Goal: Task Accomplishment & Management: Manage account settings

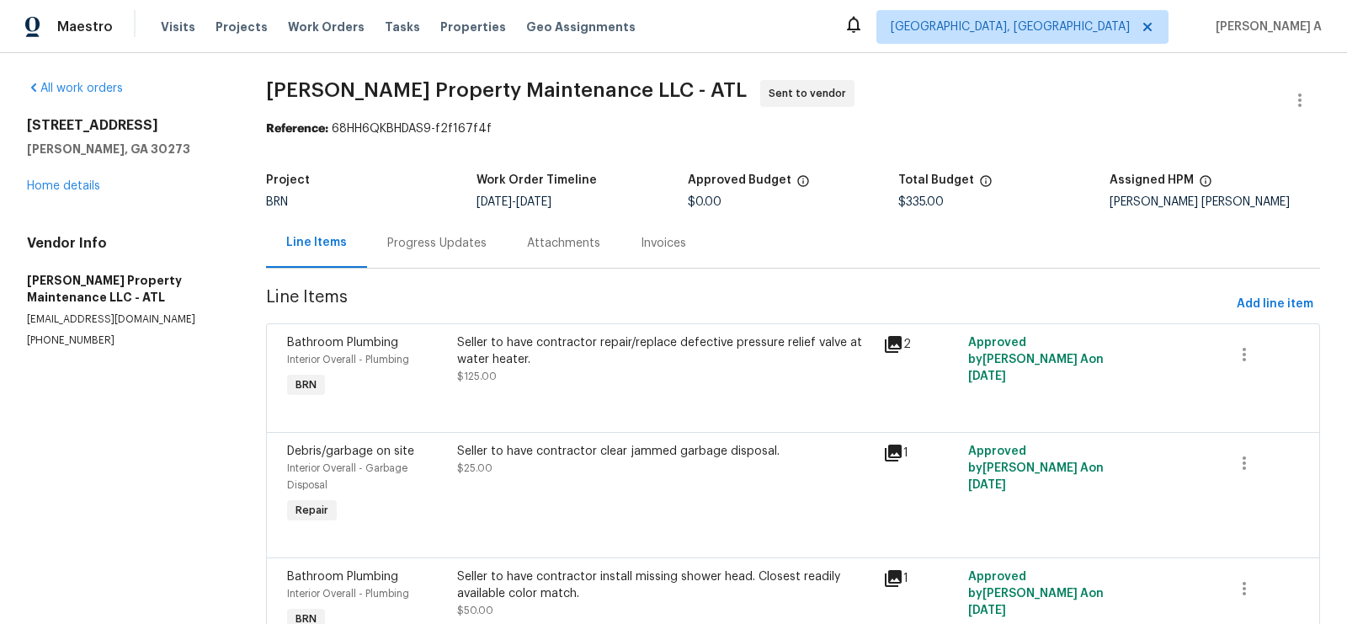
scroll to position [307, 0]
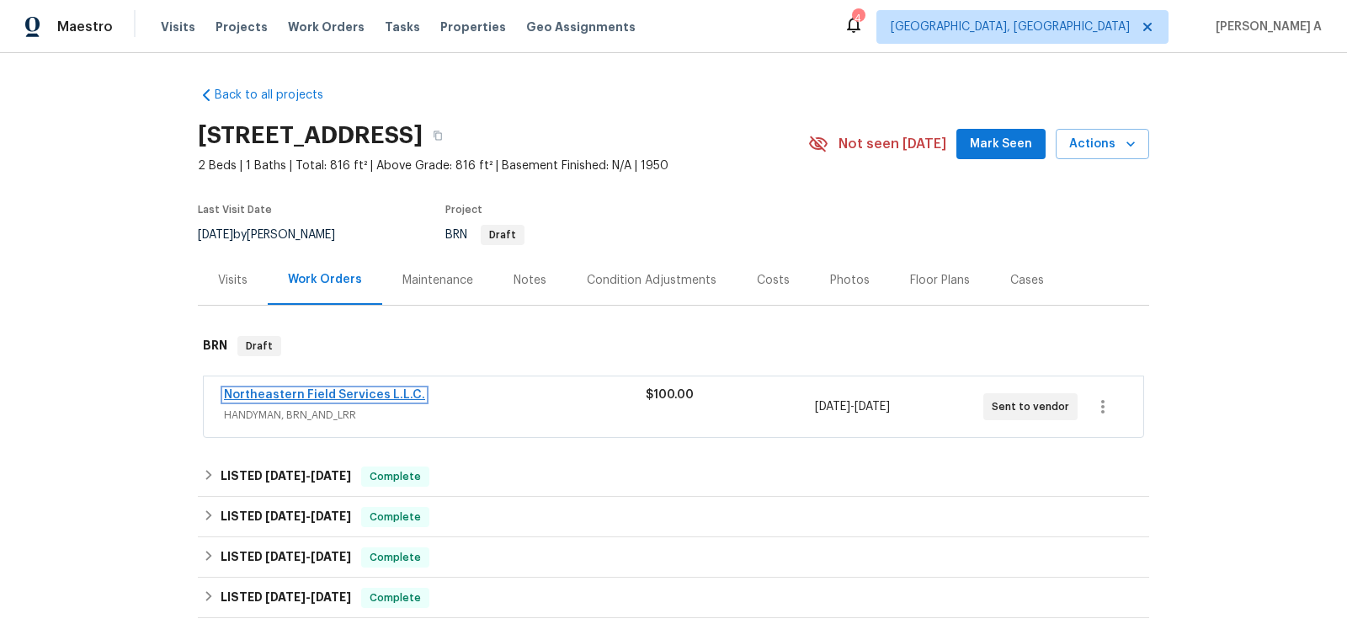
click at [351, 396] on link "Northeastern Field Services L.L.C." at bounding box center [324, 395] width 201 height 12
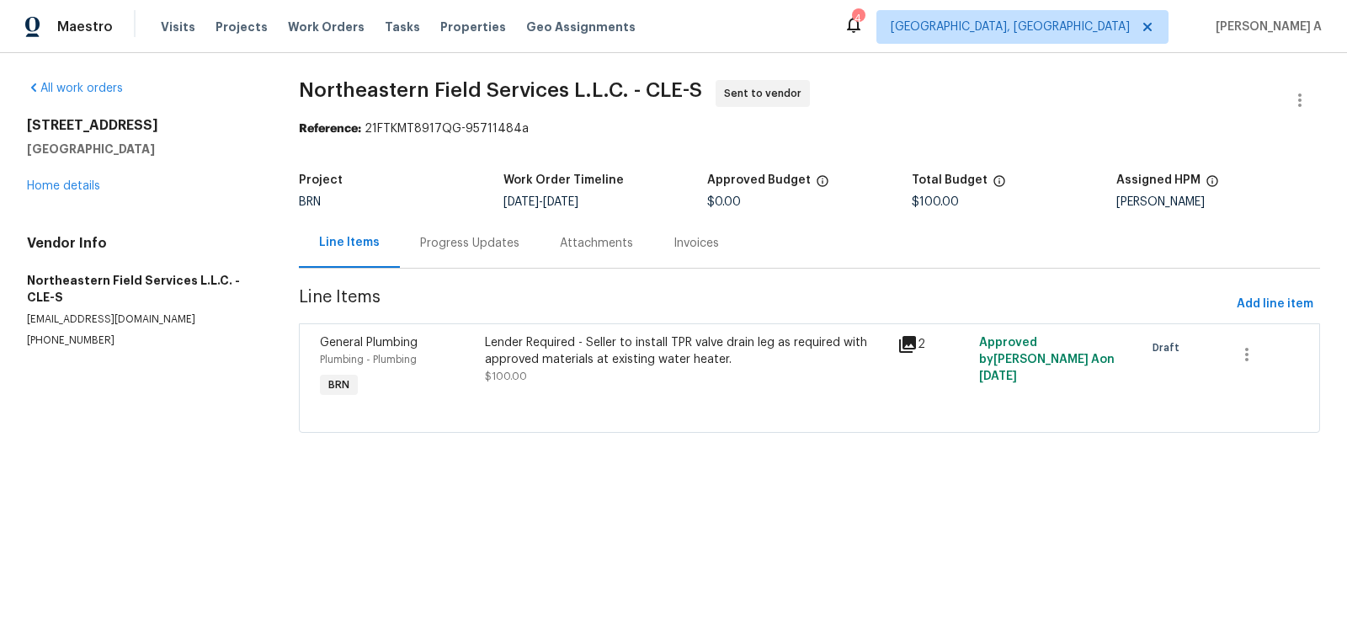
click at [448, 245] on div "Progress Updates" at bounding box center [469, 243] width 99 height 17
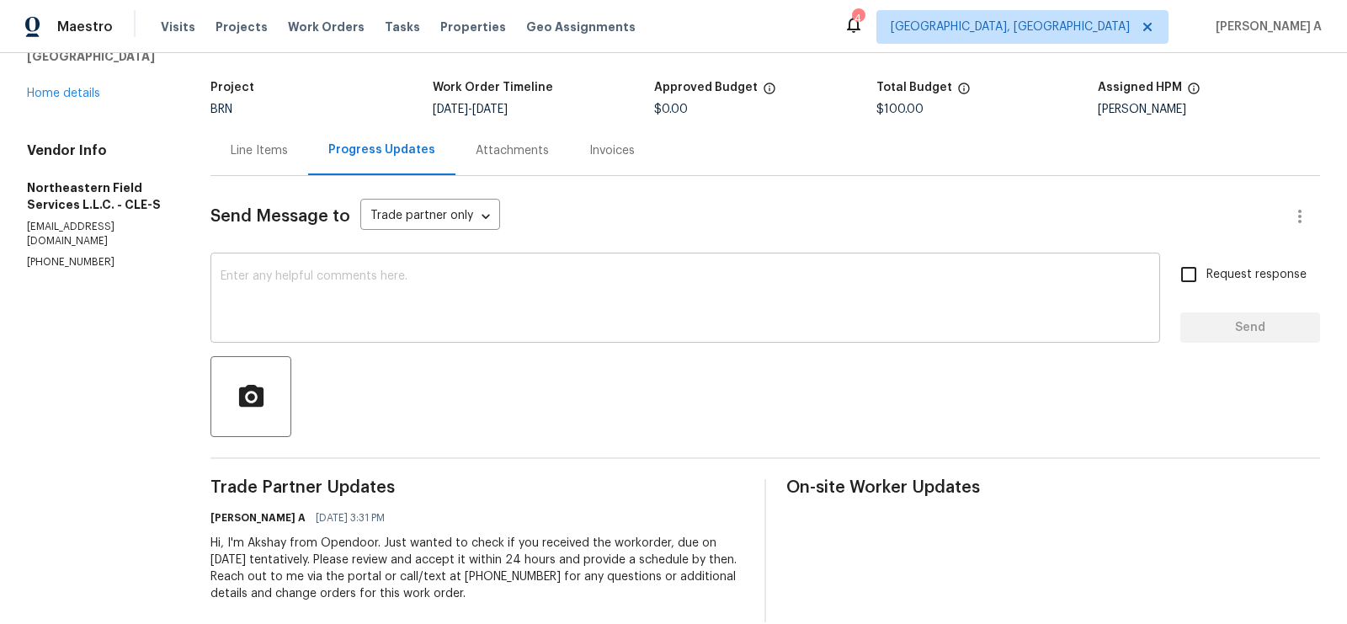
scroll to position [118, 0]
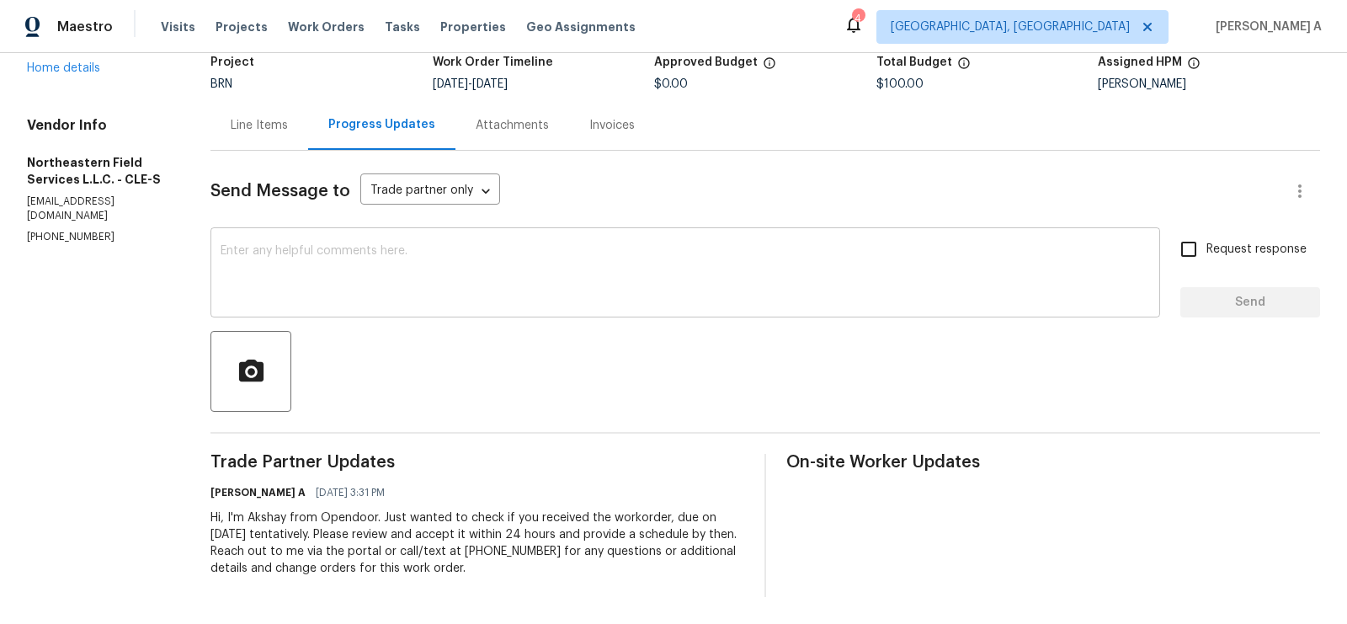
click at [408, 254] on textarea at bounding box center [686, 274] width 930 height 59
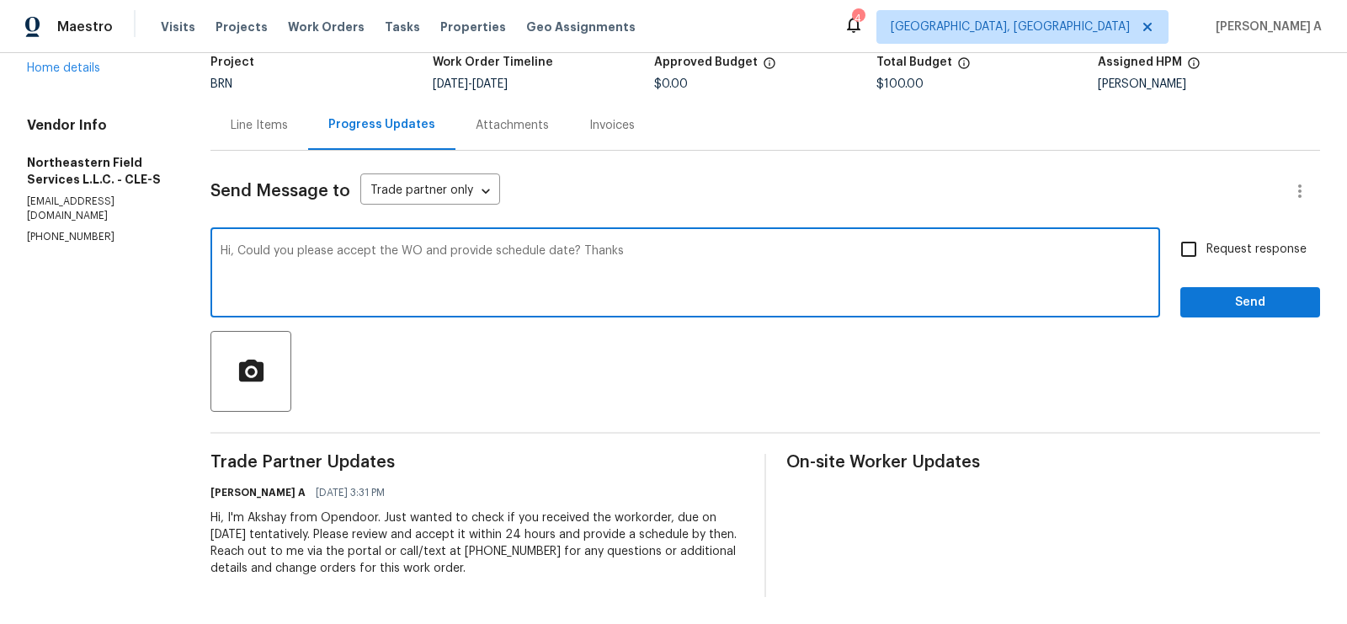
type textarea "Hi, Could you please accept the WO and provide schedule date? Thanks"
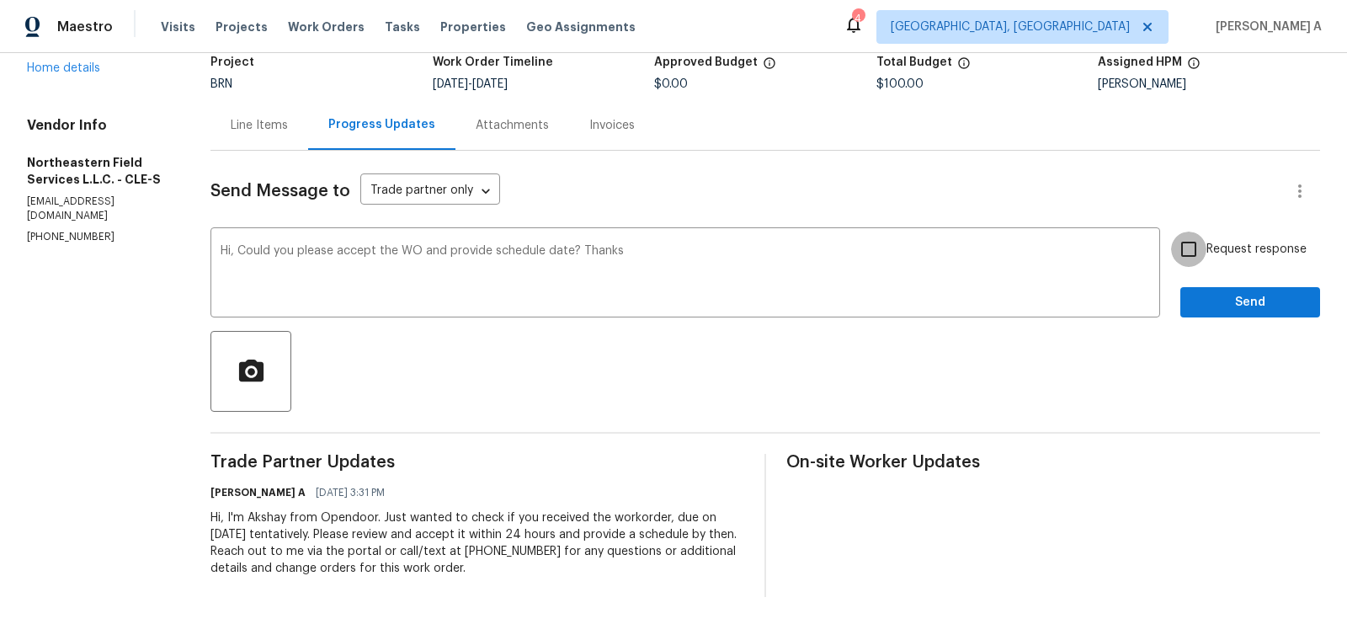
click at [1191, 248] on input "Request response" at bounding box center [1188, 249] width 35 height 35
checkbox input "true"
click at [1238, 322] on div "Send Message to Trade partner only Trade partner only ​ Hi, Could you please ac…" at bounding box center [766, 374] width 1110 height 446
click at [1242, 309] on span "Send" at bounding box center [1250, 302] width 113 height 21
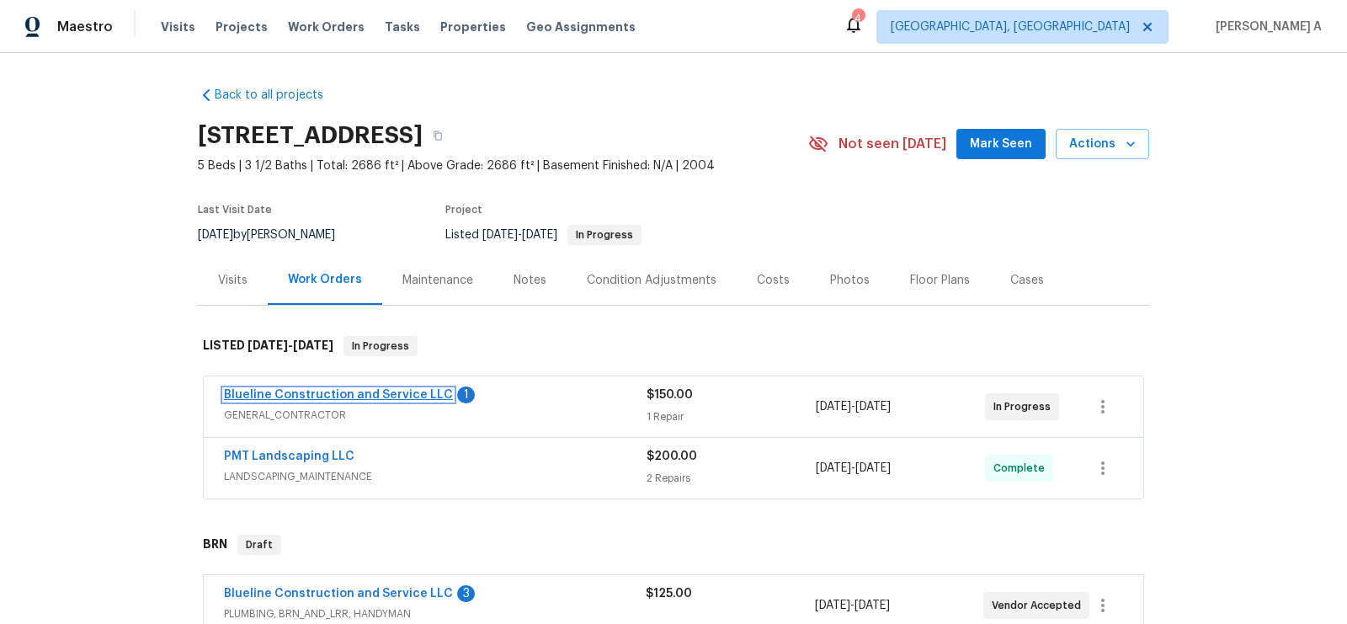
click at [398, 392] on link "Blueline Construction and Service LLC" at bounding box center [338, 395] width 229 height 12
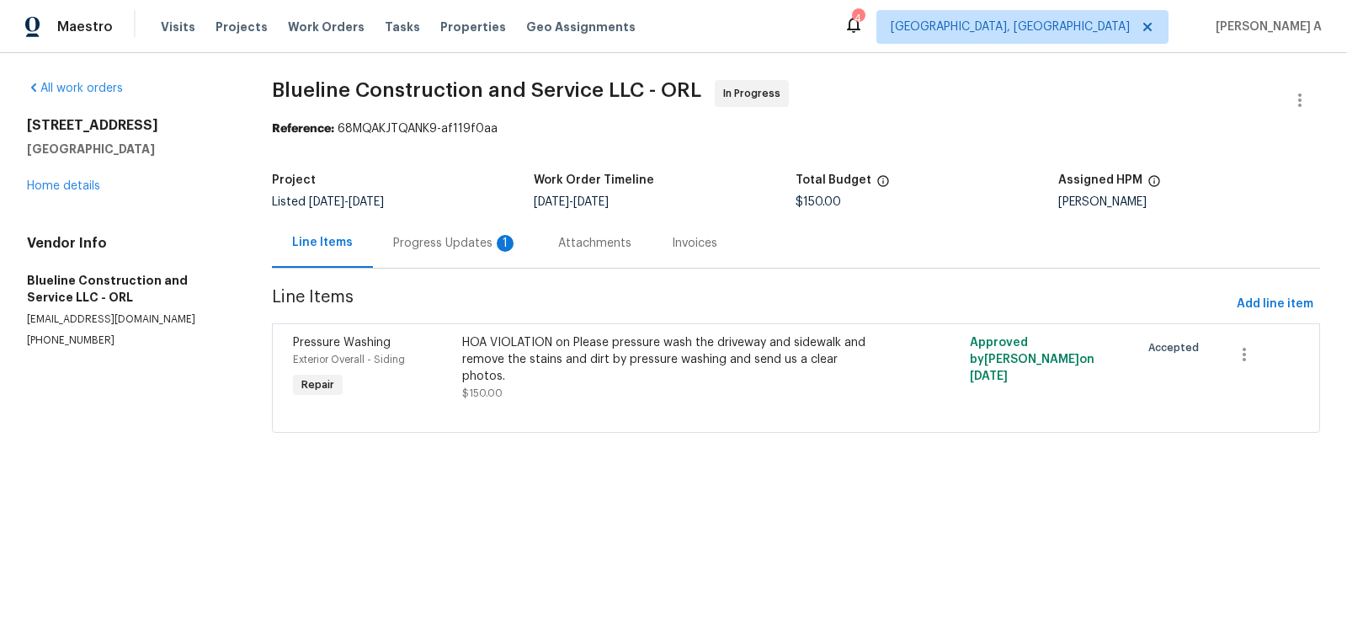
click at [448, 244] on div "Progress Updates 1" at bounding box center [455, 243] width 125 height 17
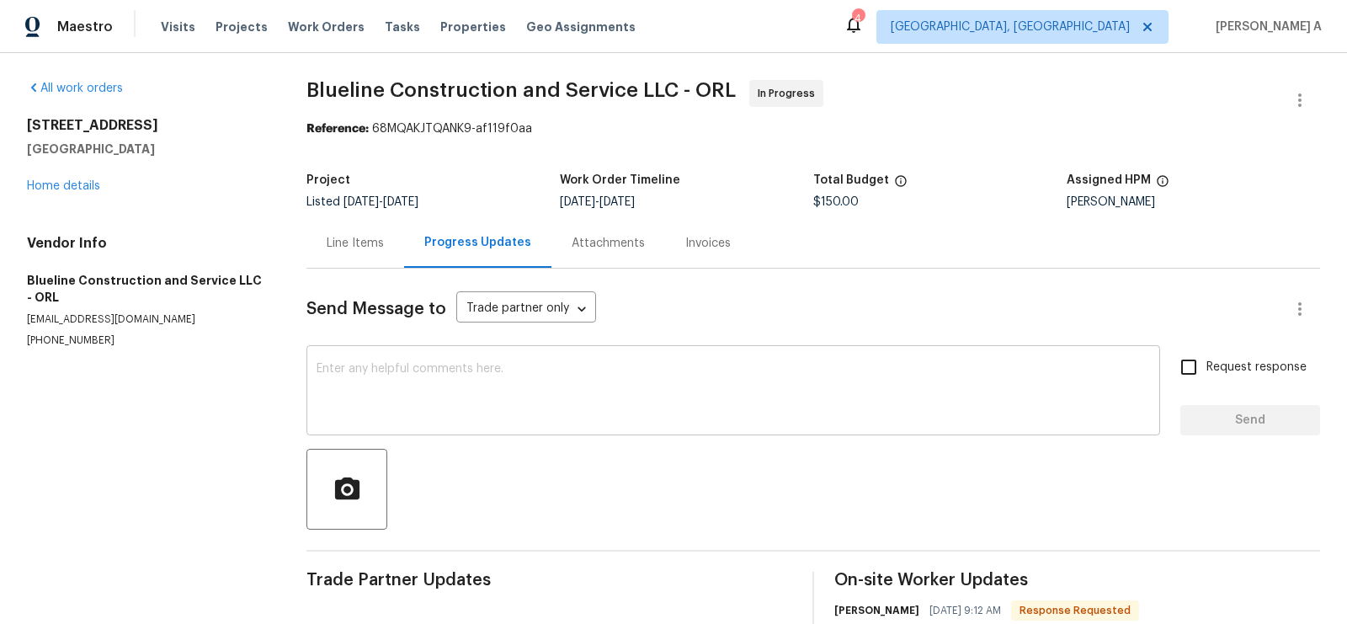
scroll to position [84, 0]
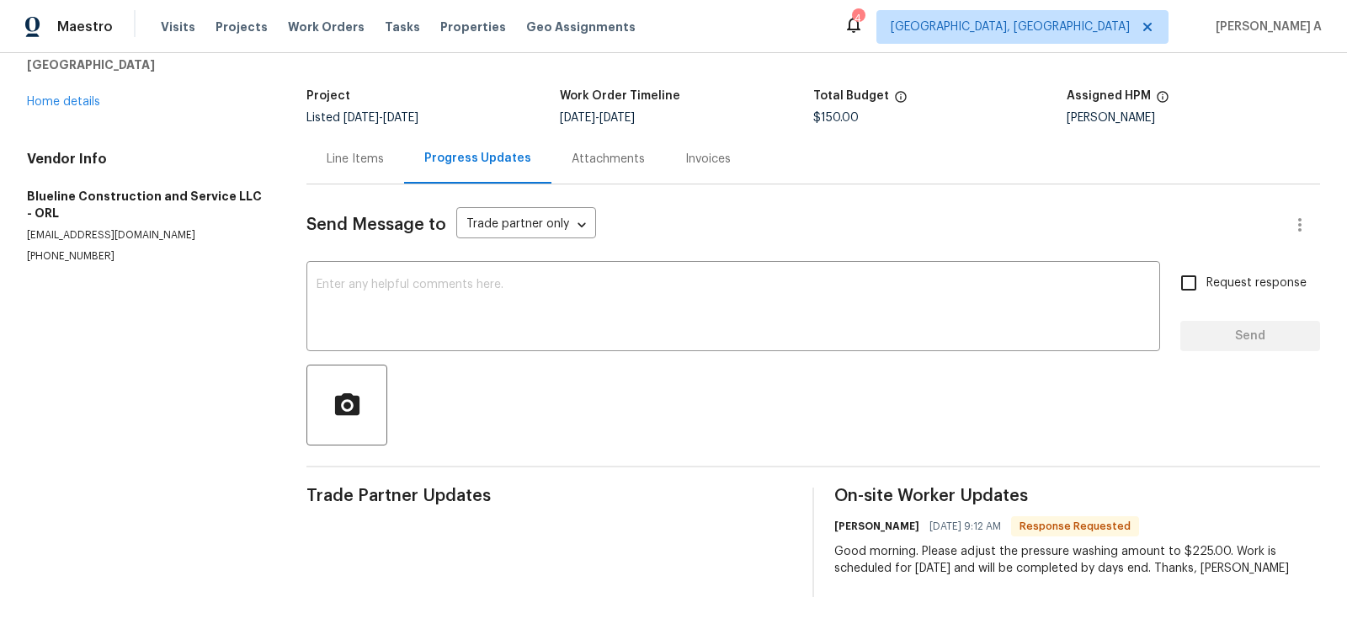
click at [77, 109] on div "10472 Eastpark Lake Dr Orlando, FL 32832 Home details" at bounding box center [146, 71] width 239 height 77
click at [87, 100] on link "Home details" at bounding box center [63, 102] width 73 height 12
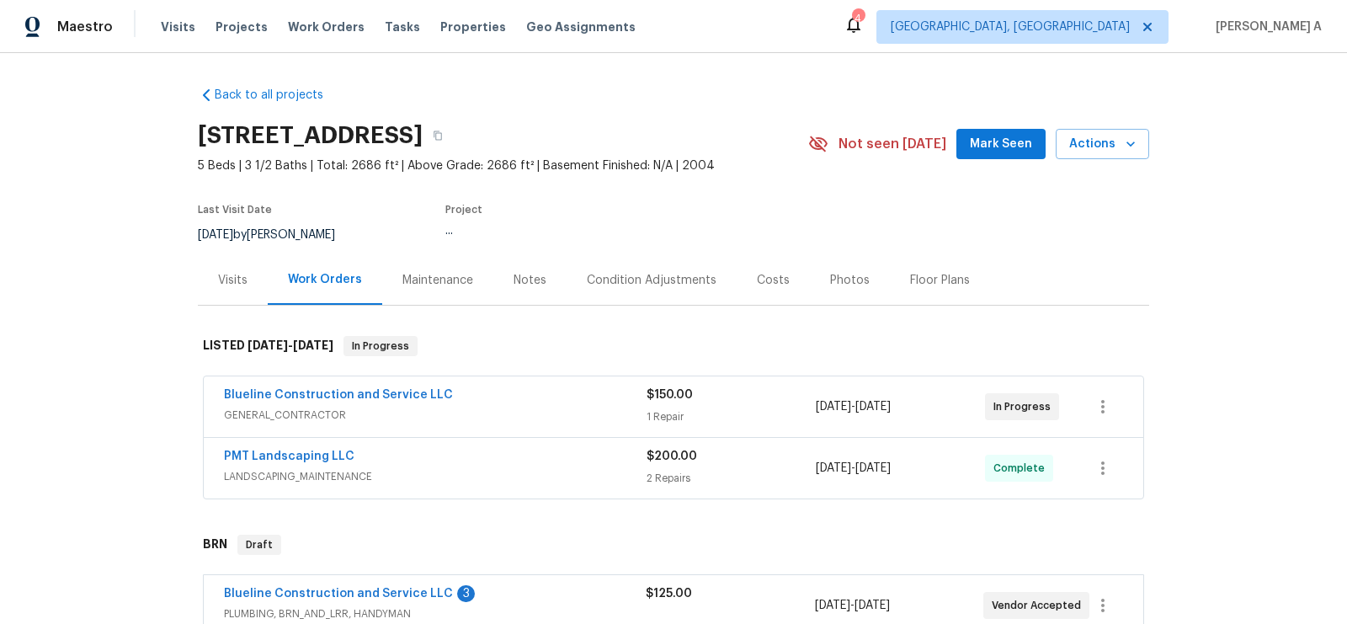
scroll to position [139, 0]
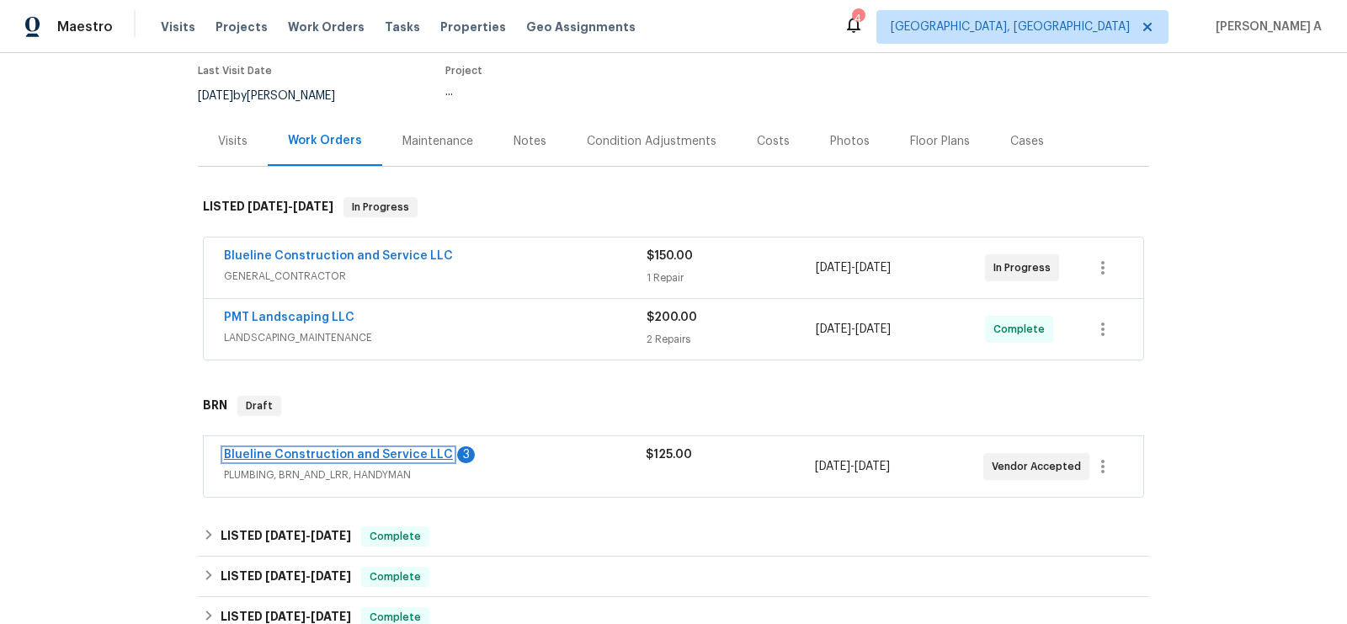
click at [384, 451] on link "Blueline Construction and Service LLC" at bounding box center [338, 455] width 229 height 12
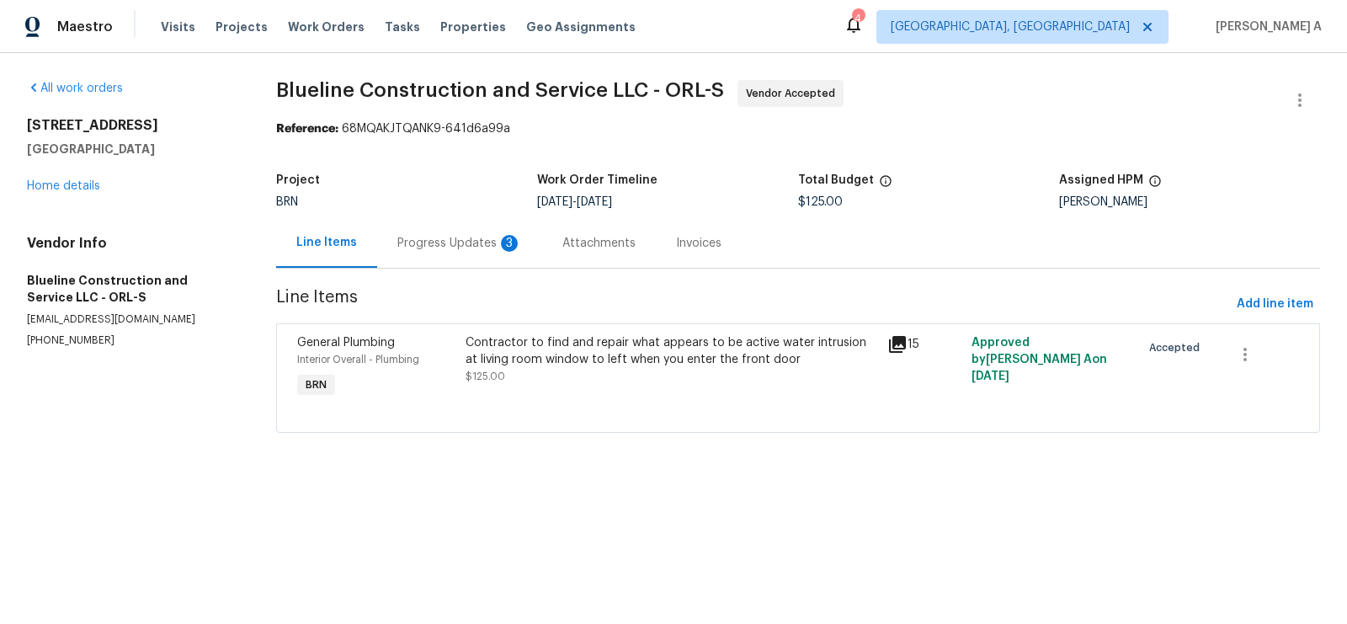
click at [466, 258] on div "Progress Updates 3" at bounding box center [459, 243] width 165 height 50
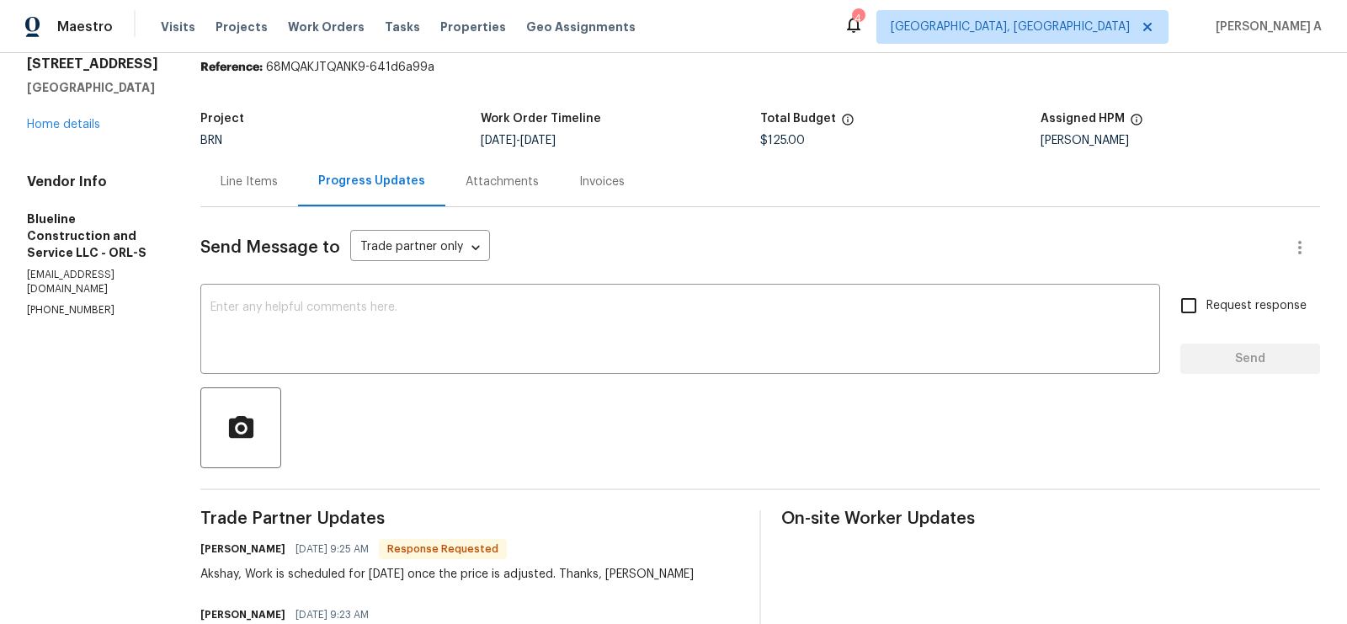
scroll to position [190, 0]
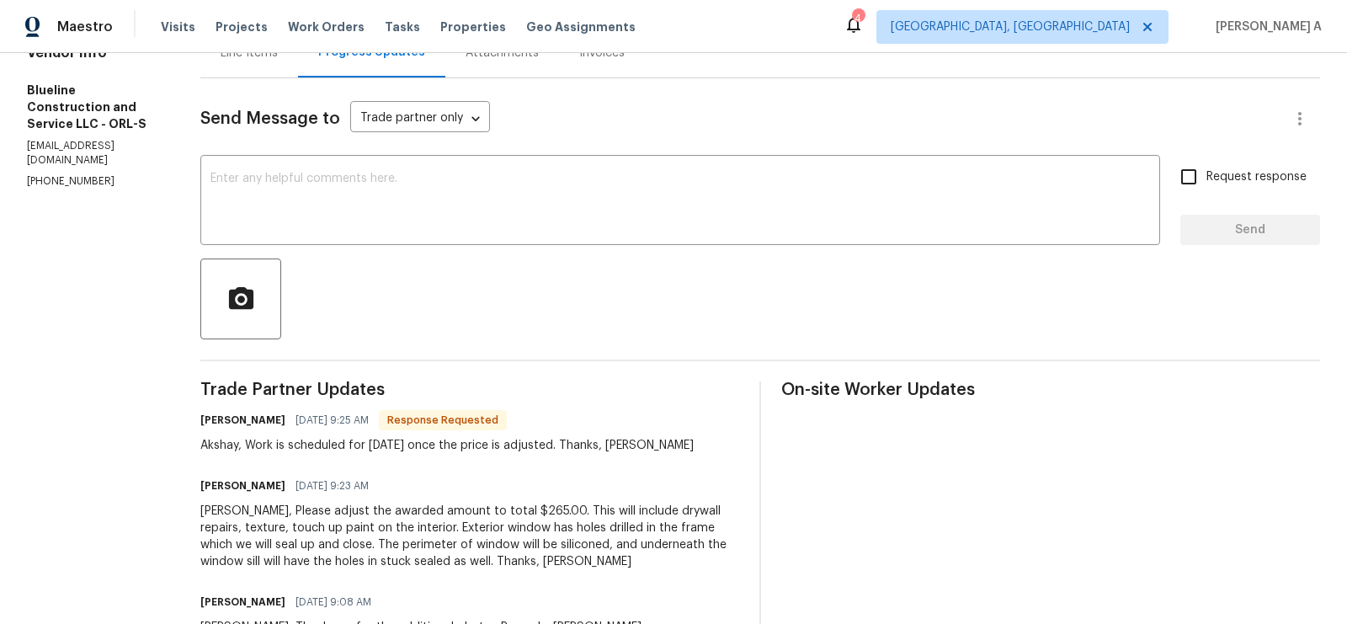
click at [524, 509] on div "Akshay, Please adjust the awarded amount to total $265.00. This will include dr…" at bounding box center [469, 536] width 539 height 67
copy div "265.00"
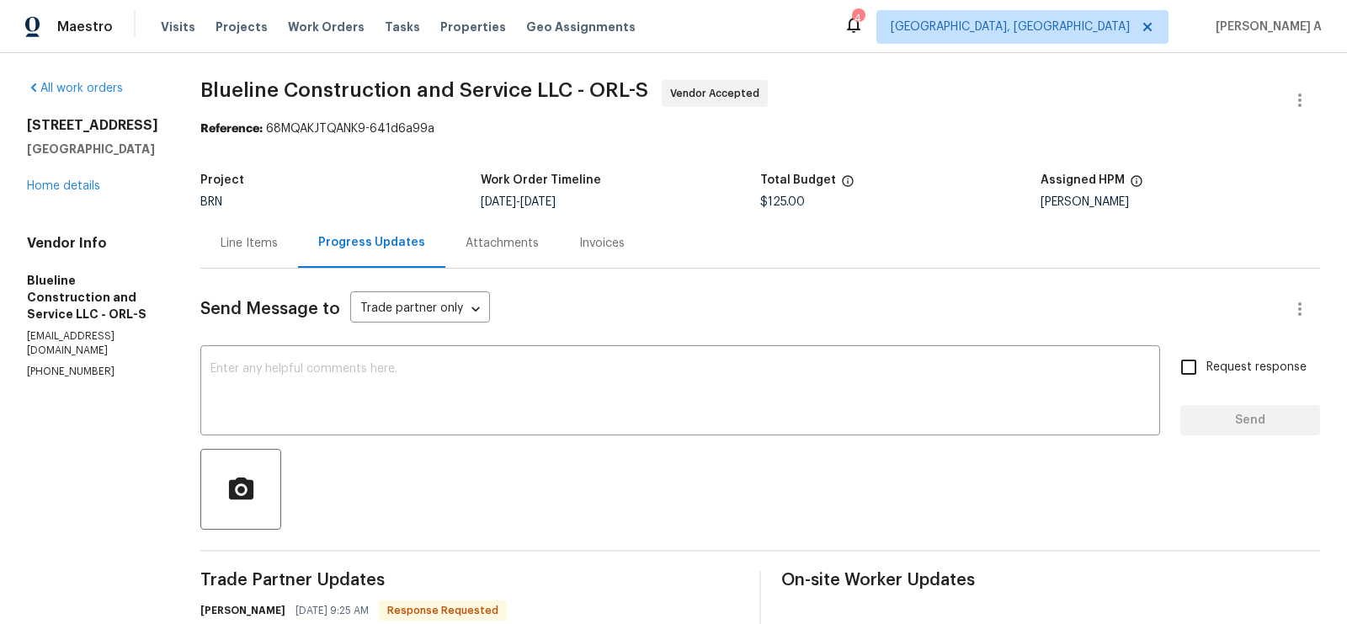
click at [278, 240] on div "Line Items" at bounding box center [249, 243] width 57 height 17
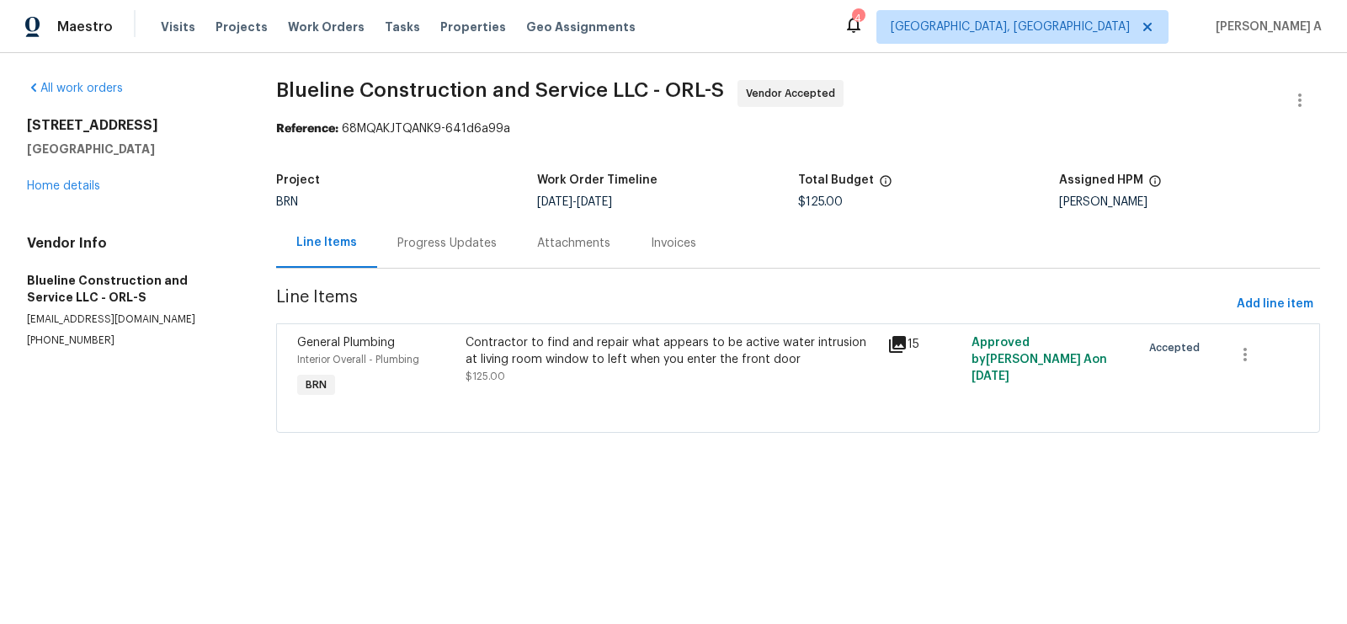
click at [542, 360] on div "Contractor to find and repair what appears to be active water intrusion at livi…" at bounding box center [672, 351] width 412 height 34
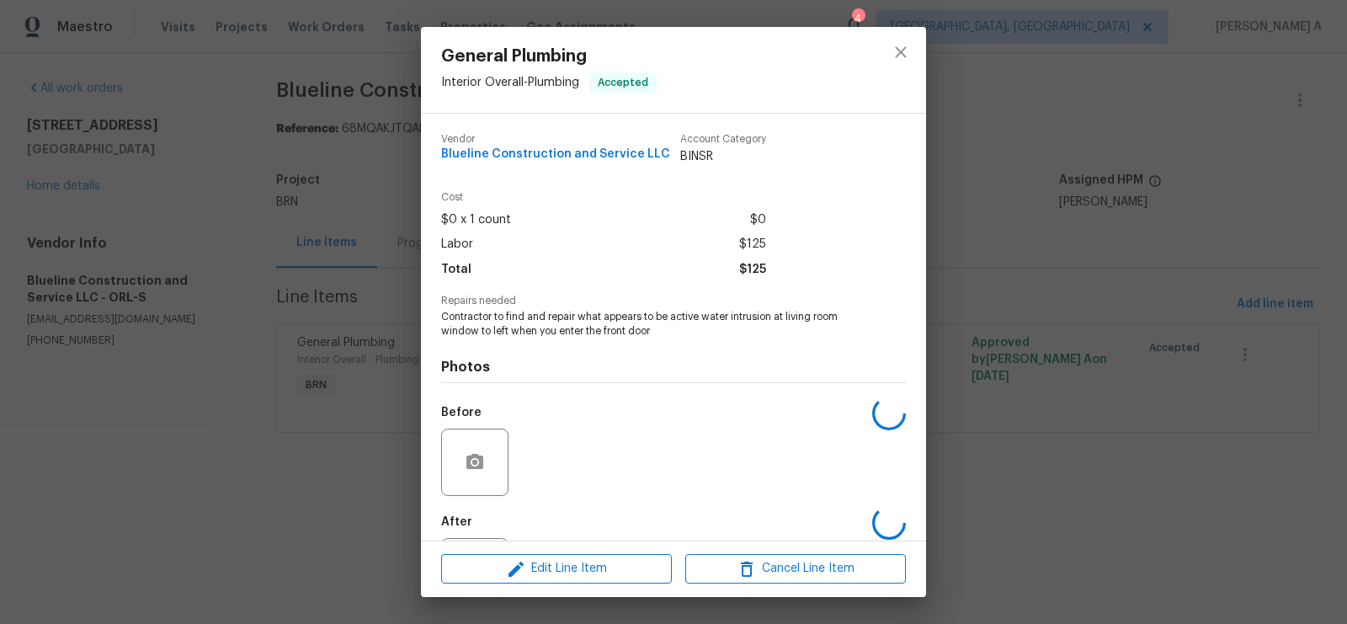
scroll to position [81, 0]
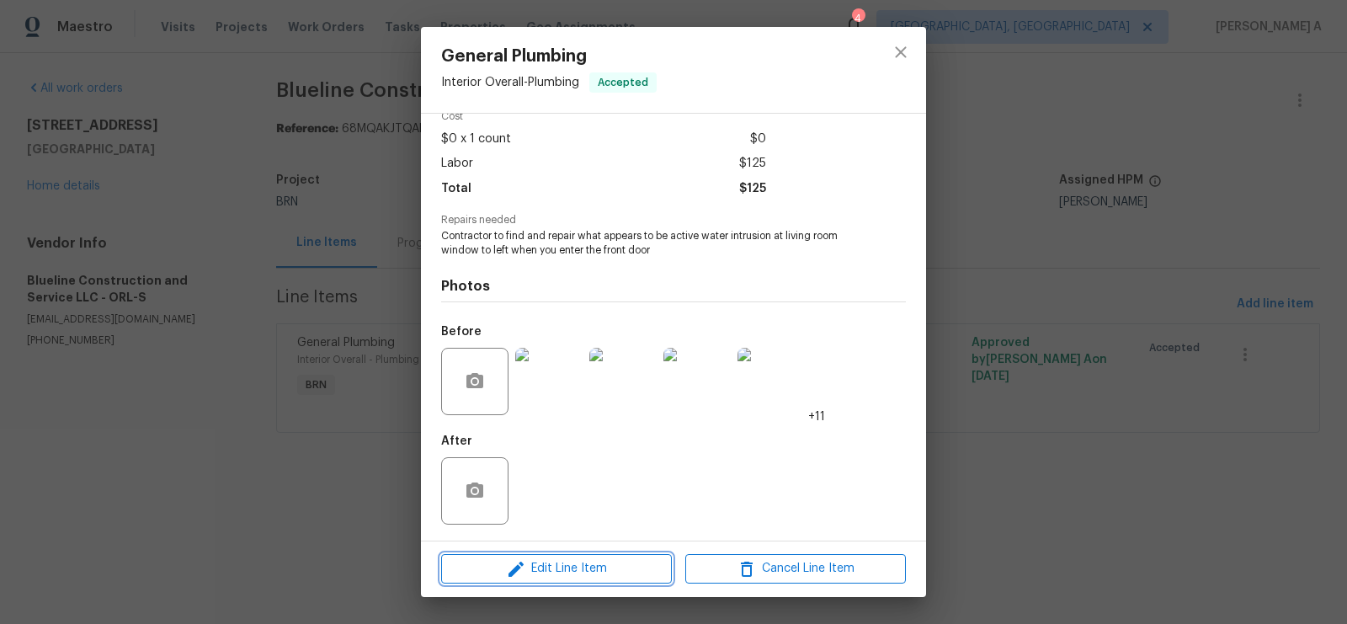
click at [591, 575] on span "Edit Line Item" at bounding box center [556, 568] width 221 height 21
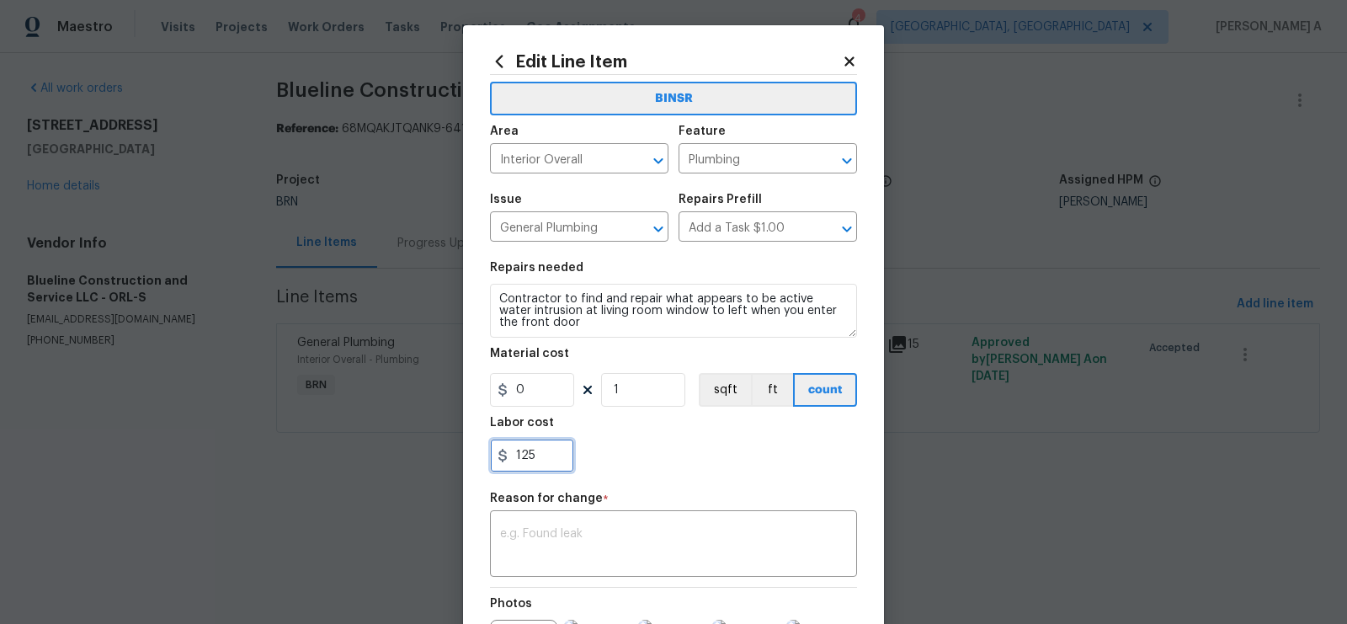
drag, startPoint x: 538, startPoint y: 456, endPoint x: 459, endPoint y: 456, distance: 79.1
click at [459, 456] on div "Edit Line Item BINSR Area Interior Overall ​ Feature Plumbing ​ Issue General P…" at bounding box center [673, 312] width 1347 height 624
paste input "265.00"
type input "265"
click at [621, 459] on div "265" at bounding box center [673, 456] width 367 height 34
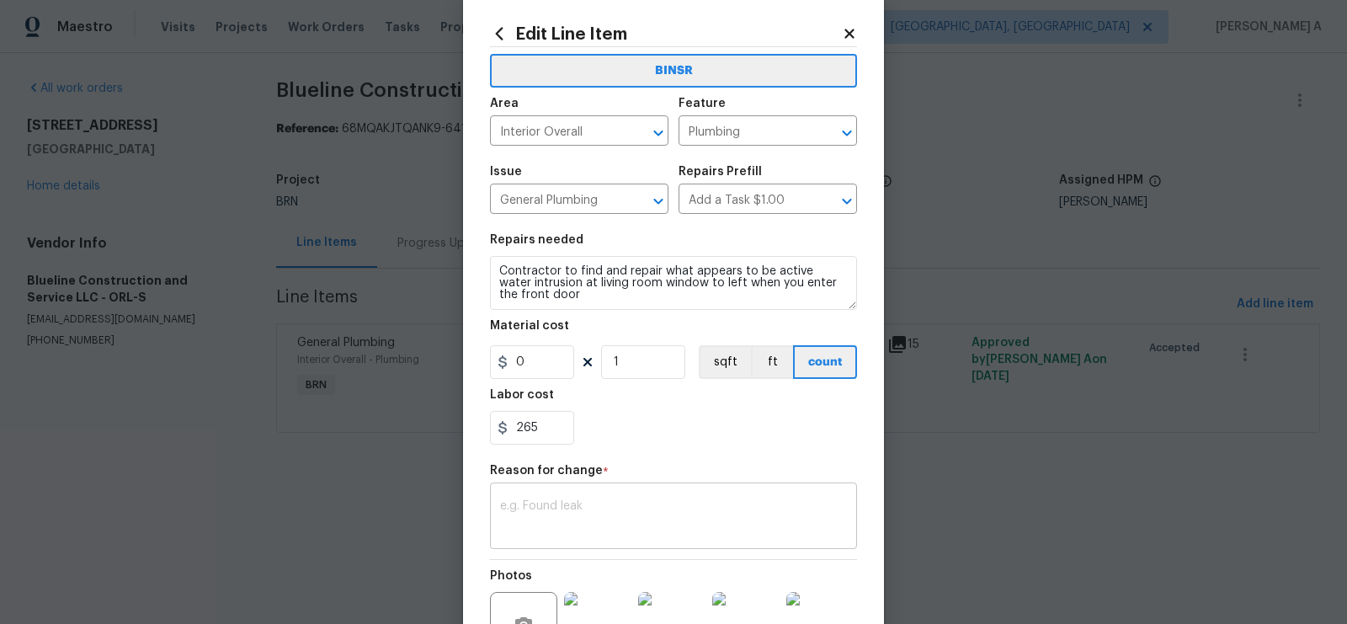
scroll to position [45, 0]
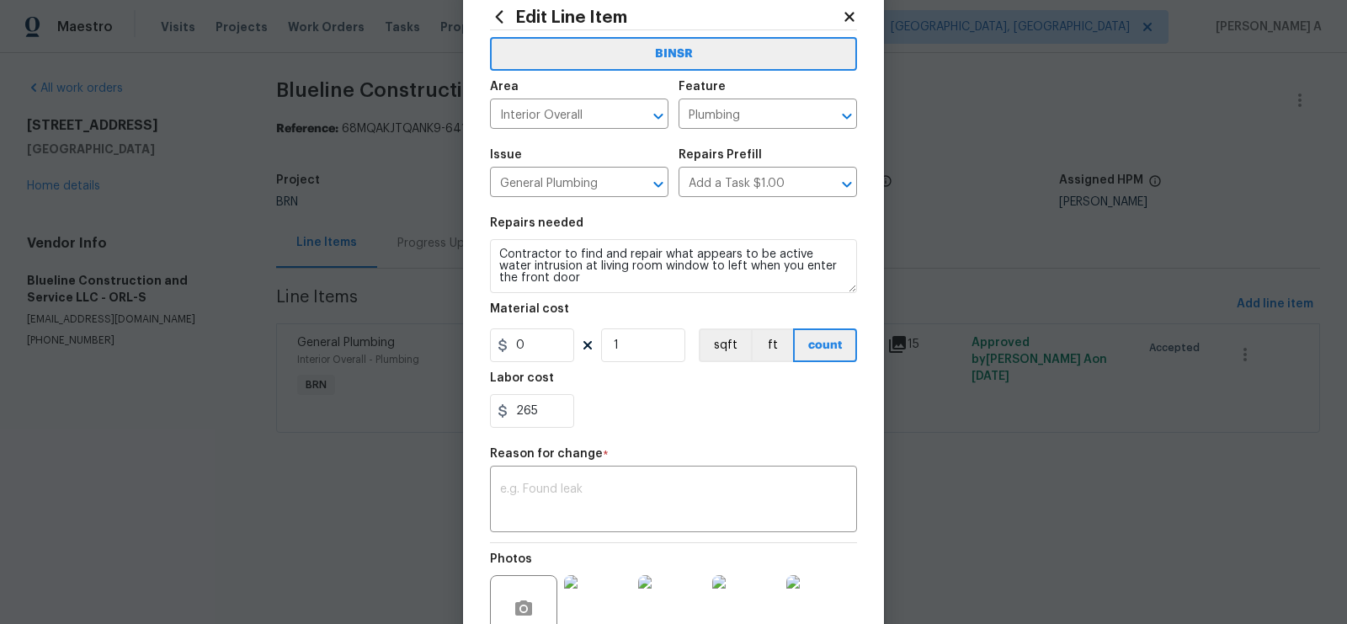
click at [680, 466] on div "Reason for change *" at bounding box center [673, 459] width 367 height 22
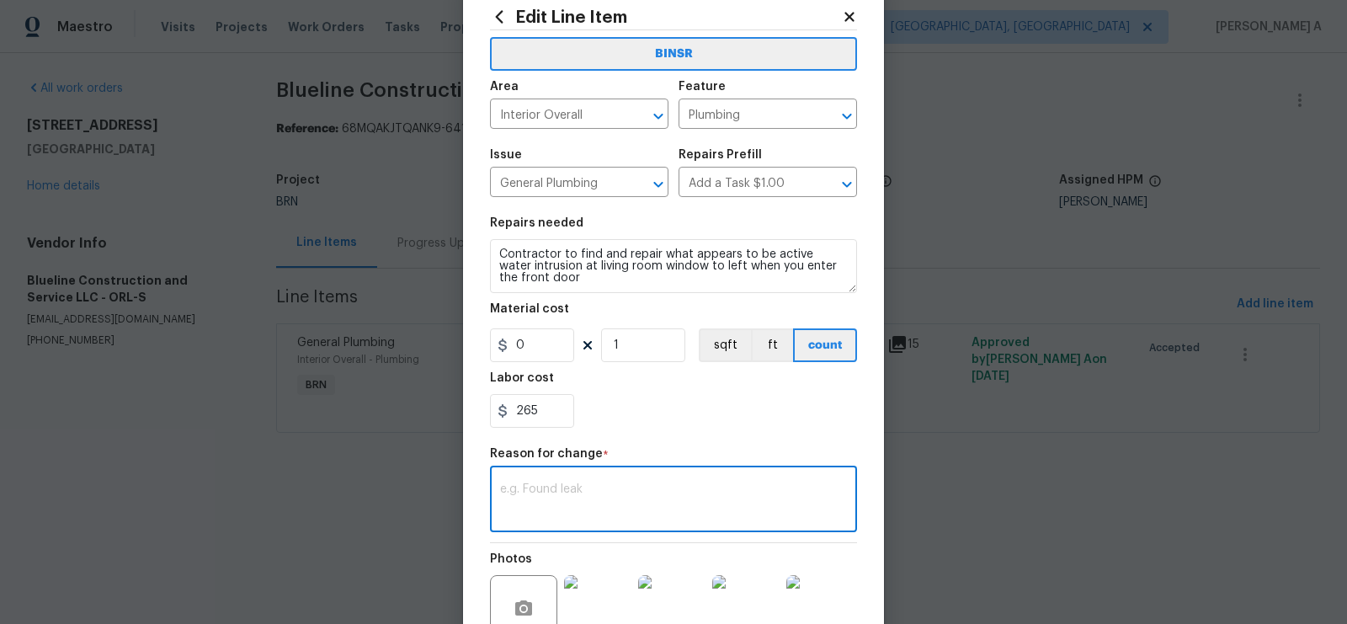
click at [680, 502] on textarea at bounding box center [673, 500] width 347 height 35
paste textarea "(AK) Updated per vendors final cost."
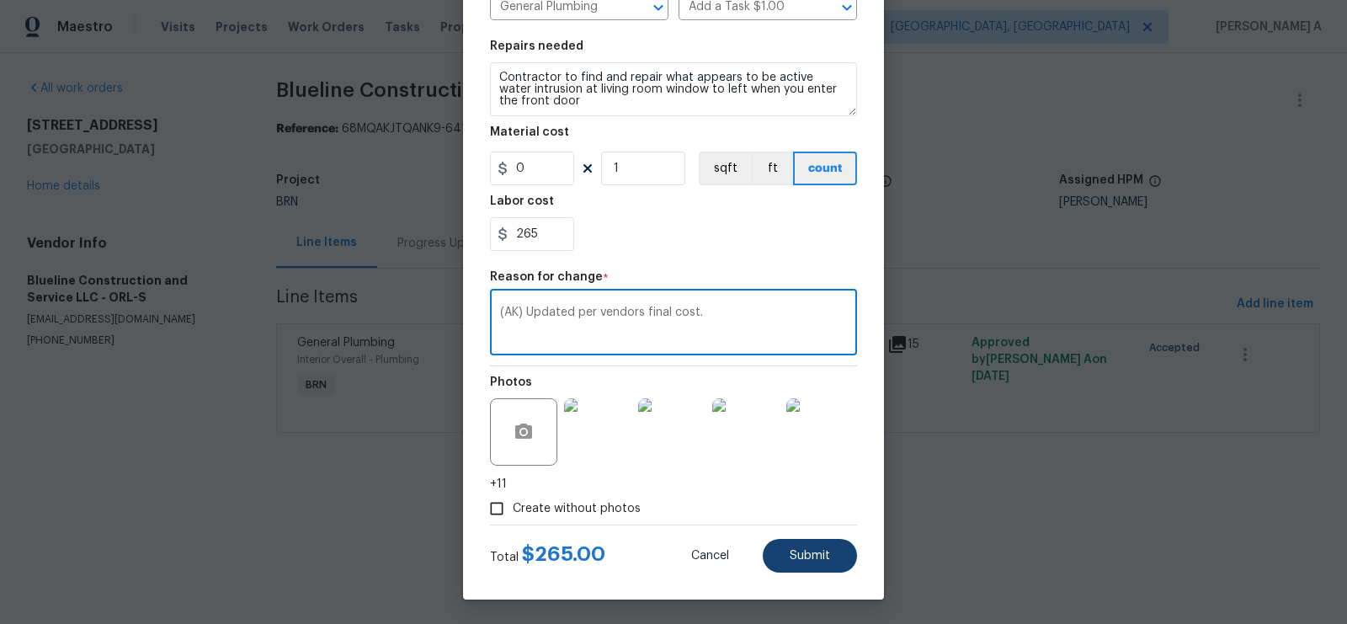
type textarea "(AK) Updated per vendors final cost."
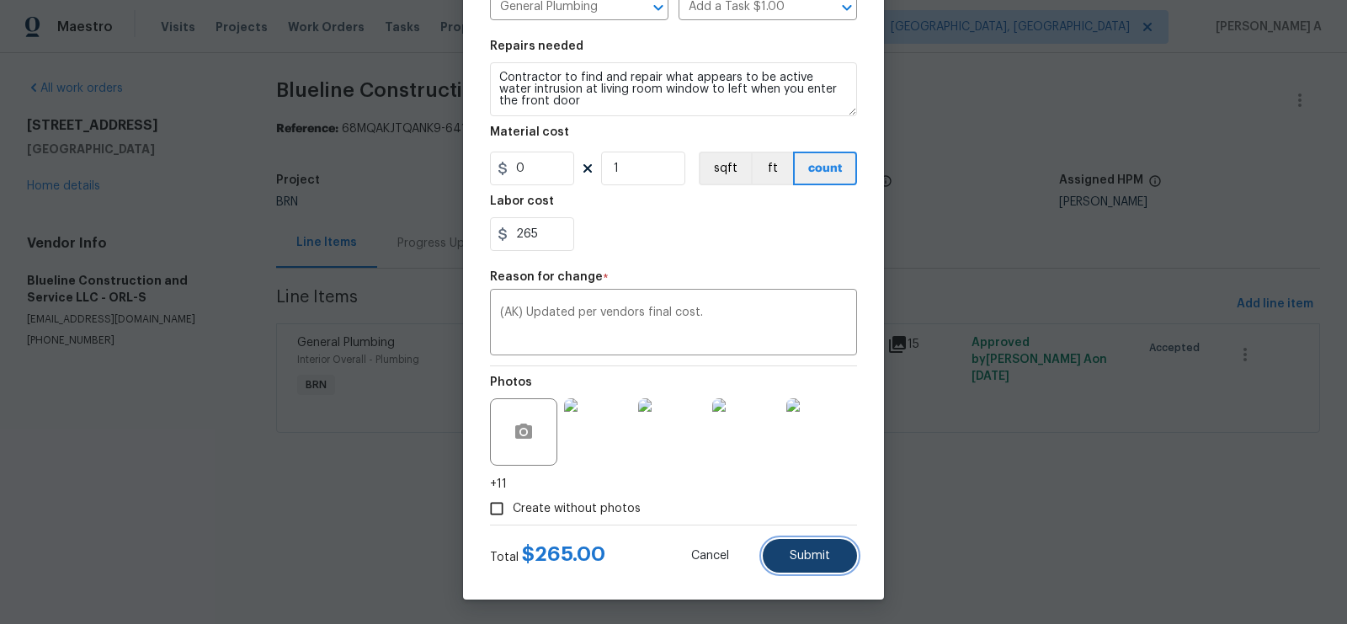
click at [822, 565] on button "Submit" at bounding box center [810, 556] width 94 height 34
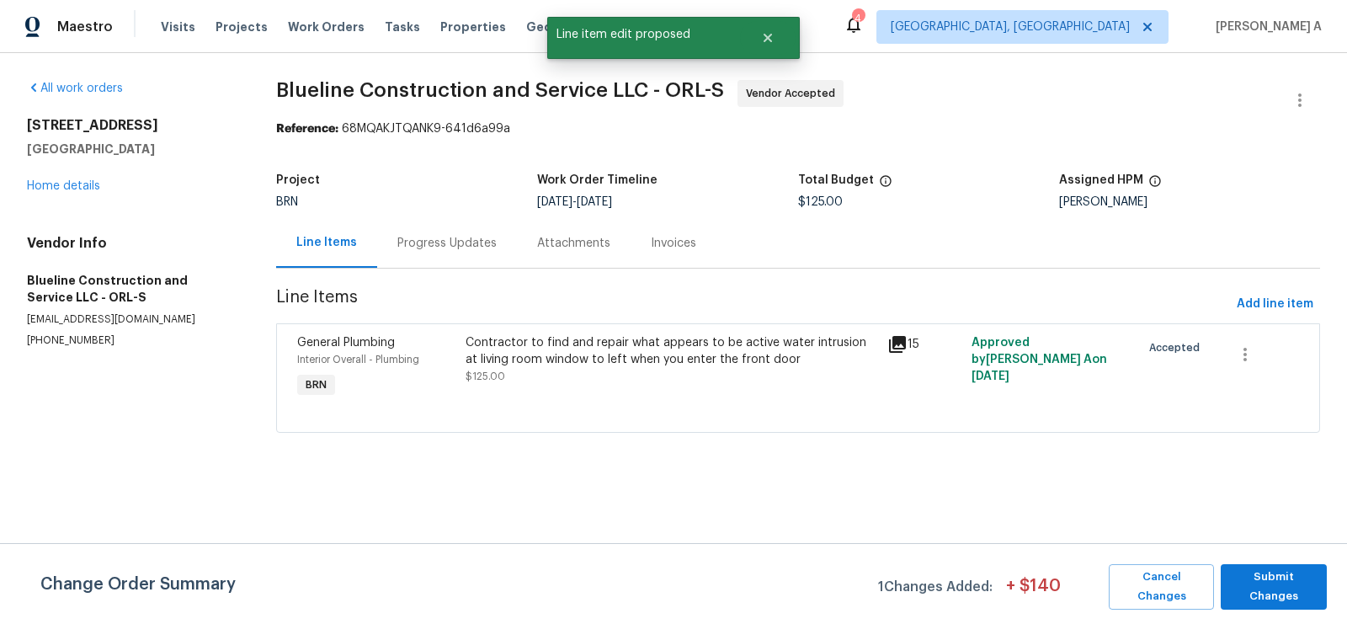
scroll to position [0, 0]
click at [1250, 579] on span "Submit Changes" at bounding box center [1273, 587] width 89 height 39
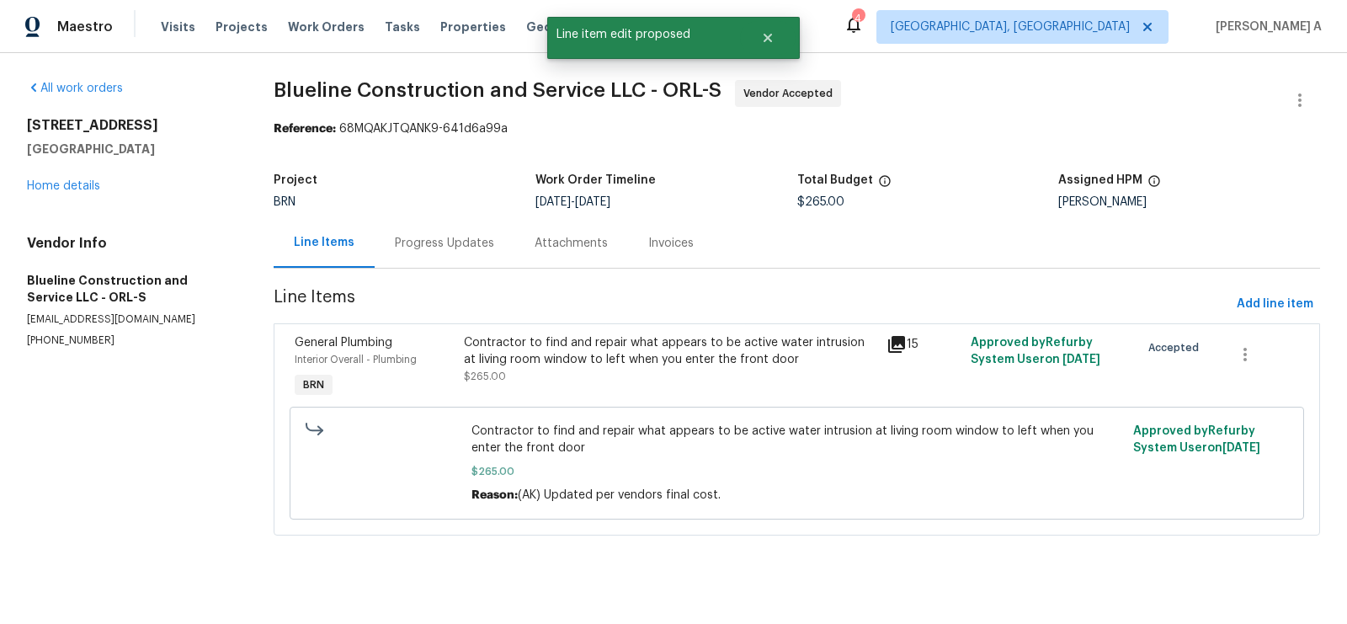
click at [707, 356] on div "Contractor to find and repair what appears to be active water intrusion at livi…" at bounding box center [670, 351] width 413 height 34
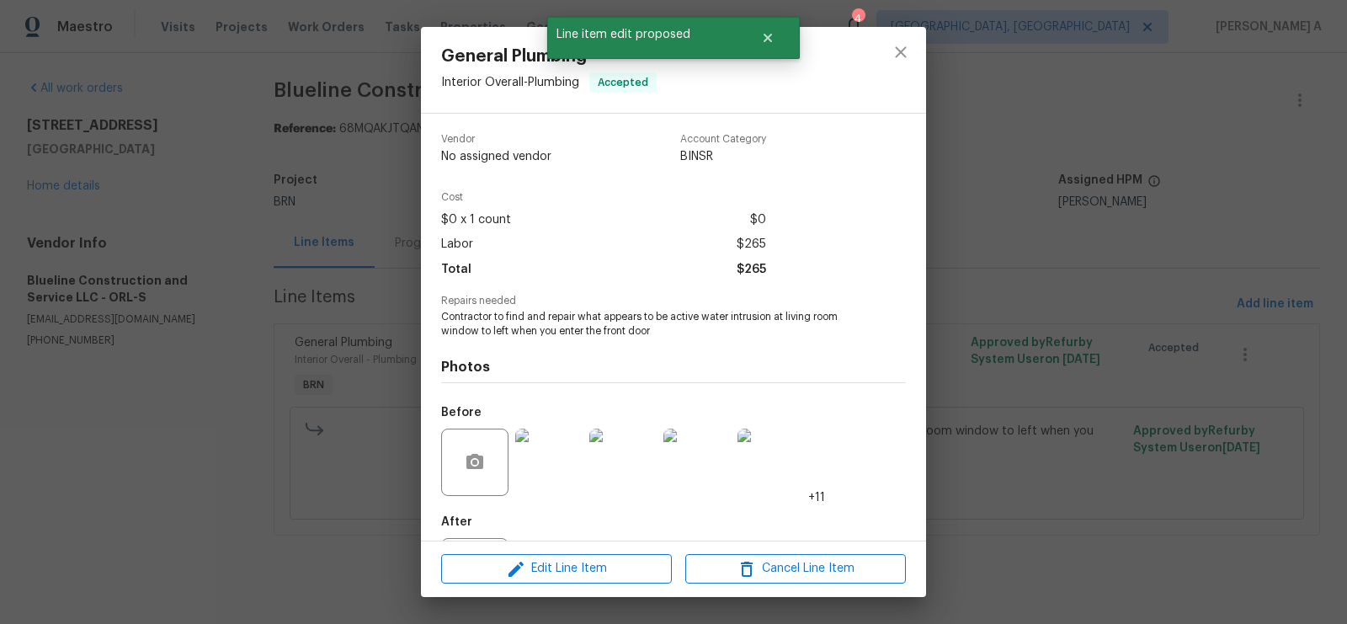
scroll to position [81, 0]
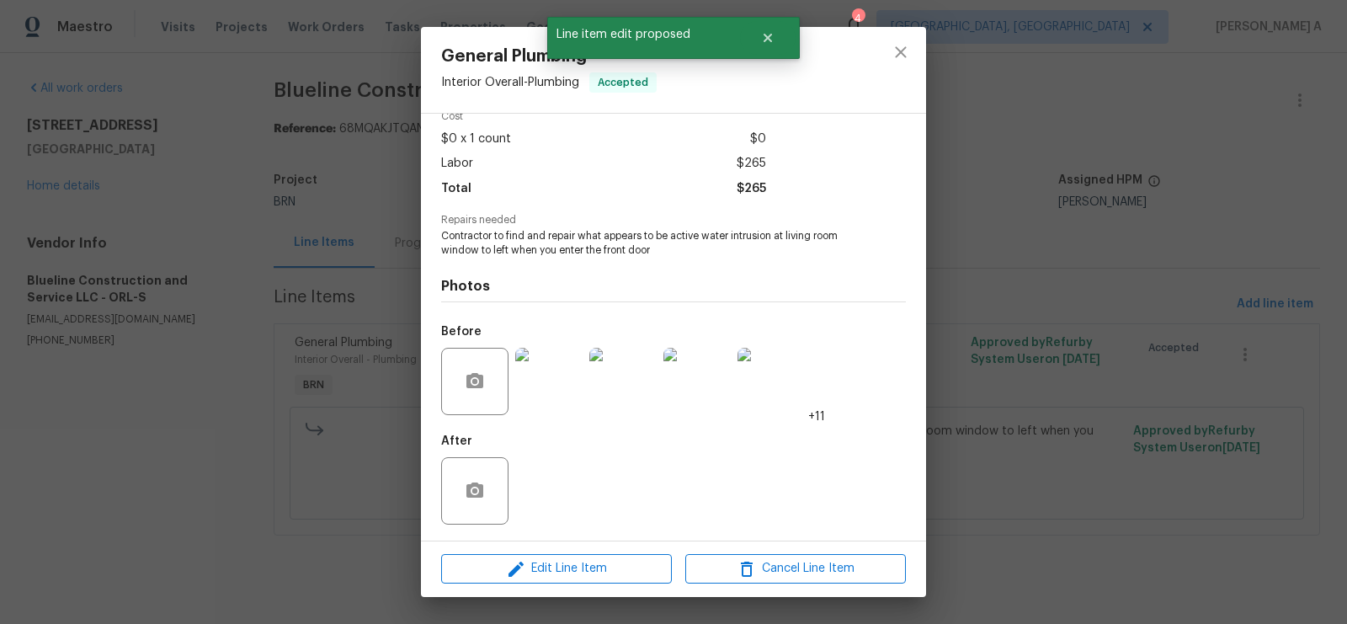
click at [551, 394] on img at bounding box center [548, 381] width 67 height 67
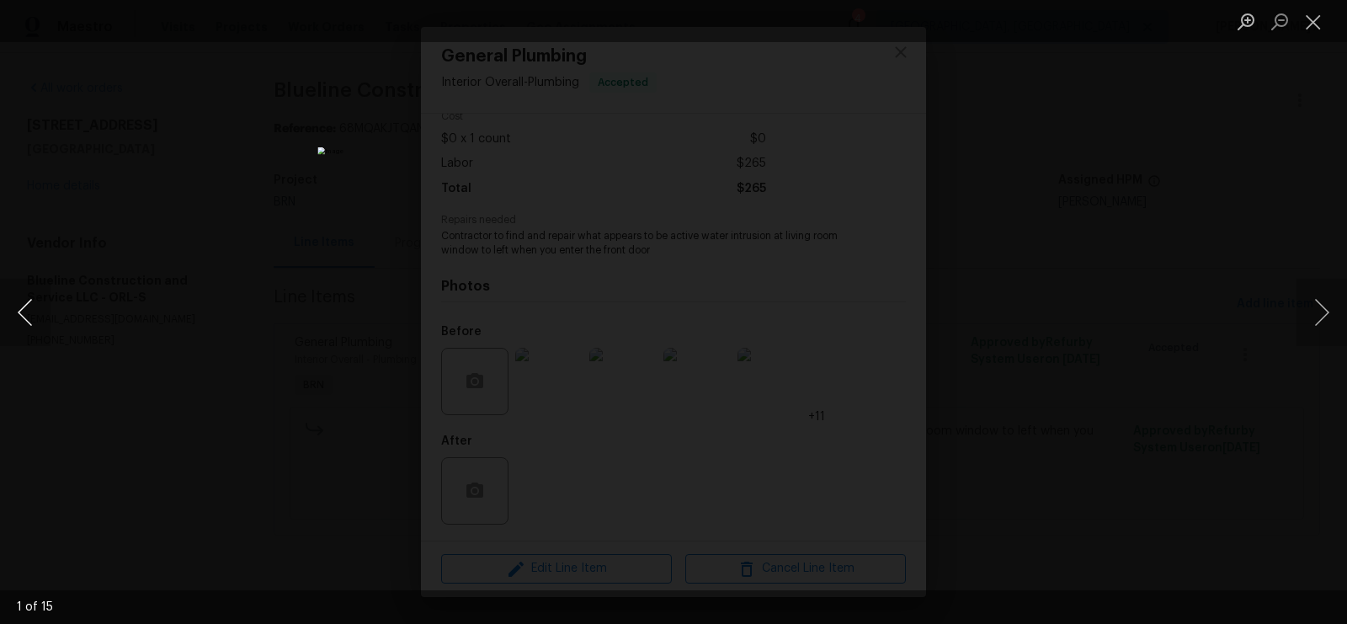
click at [17, 305] on button "Previous image" at bounding box center [25, 312] width 51 height 67
click at [1314, 24] on button "Close lightbox" at bounding box center [1314, 21] width 34 height 29
click at [1318, 19] on button "Close lightbox" at bounding box center [1314, 21] width 34 height 29
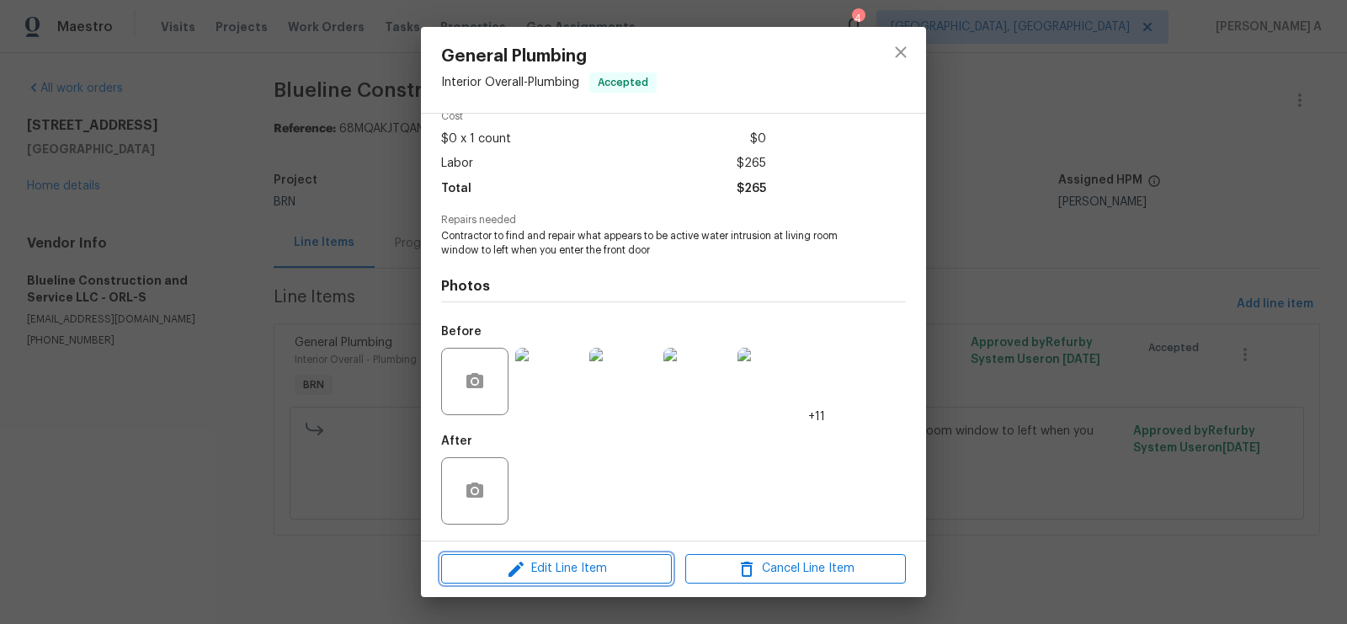
click at [582, 563] on span "Edit Line Item" at bounding box center [556, 568] width 221 height 21
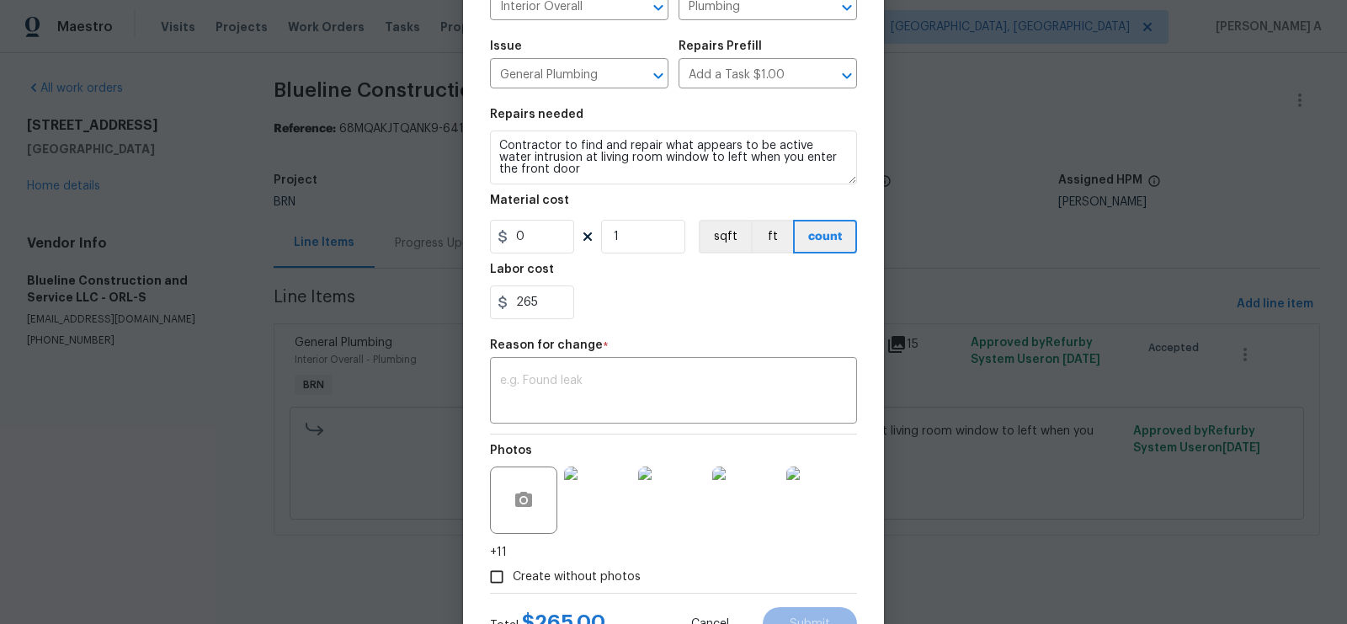
scroll to position [221, 0]
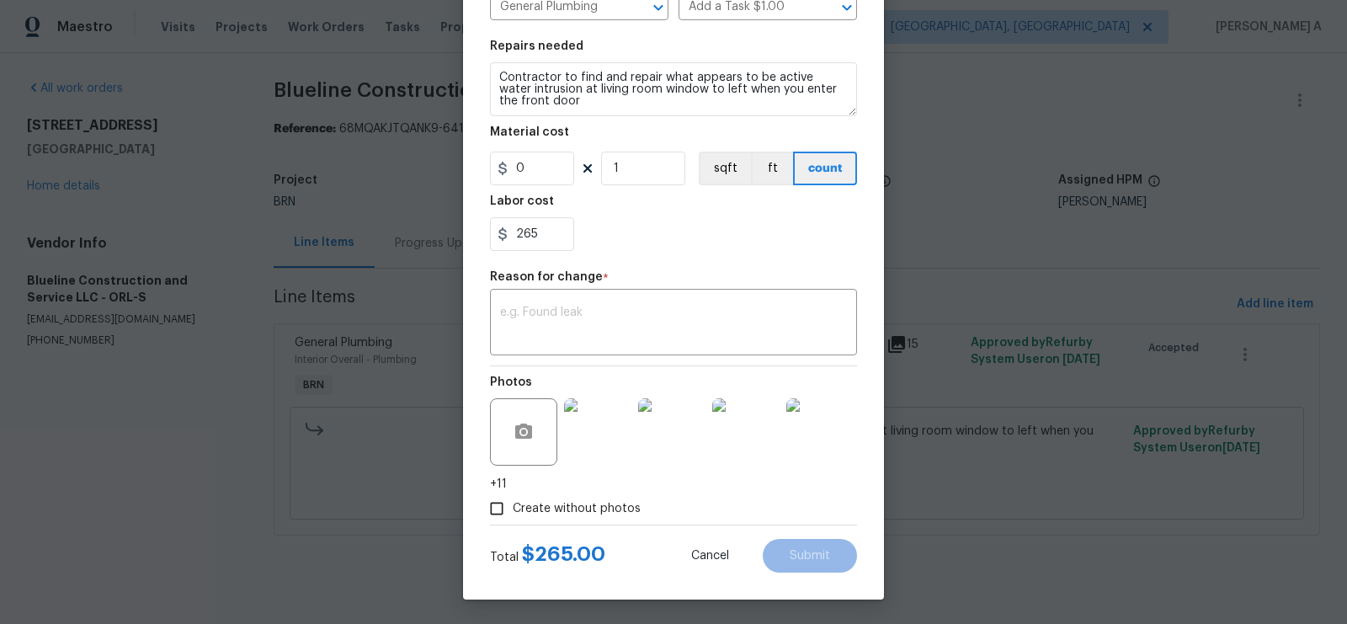
click at [594, 441] on img at bounding box center [597, 431] width 67 height 67
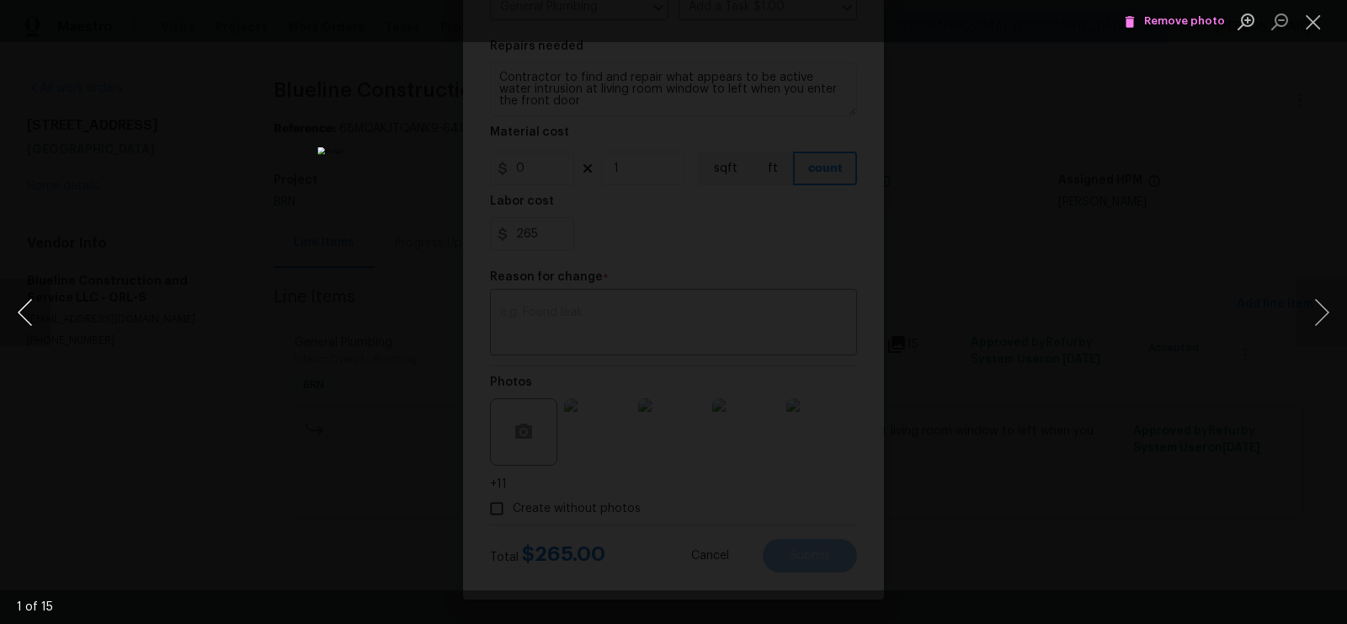
click at [20, 303] on button "Previous image" at bounding box center [25, 312] width 51 height 67
click at [1138, 22] on icon "Lightbox" at bounding box center [1129, 21] width 15 height 15
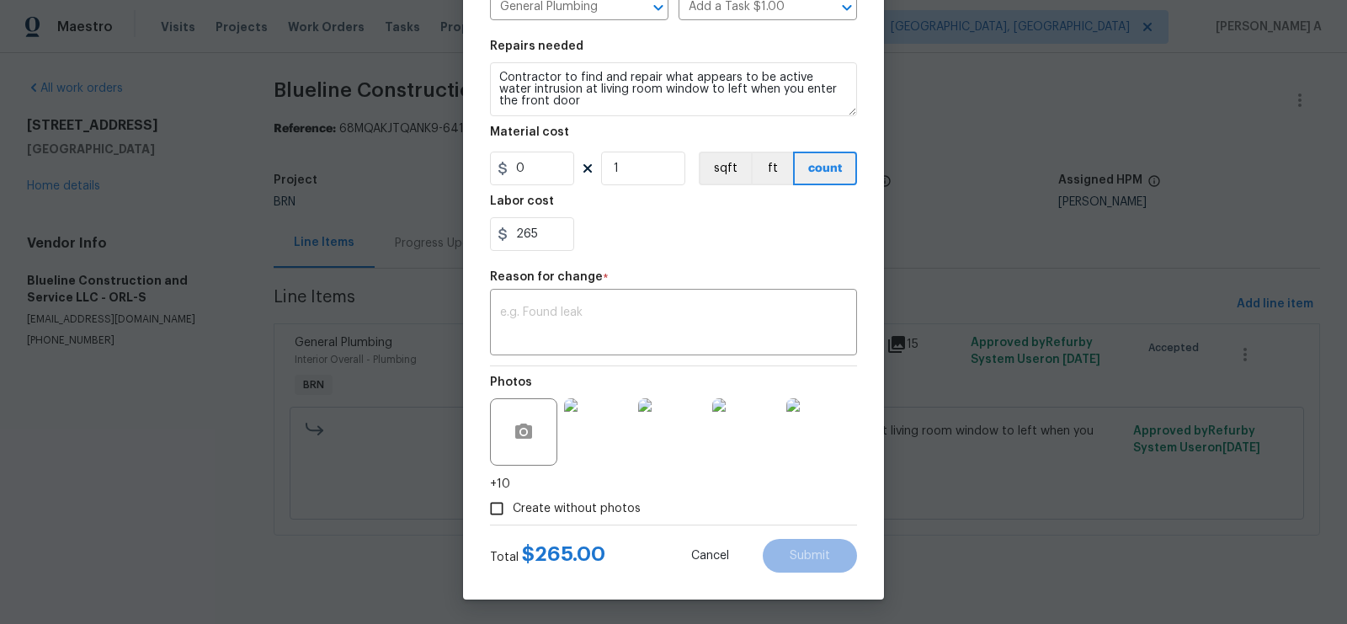
click at [594, 424] on img at bounding box center [597, 431] width 67 height 67
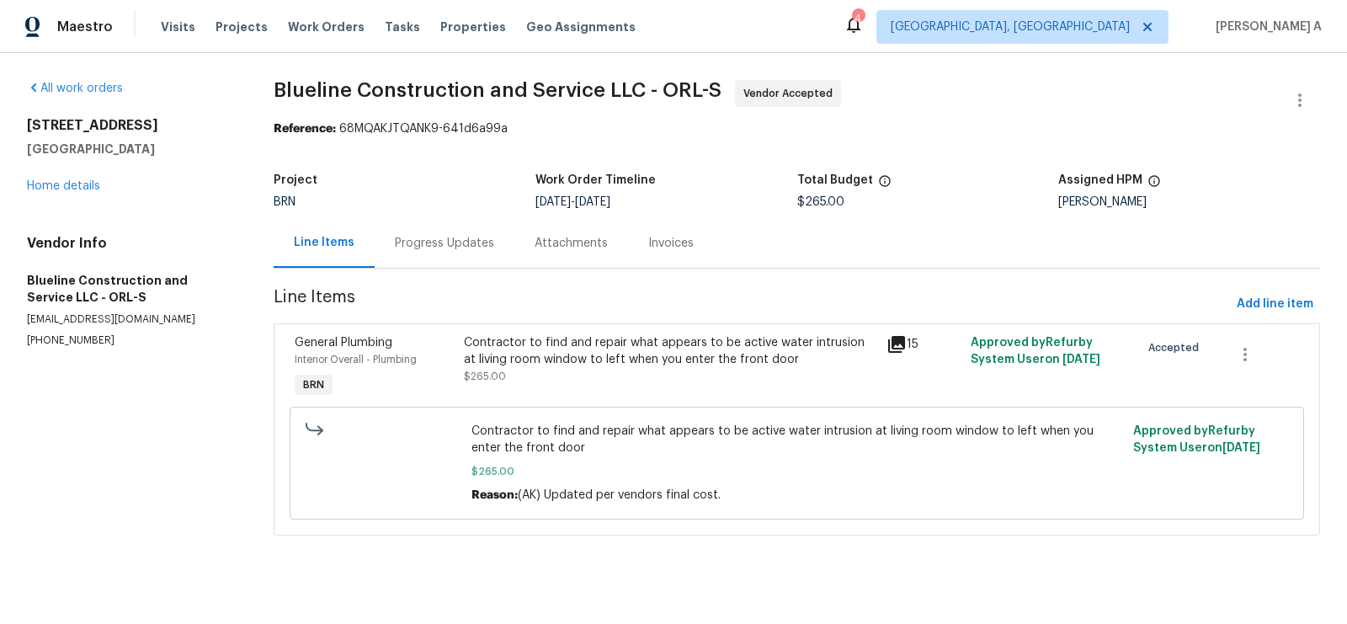
click at [646, 345] on div "Contractor to find and repair what appears to be active water intrusion at livi…" at bounding box center [670, 351] width 413 height 34
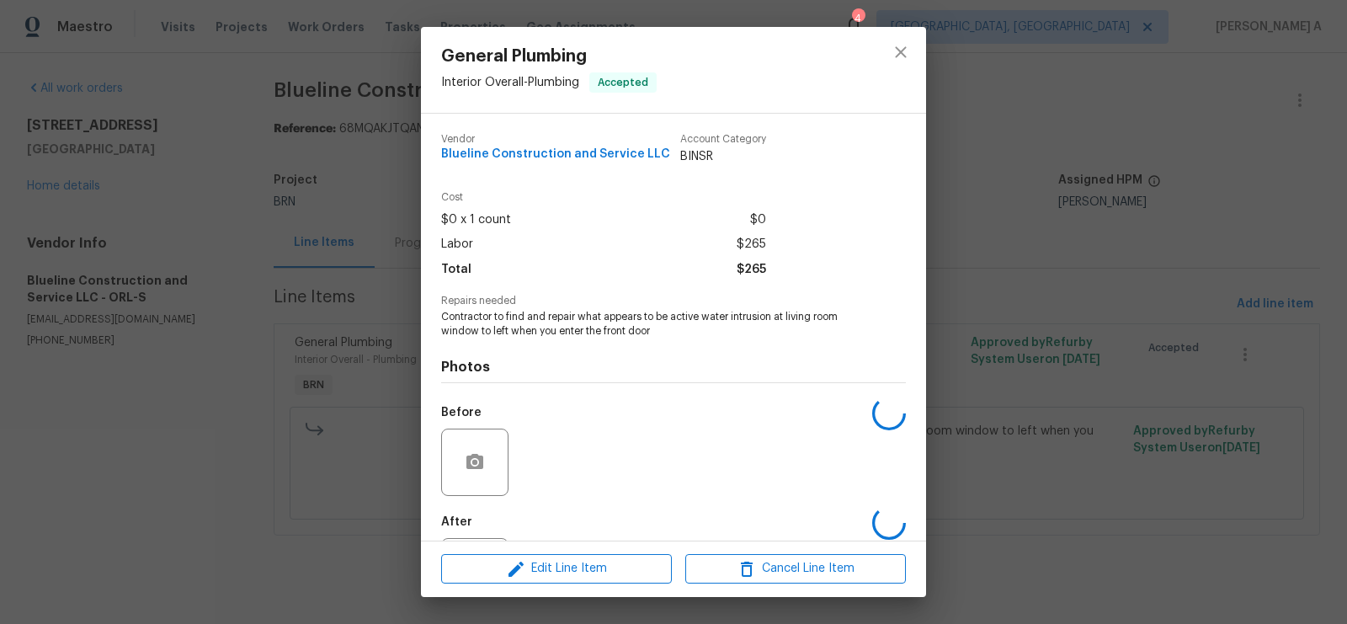
scroll to position [81, 0]
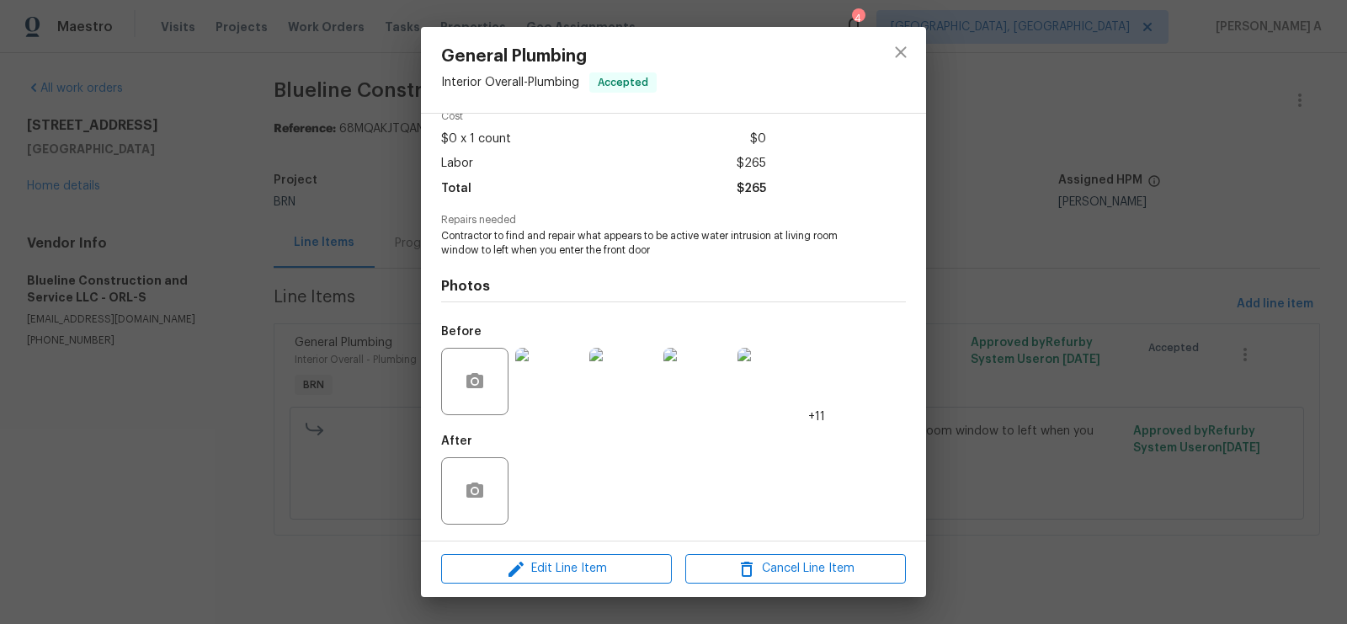
click at [550, 392] on img at bounding box center [548, 381] width 67 height 67
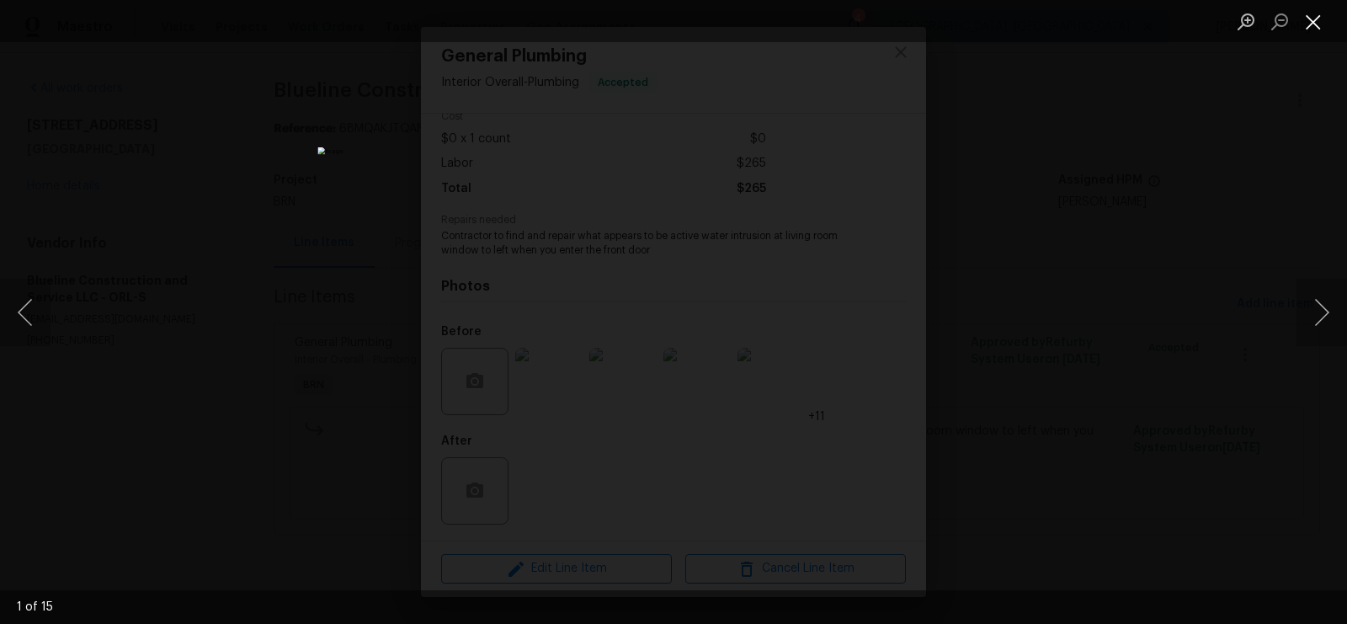
click at [1323, 19] on button "Close lightbox" at bounding box center [1314, 21] width 34 height 29
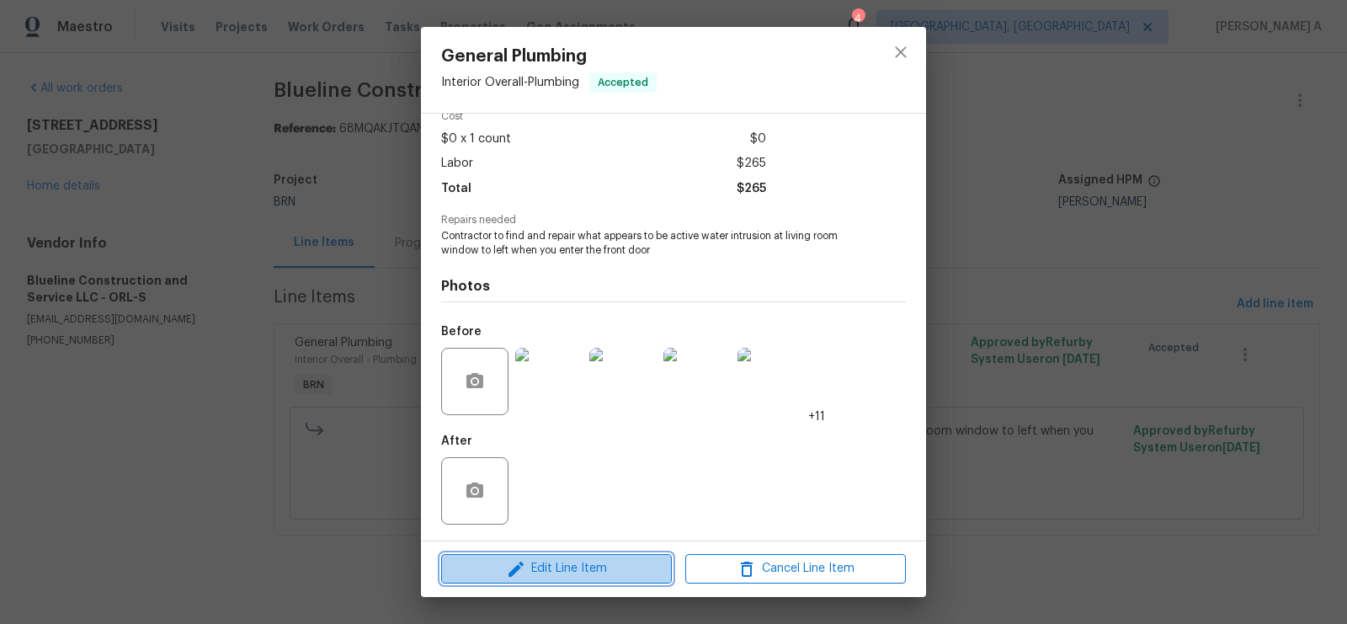
click at [568, 581] on button "Edit Line Item" at bounding box center [556, 568] width 231 height 29
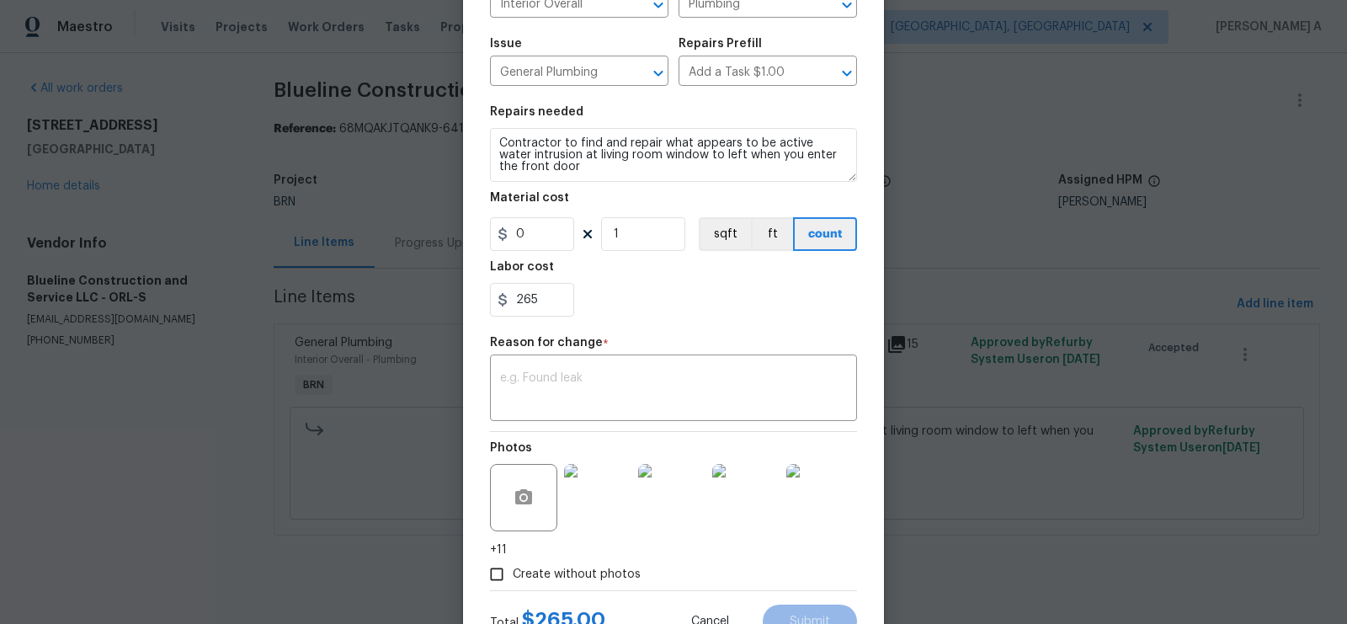
scroll to position [221, 0]
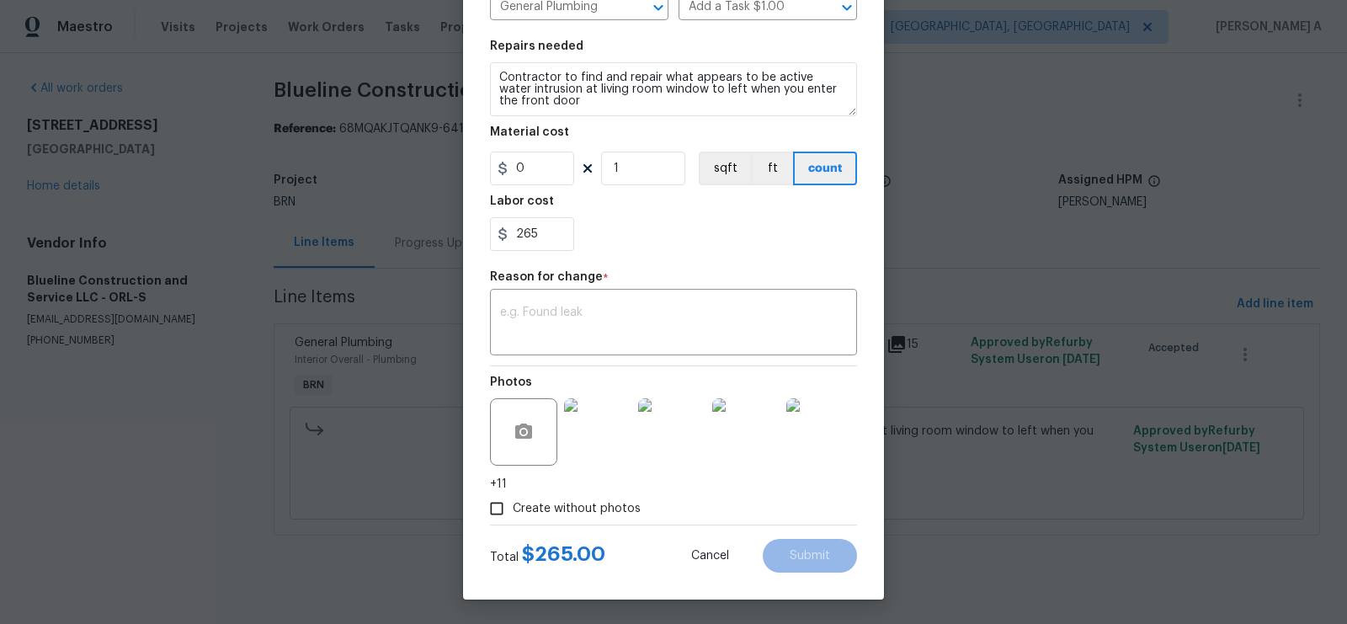
click at [601, 446] on img at bounding box center [597, 431] width 67 height 67
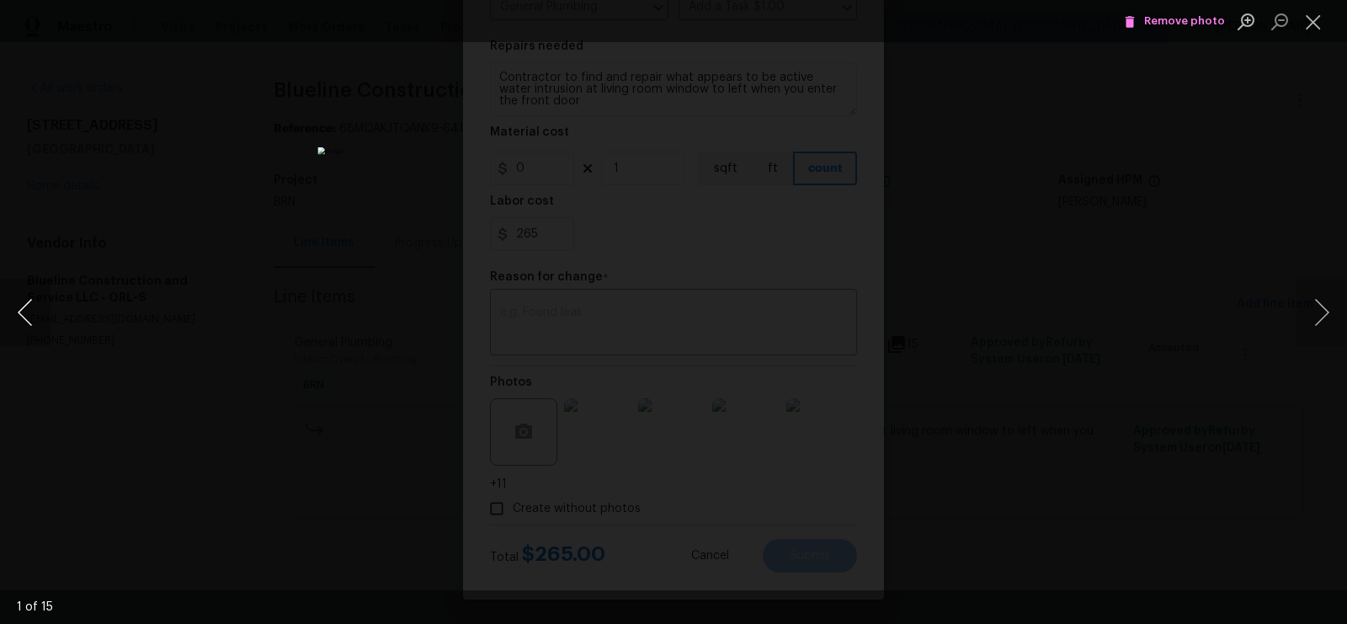
click at [37, 312] on button "Previous image" at bounding box center [25, 312] width 51 height 67
click at [1134, 21] on icon "Lightbox" at bounding box center [1130, 22] width 9 height 12
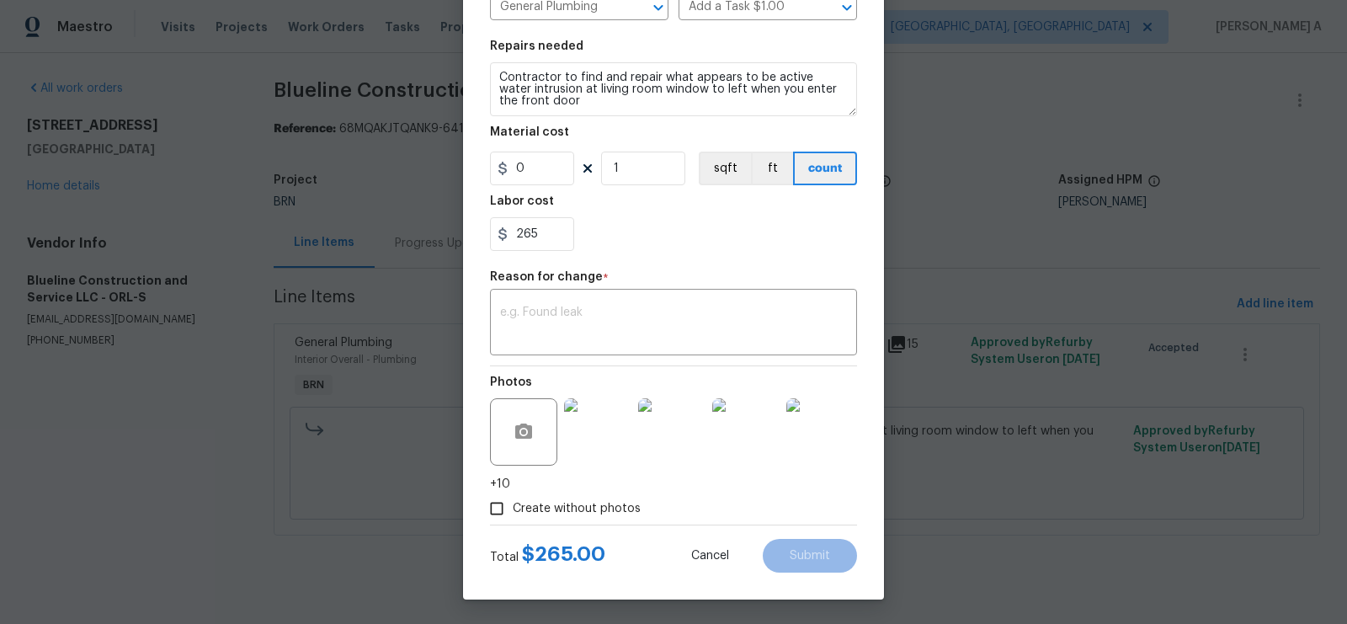
click at [582, 432] on img at bounding box center [597, 431] width 67 height 67
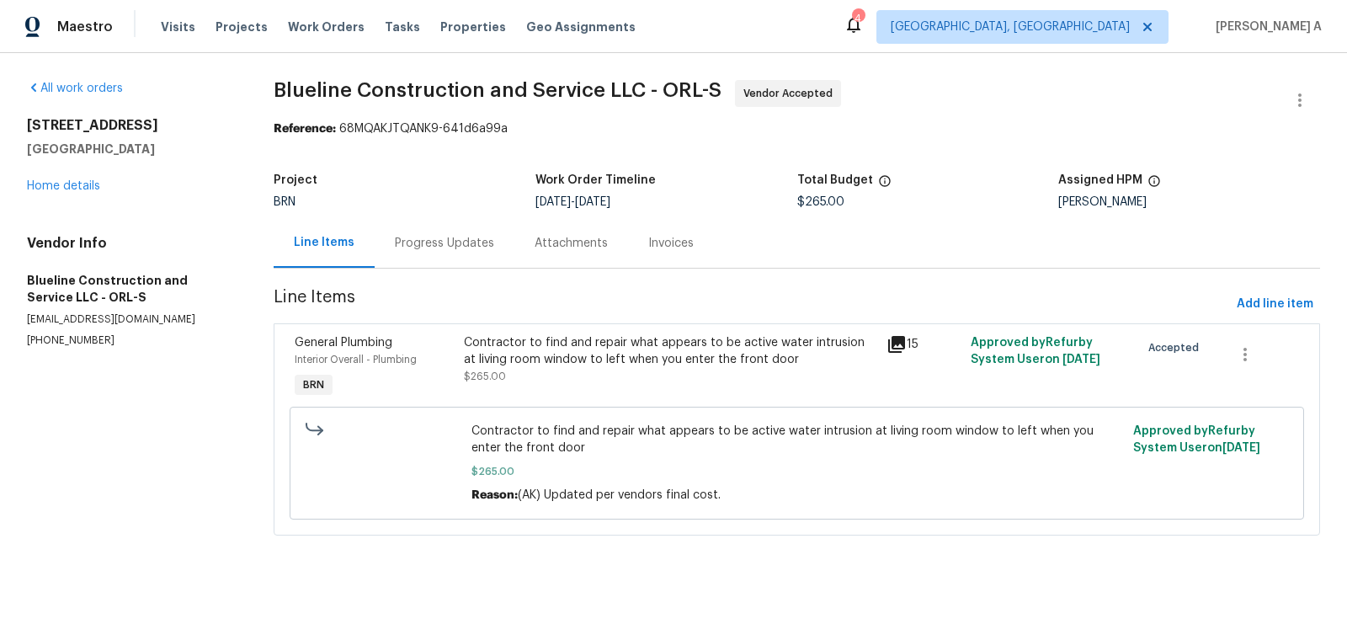
click at [420, 242] on div "Progress Updates" at bounding box center [444, 243] width 99 height 17
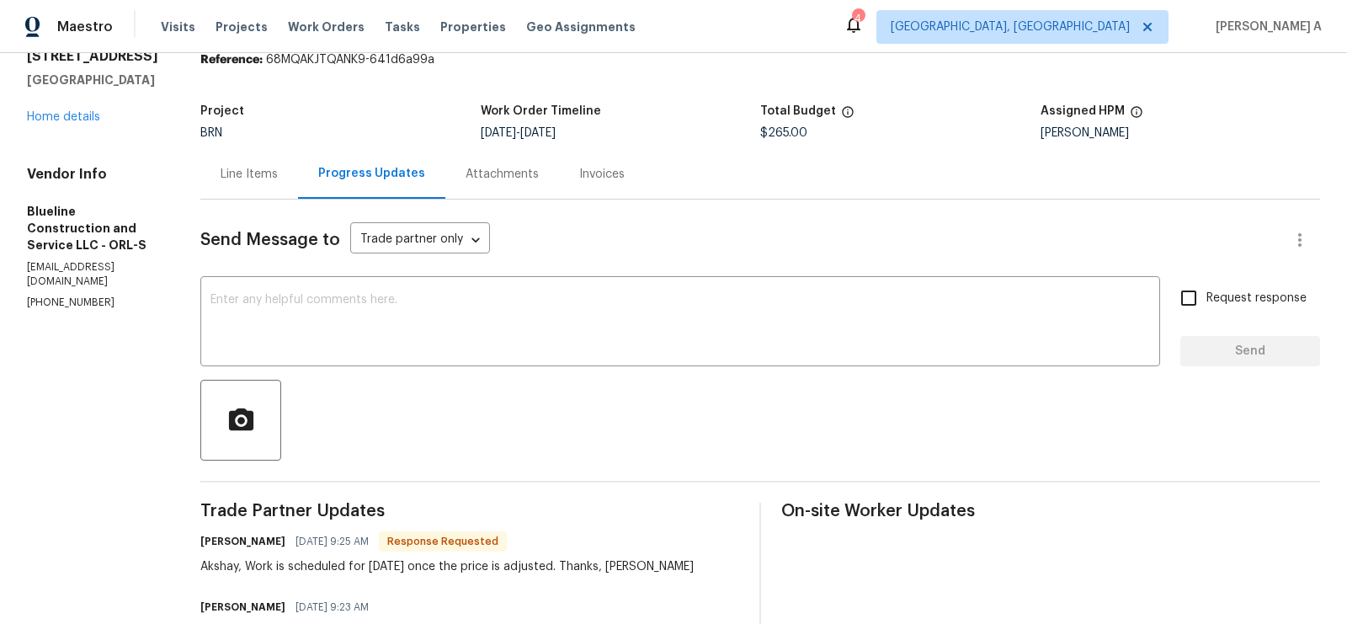
scroll to position [60, 0]
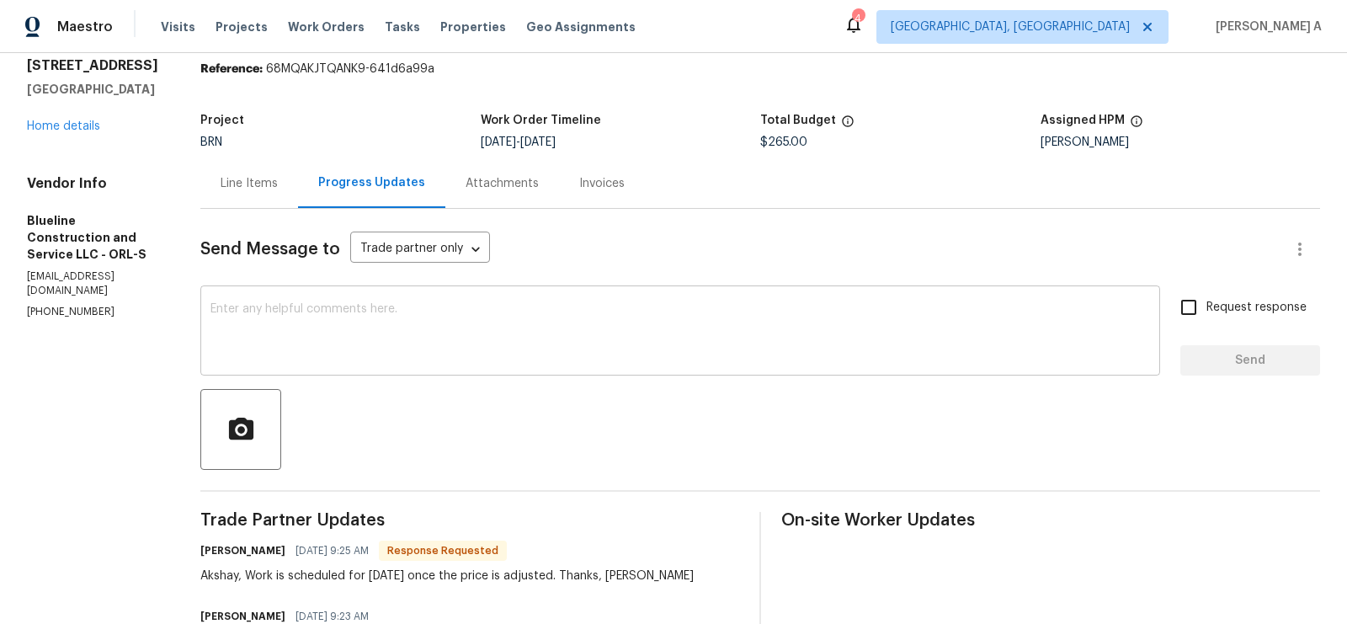
click at [464, 364] on div "x ​" at bounding box center [680, 333] width 960 height 86
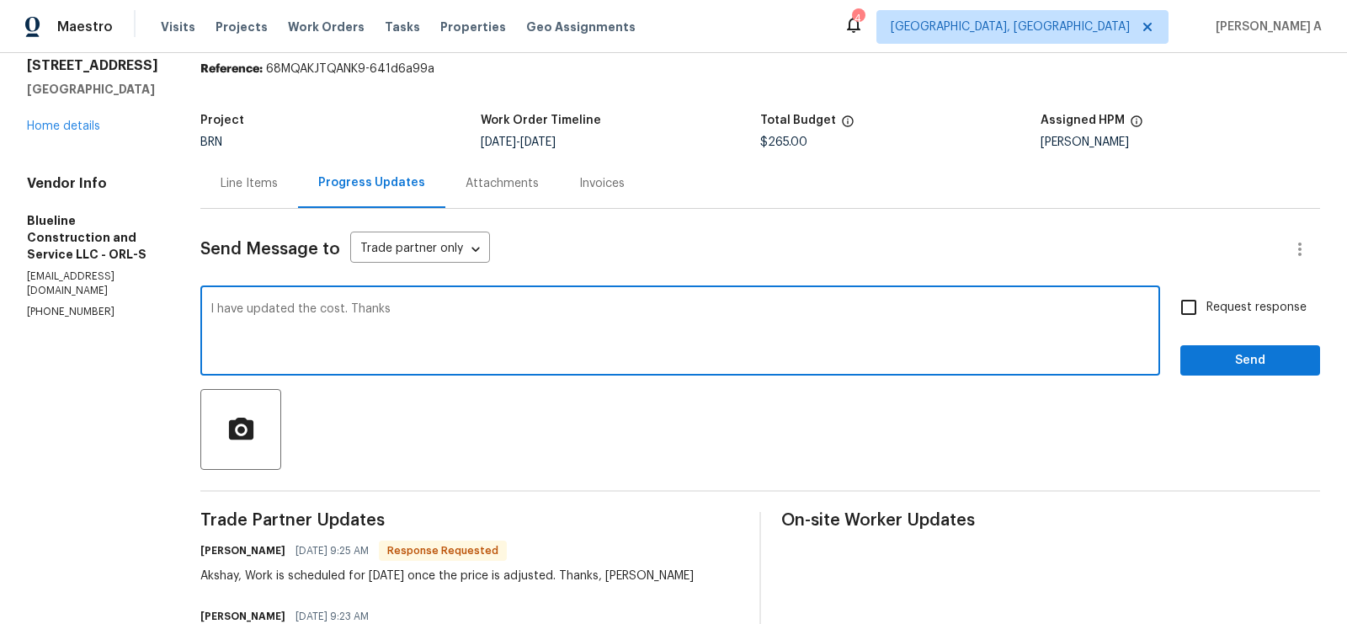
type textarea "I have updated the cost. Thanks"
click at [1197, 301] on input "Request response" at bounding box center [1188, 307] width 35 height 35
checkbox input "true"
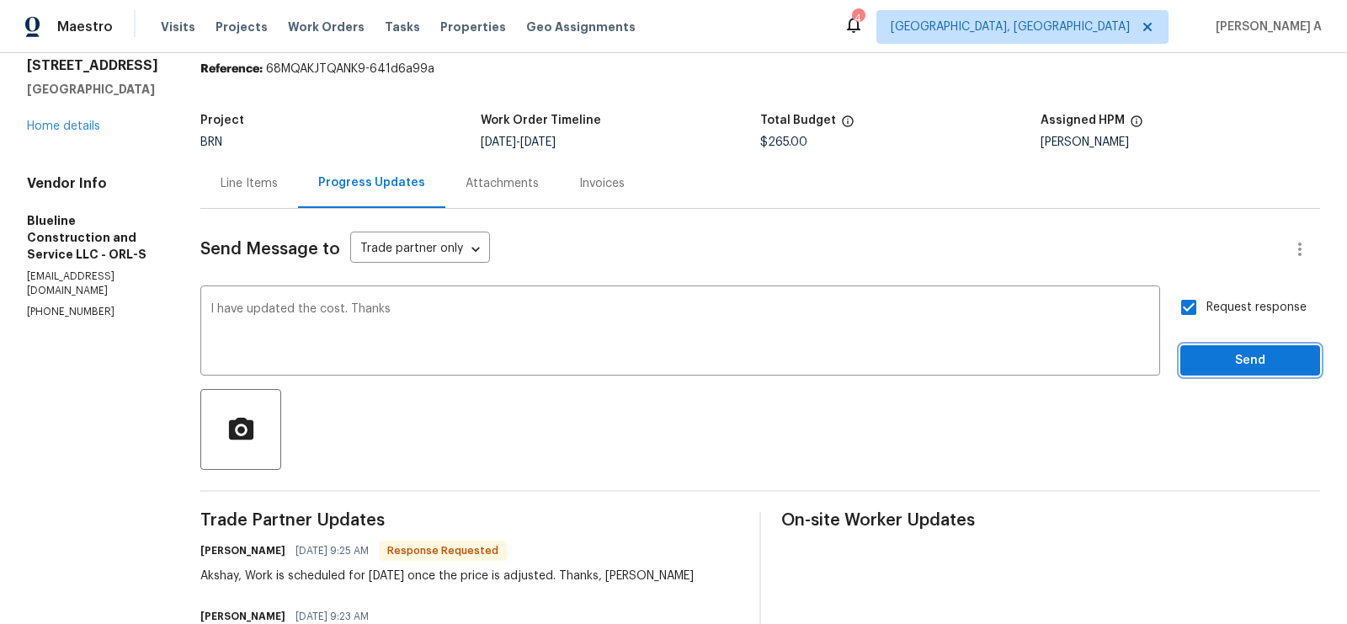
click at [1238, 355] on span "Send" at bounding box center [1250, 360] width 113 height 21
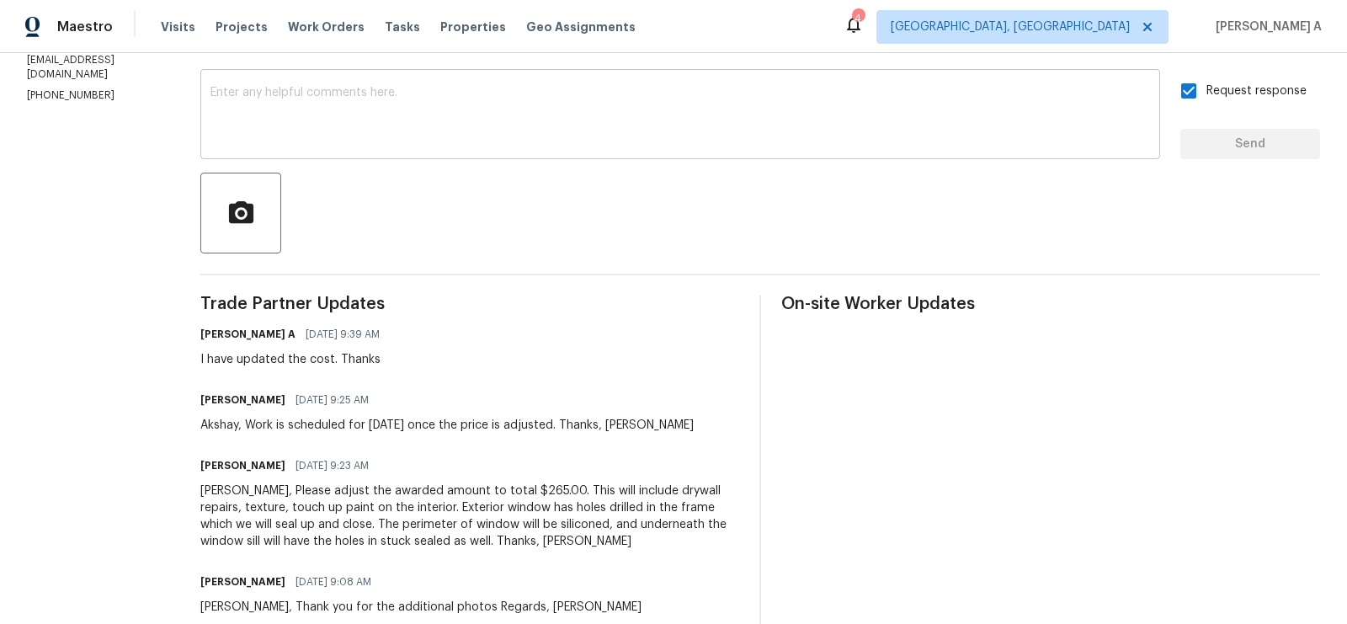
scroll to position [0, 0]
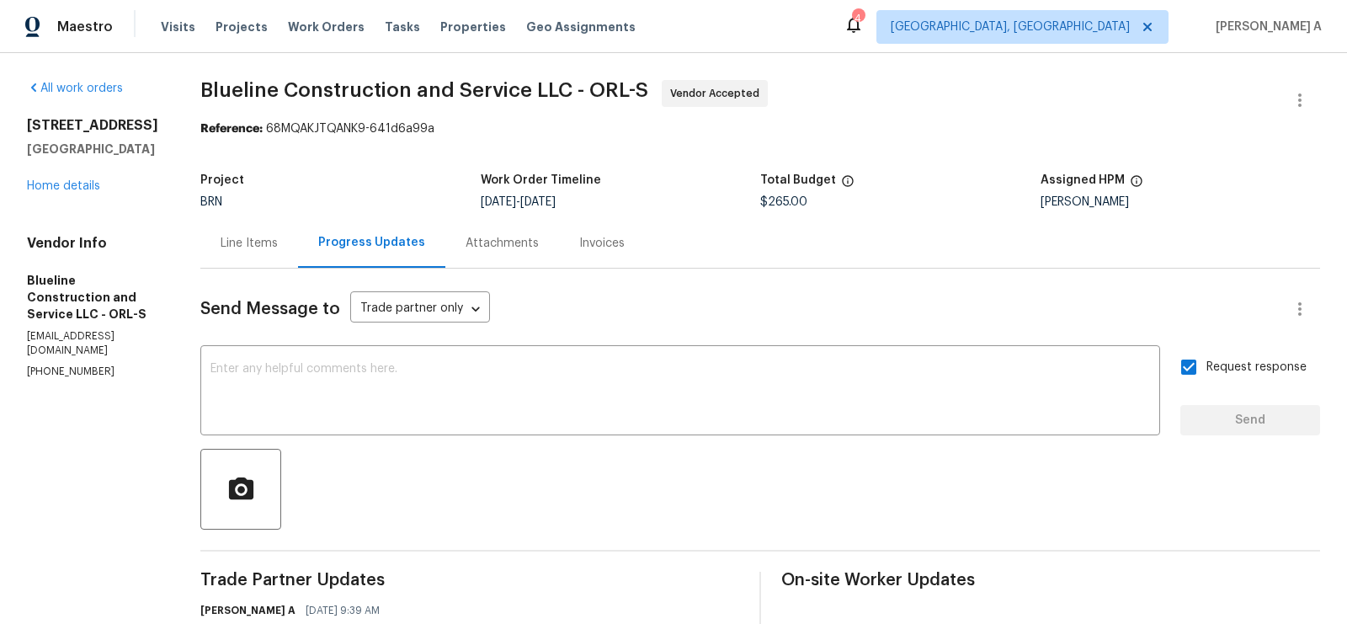
click at [259, 242] on div "Line Items" at bounding box center [249, 243] width 57 height 17
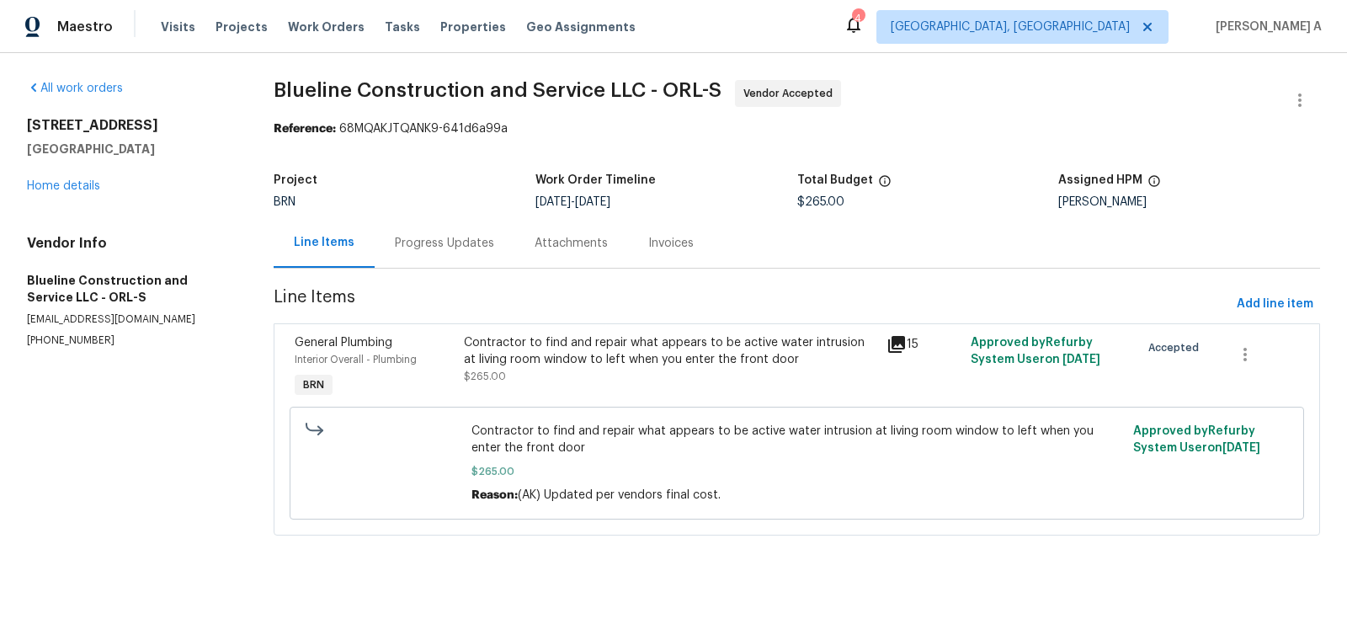
click at [712, 371] on div "Contractor to find and repair what appears to be active water intrusion at livi…" at bounding box center [670, 359] width 413 height 51
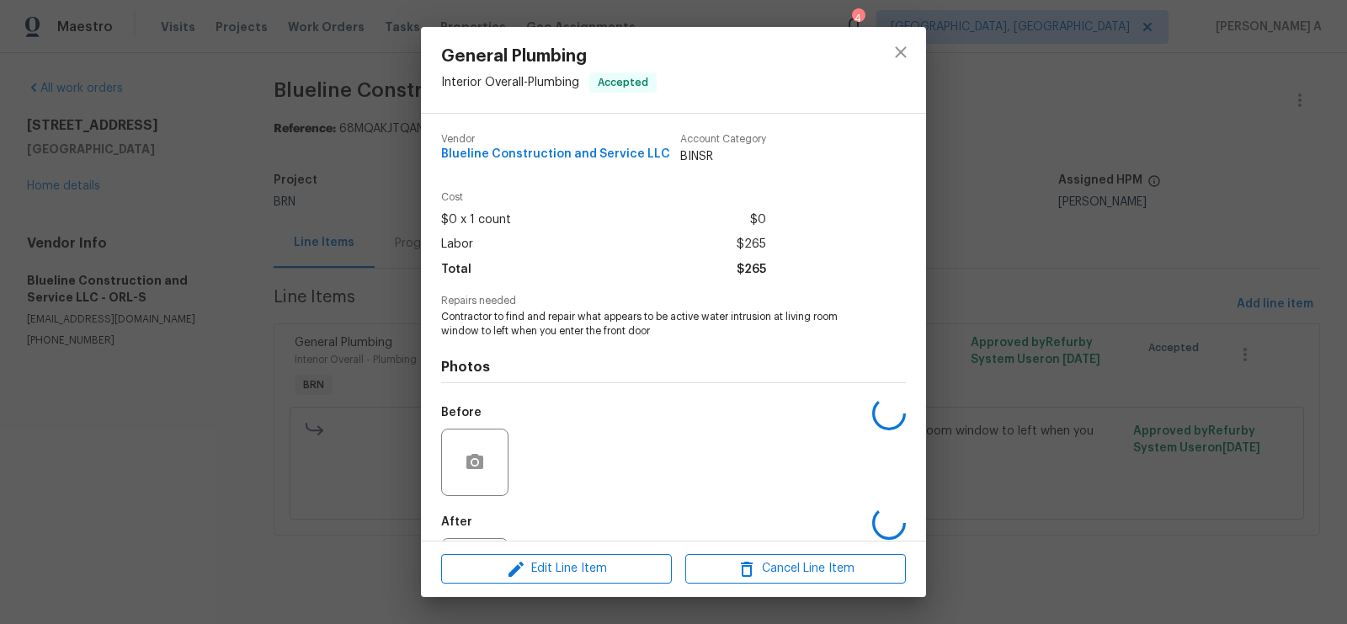
scroll to position [81, 0]
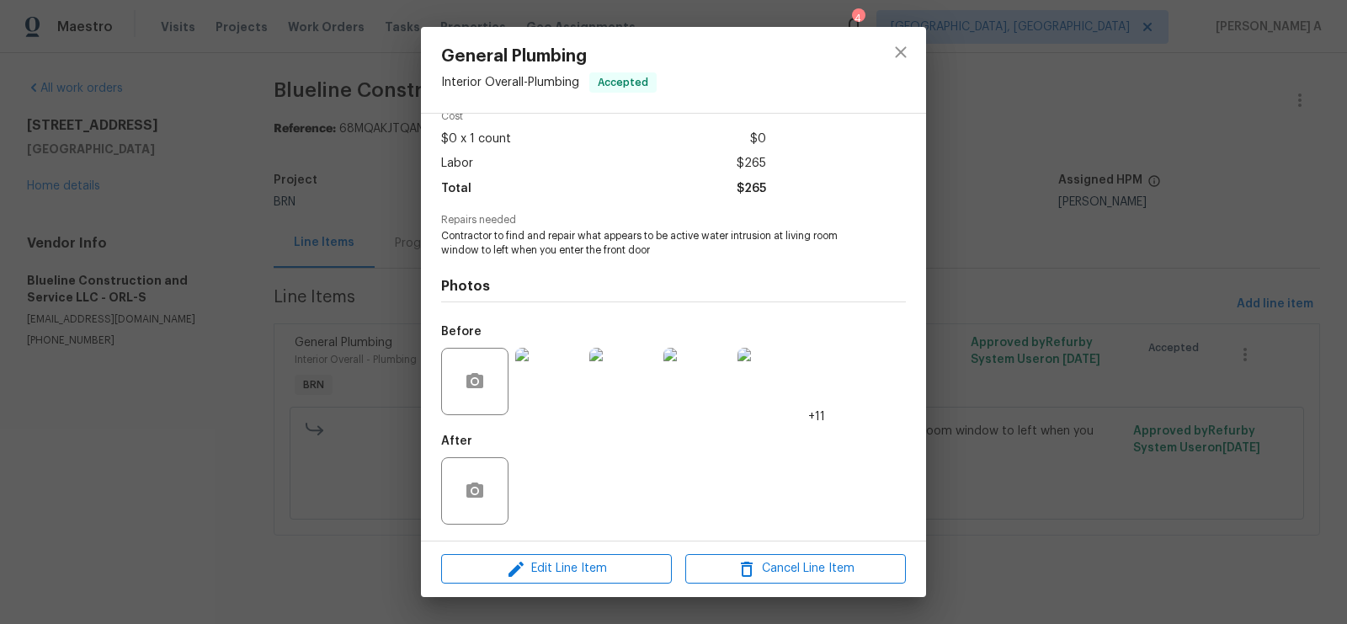
click at [533, 398] on img at bounding box center [548, 381] width 67 height 67
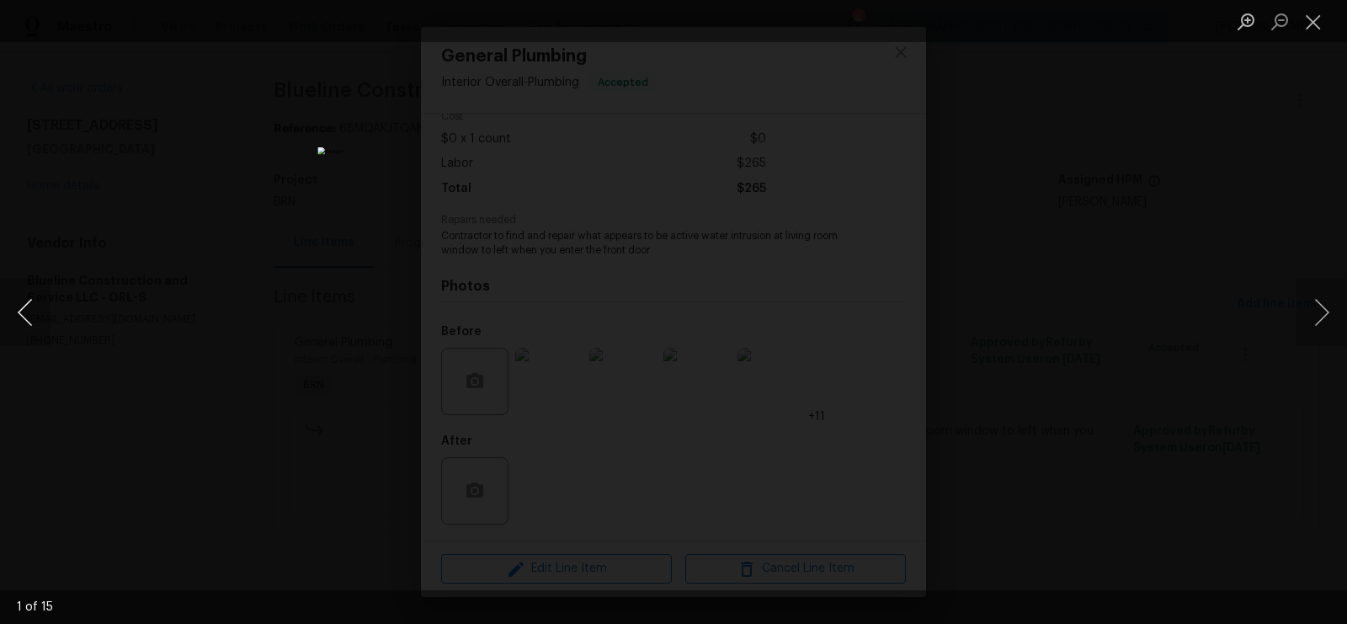
click at [31, 301] on button "Previous image" at bounding box center [25, 312] width 51 height 67
click at [1311, 19] on button "Close lightbox" at bounding box center [1314, 21] width 34 height 29
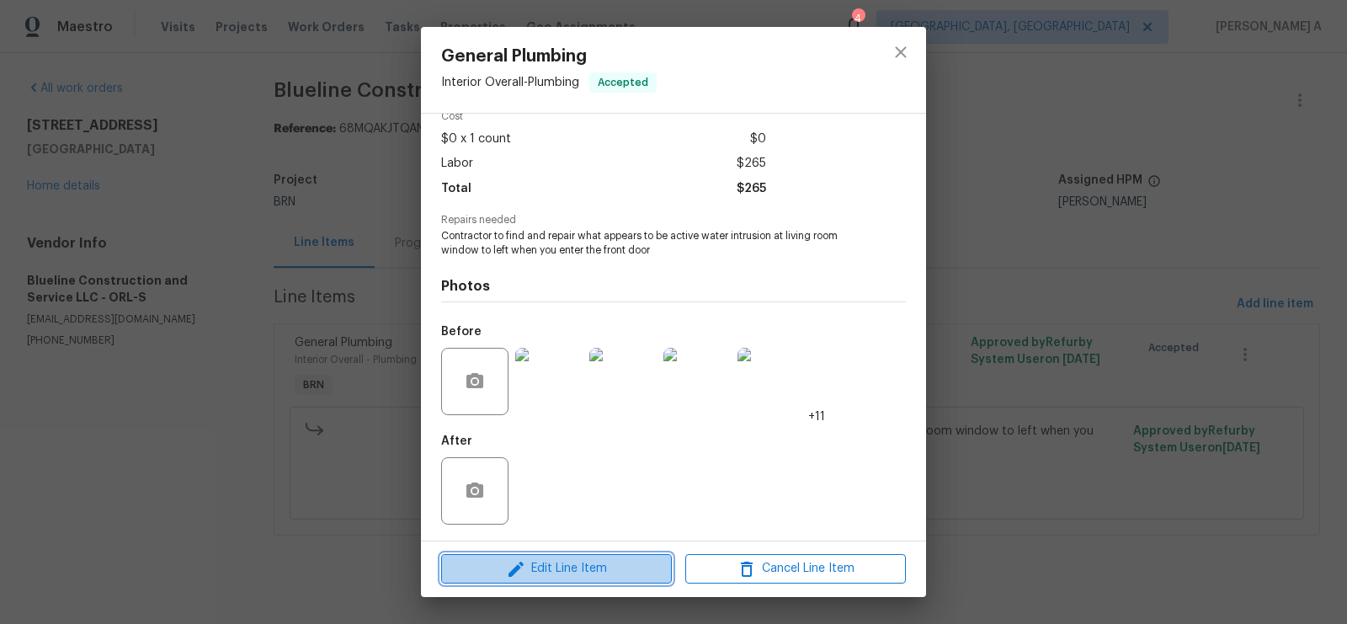
click at [607, 555] on button "Edit Line Item" at bounding box center [556, 568] width 231 height 29
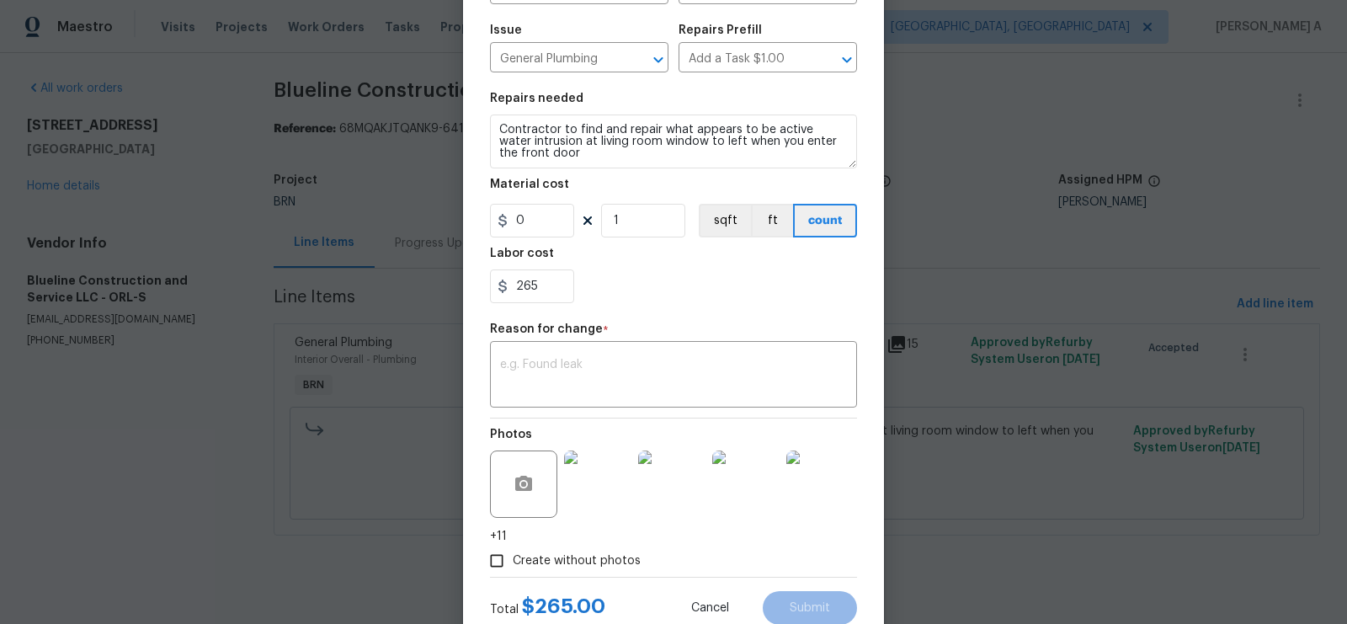
scroll to position [221, 0]
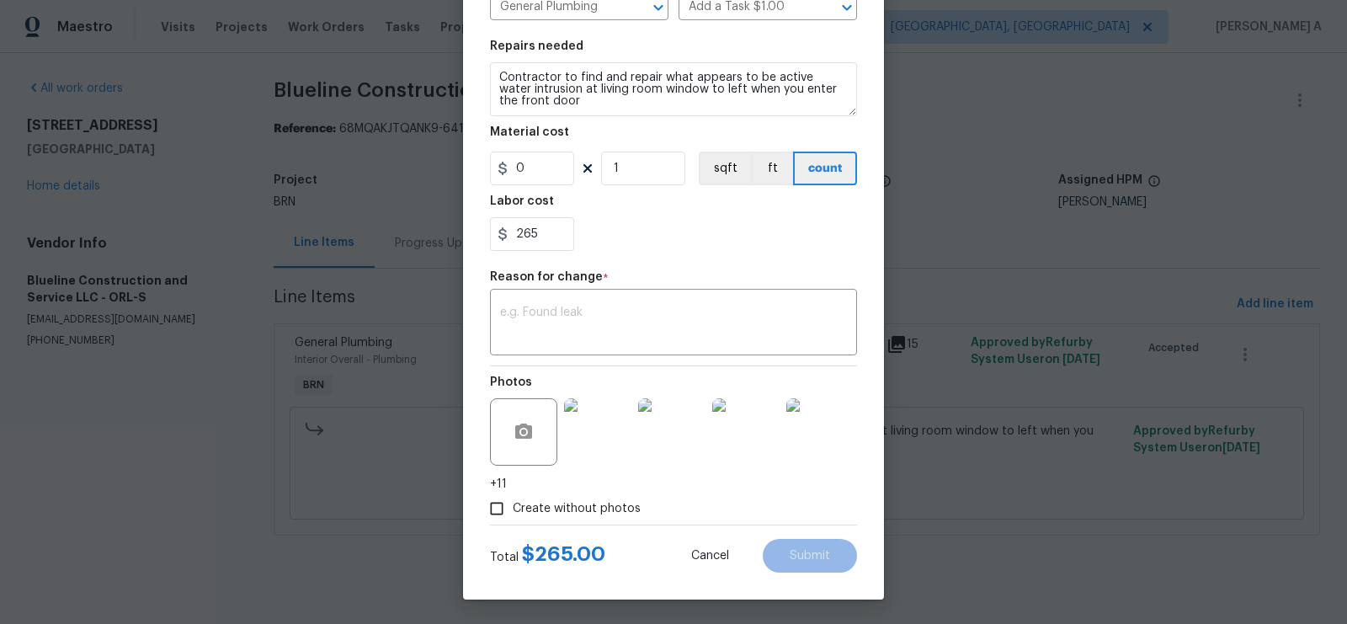
click at [584, 439] on img at bounding box center [597, 431] width 67 height 67
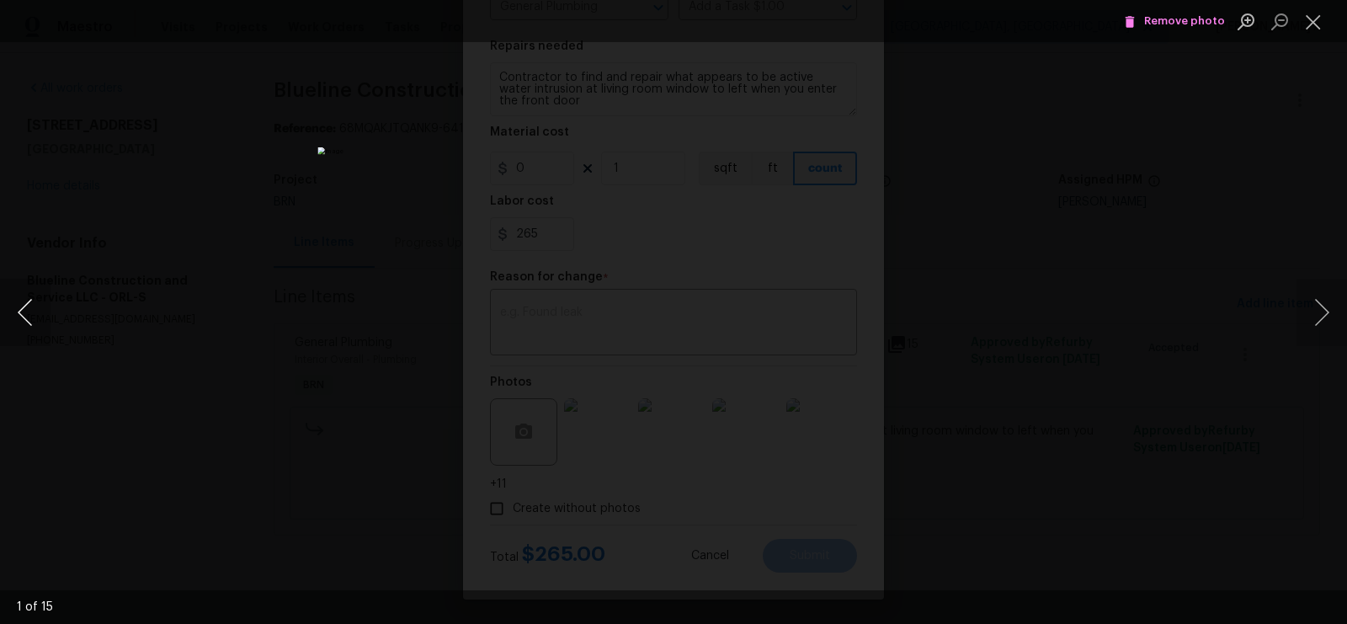
click at [18, 304] on button "Previous image" at bounding box center [25, 312] width 51 height 67
click at [1133, 19] on icon "Lightbox" at bounding box center [1130, 22] width 9 height 12
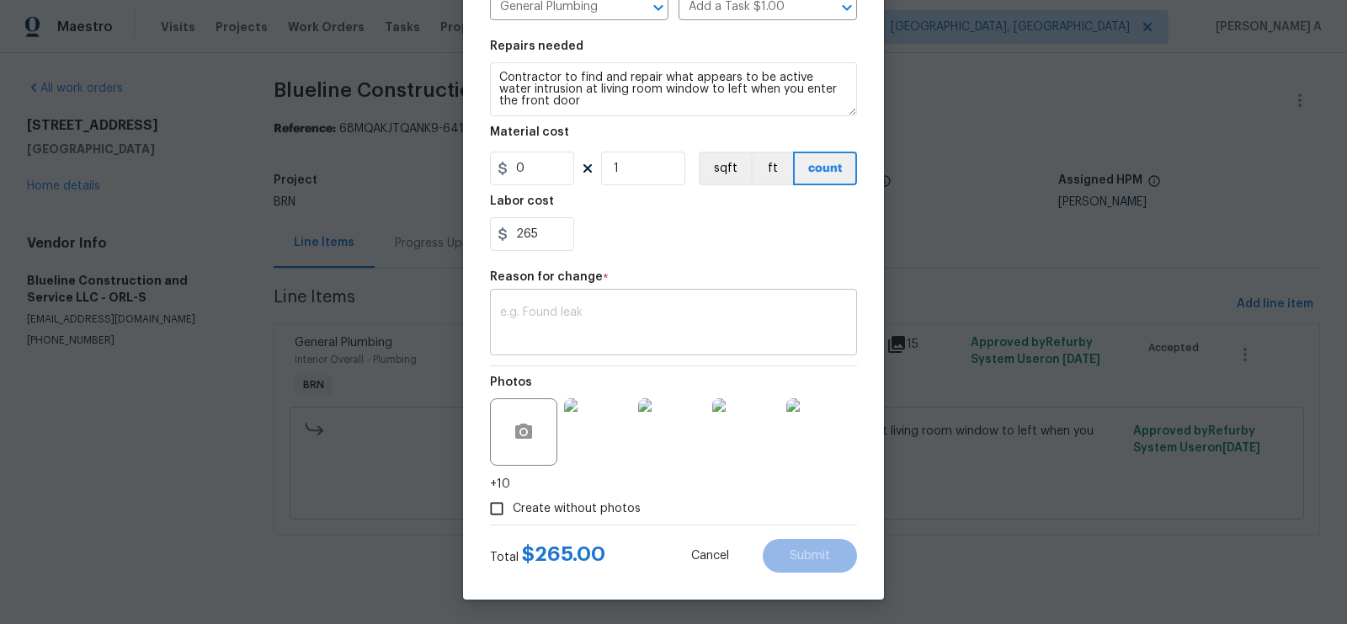
click at [615, 302] on div "x ​" at bounding box center [673, 324] width 367 height 62
click at [818, 550] on span "Submit" at bounding box center [810, 556] width 40 height 13
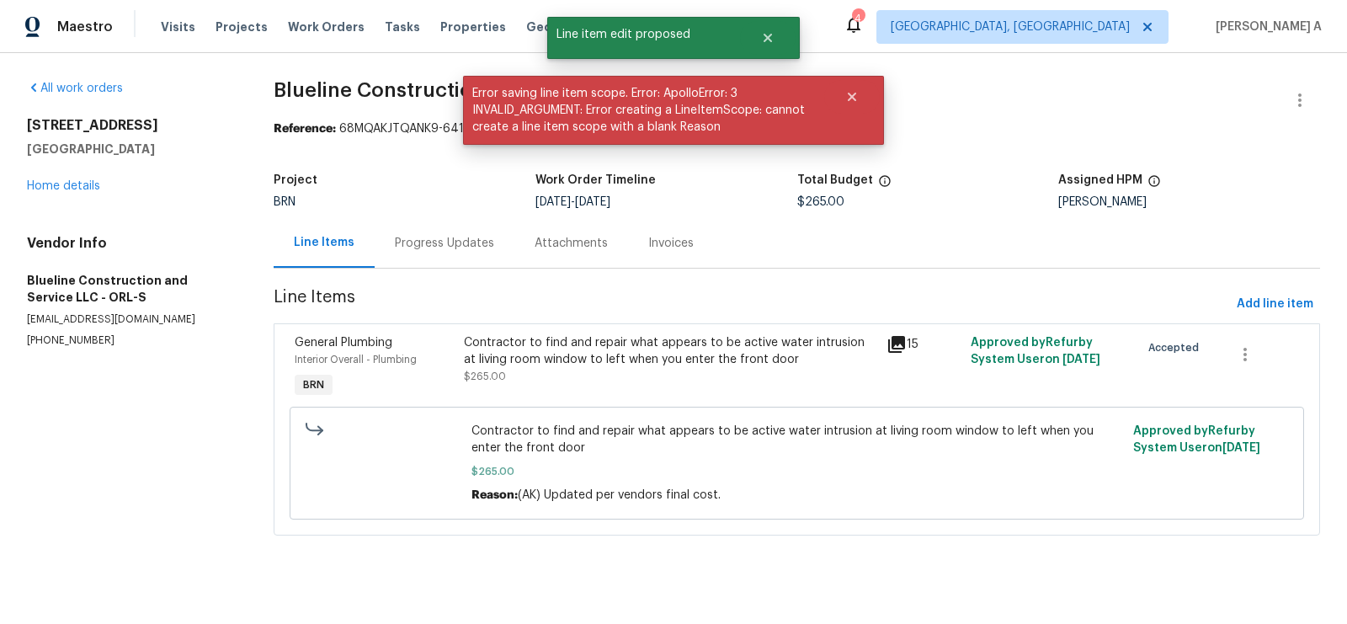
scroll to position [0, 0]
click at [398, 233] on div "Progress Updates" at bounding box center [445, 243] width 140 height 50
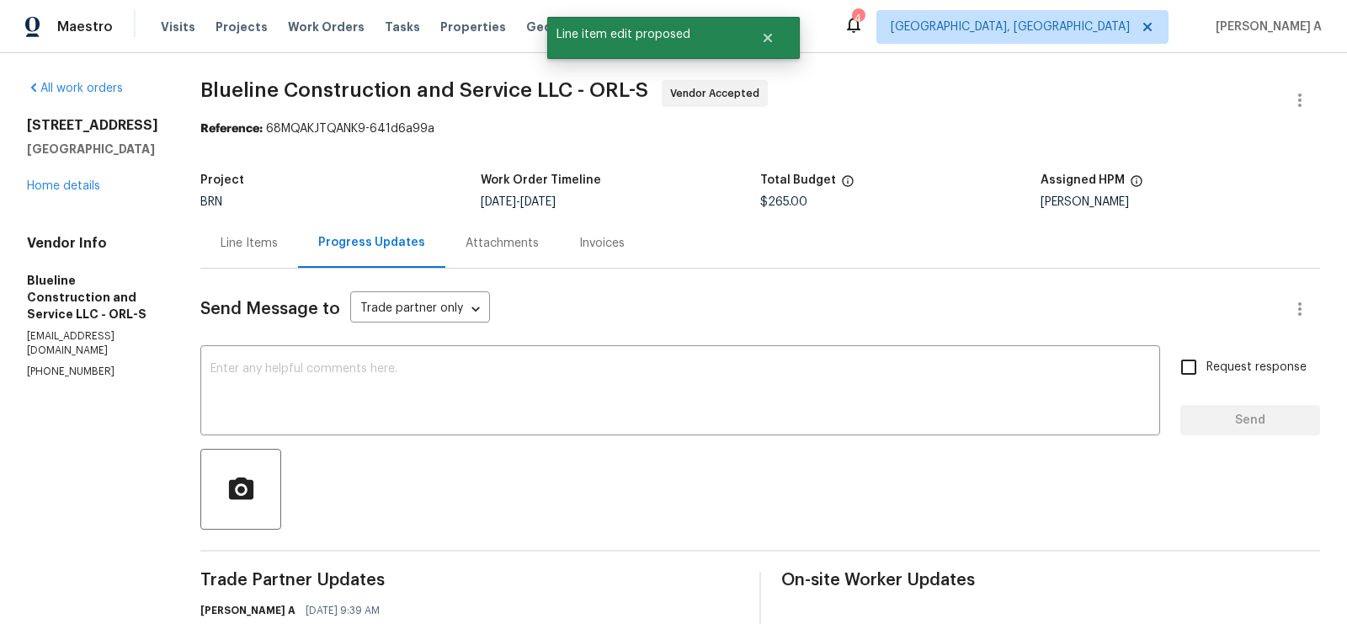
click at [276, 248] on div "Line Items" at bounding box center [249, 243] width 57 height 17
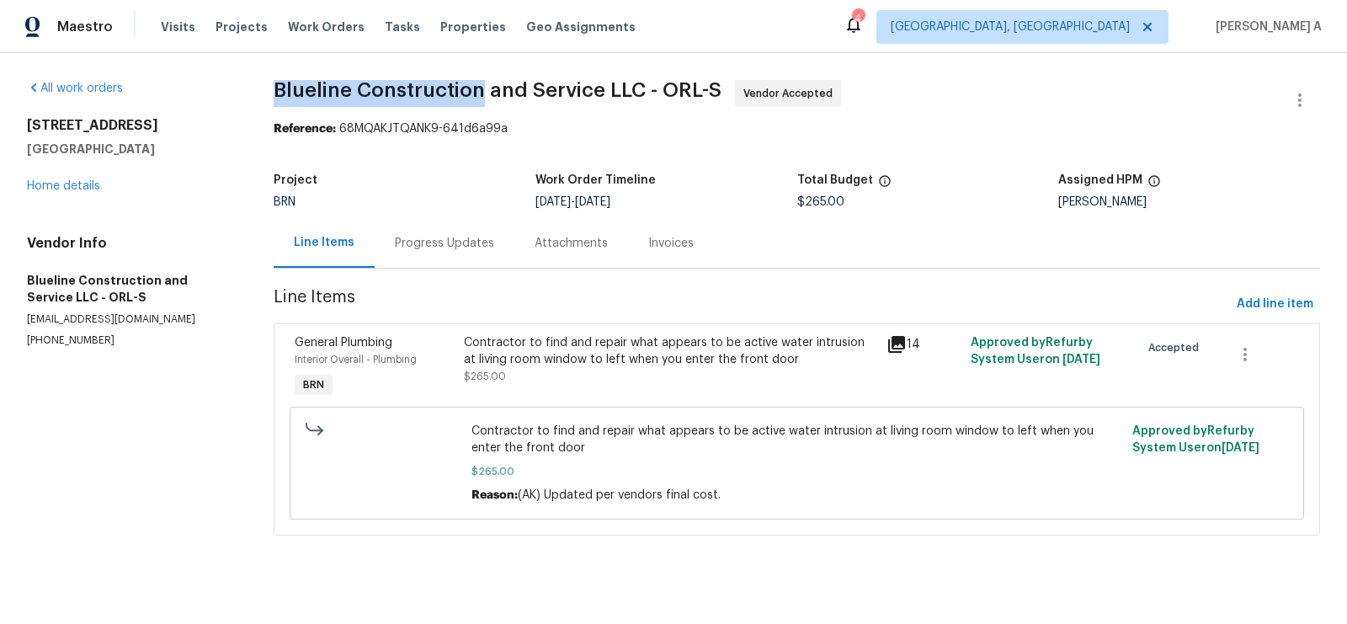
drag, startPoint x: 263, startPoint y: 93, endPoint x: 481, endPoint y: 93, distance: 218.1
click at [481, 93] on div "All work orders 10472 Eastpark Lake Dr Orlando, FL 32832 Home details Vendor In…" at bounding box center [673, 318] width 1347 height 530
copy span "Blueline Construction"
click at [445, 242] on div "Progress Updates" at bounding box center [444, 243] width 99 height 17
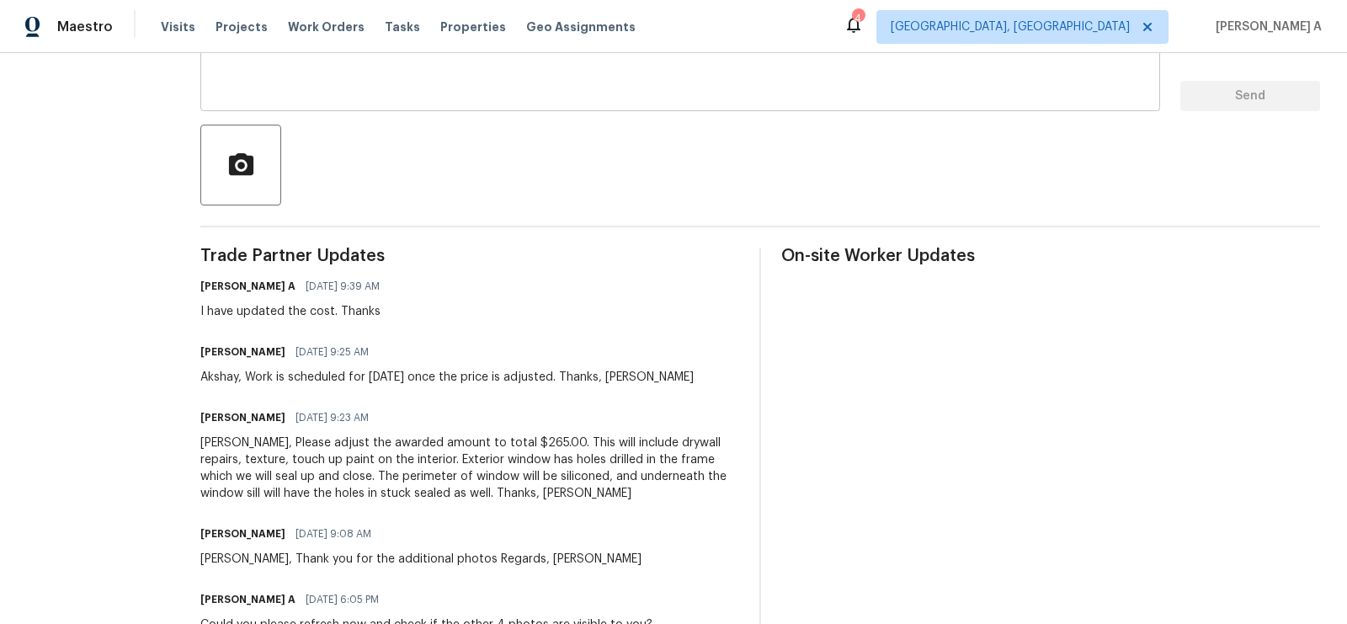
scroll to position [326, 0]
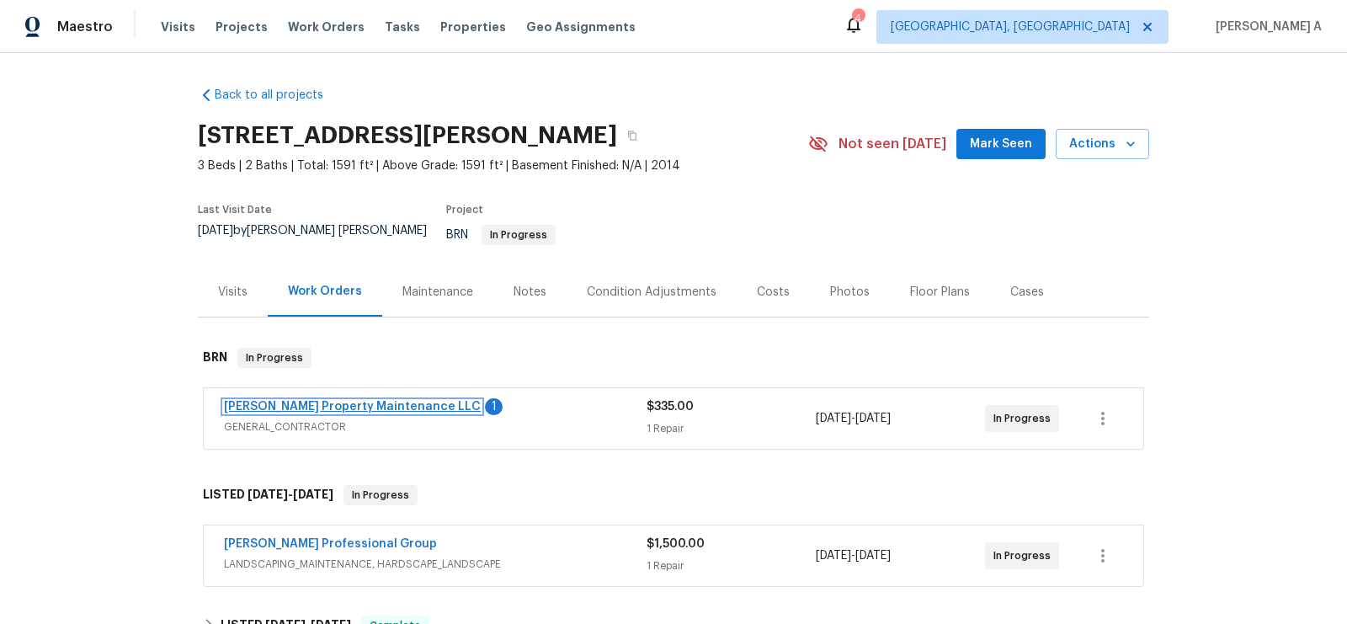
click at [379, 401] on link "[PERSON_NAME] Property Maintenance LLC" at bounding box center [352, 407] width 257 height 12
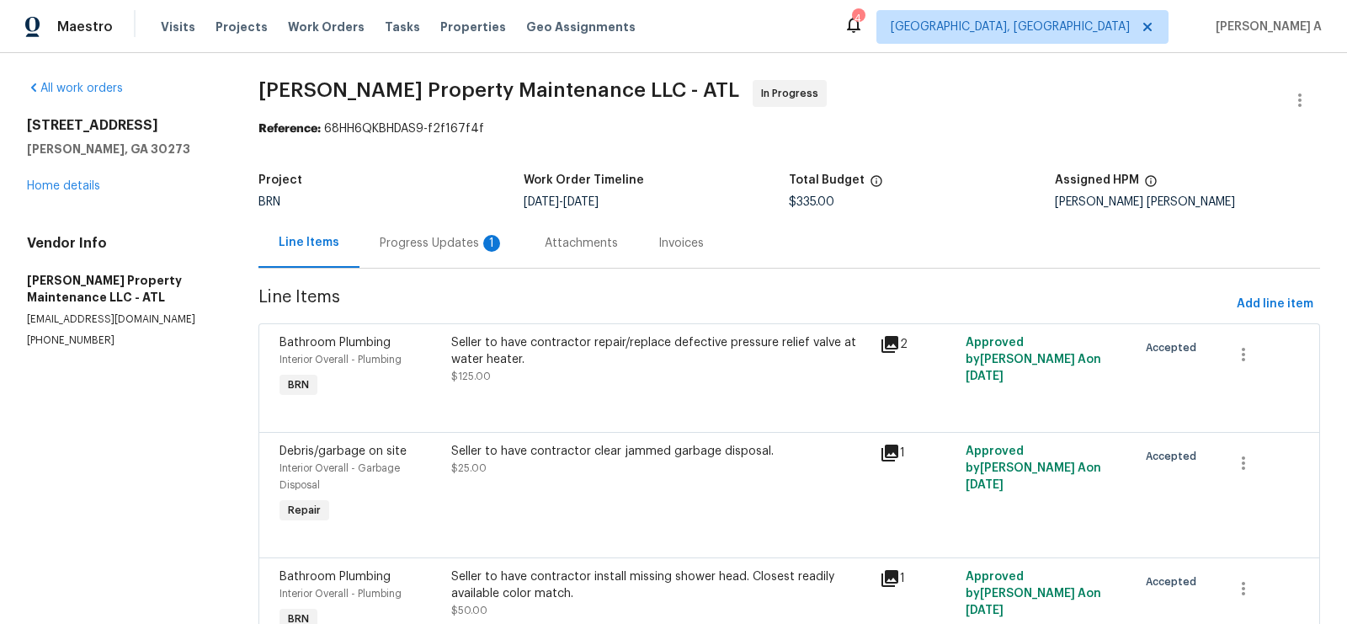
click at [507, 246] on div "Progress Updates 1" at bounding box center [442, 243] width 165 height 50
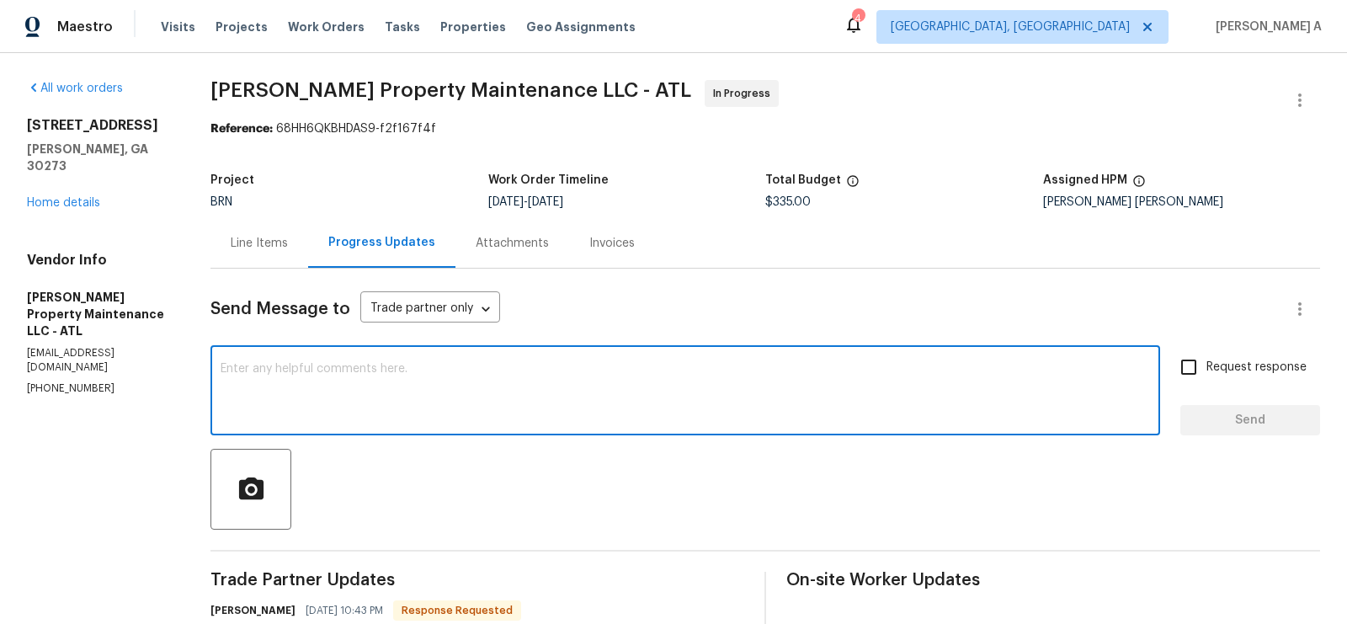
click at [373, 403] on textarea at bounding box center [686, 392] width 930 height 59
type textarea "Thank you!"
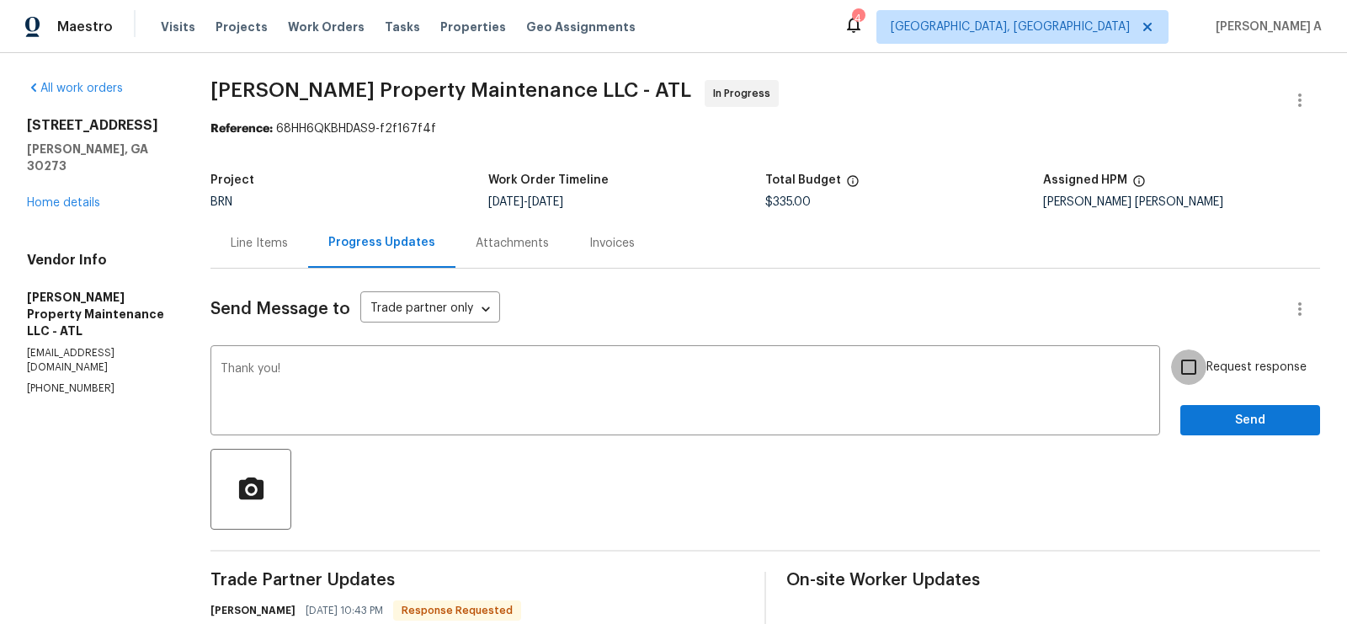
click at [1197, 366] on input "Request response" at bounding box center [1188, 366] width 35 height 35
checkbox input "true"
click at [1227, 436] on div "Send Message to Trade partner only Trade partner only ​ Thank you! x ​ Request …" at bounding box center [766, 525] width 1110 height 512
click at [1213, 419] on span "Send" at bounding box center [1250, 420] width 113 height 21
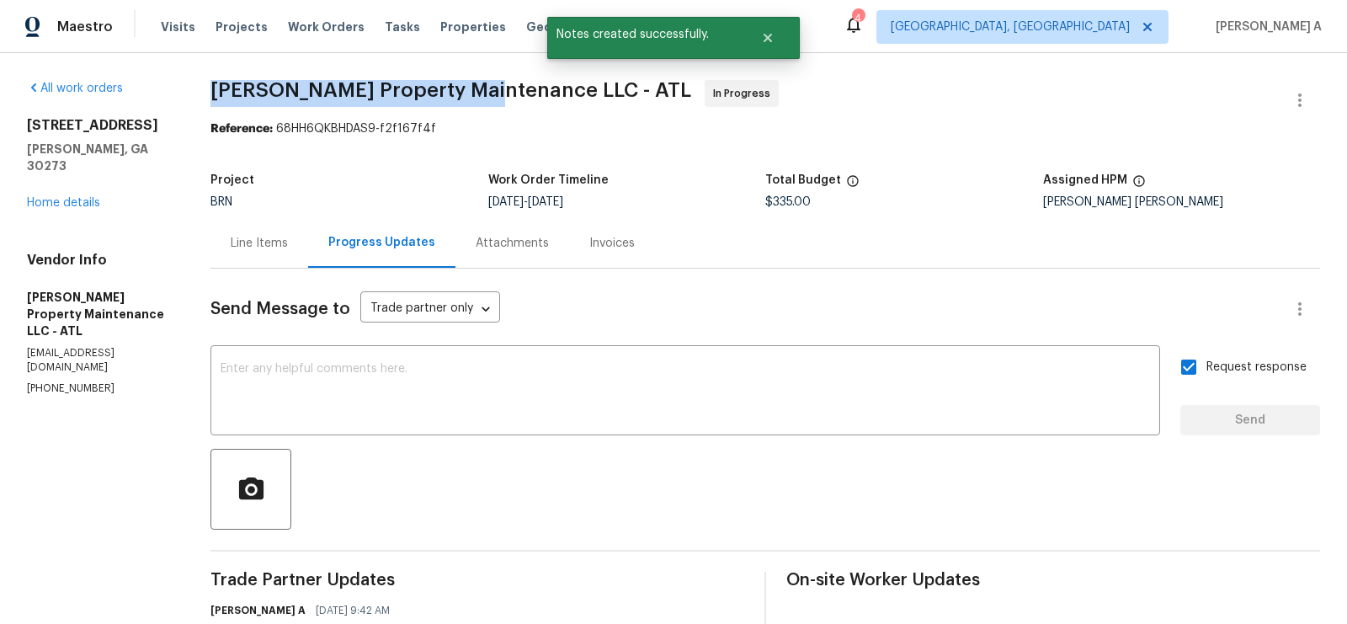
copy span "Glen Property Maintenance"
drag, startPoint x: 204, startPoint y: 83, endPoint x: 485, endPoint y: 82, distance: 281.2
click at [484, 82] on div "All work orders 6100 Semaphore Rdg Rex, GA 30273 Home details Vendor Info Glen …" at bounding box center [673, 463] width 1347 height 820
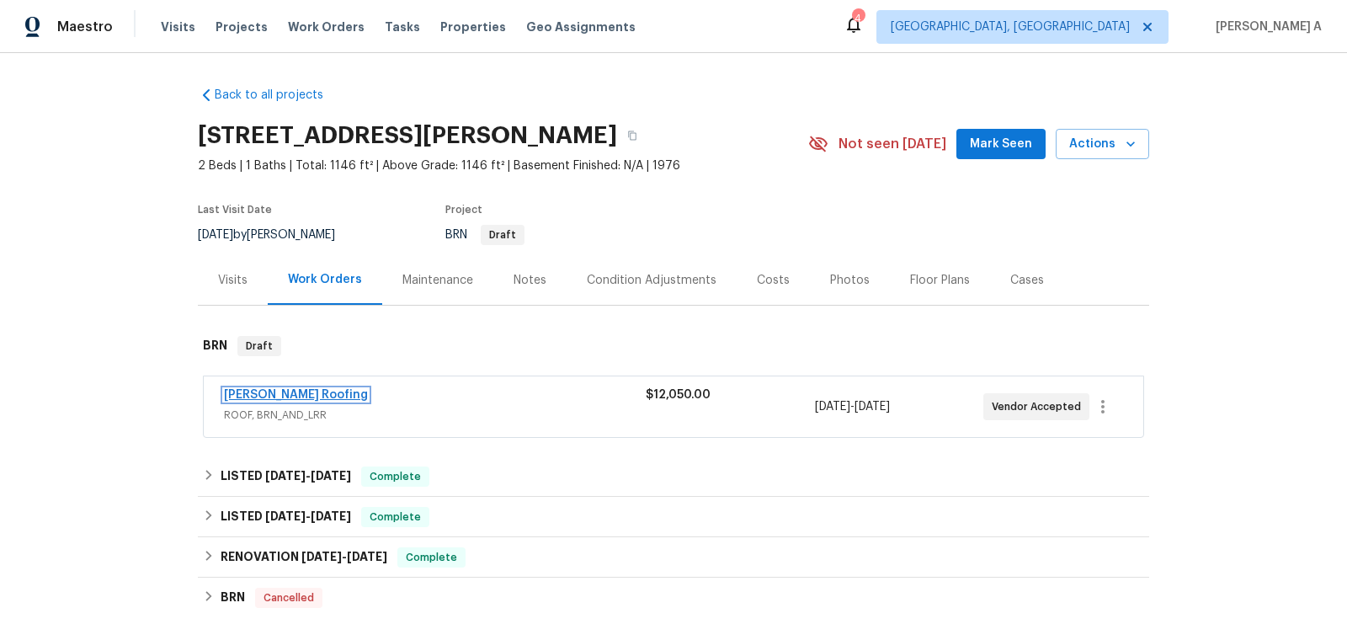
click at [269, 395] on link "Stout Roofing" at bounding box center [296, 395] width 144 height 12
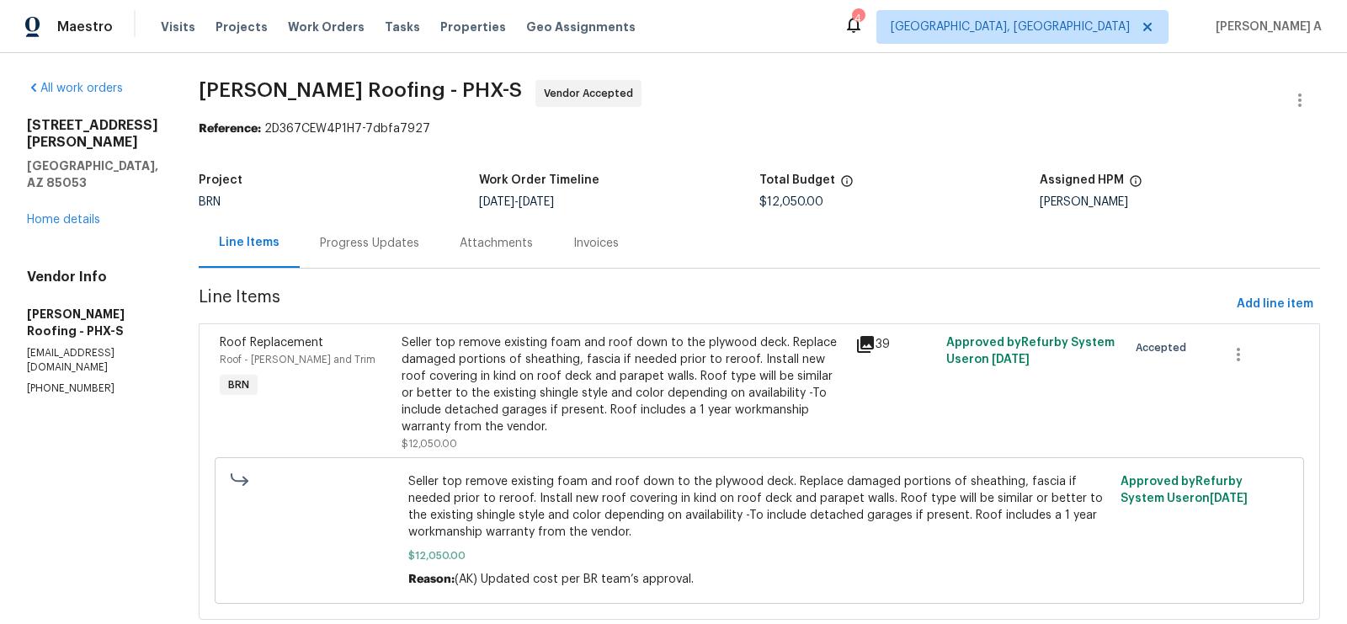
click at [361, 238] on div "Progress Updates" at bounding box center [369, 243] width 99 height 17
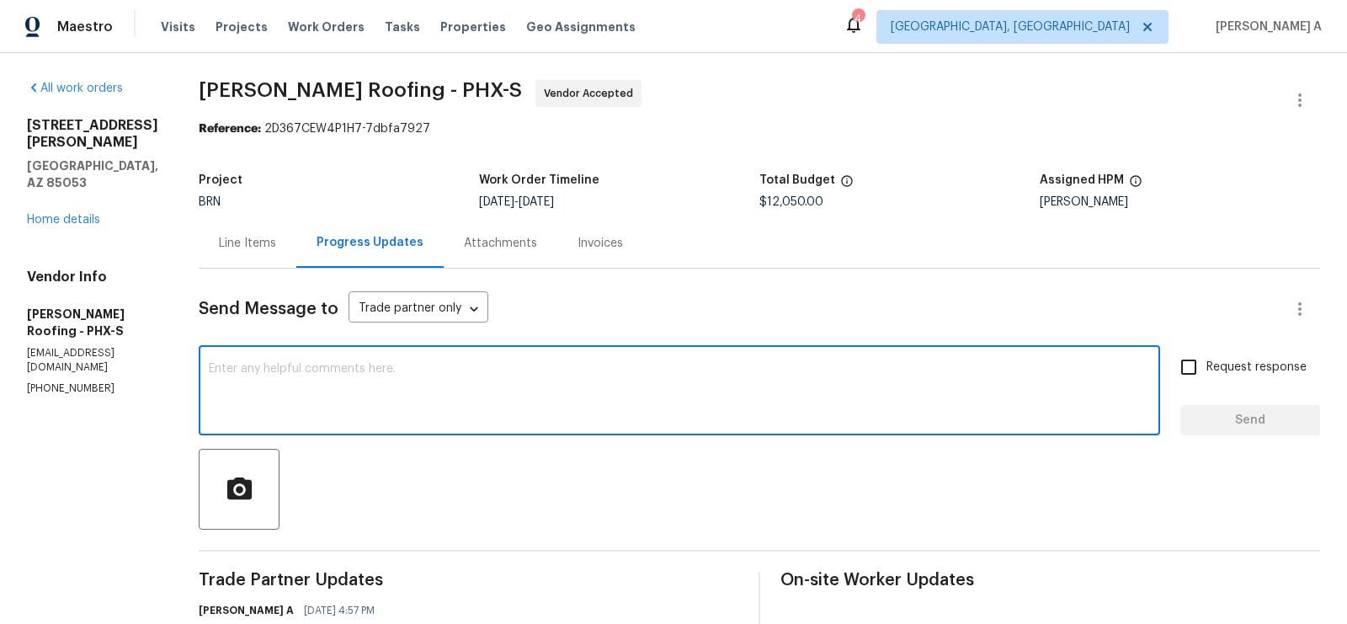
click at [274, 417] on textarea at bounding box center [679, 392] width 941 height 59
type textarea "H"
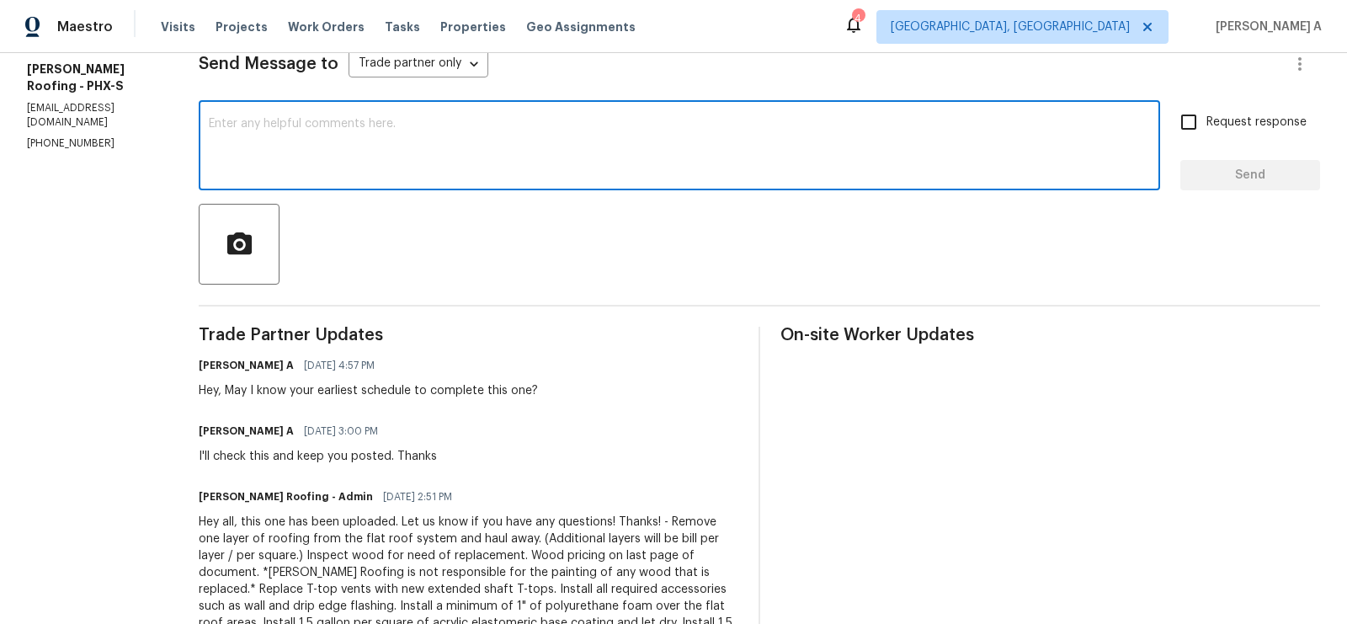
scroll to position [237, 0]
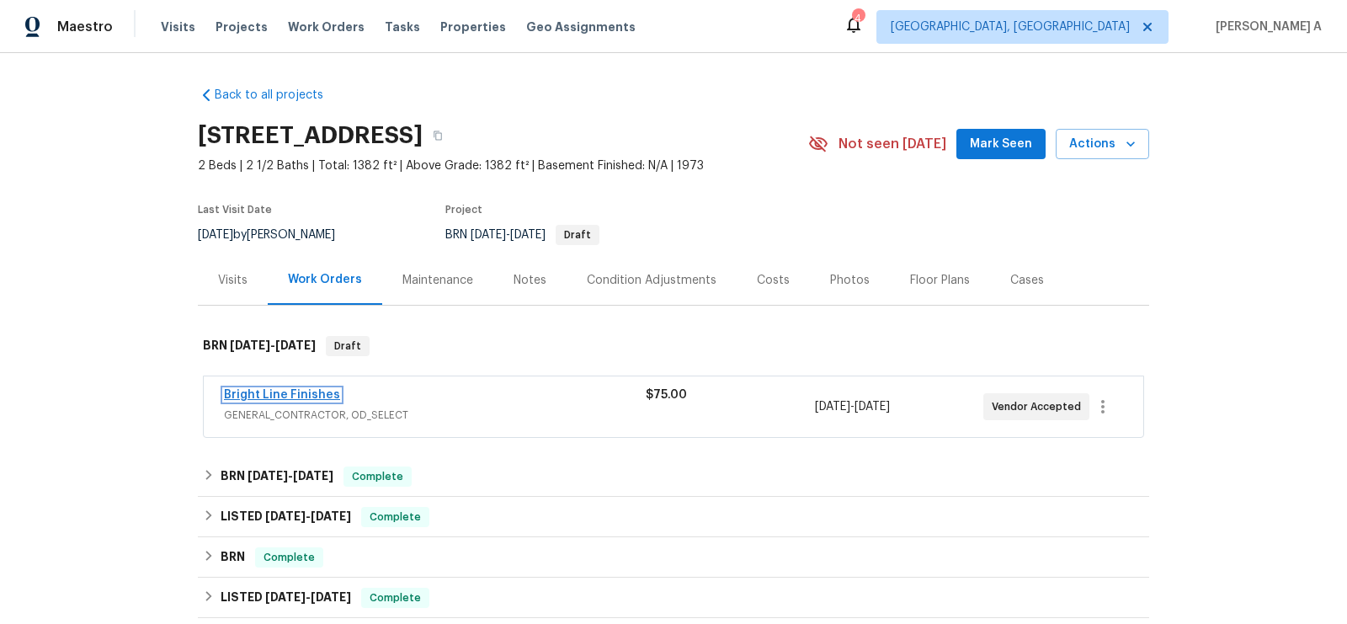
click at [291, 394] on link "Bright Line Finishes" at bounding box center [282, 395] width 116 height 12
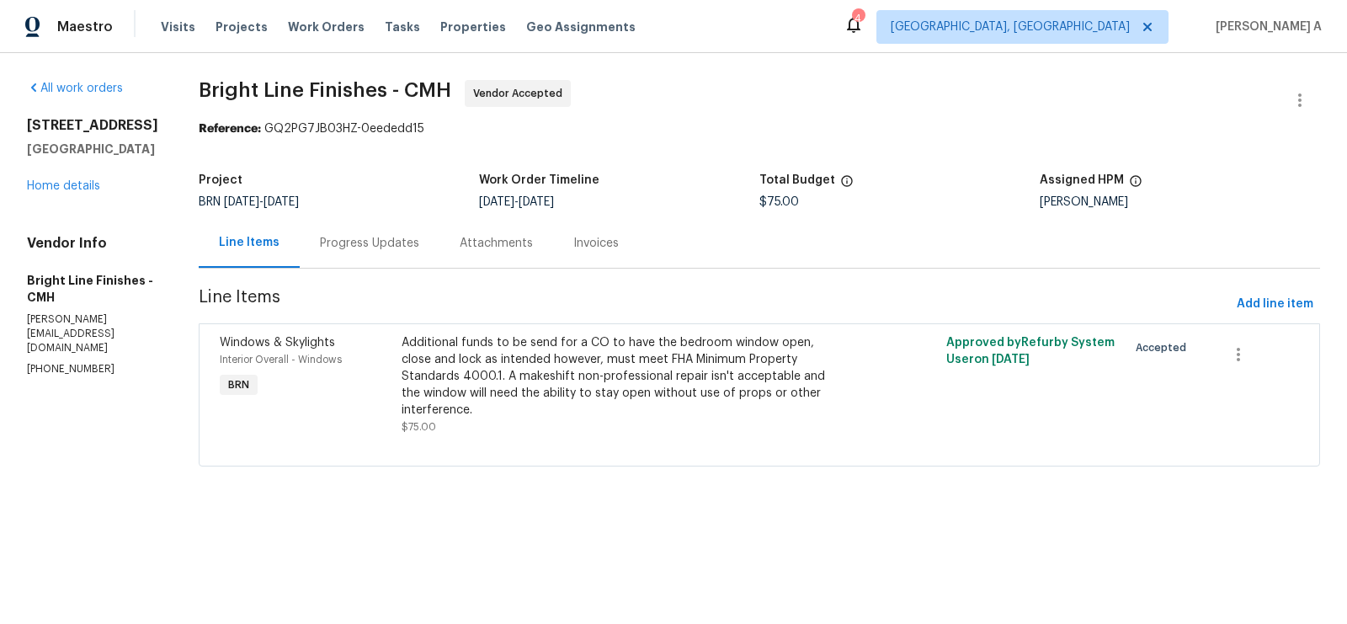
click at [365, 240] on div "Progress Updates" at bounding box center [369, 243] width 99 height 17
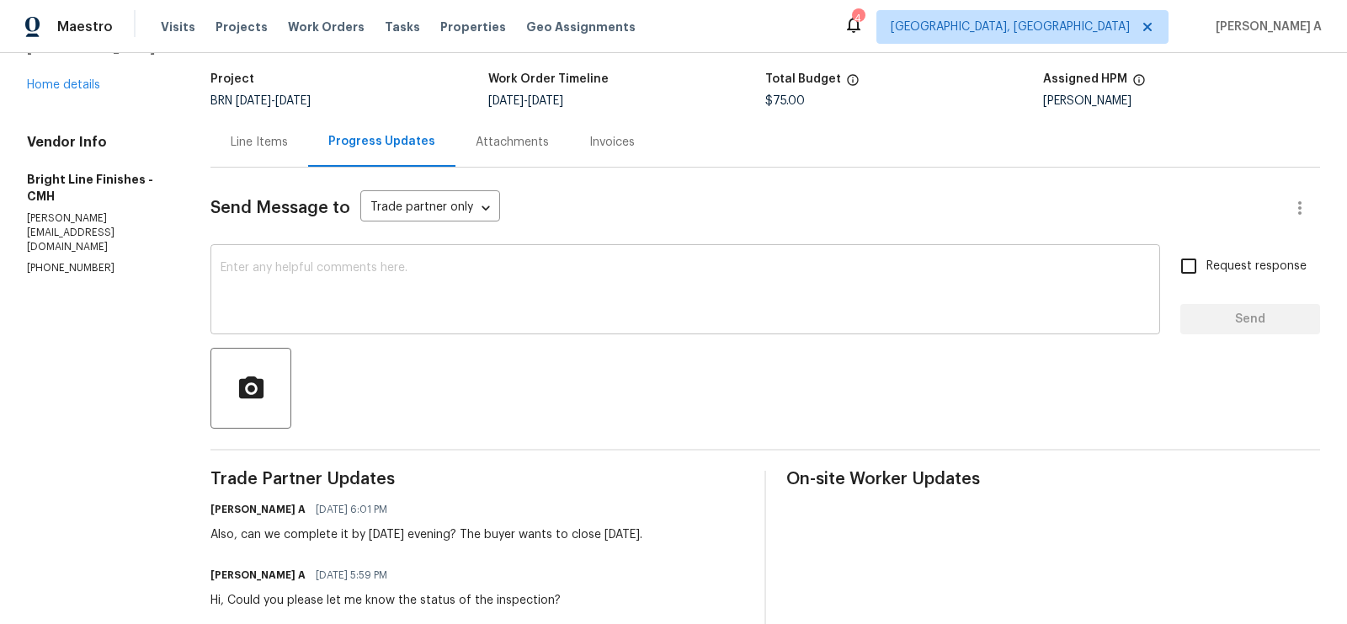
scroll to position [102, 0]
click at [56, 260] on p "[PHONE_NUMBER]" at bounding box center [98, 267] width 143 height 14
copy p "[PHONE_NUMBER]"
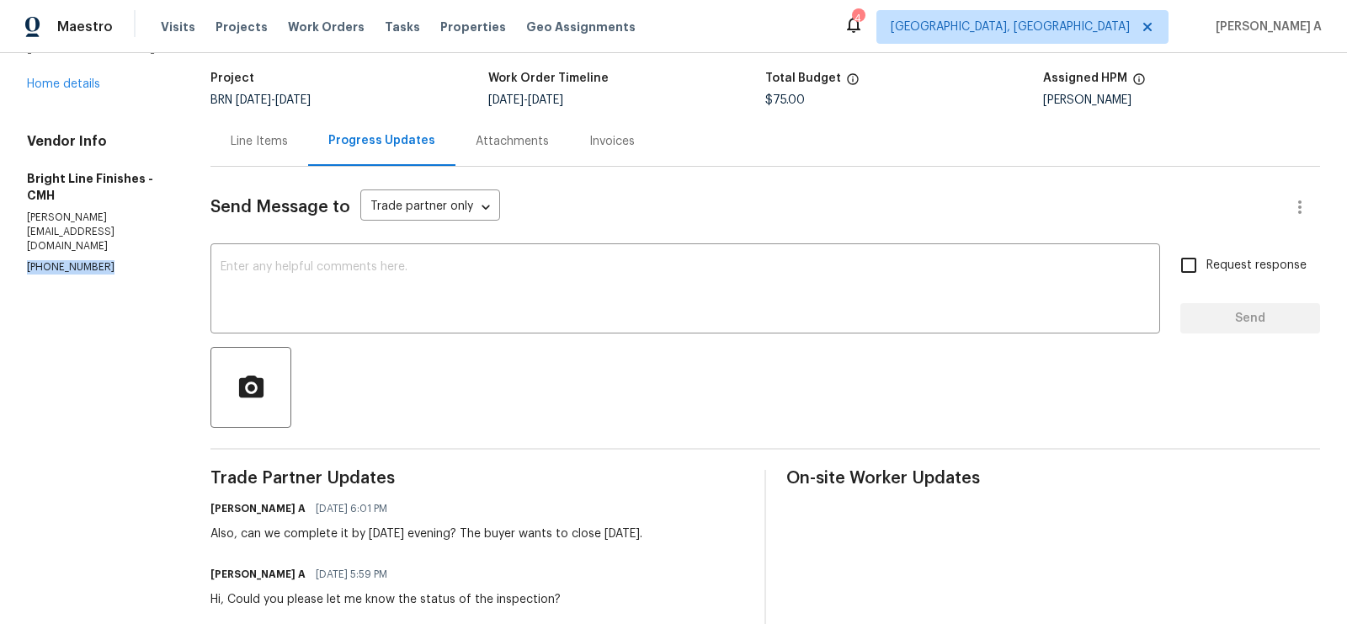
scroll to position [0, 0]
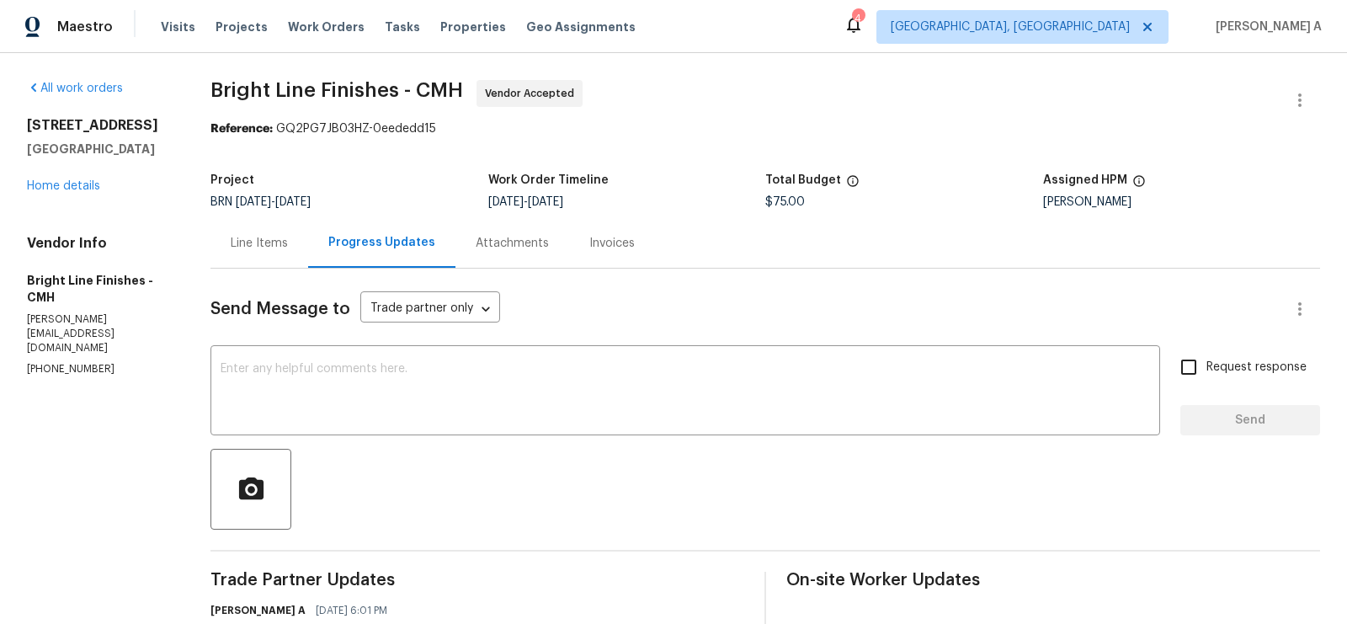
click at [98, 362] on p "[PHONE_NUMBER]" at bounding box center [98, 369] width 143 height 14
copy p "[PHONE_NUMBER]"
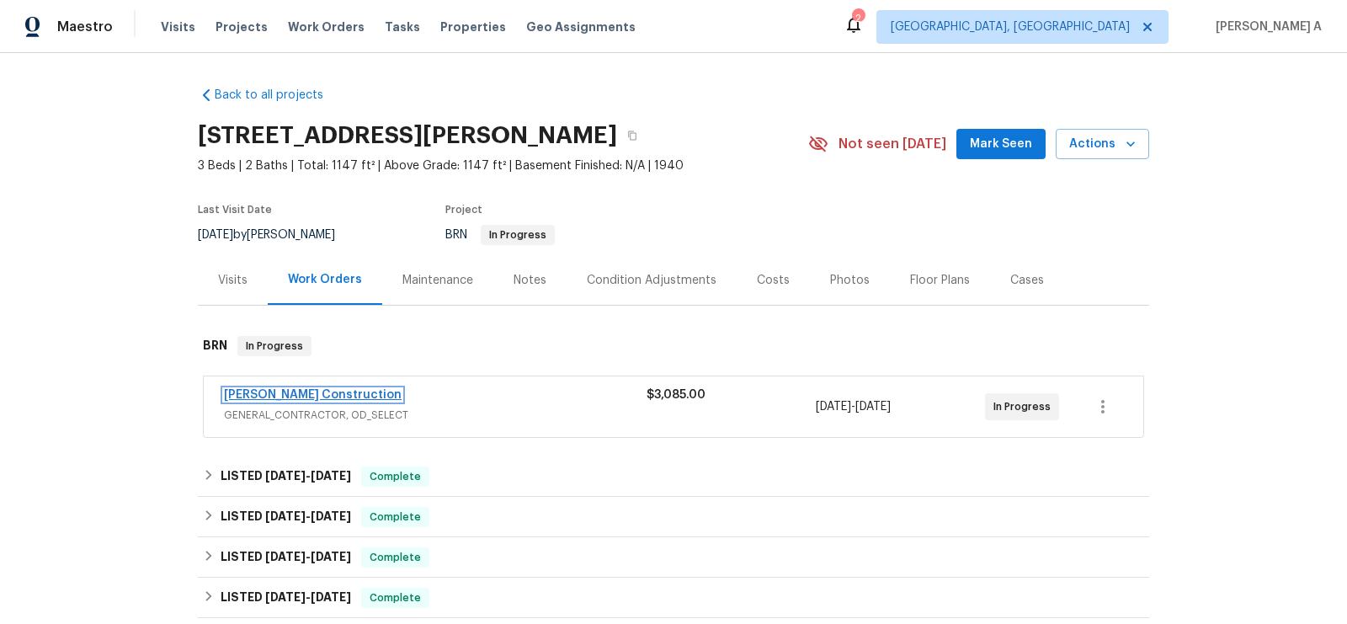
click at [301, 393] on link "Strasser Construction" at bounding box center [313, 395] width 178 height 12
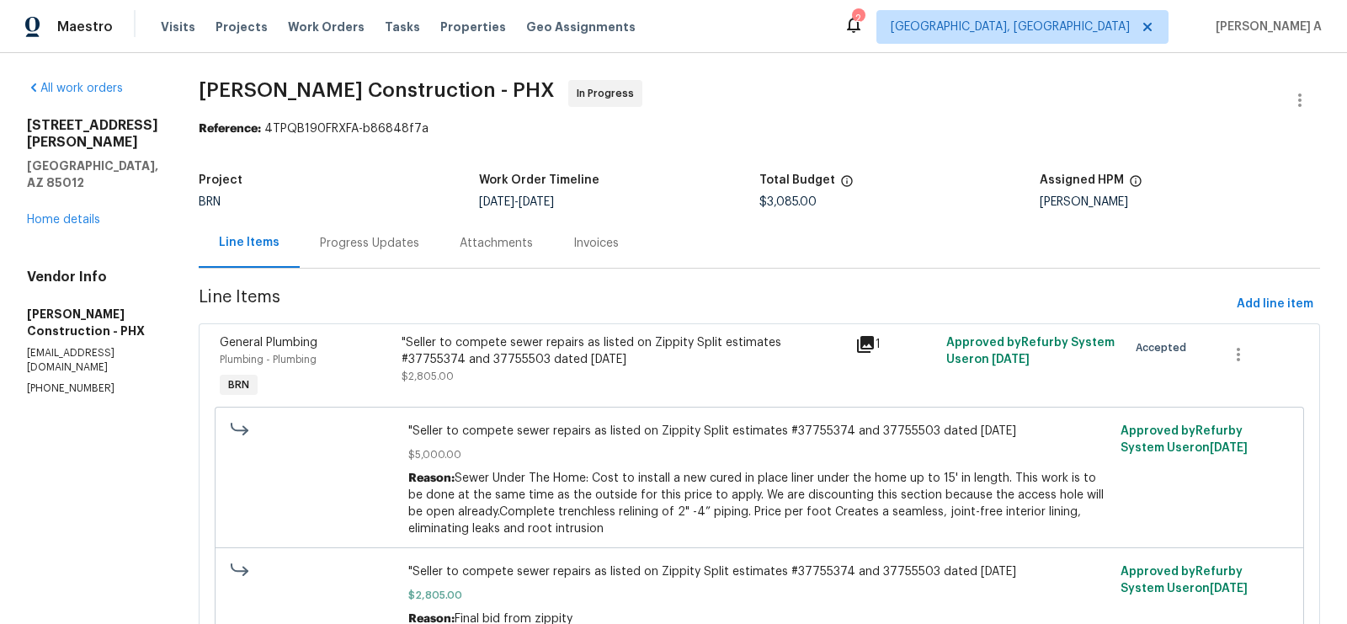
click at [380, 241] on div "Progress Updates" at bounding box center [369, 243] width 99 height 17
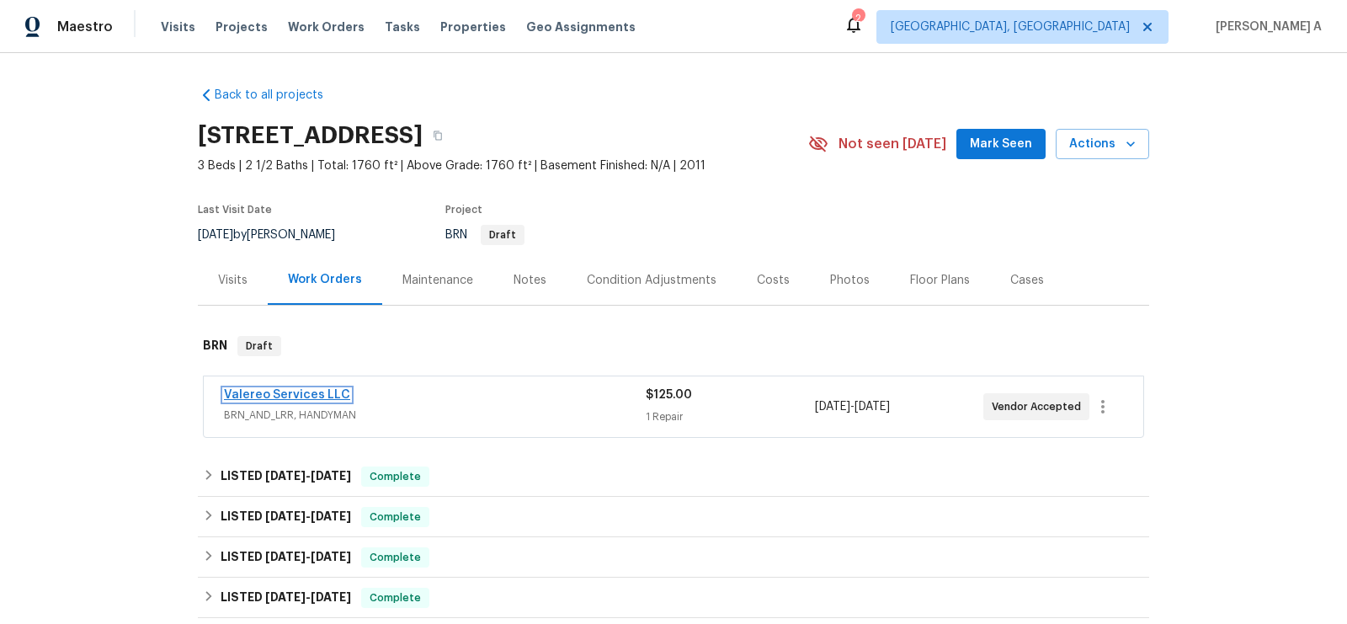
click at [245, 397] on link "Valereo Services LLC" at bounding box center [287, 395] width 126 height 12
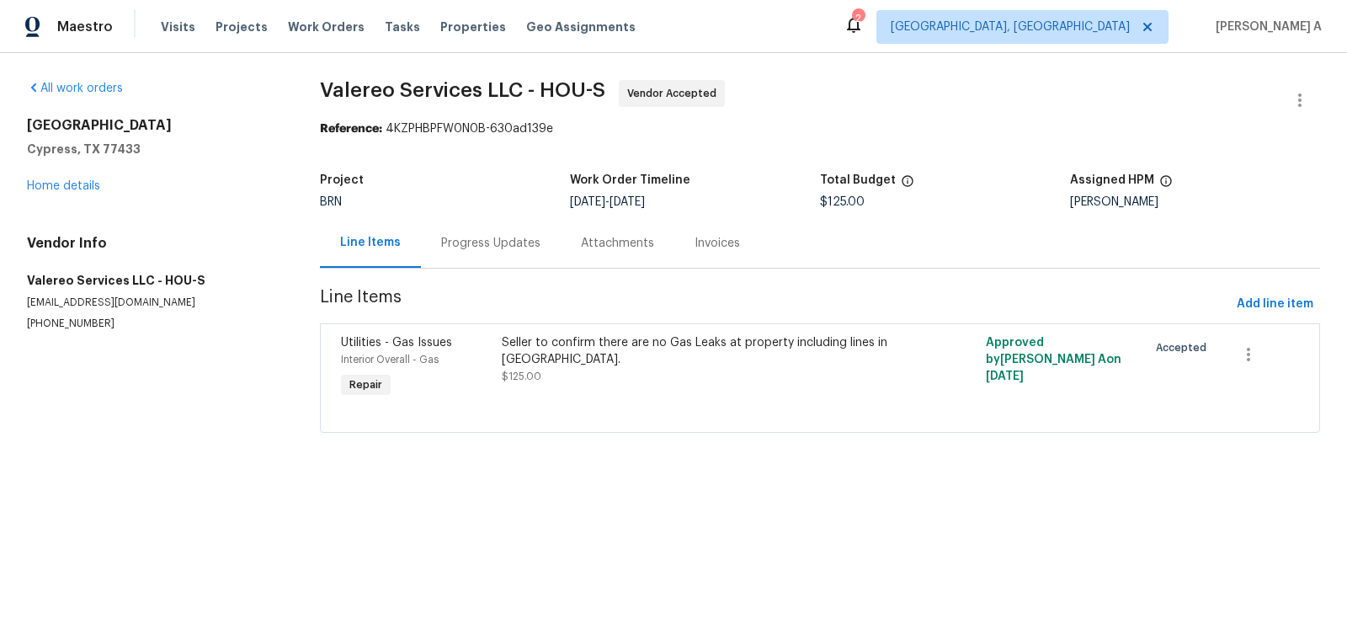
click at [501, 243] on div "Progress Updates" at bounding box center [490, 243] width 99 height 17
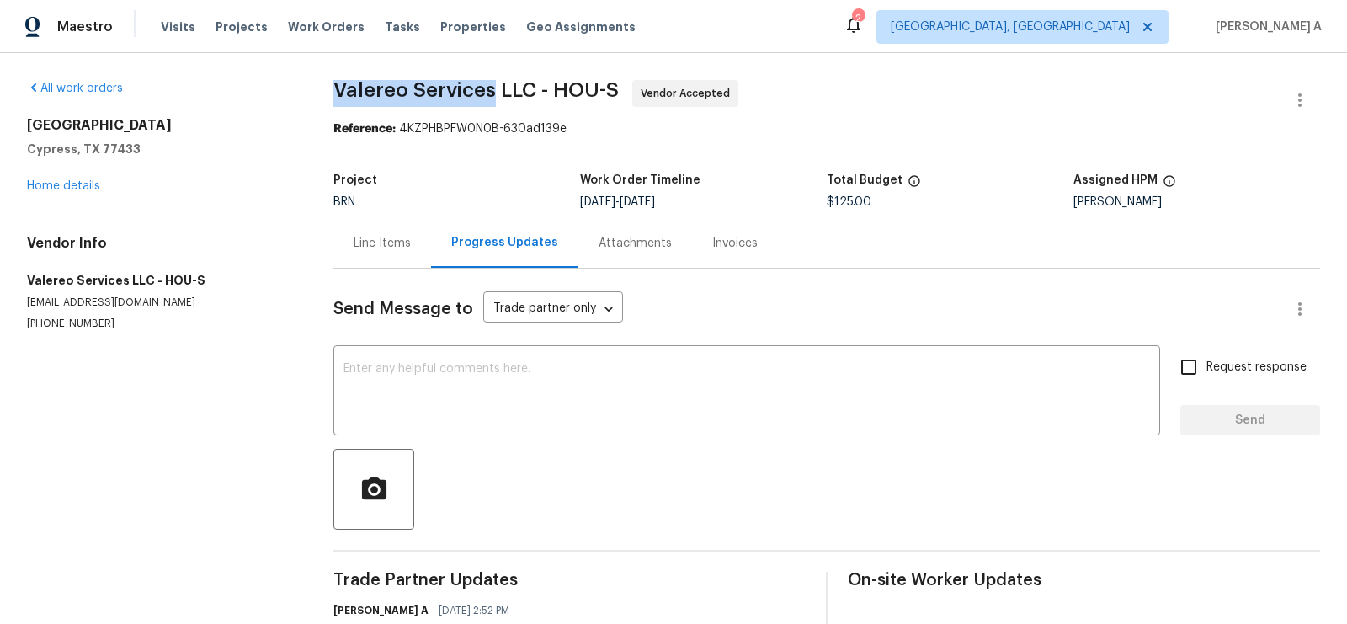
copy span "Valereo Services"
drag, startPoint x: 330, startPoint y: 94, endPoint x: 491, endPoint y: 93, distance: 160.8
click at [491, 93] on div "All work orders 8206 Rustic Cape Dr Cypress, TX 77433 Home details Vendor Info …" at bounding box center [673, 372] width 1347 height 638
click at [392, 243] on div "Line Items" at bounding box center [382, 243] width 57 height 17
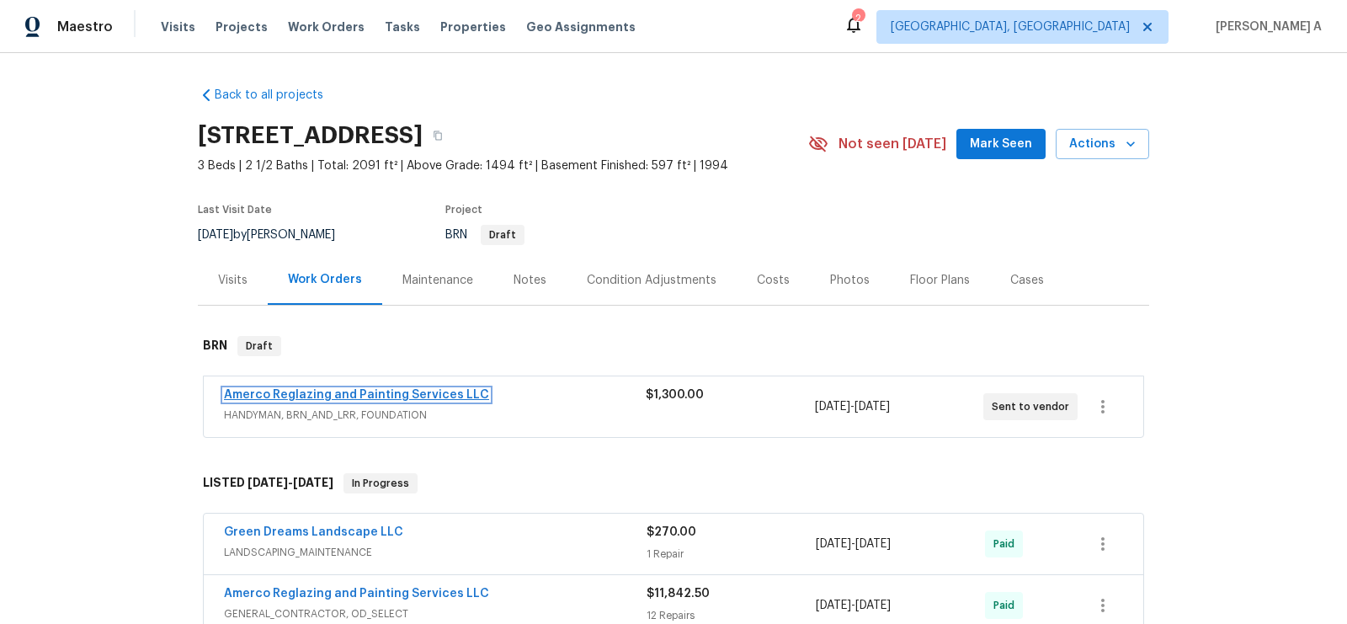
click at [322, 396] on link "Amerco Reglazing and Painting Services LLC" at bounding box center [356, 395] width 265 height 12
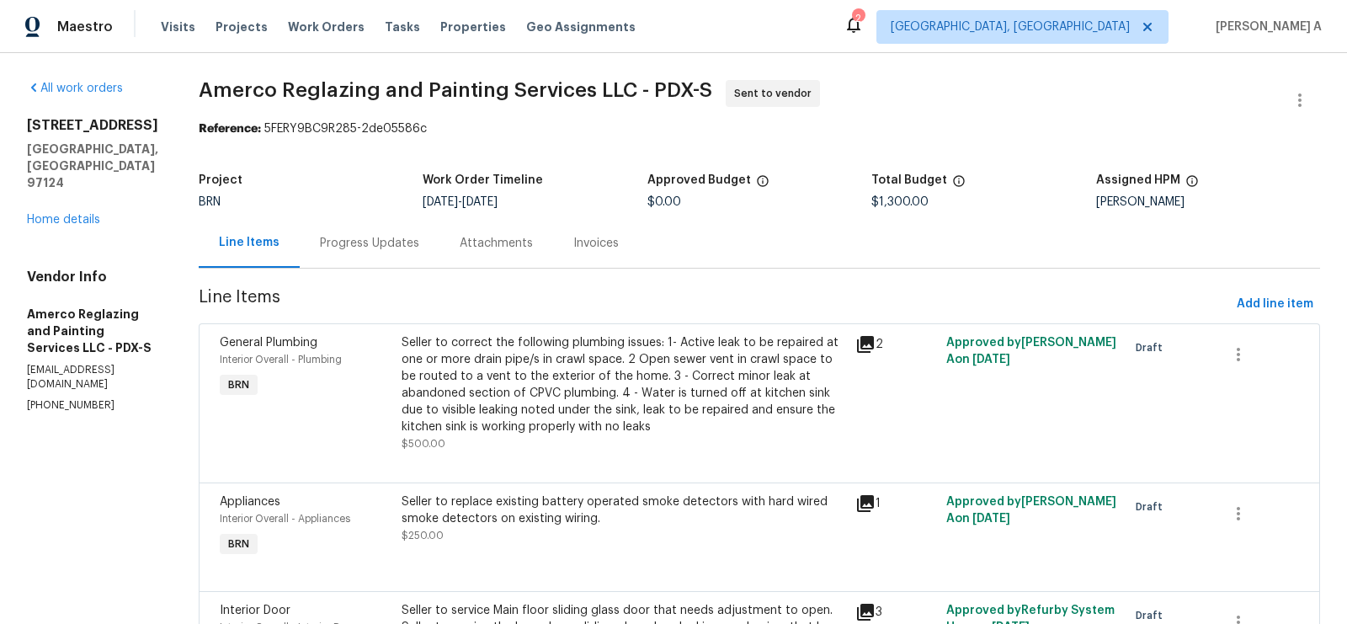
click at [390, 237] on div "Progress Updates" at bounding box center [369, 243] width 99 height 17
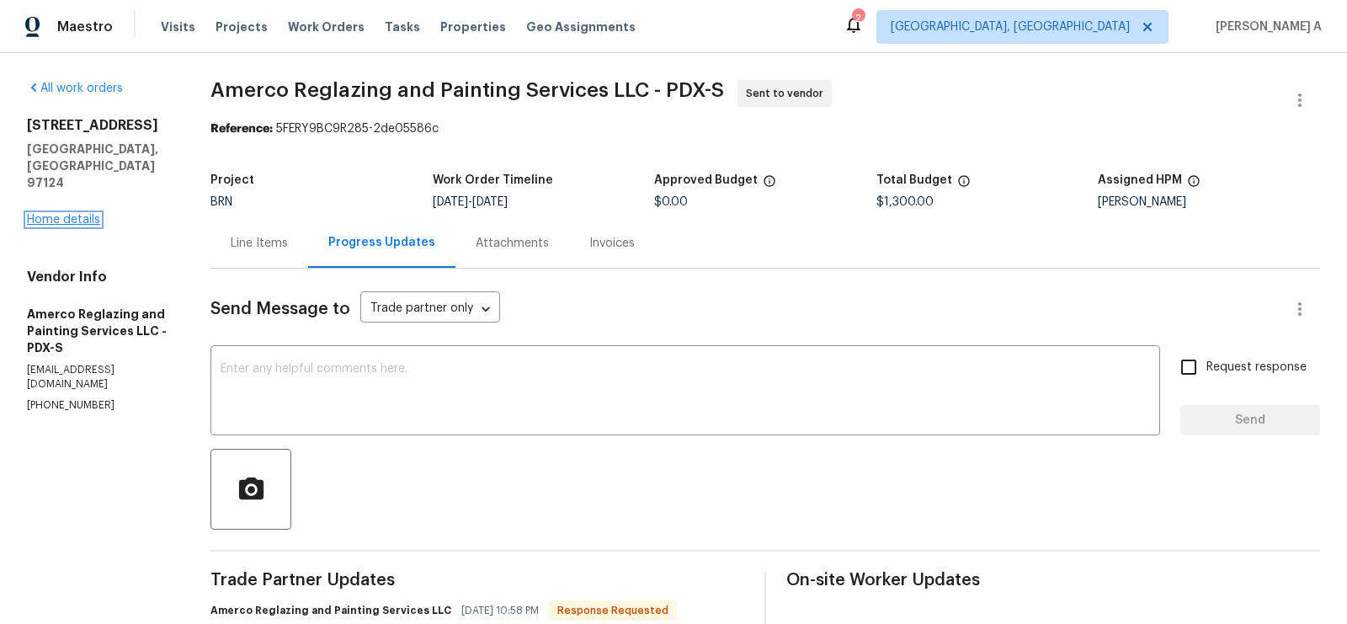
click at [79, 214] on link "Home details" at bounding box center [63, 220] width 73 height 12
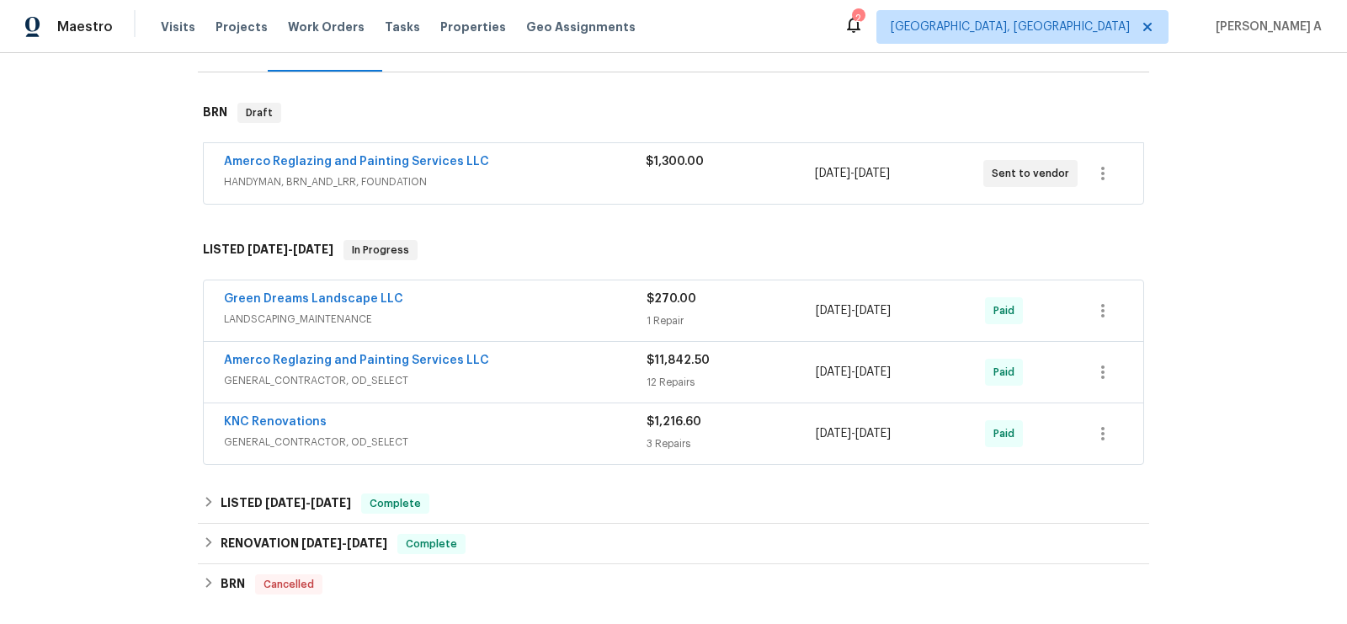
scroll to position [290, 0]
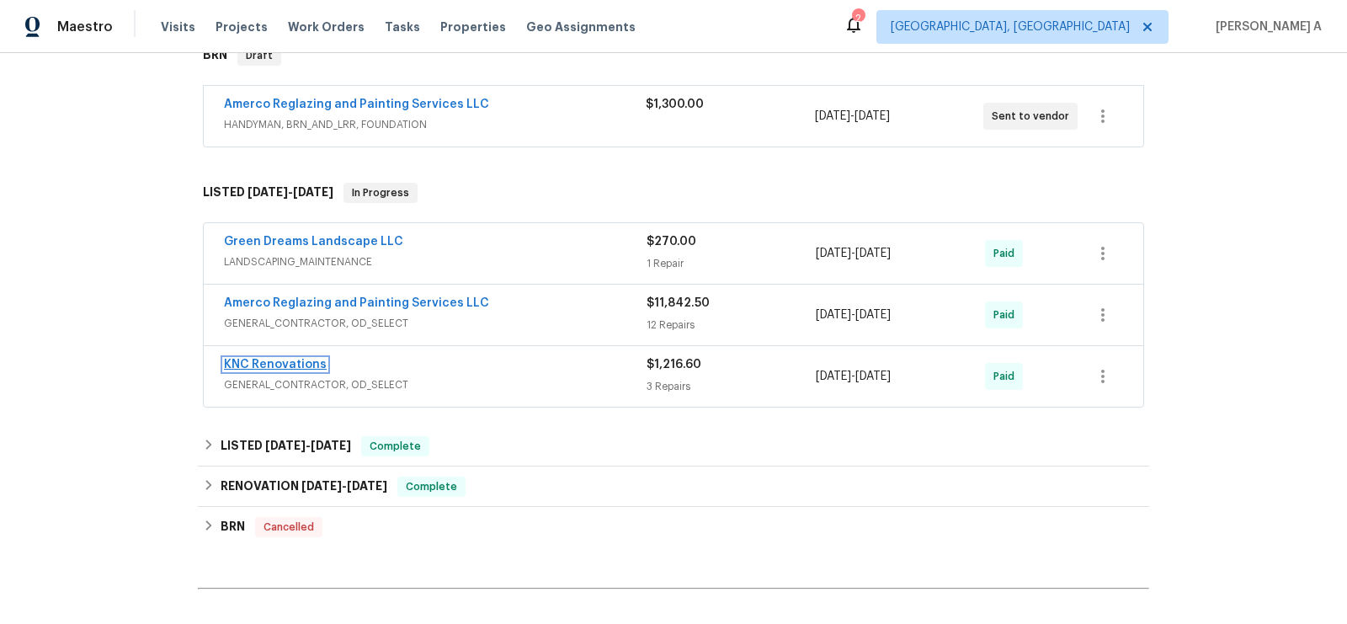
click at [291, 364] on link "KNC Renovations" at bounding box center [275, 365] width 103 height 12
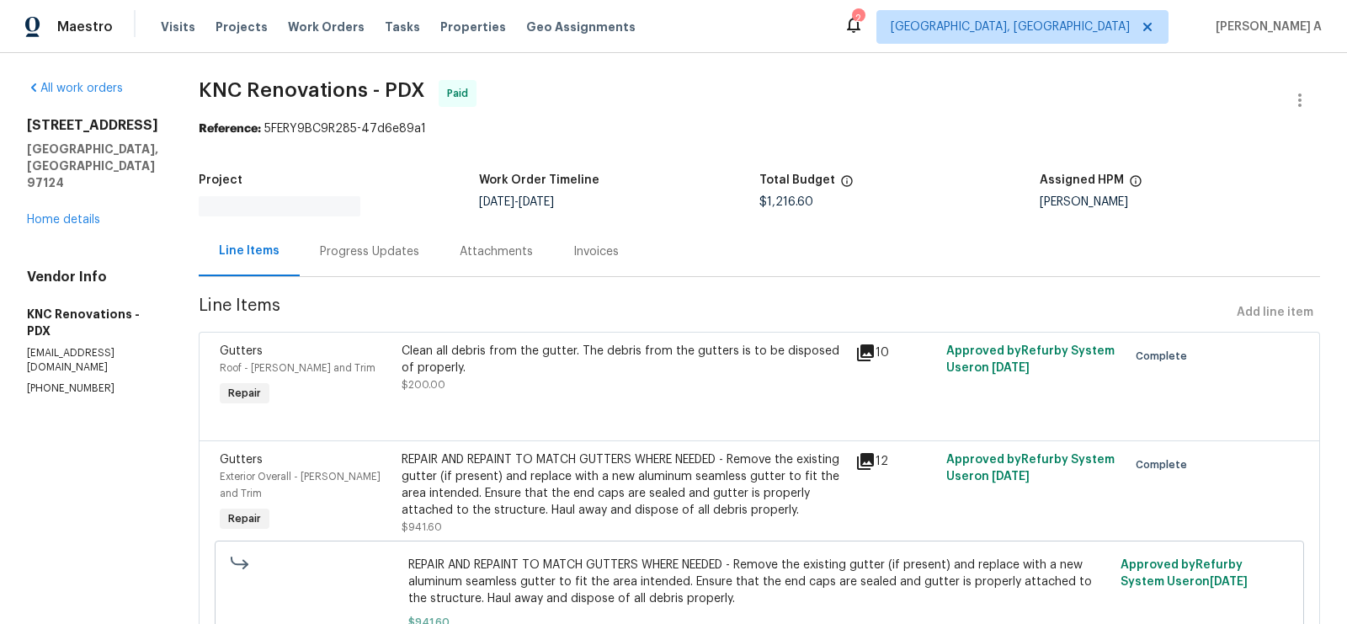
click at [388, 243] on div "Progress Updates" at bounding box center [369, 251] width 99 height 17
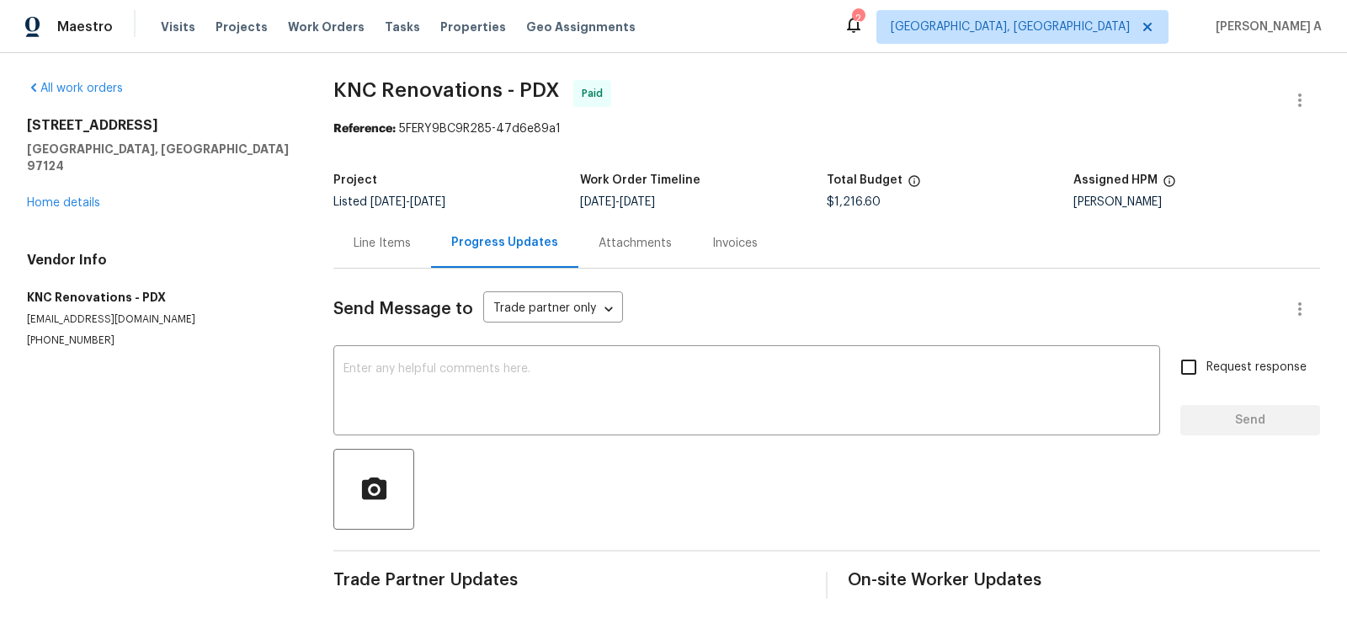
scroll to position [1, 0]
click at [354, 227] on div "Line Items" at bounding box center [382, 242] width 98 height 50
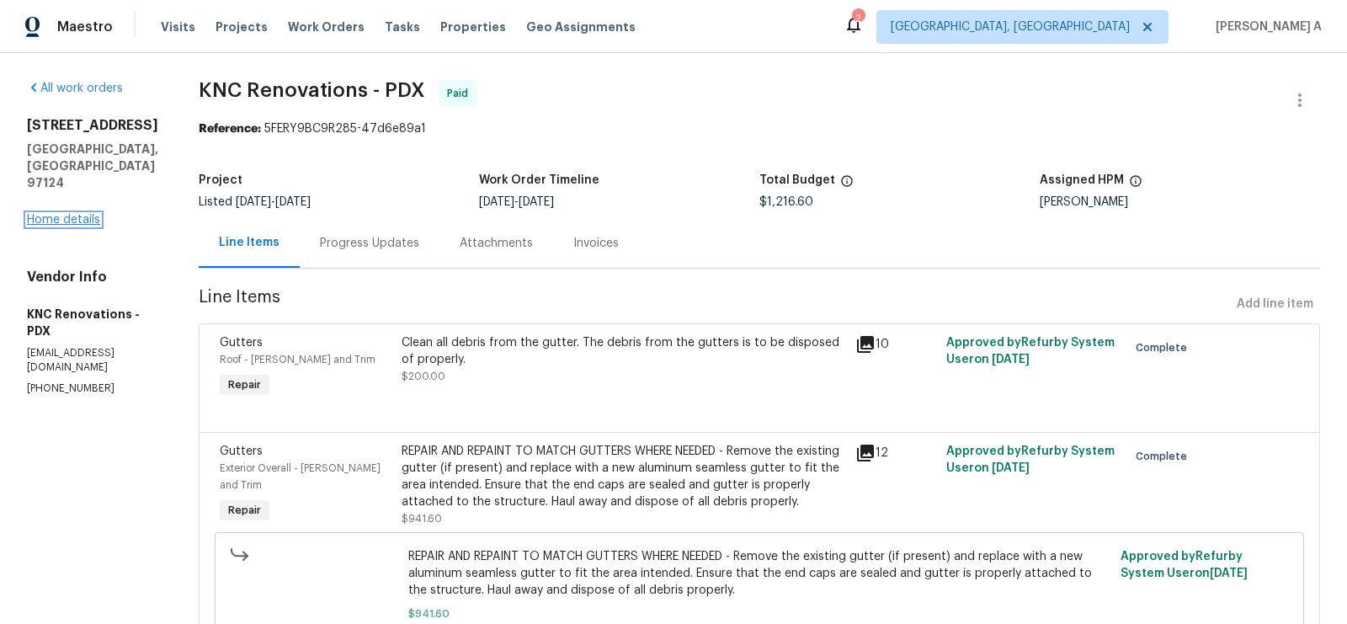
click at [77, 214] on link "Home details" at bounding box center [63, 220] width 73 height 12
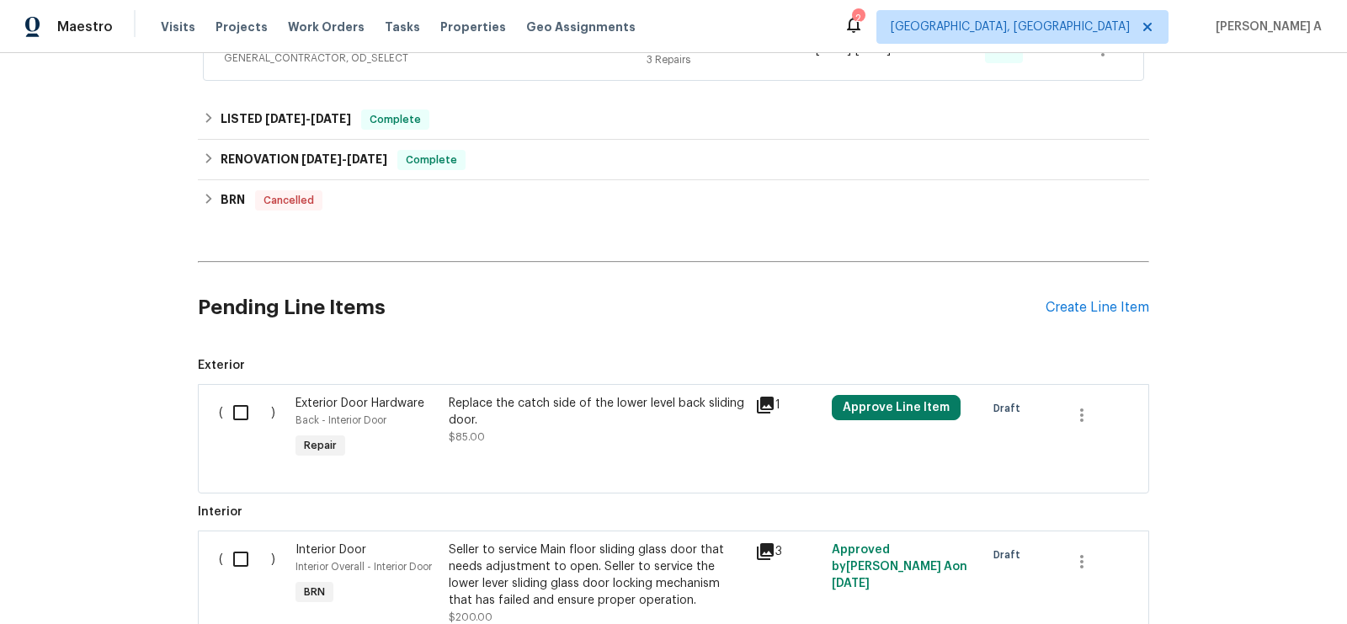
scroll to position [483, 0]
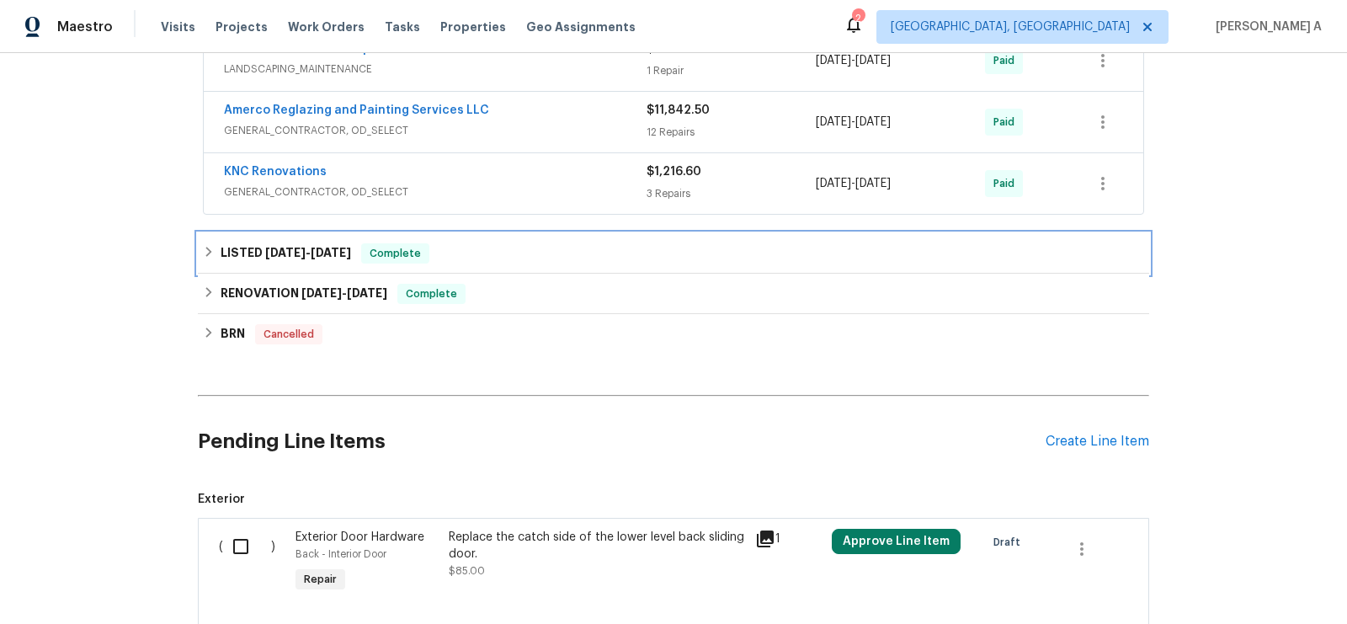
click at [377, 253] on span "Complete" at bounding box center [395, 253] width 65 height 17
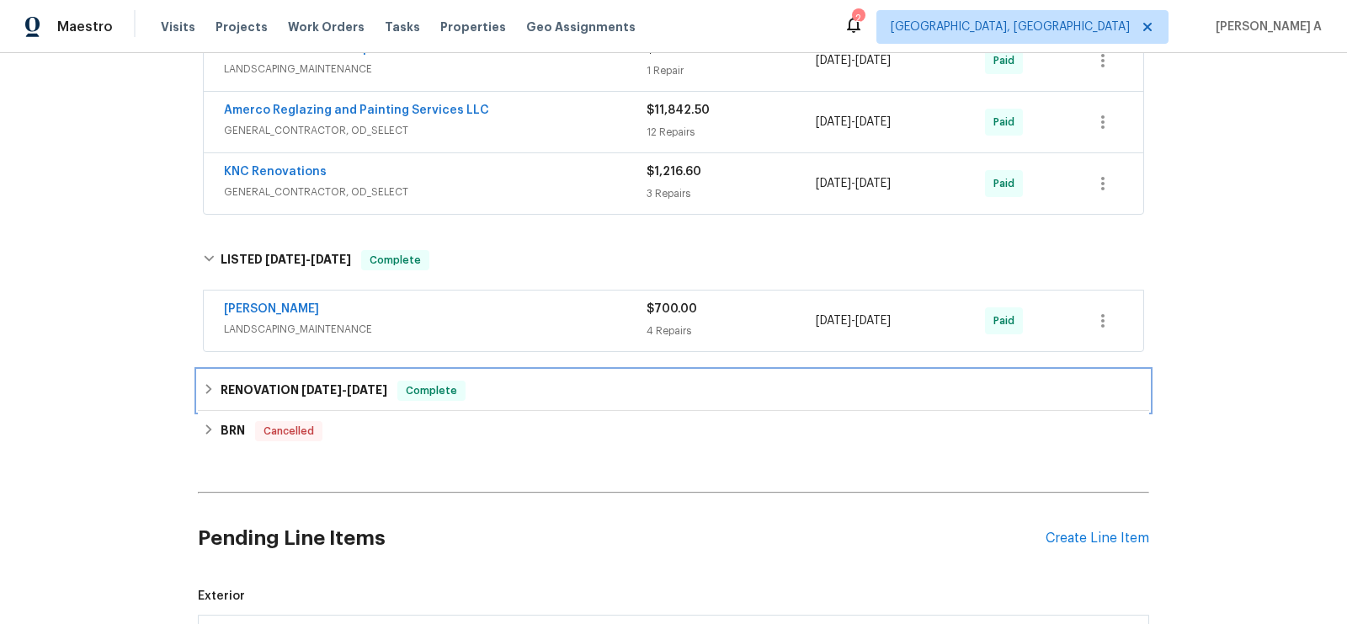
click at [374, 381] on h6 "RENOVATION 11/18/24 - 12/9/24" at bounding box center [304, 391] width 167 height 20
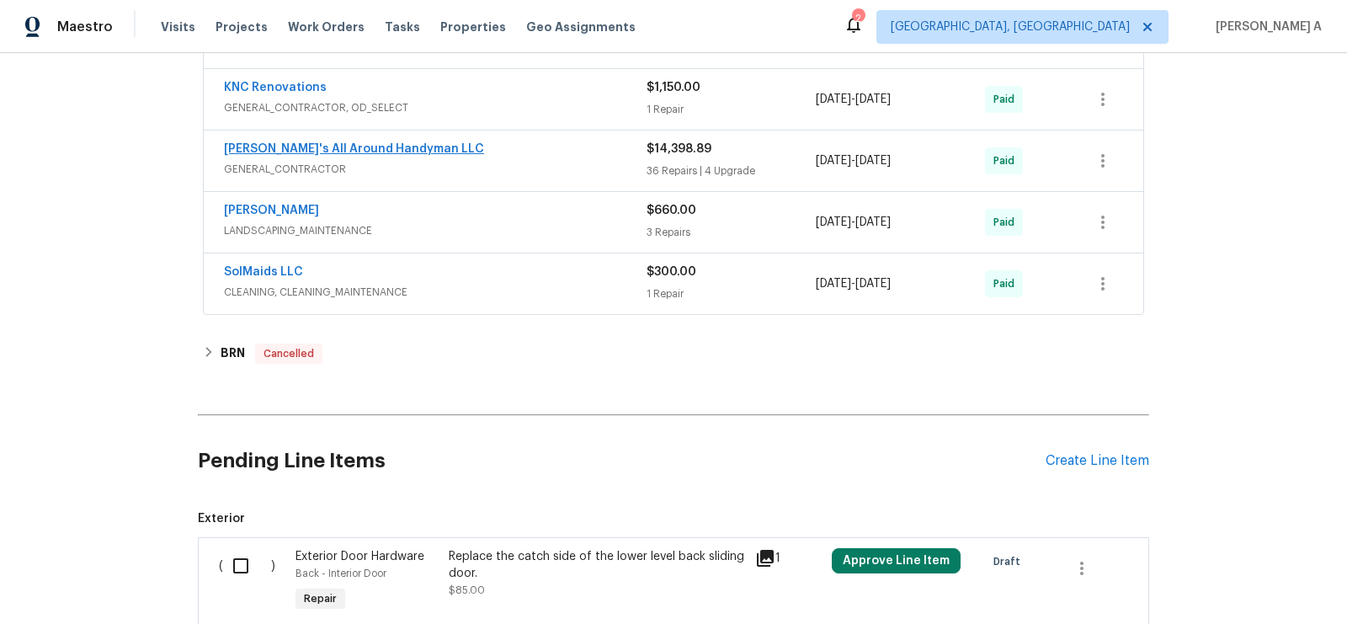
scroll to position [1010, 0]
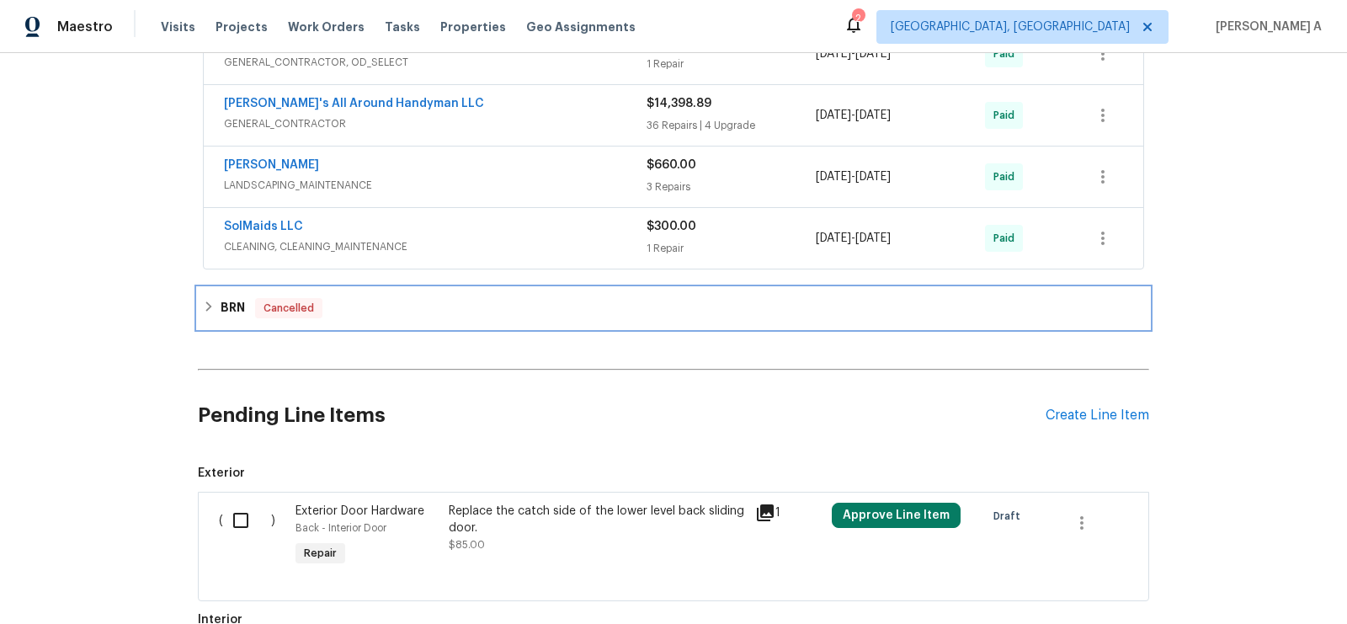
click at [312, 305] on span "Cancelled" at bounding box center [289, 308] width 64 height 17
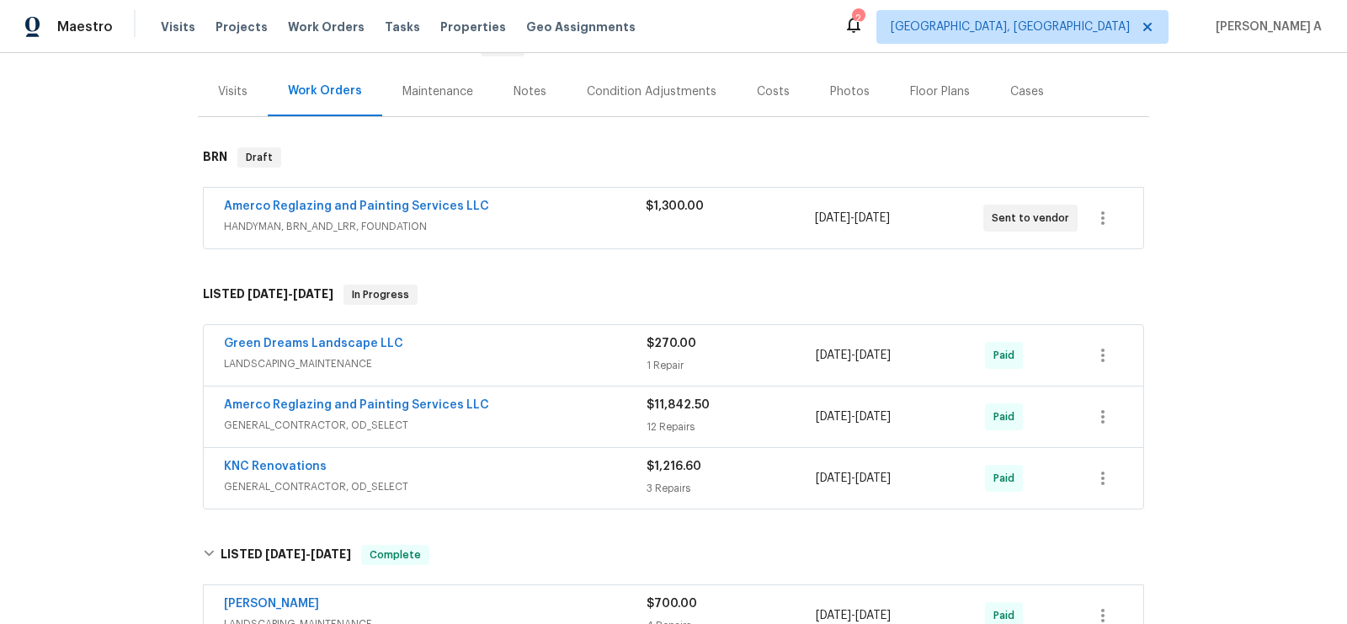
scroll to position [0, 0]
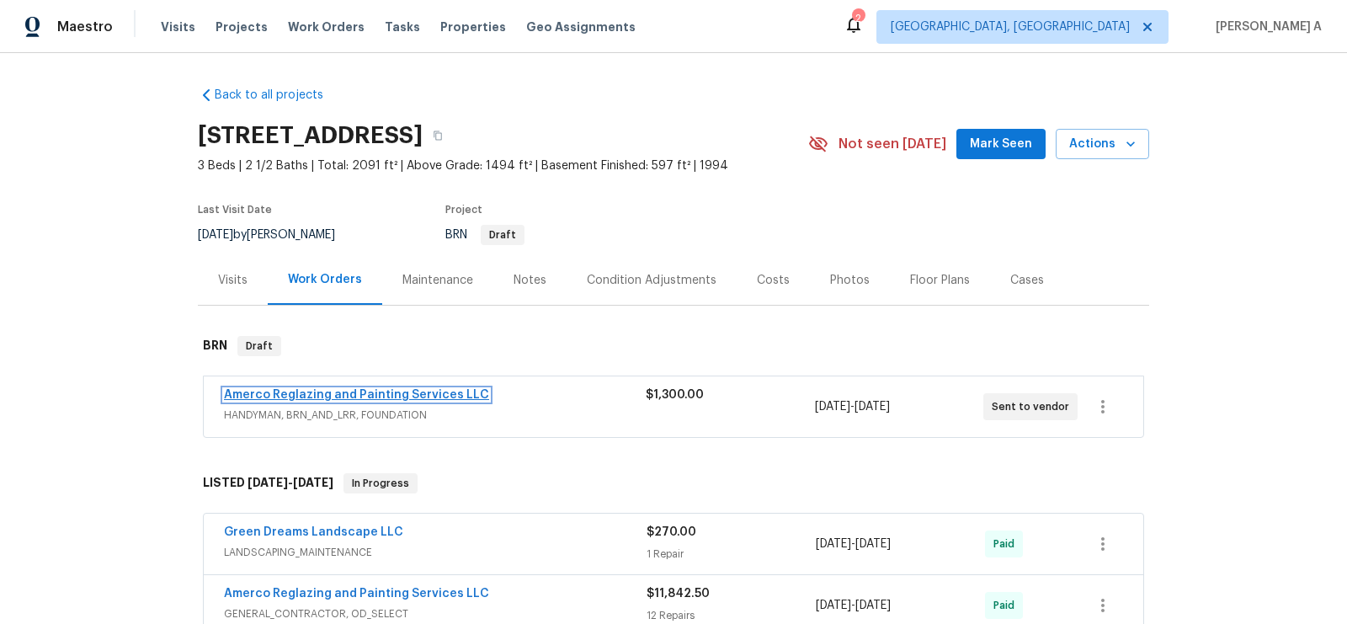
click at [365, 392] on link "Amerco Reglazing and Painting Services LLC" at bounding box center [356, 395] width 265 height 12
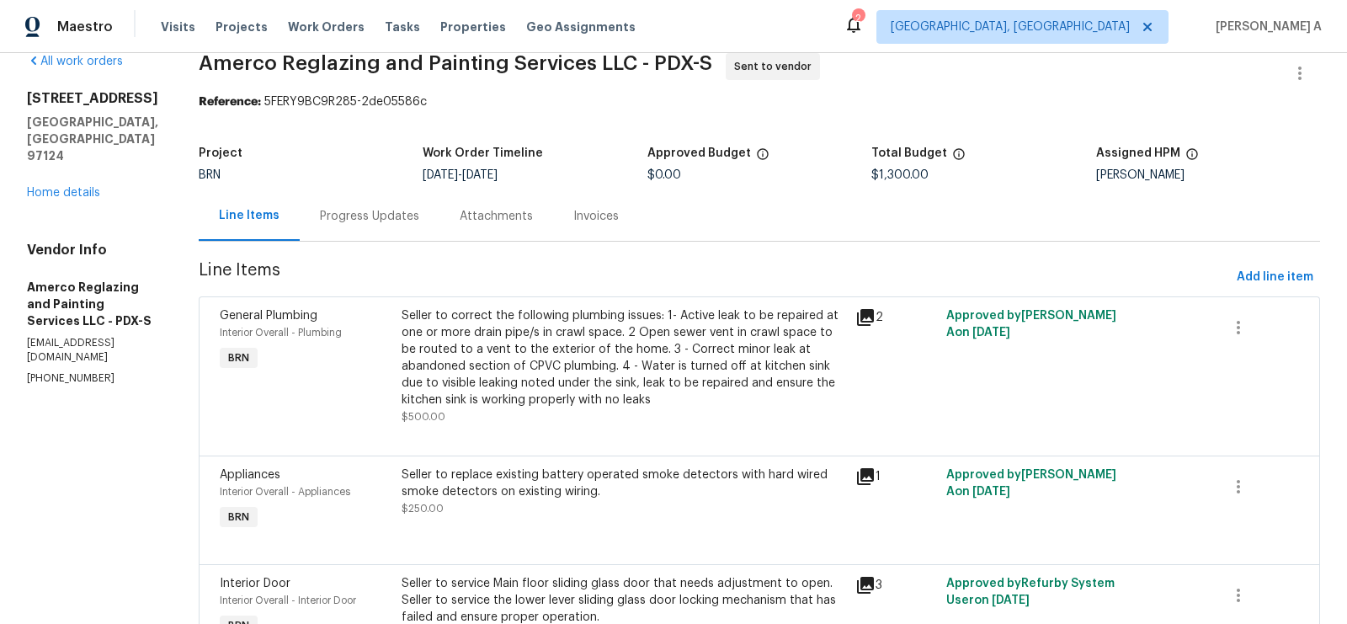
scroll to position [45, 0]
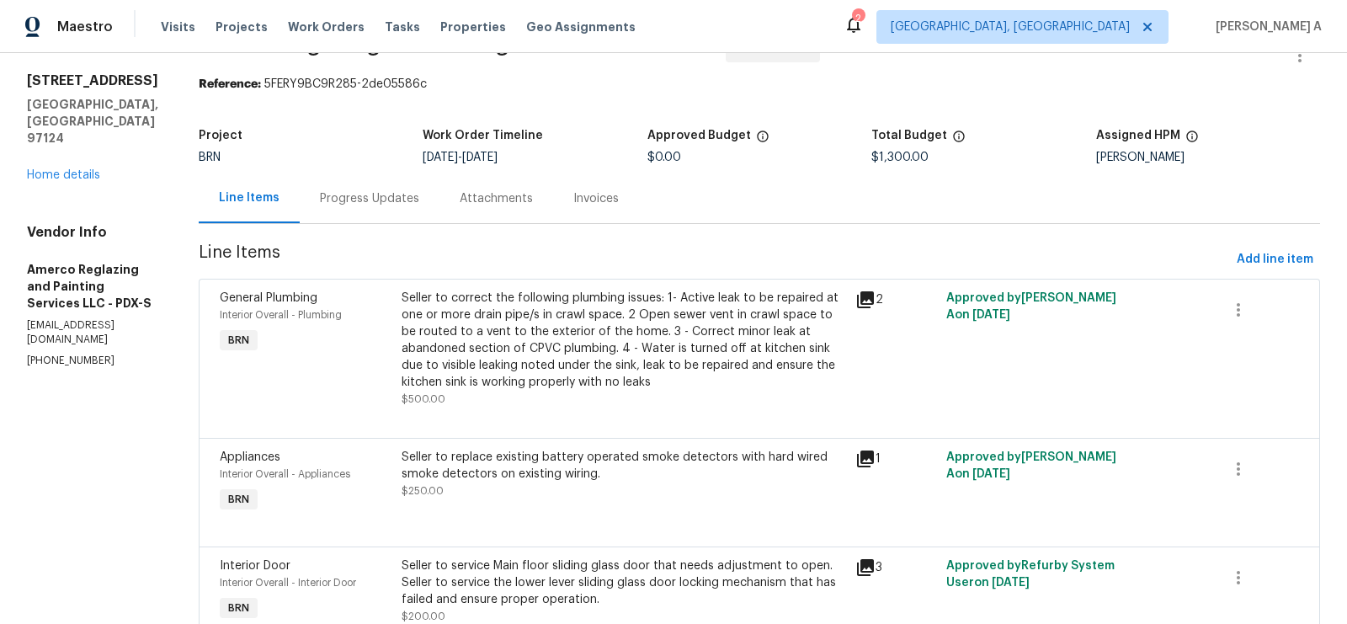
click at [479, 339] on div "Seller to correct the following plumbing issues: 1- Active leak to be repaired …" at bounding box center [624, 340] width 444 height 101
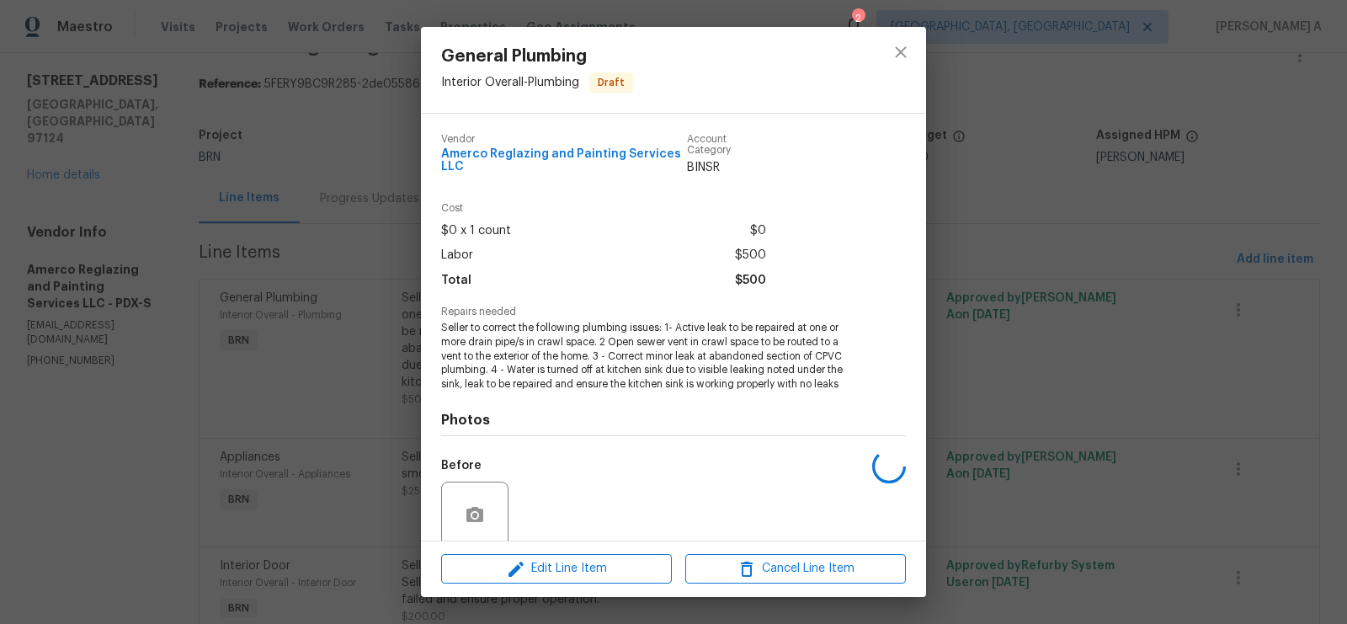
click at [482, 327] on span "Seller to correct the following plumbing issues: 1- Active leak to be repaired …" at bounding box center [650, 356] width 418 height 71
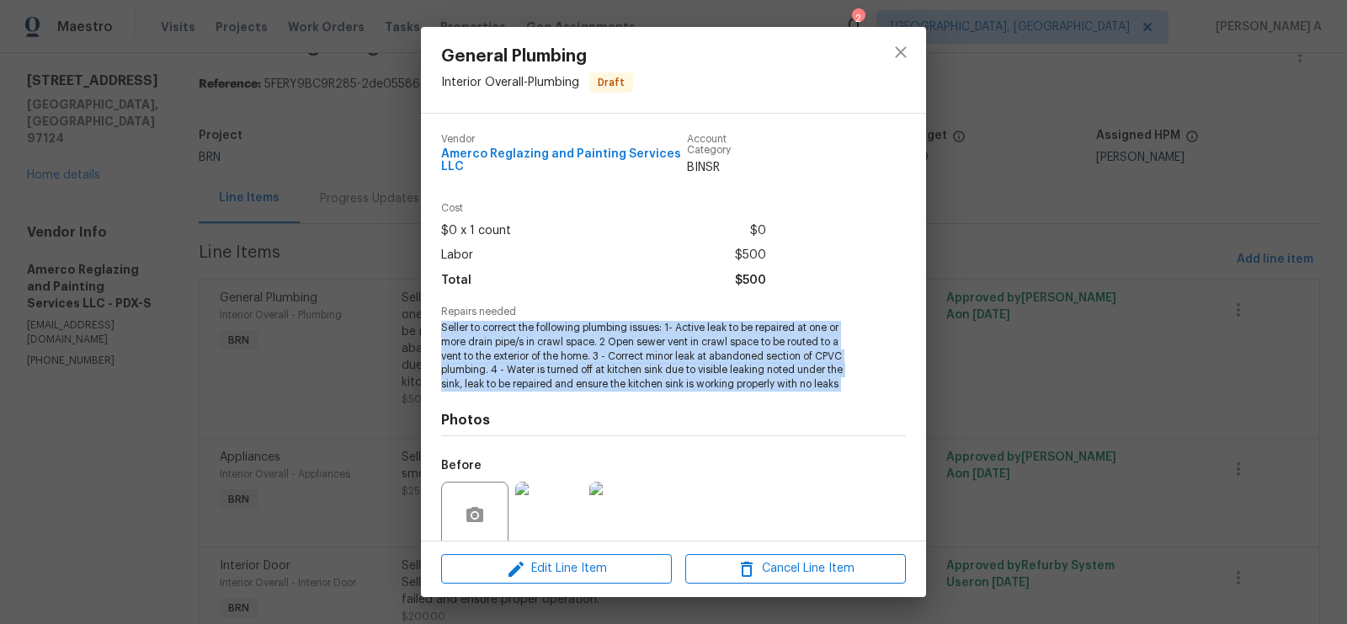
click at [482, 327] on span "Seller to correct the following plumbing issues: 1- Active leak to be repaired …" at bounding box center [650, 356] width 418 height 71
copy span "Seller to correct the following plumbing issues: 1- Active leak to be repaired …"
click at [894, 64] on button "close" at bounding box center [901, 52] width 40 height 40
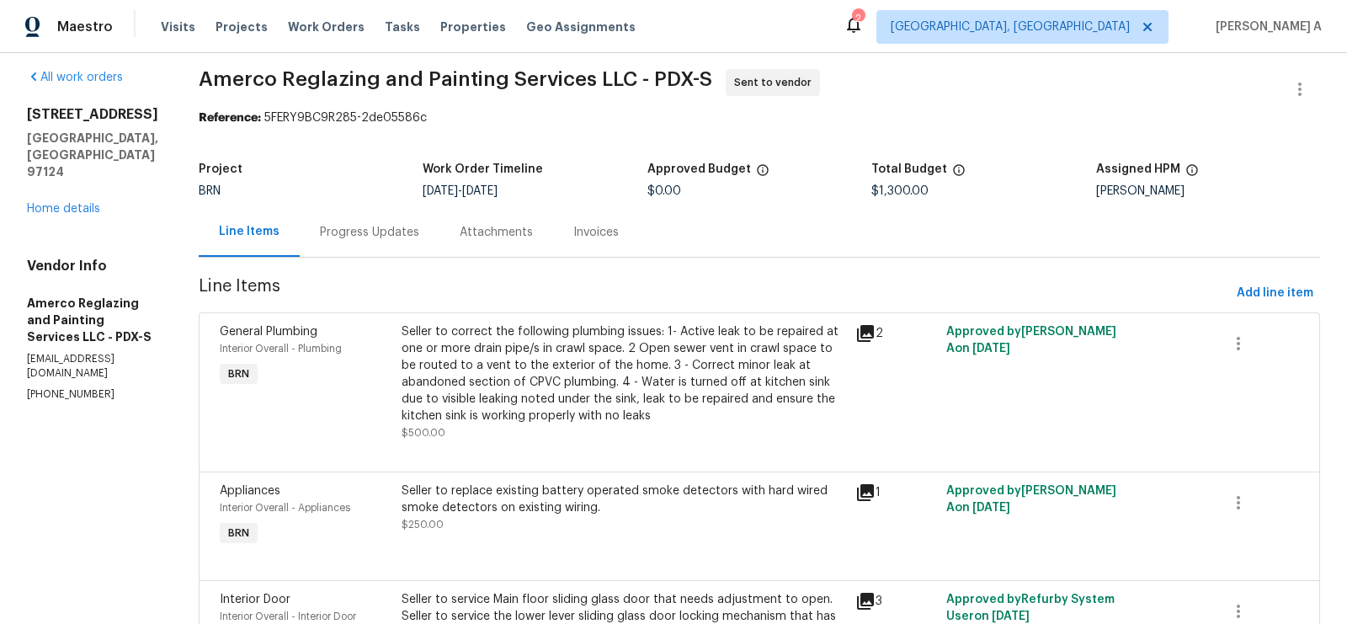
scroll to position [0, 0]
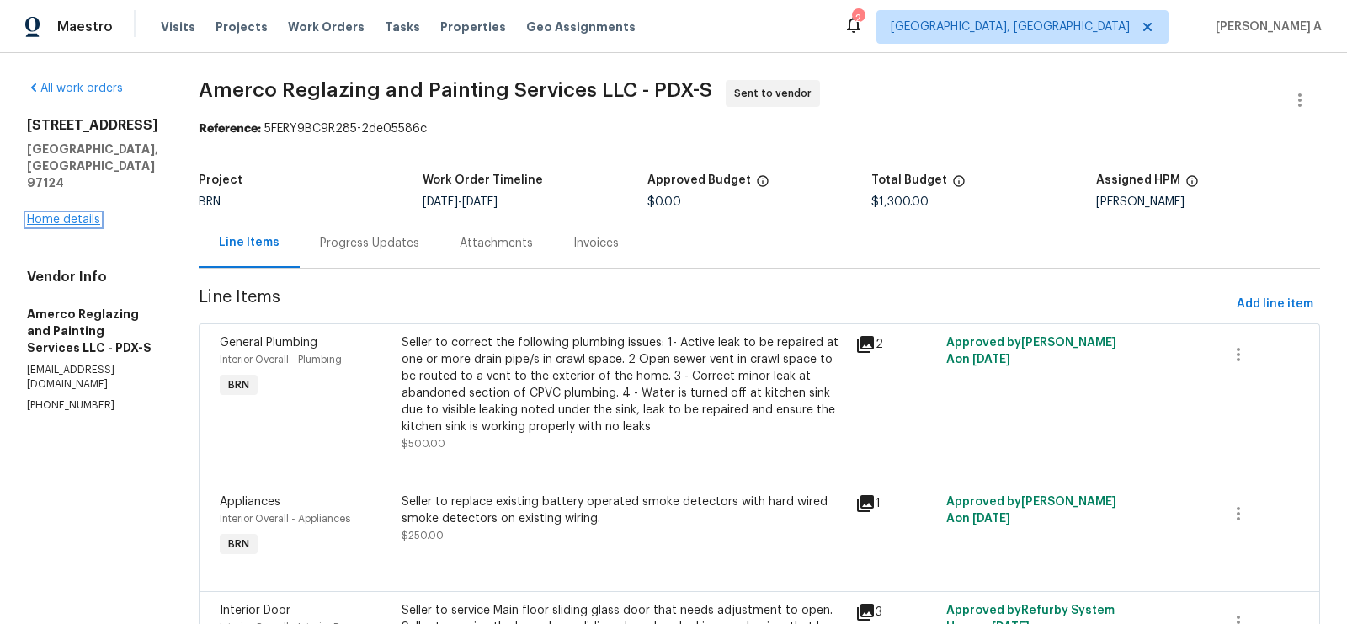
click at [66, 214] on link "Home details" at bounding box center [63, 220] width 73 height 12
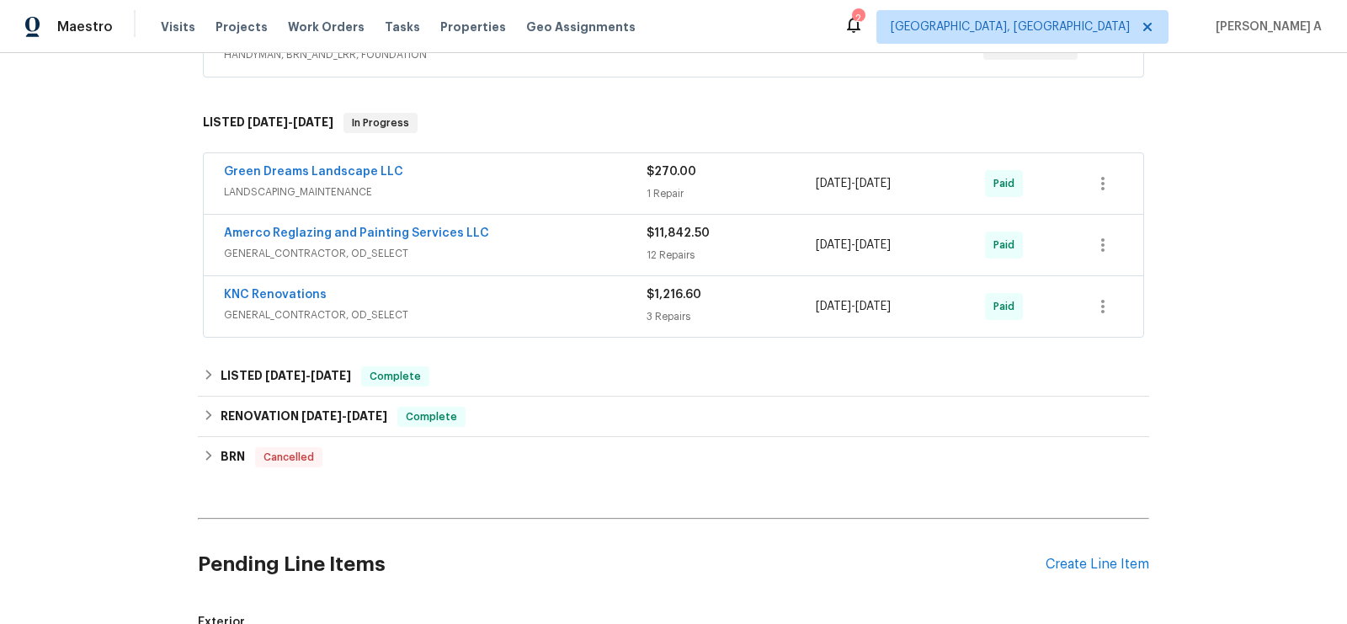
scroll to position [342, 0]
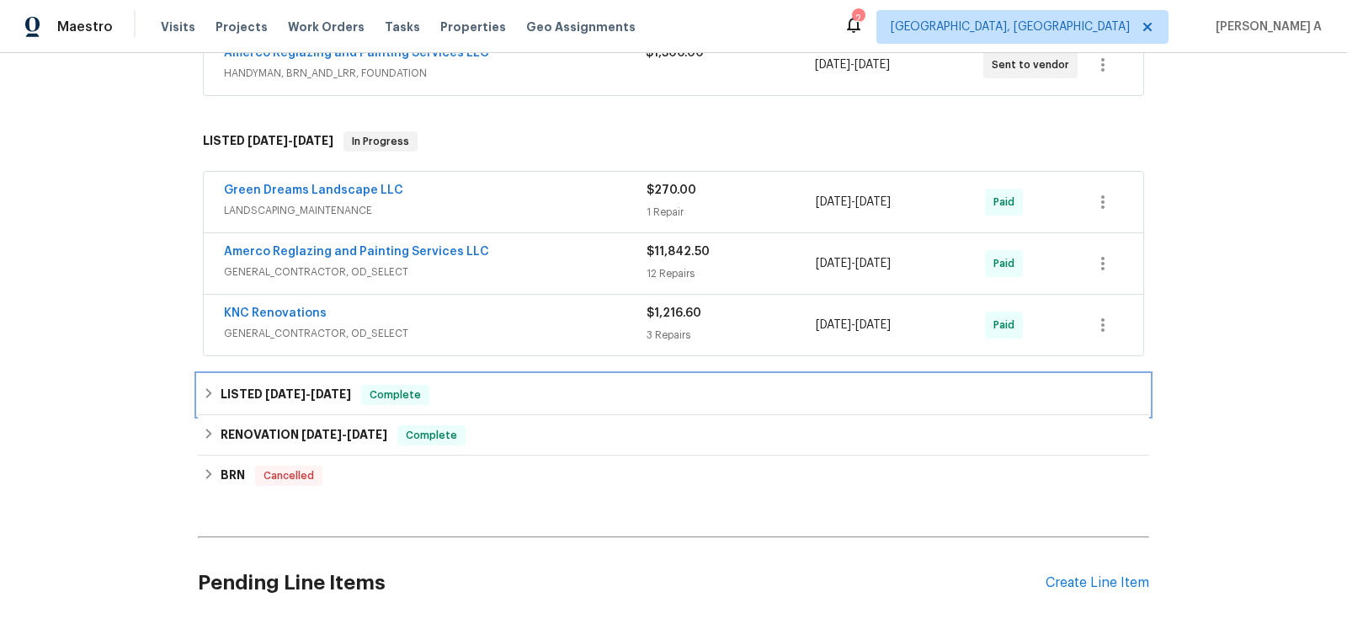
click at [401, 388] on span "Complete" at bounding box center [395, 394] width 65 height 17
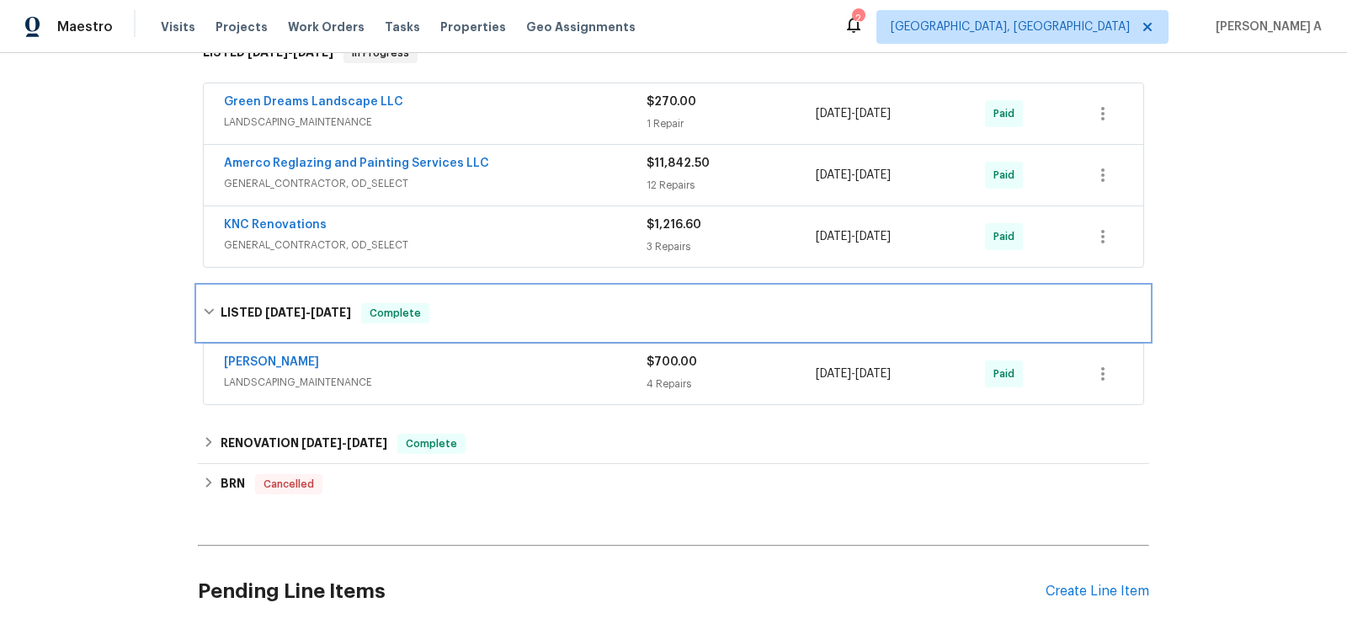
scroll to position [502, 0]
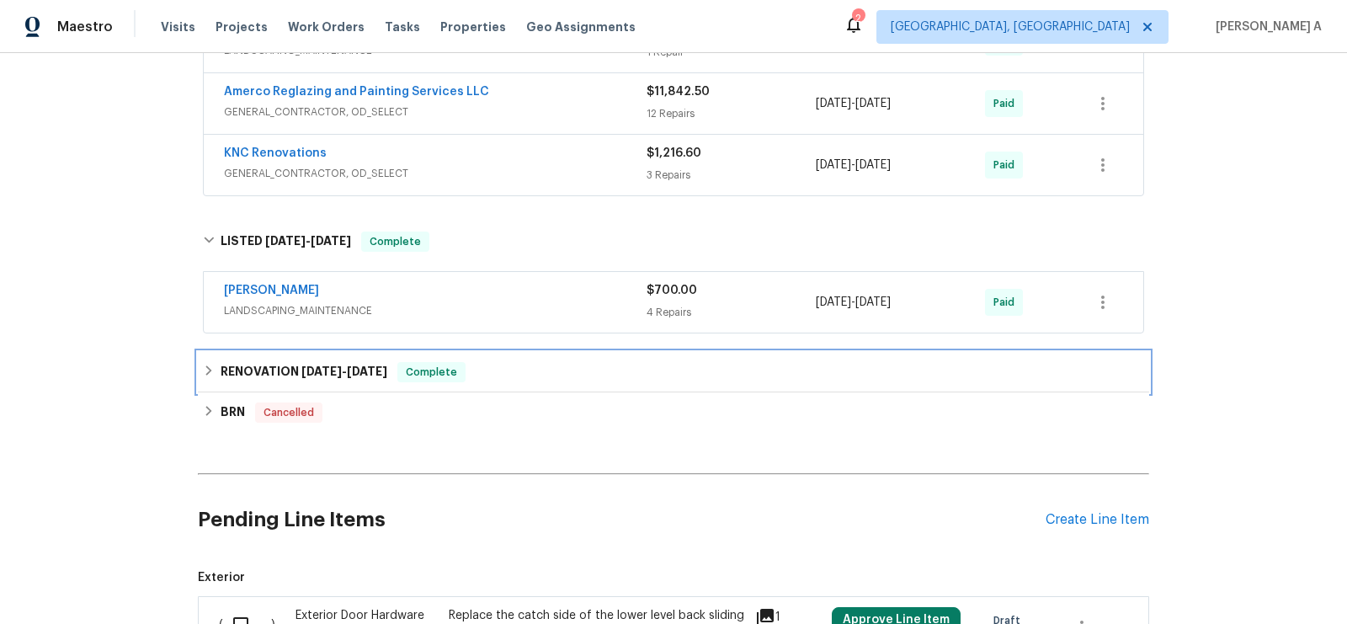
click at [387, 365] on span "12/9/24" at bounding box center [367, 371] width 40 height 12
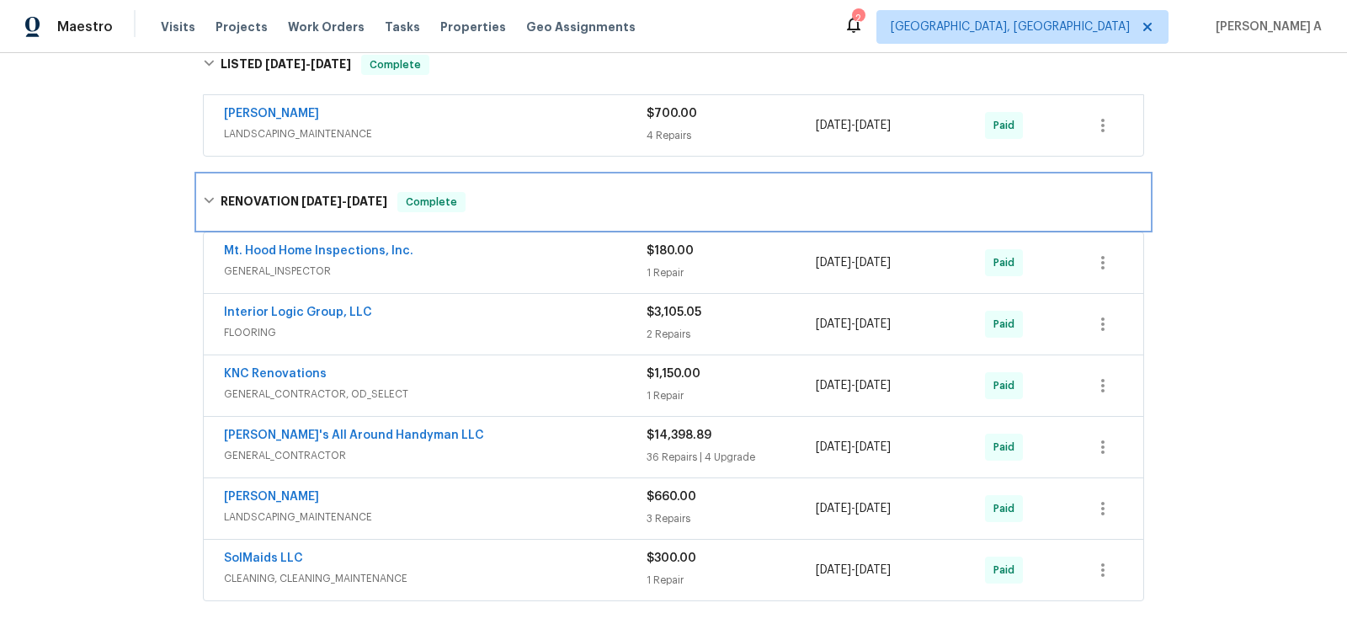
scroll to position [721, 0]
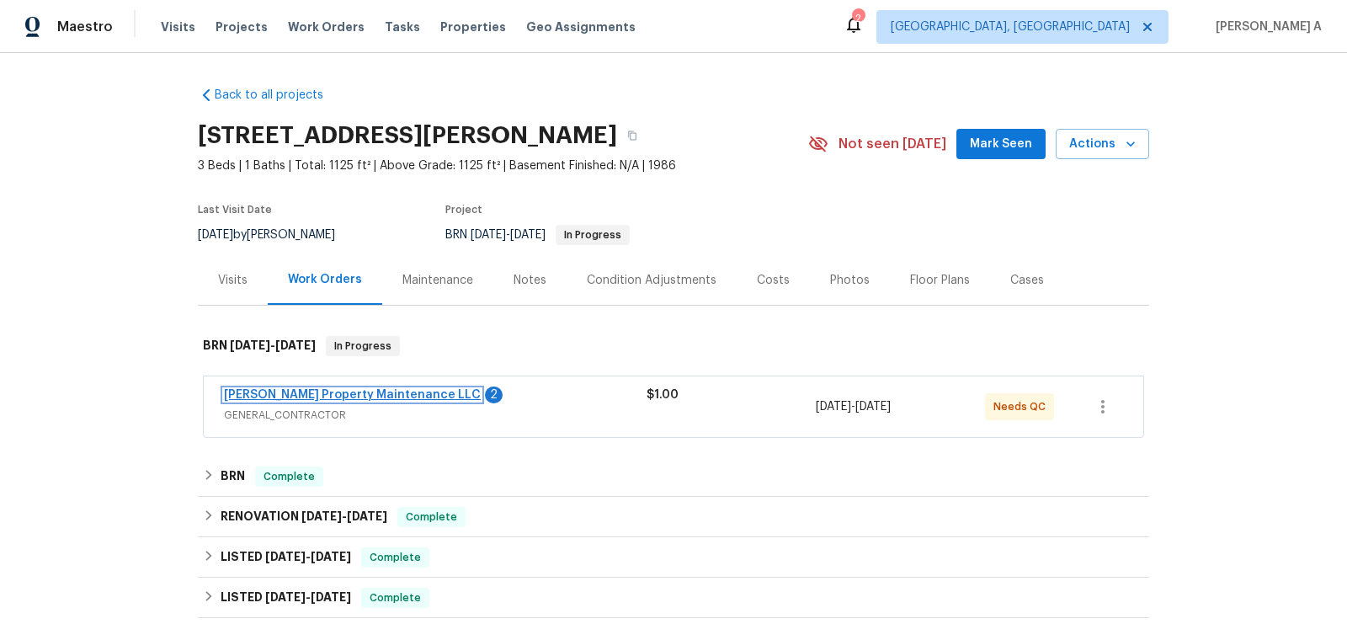
click at [301, 397] on link "[PERSON_NAME] Property Maintenance LLC" at bounding box center [352, 395] width 257 height 12
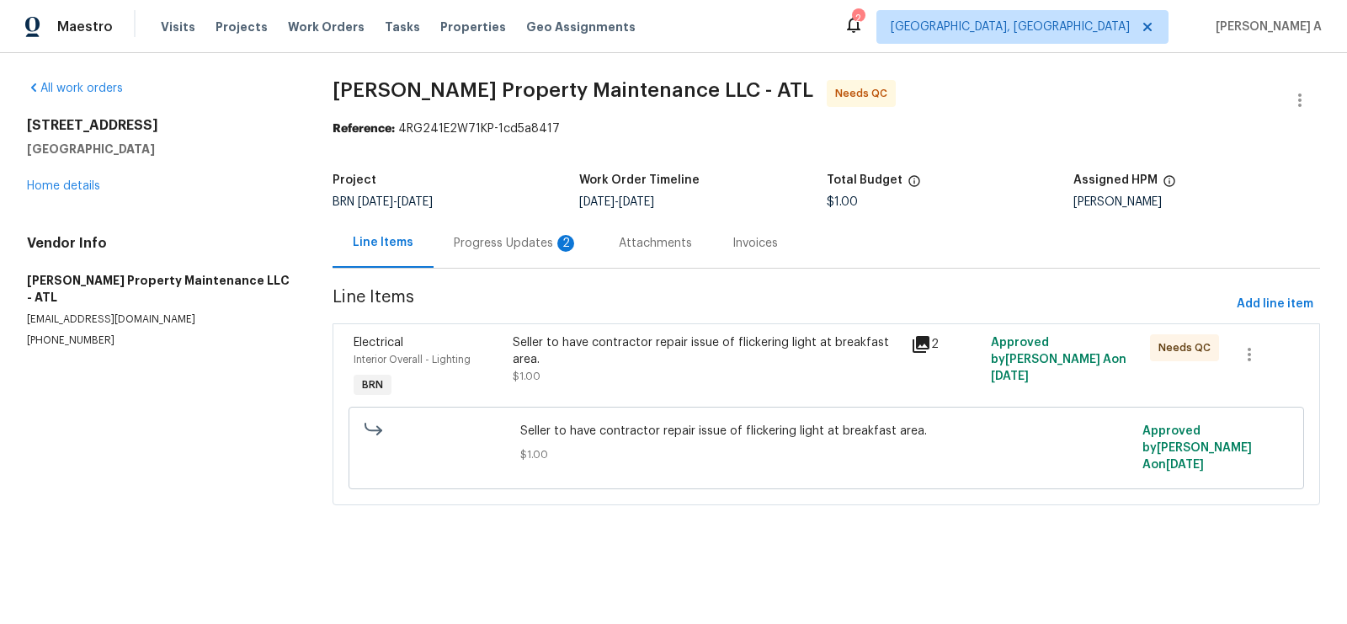
click at [500, 243] on div "Progress Updates 2" at bounding box center [516, 243] width 125 height 17
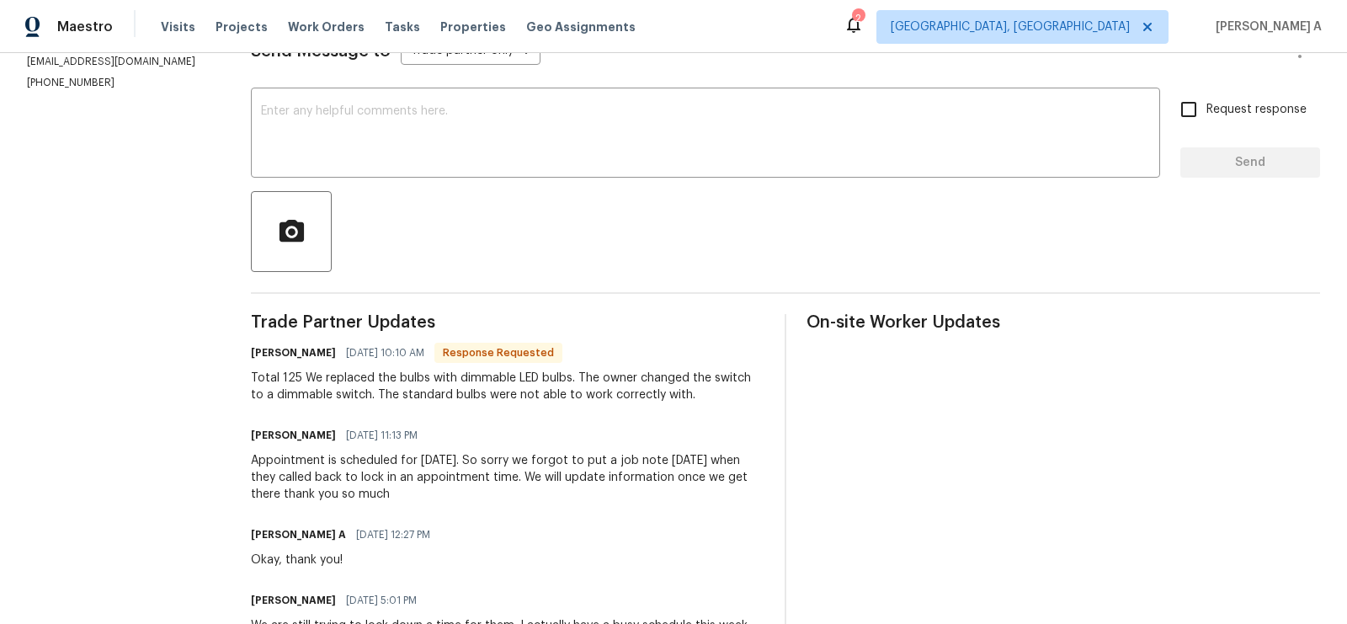
scroll to position [253, 0]
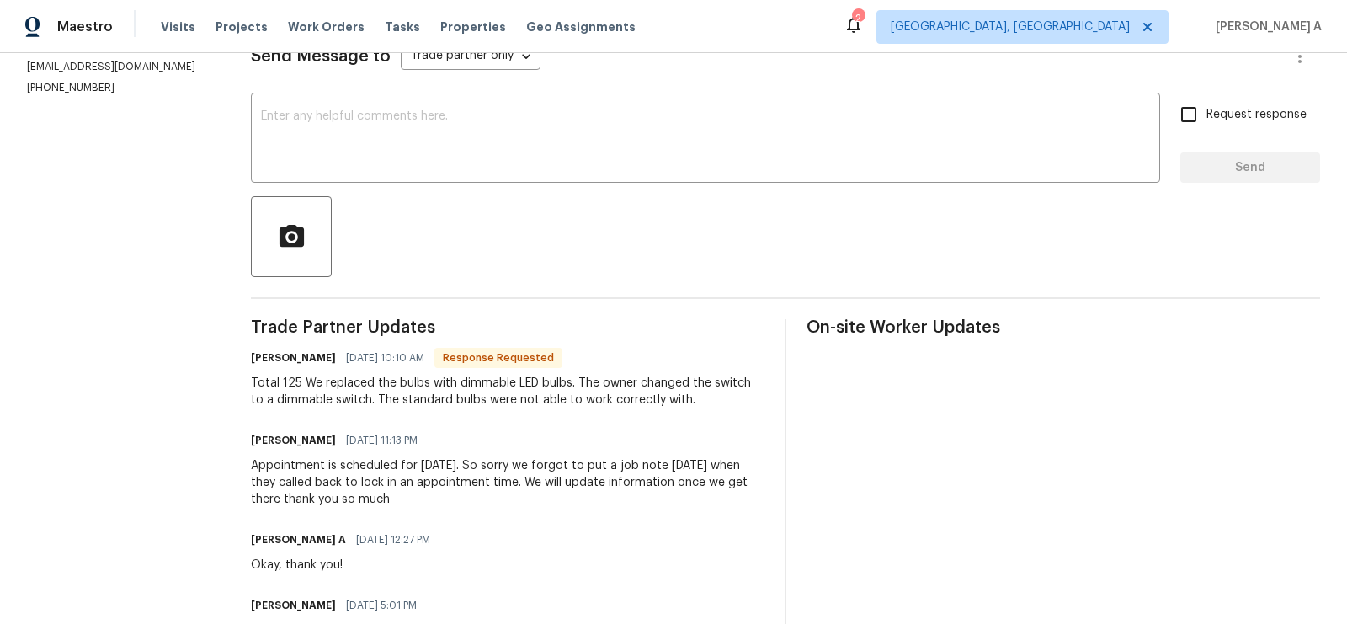
click at [288, 384] on div "Total 125 We replaced the bulbs with dimmable LED bulbs. The owner changed the …" at bounding box center [508, 392] width 514 height 34
copy div "125"
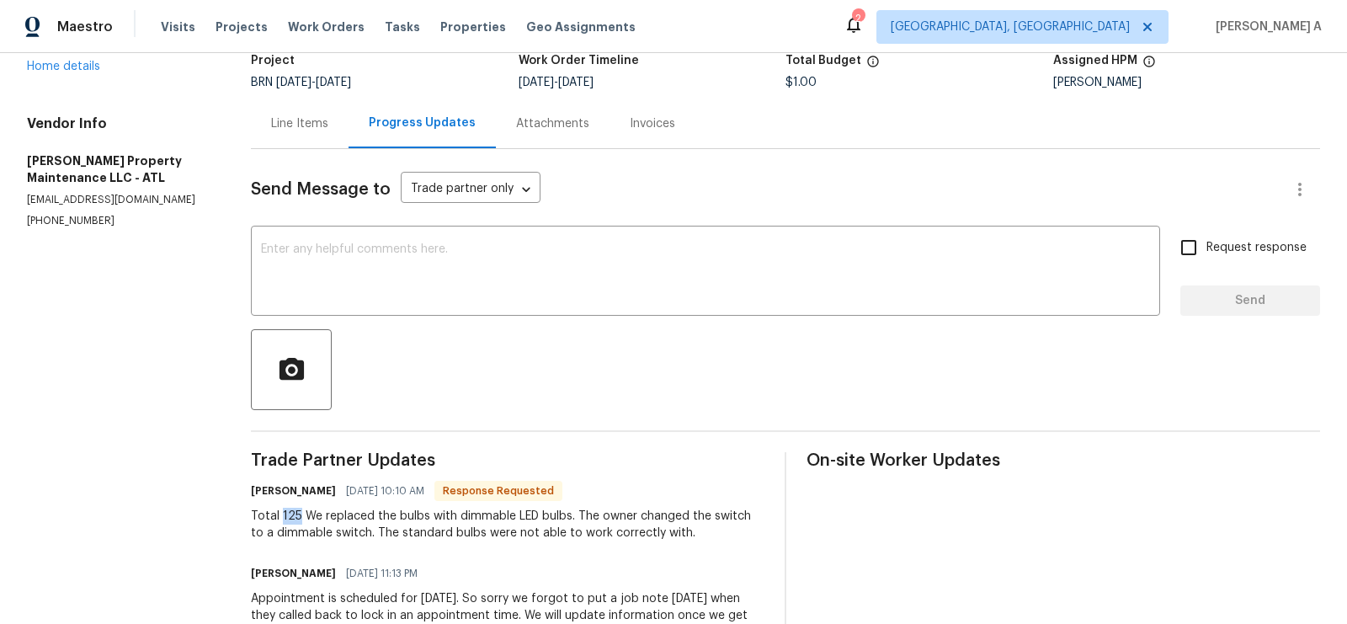
scroll to position [72, 0]
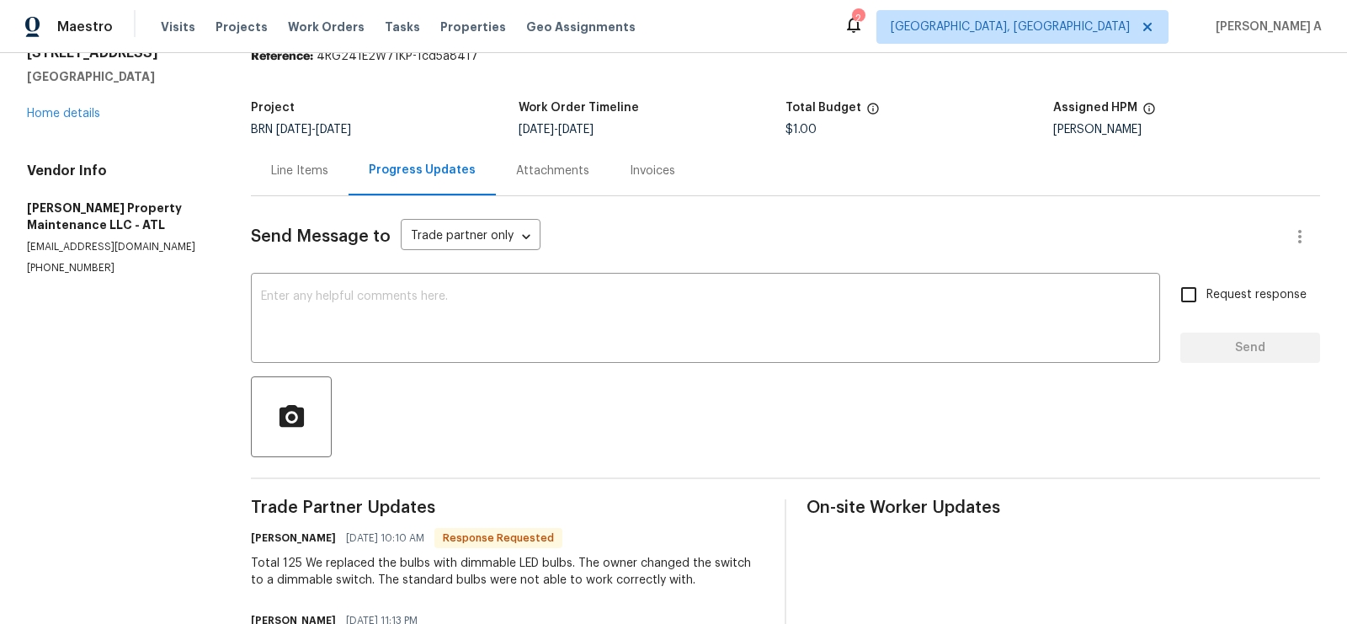
click at [291, 182] on div "Line Items" at bounding box center [300, 171] width 98 height 50
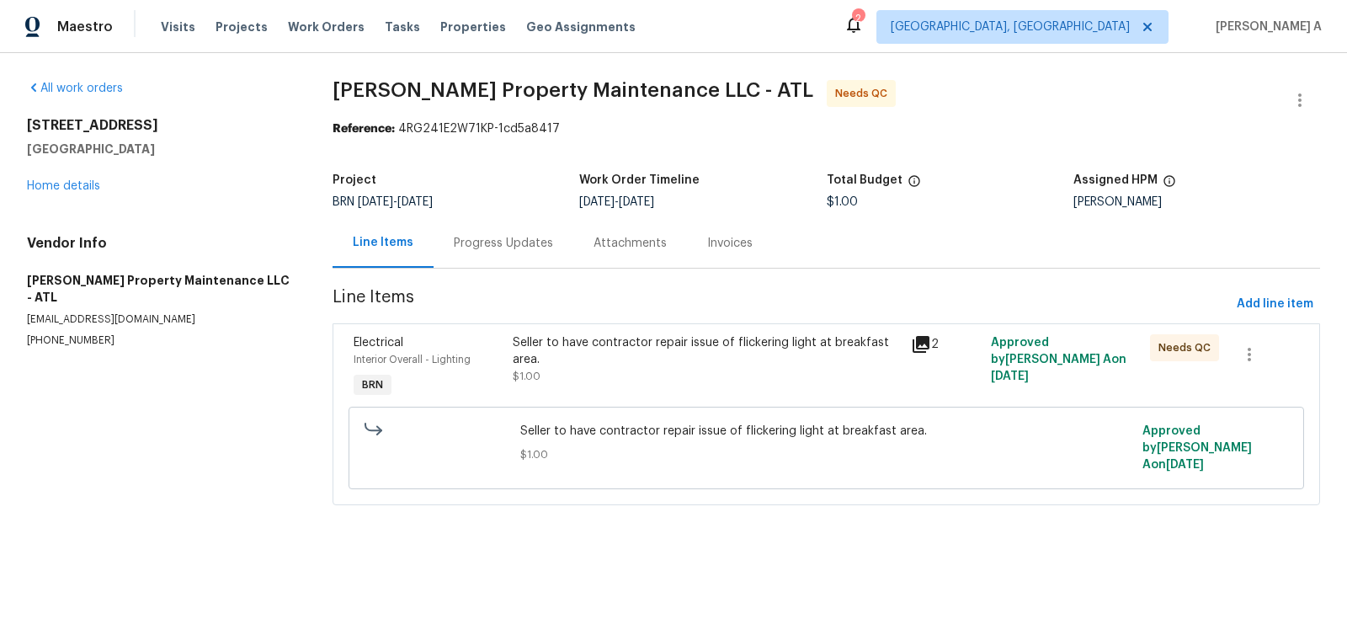
click at [606, 382] on div "Seller to have contractor repair issue of flickering light at breakfast area. $…" at bounding box center [707, 359] width 388 height 51
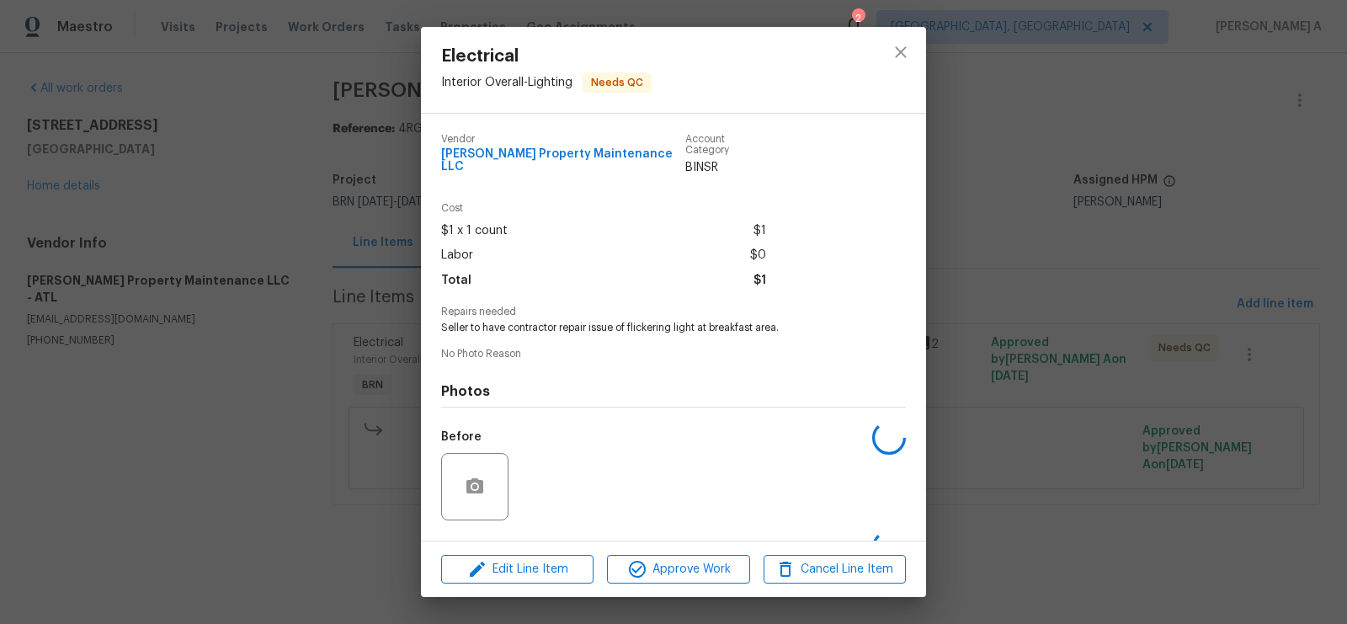
scroll to position [95, 0]
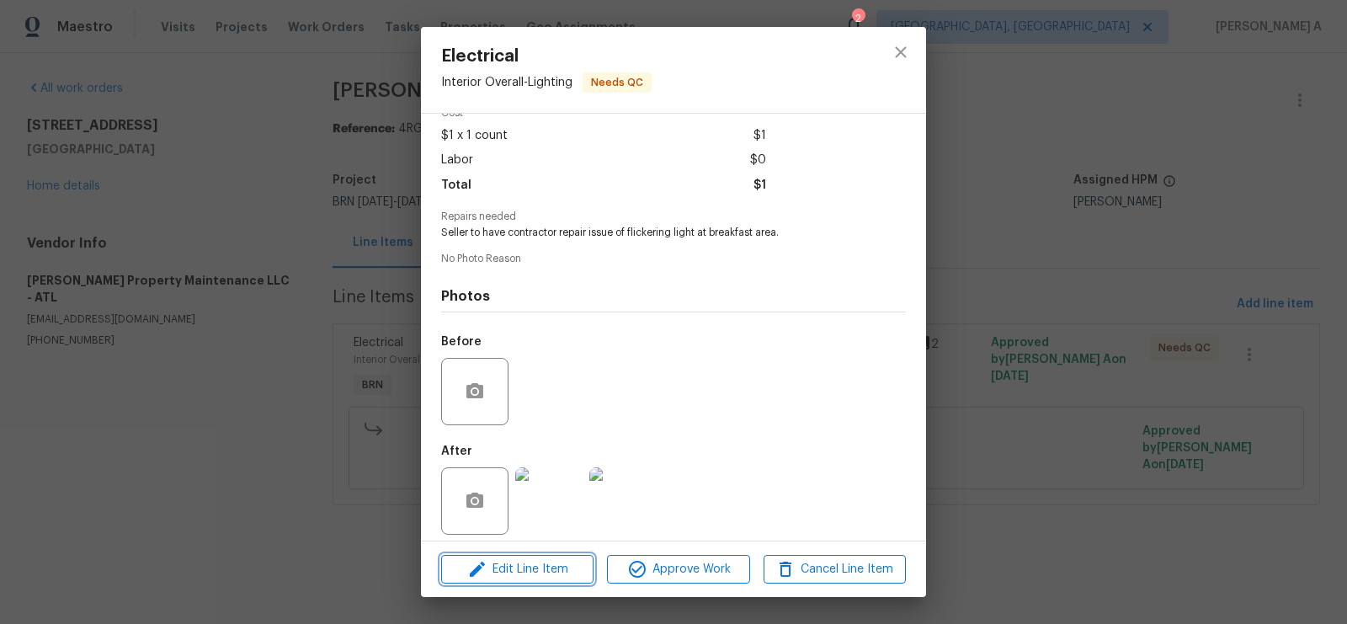
click at [552, 571] on span "Edit Line Item" at bounding box center [517, 569] width 142 height 21
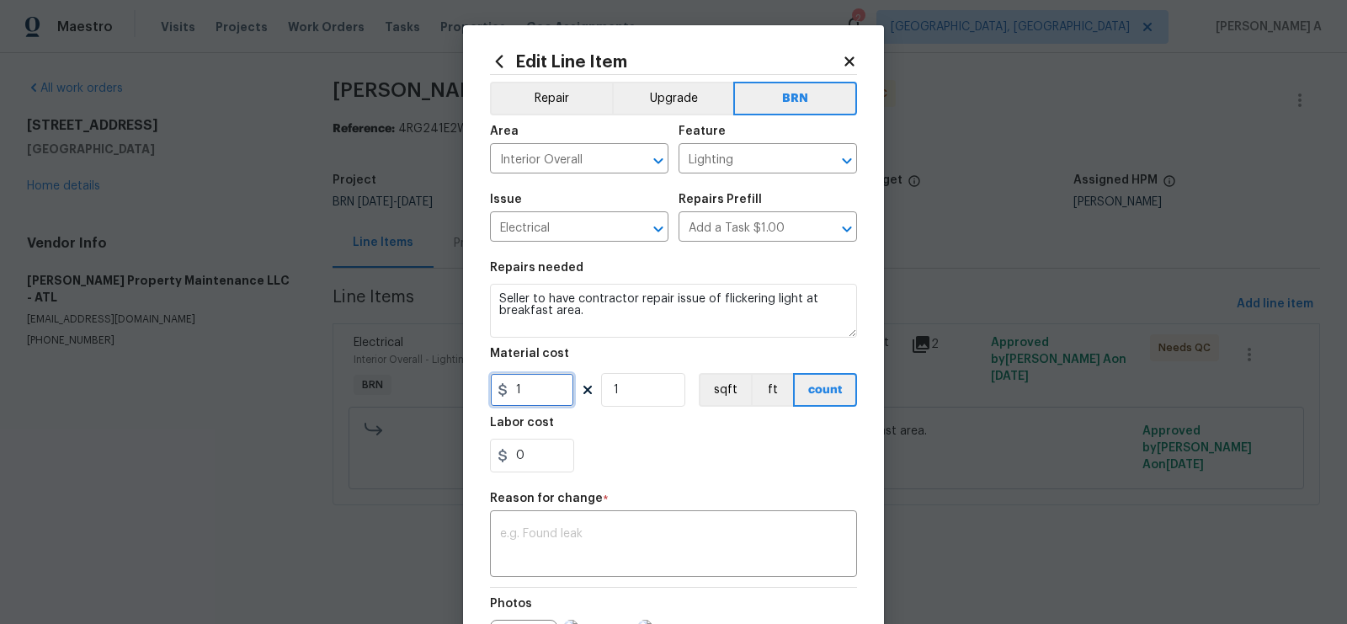
drag, startPoint x: 528, startPoint y: 389, endPoint x: 507, endPoint y: 389, distance: 21.1
click at [507, 389] on div "1" at bounding box center [532, 390] width 84 height 34
paste input "25"
type input "125"
click at [588, 477] on section "Repairs needed Seller to have contractor repair issue of flickering light at br…" at bounding box center [673, 367] width 367 height 231
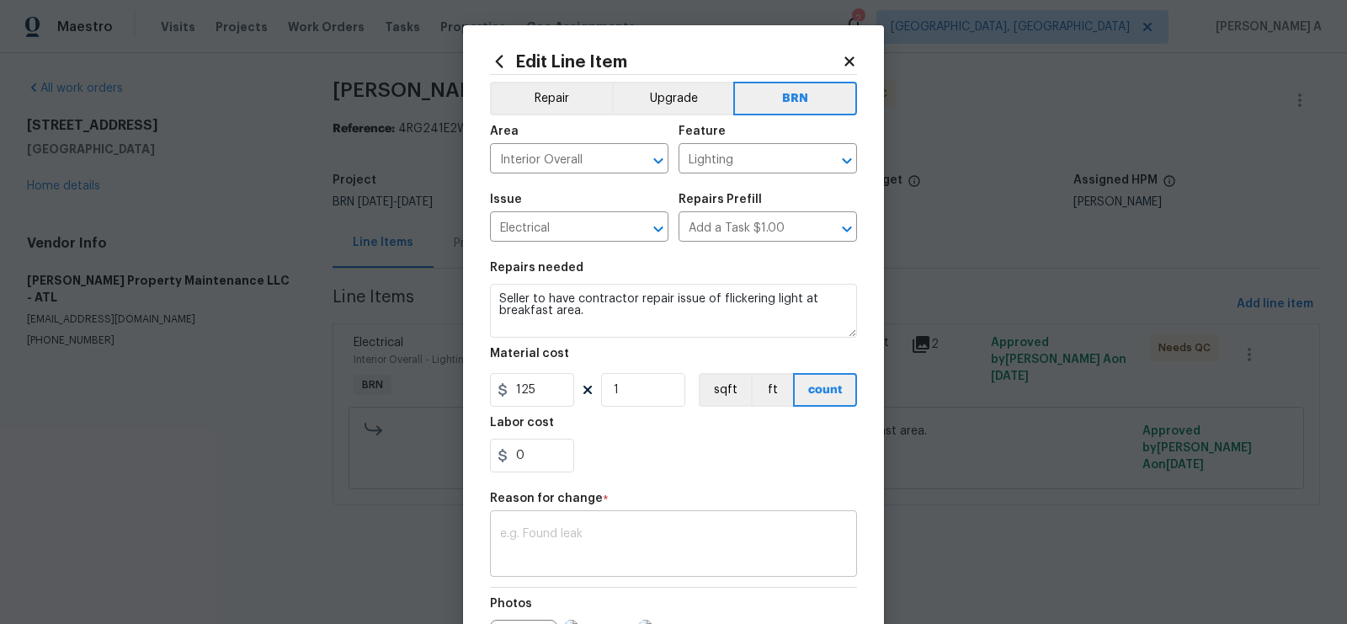
click at [694, 576] on div "x ​" at bounding box center [673, 545] width 367 height 62
paste textarea "(AK) Updated per vendors final cost."
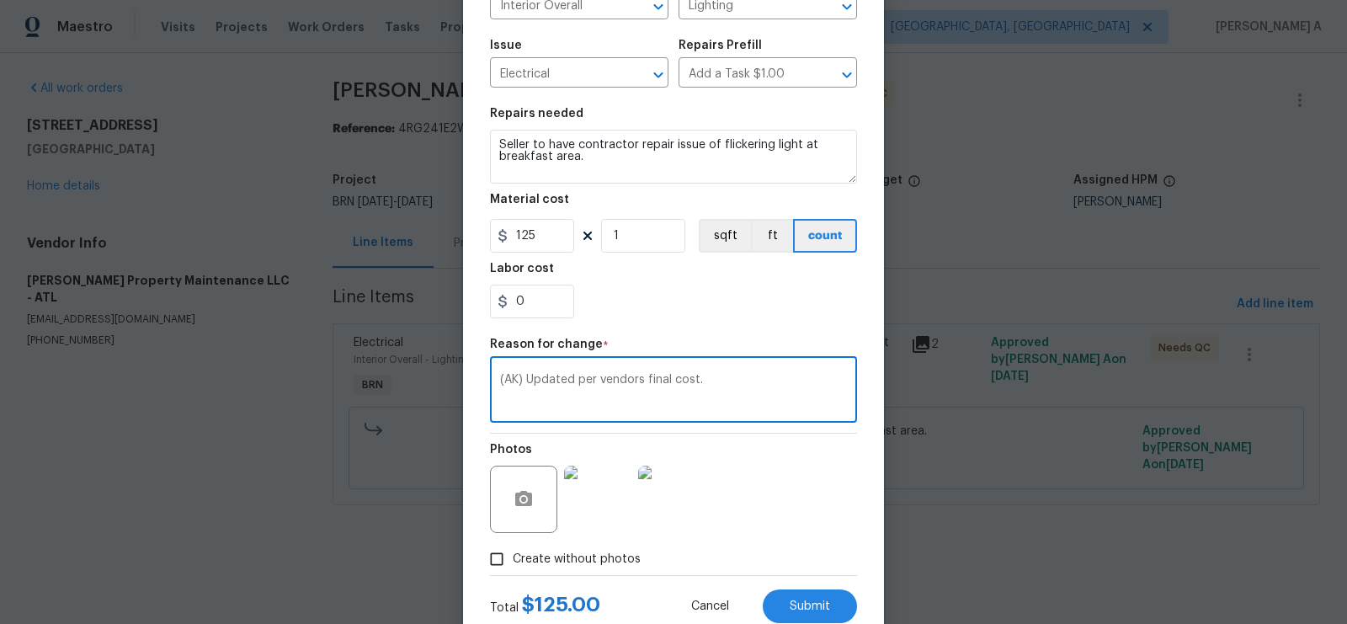
scroll to position [205, 0]
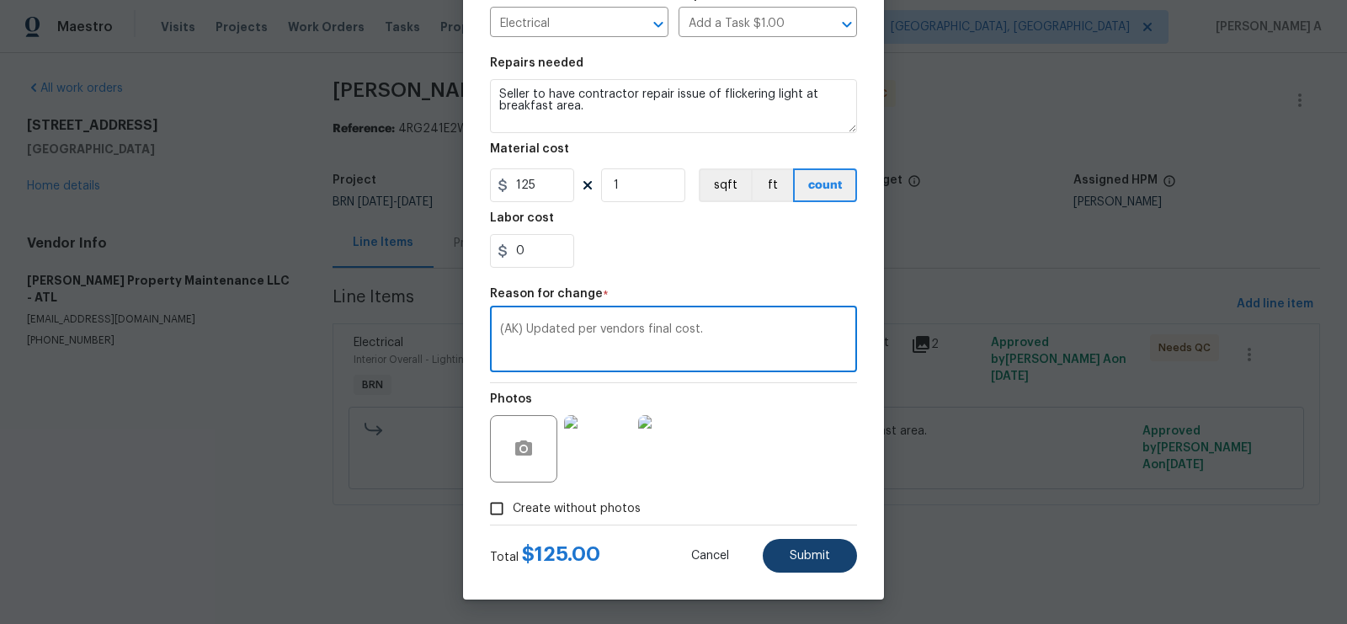
type textarea "(AK) Updated per vendors final cost."
click at [788, 552] on button "Submit" at bounding box center [810, 556] width 94 height 34
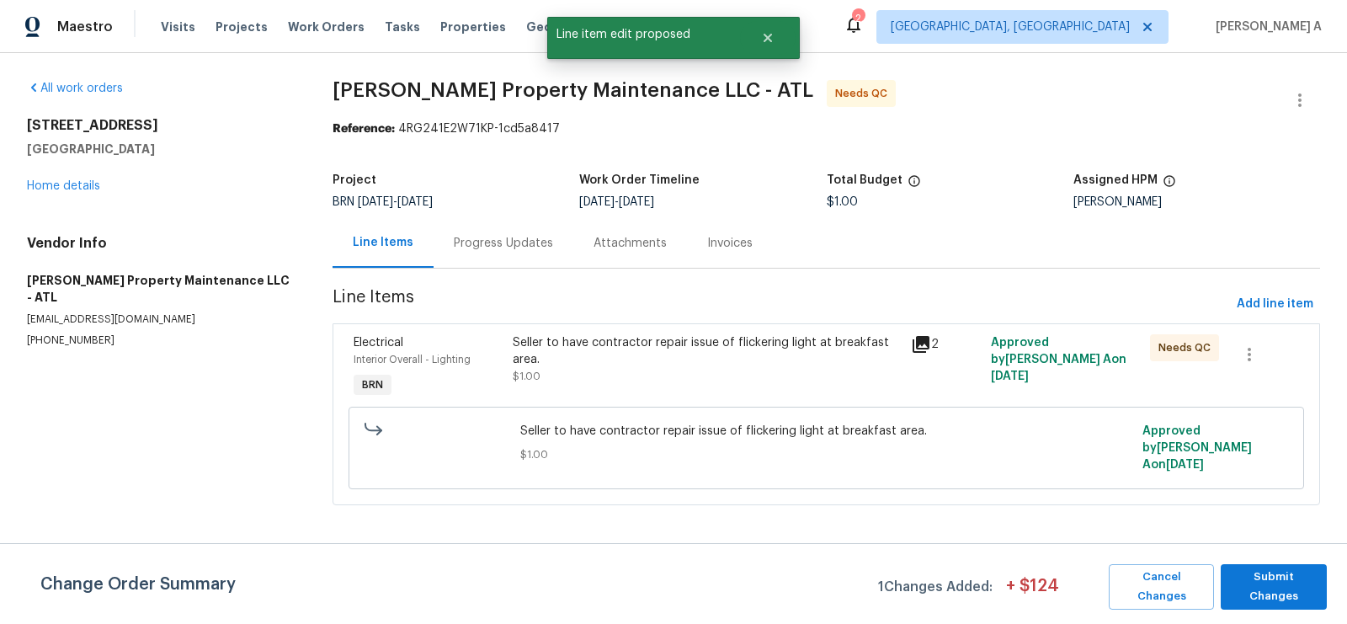
scroll to position [0, 0]
click at [1257, 575] on span "Submit Changes" at bounding box center [1273, 587] width 89 height 39
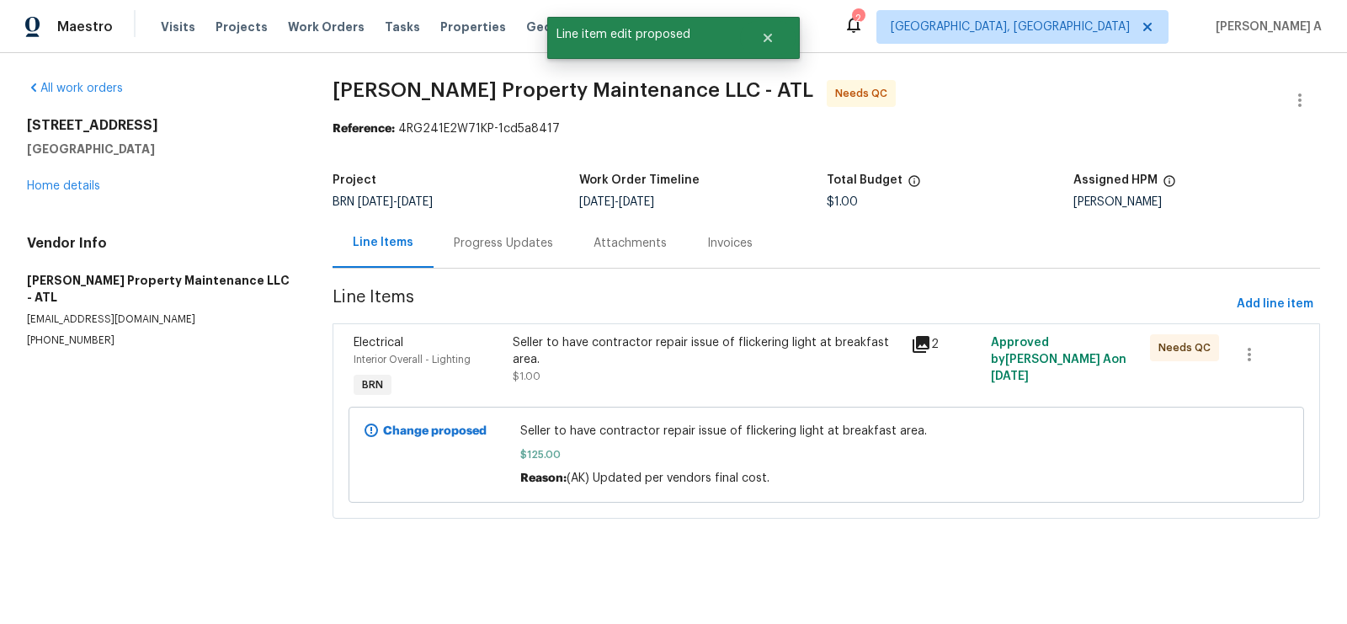
click at [491, 240] on div "Progress Updates" at bounding box center [503, 243] width 99 height 17
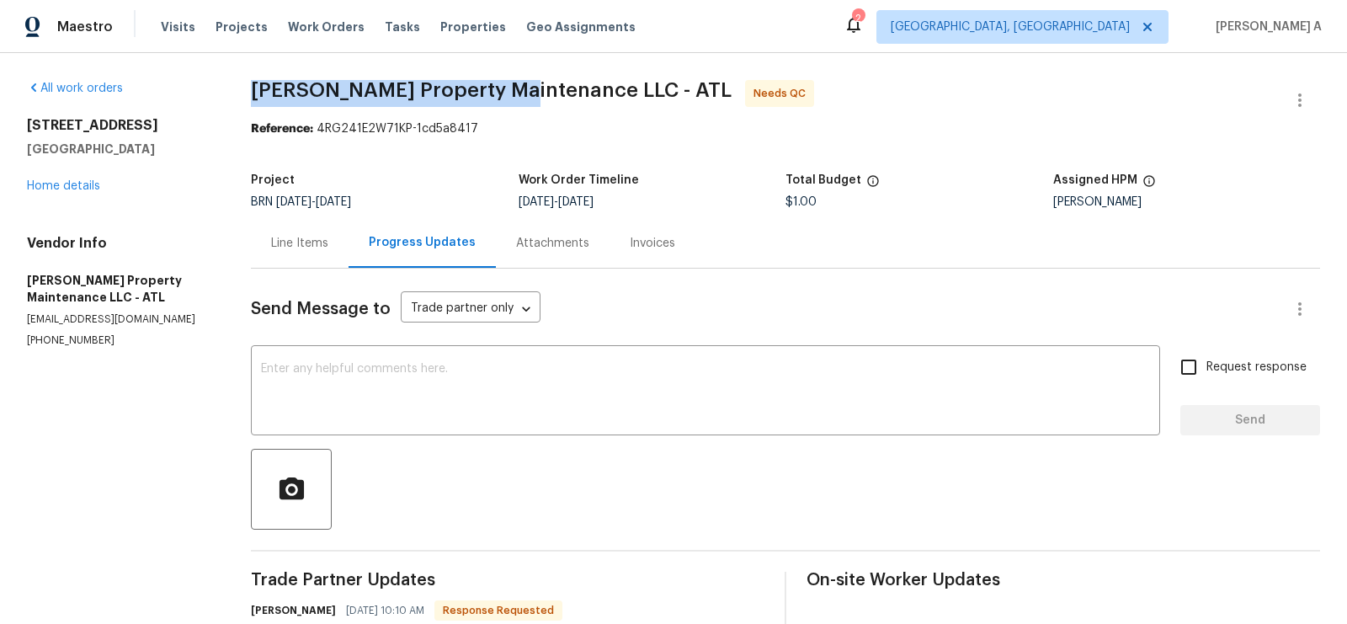
copy span "[PERSON_NAME] Property Maintenance"
drag, startPoint x: 244, startPoint y: 88, endPoint x: 511, endPoint y: 86, distance: 266.9
click at [284, 246] on div "Line Items" at bounding box center [299, 243] width 57 height 17
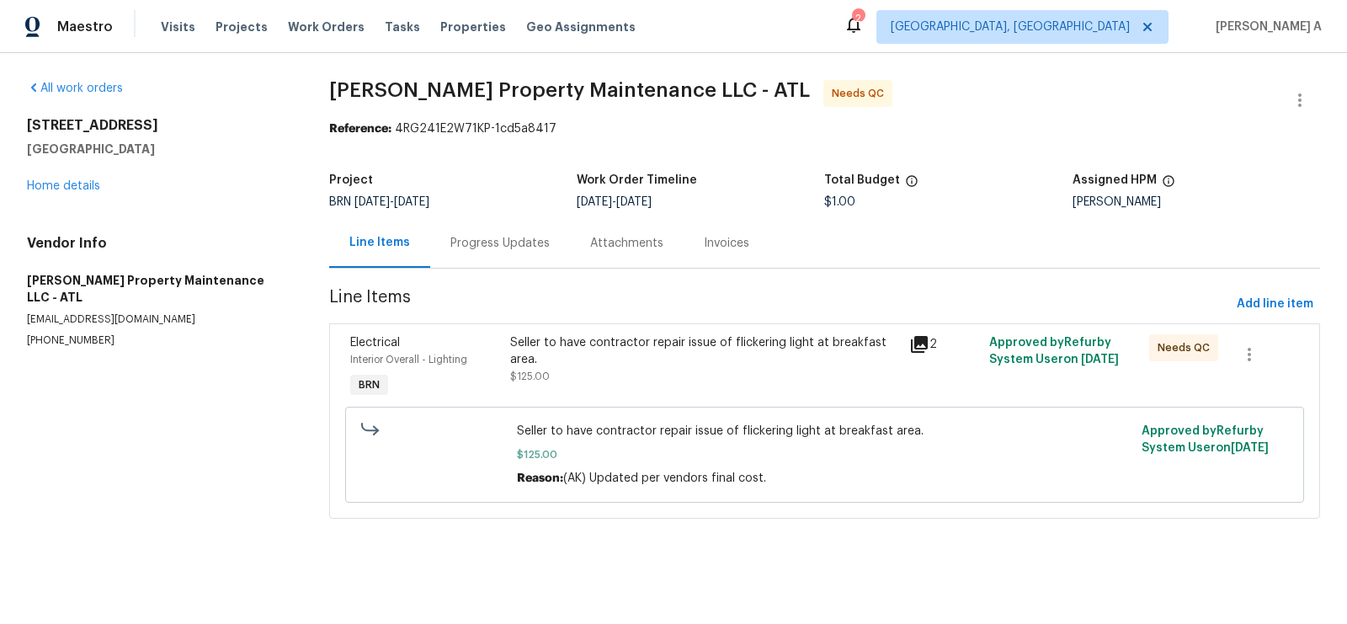
click at [650, 370] on div "Seller to have contractor repair issue of flickering light at breakfast area. $…" at bounding box center [705, 359] width 390 height 51
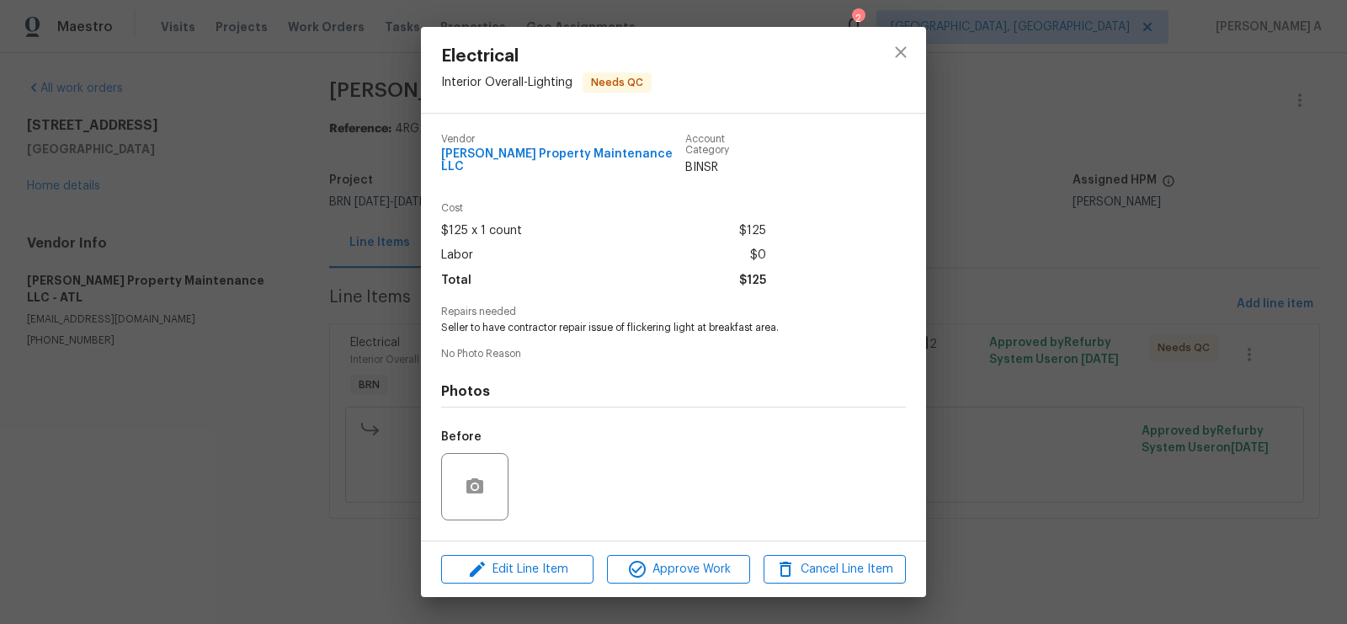
scroll to position [95, 0]
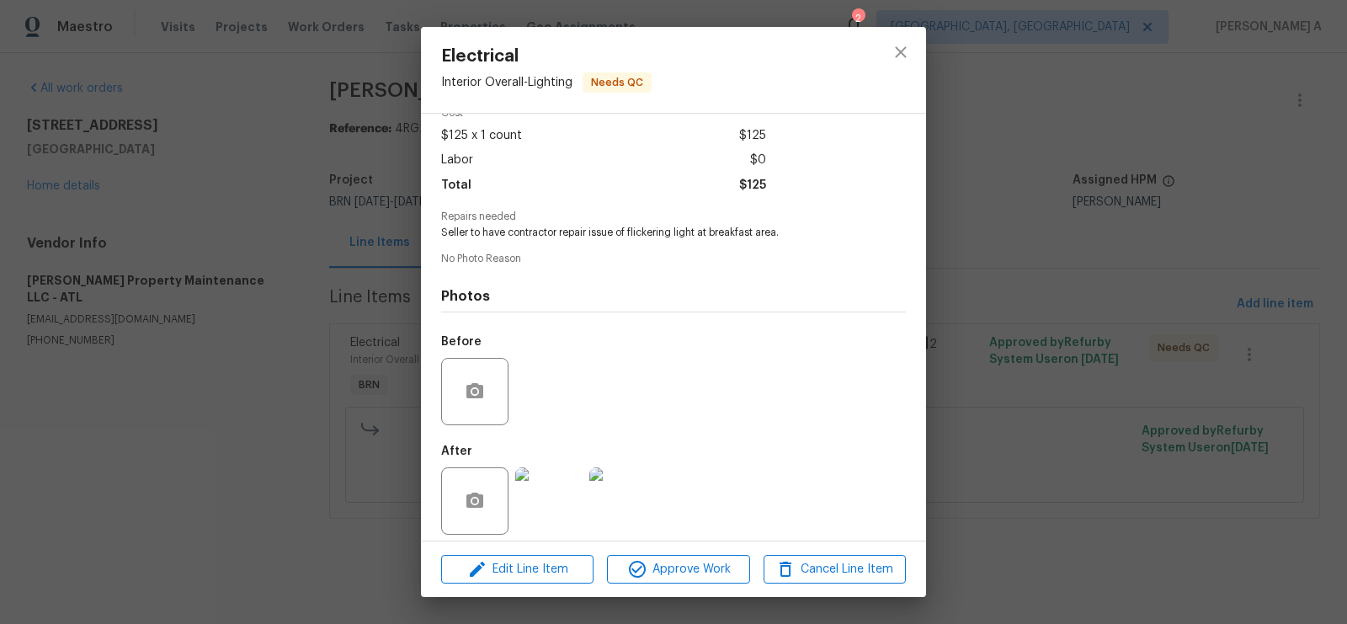
click at [534, 491] on img at bounding box center [548, 500] width 67 height 67
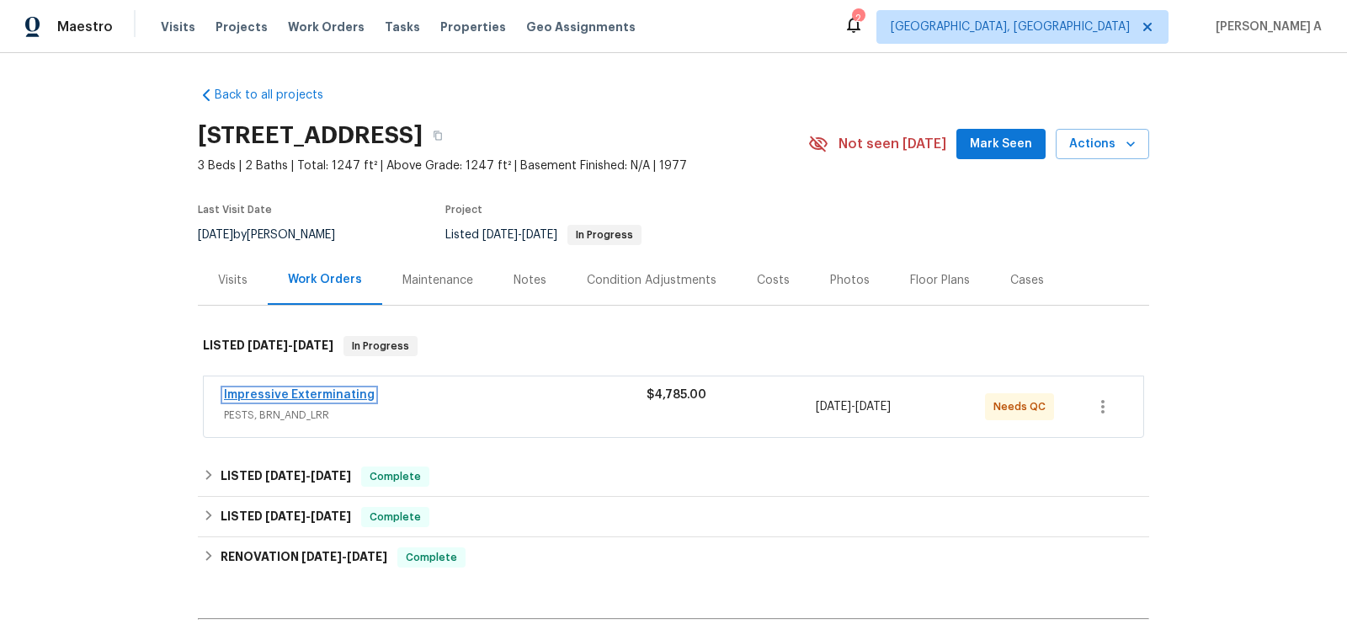
click at [331, 394] on link "Impressive Exterminating" at bounding box center [299, 395] width 151 height 12
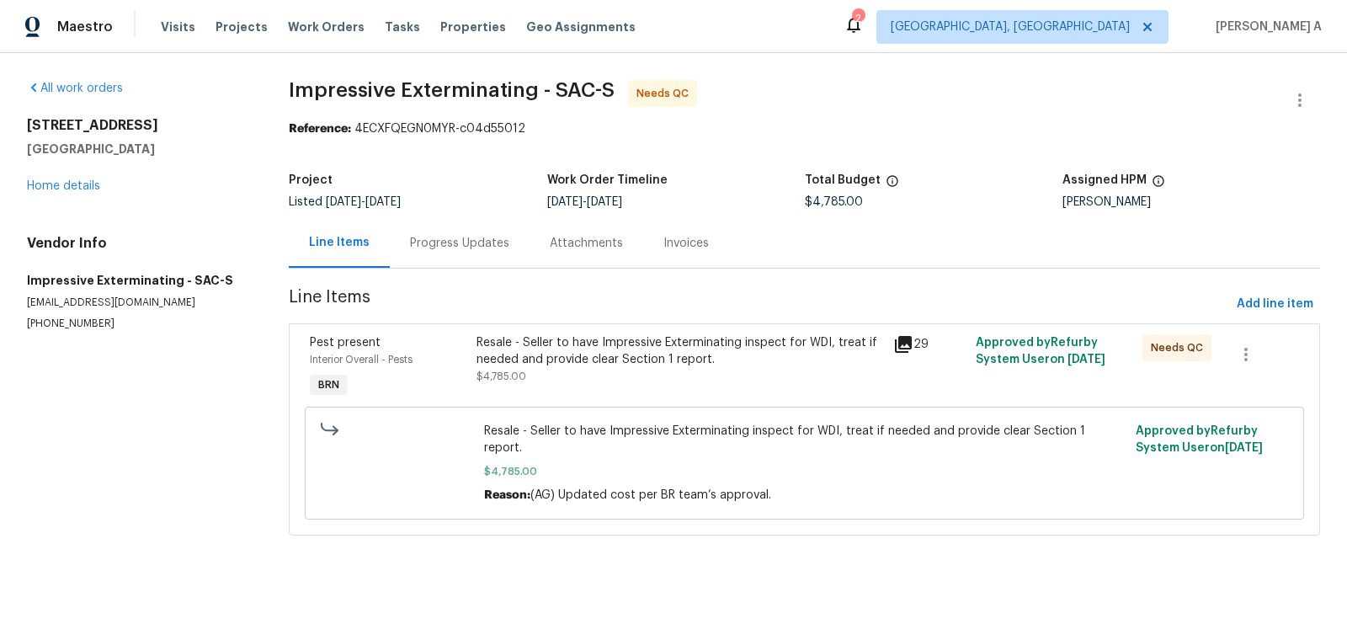
click at [445, 237] on div "Progress Updates" at bounding box center [459, 243] width 99 height 17
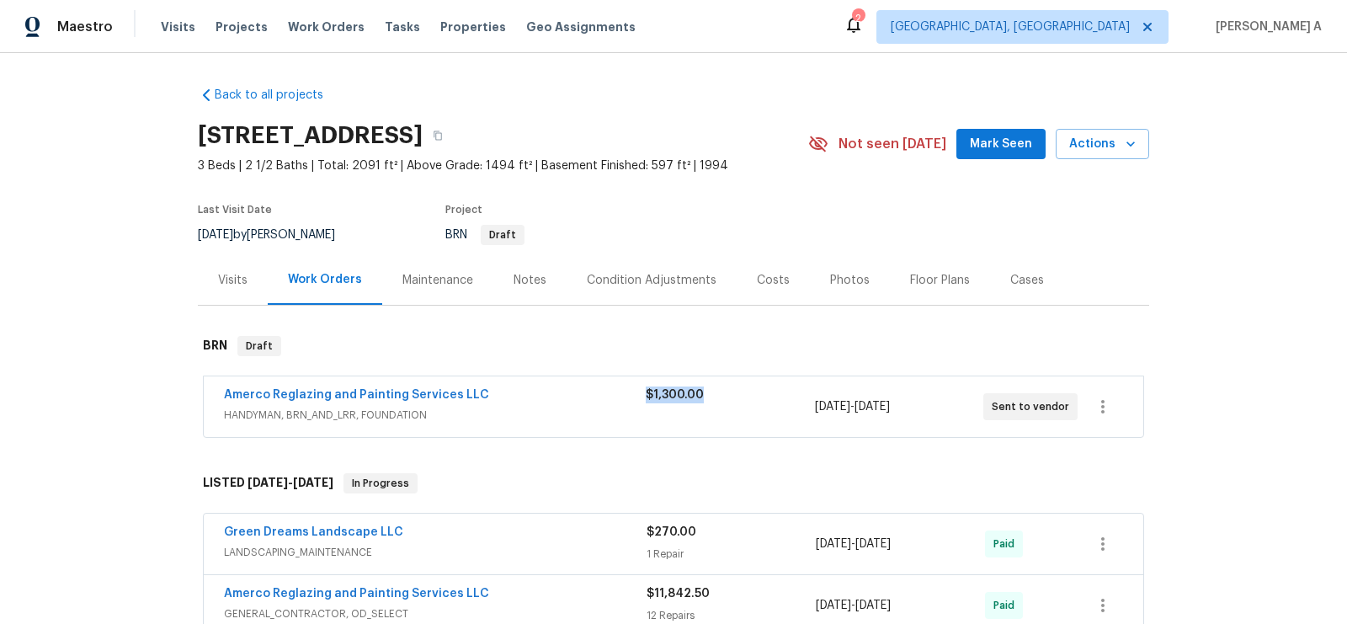
copy span "$1,300.00"
drag, startPoint x: 717, startPoint y: 389, endPoint x: 645, endPoint y: 387, distance: 71.6
click at [648, 388] on div "$1,300.00" at bounding box center [730, 394] width 168 height 17
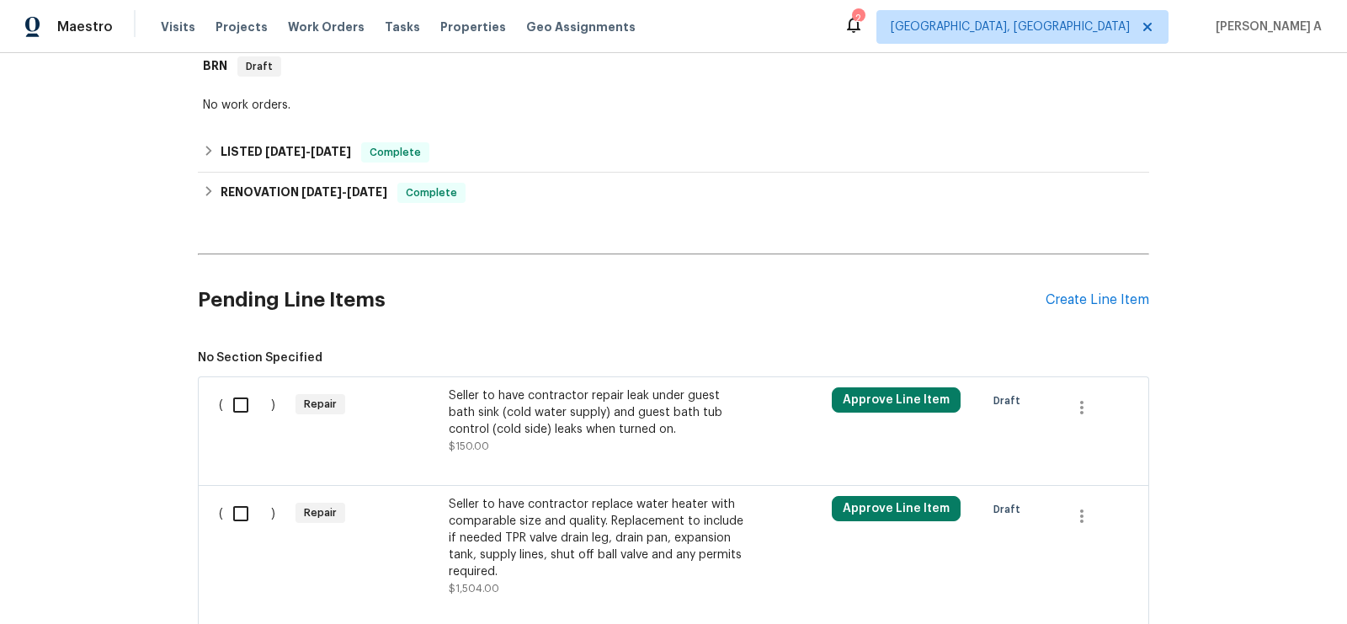
scroll to position [522, 0]
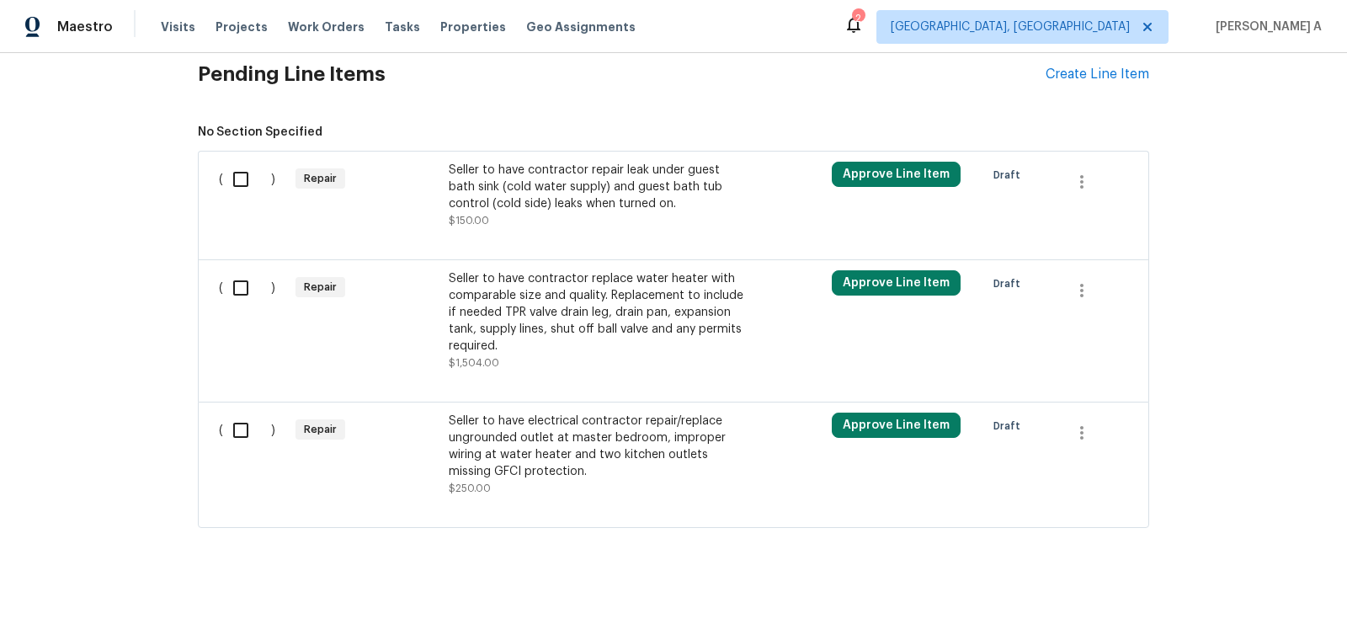
click at [541, 449] on div "Seller to have electrical contractor repair/replace ungrounded outlet at master…" at bounding box center [597, 446] width 296 height 67
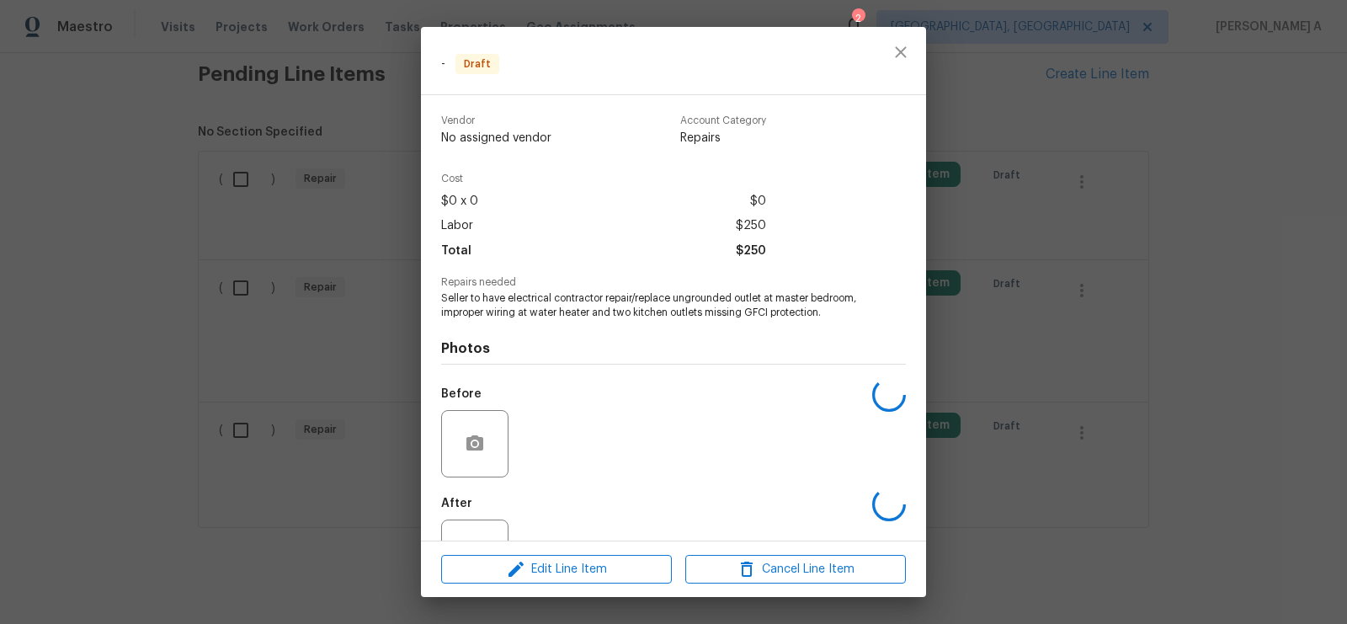
scroll to position [77, 0]
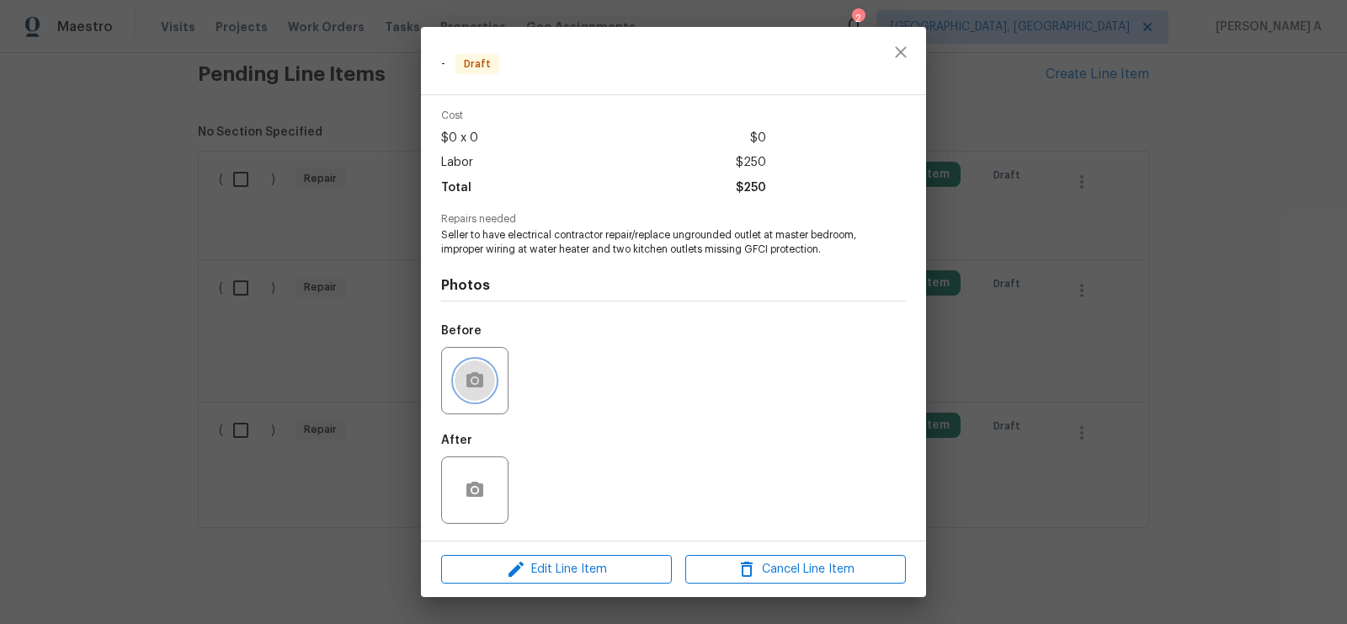
click at [475, 379] on circle "button" at bounding box center [474, 379] width 5 height 5
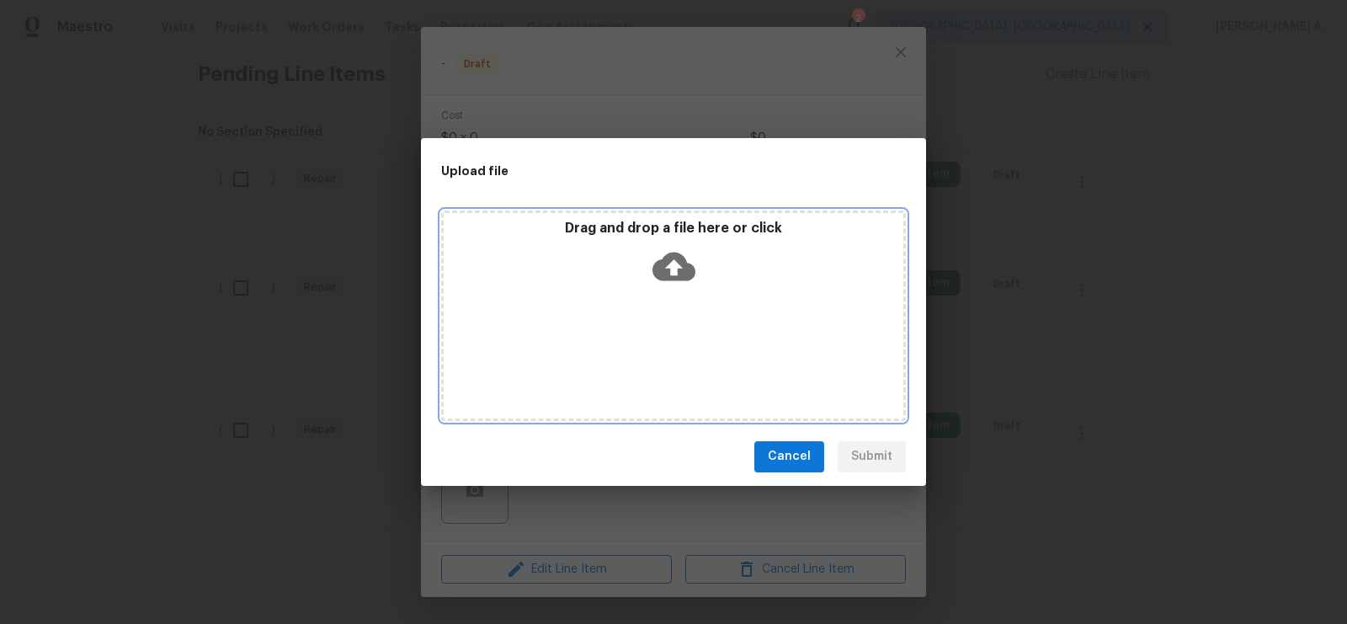
click at [682, 269] on icon at bounding box center [674, 266] width 43 height 29
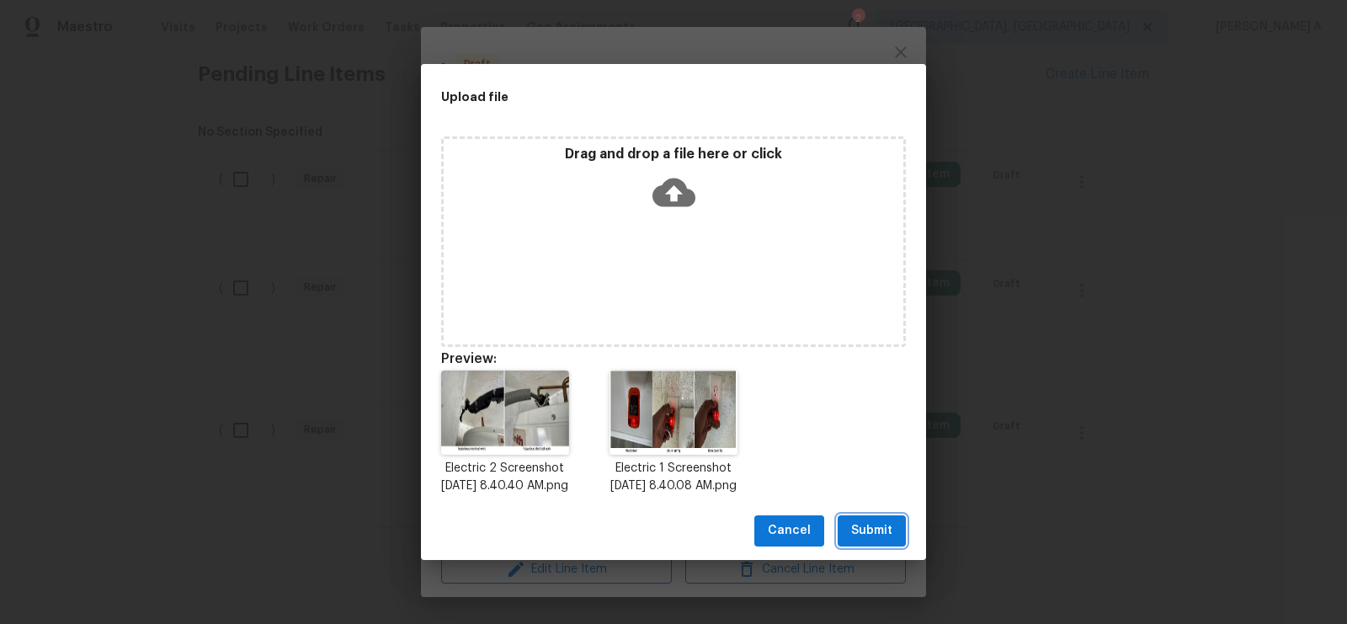
click at [877, 540] on span "Submit" at bounding box center [871, 530] width 41 height 21
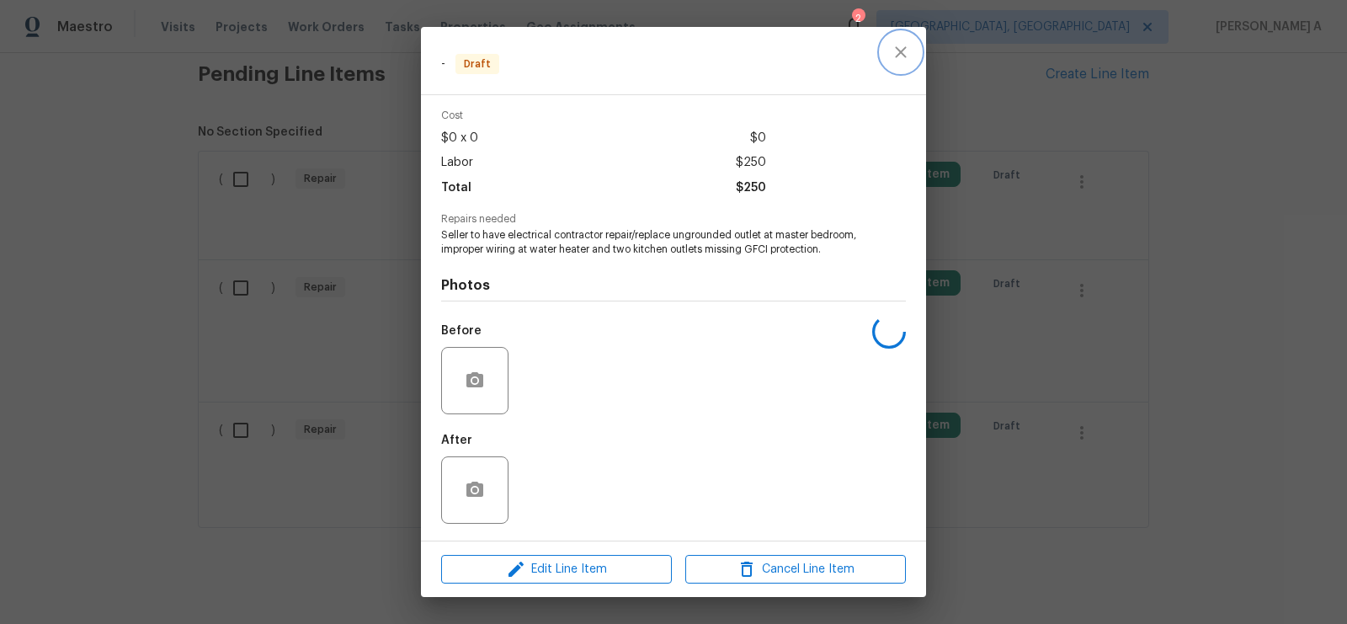
click at [894, 46] on icon "close" at bounding box center [901, 52] width 20 height 20
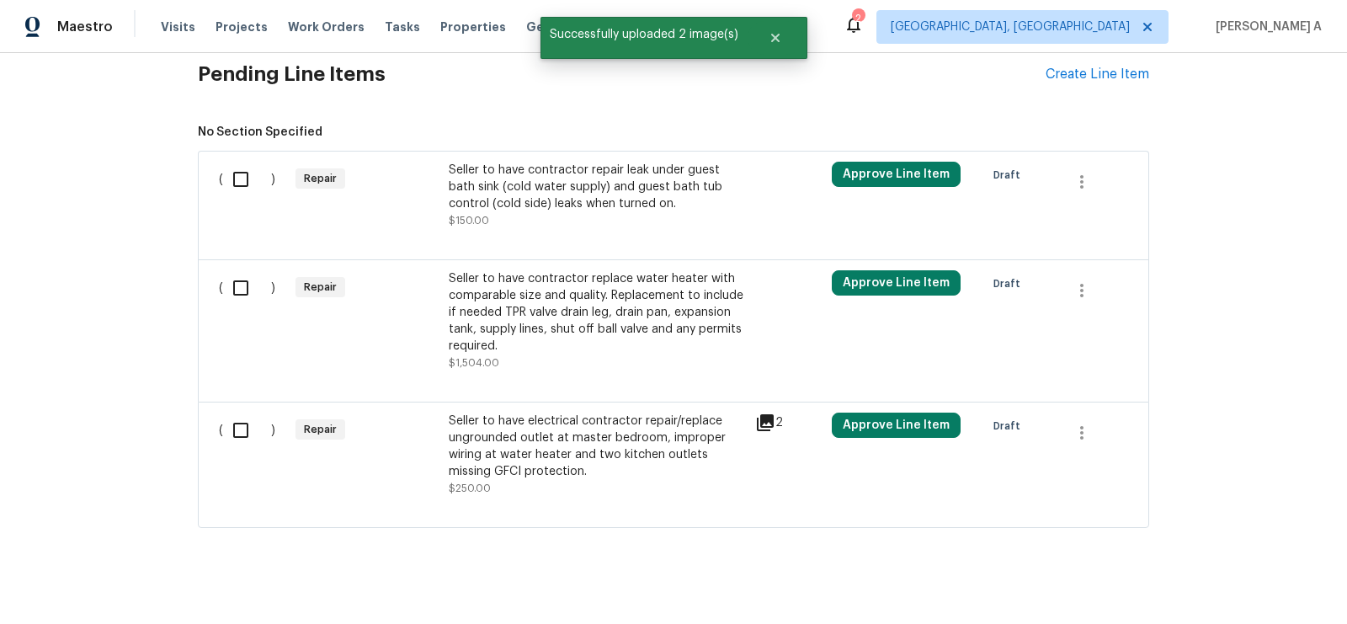
click at [251, 413] on input "checkbox" at bounding box center [247, 430] width 48 height 35
checkbox input "true"
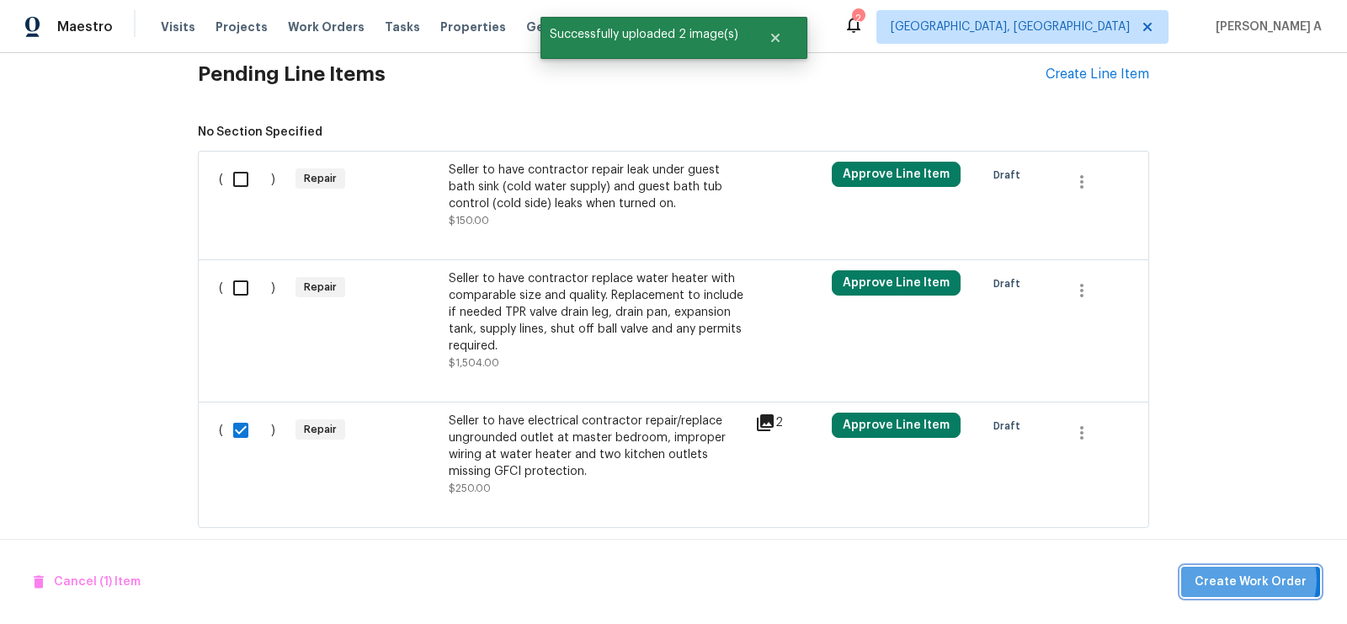
click at [1254, 580] on span "Create Work Order" at bounding box center [1251, 582] width 112 height 21
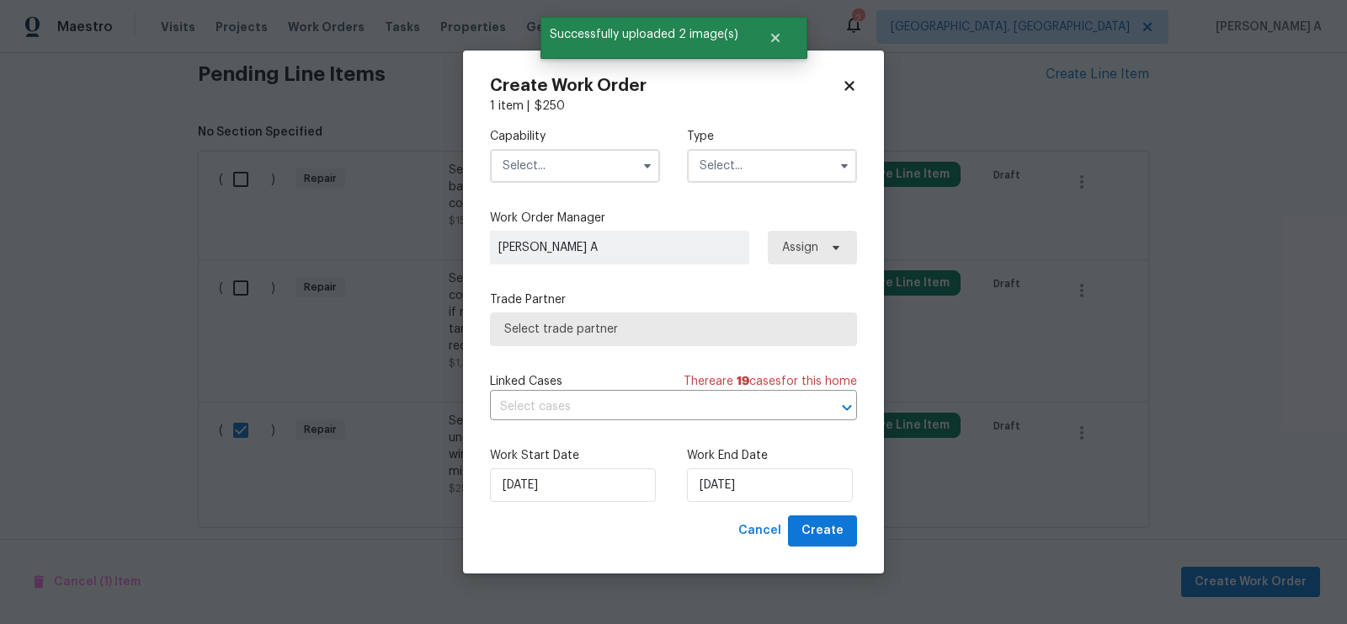
click at [596, 172] on input "text" at bounding box center [575, 166] width 170 height 34
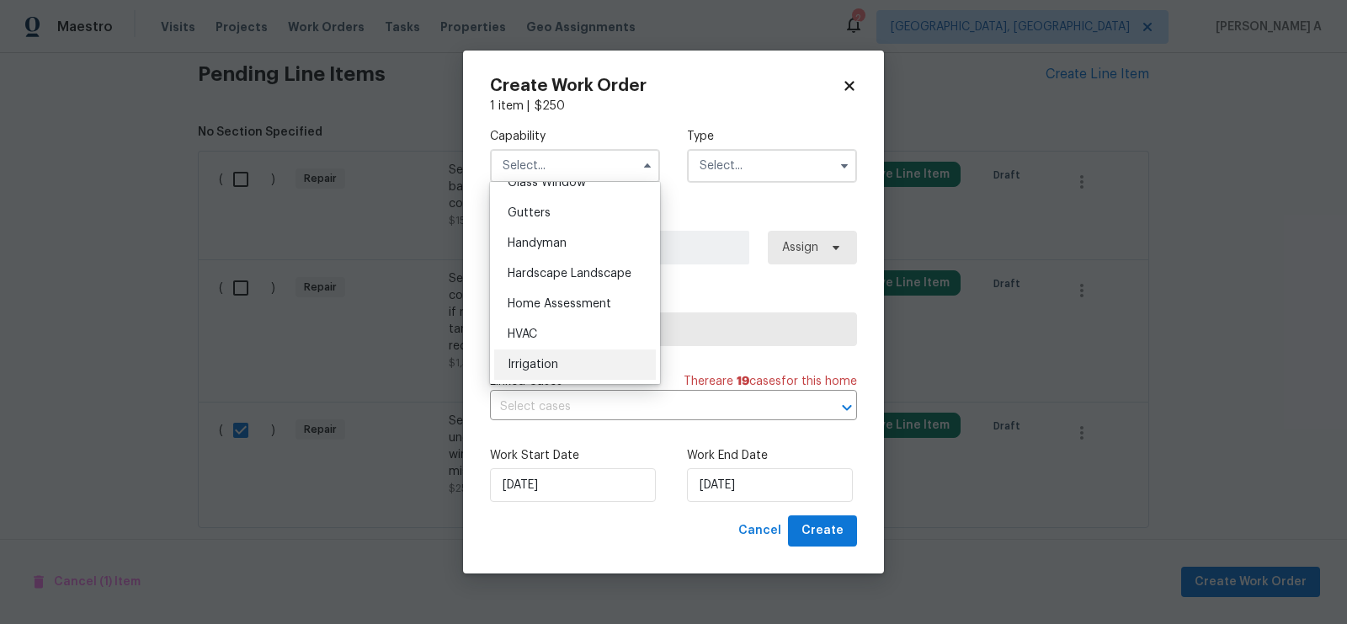
click at [556, 350] on div "Irrigation" at bounding box center [575, 364] width 162 height 30
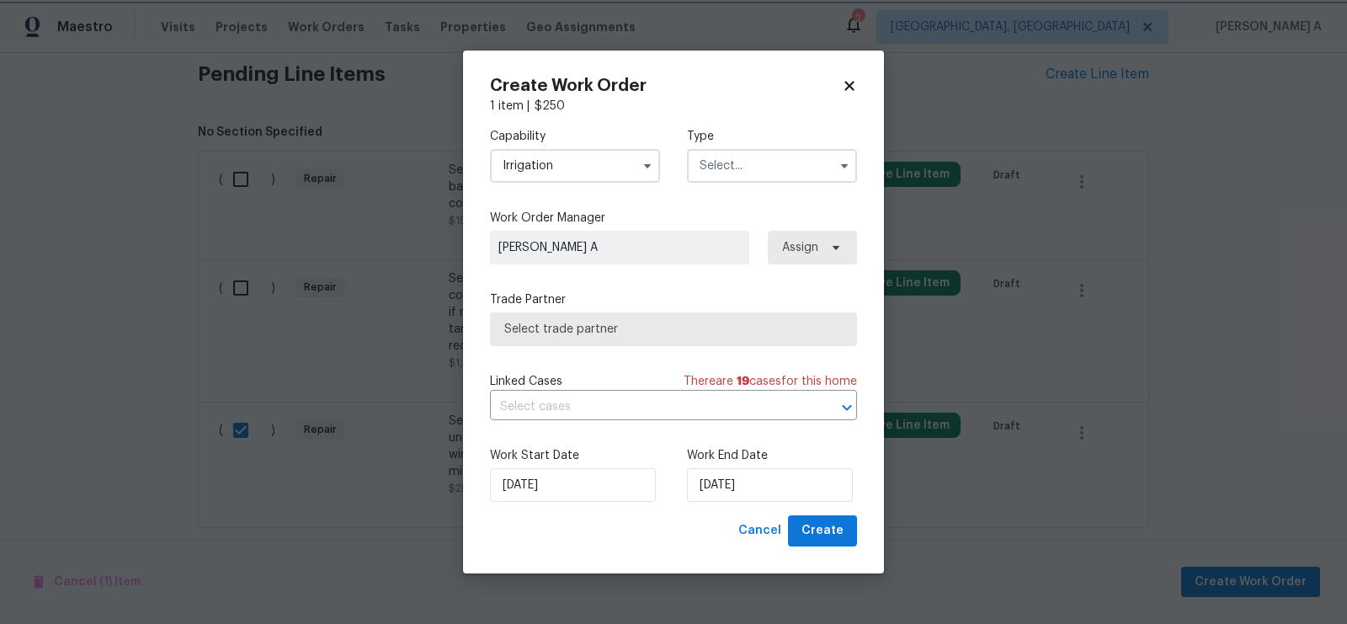
scroll to position [914, 0]
click at [563, 157] on input "Irrigation" at bounding box center [575, 166] width 170 height 34
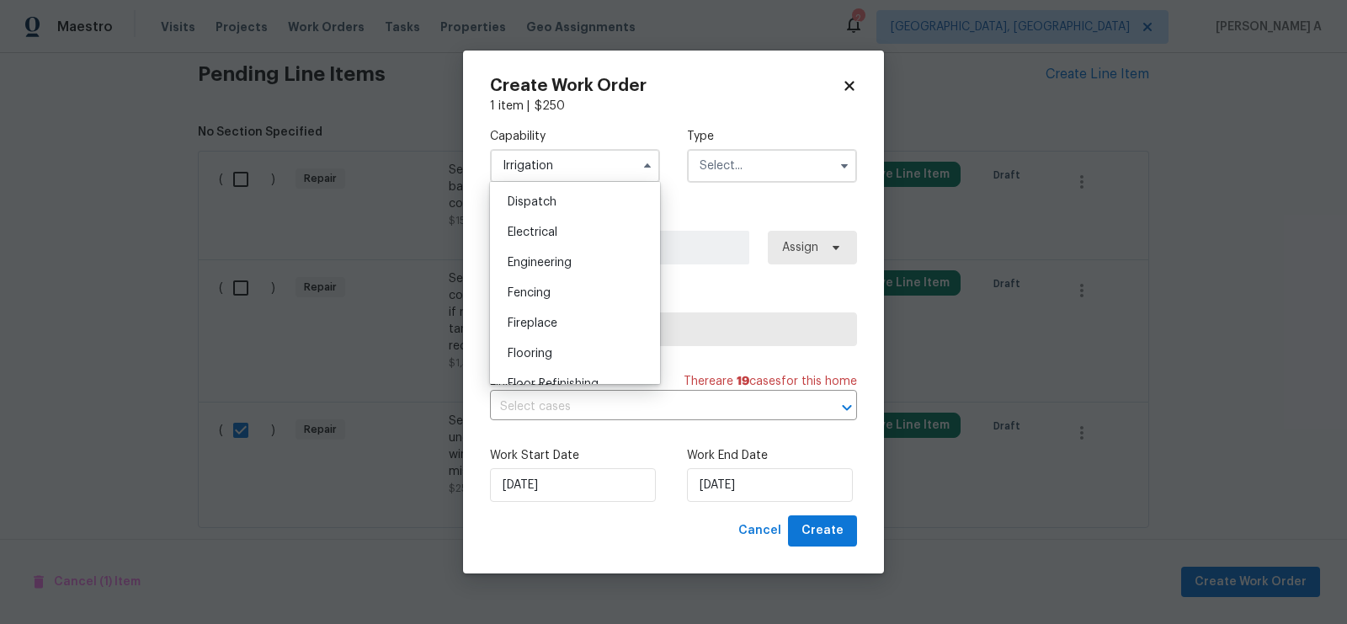
scroll to position [502, 0]
click at [545, 227] on span "Electrical" at bounding box center [533, 232] width 50 height 12
type input "Electrical"
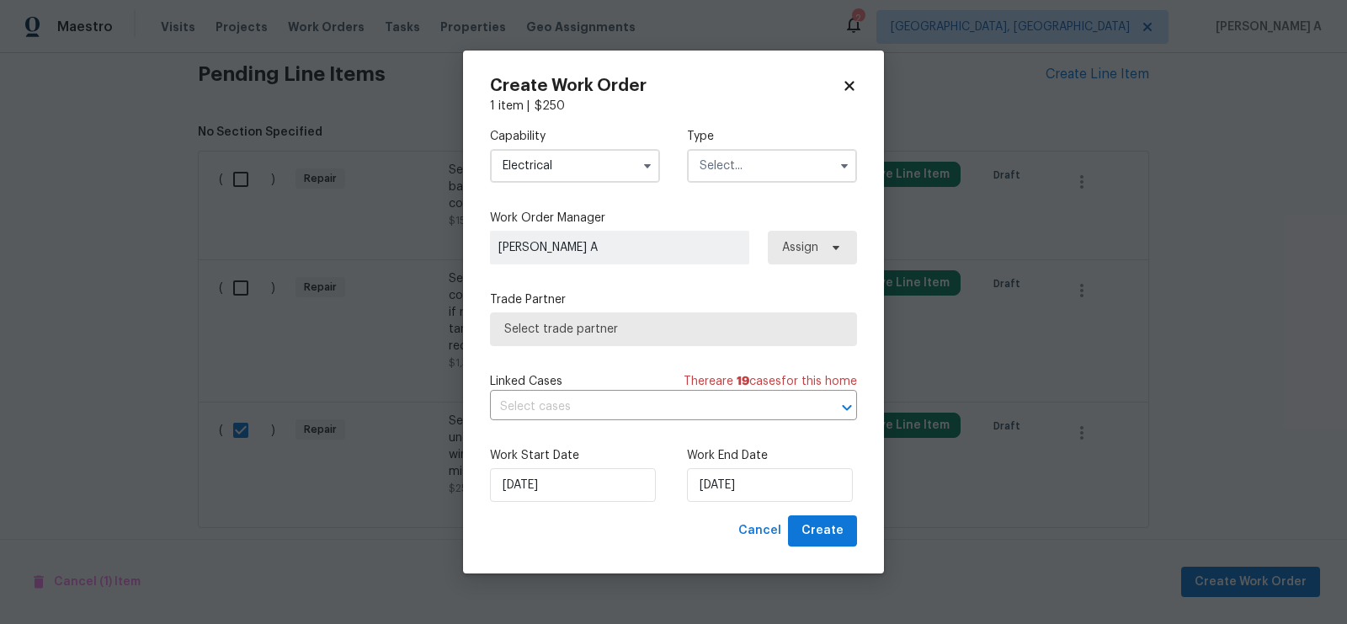
click at [775, 172] on input "text" at bounding box center [772, 166] width 170 height 34
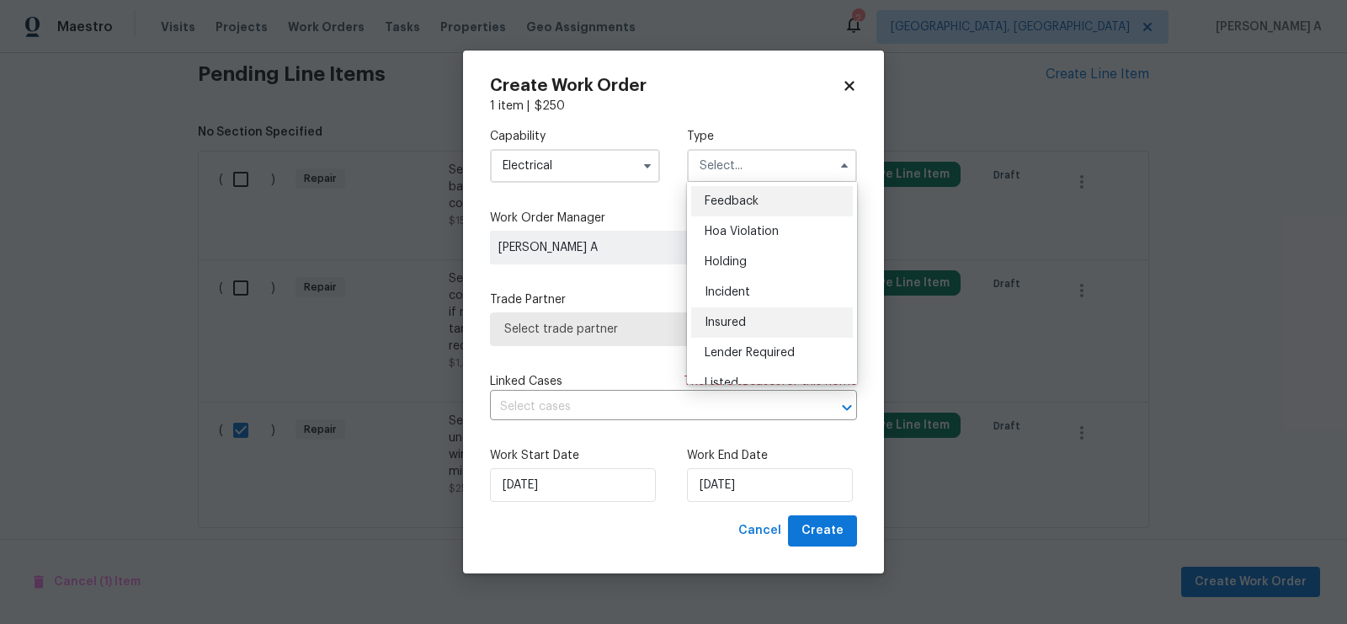
scroll to position [381, 0]
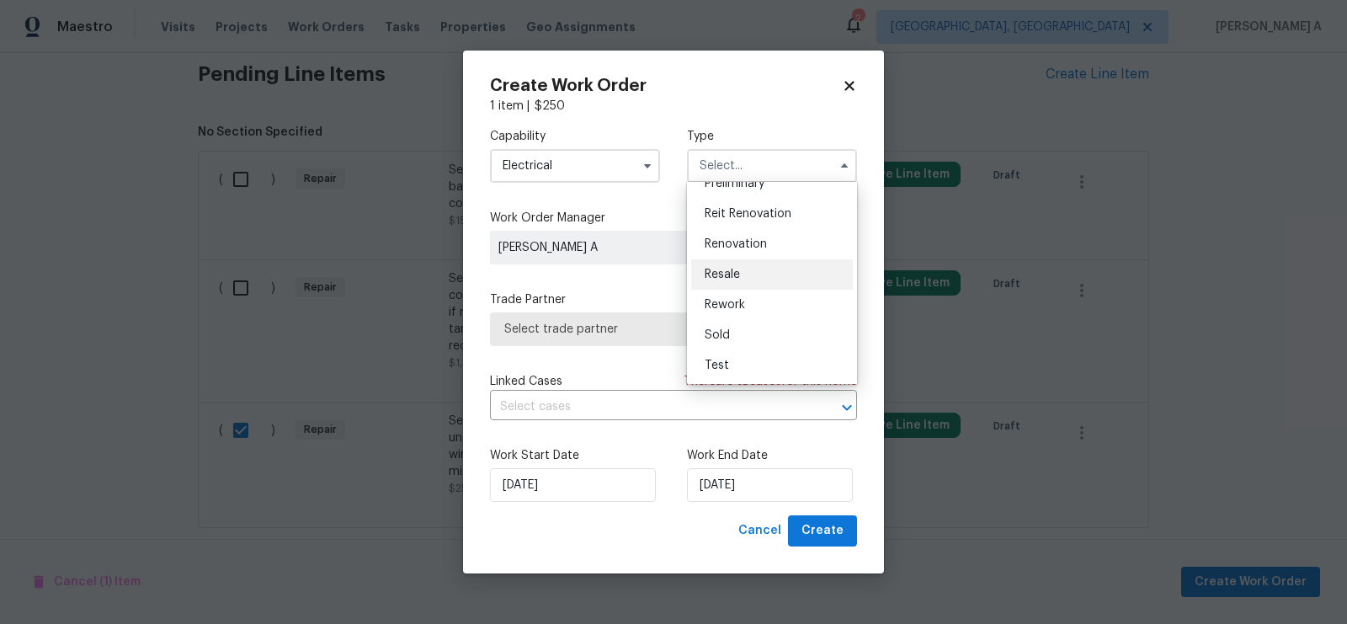
click at [739, 284] on div "Resale" at bounding box center [772, 274] width 162 height 30
type input "Resale"
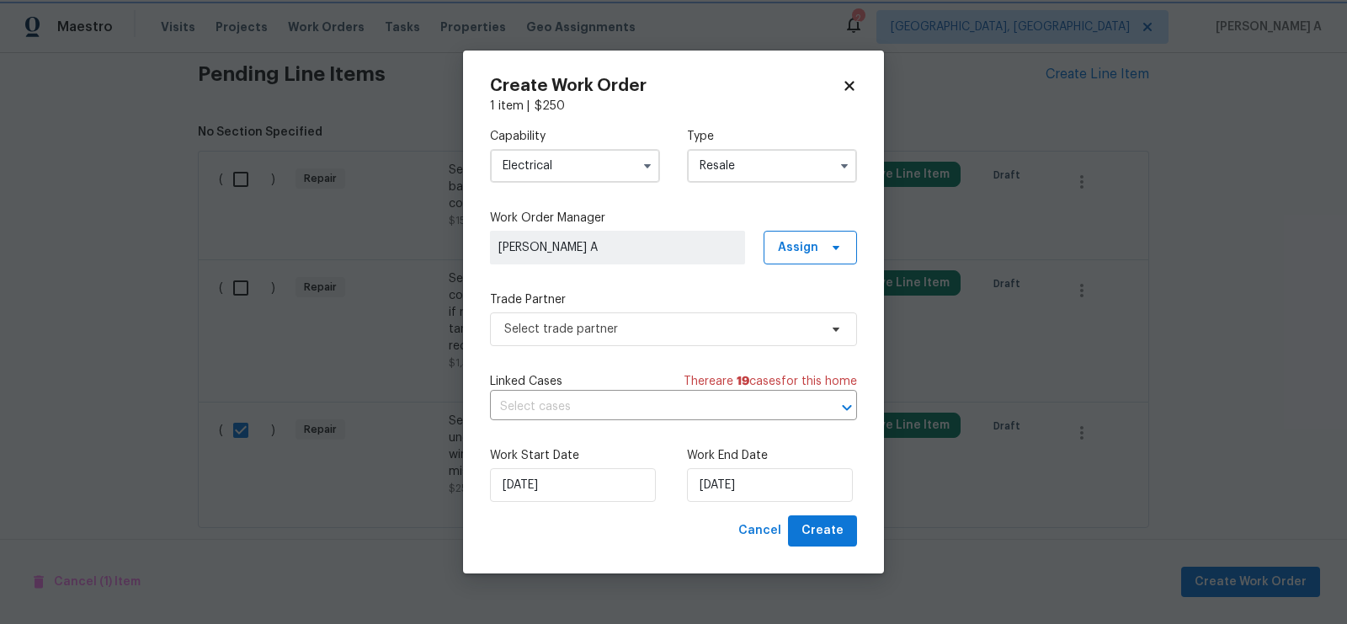
scroll to position [0, 0]
click at [661, 329] on span "Select trade partner" at bounding box center [661, 329] width 314 height 17
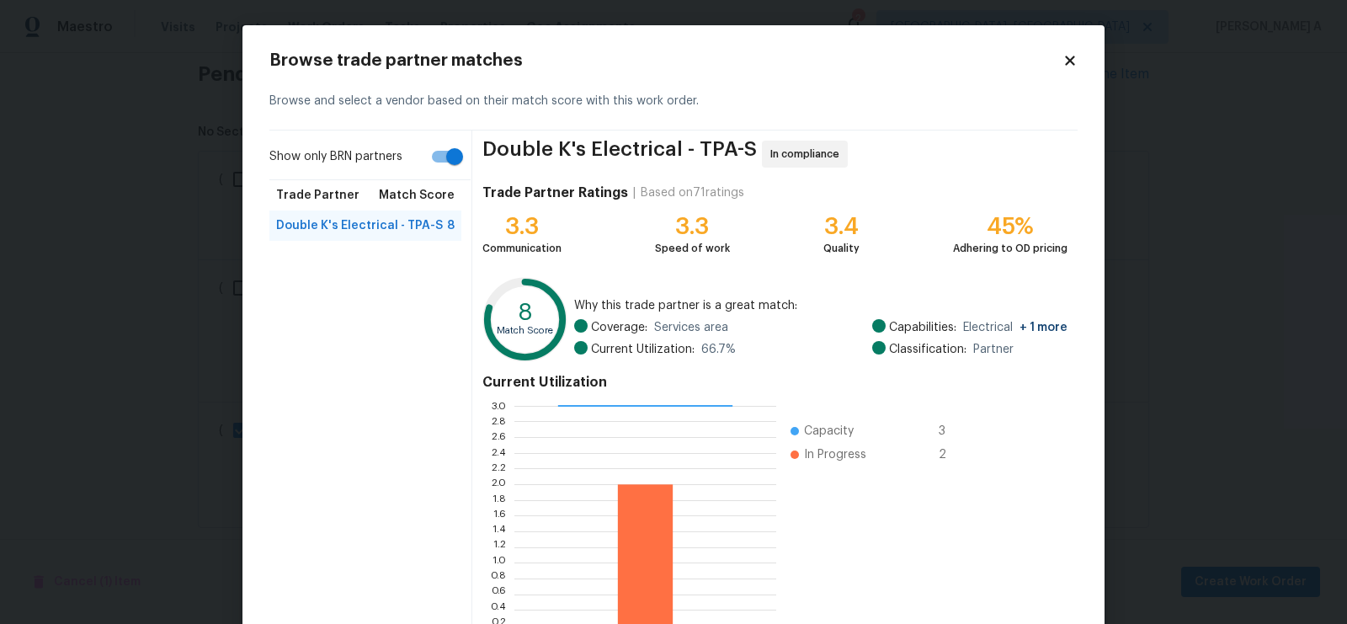
scroll to position [118, 0]
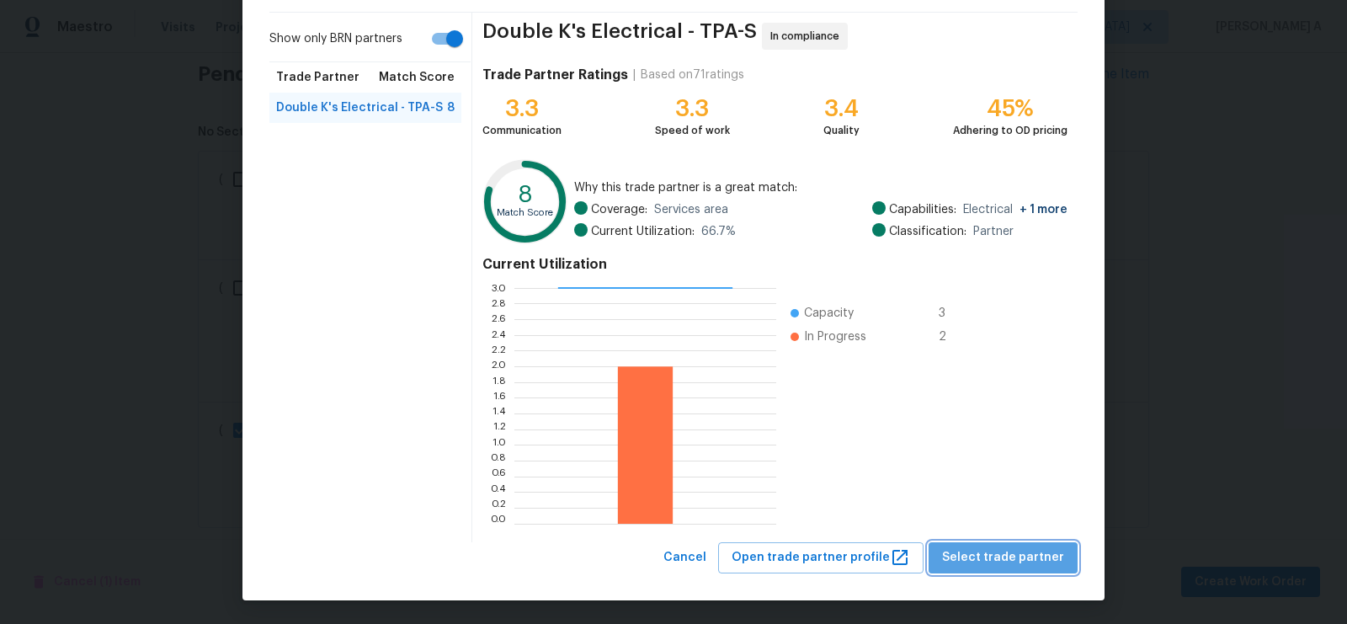
click at [1021, 569] on button "Select trade partner" at bounding box center [1003, 557] width 149 height 31
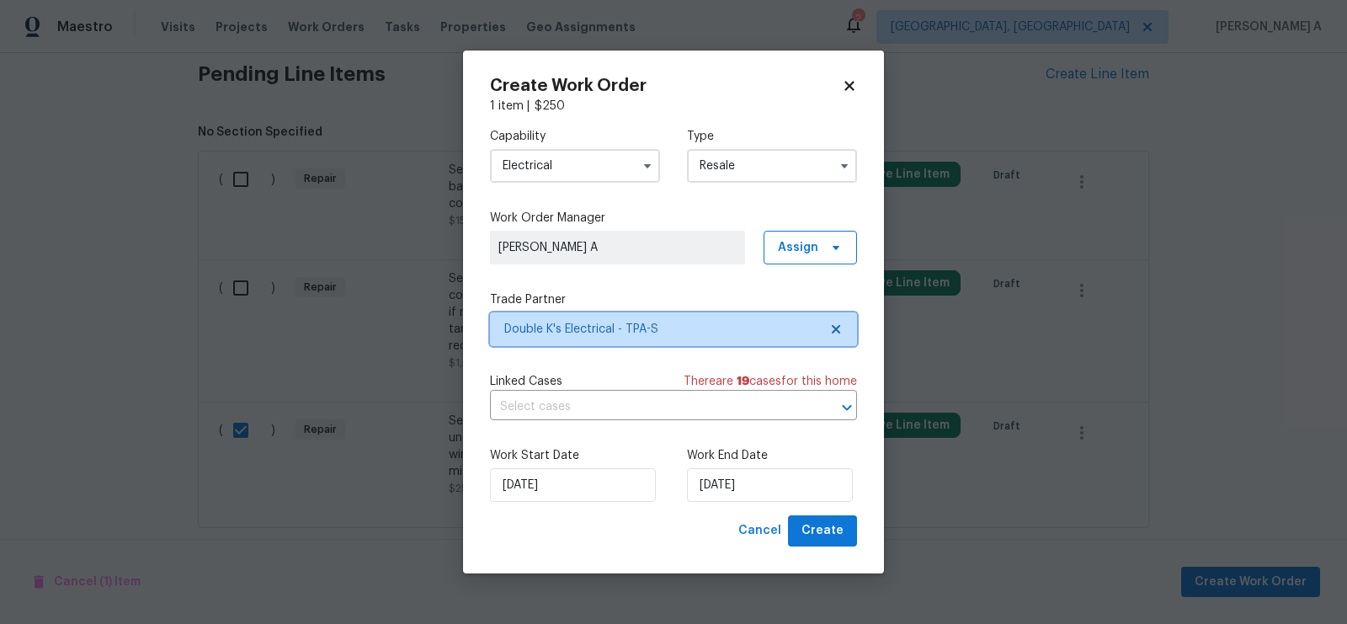
scroll to position [0, 0]
click at [601, 404] on input "text" at bounding box center [650, 407] width 320 height 26
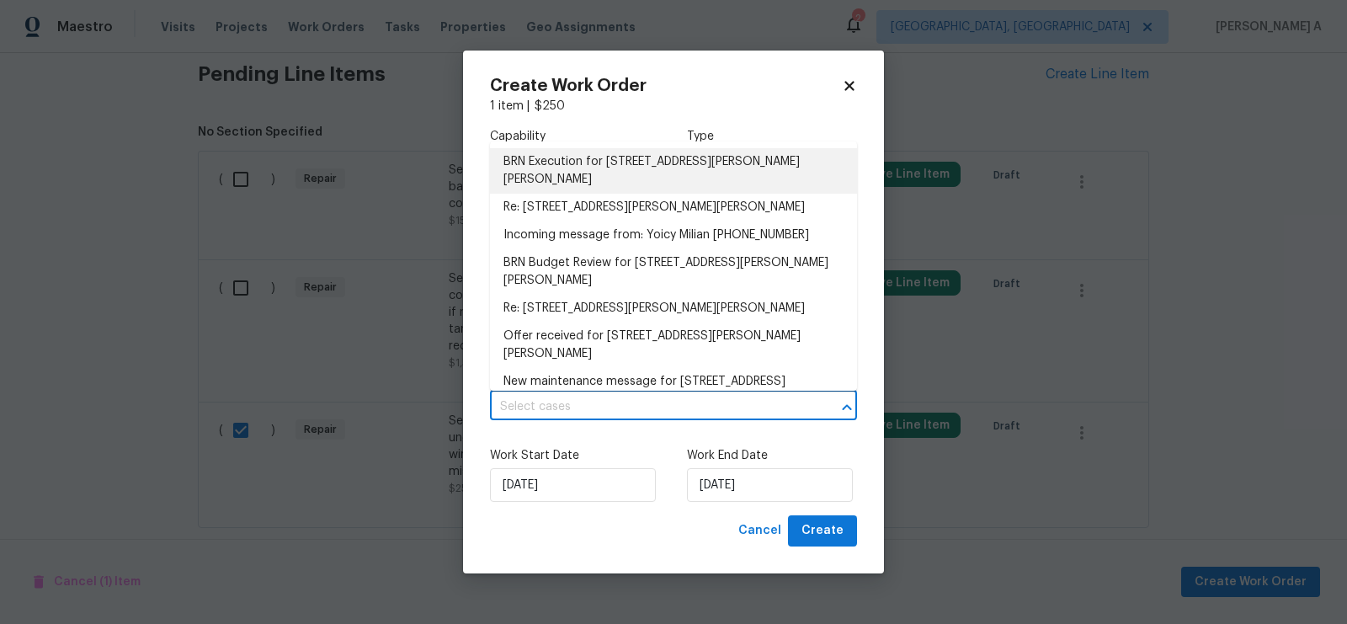
click at [597, 169] on li "BRN Execution for 7604 Tyson Dr, Port Richey, FL 34668" at bounding box center [673, 170] width 367 height 45
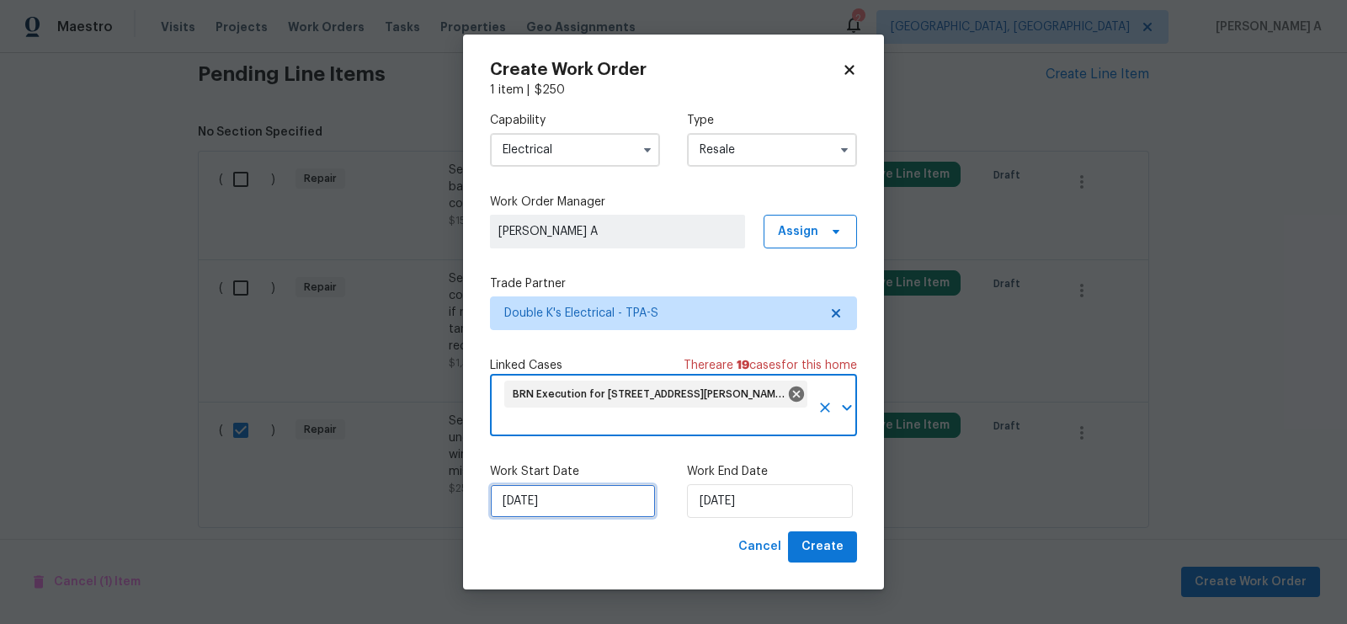
click at [560, 509] on input "[DATE]" at bounding box center [573, 501] width 166 height 34
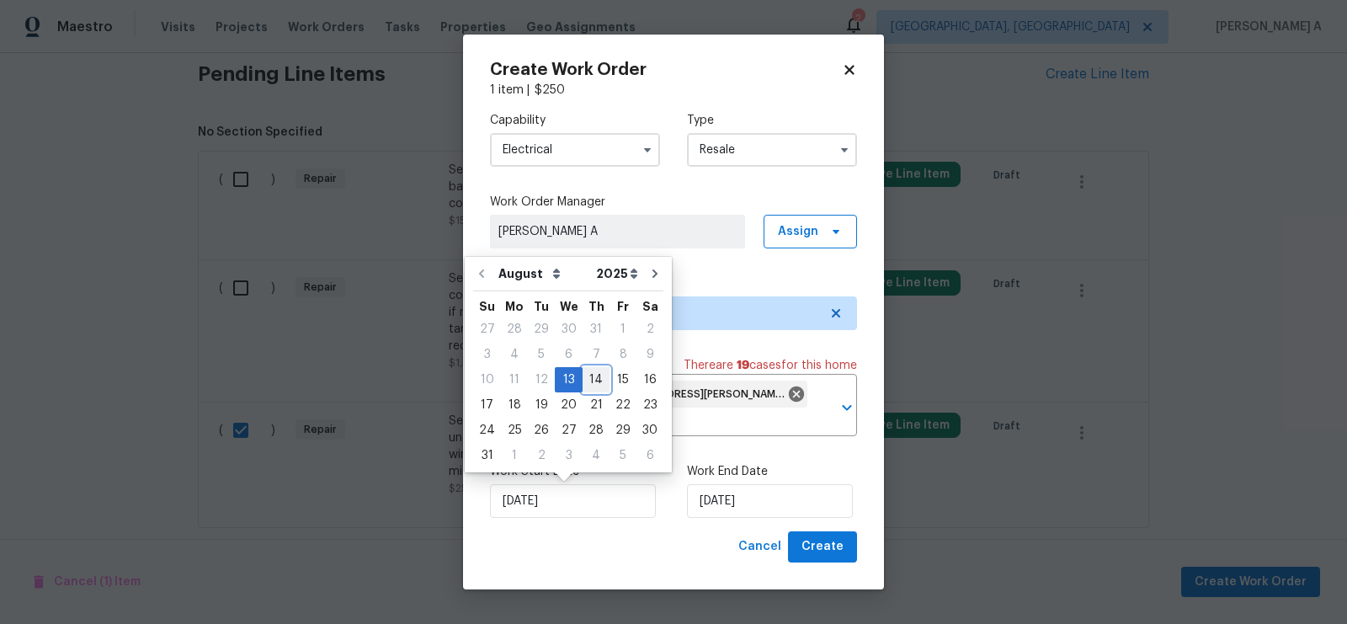
click at [592, 386] on div "14" at bounding box center [596, 380] width 27 height 24
type input "[DATE]"
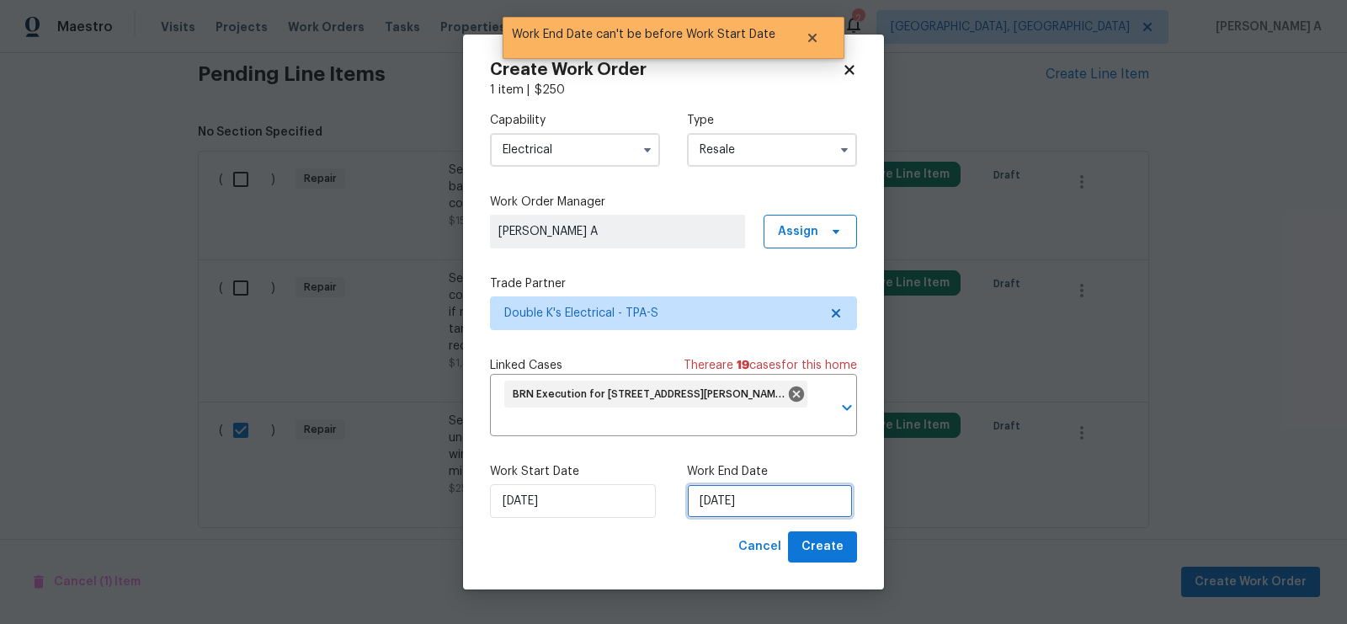
click at [745, 519] on div "Work Start Date 8/14/2025 Work End Date 8/14/2025" at bounding box center [673, 491] width 367 height 82
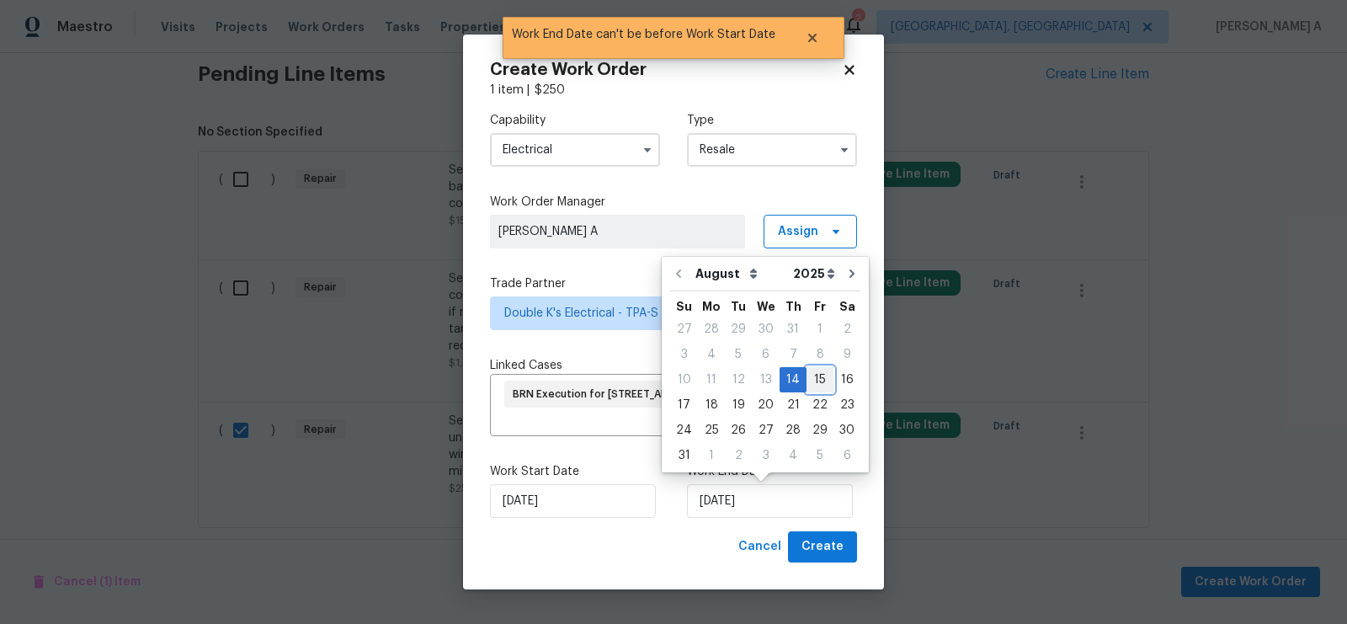
click at [813, 386] on div "15" at bounding box center [820, 380] width 27 height 24
type input "8/15/2025"
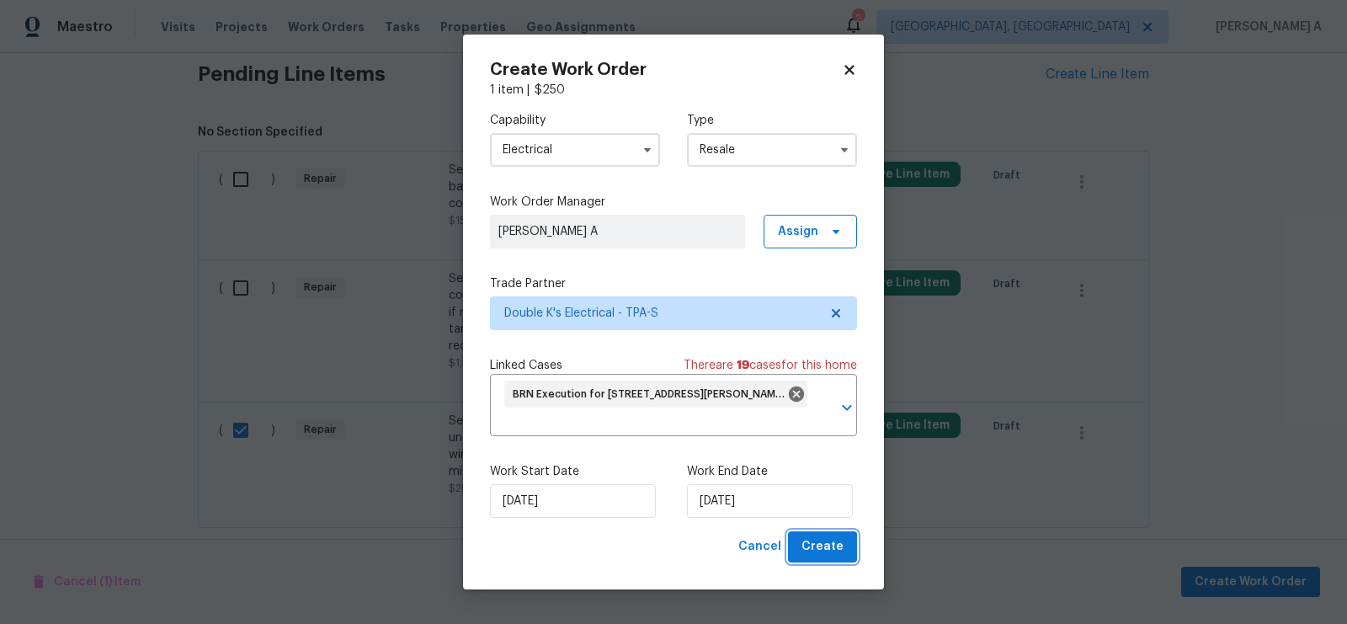
click at [848, 548] on button "Create" at bounding box center [822, 546] width 69 height 31
checkbox input "false"
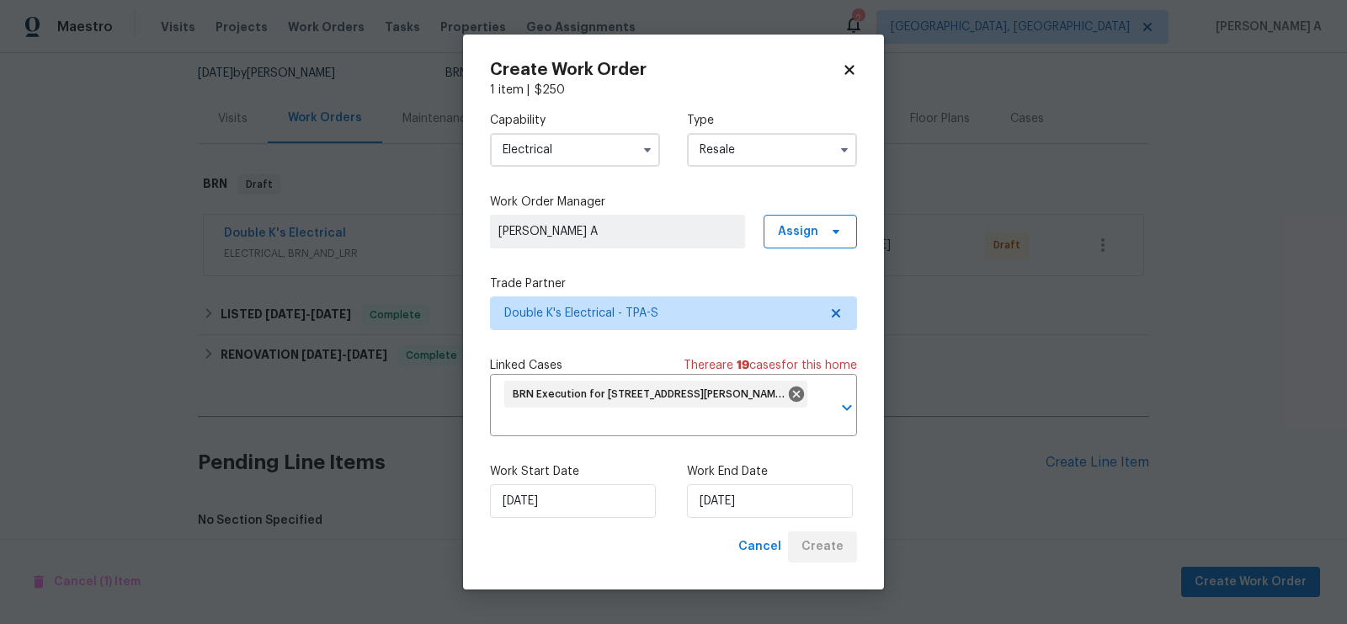
scroll to position [440, 0]
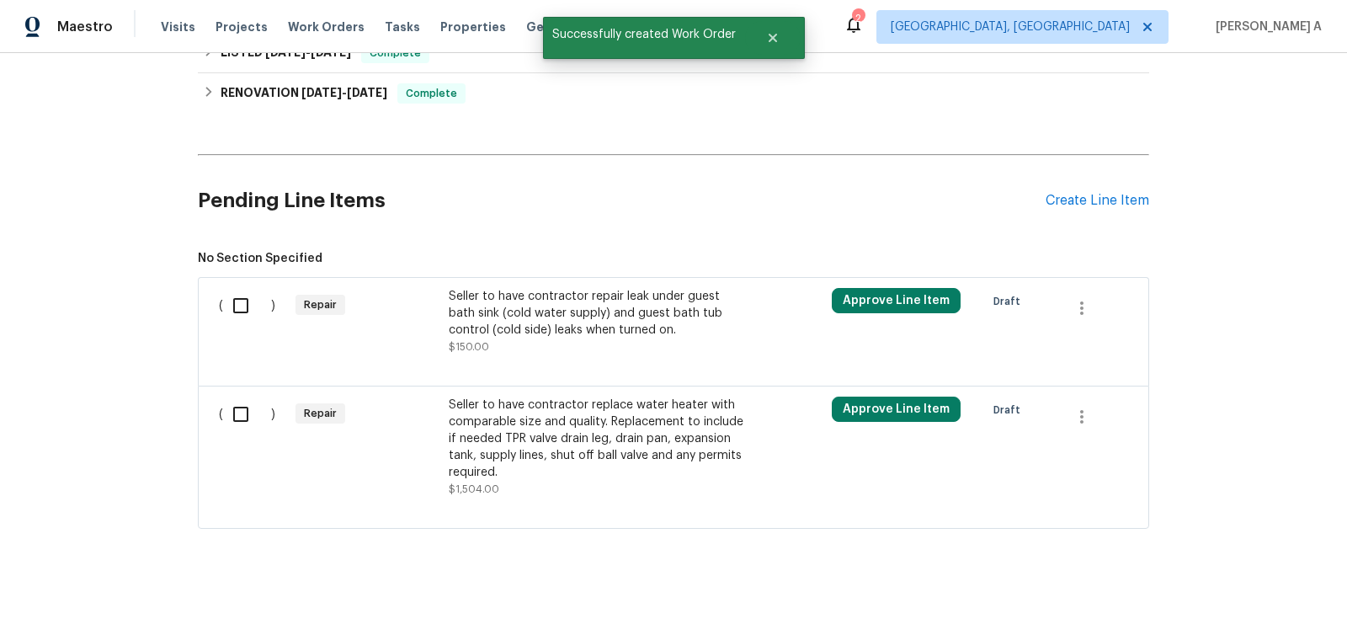
click at [243, 399] on input "checkbox" at bounding box center [247, 414] width 48 height 35
checkbox input "true"
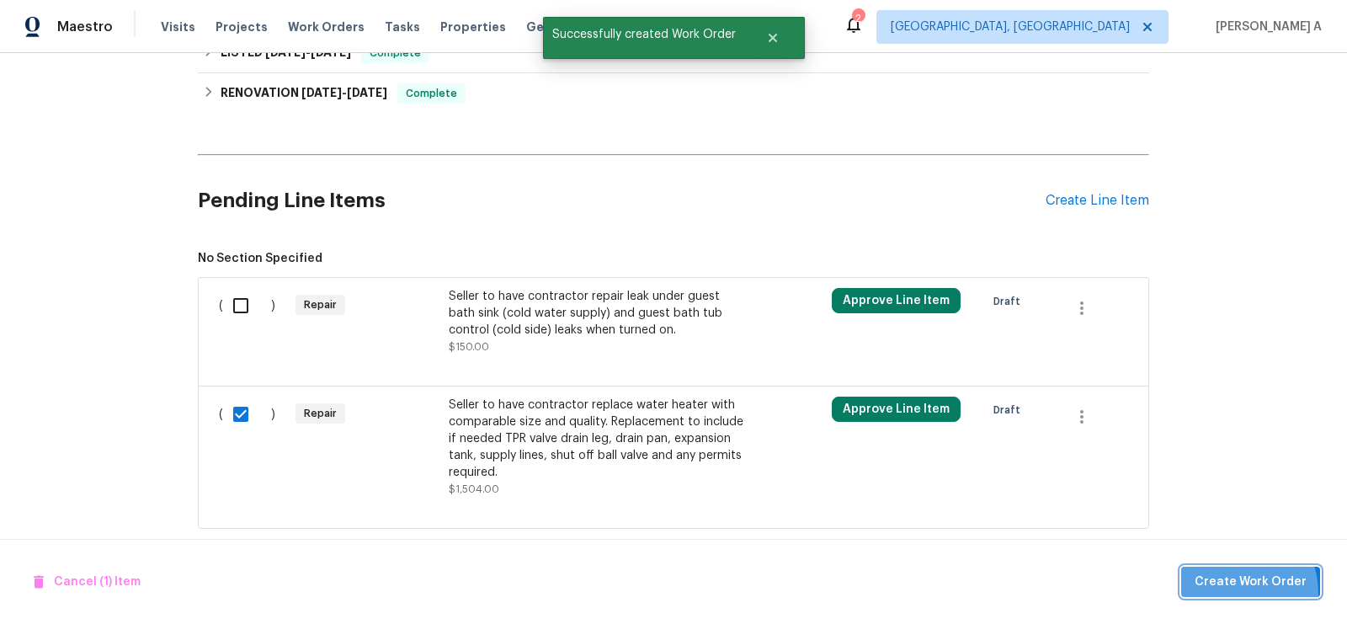
click at [1234, 594] on button "Create Work Order" at bounding box center [1250, 582] width 139 height 31
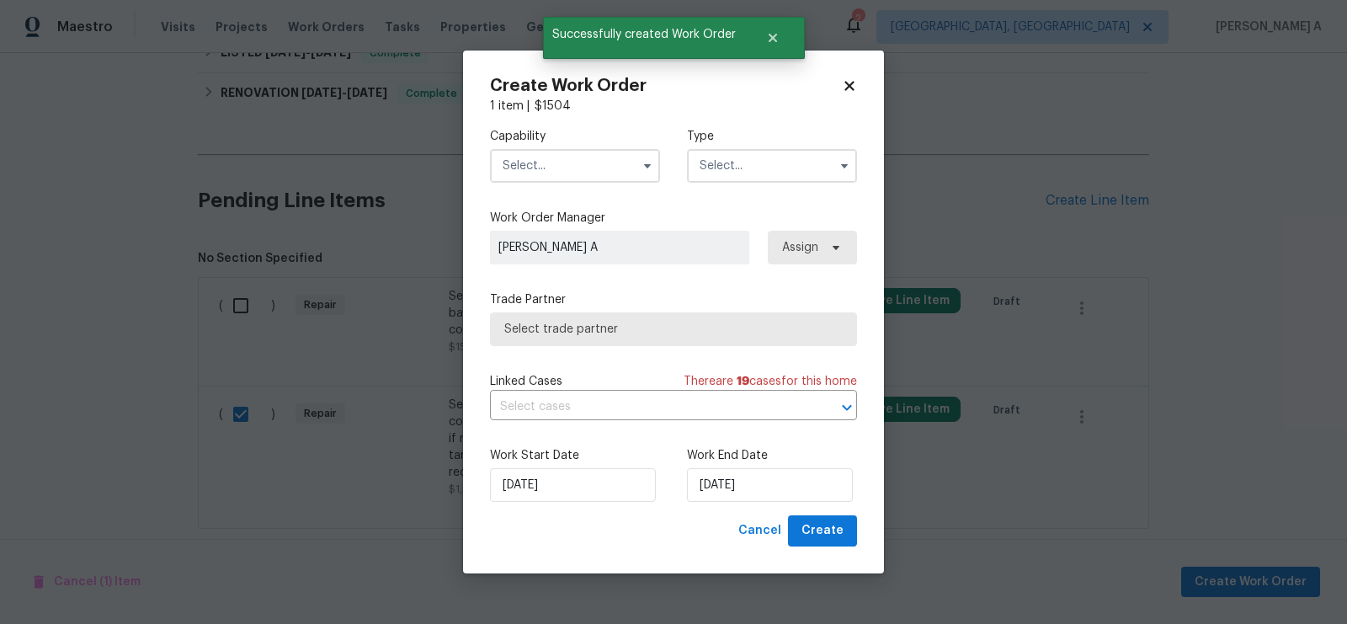
click at [533, 152] on input "text" at bounding box center [575, 166] width 170 height 34
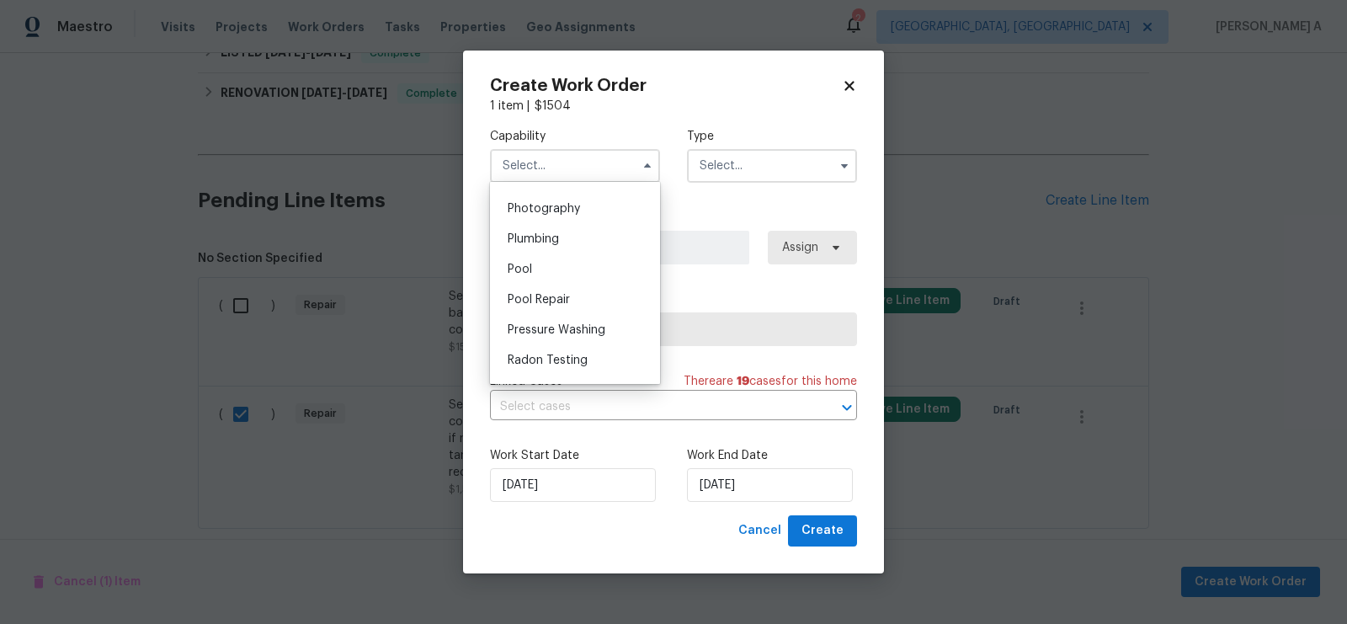
scroll to position [1442, 0]
click at [543, 269] on div "Plumbing" at bounding box center [575, 264] width 162 height 30
type input "Plumbing"
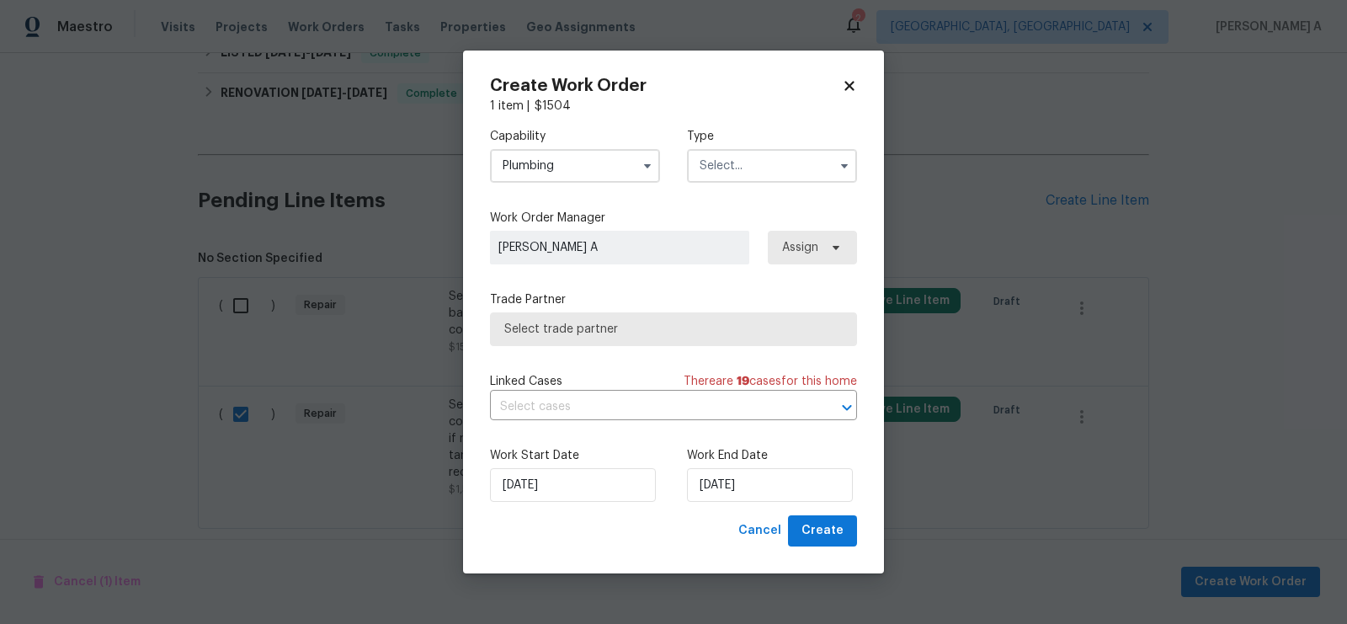
click at [810, 155] on input "text" at bounding box center [772, 166] width 170 height 34
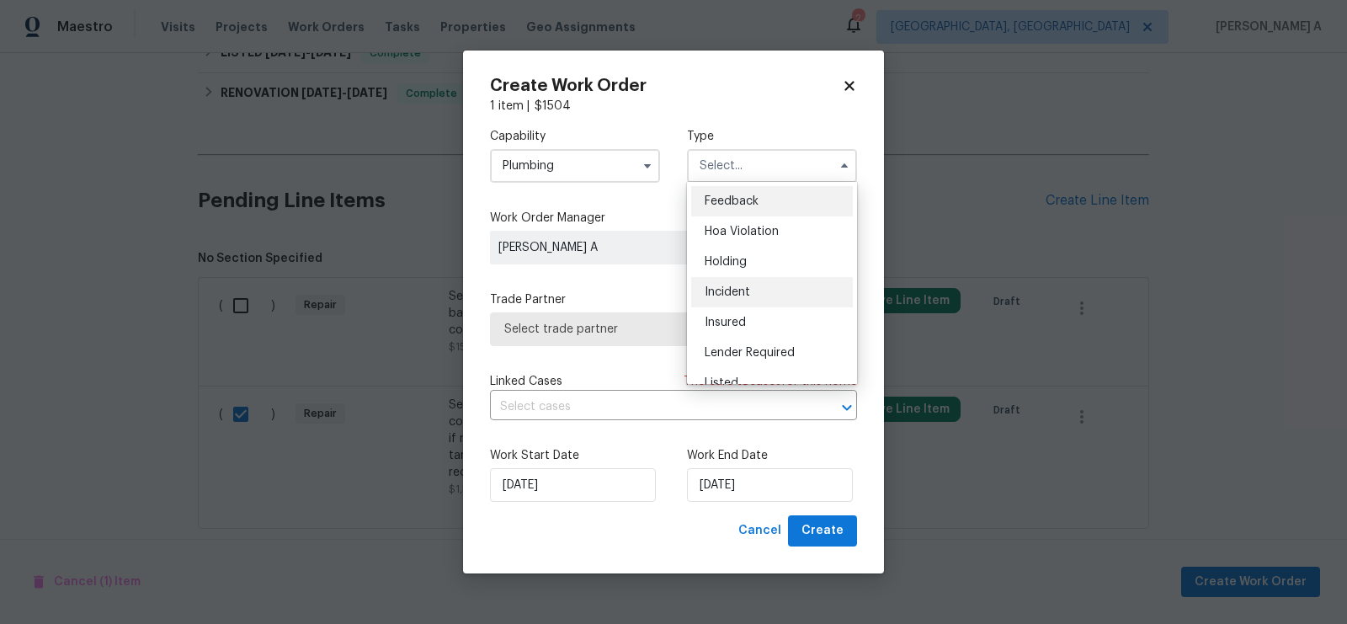
scroll to position [381, 0]
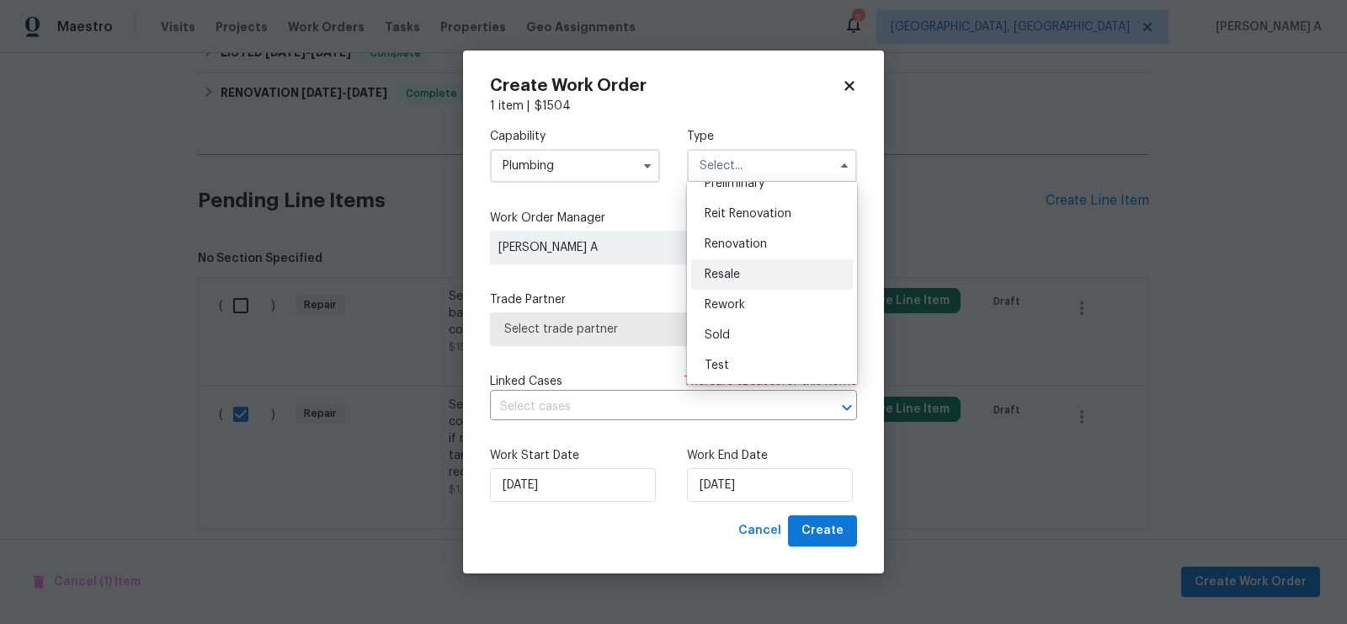
click at [754, 272] on div "Resale" at bounding box center [772, 274] width 162 height 30
type input "Resale"
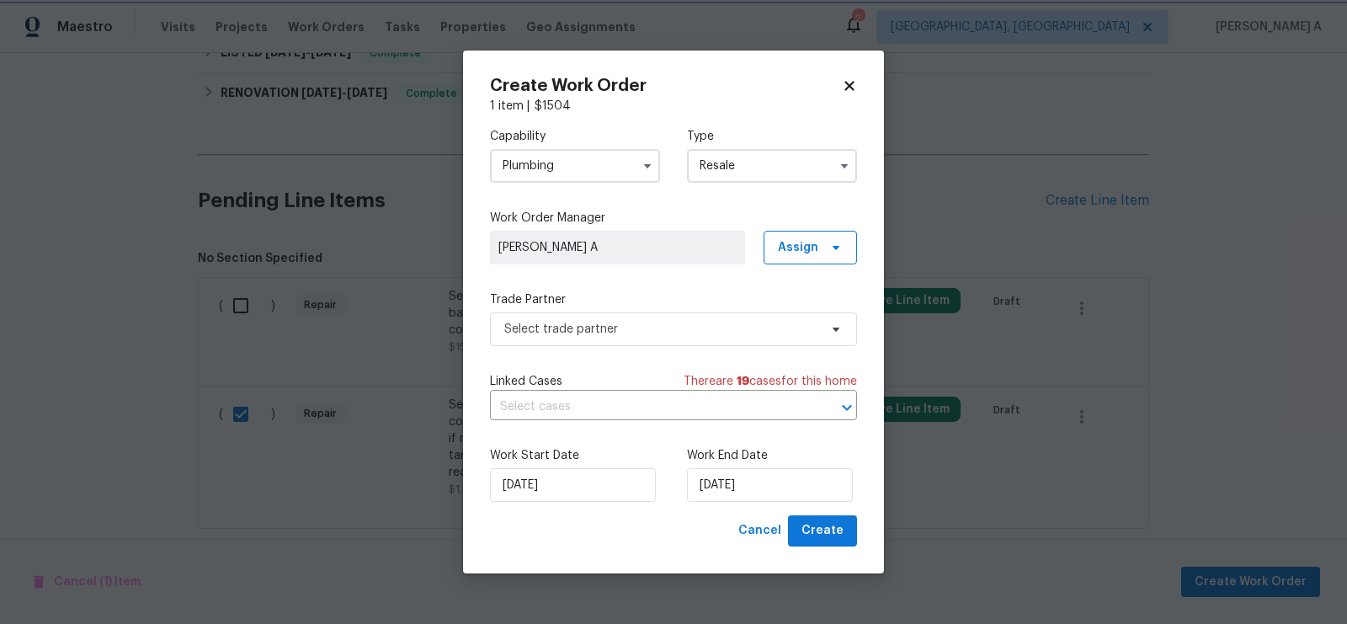
scroll to position [0, 0]
click at [668, 324] on span "Select trade partner" at bounding box center [661, 329] width 314 height 17
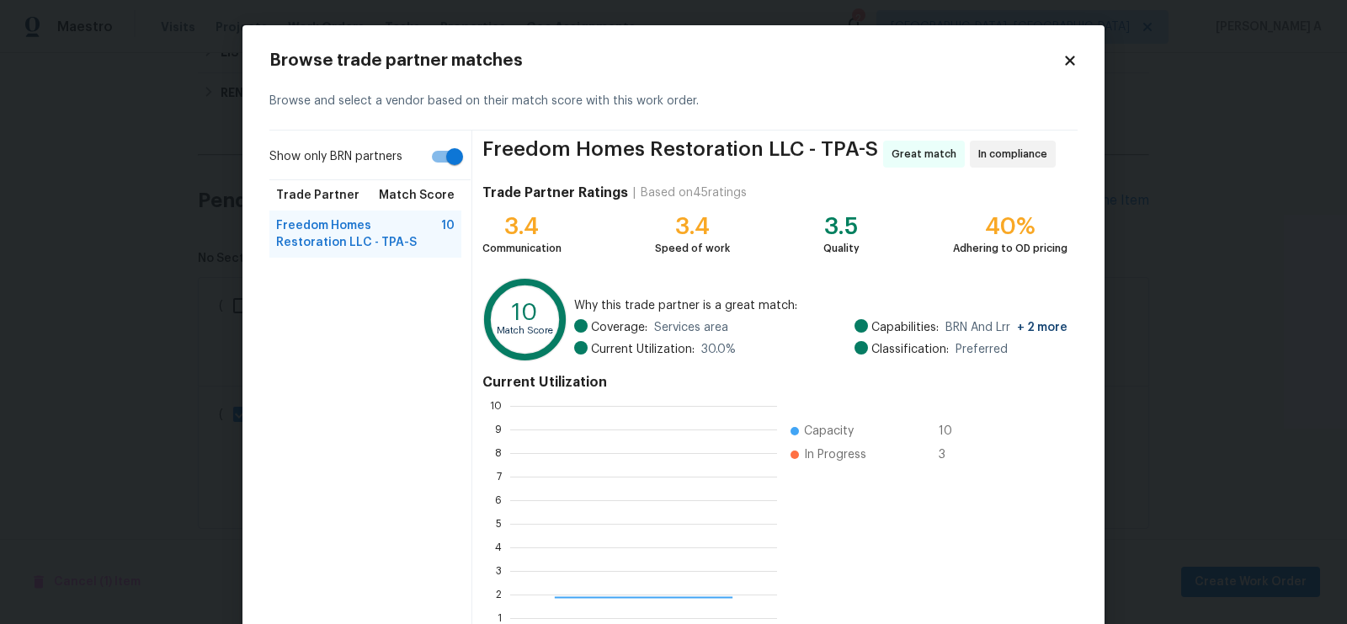
scroll to position [236, 266]
click at [443, 168] on input "Show only BRN partners" at bounding box center [455, 157] width 96 height 32
checkbox input "false"
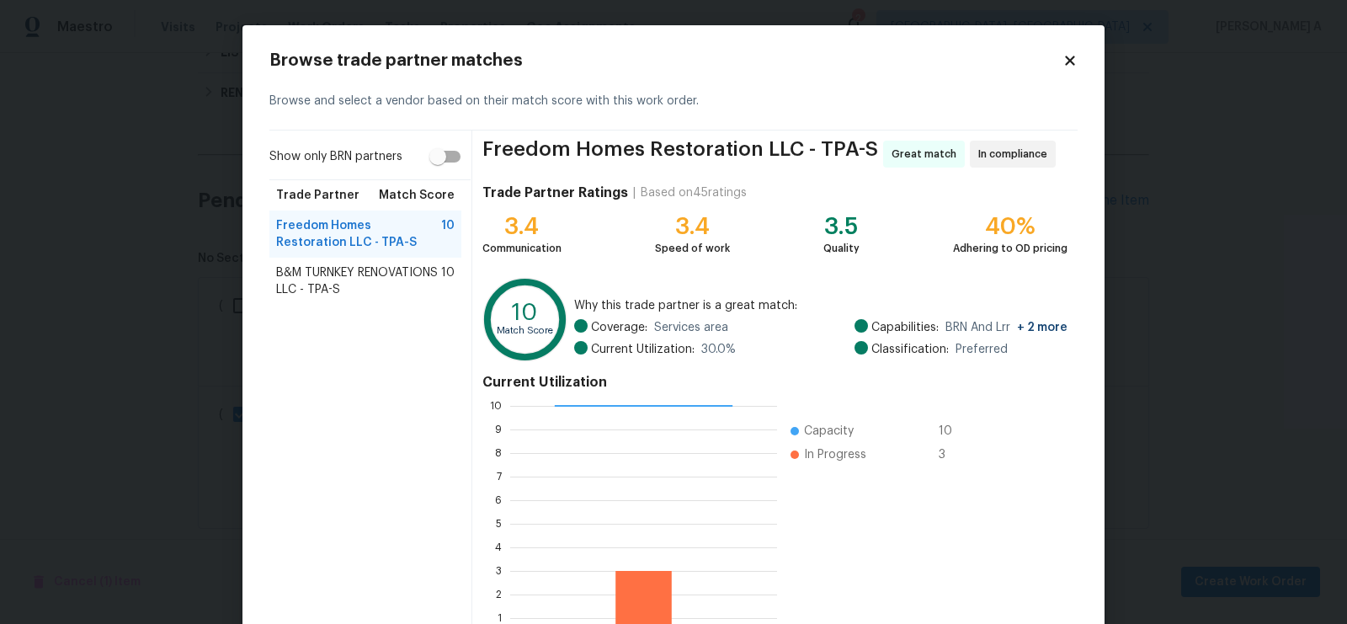
scroll to position [118, 0]
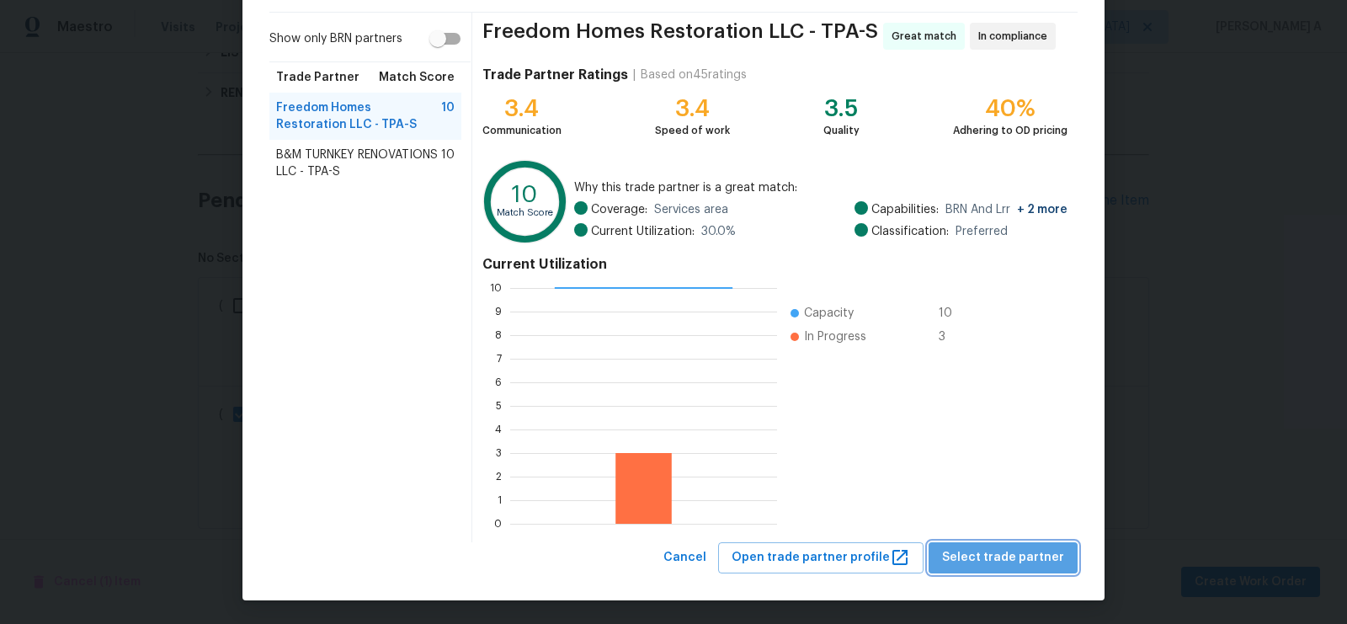
click at [1032, 562] on span "Select trade partner" at bounding box center [1003, 557] width 122 height 21
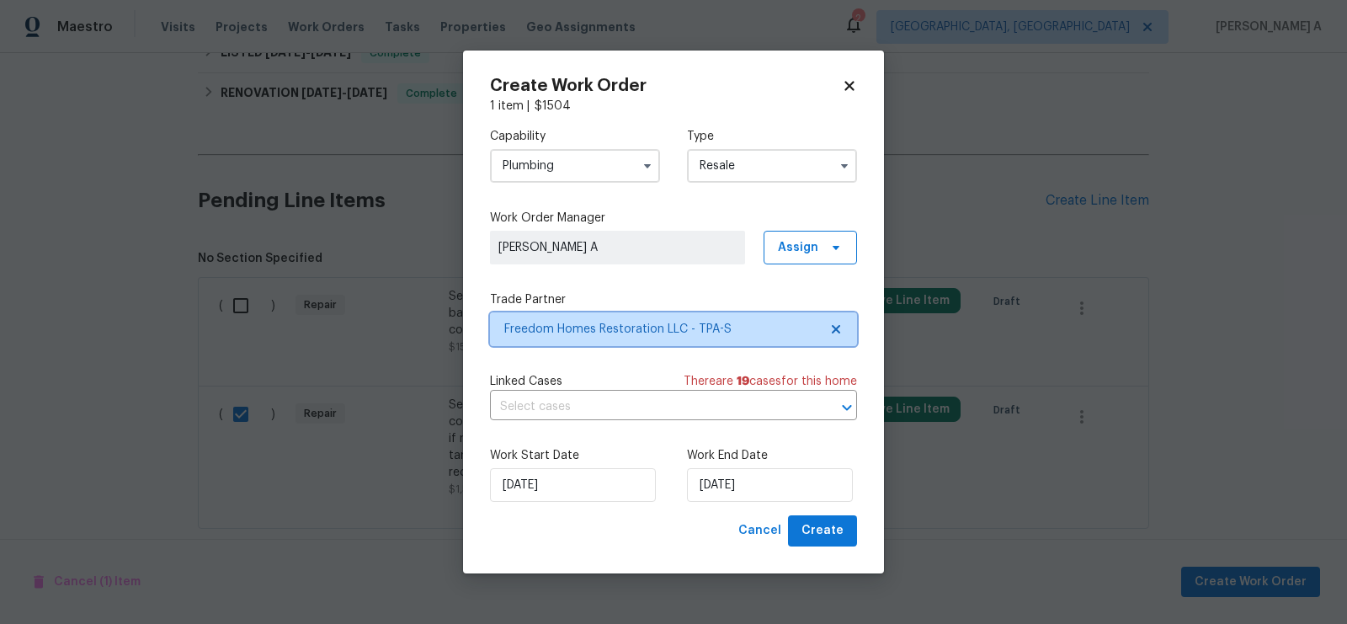
scroll to position [0, 0]
click at [850, 83] on icon at bounding box center [849, 86] width 9 height 9
checkbox input "false"
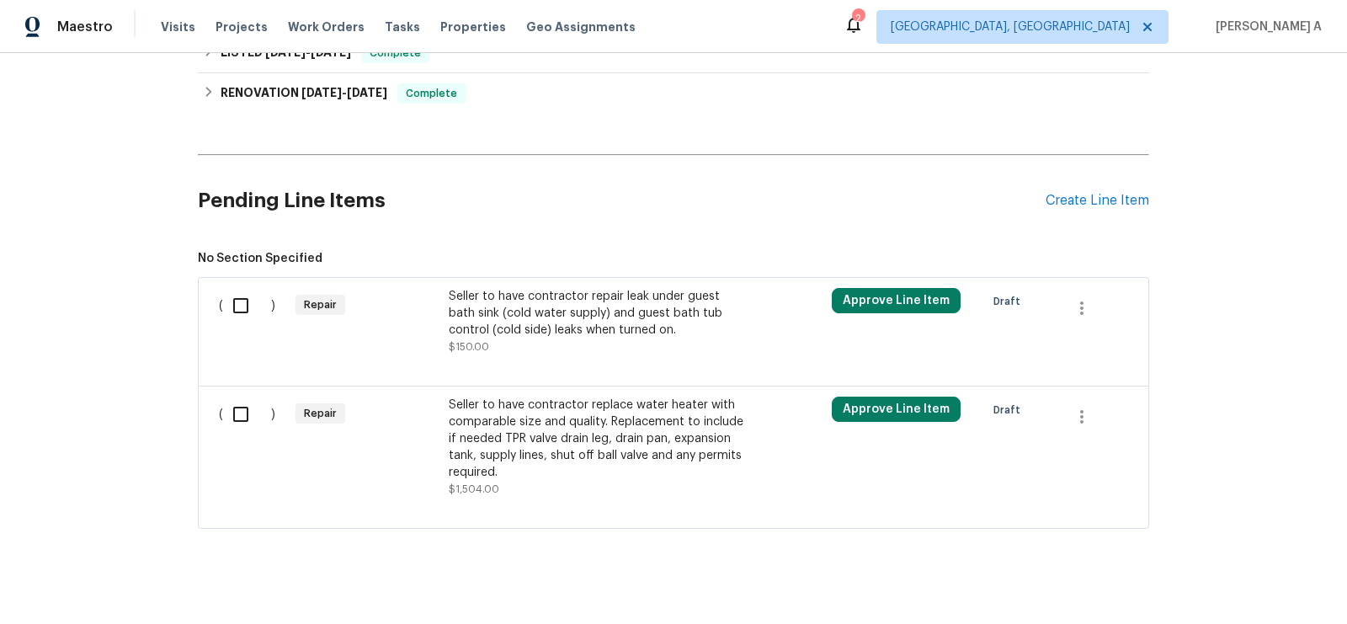
click at [244, 288] on input "checkbox" at bounding box center [247, 305] width 48 height 35
checkbox input "true"
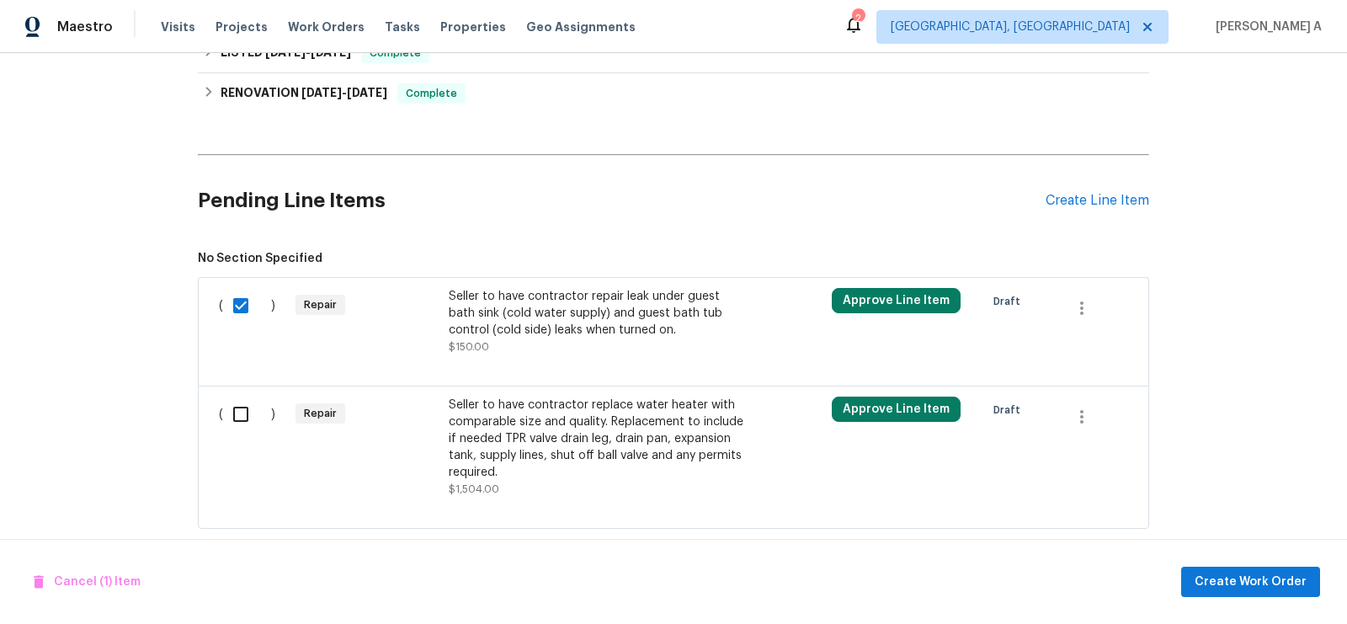
click at [243, 407] on input "checkbox" at bounding box center [247, 414] width 48 height 35
checkbox input "true"
click at [1234, 585] on span "Create Work Order" at bounding box center [1251, 582] width 112 height 21
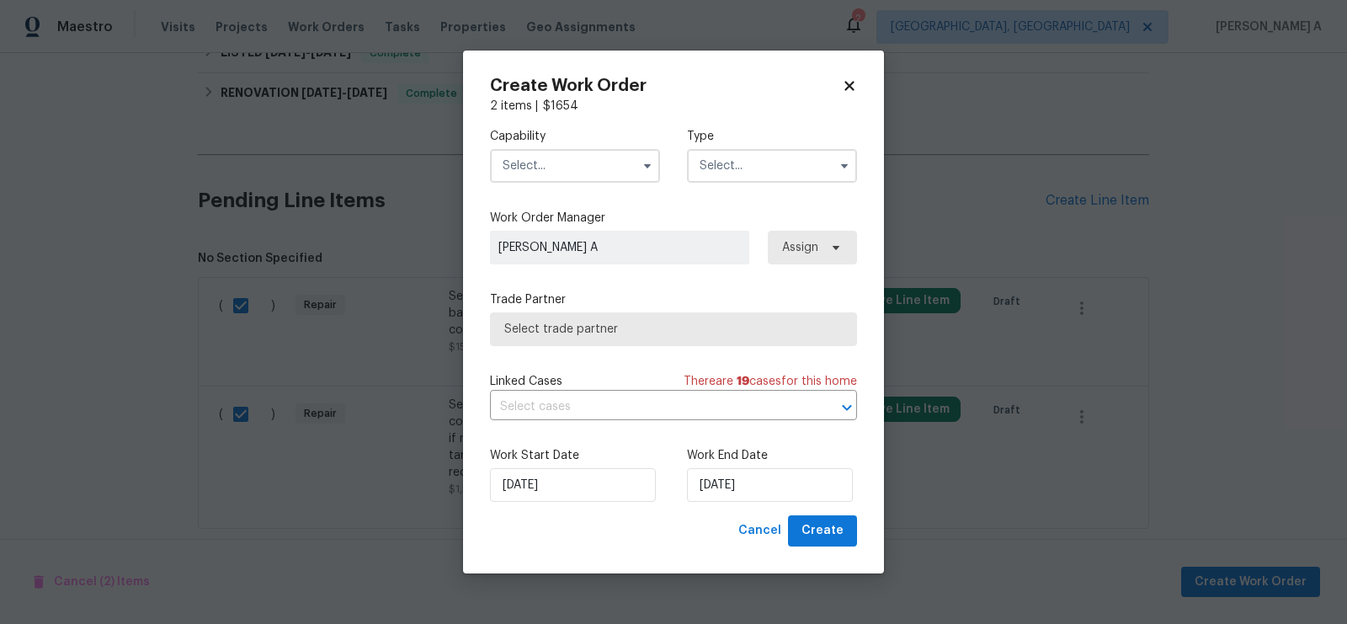
click at [577, 163] on input "text" at bounding box center [575, 166] width 170 height 34
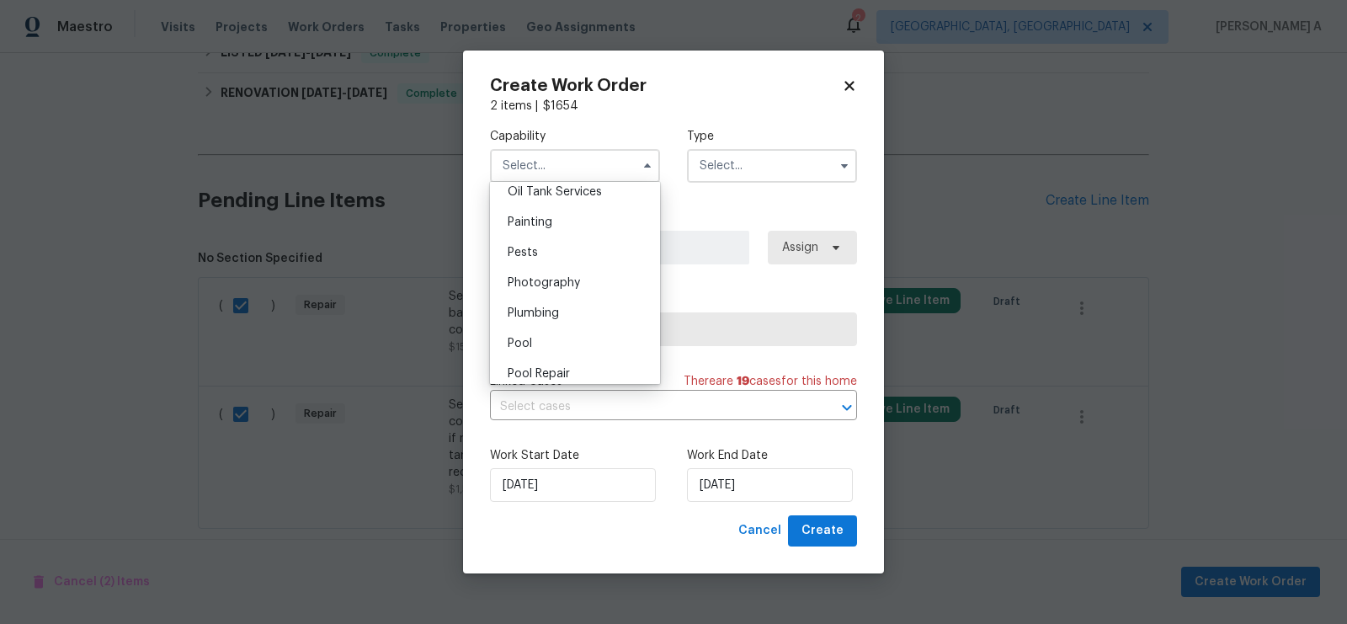
scroll to position [1410, 0]
click at [562, 300] on div "Plumbing" at bounding box center [575, 297] width 162 height 30
type input "Plumbing"
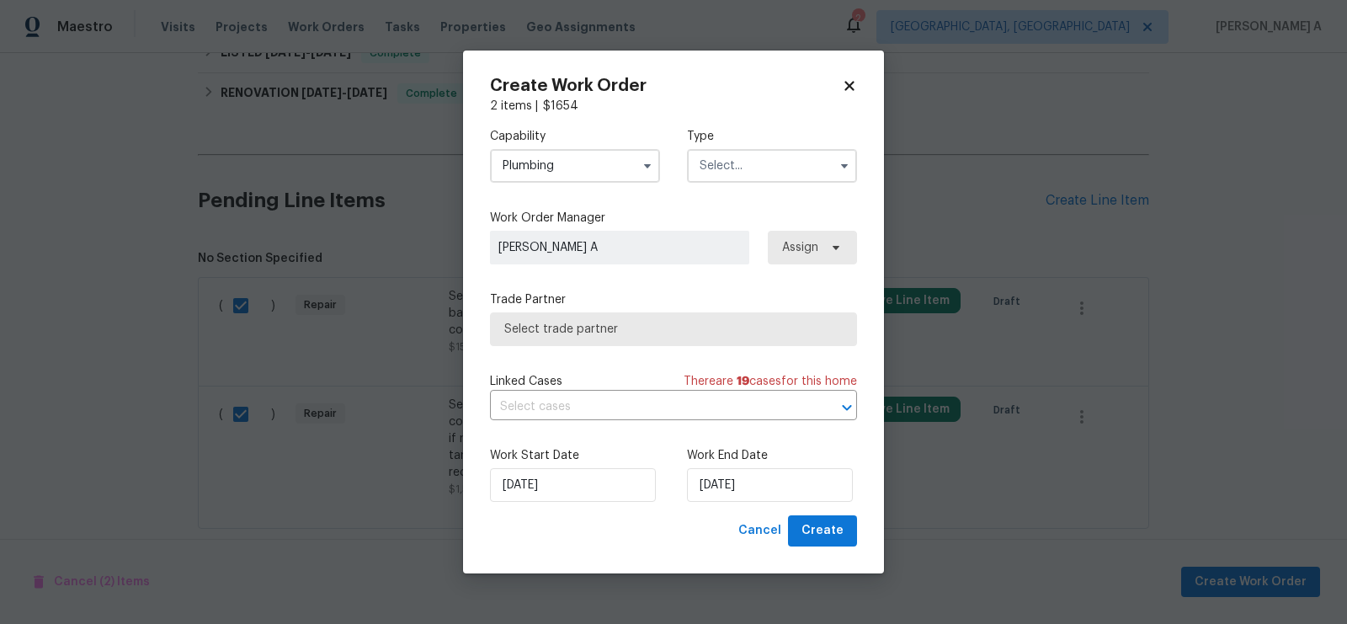
click at [752, 162] on input "text" at bounding box center [772, 166] width 170 height 34
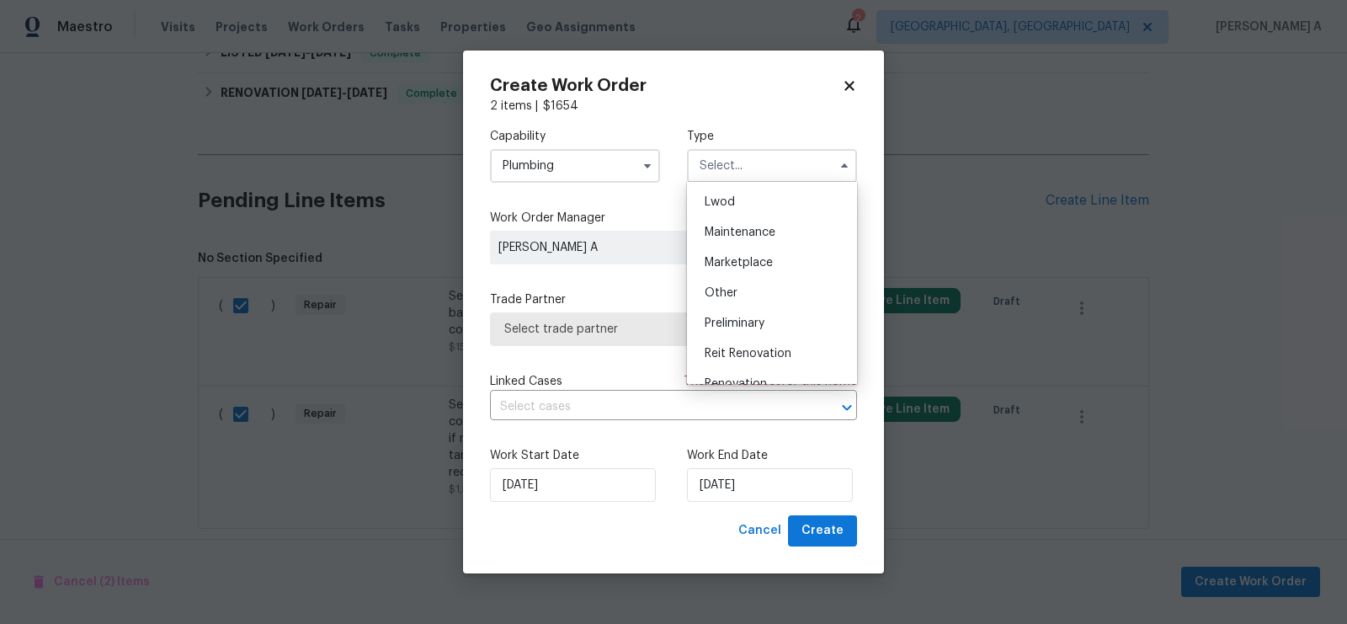
scroll to position [381, 0]
click at [749, 275] on div "Resale" at bounding box center [772, 274] width 162 height 30
type input "Resale"
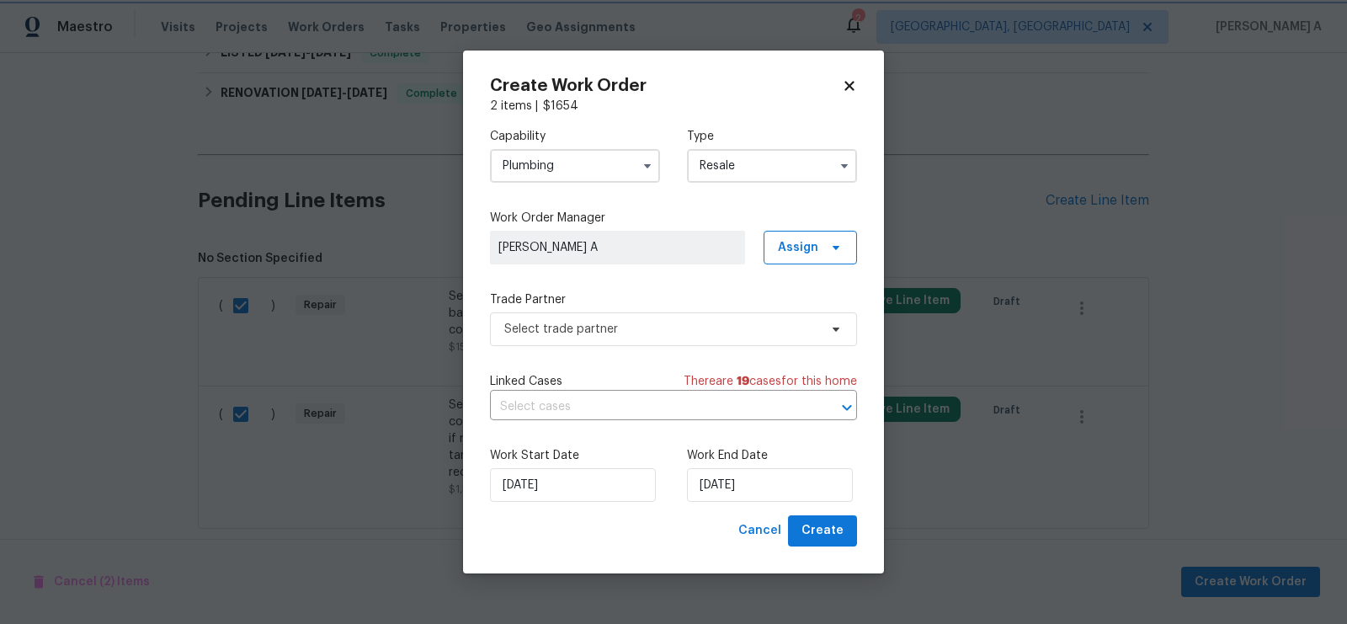
scroll to position [0, 0]
click at [664, 337] on span "Select trade partner" at bounding box center [673, 329] width 367 height 34
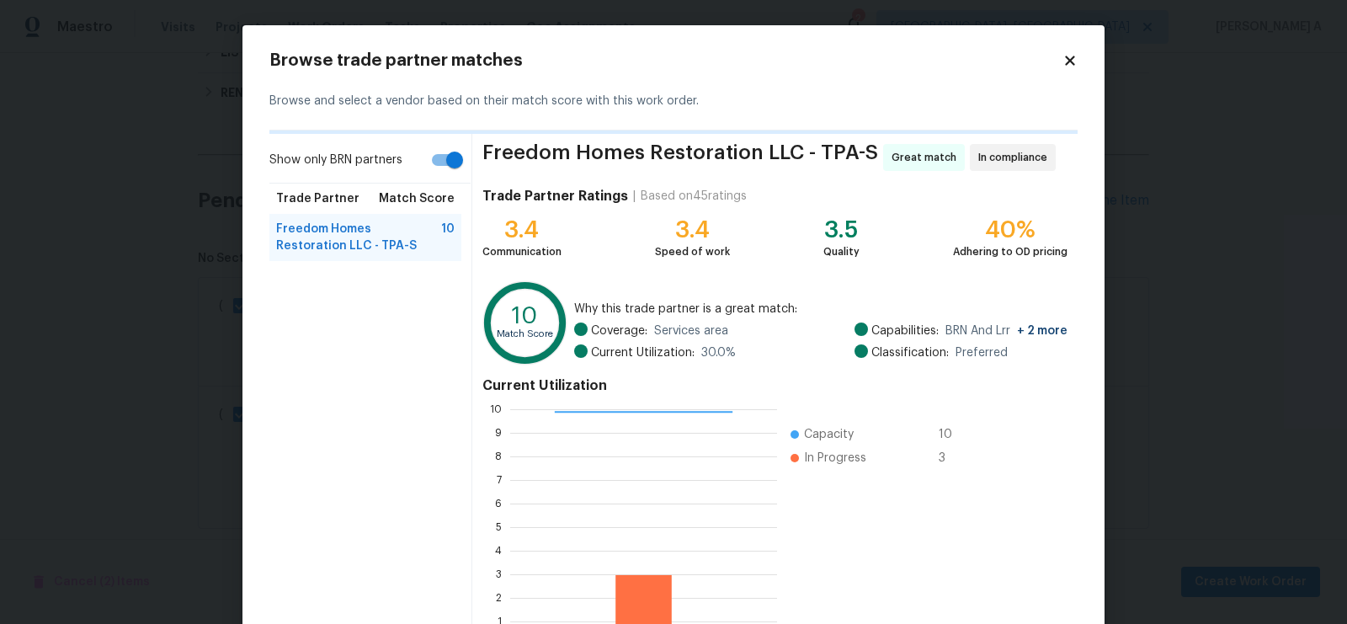
scroll to position [121, 0]
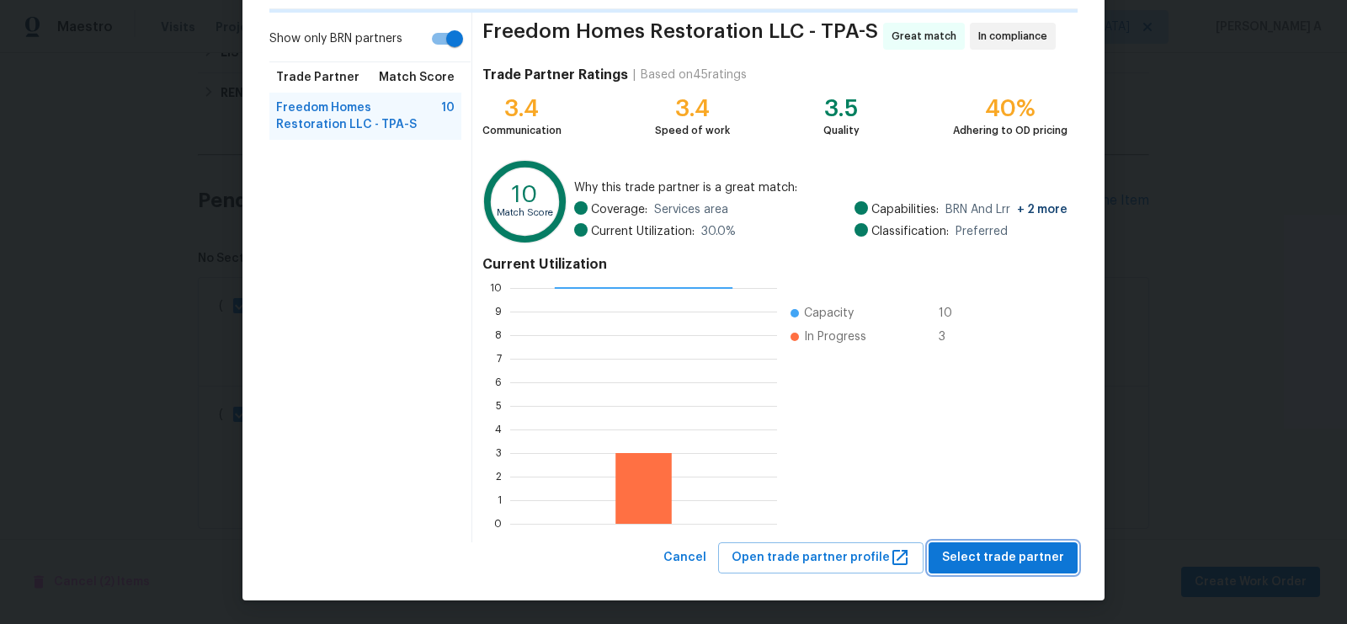
click at [990, 548] on span "Select trade partner" at bounding box center [1003, 557] width 122 height 21
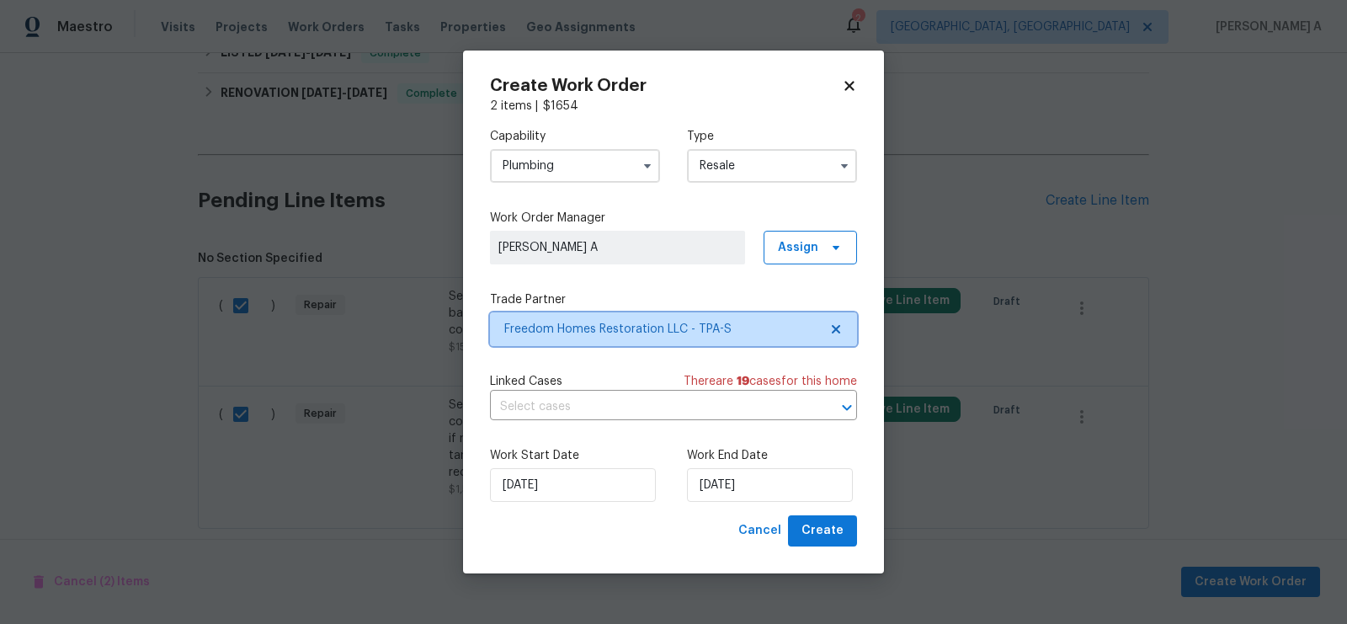
scroll to position [0, 0]
click at [592, 401] on input "text" at bounding box center [650, 407] width 320 height 26
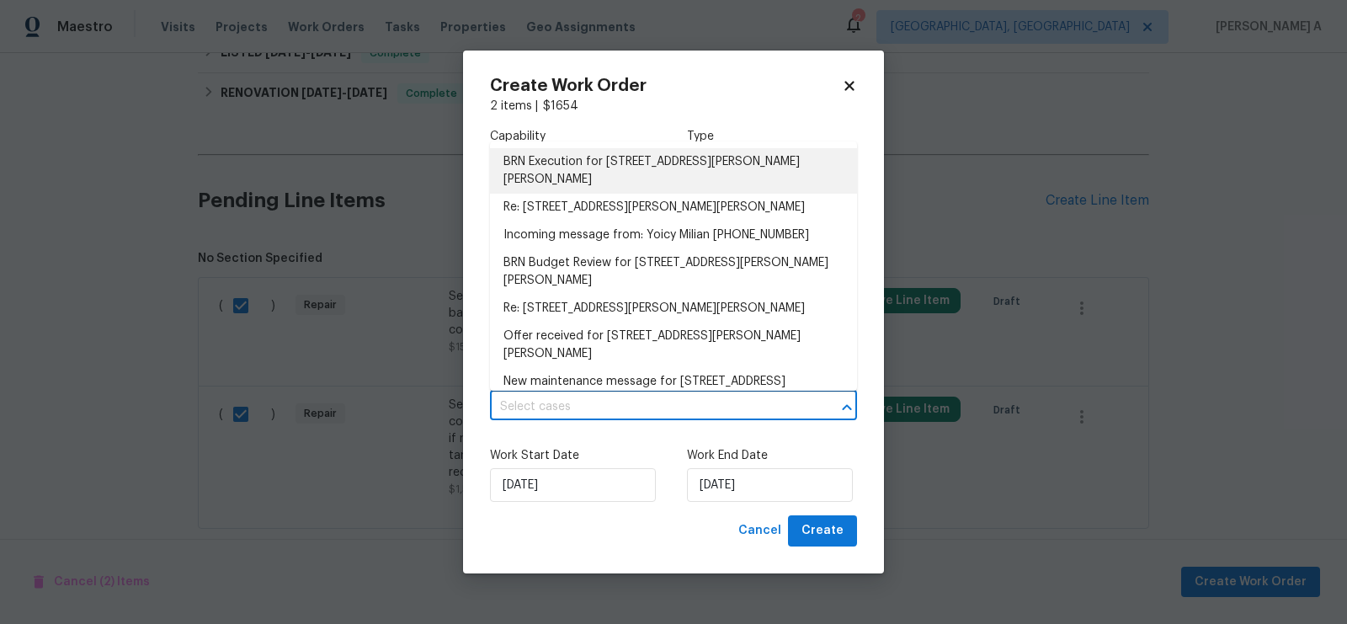
click at [601, 163] on li "BRN Execution for 7604 Tyson Dr, Port Richey, FL 34668" at bounding box center [673, 170] width 367 height 45
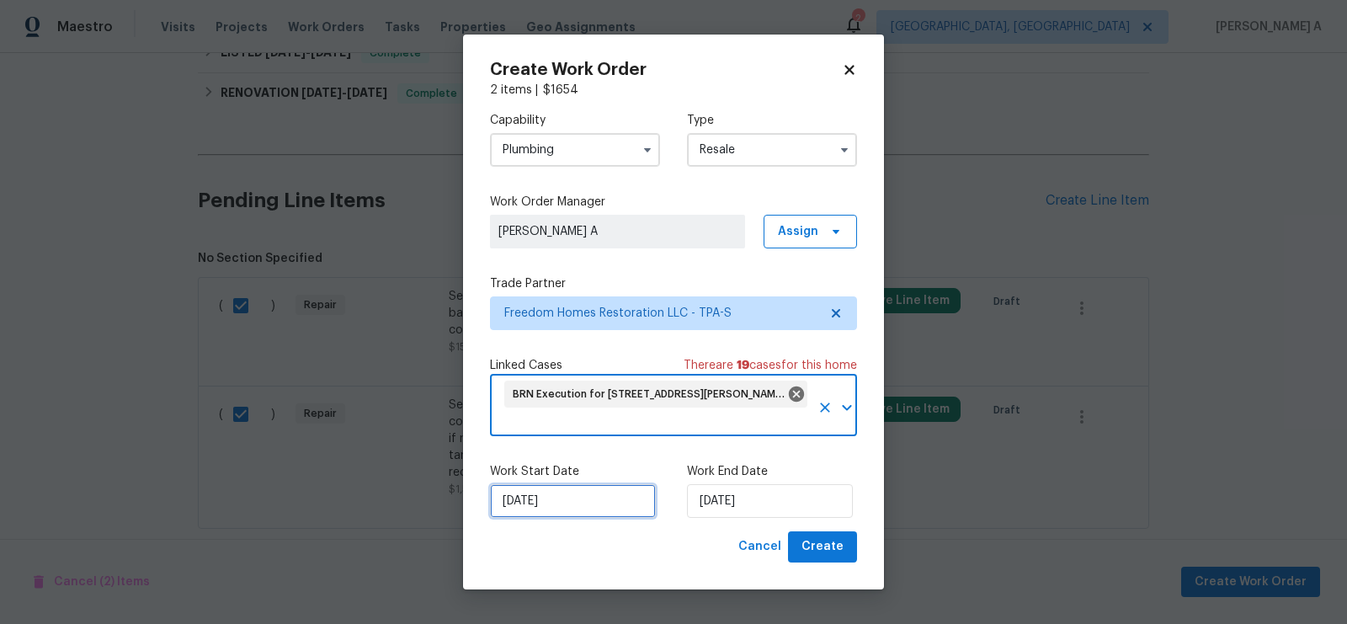
click at [551, 497] on input "[DATE]" at bounding box center [573, 501] width 166 height 34
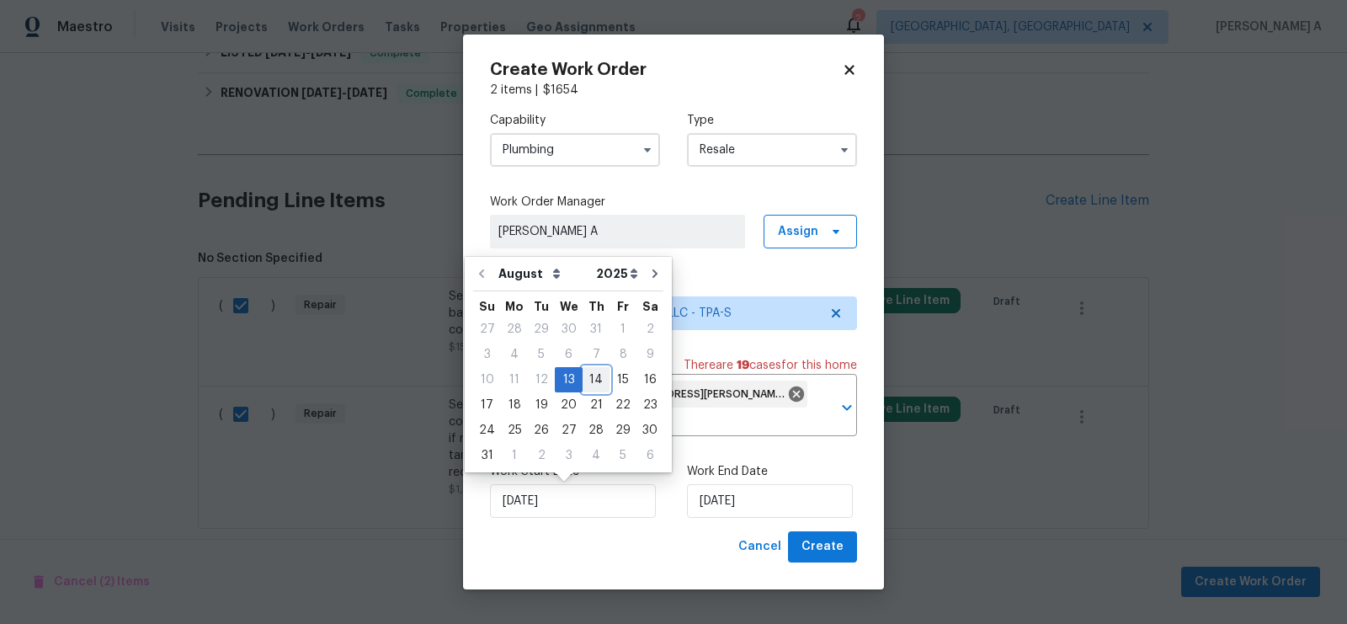
click at [587, 383] on div "14" at bounding box center [596, 380] width 27 height 24
type input "[DATE]"
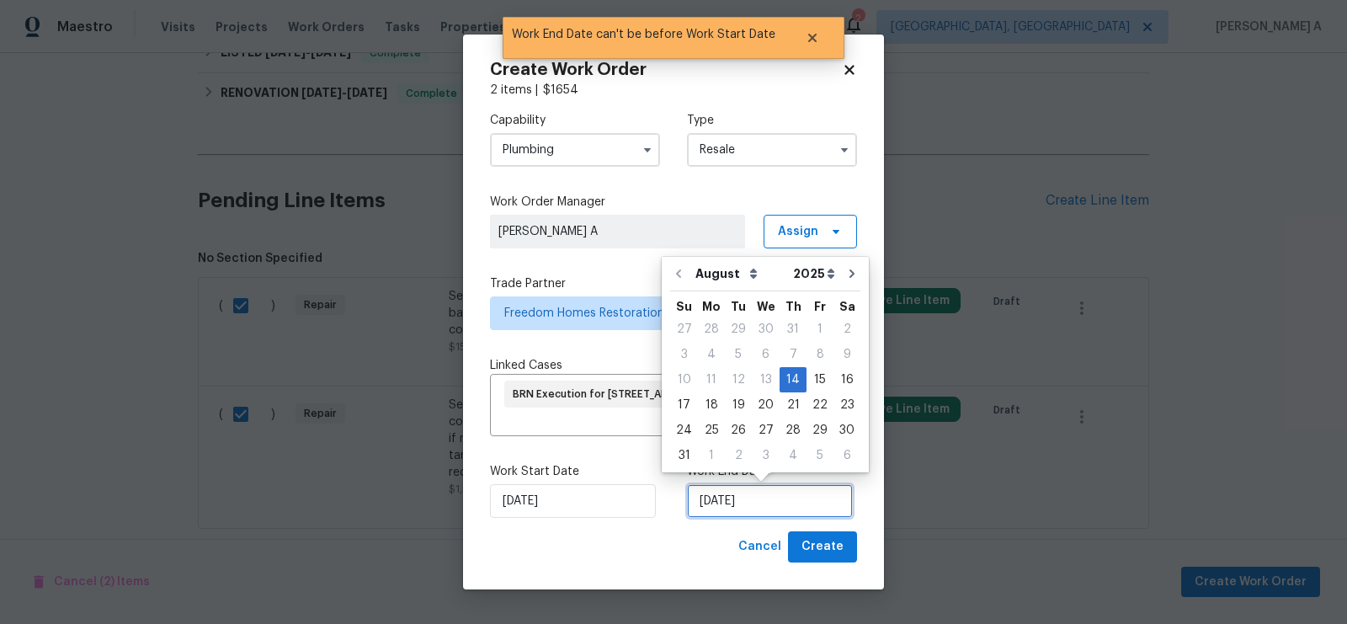
click at [744, 509] on input "[DATE]" at bounding box center [770, 501] width 166 height 34
click at [807, 381] on div "15" at bounding box center [820, 380] width 27 height 24
type input "8/15/2025"
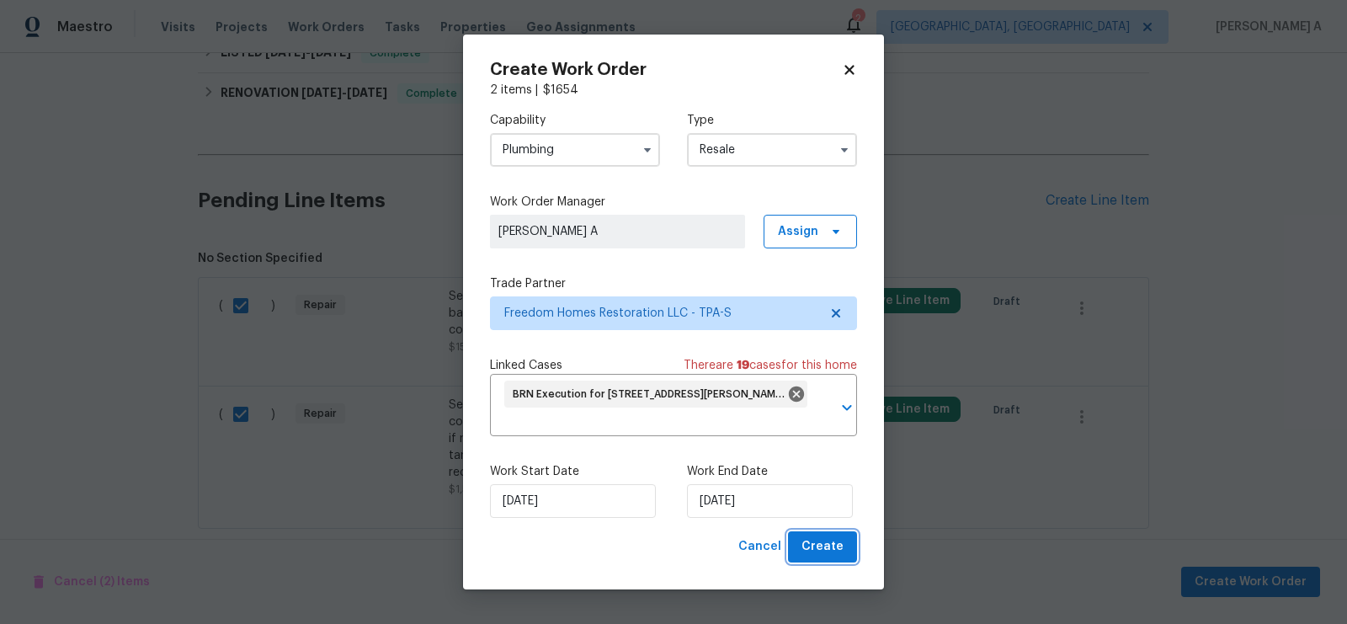
click at [818, 539] on span "Create" at bounding box center [823, 546] width 42 height 21
checkbox input "false"
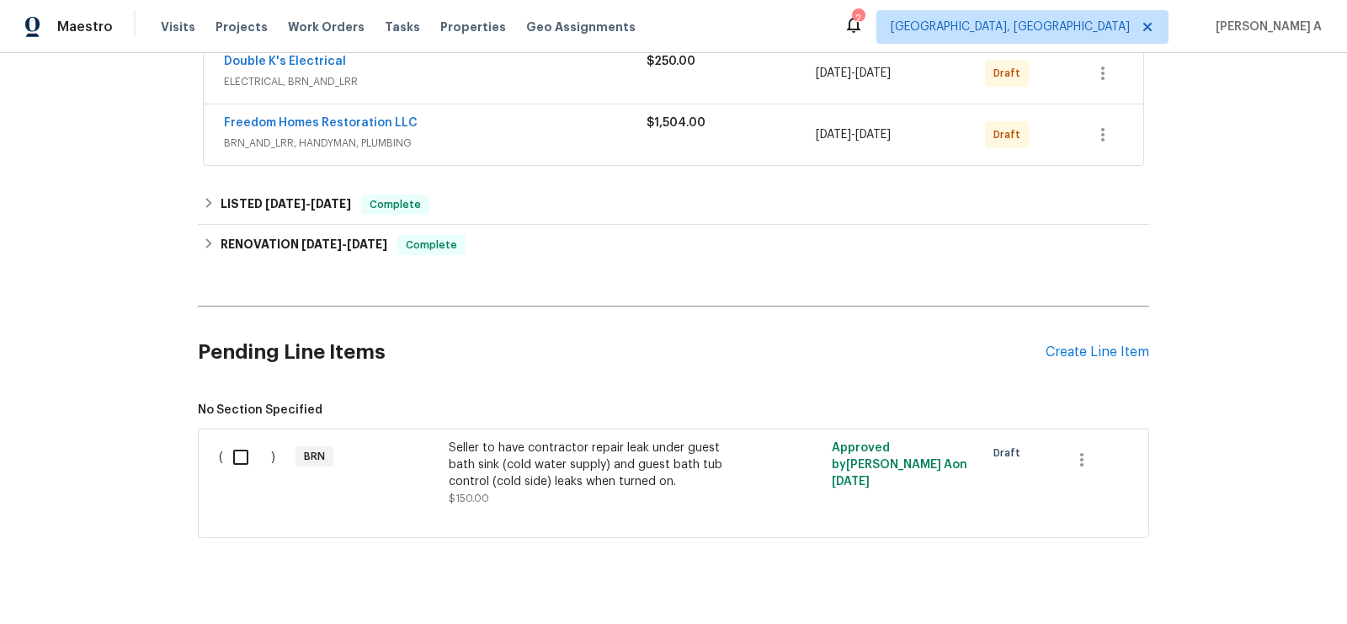
scroll to position [349, 0]
click at [630, 462] on div "Seller to have contractor repair leak under guest bath sink (cold water supply)…" at bounding box center [597, 465] width 296 height 51
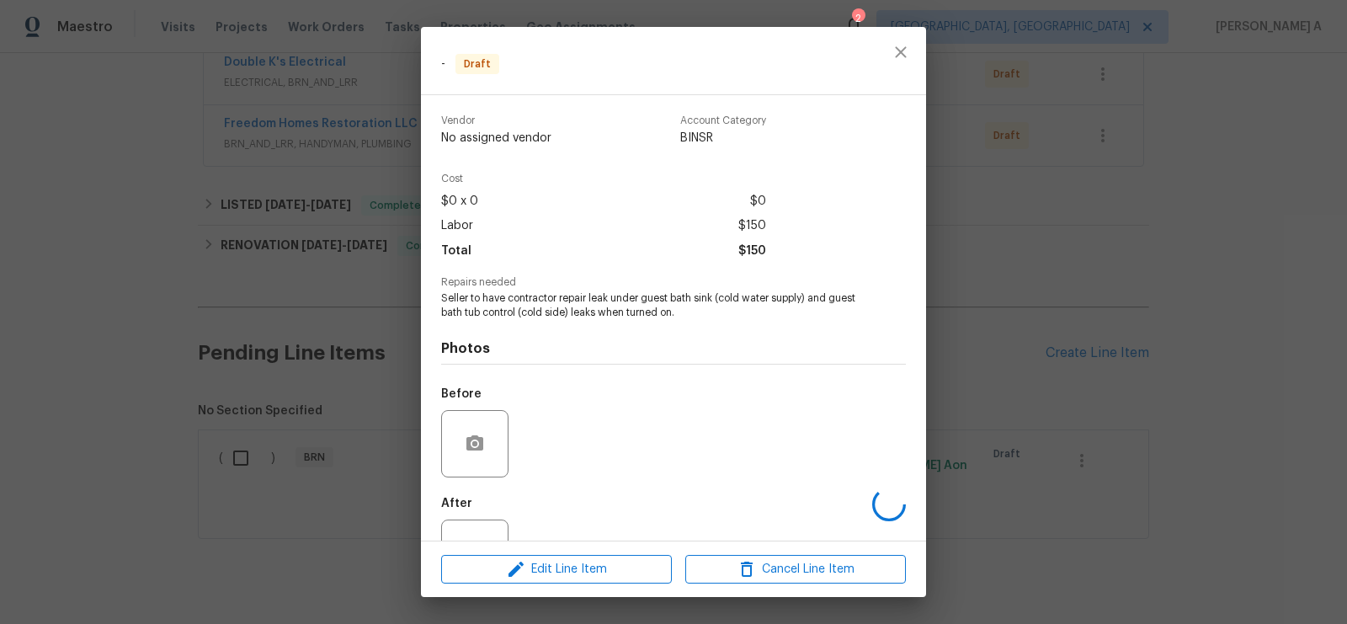
click at [603, 291] on div "Repairs needed Seller to have contractor repair leak under guest bath sink (col…" at bounding box center [673, 298] width 465 height 43
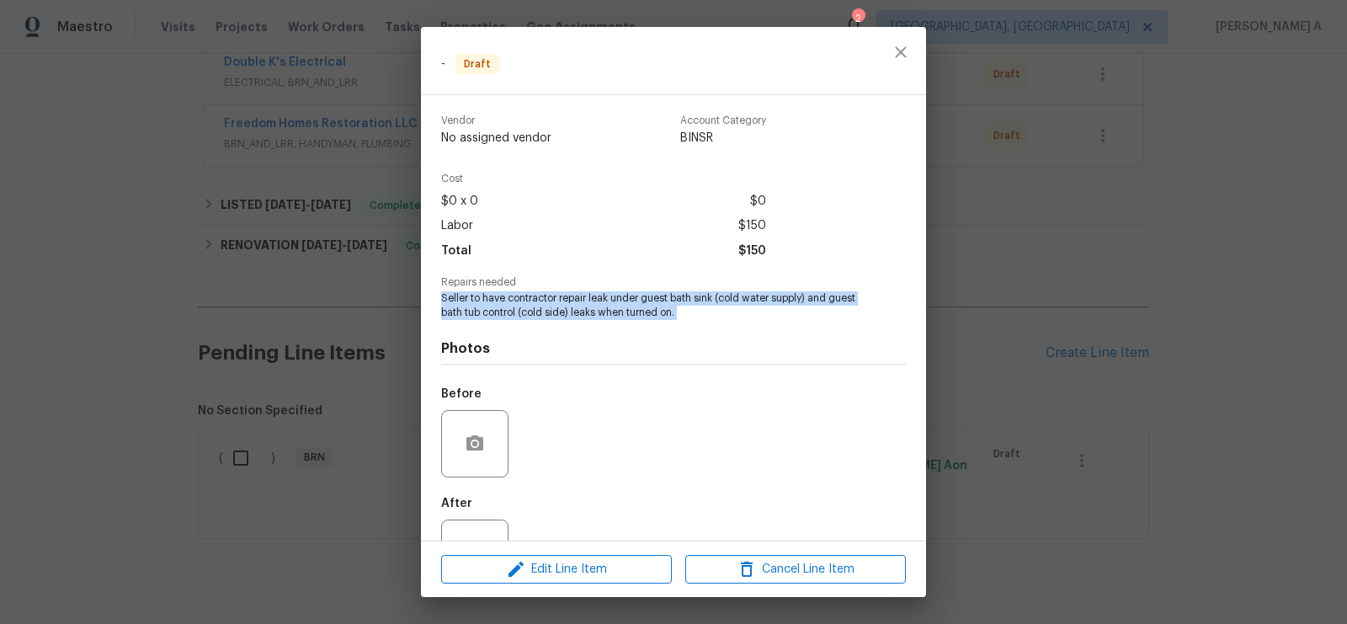
click at [603, 291] on div "Repairs needed Seller to have contractor repair leak under guest bath sink (col…" at bounding box center [673, 298] width 465 height 43
copy span "Seller to have contractor repair leak under guest bath sink (cold water supply)…"
click at [896, 47] on icon "close" at bounding box center [900, 51] width 11 height 11
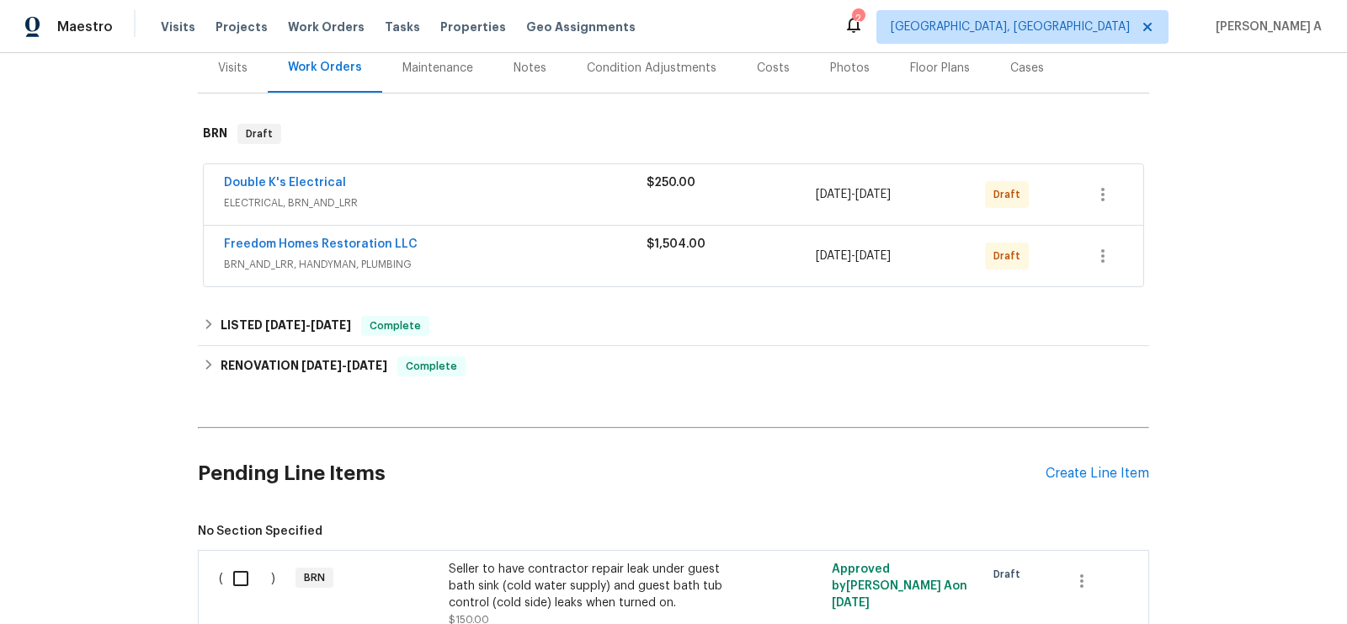
scroll to position [103, 0]
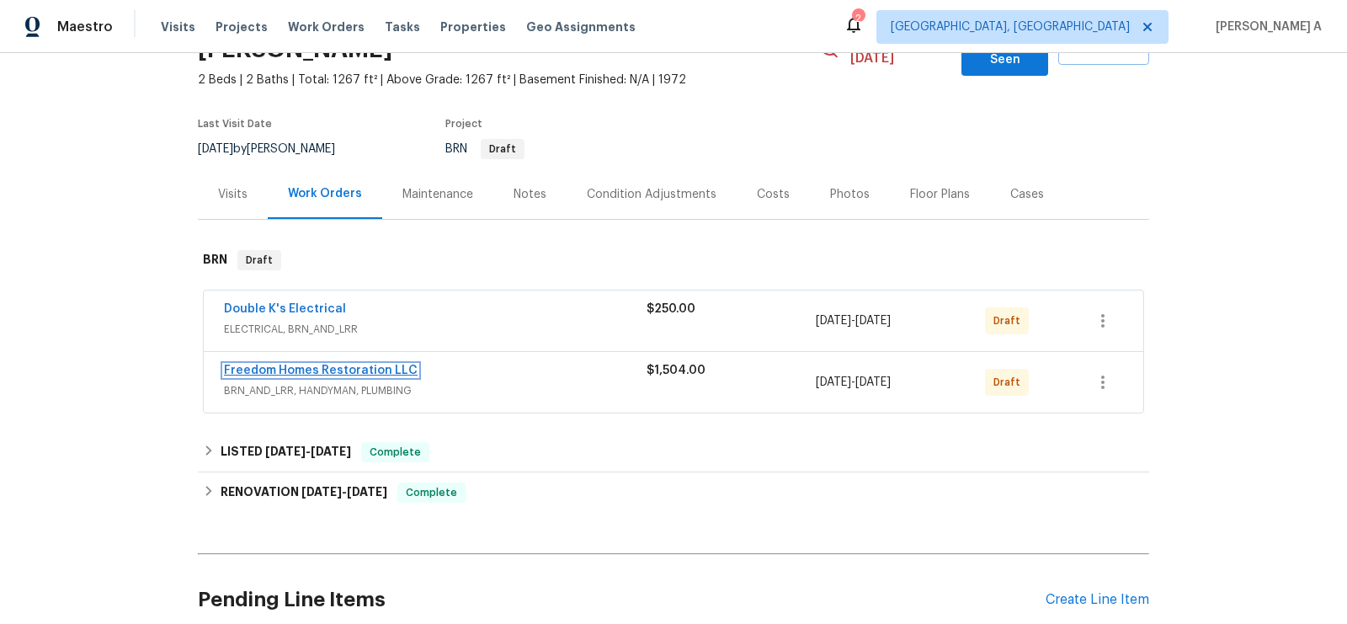
click at [344, 365] on link "Freedom Homes Restoration LLC" at bounding box center [321, 371] width 194 height 12
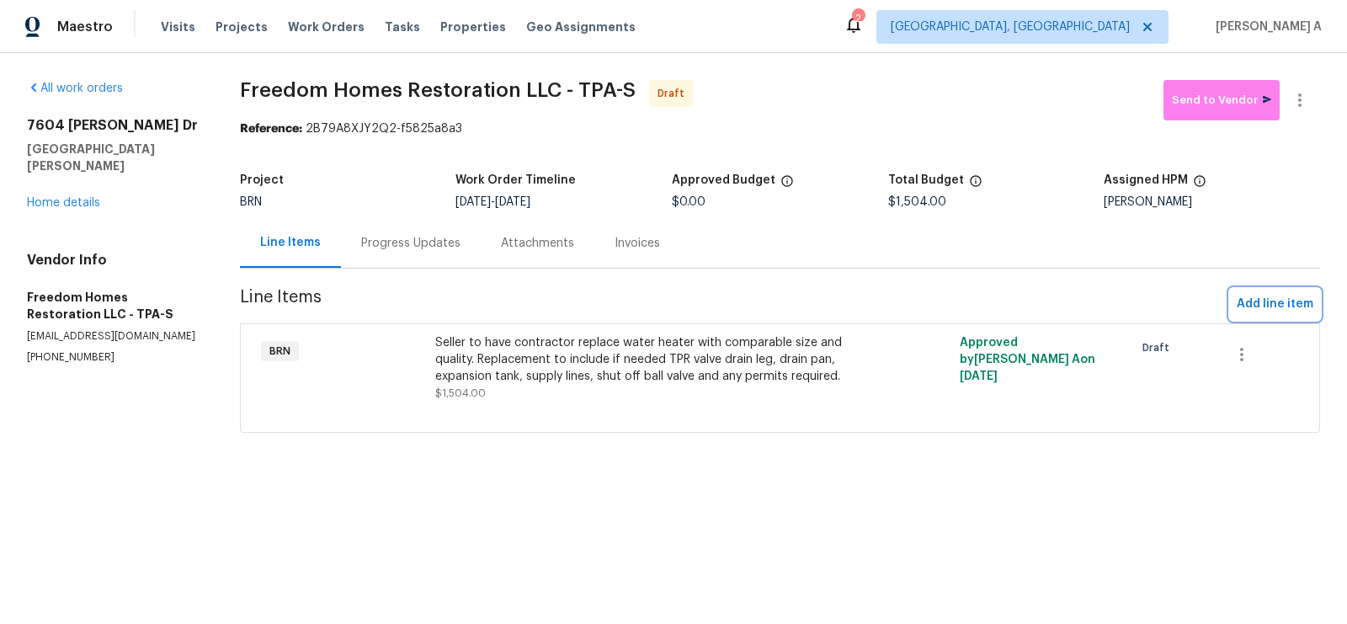
click at [1260, 305] on span "Add line item" at bounding box center [1275, 304] width 77 height 21
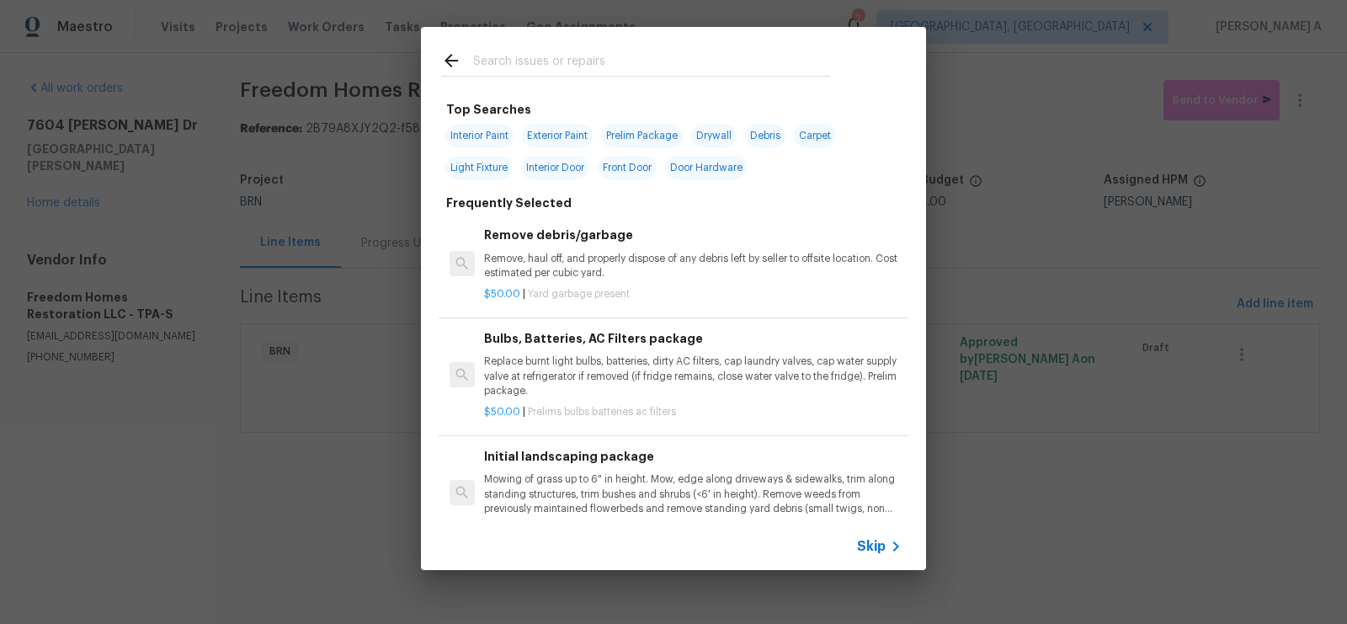
click at [873, 554] on span "Skip" at bounding box center [871, 546] width 29 height 17
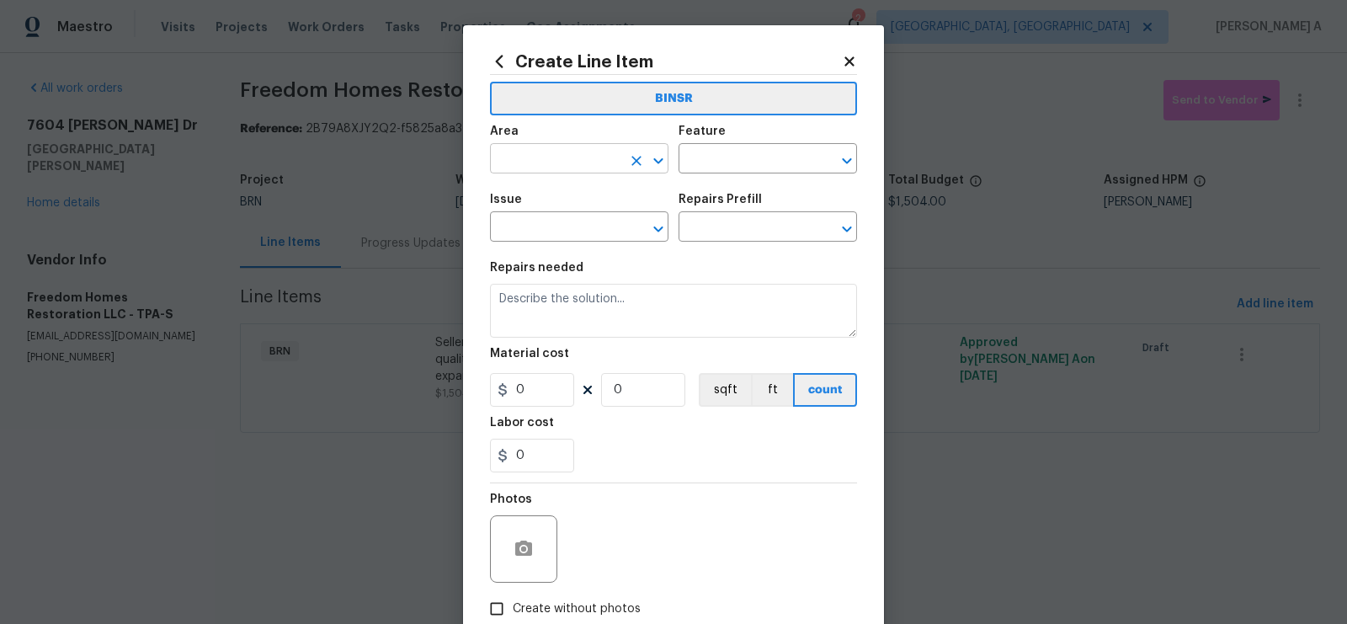
click at [536, 163] on input "text" at bounding box center [555, 160] width 131 height 26
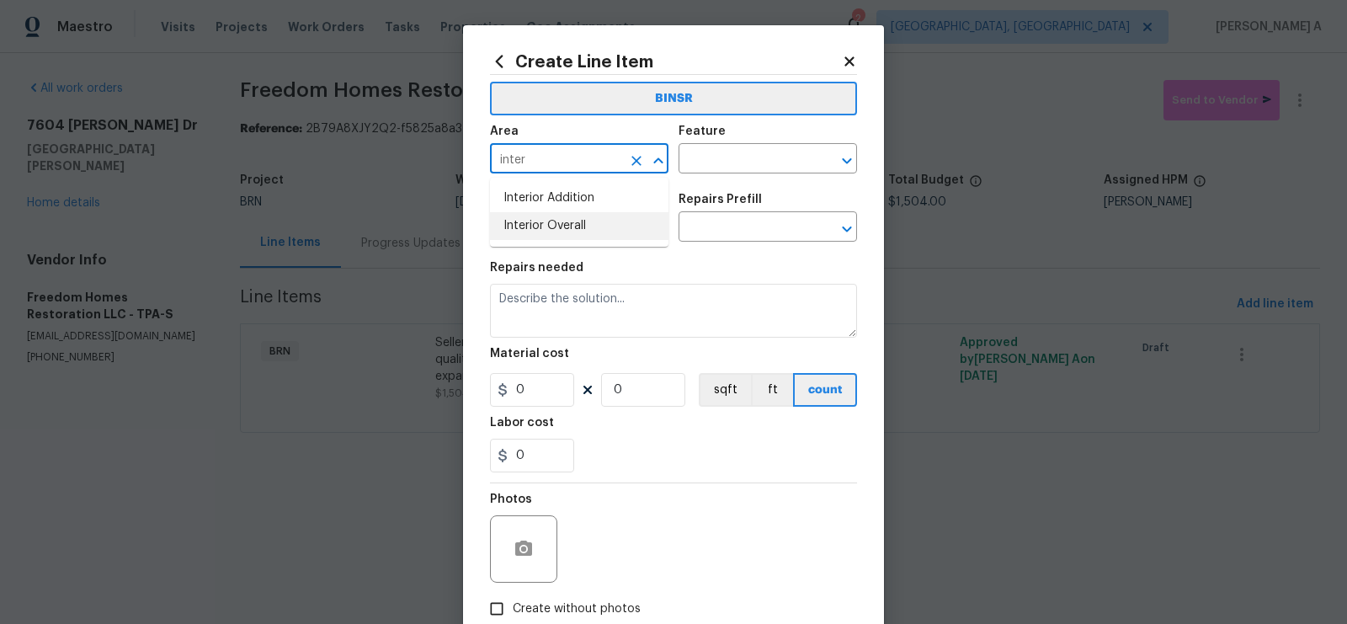
click at [551, 224] on li "Interior Overall" at bounding box center [579, 226] width 179 height 28
type input "Interior Overall"
click at [760, 152] on input "text" at bounding box center [744, 160] width 131 height 26
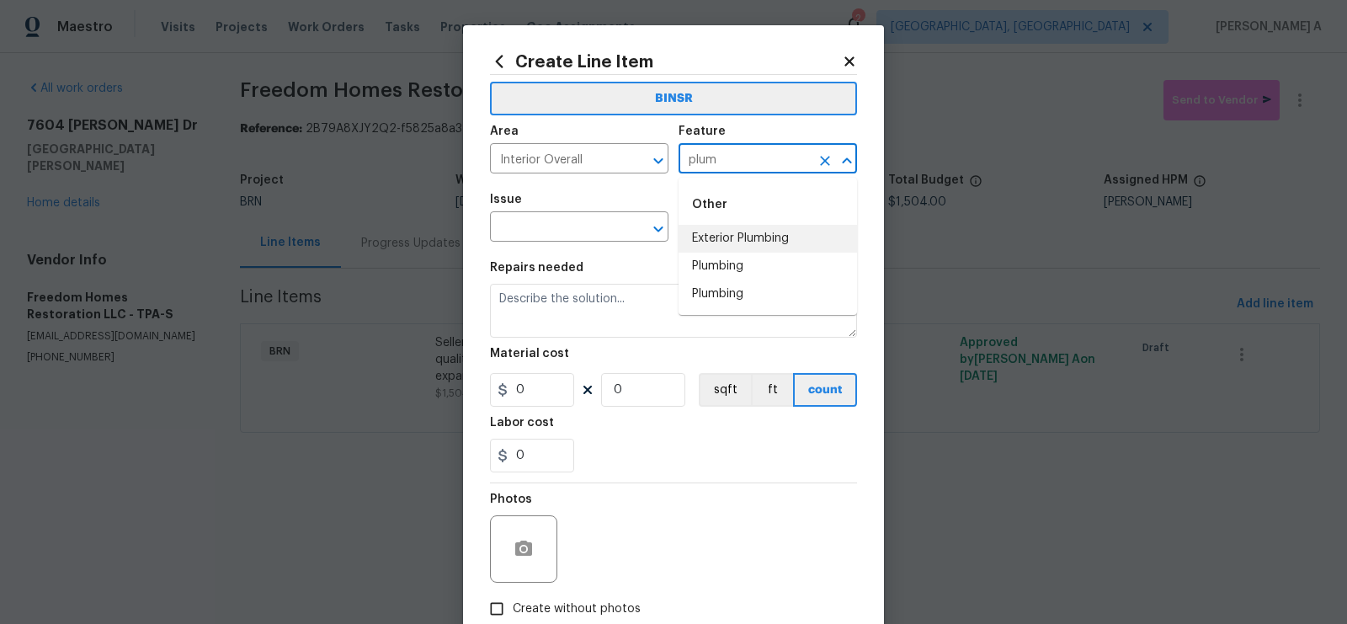
click at [767, 270] on li "Plumbing" at bounding box center [768, 267] width 179 height 28
type input "Plumbing"
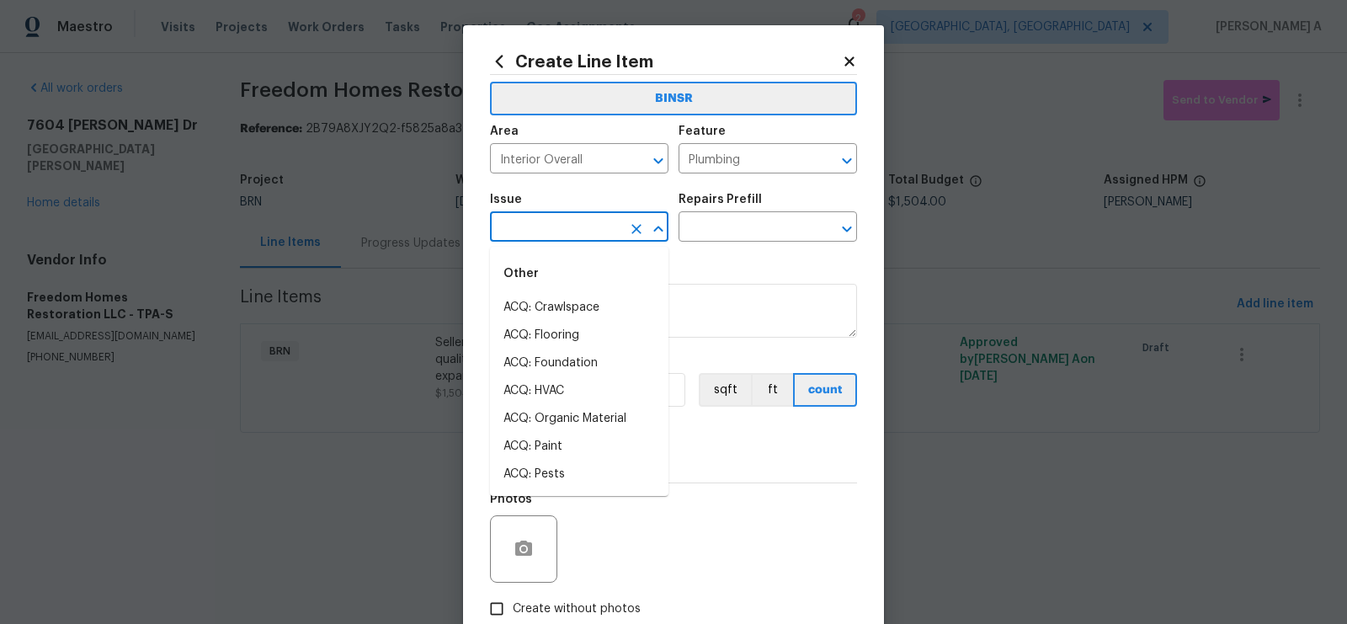
click at [565, 235] on input "text" at bounding box center [555, 229] width 131 height 26
click at [574, 343] on li "Bathroom Plumbing" at bounding box center [579, 336] width 179 height 28
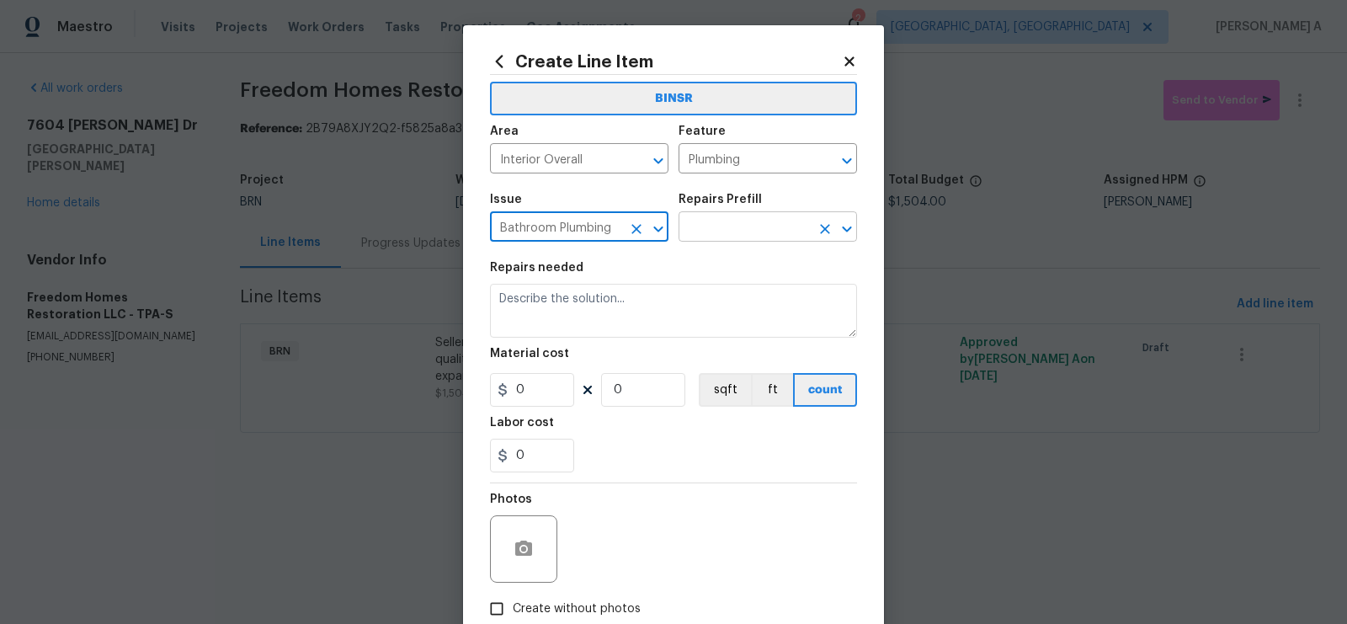
type input "Bathroom Plumbing"
click at [719, 239] on input "text" at bounding box center [744, 229] width 131 height 26
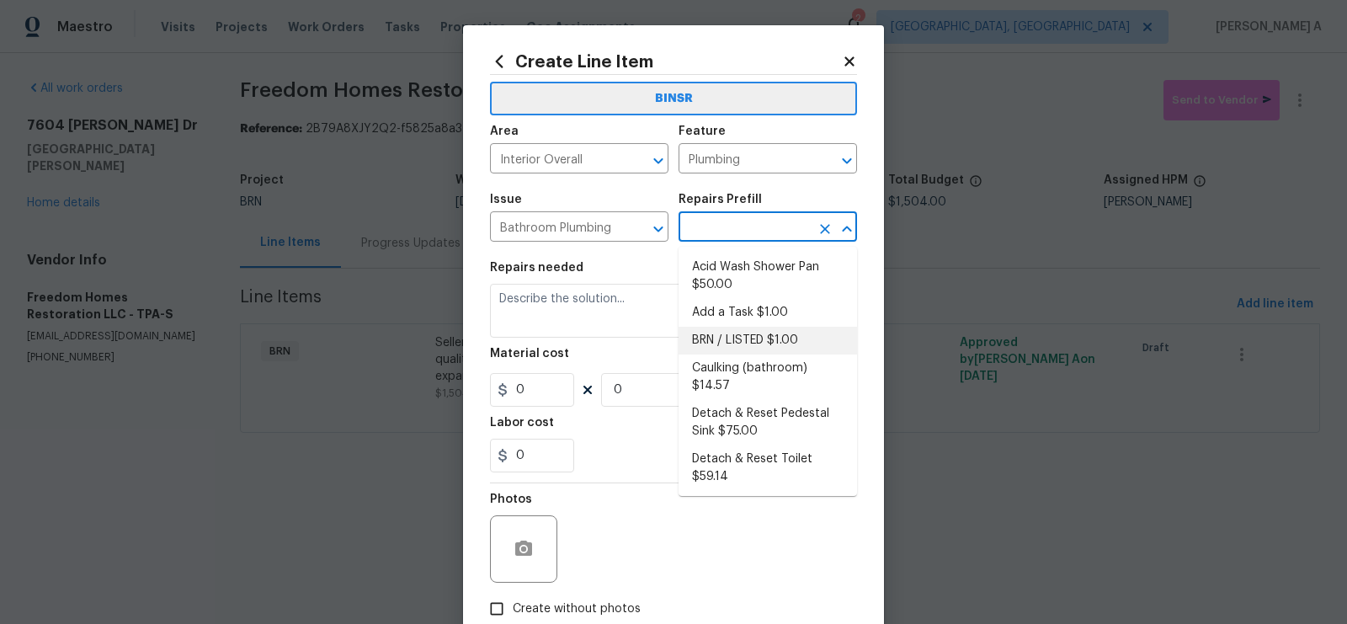
drag, startPoint x: 724, startPoint y: 260, endPoint x: 730, endPoint y: 334, distance: 74.3
click at [730, 335] on ul "Acid Wash Shower Pan $50.00 Add a Task $1.00 BRN / LISTED $1.00 Caulking (bathr…" at bounding box center [768, 371] width 179 height 249
click at [730, 334] on li "BRN / LISTED $1.00" at bounding box center [768, 341] width 179 height 28
type input "BRN / LISTED $1.00"
type textarea "Provide additional detail"
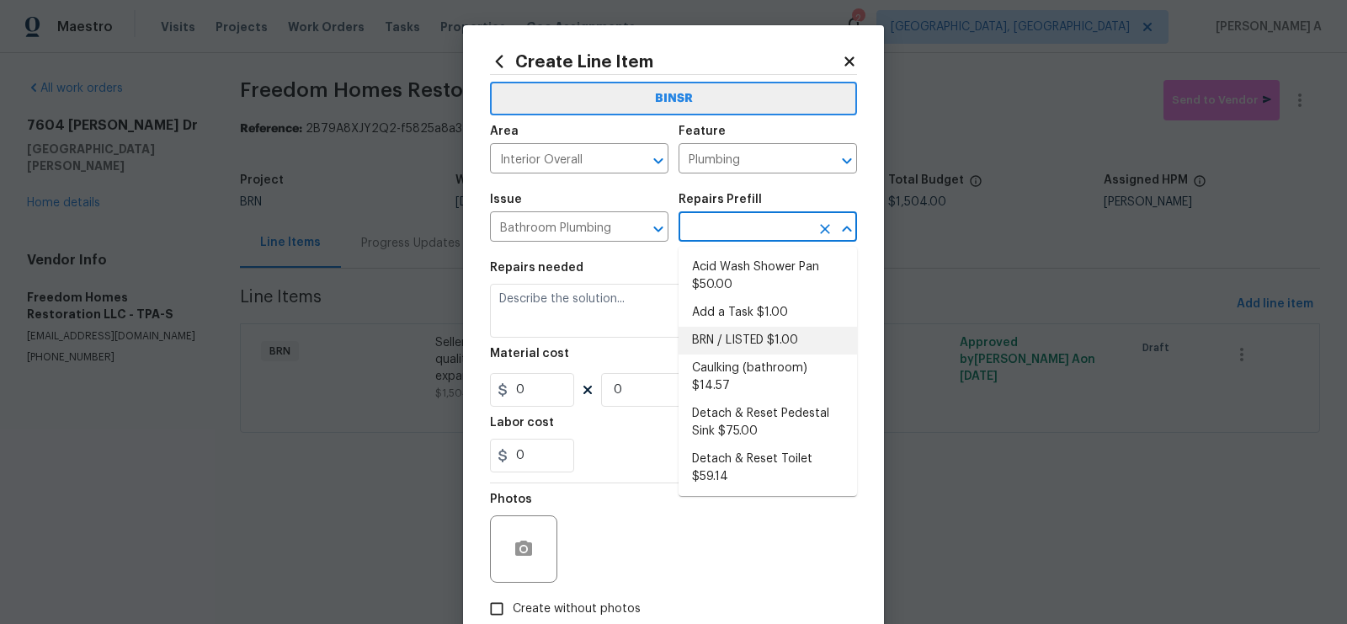
type input "1"
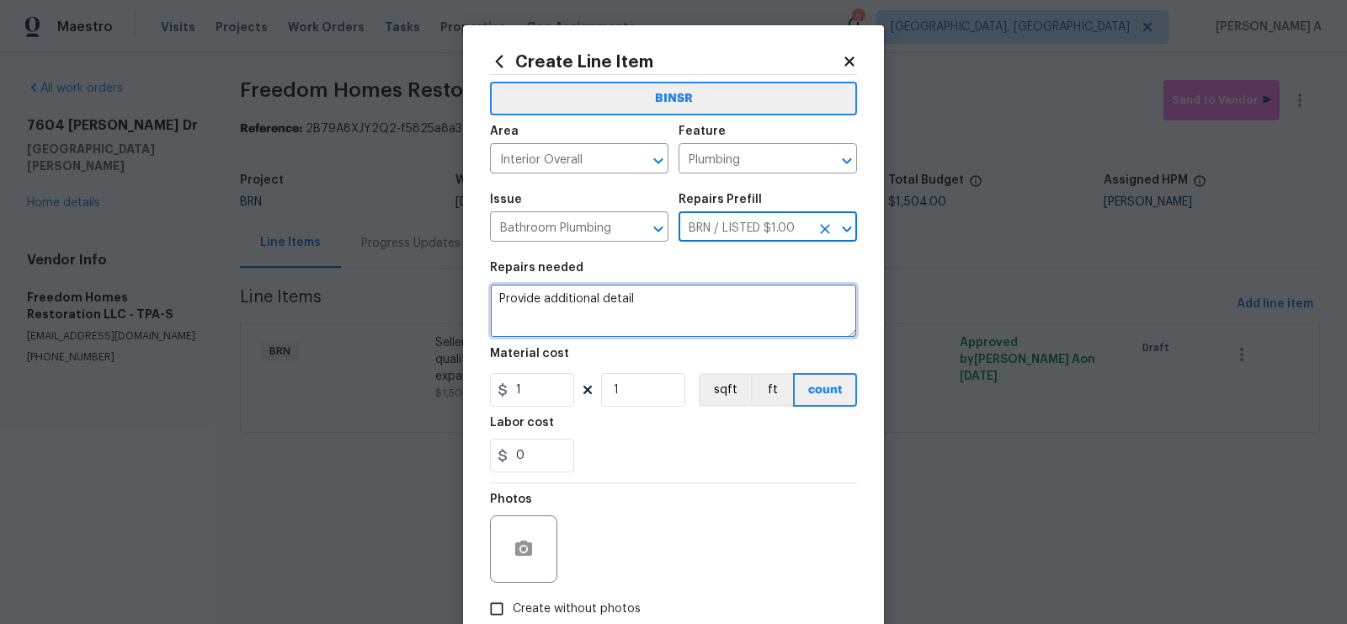
click at [684, 333] on textarea "Provide additional detail" at bounding box center [673, 311] width 367 height 54
paste textarea "Seller to have contractor repair leak under guest bath sink (cold water supply)…"
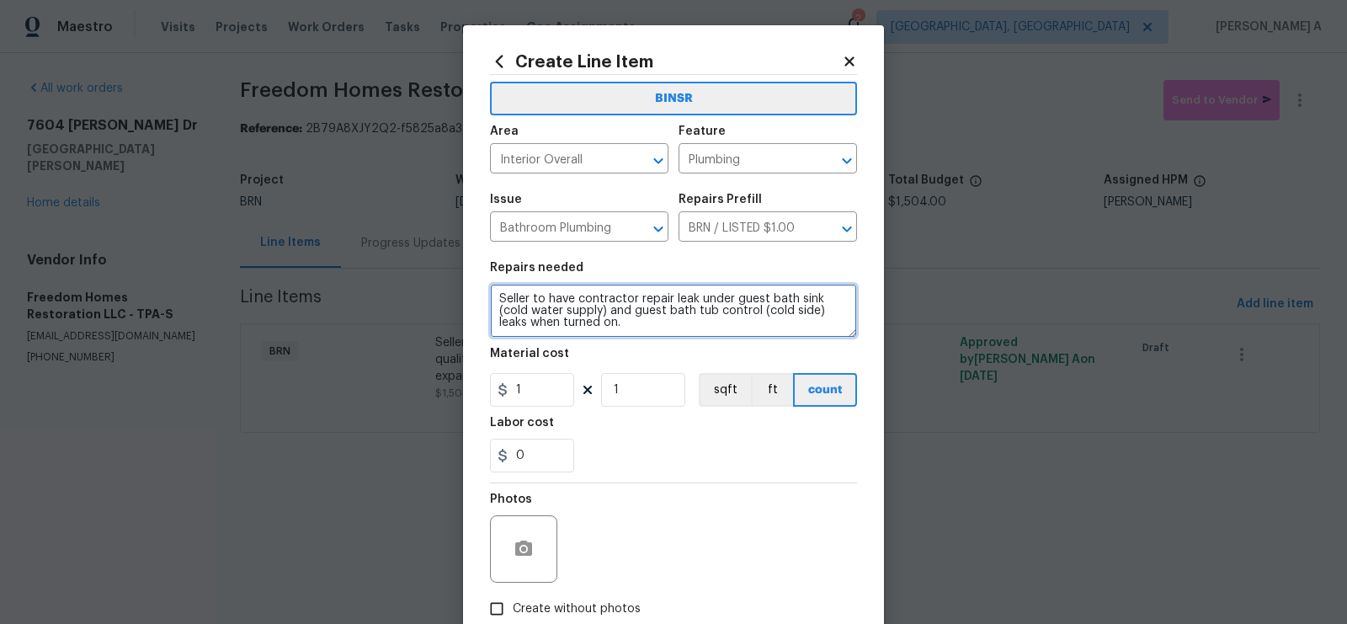
scroll to position [3, 0]
type textarea "Seller to have contractor repair leak under guest bath sink (cold water supply)…"
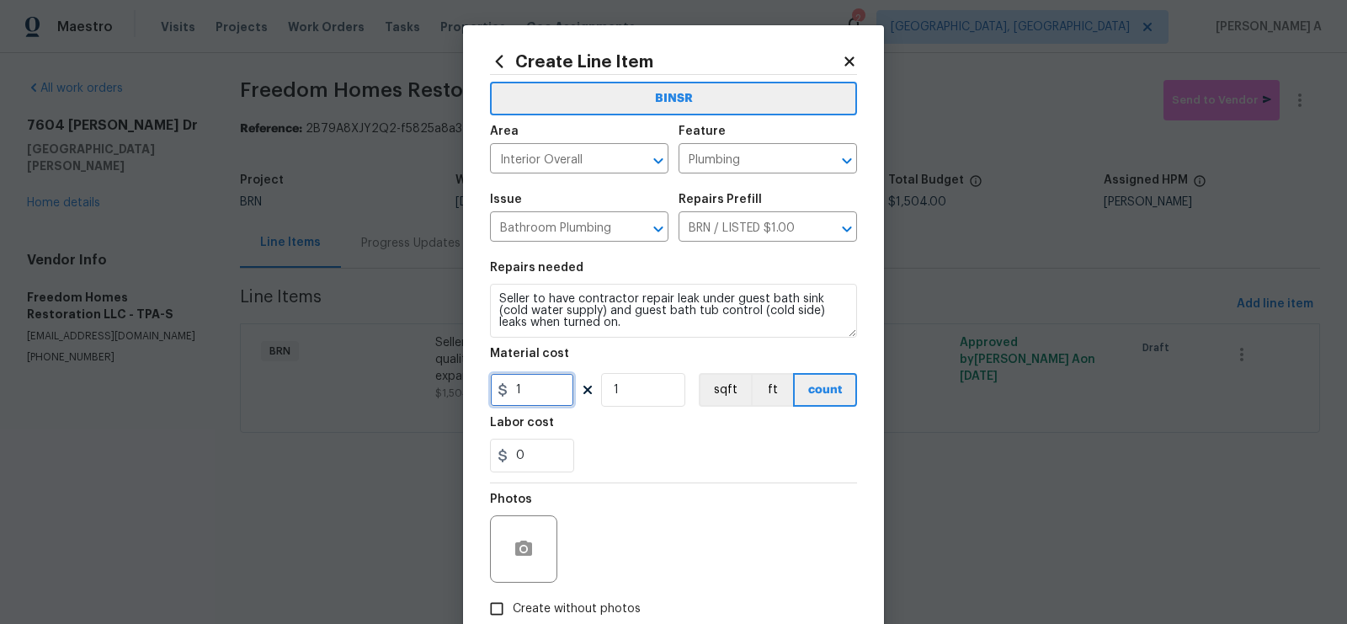
drag, startPoint x: 538, startPoint y: 403, endPoint x: 432, endPoint y: 381, distance: 108.5
click at [432, 381] on div "Create Line Item BINSR Area Interior Overall ​ Feature Plumbing ​ Issue Bathroo…" at bounding box center [673, 312] width 1347 height 624
type input "0"
drag, startPoint x: 533, startPoint y: 456, endPoint x: 478, endPoint y: 456, distance: 54.7
click at [478, 456] on div "Create Line Item BINSR Area Interior Overall ​ Feature Plumbing ​ Issue Bathroo…" at bounding box center [673, 362] width 421 height 674
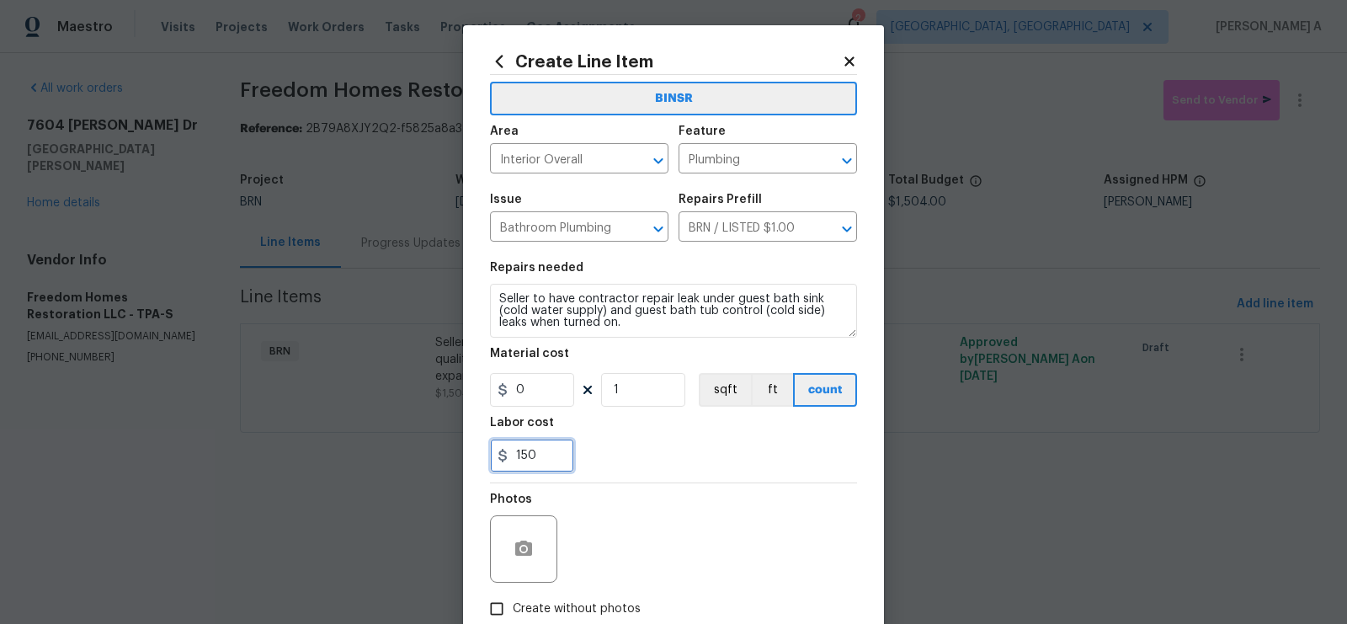
type input "150"
click at [711, 454] on div "150" at bounding box center [673, 456] width 367 height 34
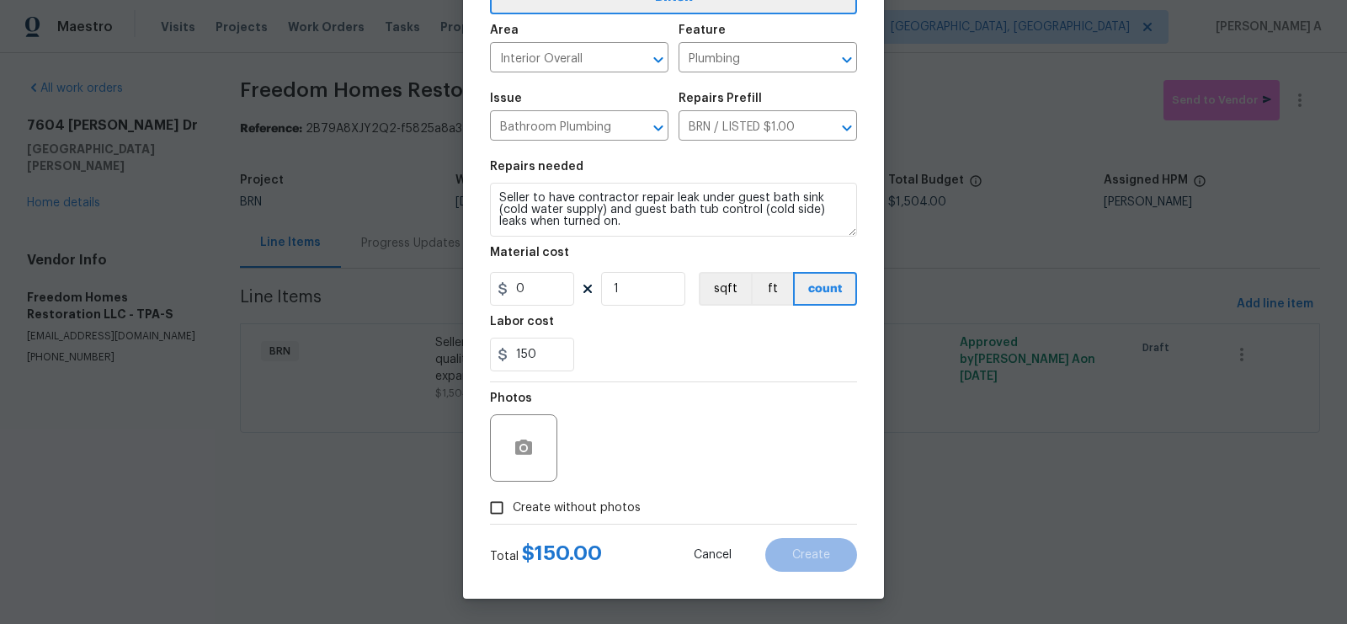
click at [555, 516] on span "Create without photos" at bounding box center [577, 508] width 128 height 18
click at [513, 516] on input "Create without photos" at bounding box center [497, 508] width 32 height 32
checkbox input "true"
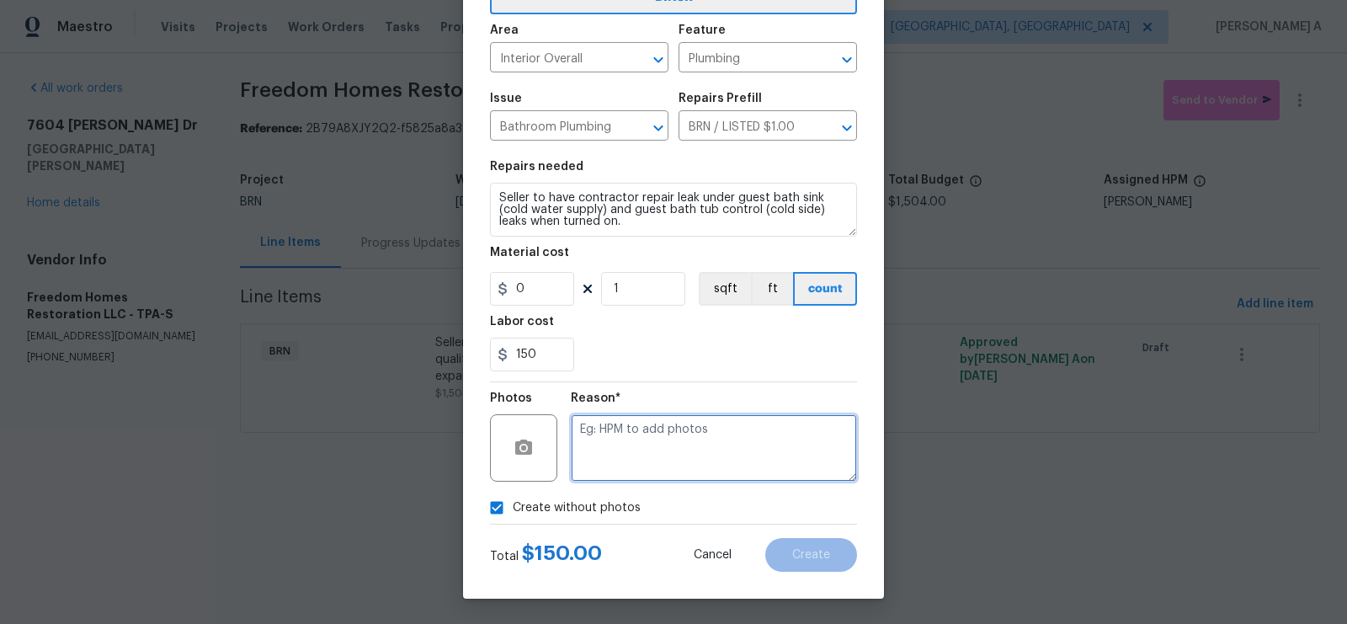
click at [658, 459] on textarea at bounding box center [714, 447] width 286 height 67
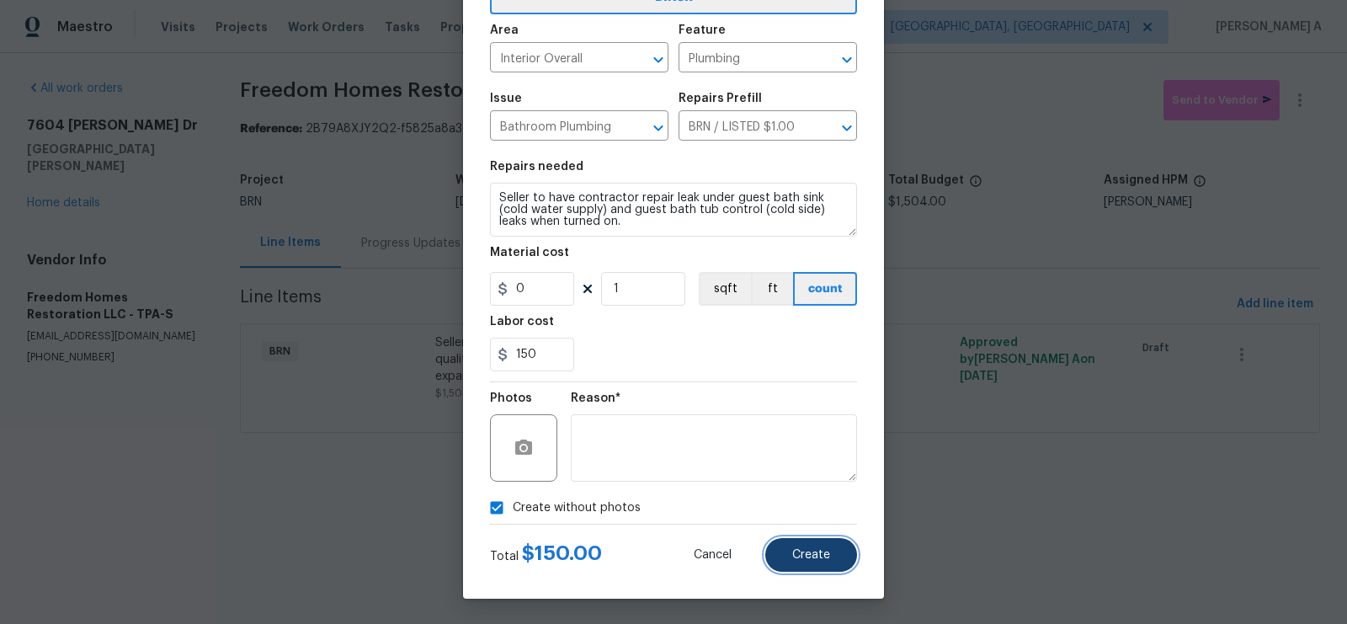
click at [804, 557] on span "Create" at bounding box center [811, 555] width 38 height 13
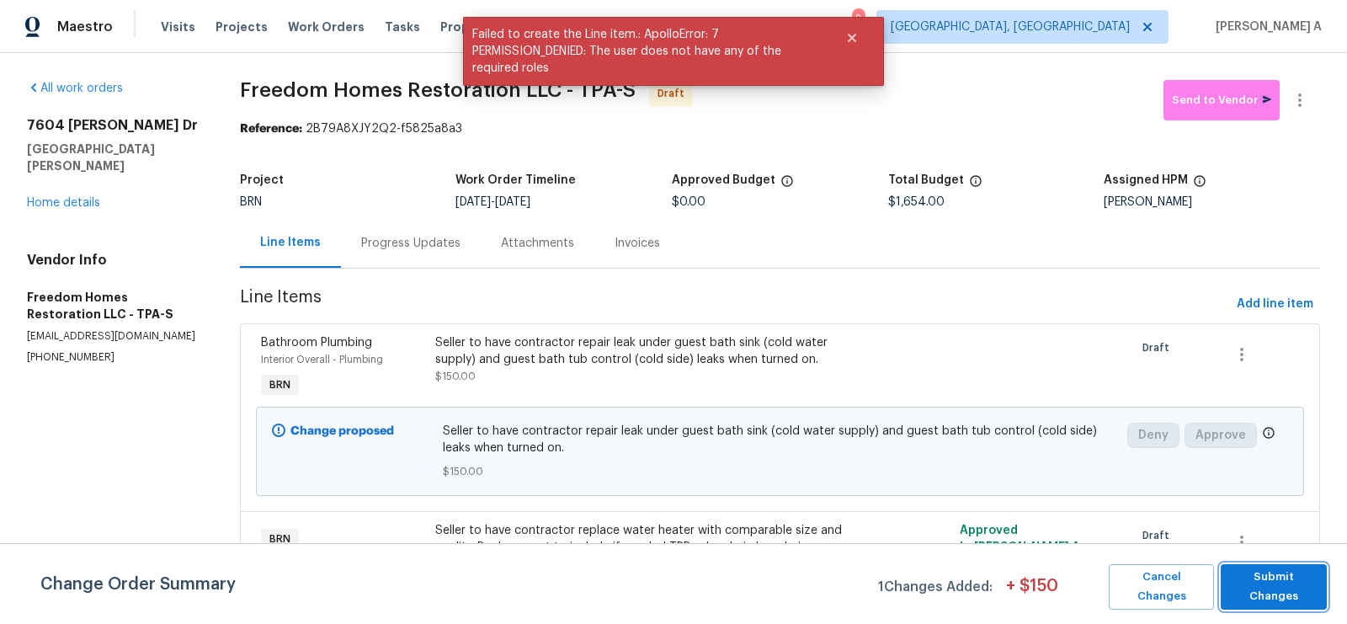
click at [1256, 584] on span "Submit Changes" at bounding box center [1273, 587] width 89 height 39
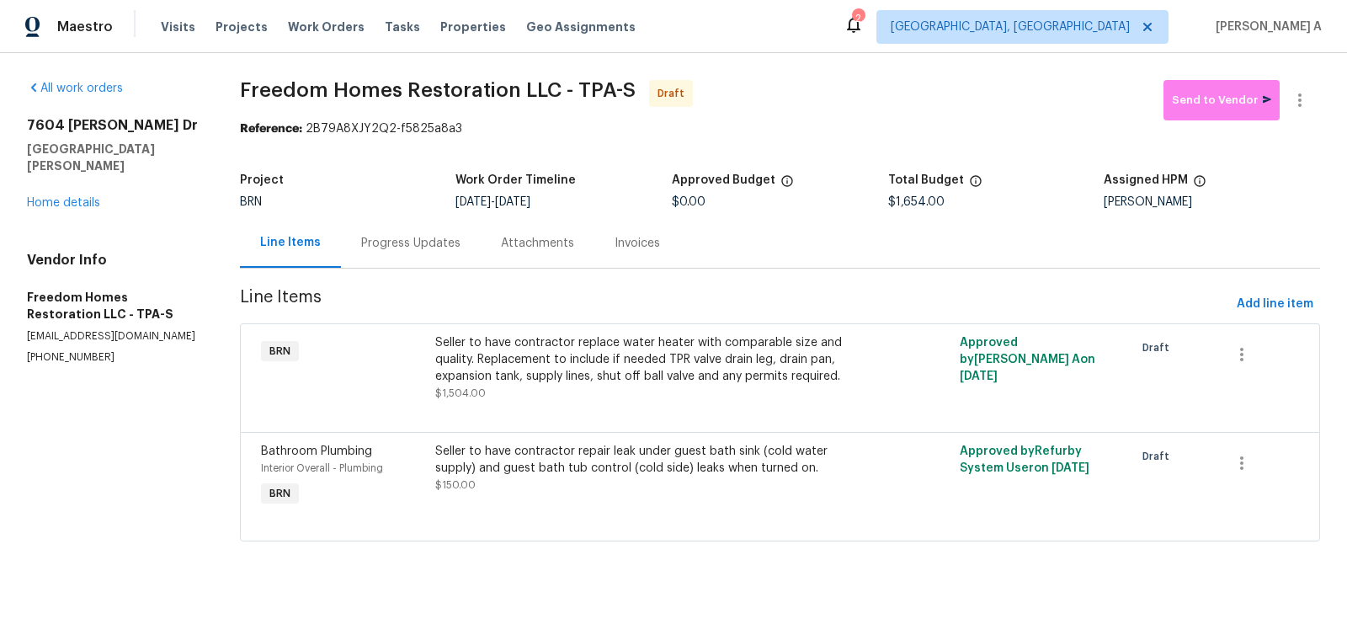
click at [414, 251] on div "Progress Updates" at bounding box center [411, 243] width 140 height 50
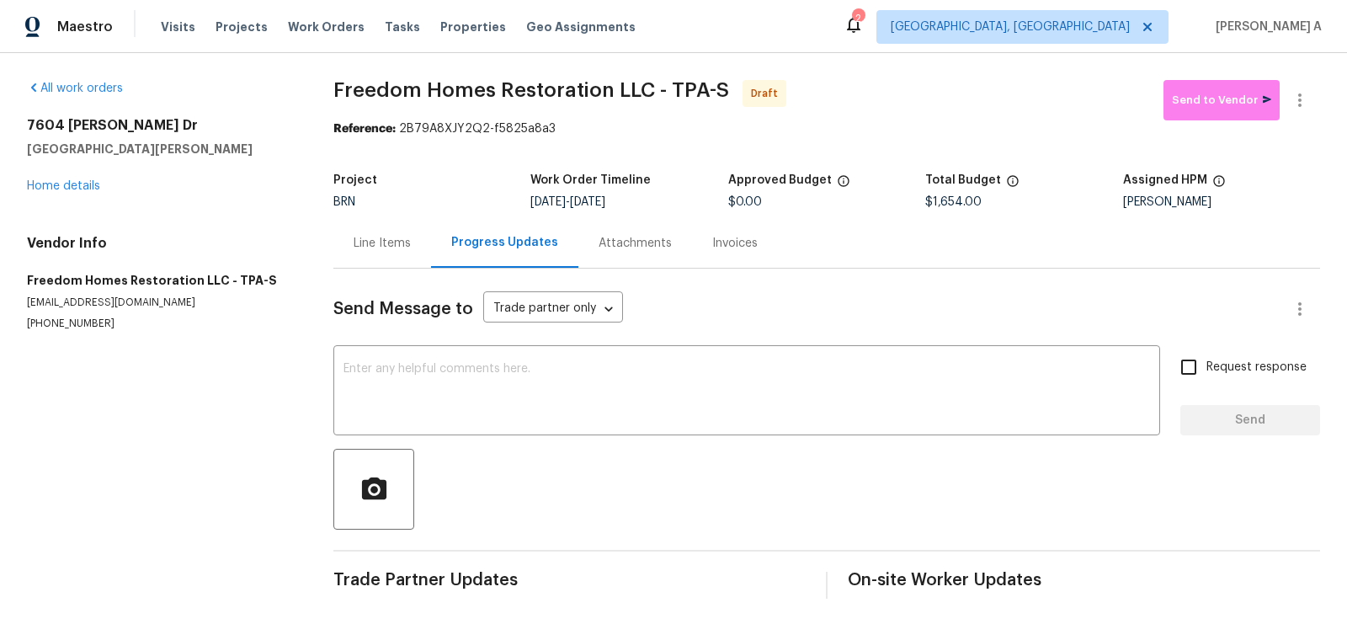
click at [343, 246] on div "Line Items" at bounding box center [382, 243] width 98 height 50
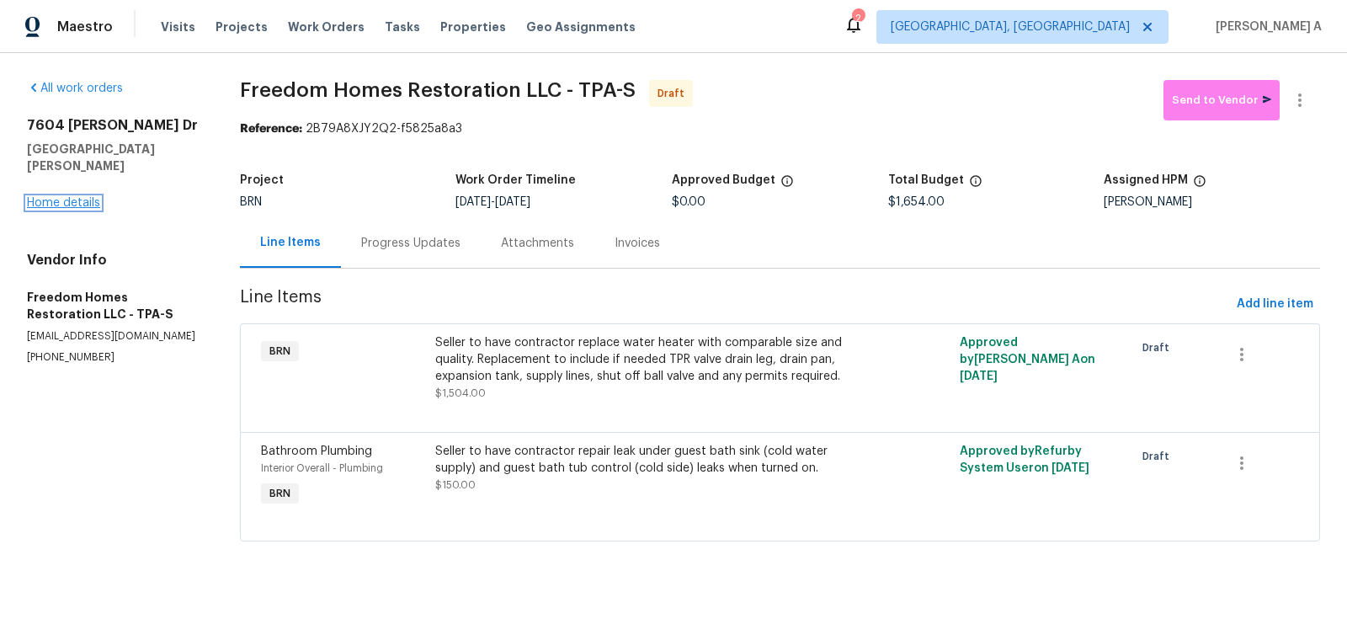
click at [78, 197] on link "Home details" at bounding box center [63, 203] width 73 height 12
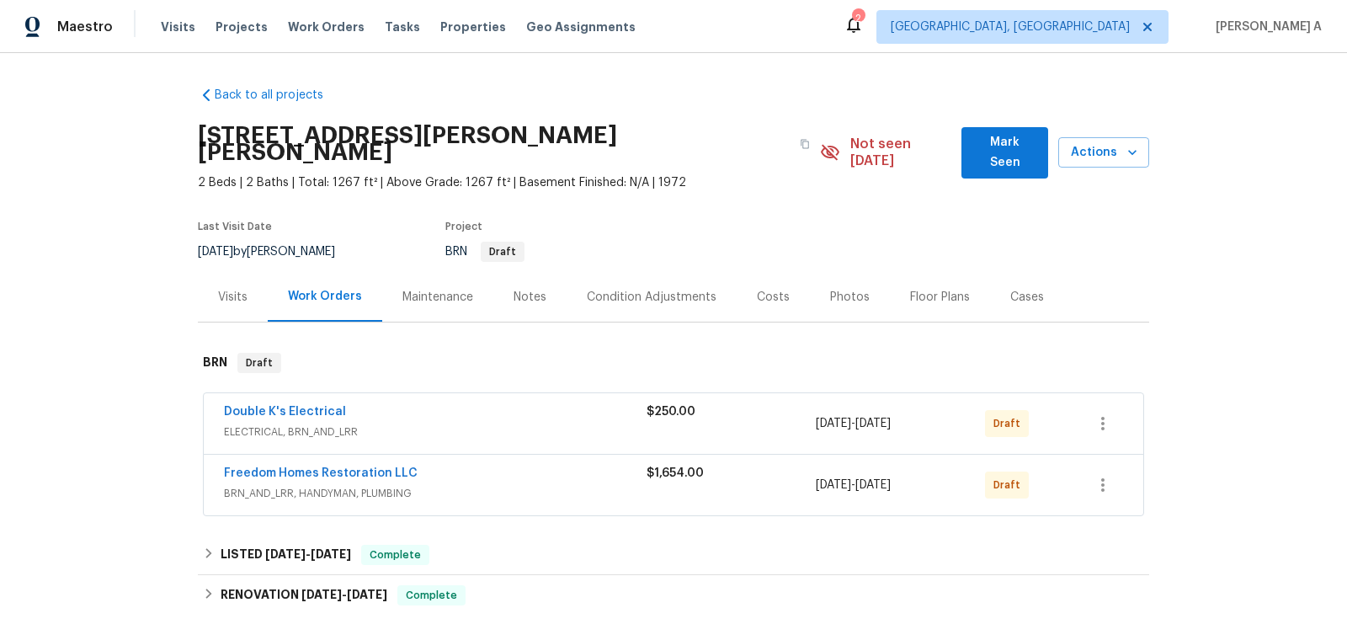
scroll to position [118, 0]
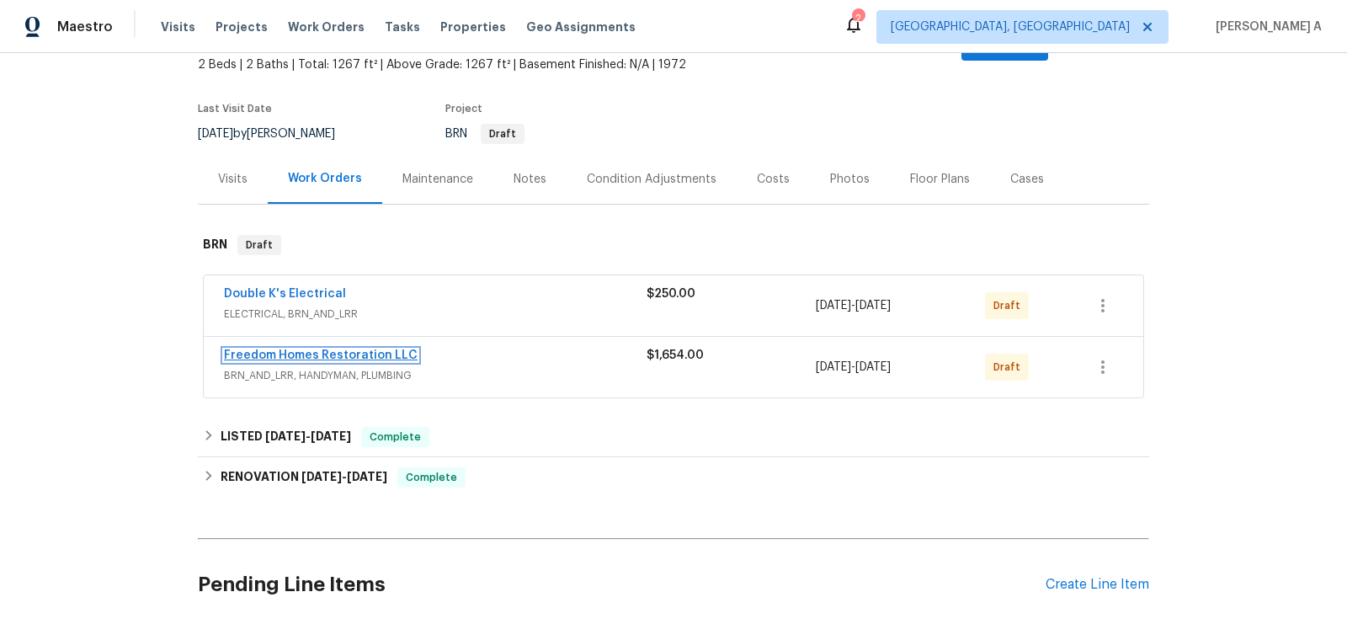
click at [305, 349] on link "Freedom Homes Restoration LLC" at bounding box center [321, 355] width 194 height 12
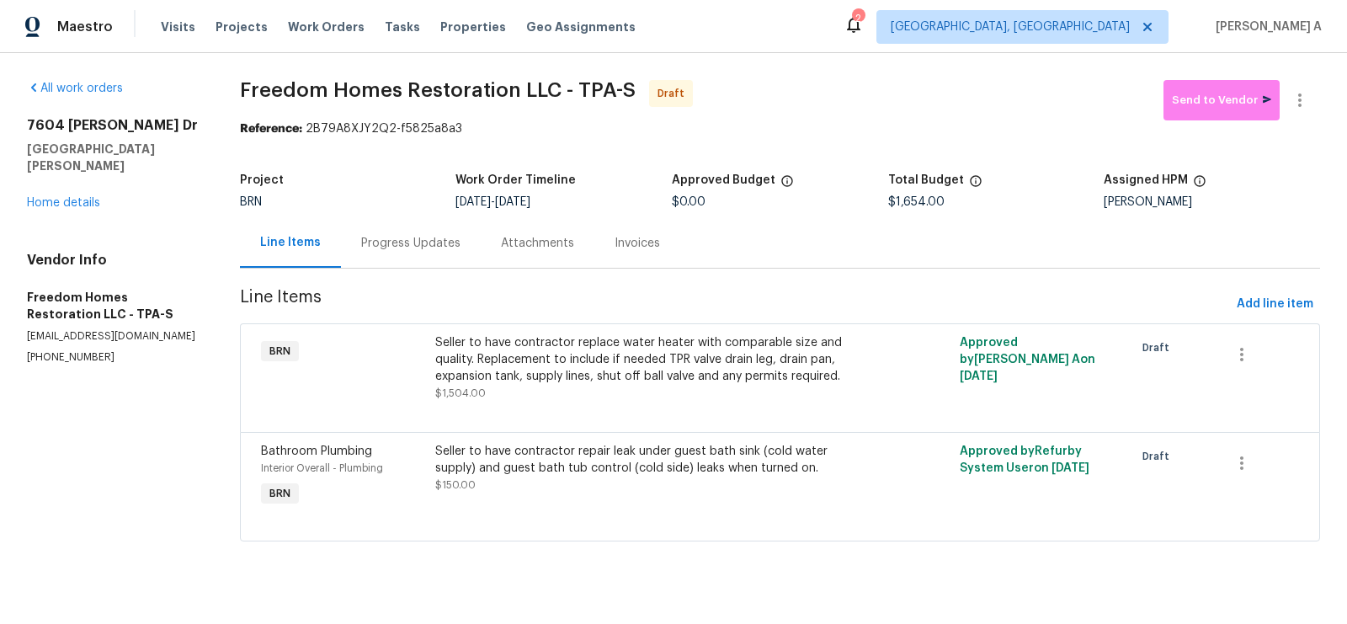
click at [616, 383] on div "Seller to have contractor replace water heater with comparable size and quality…" at bounding box center [648, 359] width 427 height 51
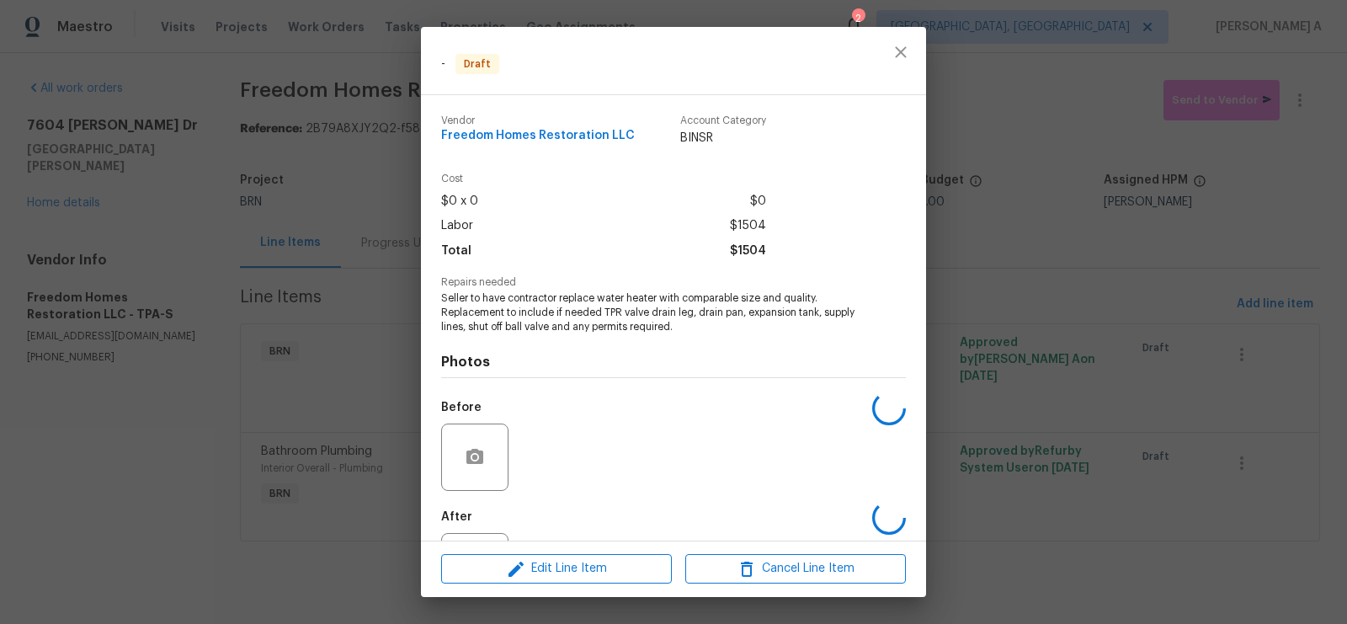
scroll to position [77, 0]
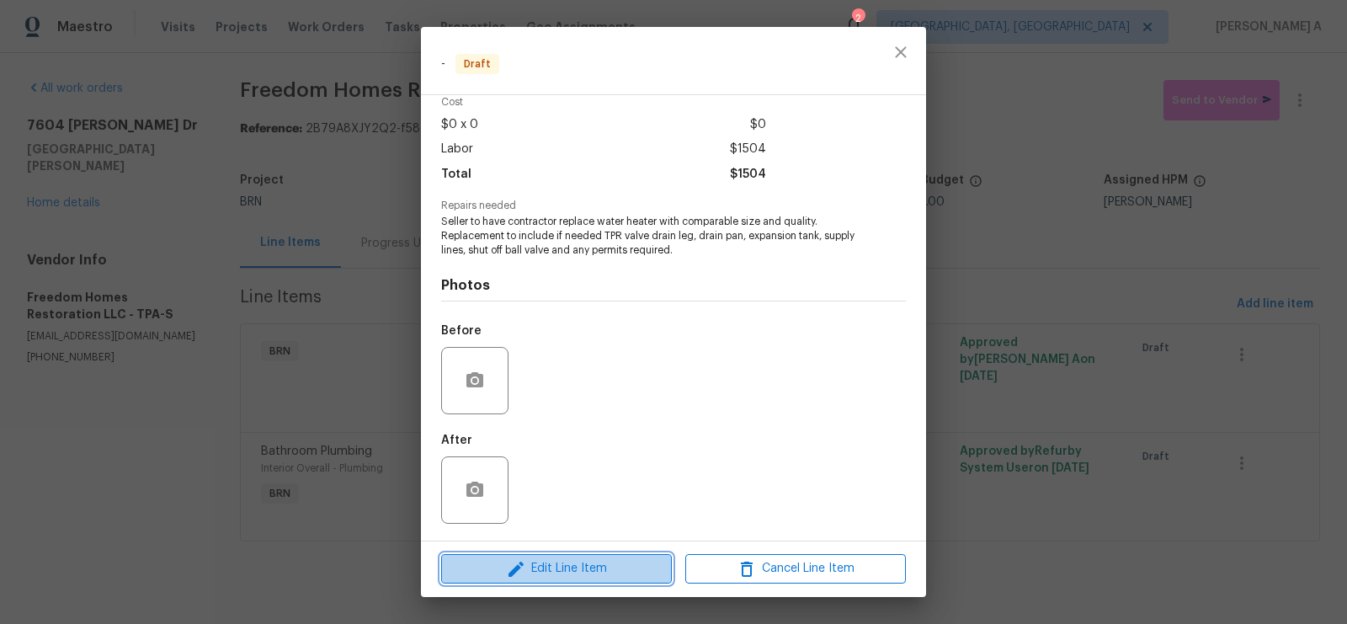
click at [605, 568] on span "Edit Line Item" at bounding box center [556, 568] width 221 height 21
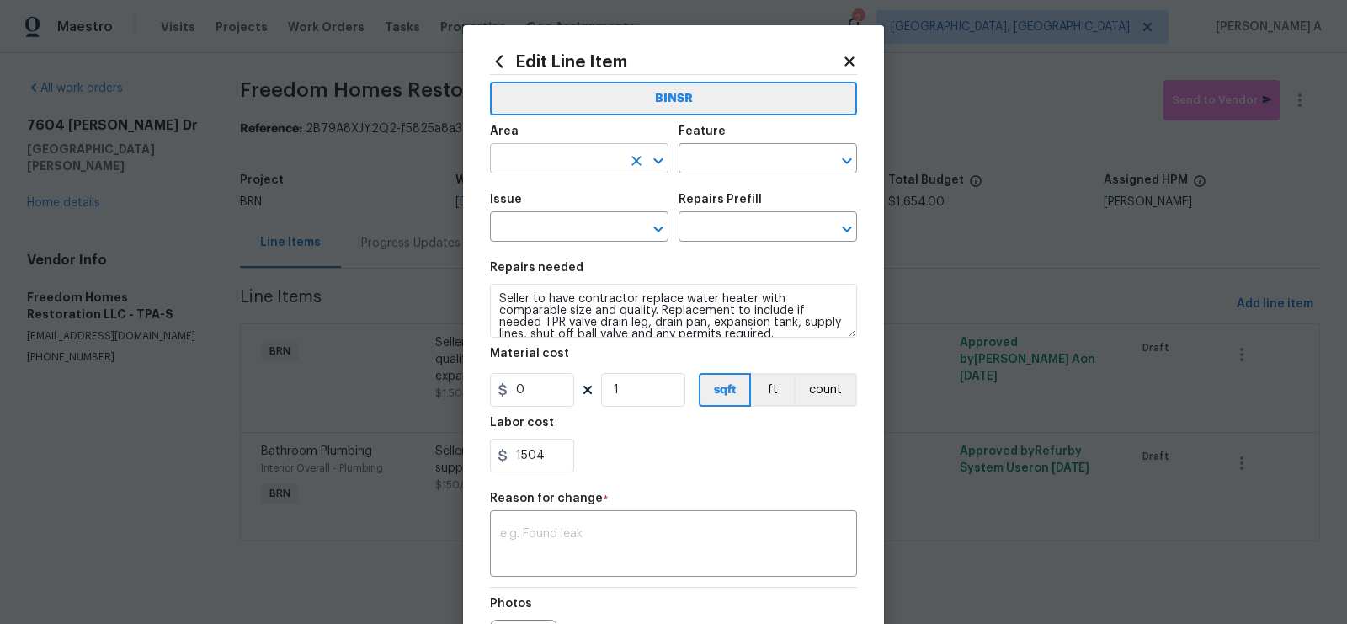
click at [561, 158] on input "text" at bounding box center [555, 160] width 131 height 26
click at [578, 205] on li "Plumbing" at bounding box center [579, 198] width 179 height 28
type input "Plumbing"
click at [723, 159] on input "text" at bounding box center [744, 160] width 131 height 26
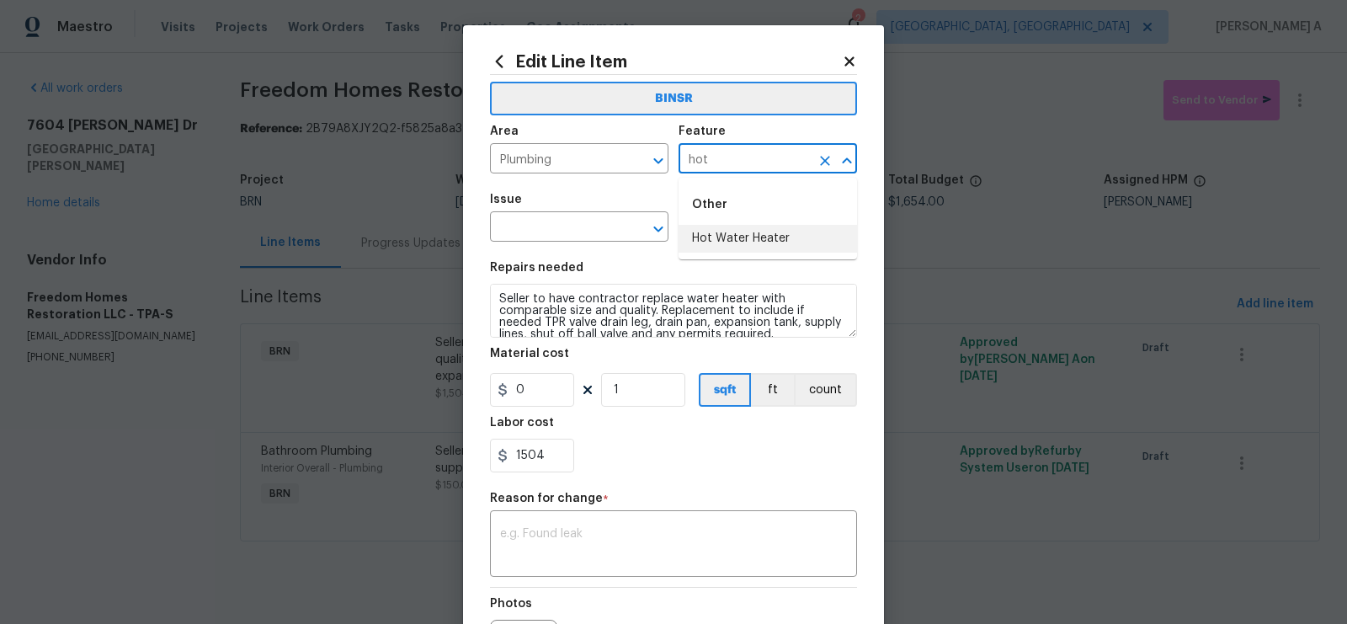
click at [745, 240] on li "Hot Water Heater" at bounding box center [768, 239] width 179 height 28
type input "Hot Water Heater"
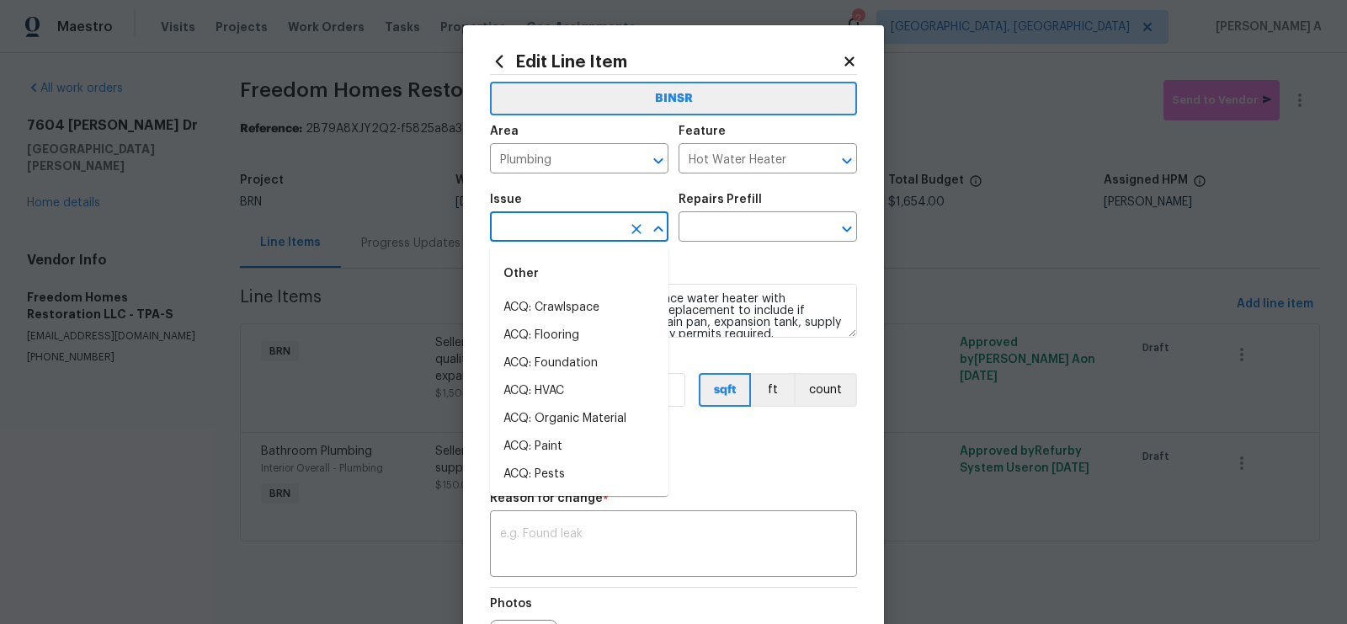
click at [517, 221] on input "text" at bounding box center [555, 229] width 131 height 26
click at [537, 359] on li "General Plumbing" at bounding box center [579, 363] width 179 height 28
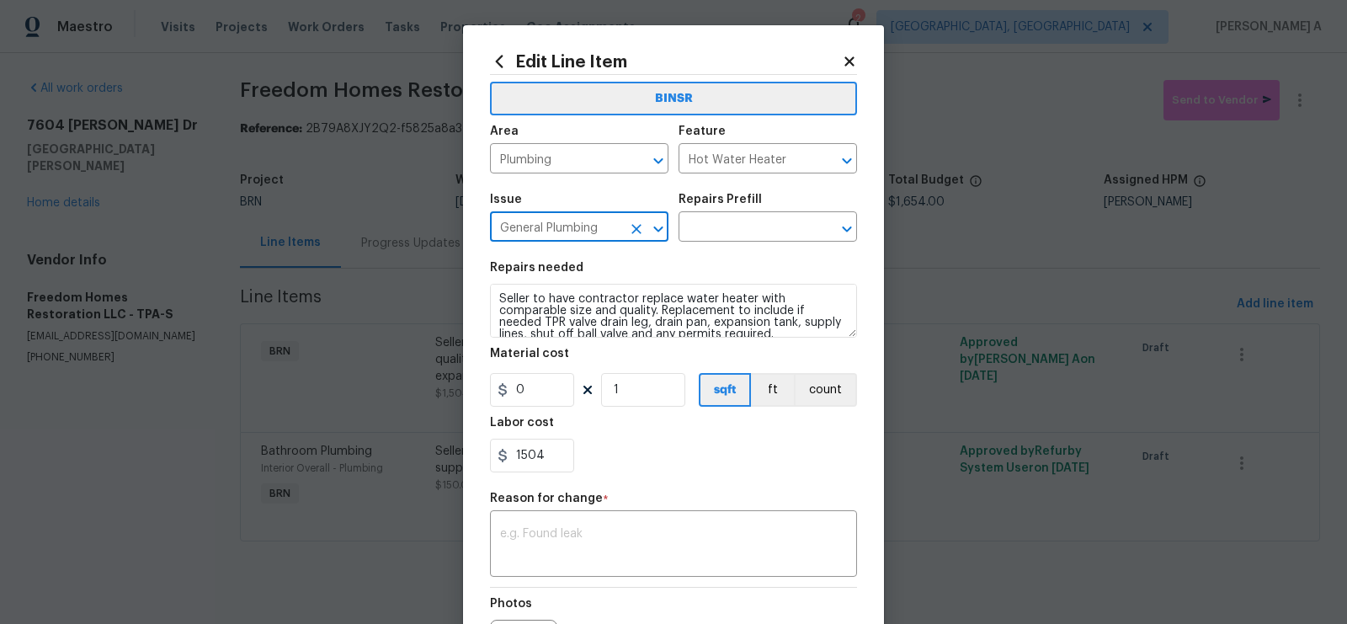
type input "General Plumbing"
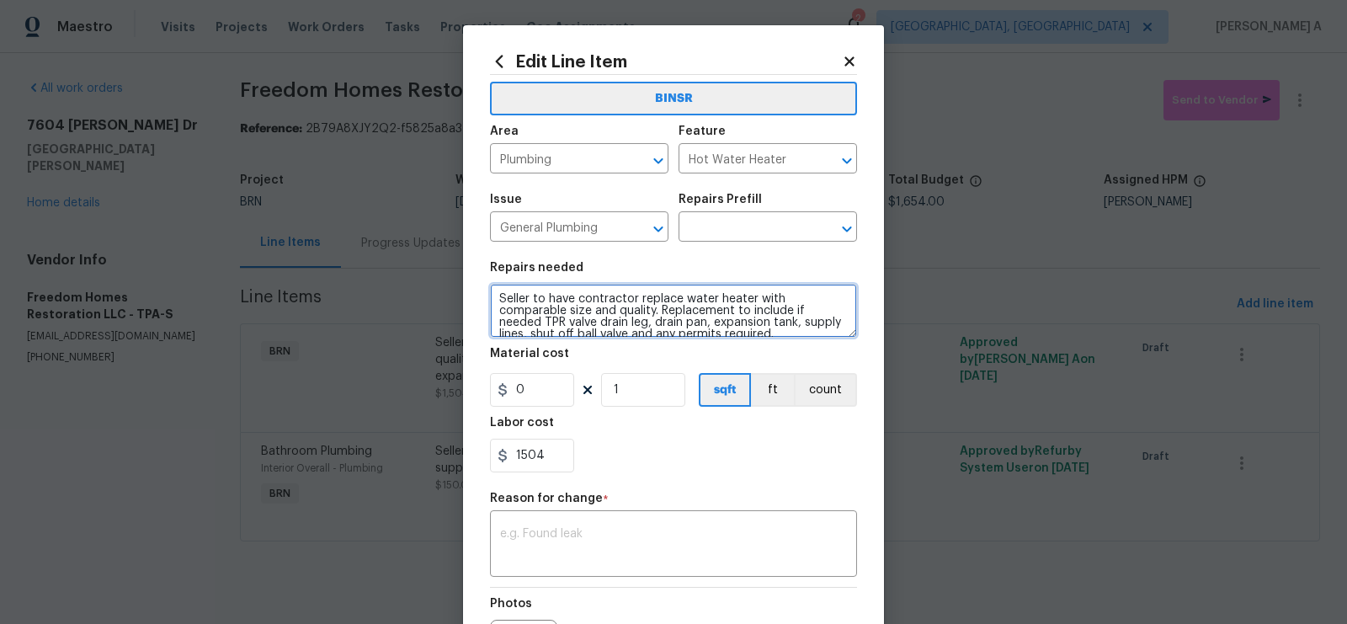
click at [553, 314] on textarea "Seller to have contractor replace water heater with comparable size and quality…" at bounding box center [673, 311] width 367 height 54
click at [719, 226] on input "text" at bounding box center [744, 229] width 131 height 26
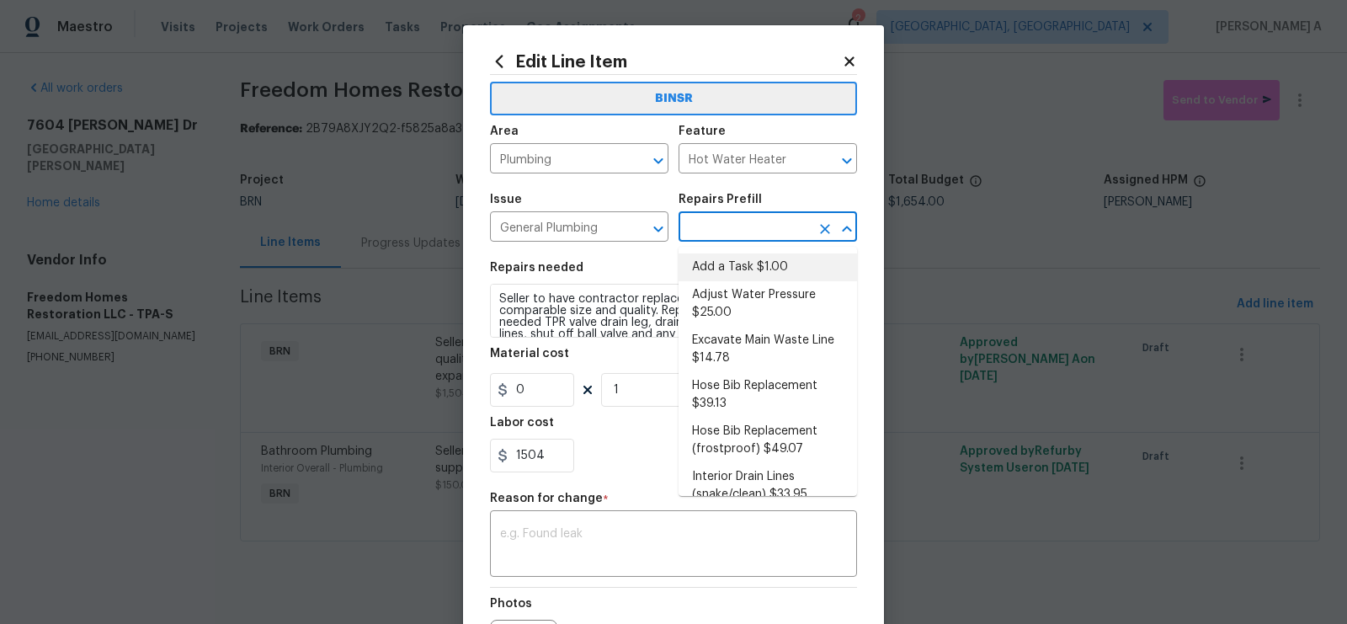
click at [730, 274] on li "Add a Task $1.00" at bounding box center [768, 267] width 179 height 28
type input "Plumbing"
type input "Add a Task $1.00"
type textarea "HPM to detail"
type input "1"
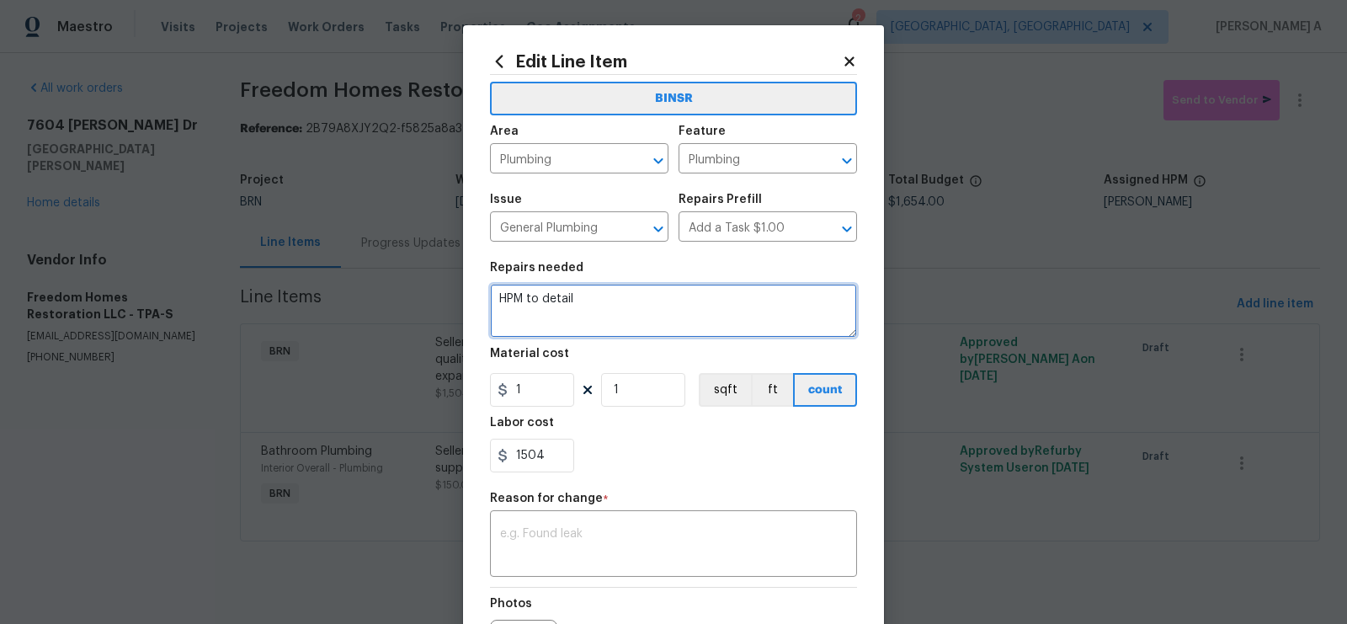
click at [691, 306] on textarea "HPM to detail" at bounding box center [673, 311] width 367 height 54
paste textarea "Seller to have contractor replace water heater with comparable size and quality…"
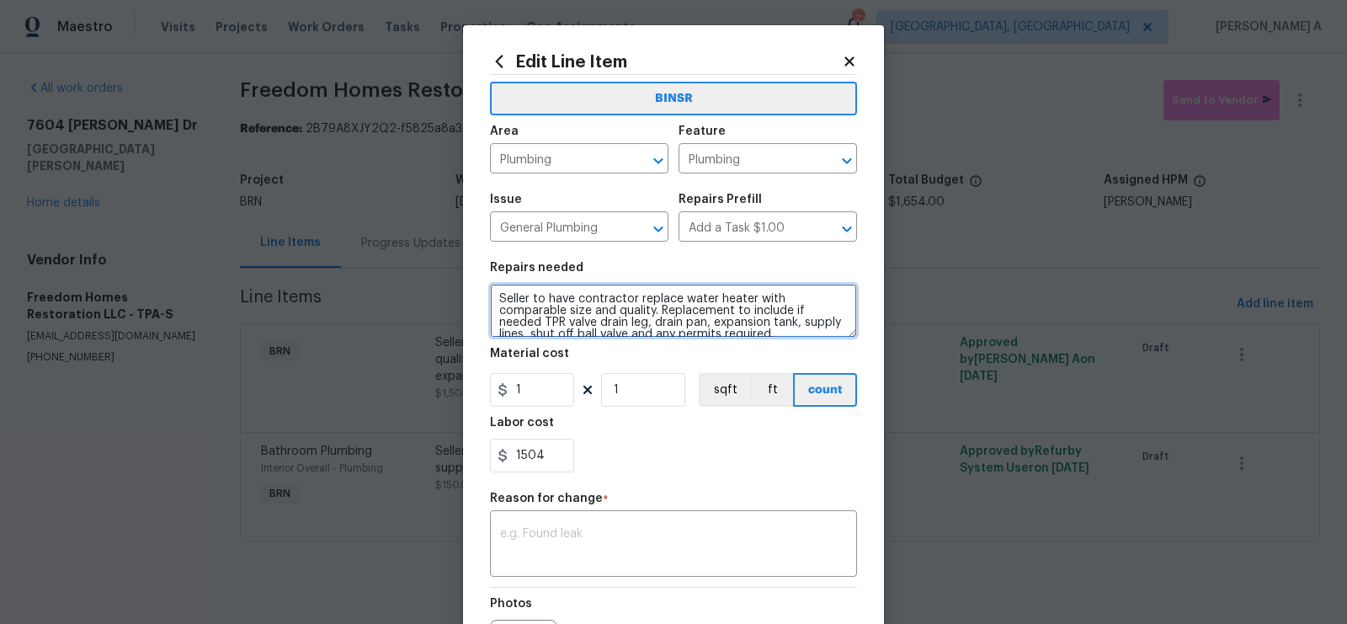
scroll to position [3, 0]
type textarea "Seller to have contractor replace water heater with comparable size and quality…"
drag, startPoint x: 532, startPoint y: 403, endPoint x: 442, endPoint y: 381, distance: 92.9
click at [442, 381] on div "Edit Line Item BINSR Area Plumbing ​ Feature Plumbing ​ Issue General Plumbing …" at bounding box center [673, 312] width 1347 height 624
type input "0"
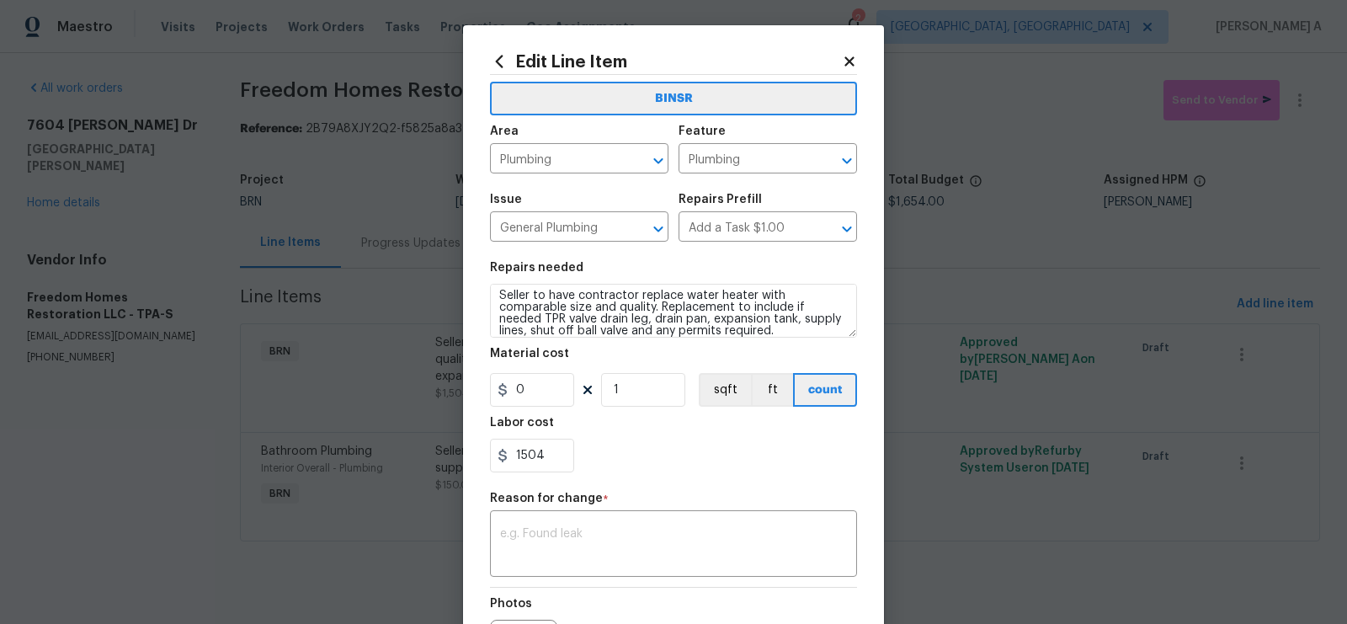
click at [658, 463] on div "1504" at bounding box center [673, 456] width 367 height 34
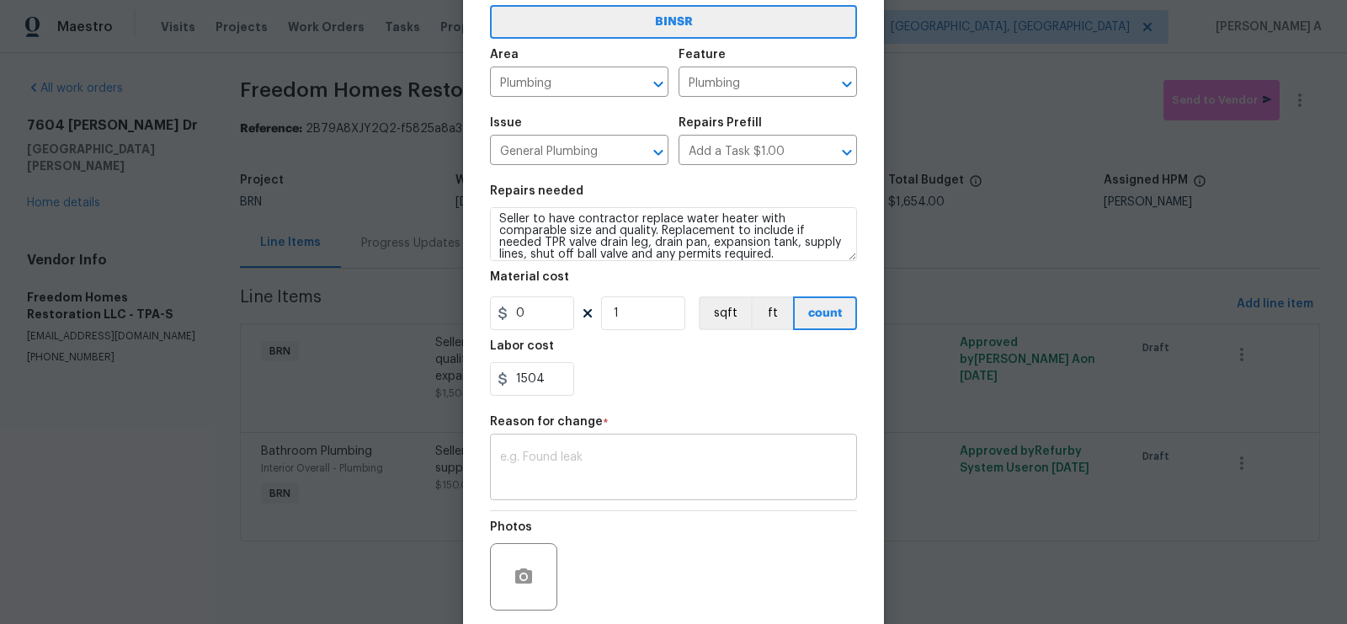
click at [648, 474] on textarea at bounding box center [673, 468] width 347 height 35
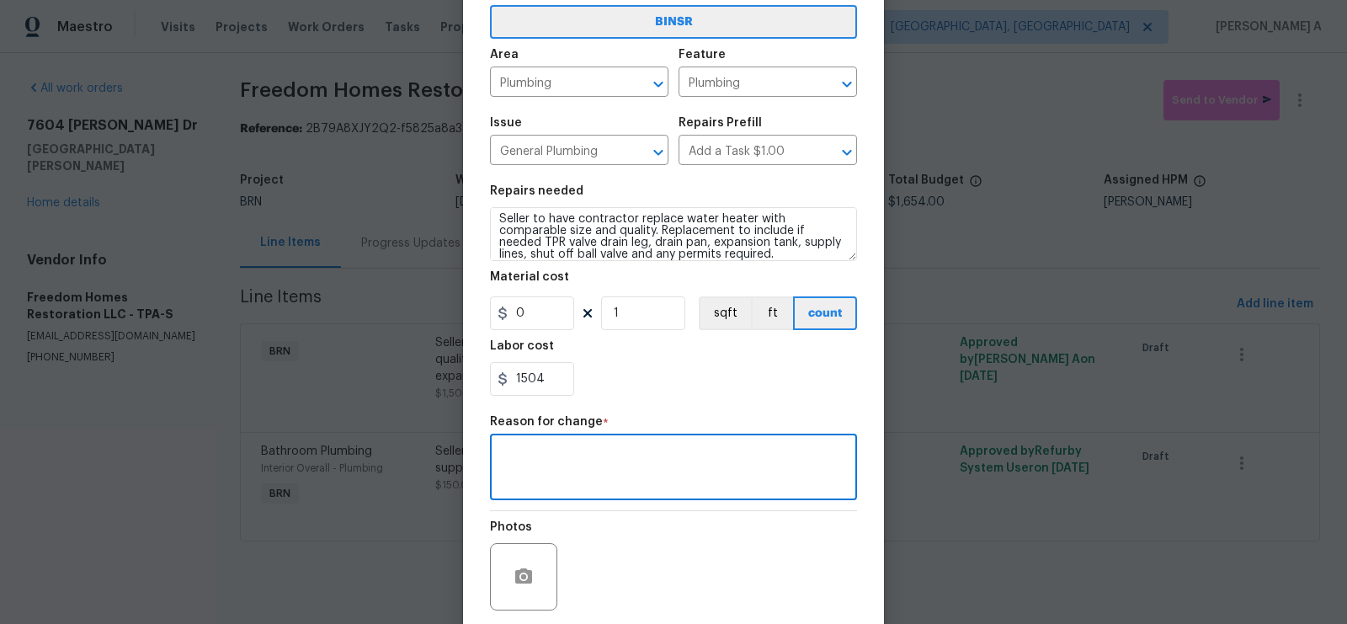
scroll to position [205, 0]
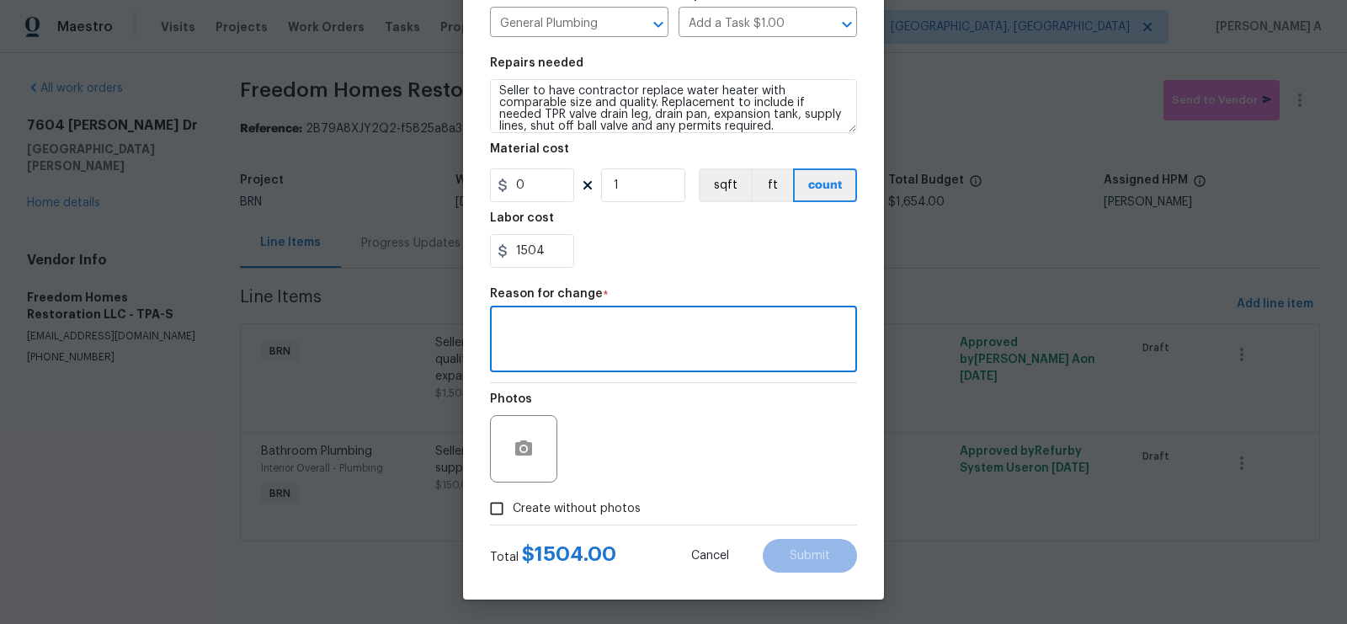
click at [530, 511] on span "Create without photos" at bounding box center [577, 509] width 128 height 18
click at [513, 511] on input "Create without photos" at bounding box center [497, 509] width 32 height 32
checkbox input "true"
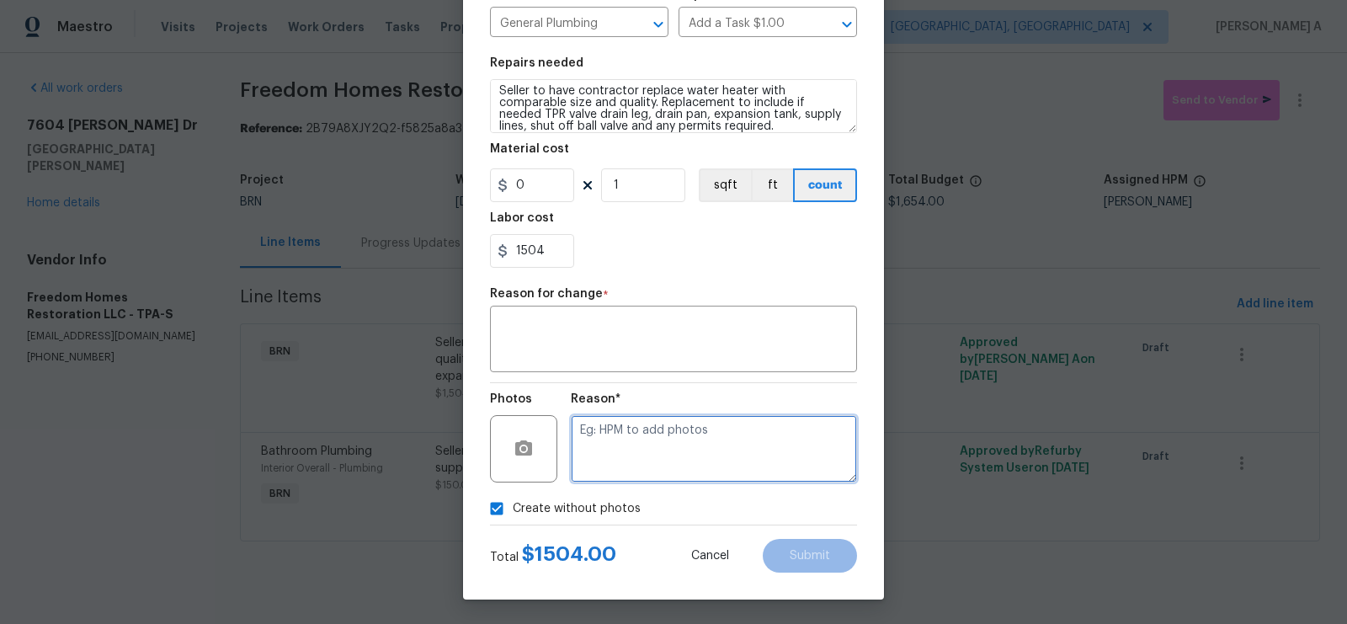
click at [647, 456] on textarea at bounding box center [714, 448] width 286 height 67
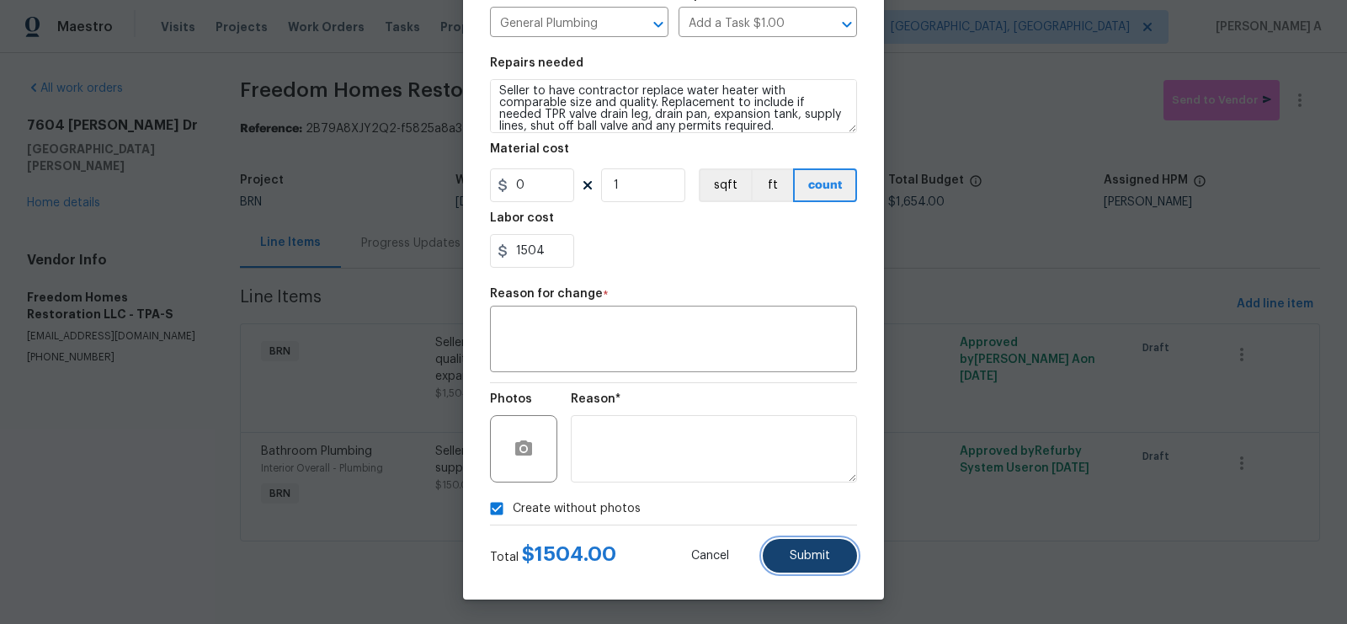
click at [821, 564] on button "Submit" at bounding box center [810, 556] width 94 height 34
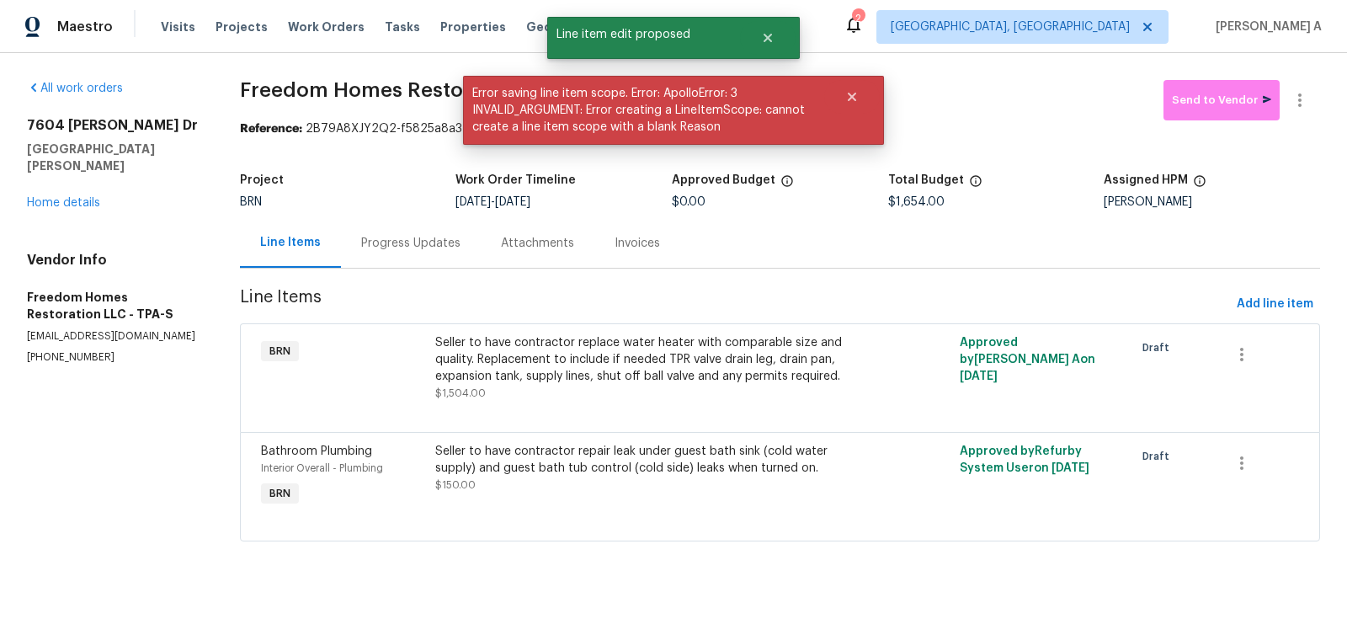
scroll to position [0, 0]
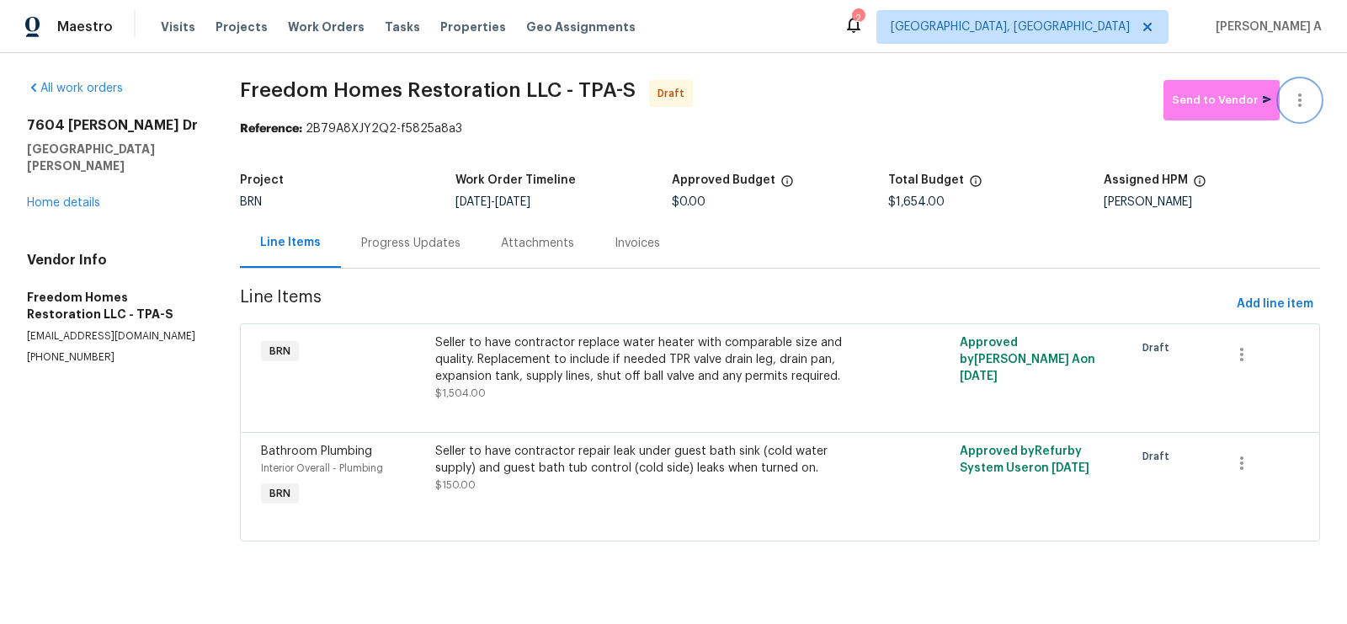
click at [1298, 104] on icon "button" at bounding box center [1300, 100] width 20 height 20
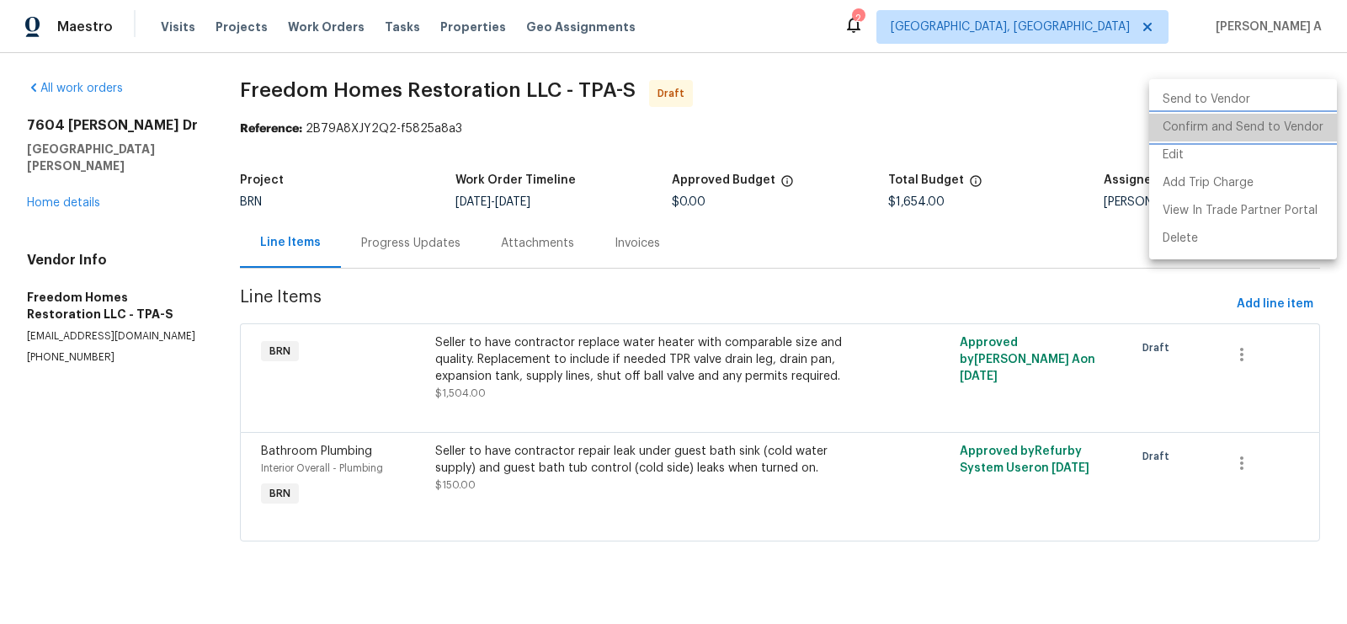
click at [1307, 120] on li "Confirm and Send to Vendor" at bounding box center [1243, 128] width 188 height 28
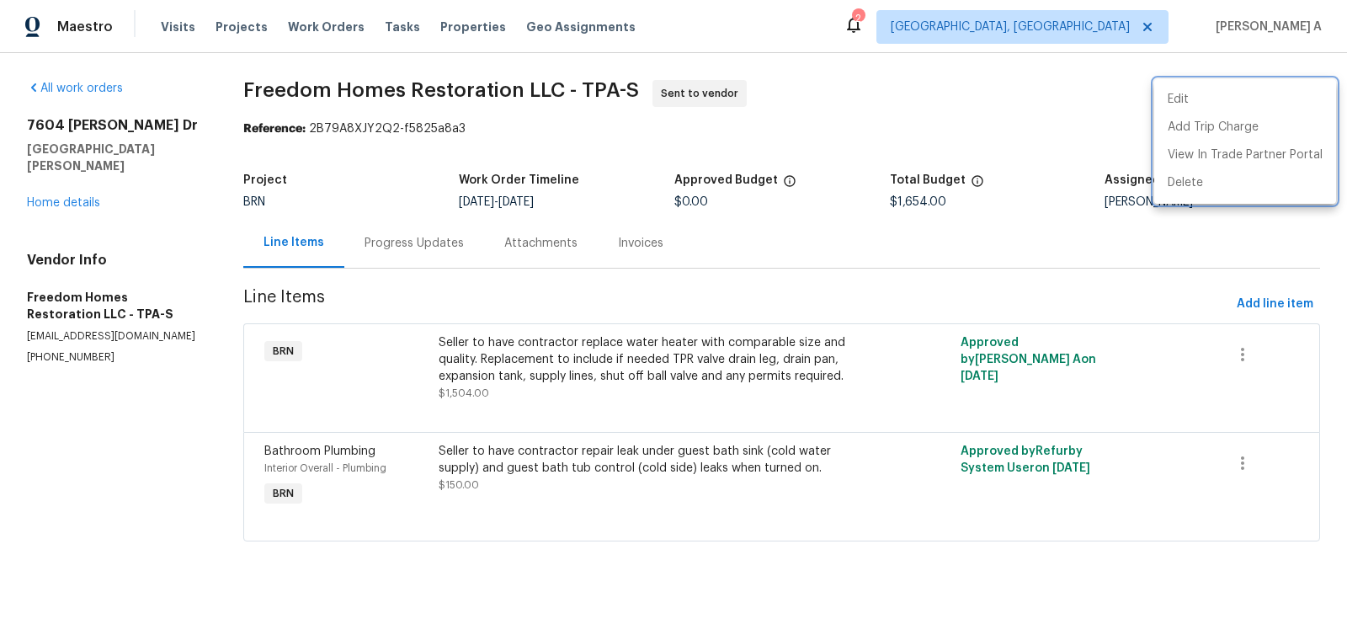
click at [399, 245] on div at bounding box center [673, 312] width 1347 height 624
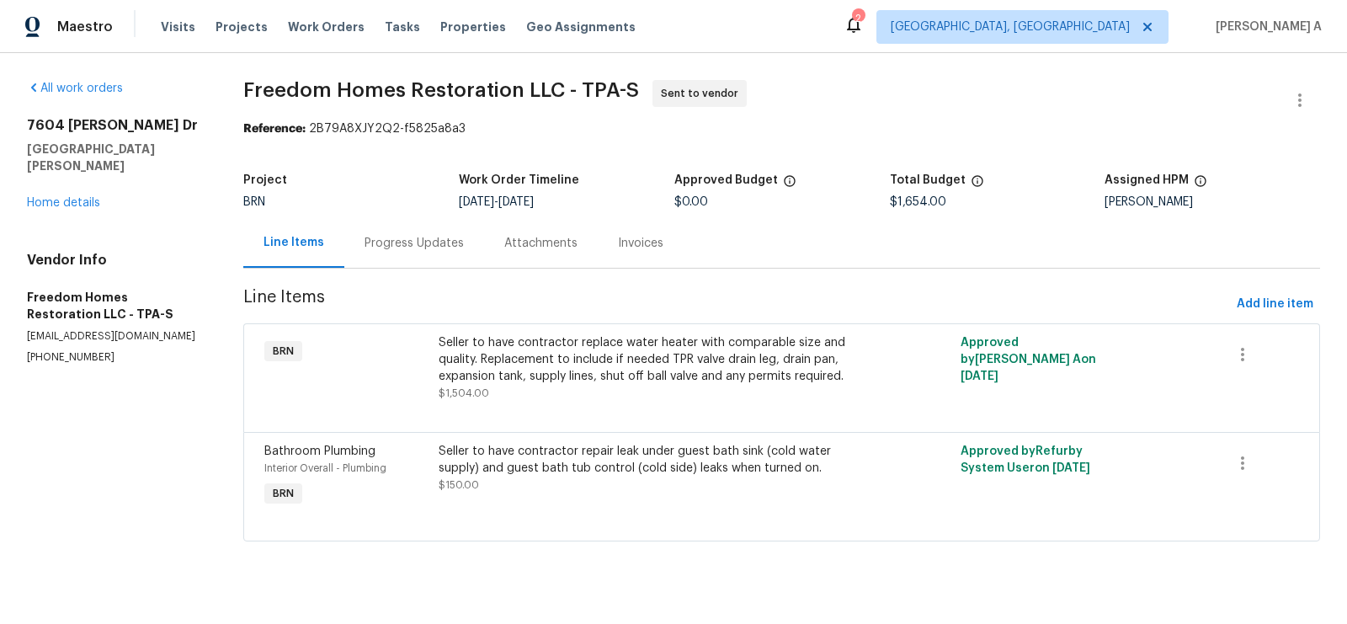
click at [452, 256] on div "Progress Updates" at bounding box center [414, 243] width 140 height 50
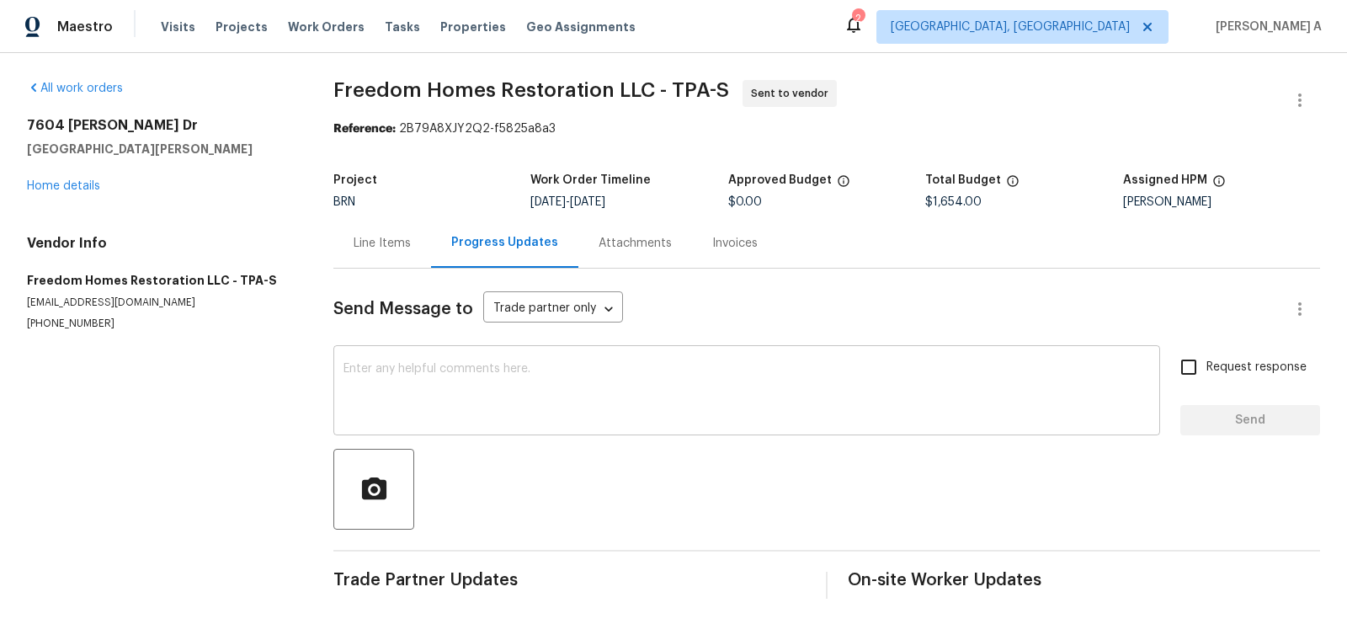
scroll to position [1, 0]
click at [366, 398] on textarea at bounding box center [747, 391] width 807 height 59
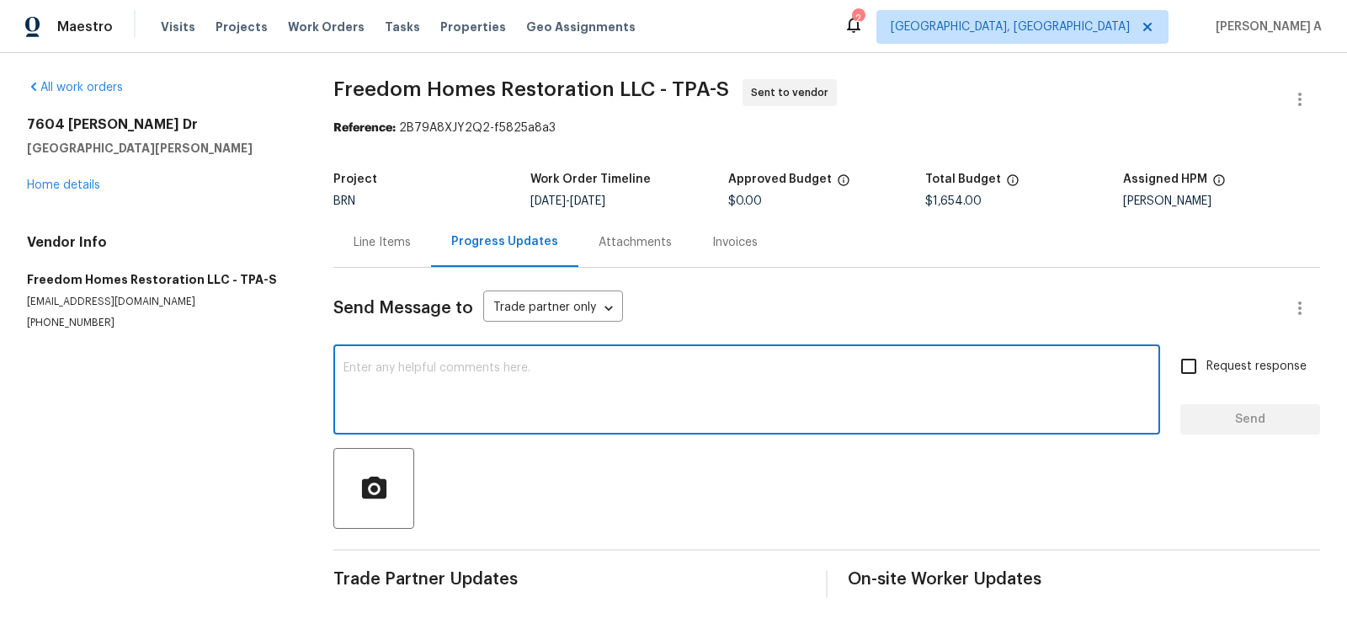
click at [366, 398] on textarea at bounding box center [747, 391] width 807 height 59
paste textarea "Hi, I'm Akshay from Opendoor. Just wanted to check if you received the workorde…"
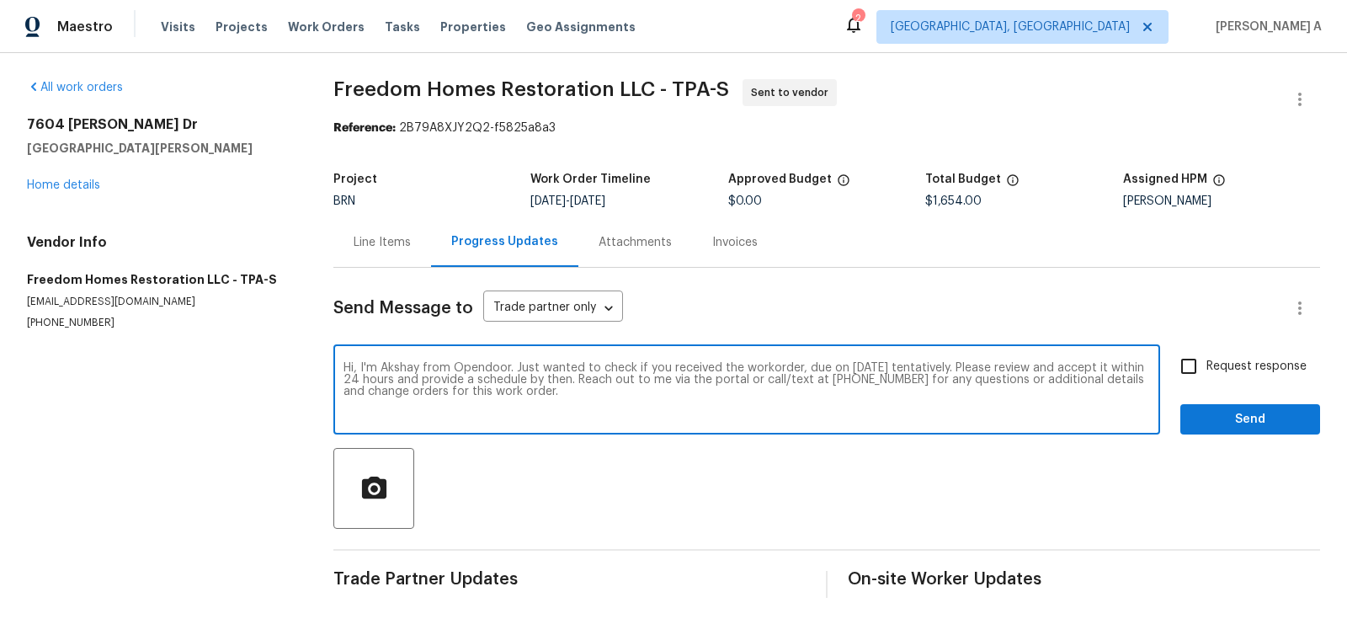
type textarea "Hi, I'm Akshay from Opendoor. Just wanted to check if you received the workorde…"
click at [1165, 360] on div "Hi, I'm Akshay from Opendoor. Just wanted to check if you received the workorde…" at bounding box center [826, 392] width 987 height 86
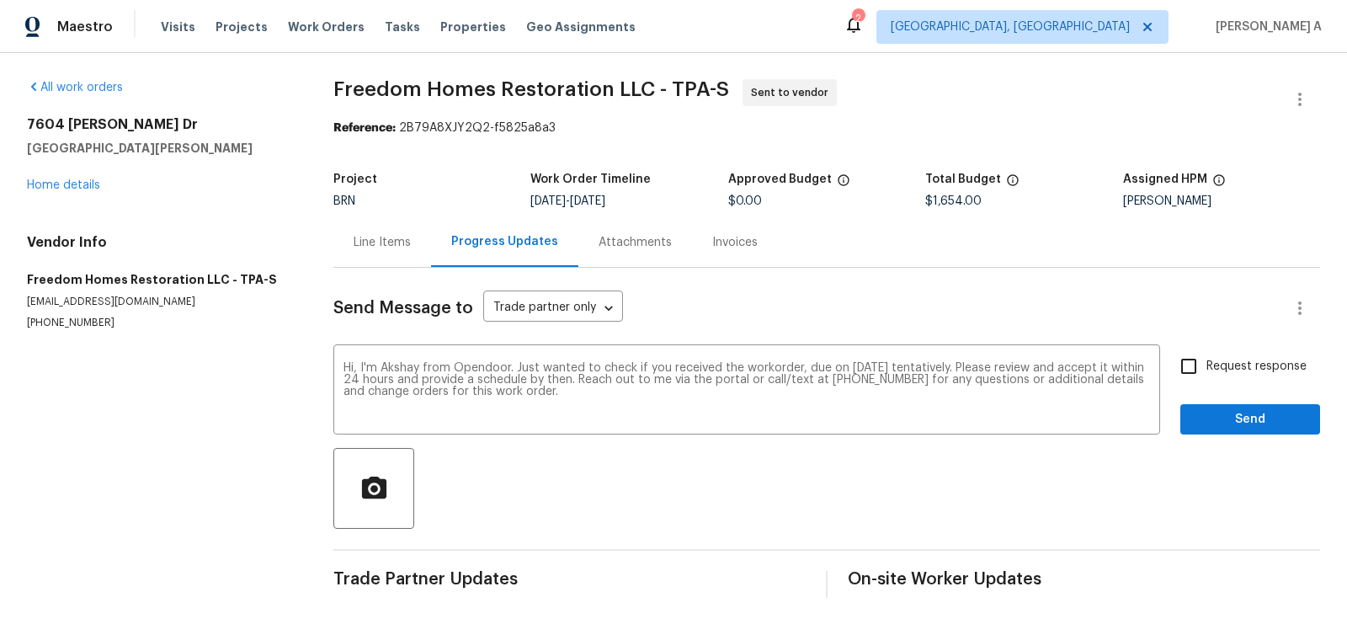
click at [1190, 368] on input "Request response" at bounding box center [1188, 366] width 35 height 35
checkbox input "true"
click at [1227, 413] on span "Send" at bounding box center [1250, 419] width 113 height 21
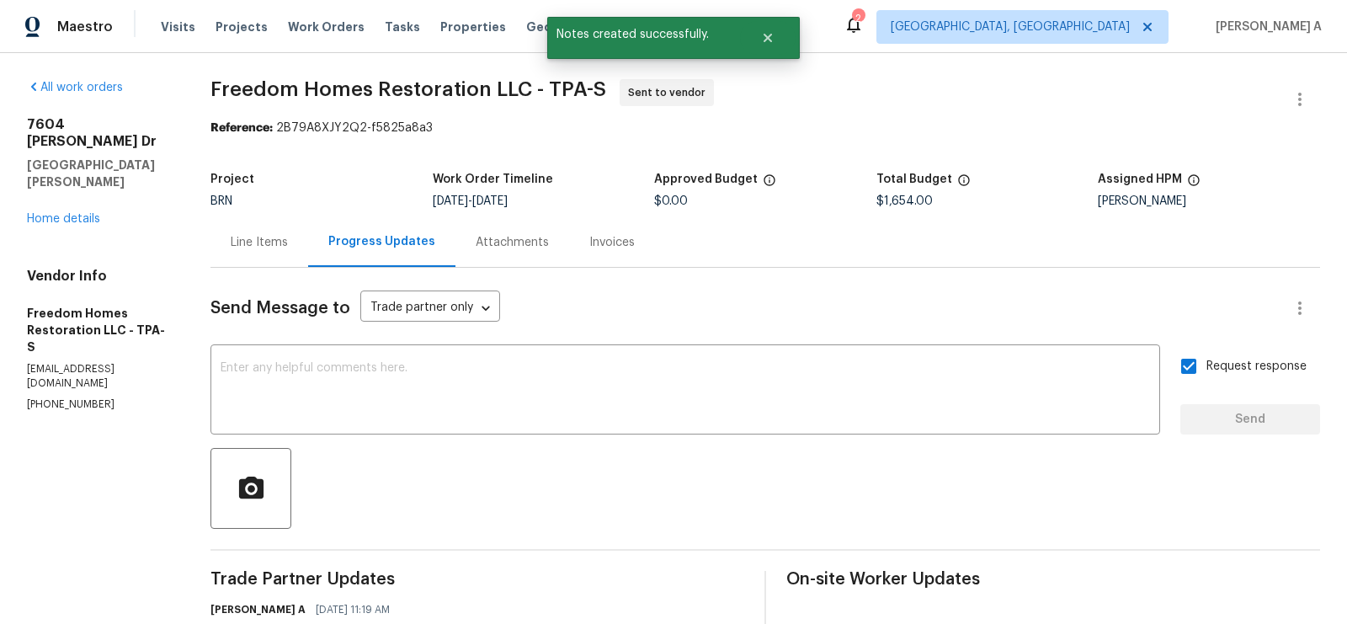
click at [262, 247] on div "Line Items" at bounding box center [259, 242] width 57 height 17
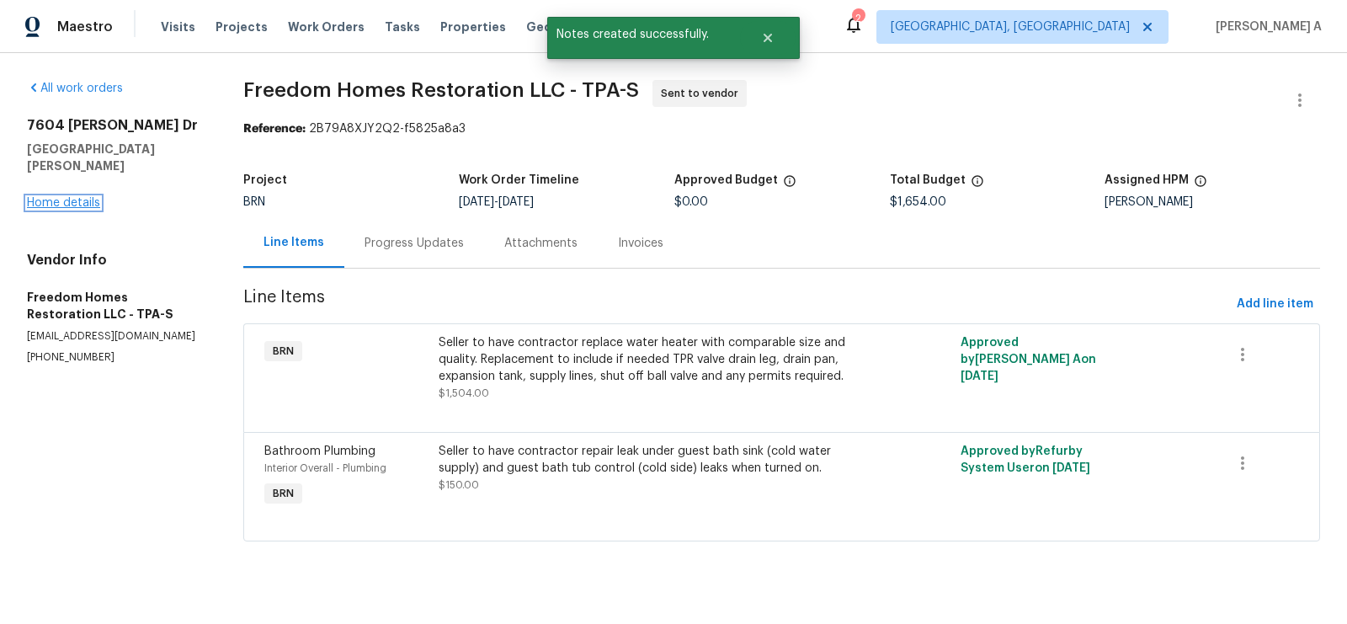
click at [60, 197] on link "Home details" at bounding box center [63, 203] width 73 height 12
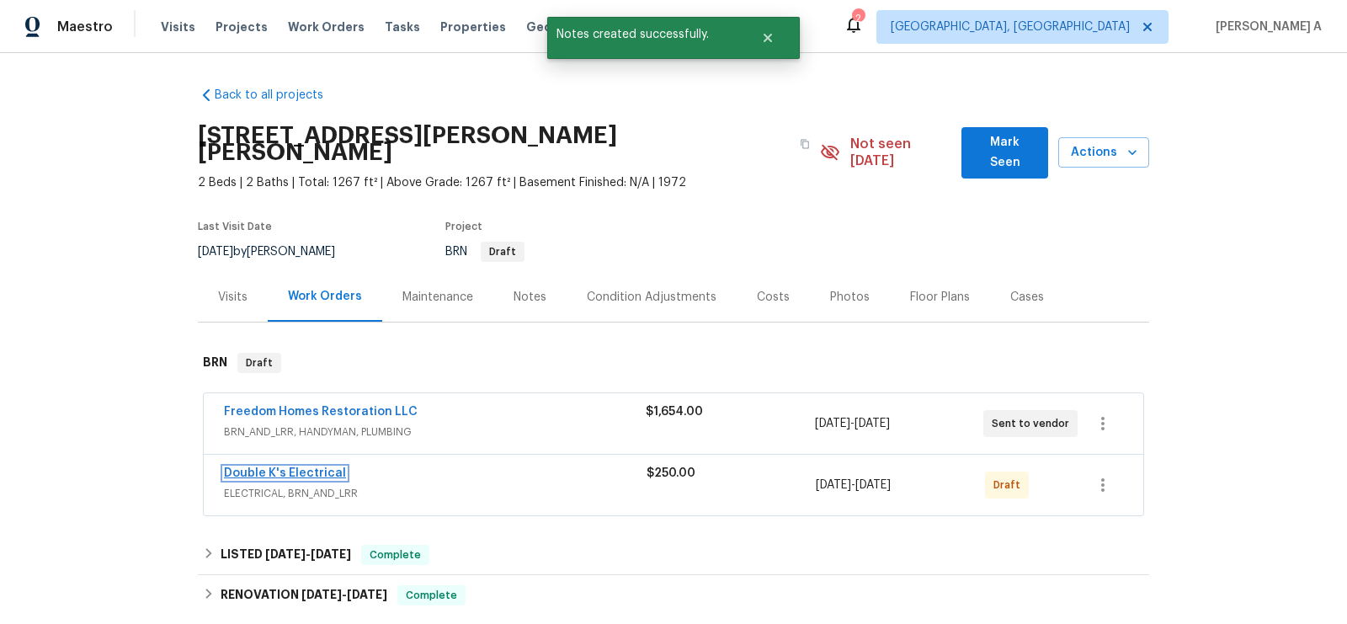
click at [312, 467] on link "Double K's Electrical" at bounding box center [285, 473] width 122 height 12
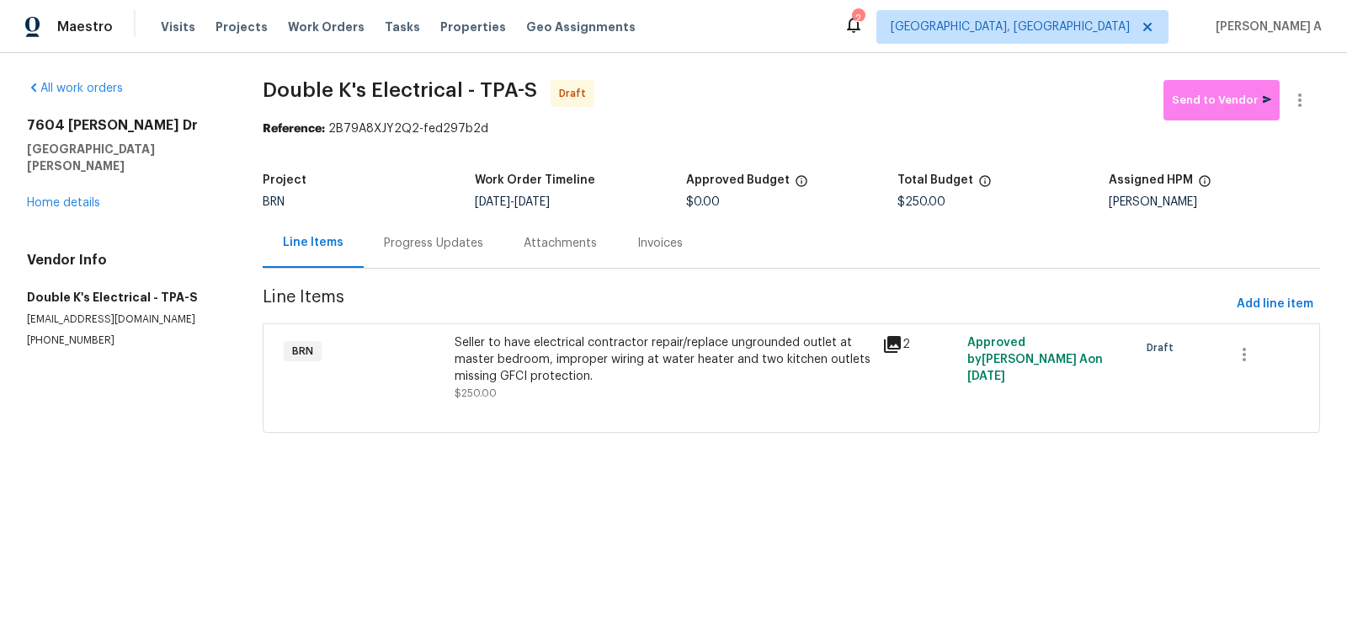
click at [666, 382] on div "Seller to have electrical contractor repair/replace ungrounded outlet at master…" at bounding box center [663, 359] width 417 height 51
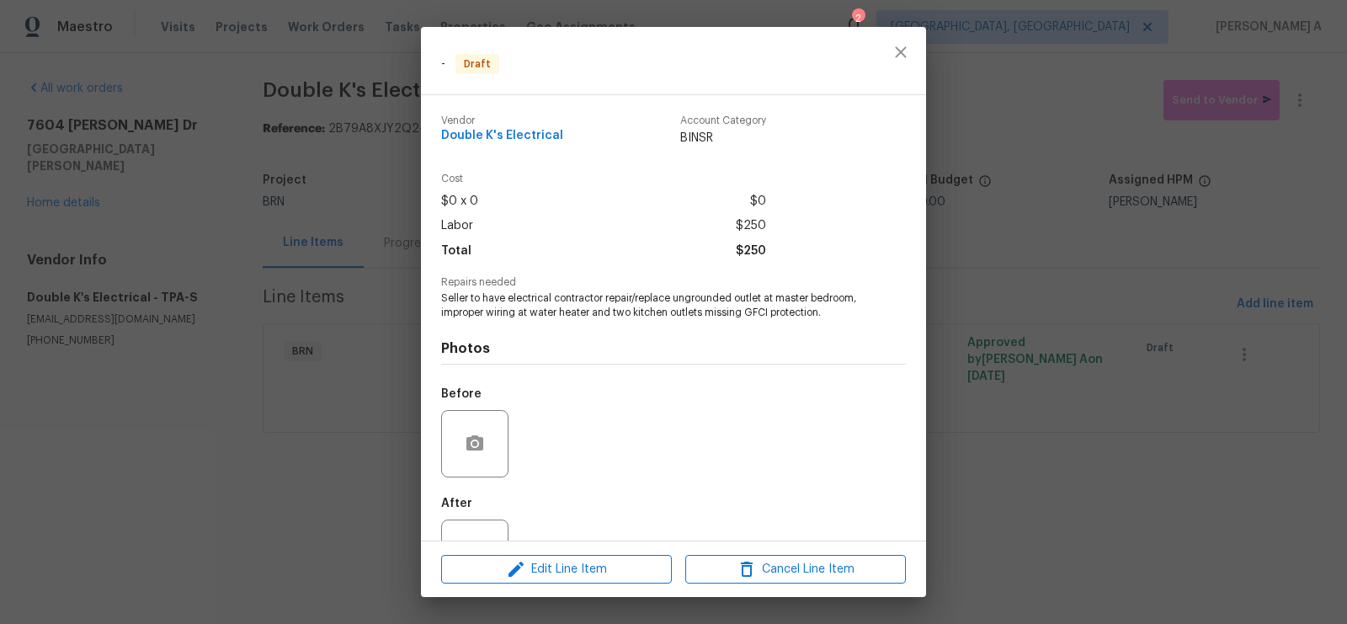
scroll to position [77, 0]
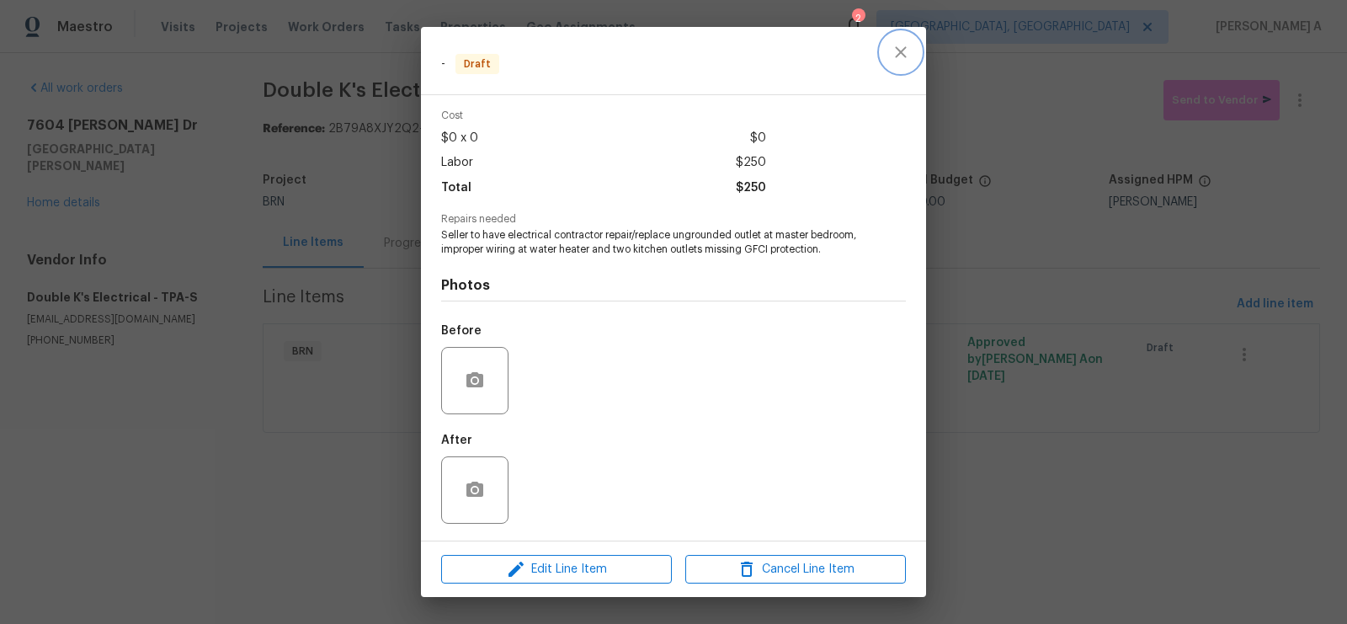
click at [909, 56] on icon "close" at bounding box center [901, 52] width 20 height 20
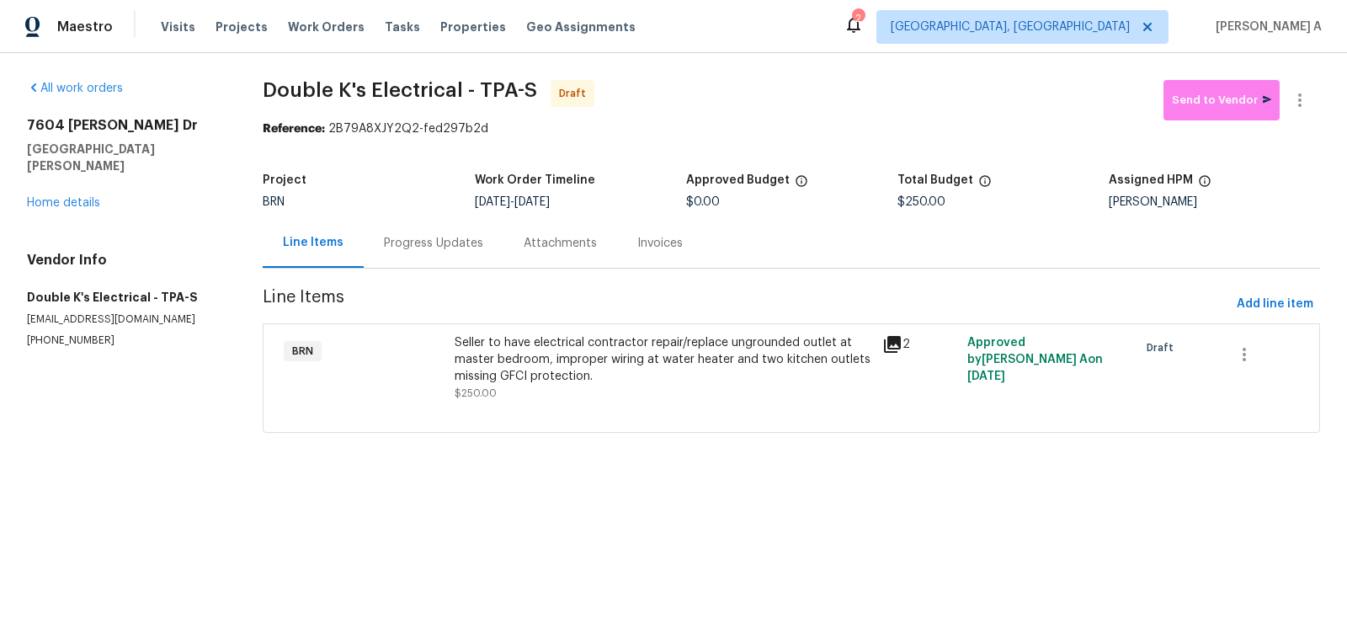
click at [430, 234] on div "Progress Updates" at bounding box center [434, 243] width 140 height 50
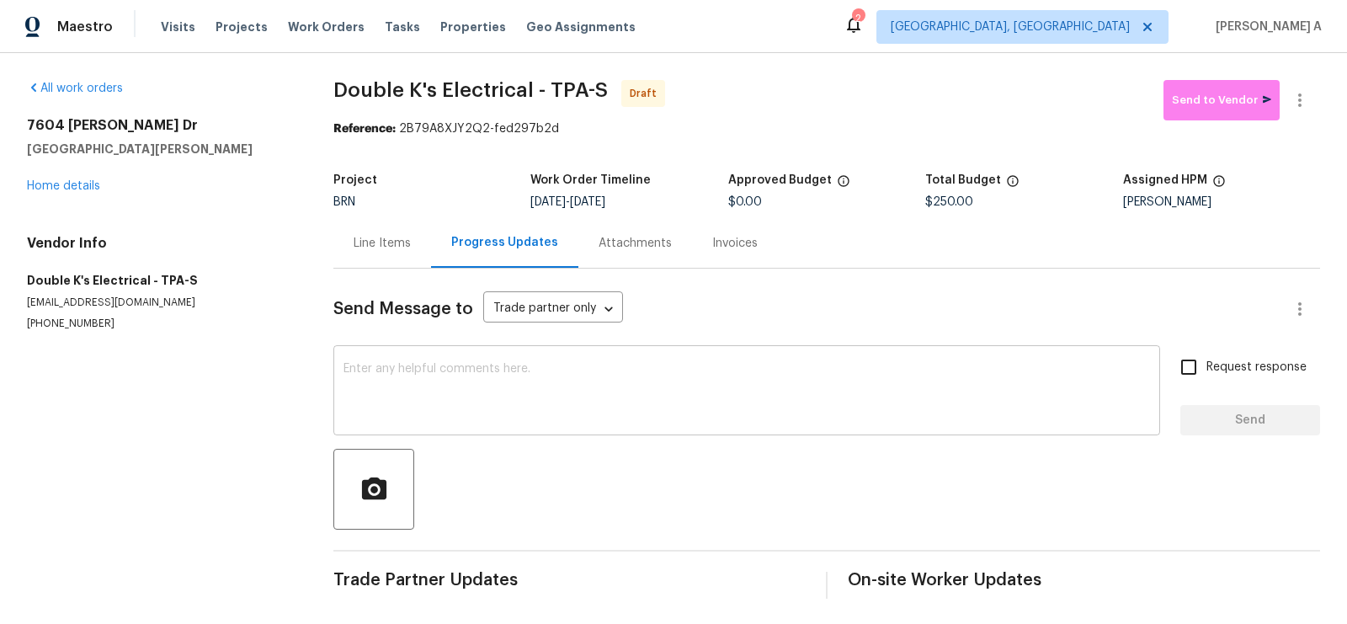
click at [574, 427] on div "x ​" at bounding box center [746, 392] width 827 height 86
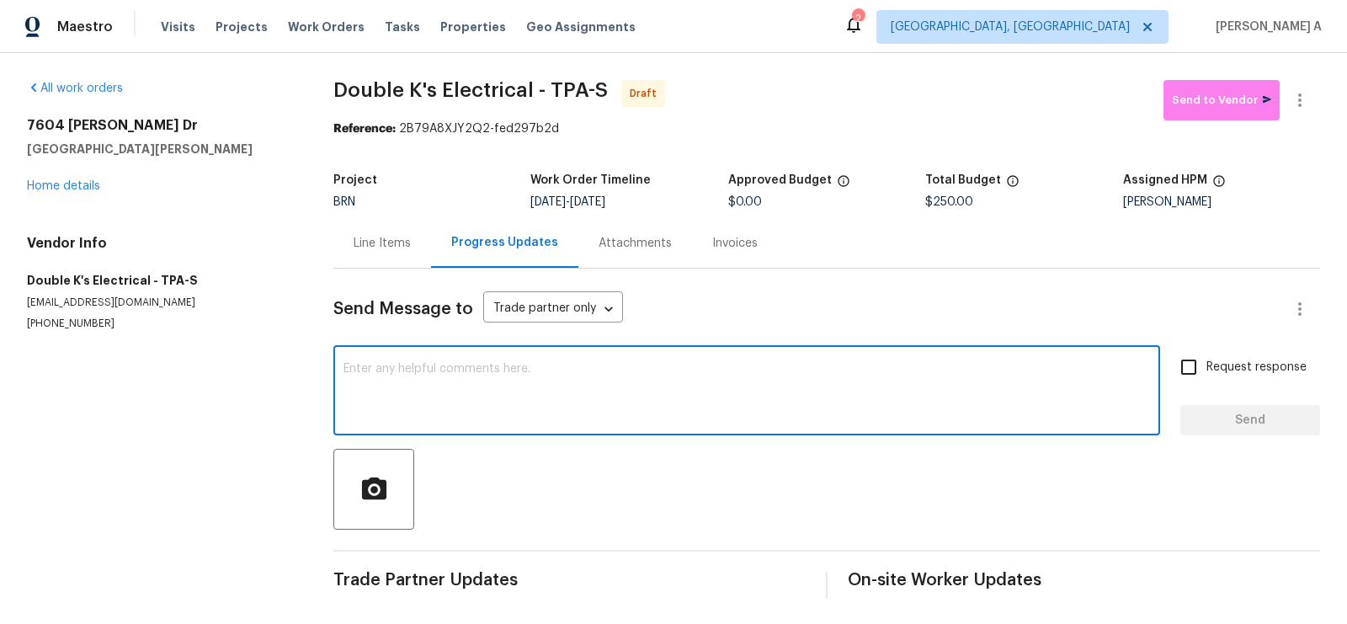
paste textarea "Hi, I'm Akshay from Opendoor. Just wanted to check if you received the workorde…"
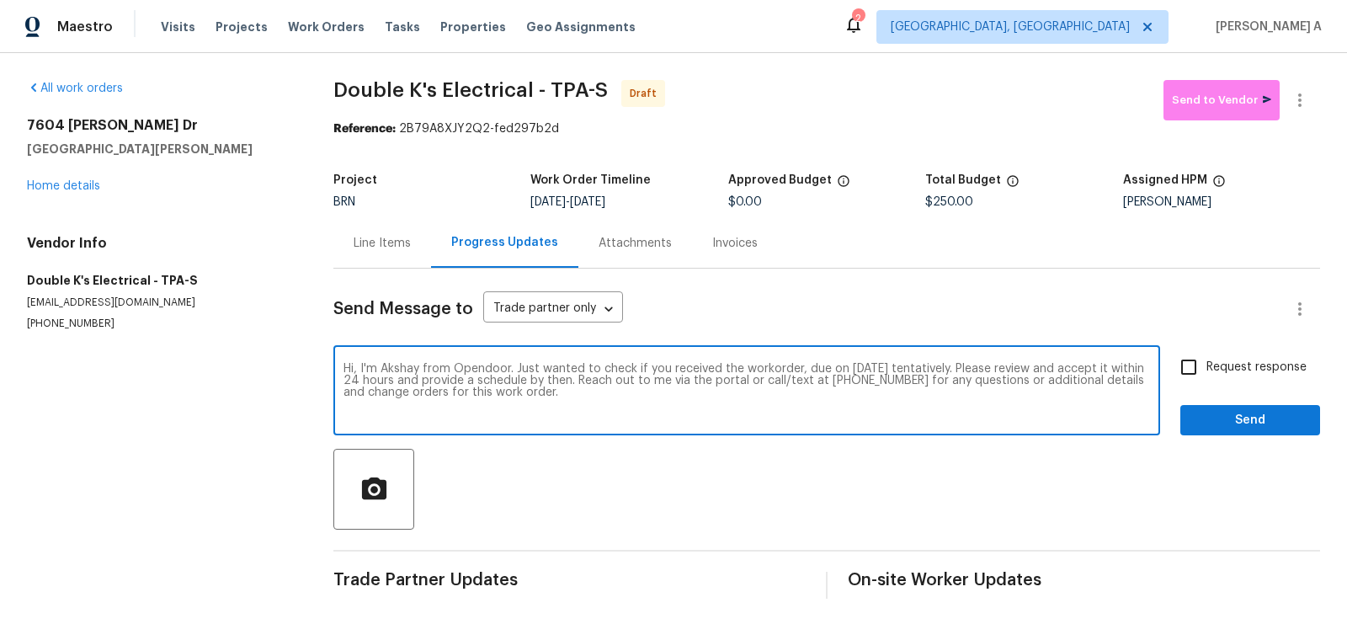
type textarea "Hi, I'm Akshay from Opendoor. Just wanted to check if you received the workorde…"
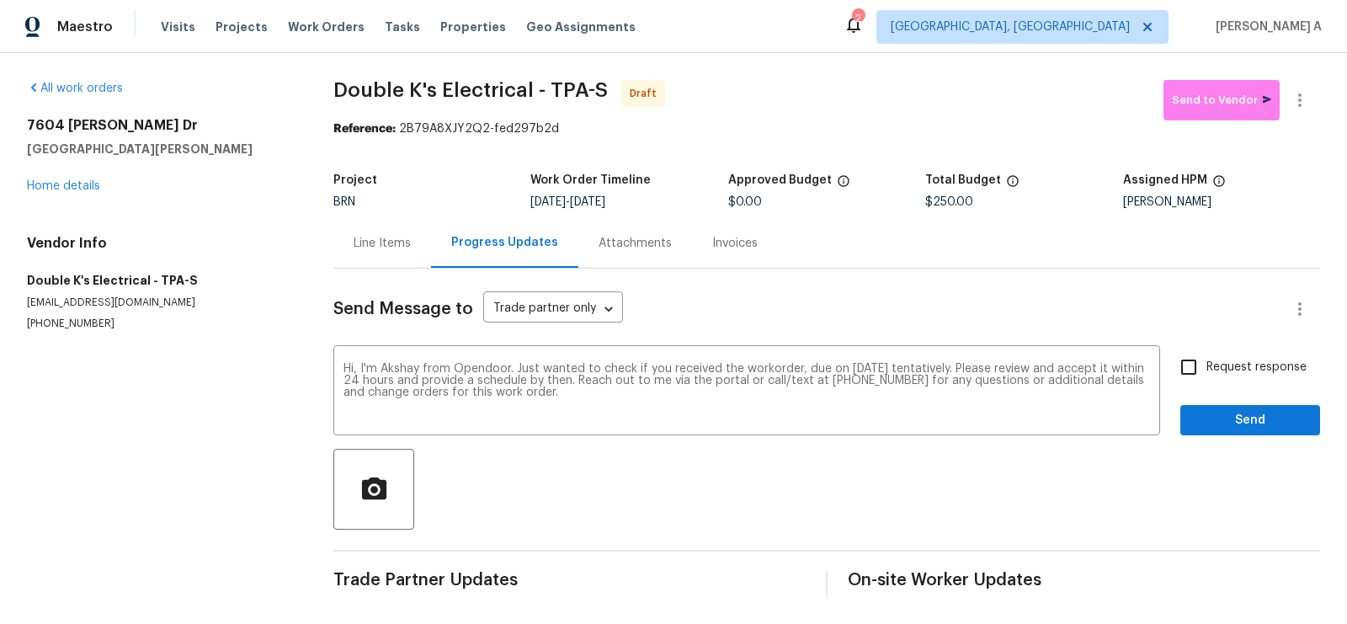
click at [1199, 384] on div "Request response Send" at bounding box center [1251, 392] width 140 height 86
click at [1229, 419] on span "Send" at bounding box center [1250, 420] width 113 height 21
click at [1183, 370] on input "Request response" at bounding box center [1188, 366] width 35 height 35
checkbox input "true"
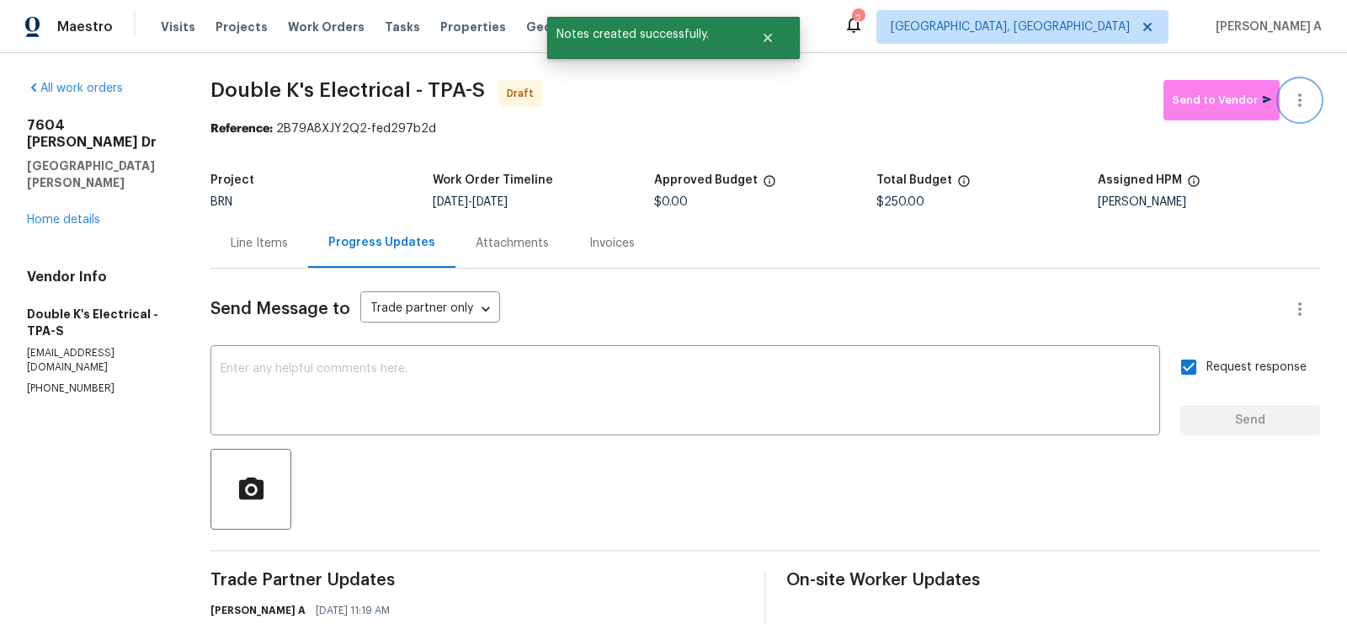
click at [1308, 101] on icon "button" at bounding box center [1300, 100] width 20 height 20
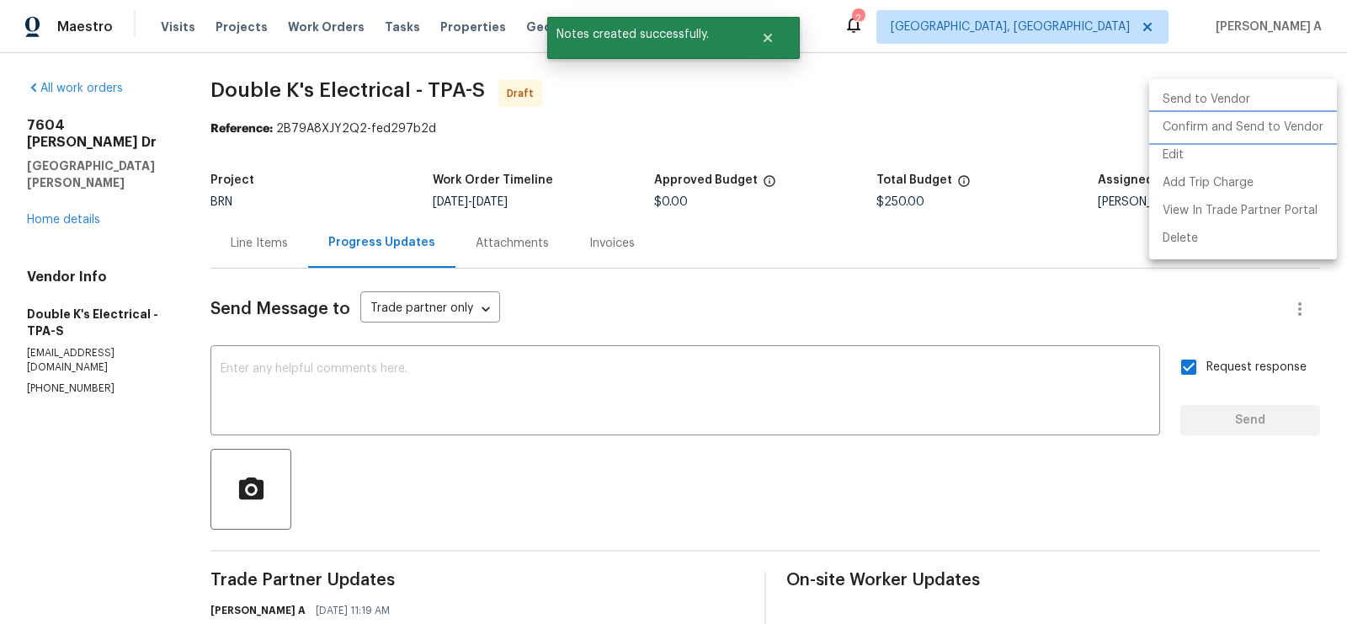
click at [1308, 125] on li "Confirm and Send to Vendor" at bounding box center [1243, 128] width 188 height 28
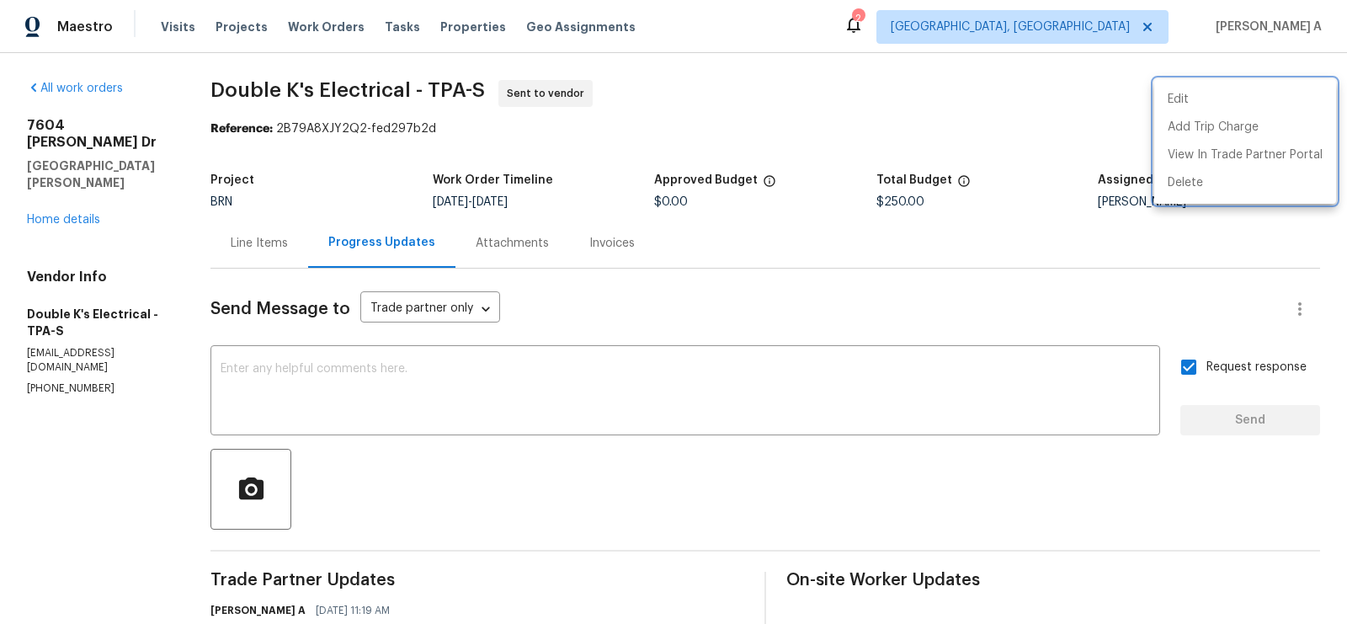
click at [254, 243] on div at bounding box center [673, 312] width 1347 height 624
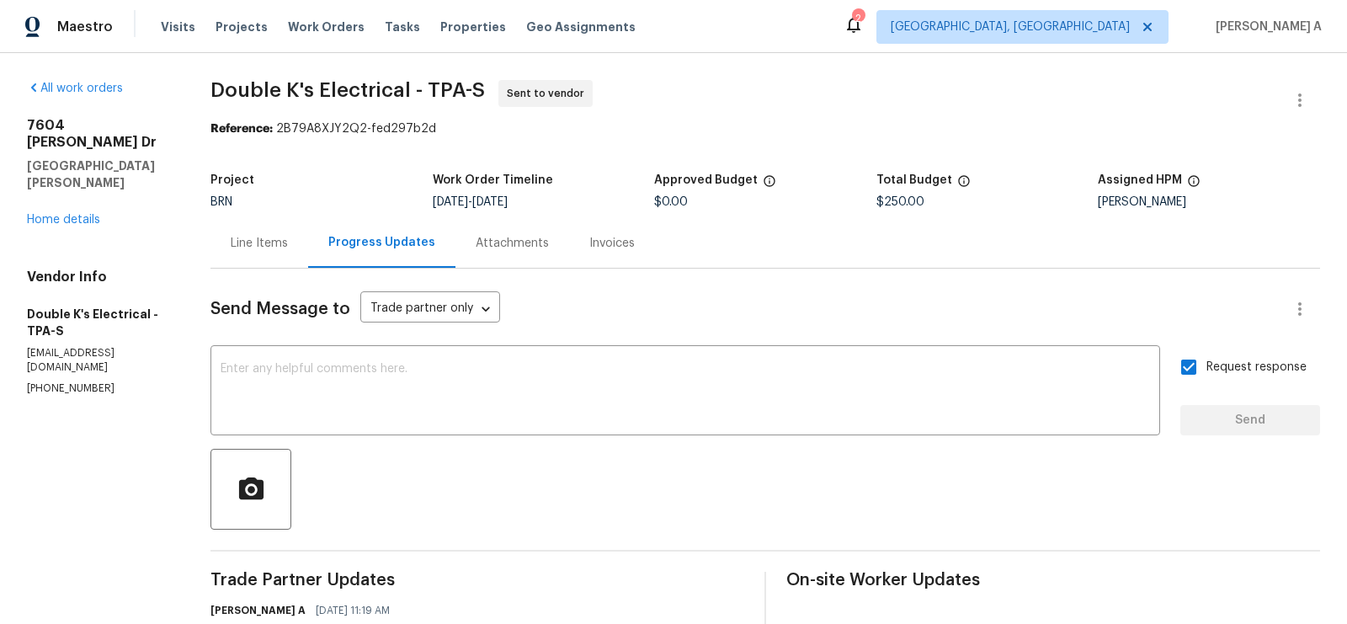
click at [254, 243] on div "Line Items" at bounding box center [259, 243] width 57 height 17
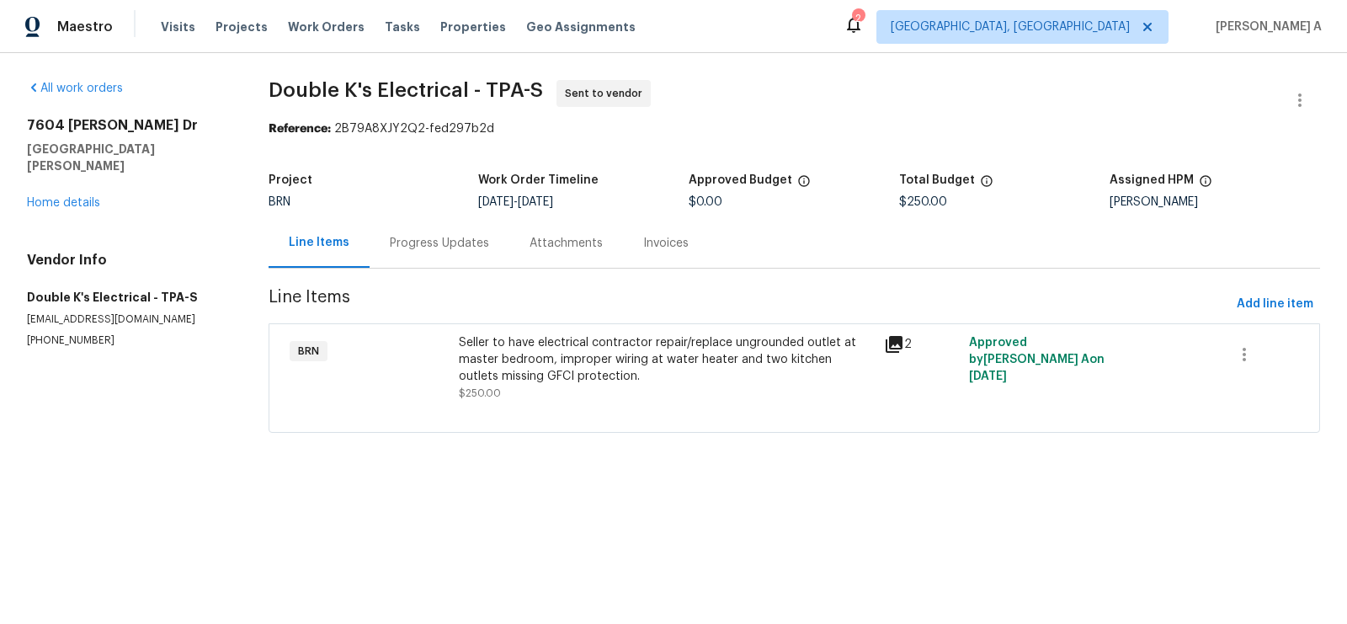
click at [605, 334] on div "Seller to have electrical contractor repair/replace ungrounded outlet at master…" at bounding box center [666, 359] width 415 height 51
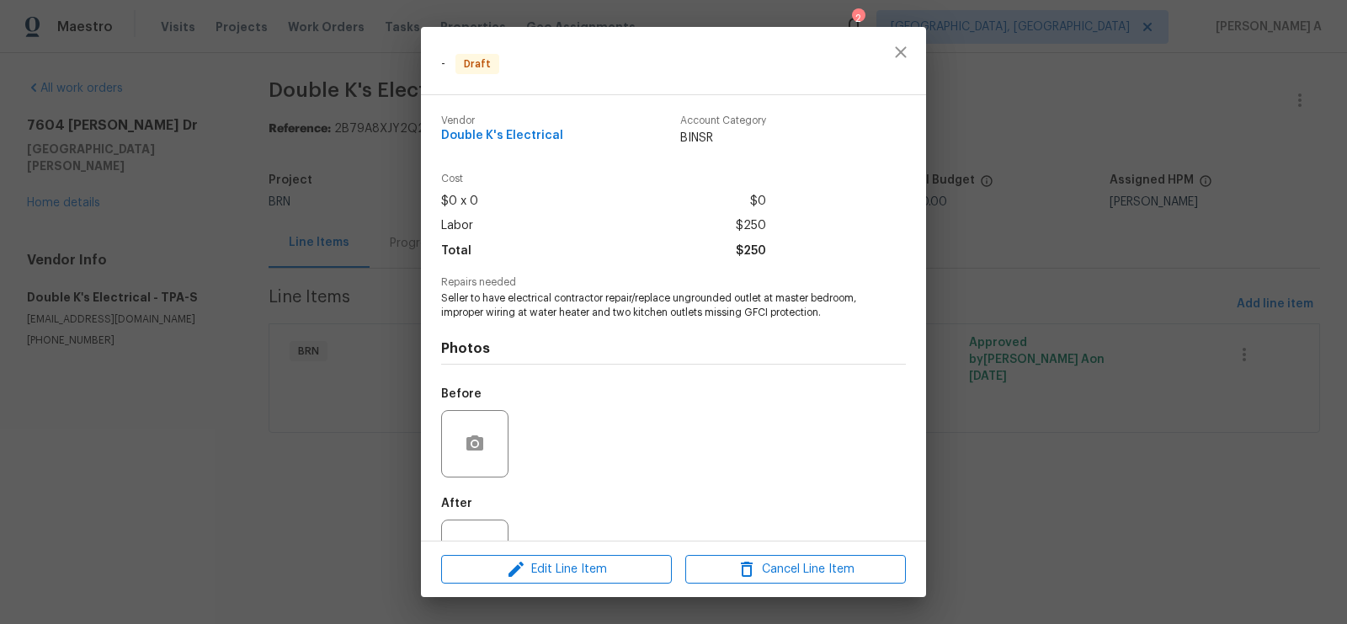
scroll to position [77, 0]
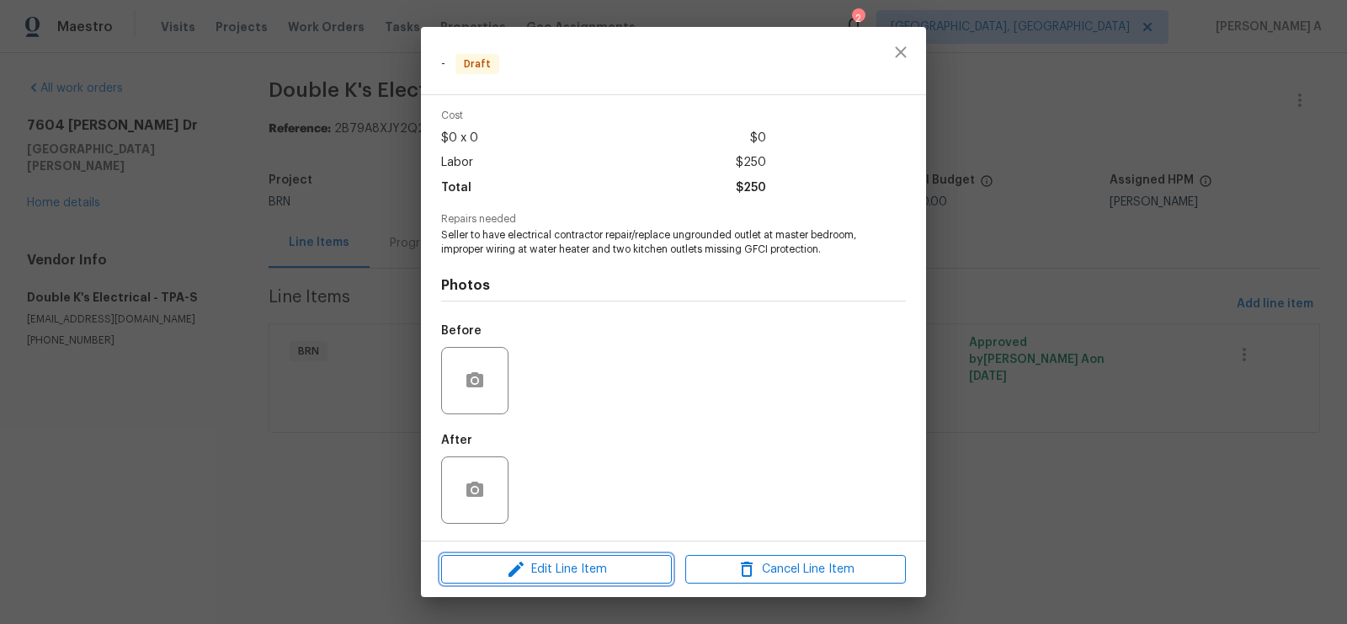
click at [616, 568] on span "Edit Line Item" at bounding box center [556, 569] width 221 height 21
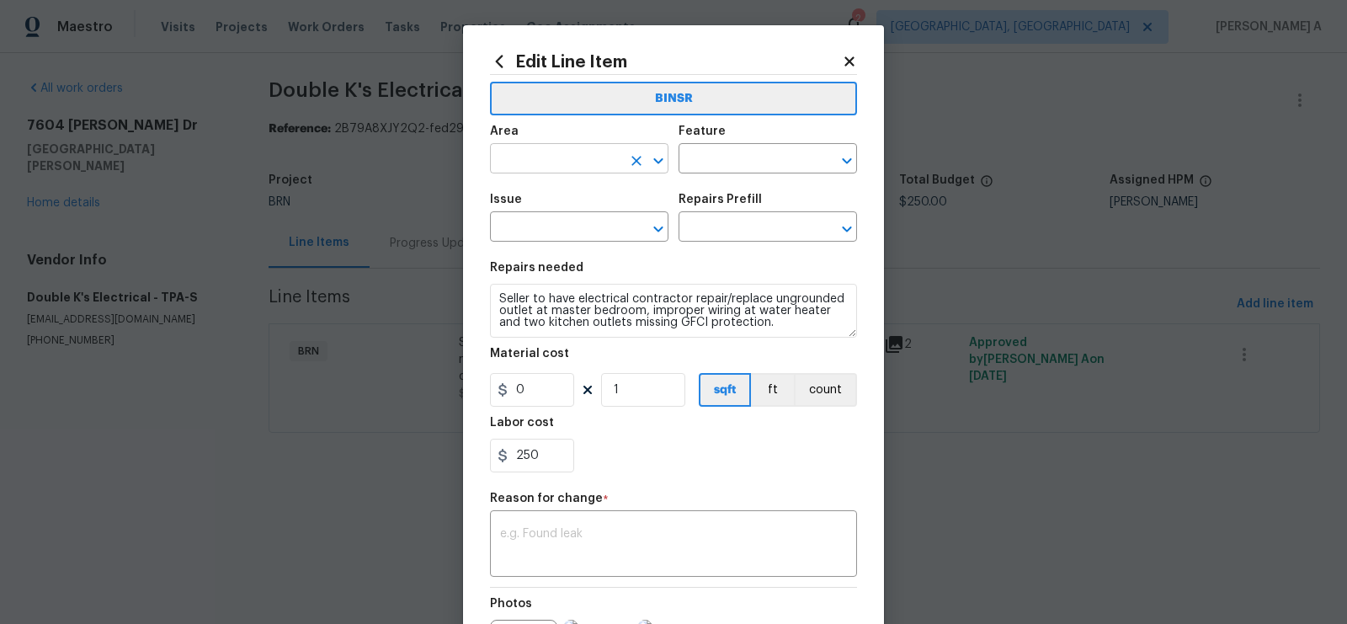
click at [568, 157] on input "text" at bounding box center [555, 160] width 131 height 26
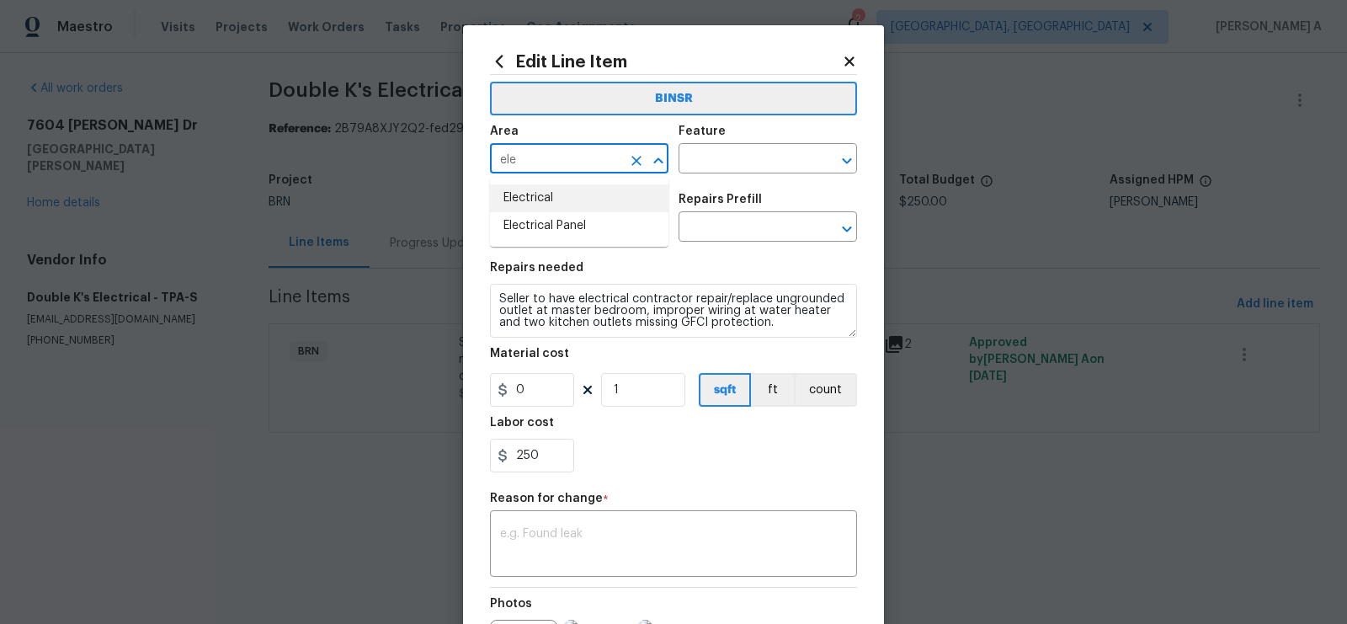
click at [566, 195] on li "Electrical" at bounding box center [579, 198] width 179 height 28
type input "Electrical"
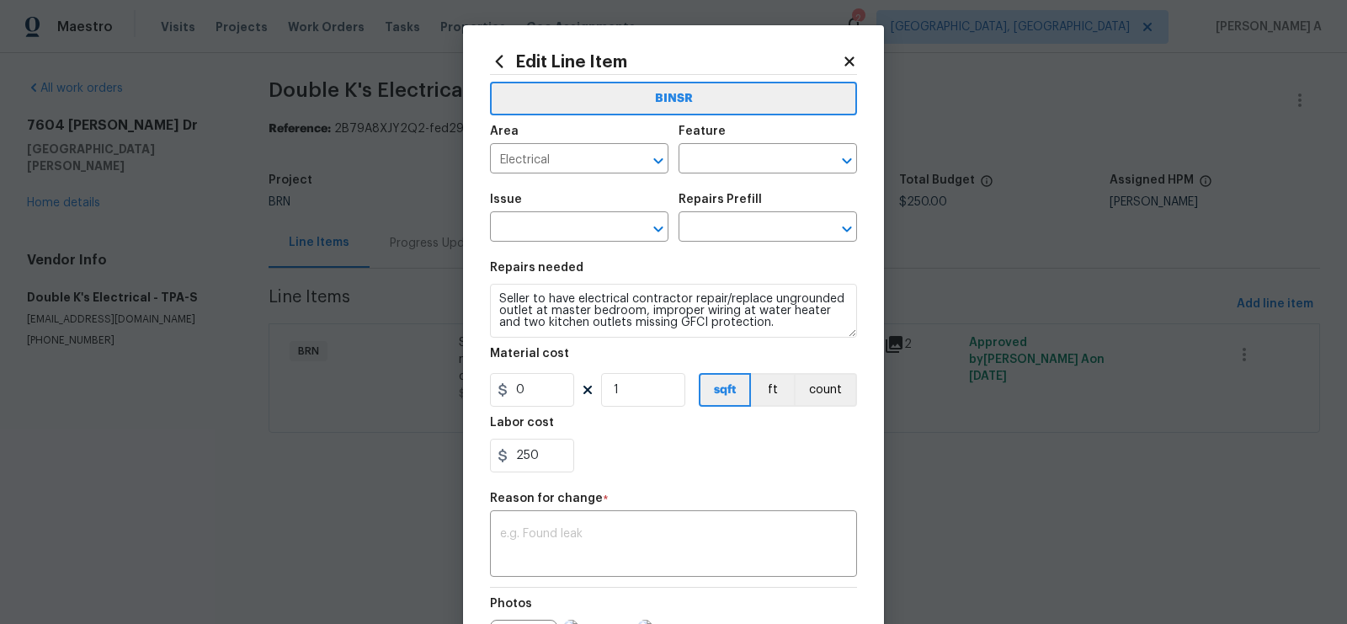
click at [760, 146] on div "Feature" at bounding box center [768, 136] width 179 height 22
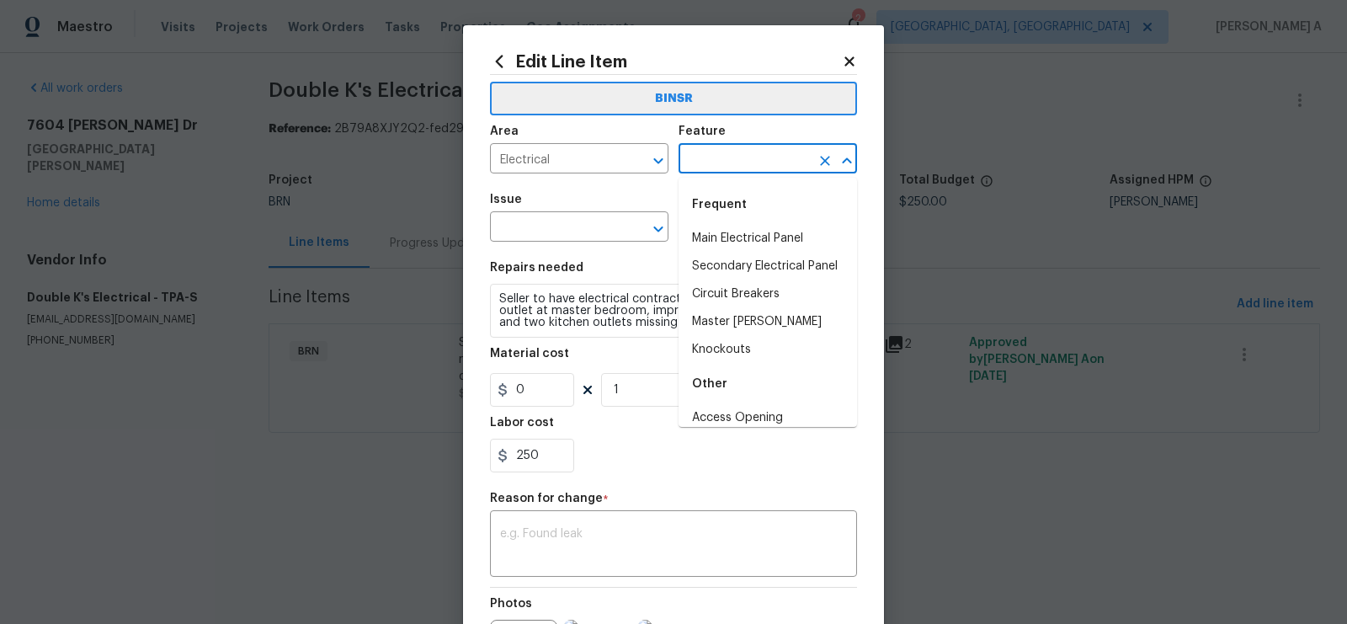
click at [759, 160] on input "text" at bounding box center [744, 160] width 131 height 26
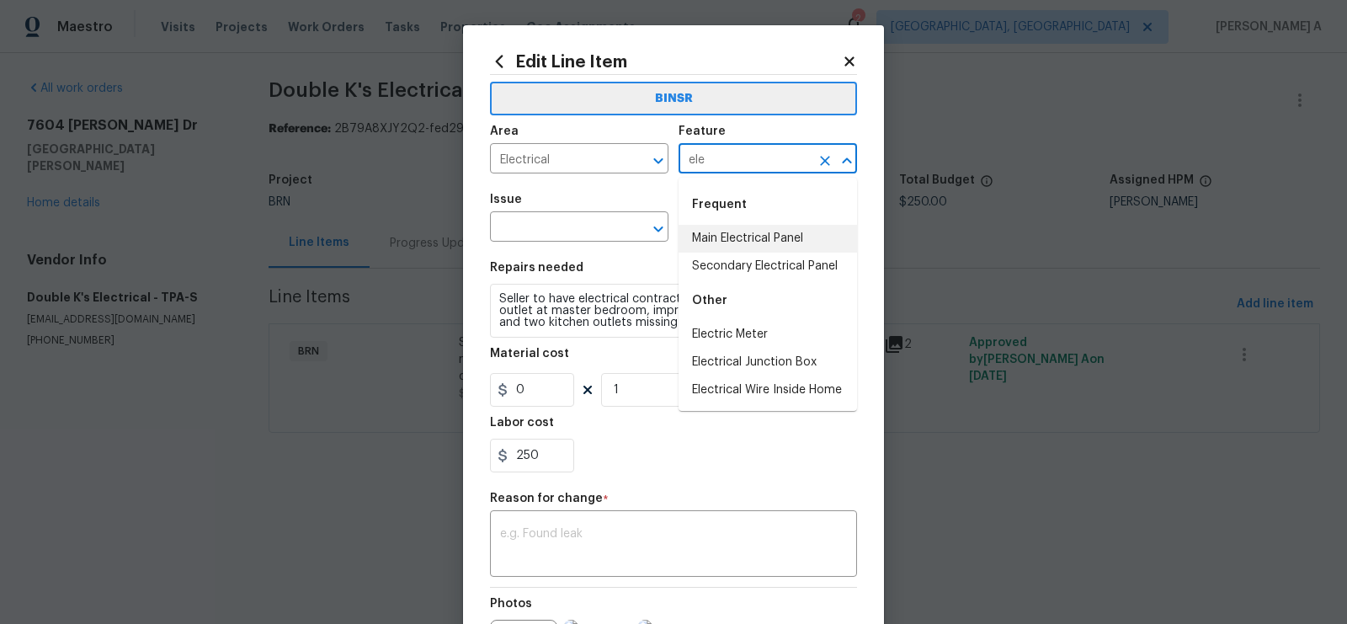
type input "ele"
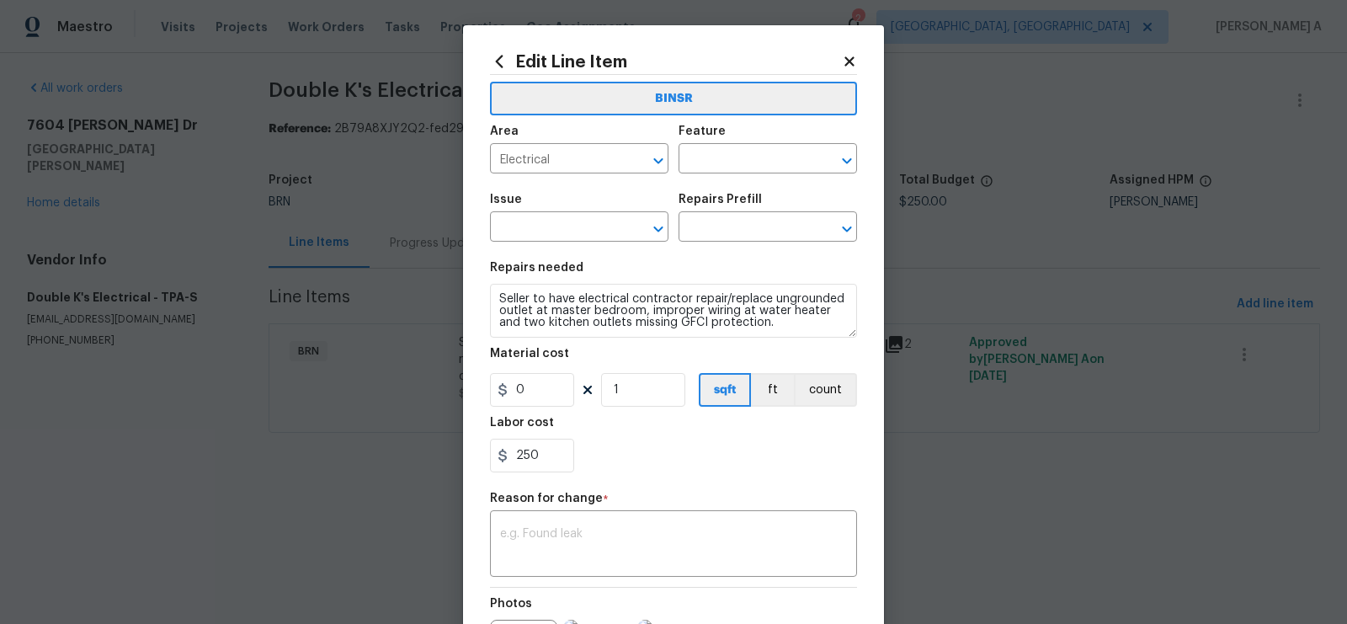
click at [623, 201] on div "Issue" at bounding box center [579, 205] width 179 height 22
click at [726, 163] on input "text" at bounding box center [744, 160] width 131 height 26
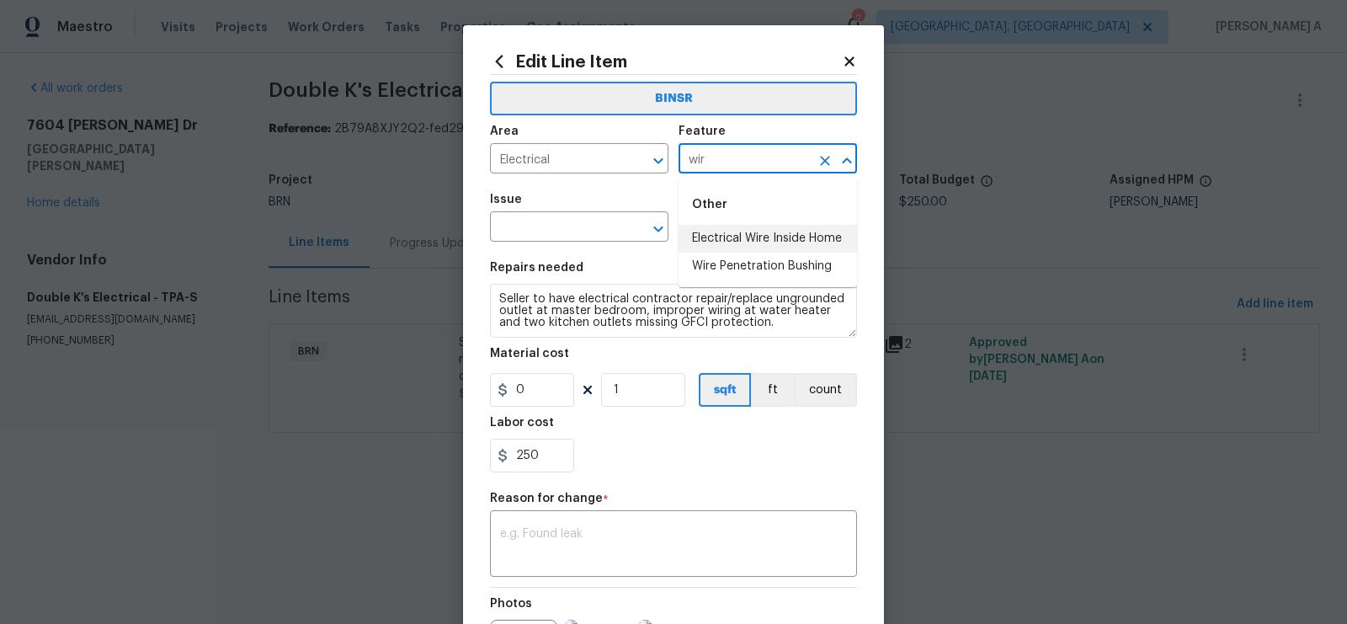
click at [749, 236] on li "Electrical Wire Inside Home" at bounding box center [768, 239] width 179 height 28
type input "Electrical Wire Inside Home"
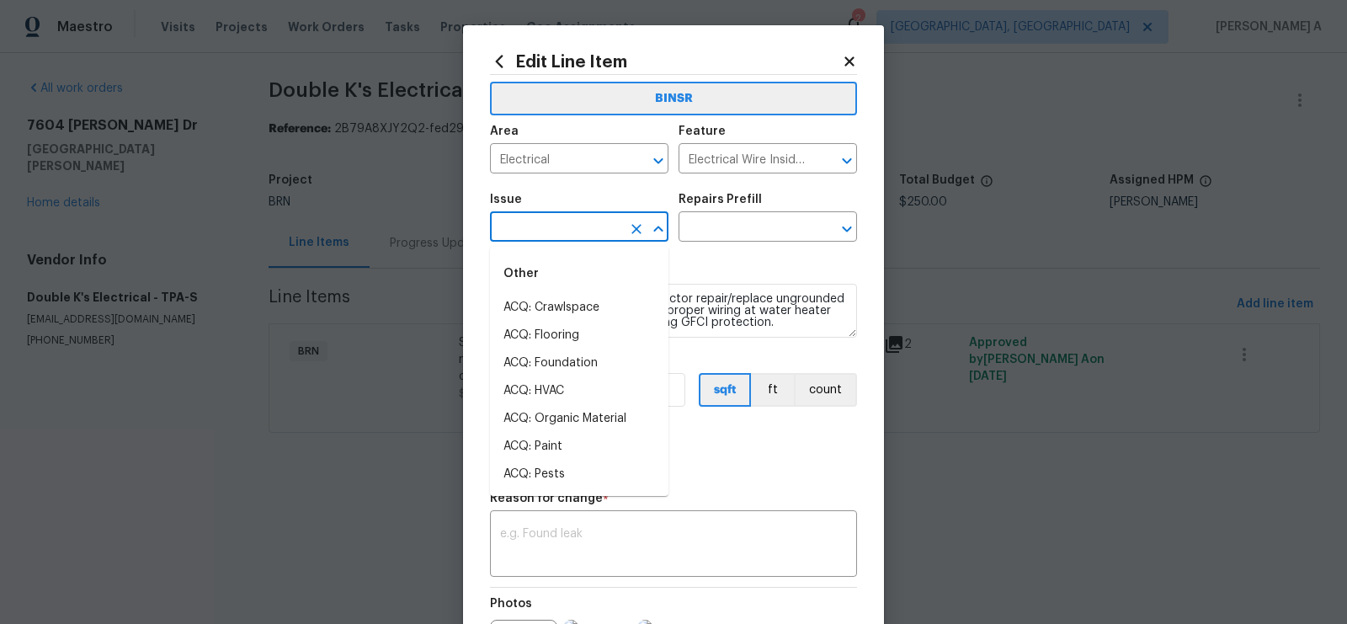
click at [534, 239] on input "text" at bounding box center [555, 229] width 131 height 26
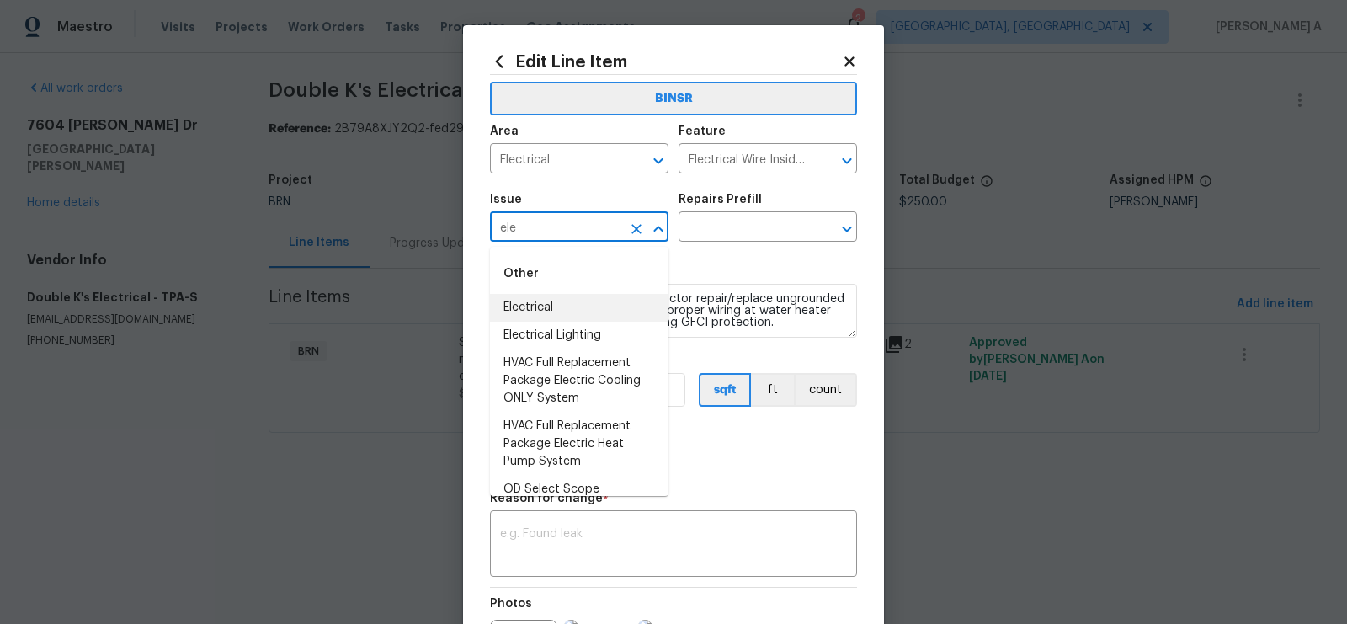
click at [540, 304] on li "Electrical" at bounding box center [579, 308] width 179 height 28
type input "Electrical"
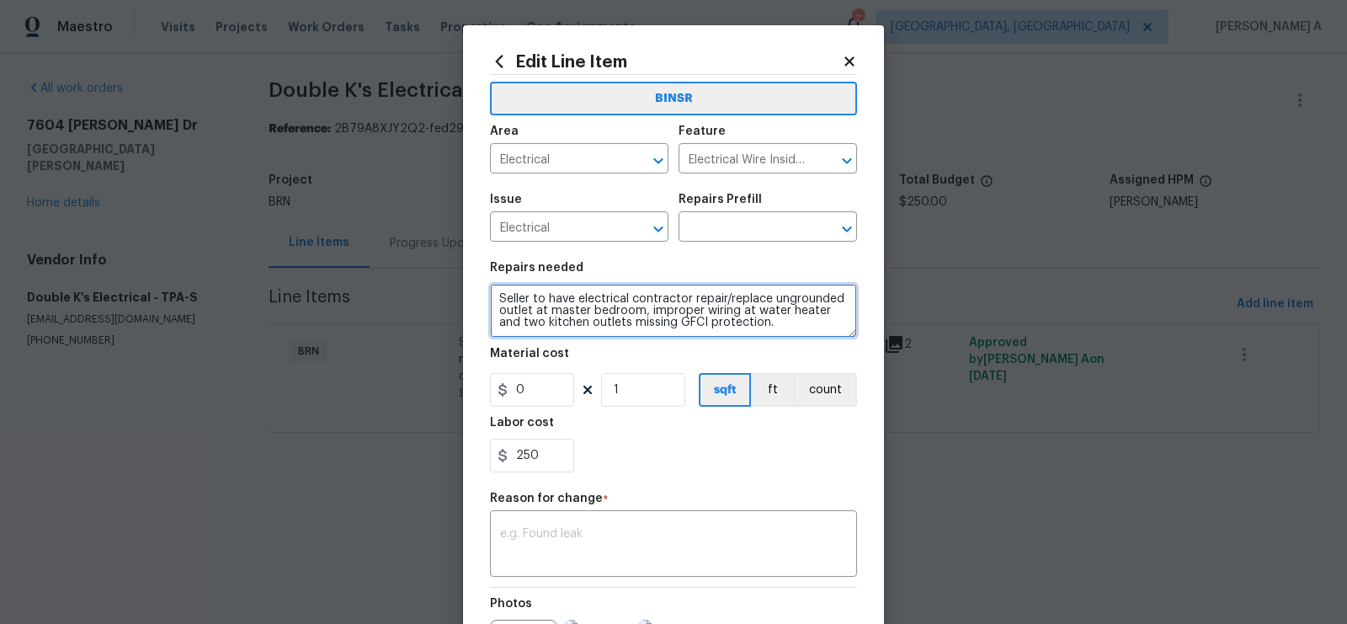
click at [540, 304] on textarea "Seller to have electrical contractor repair/replace ungrounded outlet at master…" at bounding box center [673, 311] width 367 height 54
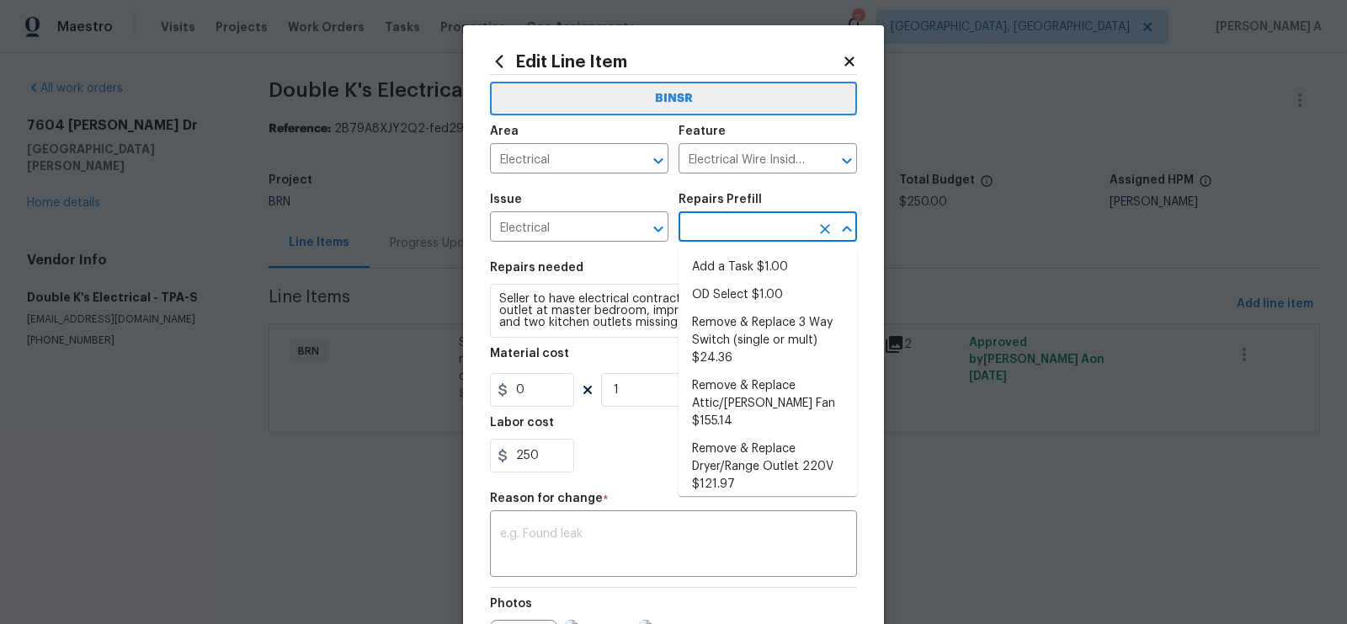
click at [727, 218] on input "text" at bounding box center [744, 229] width 131 height 26
click at [728, 273] on li "Add a Task $1.00" at bounding box center [768, 267] width 179 height 28
type input "Add a Task $1.00"
type textarea "HPM to detail"
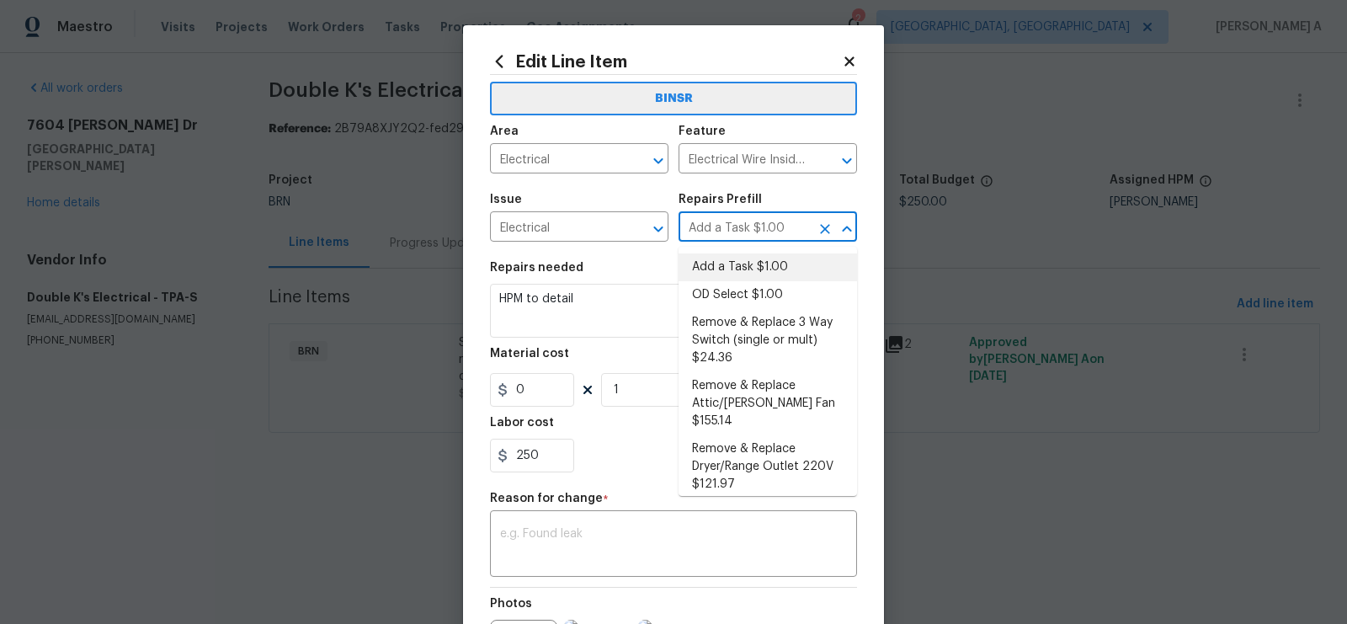
type input "1"
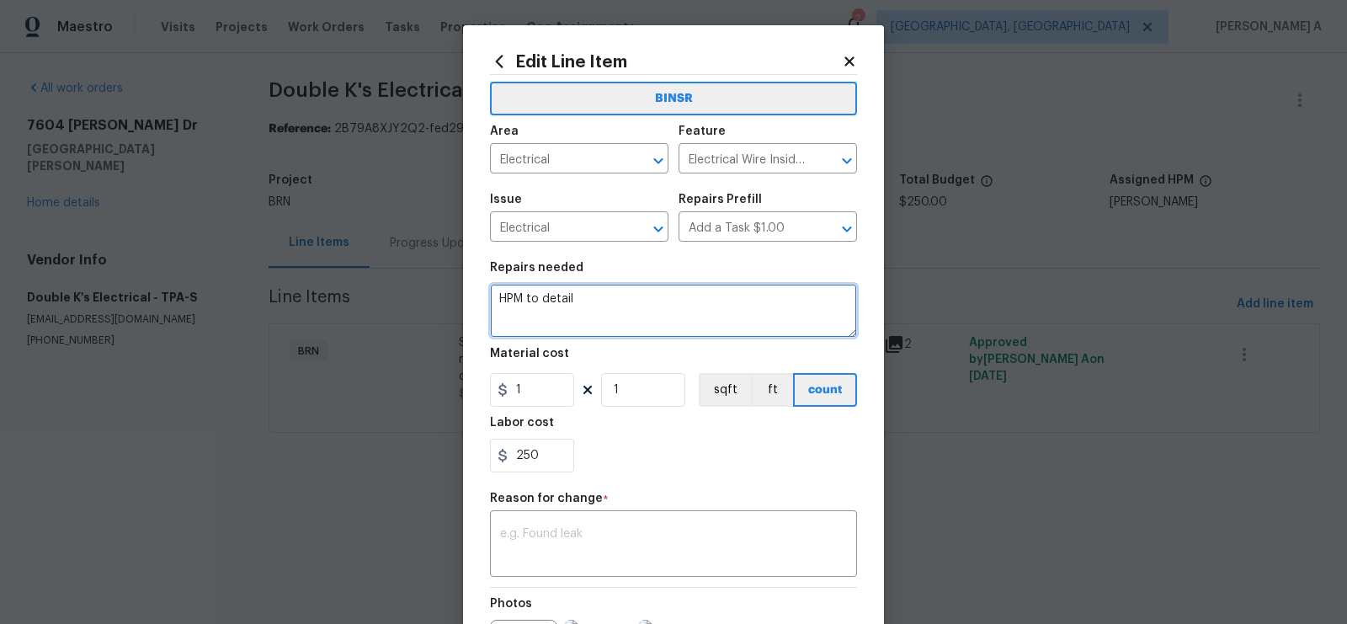
click at [662, 318] on textarea "HPM to detail" at bounding box center [673, 311] width 367 height 54
paste textarea "Seller to have electrical contractor repair/replace ungrounded outlet at master…"
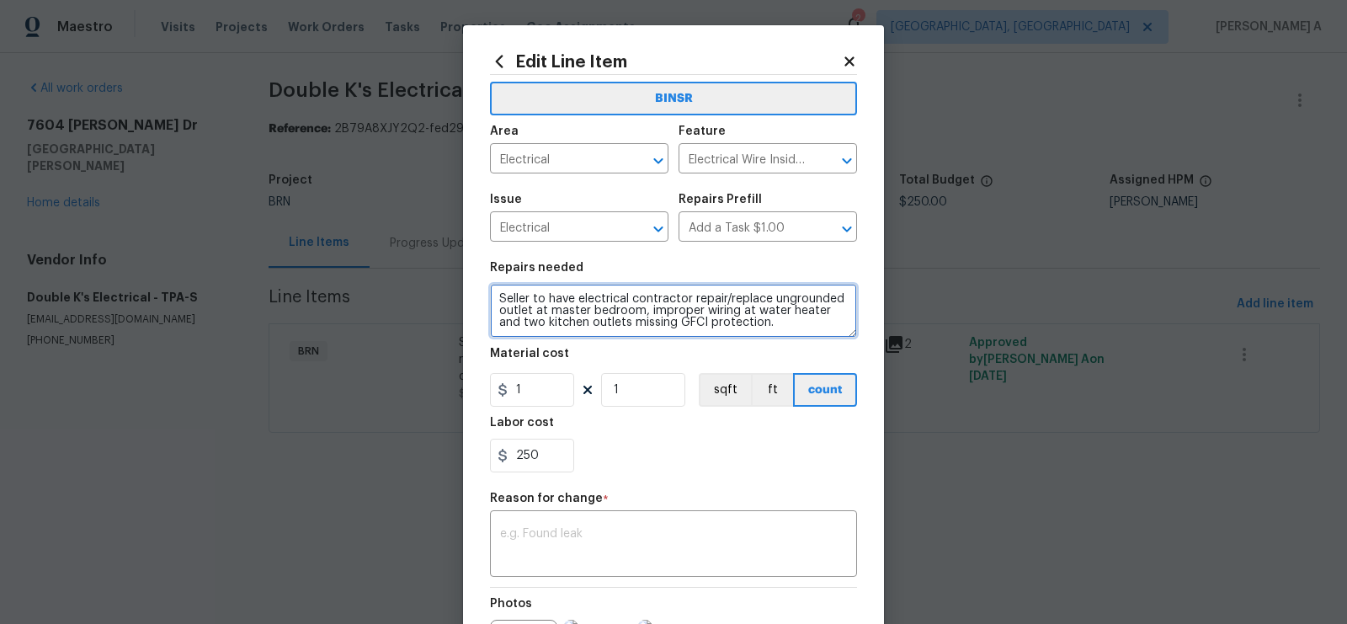
type textarea "Seller to have electrical contractor repair/replace ungrounded outlet at master…"
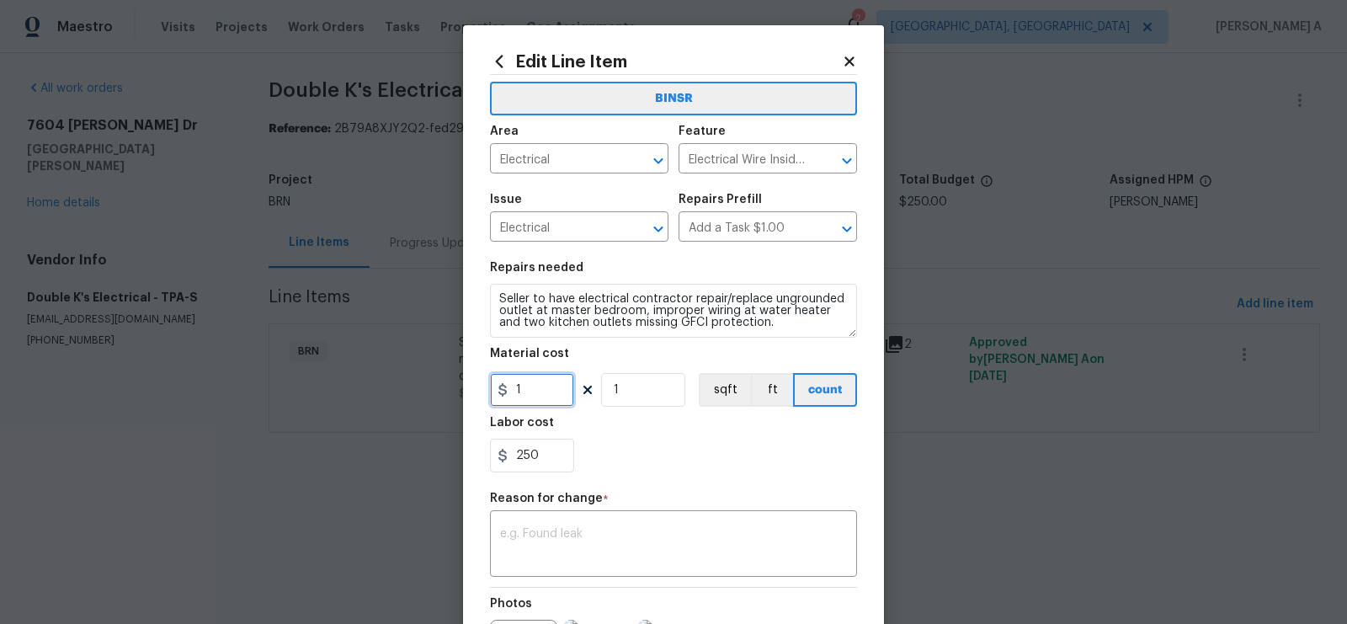
drag, startPoint x: 535, startPoint y: 390, endPoint x: 440, endPoint y: 390, distance: 95.1
click at [440, 390] on div "Edit Line Item BINSR Area Electrical ​ Feature Electrical Wire Inside Home ​ Is…" at bounding box center [673, 312] width 1347 height 624
type input "0"
click at [619, 457] on div "250" at bounding box center [673, 456] width 367 height 34
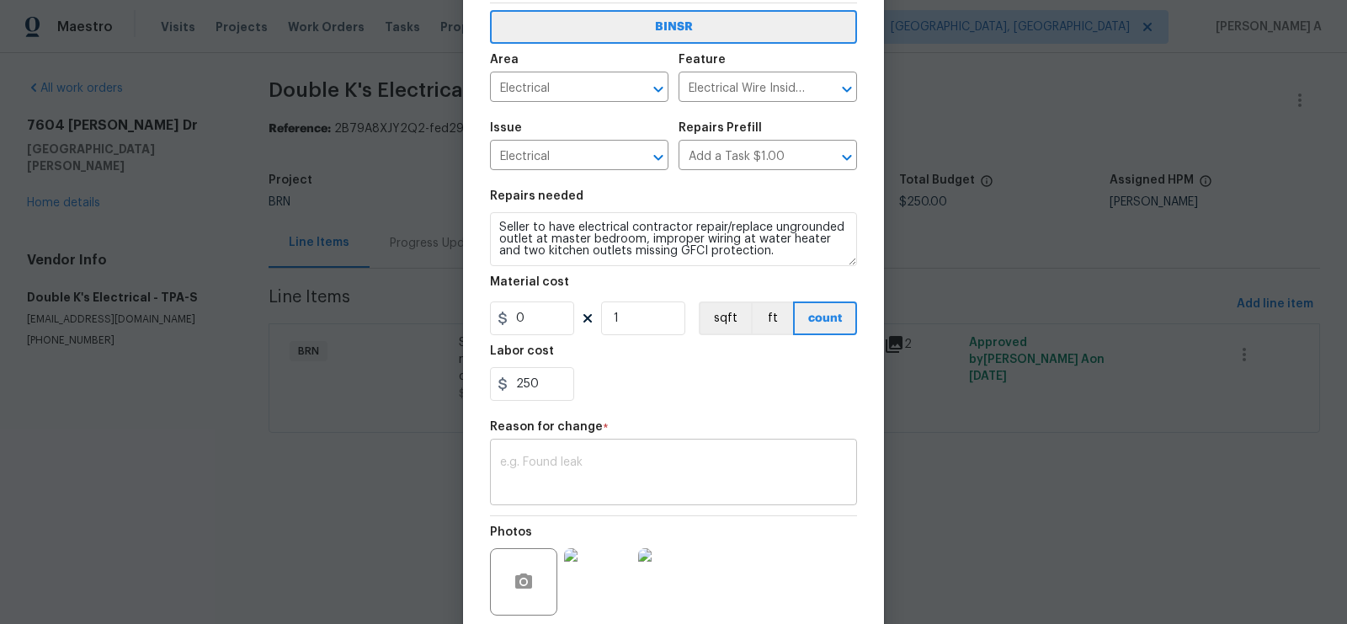
click at [615, 482] on textarea at bounding box center [673, 473] width 347 height 35
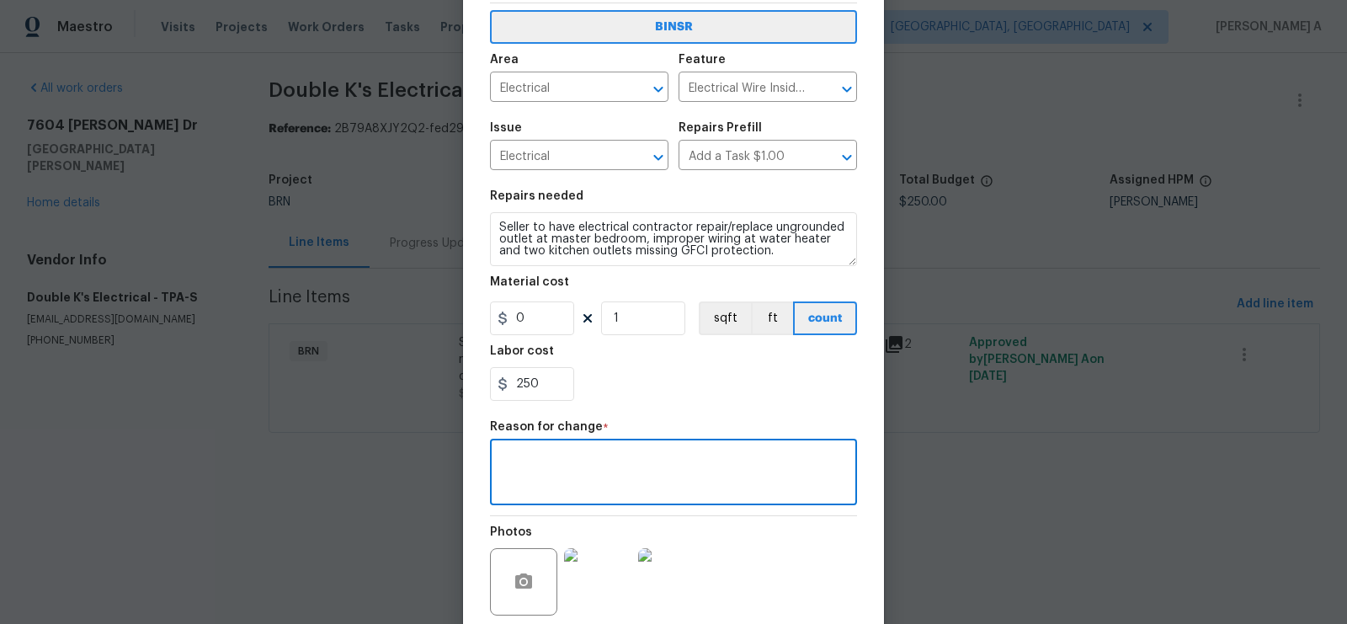
scroll to position [205, 0]
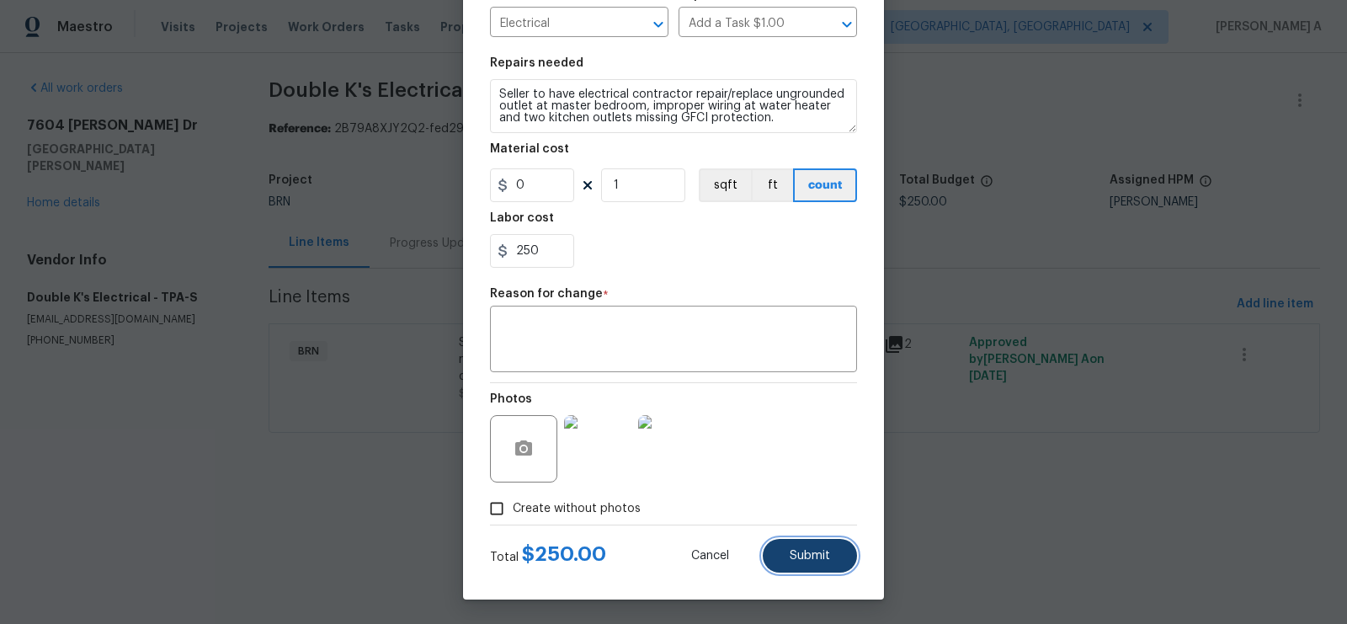
click at [820, 562] on button "Submit" at bounding box center [810, 556] width 94 height 34
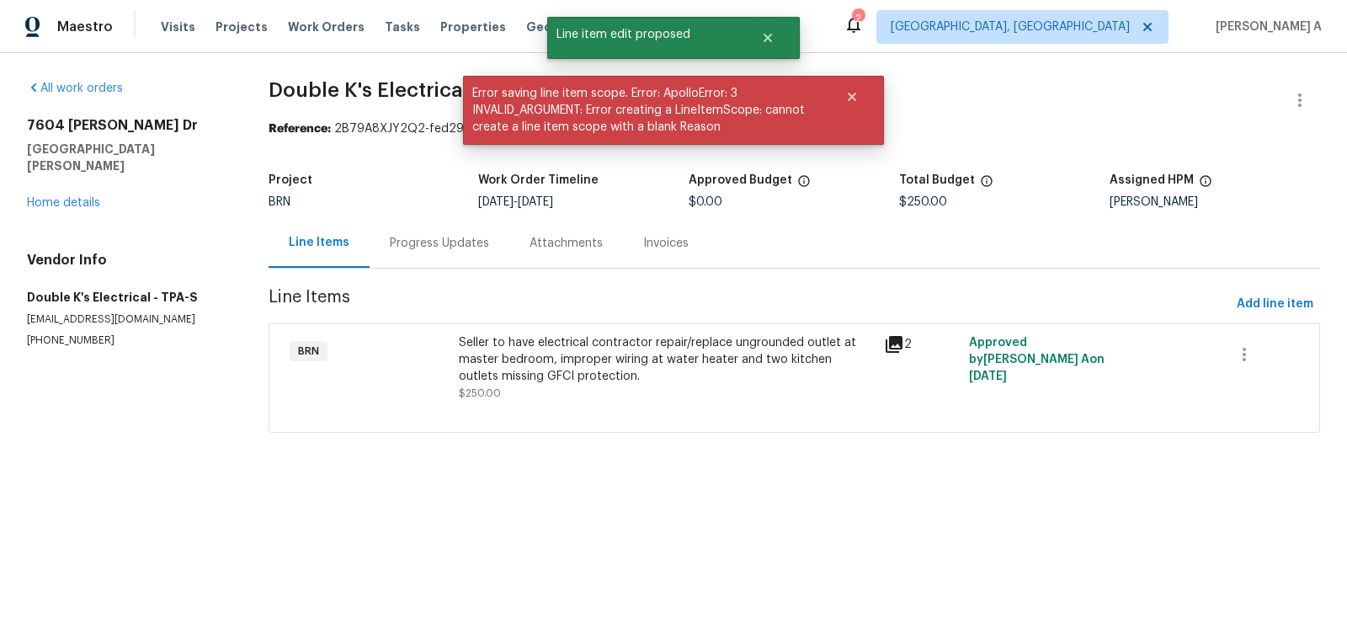
scroll to position [0, 0]
click at [854, 93] on icon "Close" at bounding box center [852, 97] width 8 height 8
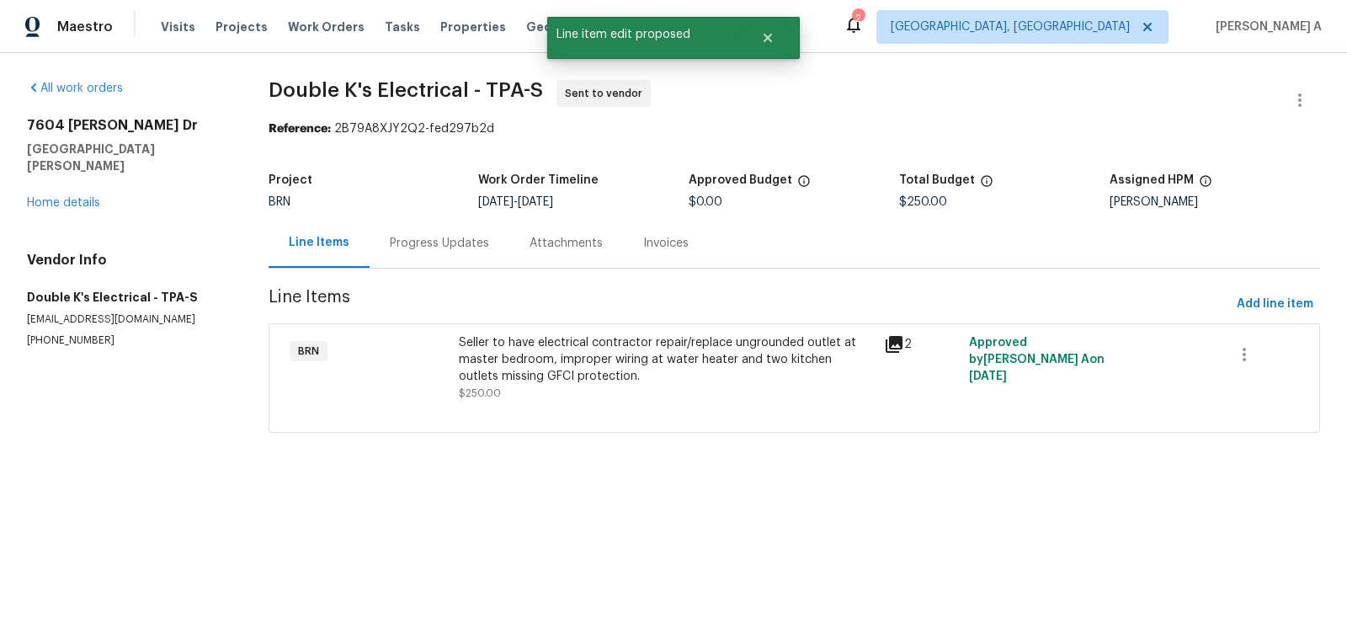
click at [402, 237] on div "Progress Updates" at bounding box center [439, 243] width 99 height 17
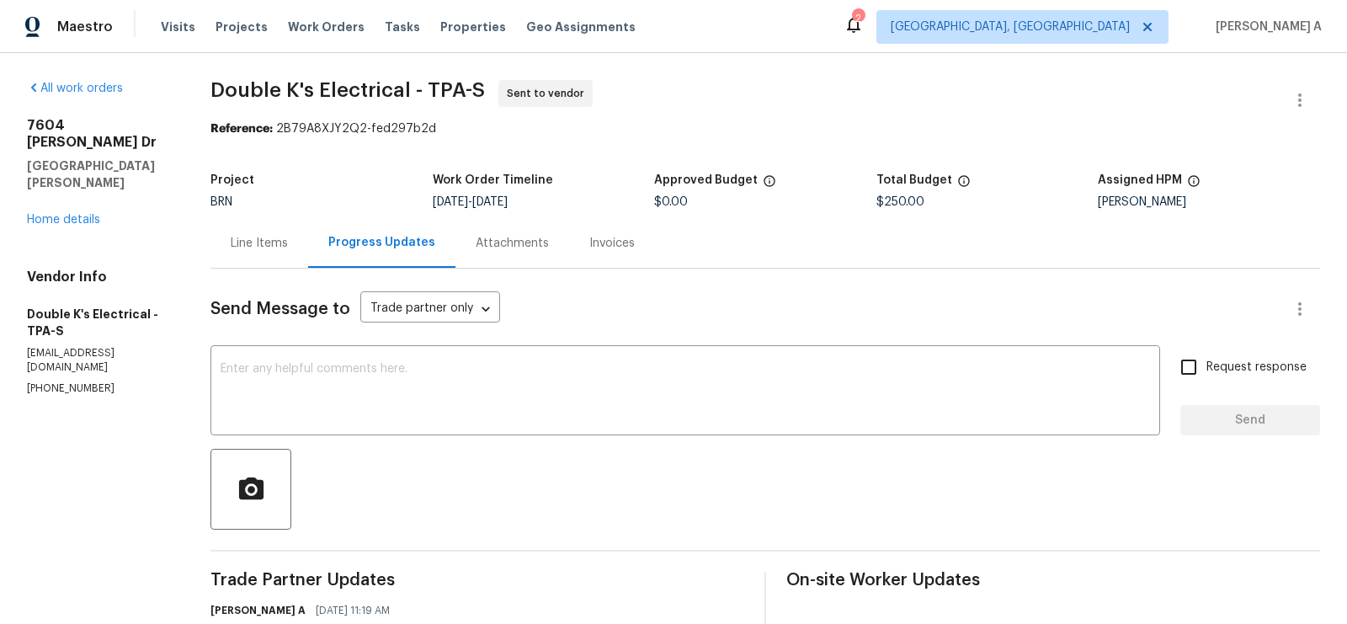
click at [283, 248] on div "Line Items" at bounding box center [259, 243] width 57 height 17
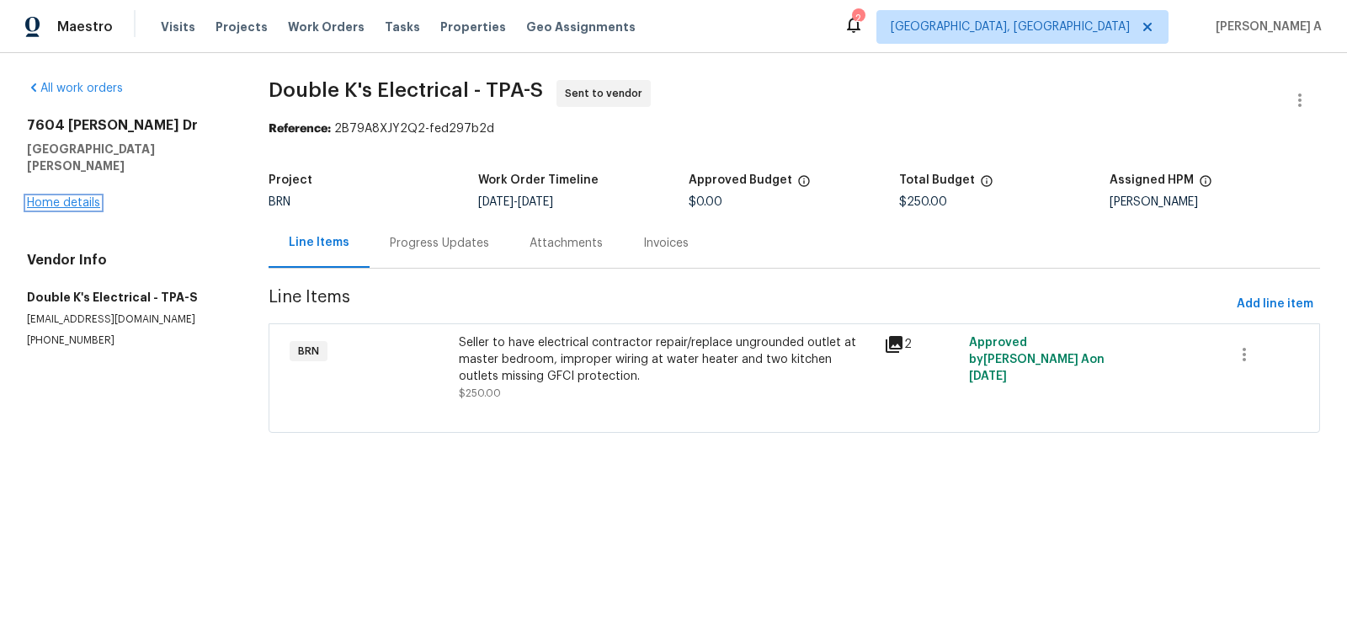
click at [67, 197] on link "Home details" at bounding box center [63, 203] width 73 height 12
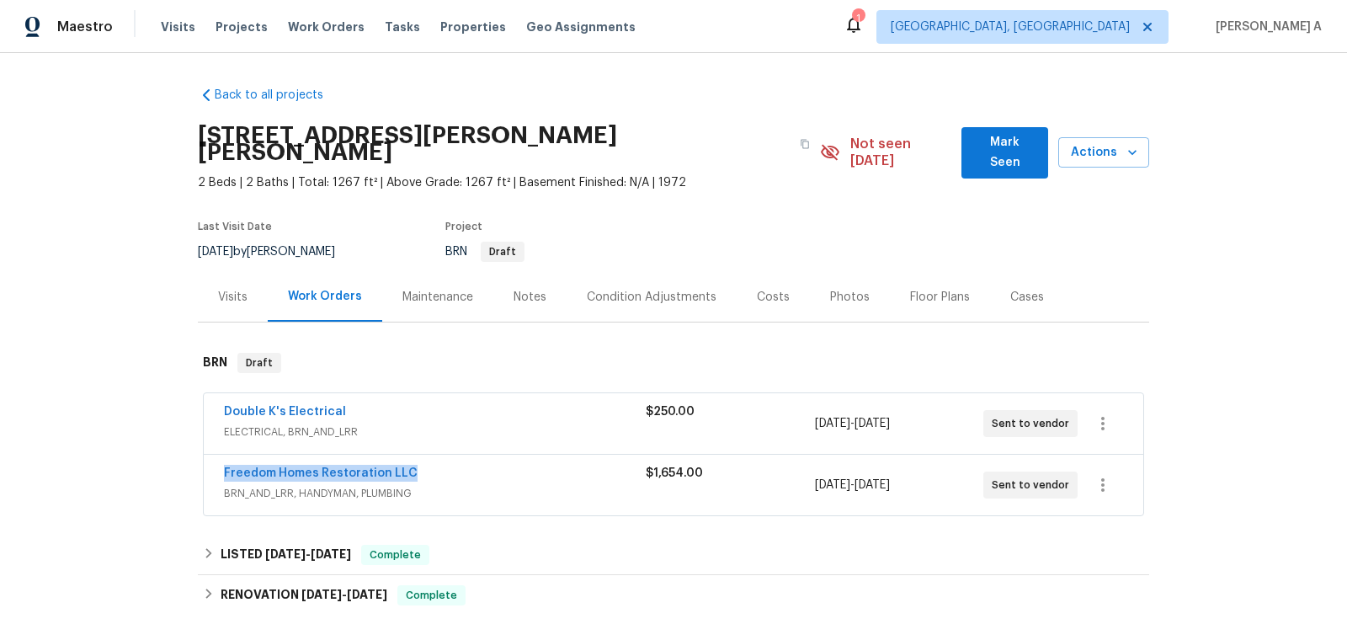
copy link "Freedom Homes Restoration LLC"
drag, startPoint x: 218, startPoint y: 451, endPoint x: 434, endPoint y: 450, distance: 216.4
click at [434, 455] on div "Freedom Homes Restoration LLC BRN_AND_LRR, HANDYMAN, PLUMBING $1,654.00 8/14/20…" at bounding box center [674, 485] width 940 height 61
click at [365, 467] on link "Freedom Homes Restoration LLC" at bounding box center [321, 473] width 194 height 12
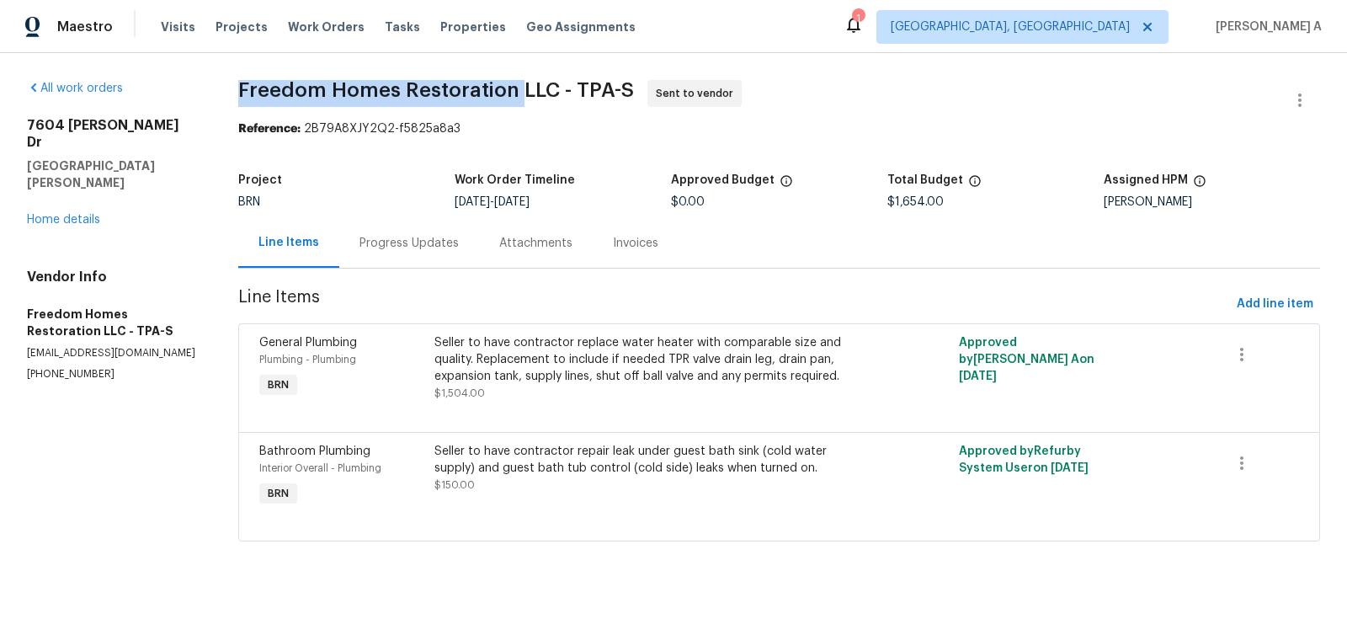
copy span "Freedom Homes Restoration"
drag, startPoint x: 235, startPoint y: 94, endPoint x: 513, endPoint y: 91, distance: 277.9
click at [513, 91] on div "All work orders 7604 Tyson Dr Port Richey, FL 34668 Home details Vendor Info Fr…" at bounding box center [673, 321] width 1347 height 536
click at [56, 214] on link "Home details" at bounding box center [63, 220] width 73 height 12
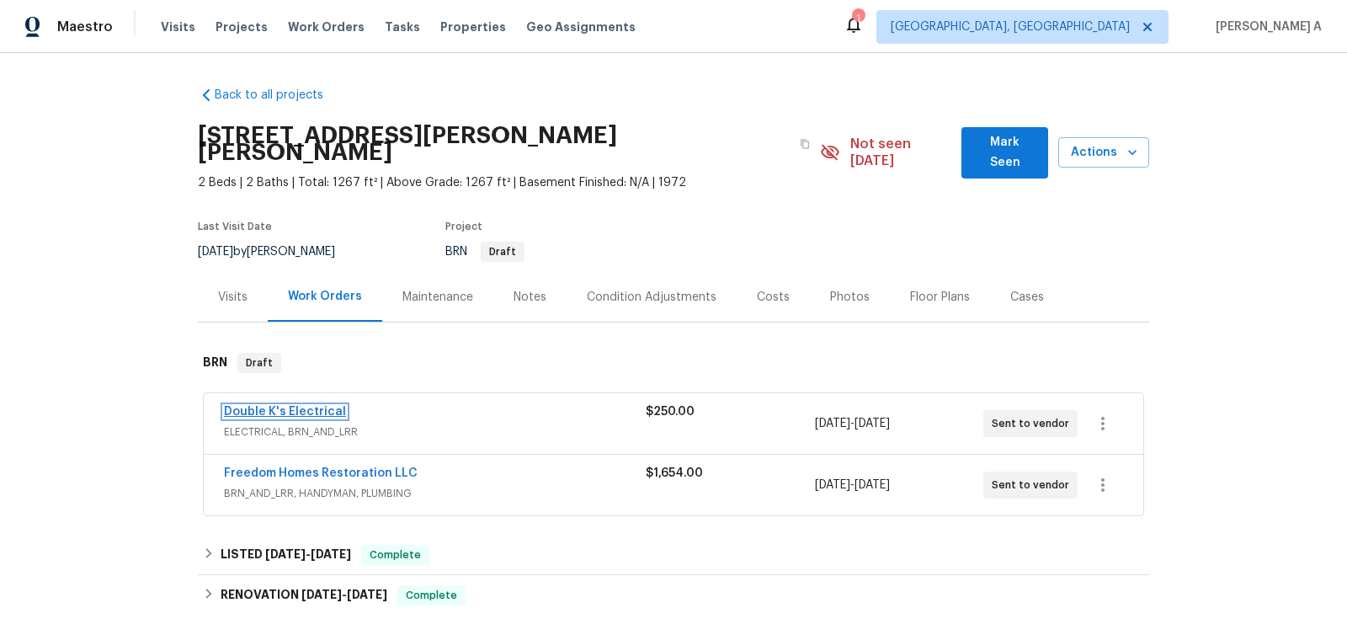
click at [297, 406] on link "Double K's Electrical" at bounding box center [285, 412] width 122 height 12
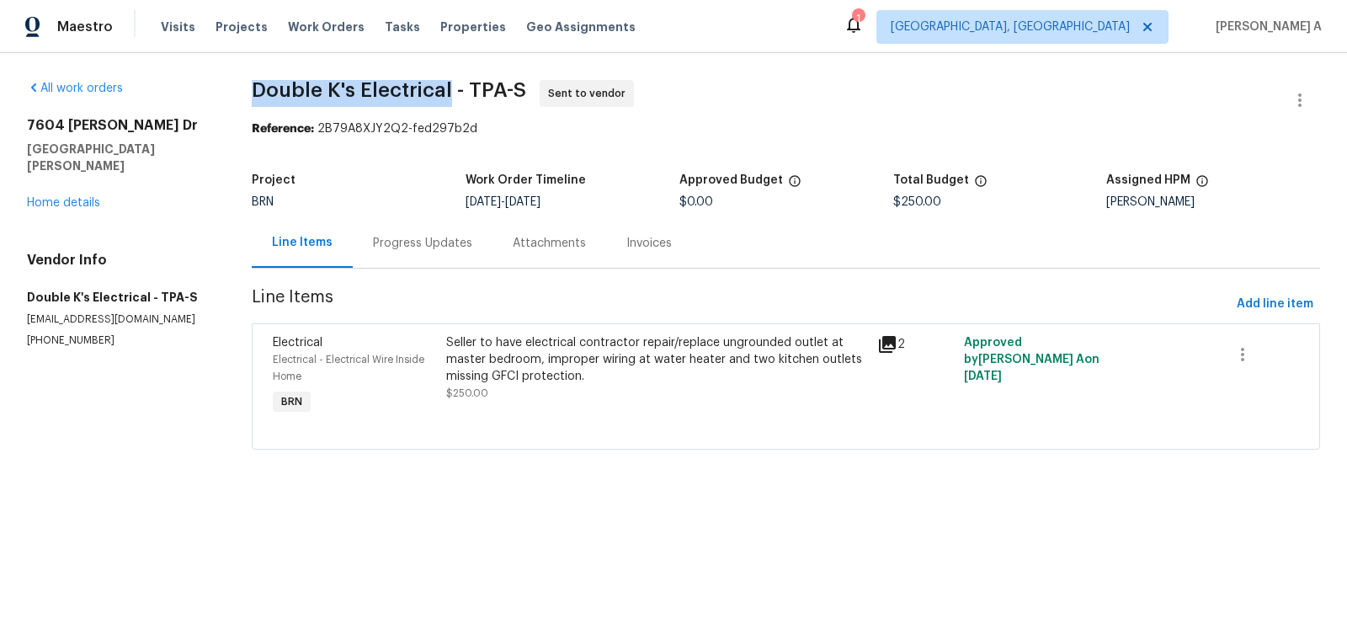
copy span "Double K's Electrical"
drag, startPoint x: 251, startPoint y: 91, endPoint x: 444, endPoint y: 91, distance: 192.8
click at [444, 91] on span "Double K's Electrical - TPA-S" at bounding box center [389, 90] width 274 height 20
click at [402, 239] on div "Progress Updates" at bounding box center [422, 243] width 99 height 17
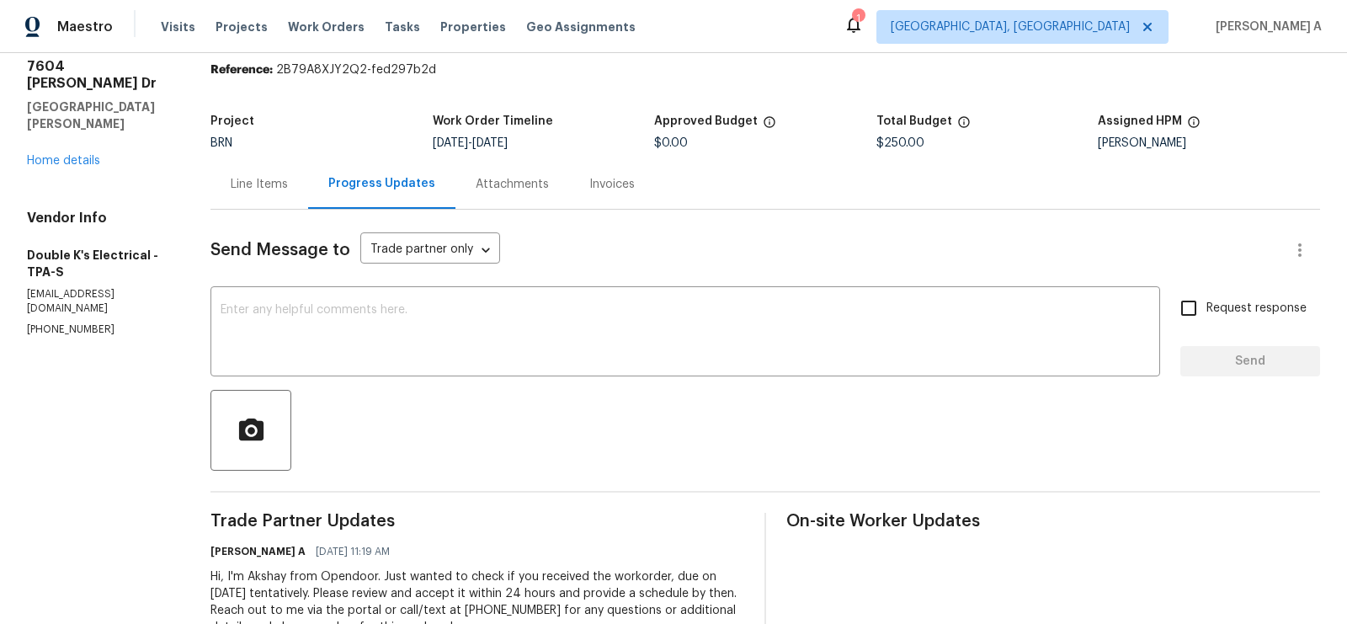
scroll to position [118, 0]
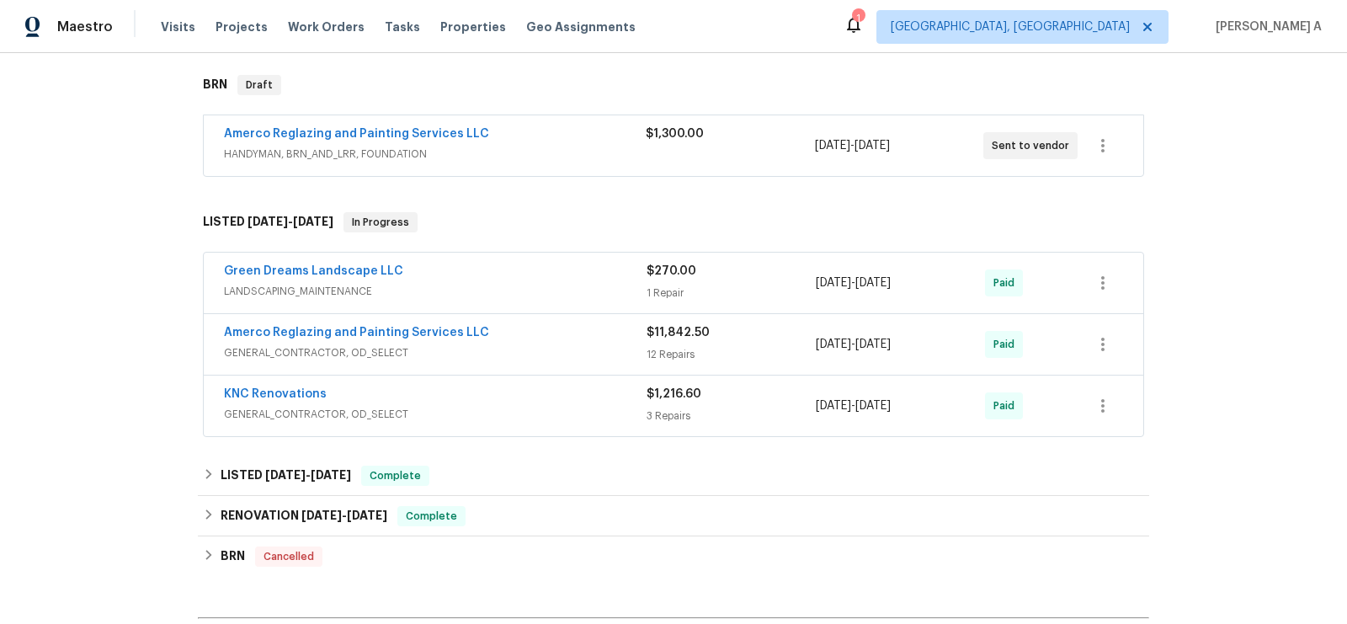
scroll to position [482, 0]
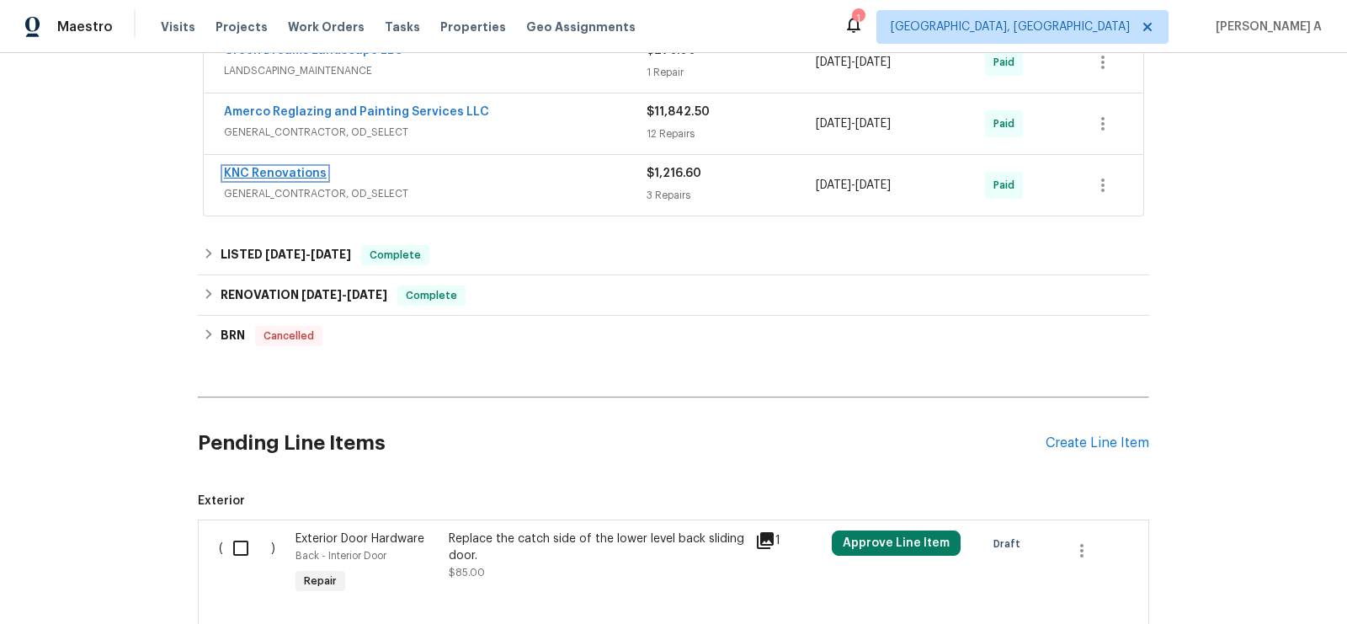
click at [283, 169] on link "KNC Renovations" at bounding box center [275, 174] width 103 height 12
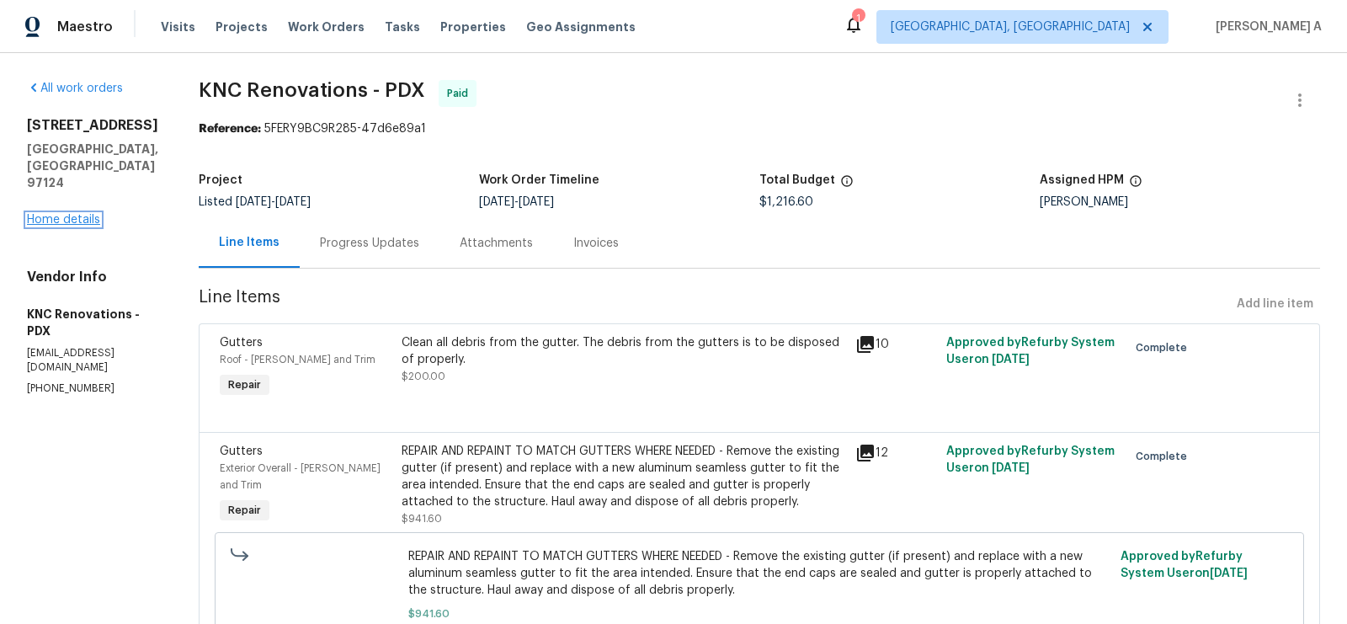
click at [61, 214] on link "Home details" at bounding box center [63, 220] width 73 height 12
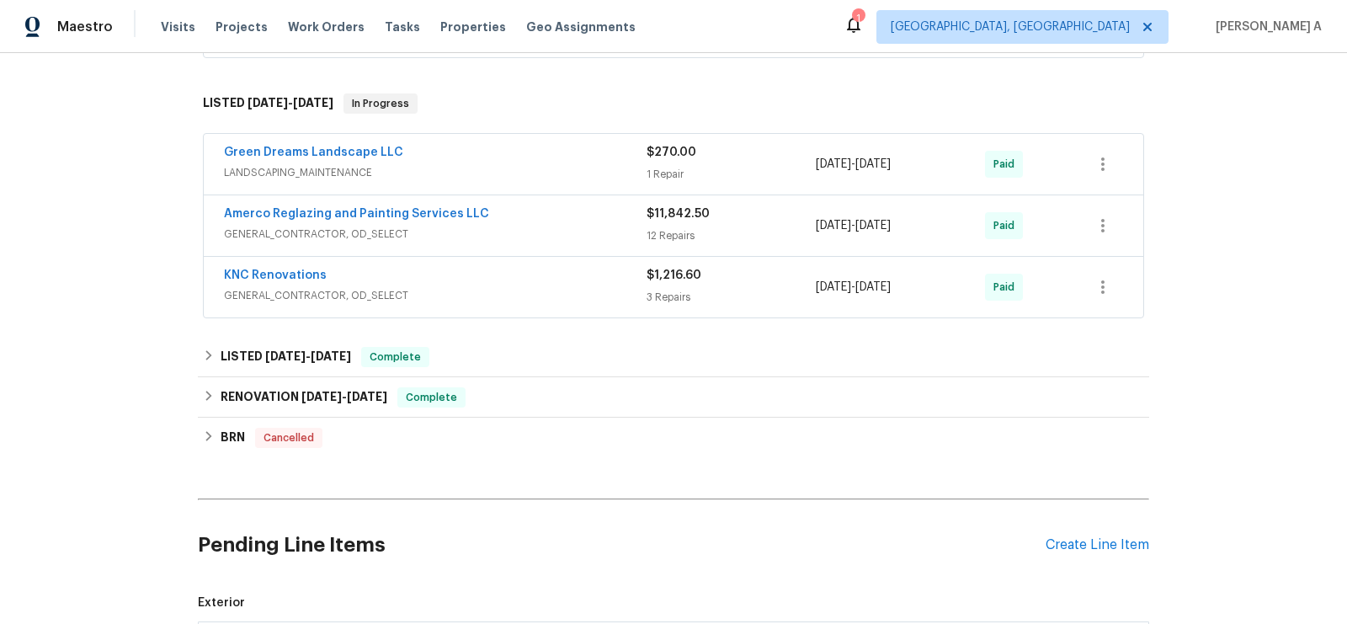
scroll to position [408, 0]
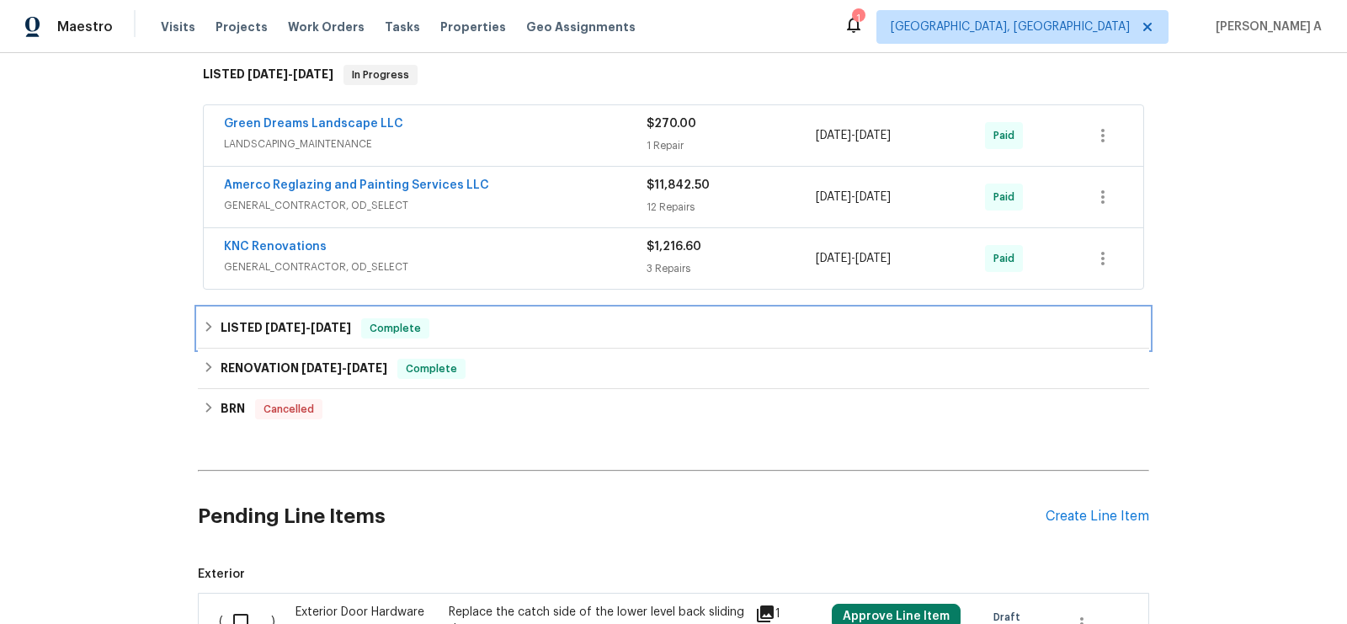
click at [464, 340] on div "LISTED 2/2/25 - 2/4/25 Complete" at bounding box center [673, 328] width 951 height 40
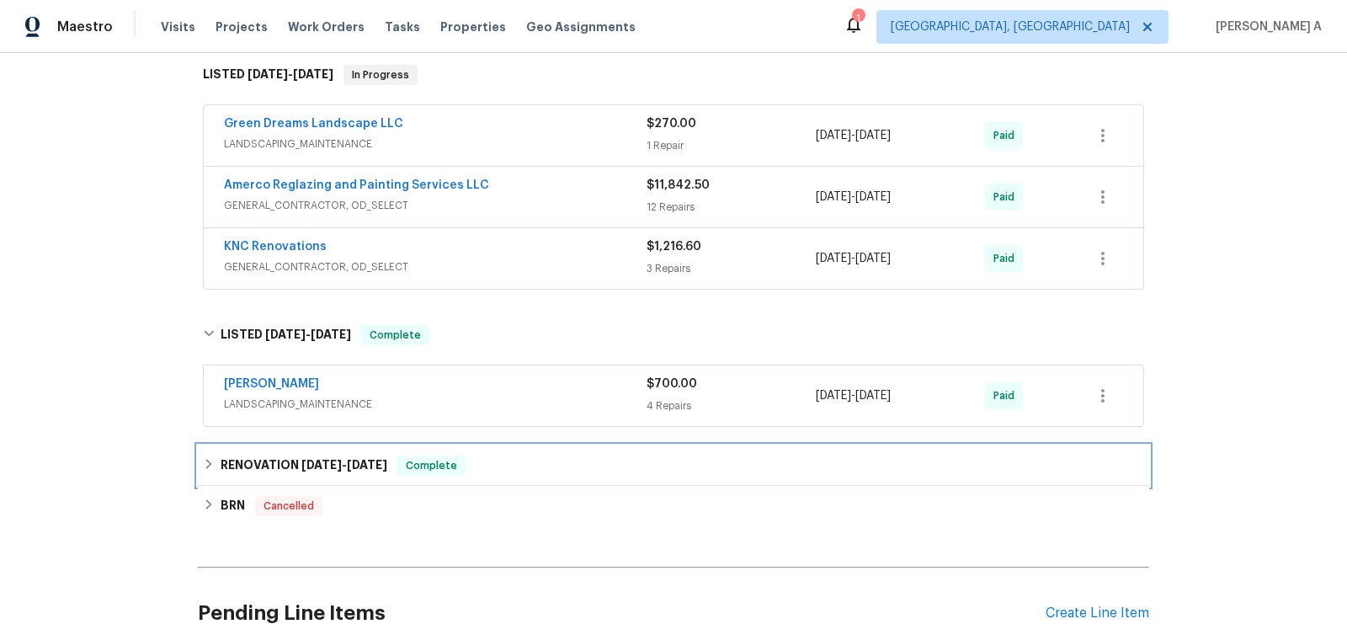
click at [464, 463] on span "Complete" at bounding box center [431, 465] width 65 height 17
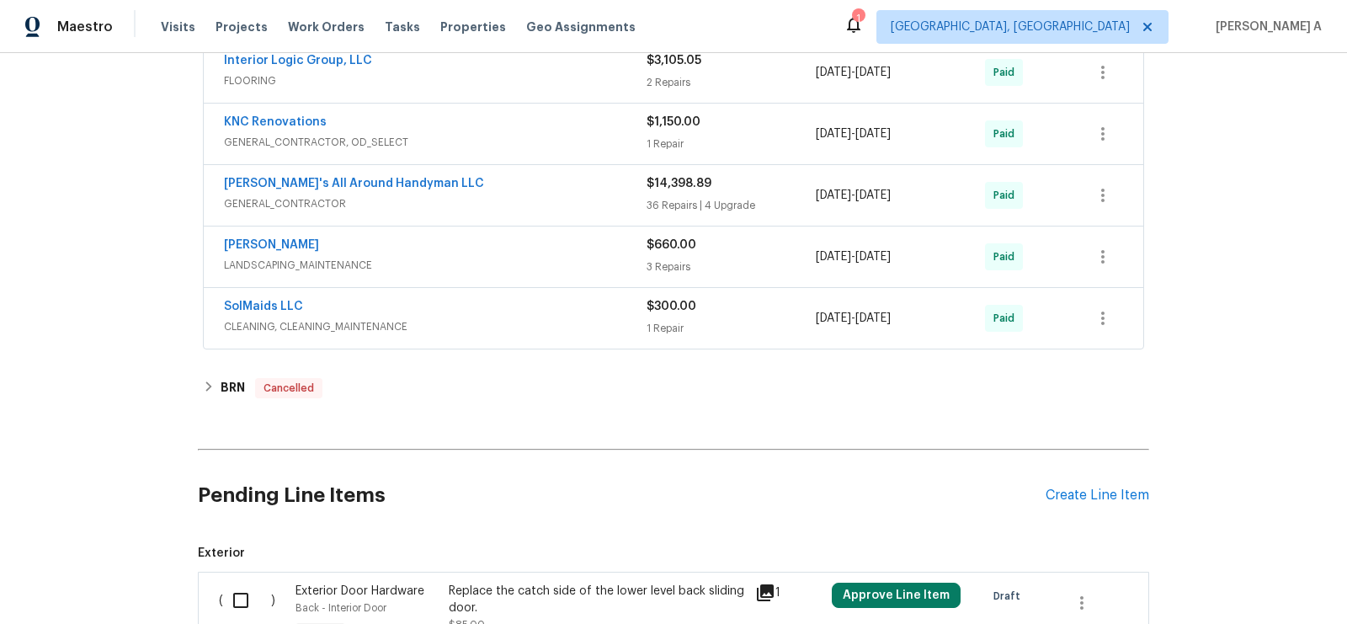
scroll to position [933, 0]
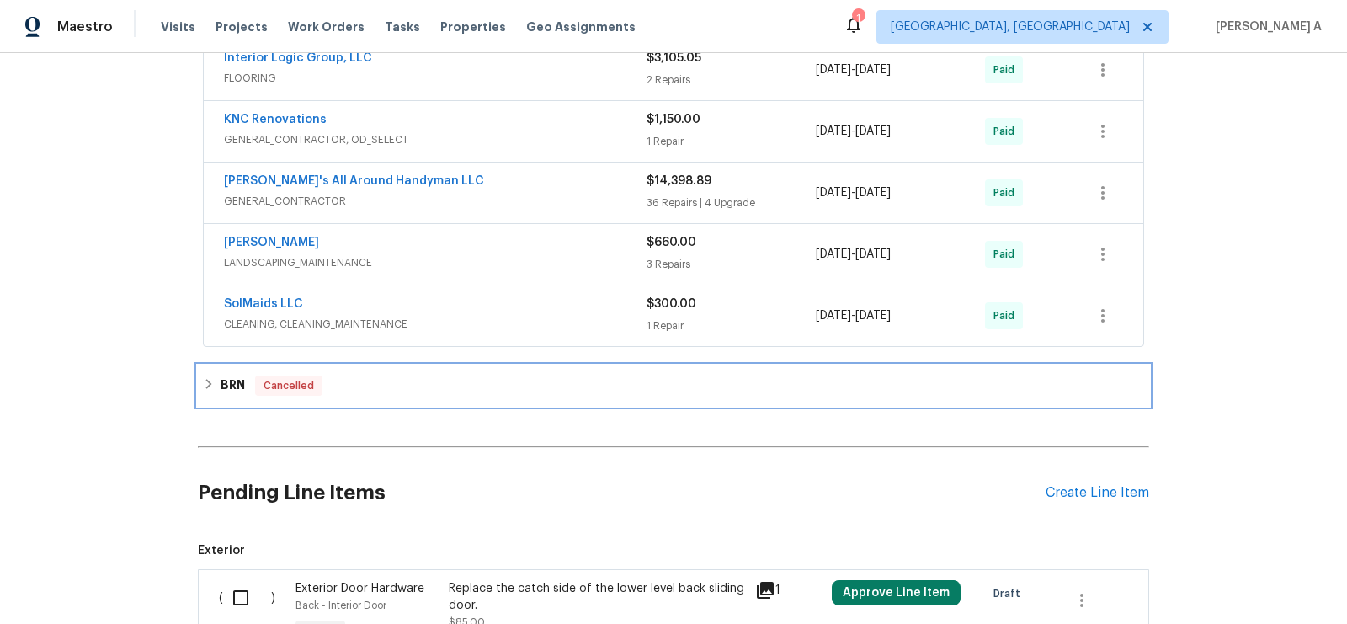
click at [407, 376] on div "BRN Cancelled" at bounding box center [673, 386] width 941 height 20
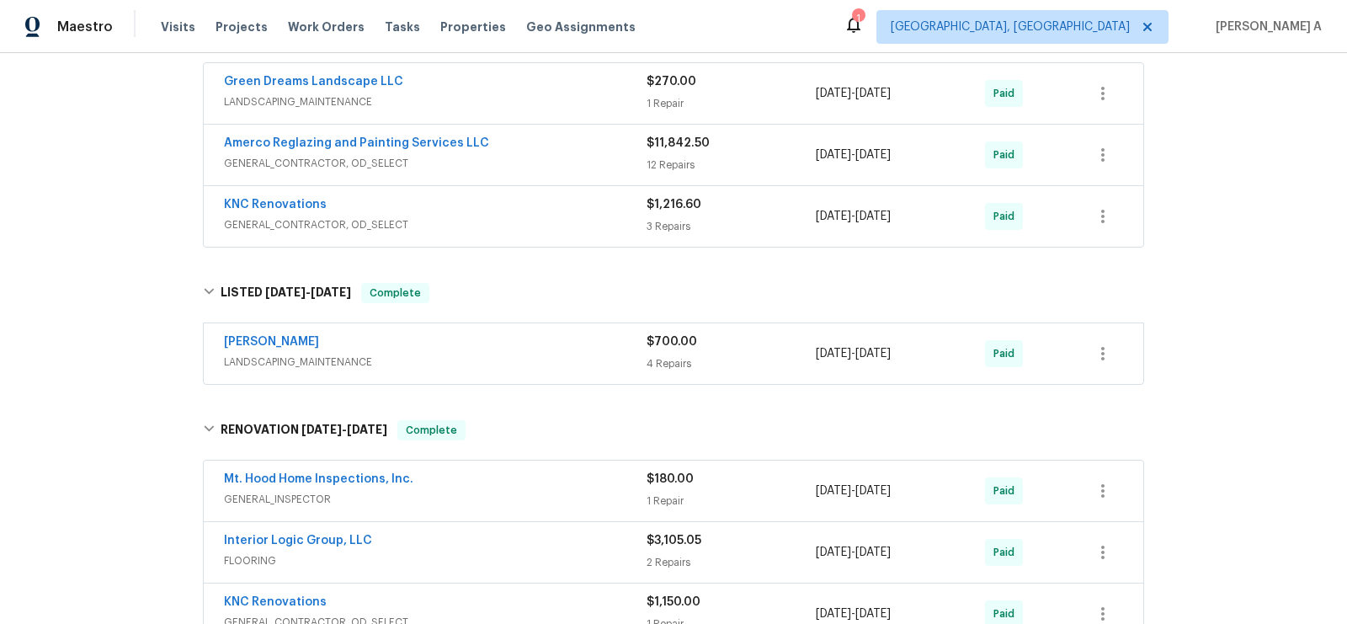
scroll to position [211, 0]
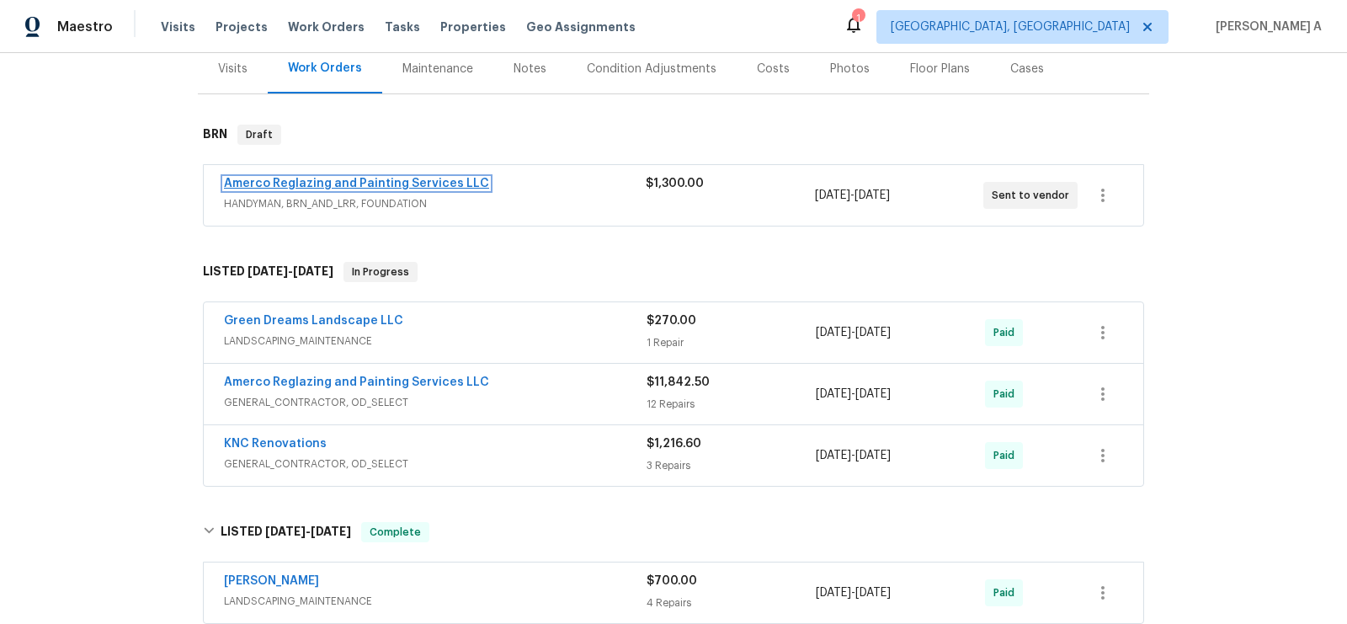
click at [332, 182] on link "Amerco Reglazing and Painting Services LLC" at bounding box center [356, 184] width 265 height 12
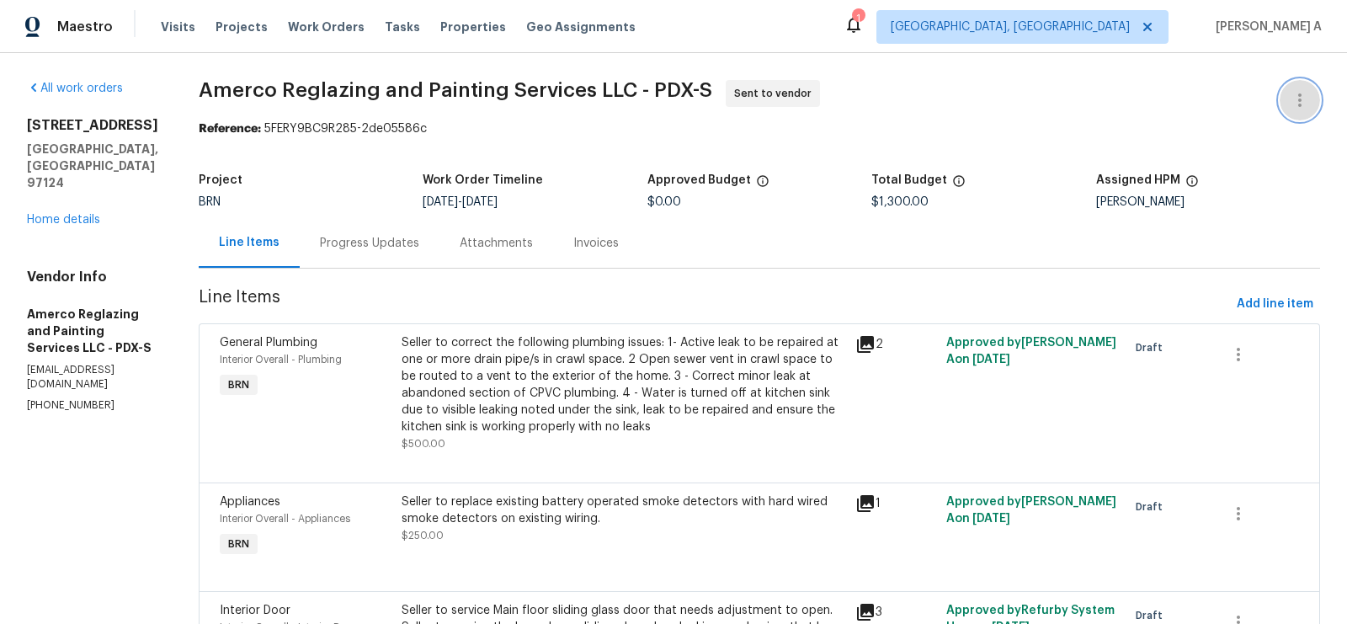
click at [1304, 99] on icon "button" at bounding box center [1300, 100] width 20 height 20
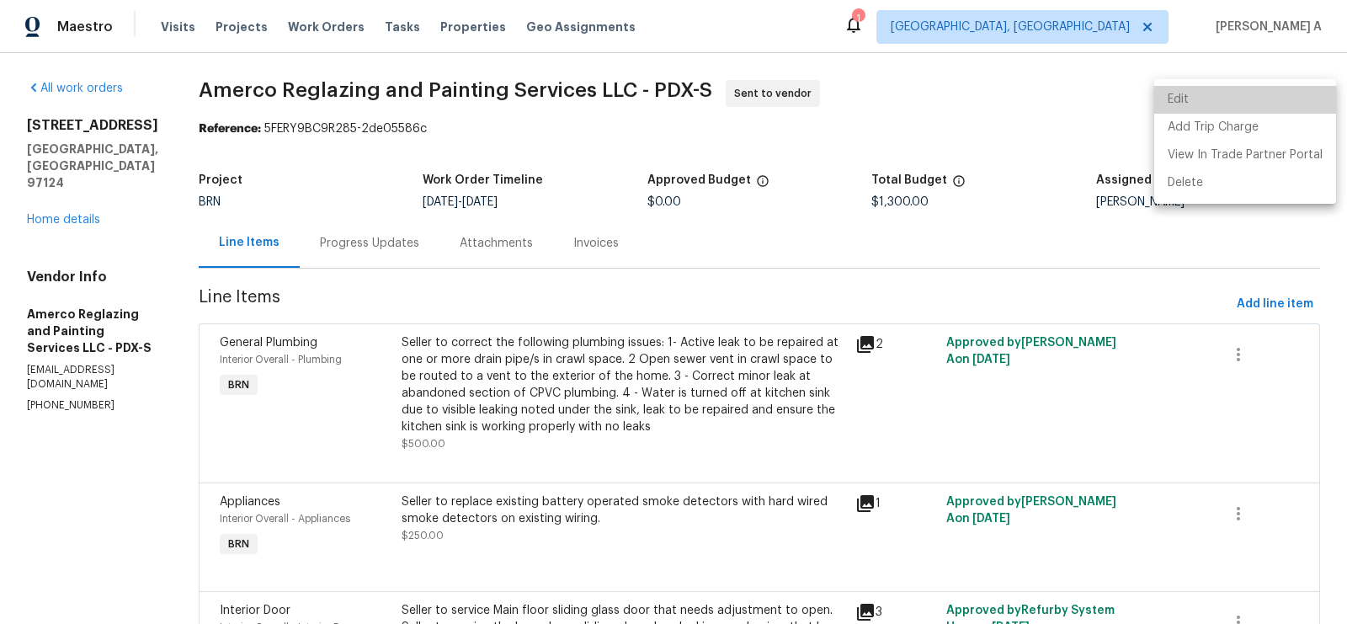
click at [1258, 100] on li "Edit" at bounding box center [1245, 100] width 182 height 28
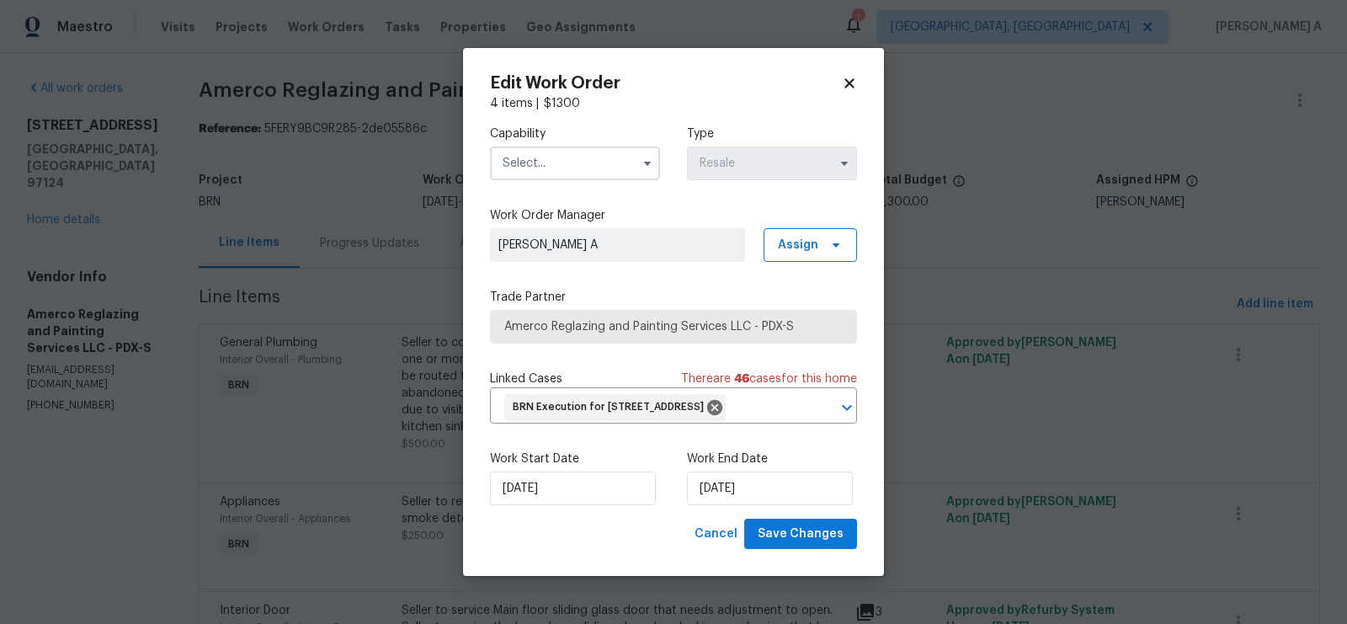
click at [554, 154] on input "text" at bounding box center [575, 164] width 170 height 34
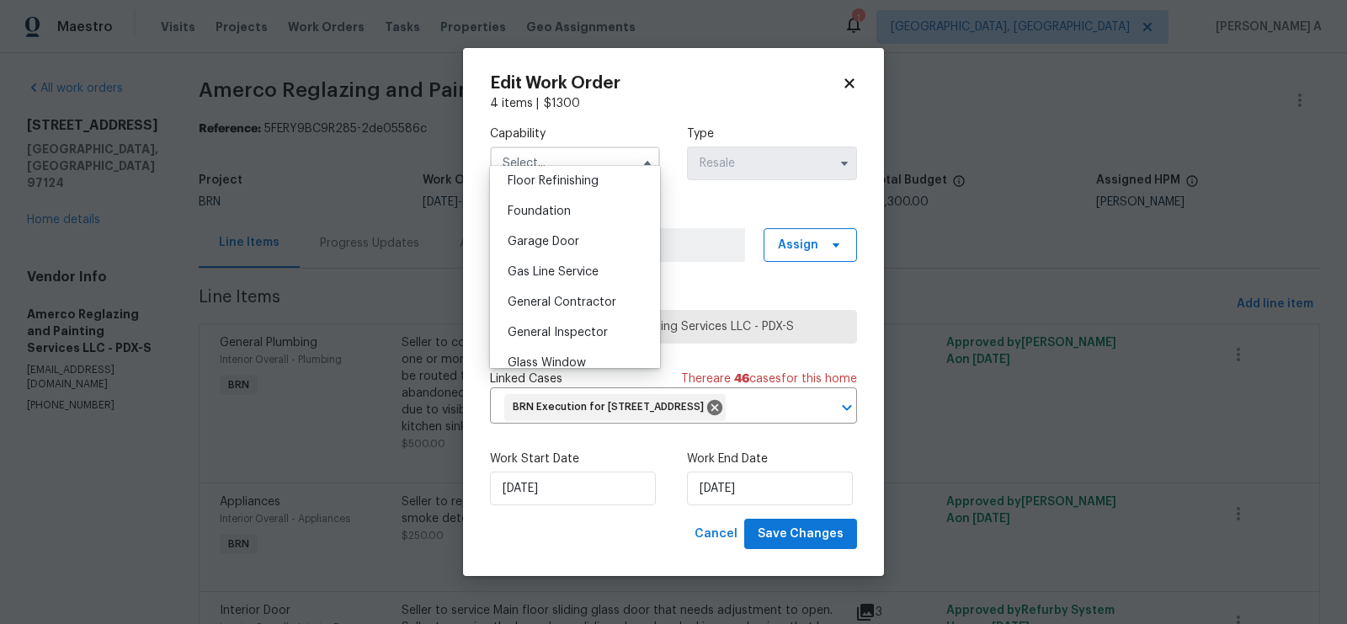
scroll to position [695, 0]
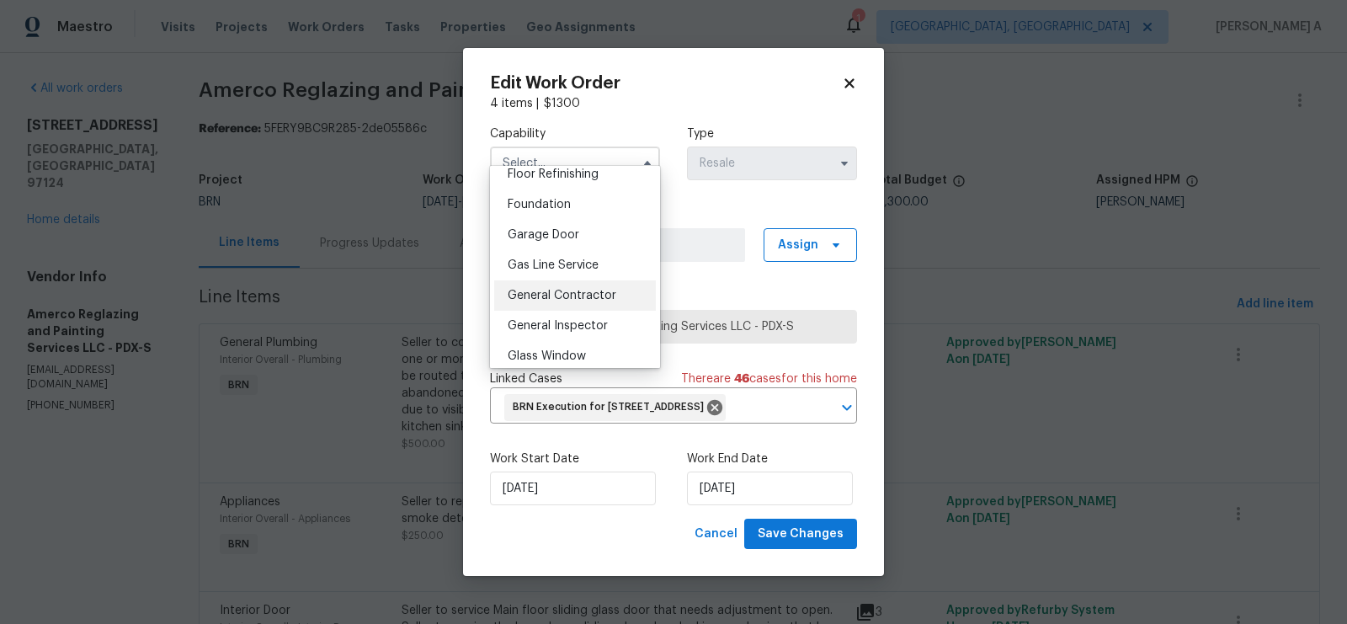
click at [573, 301] on span "General Contractor" at bounding box center [562, 296] width 109 height 12
type input "General Contractor"
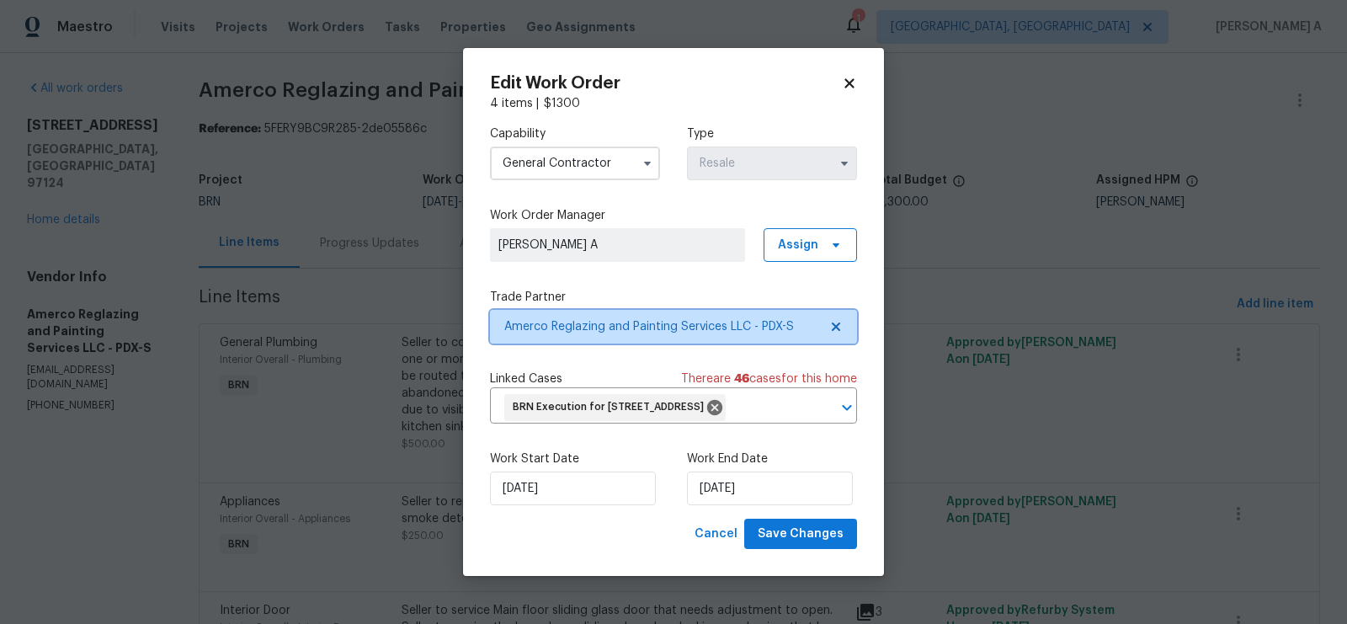
click at [833, 320] on icon at bounding box center [835, 326] width 13 height 13
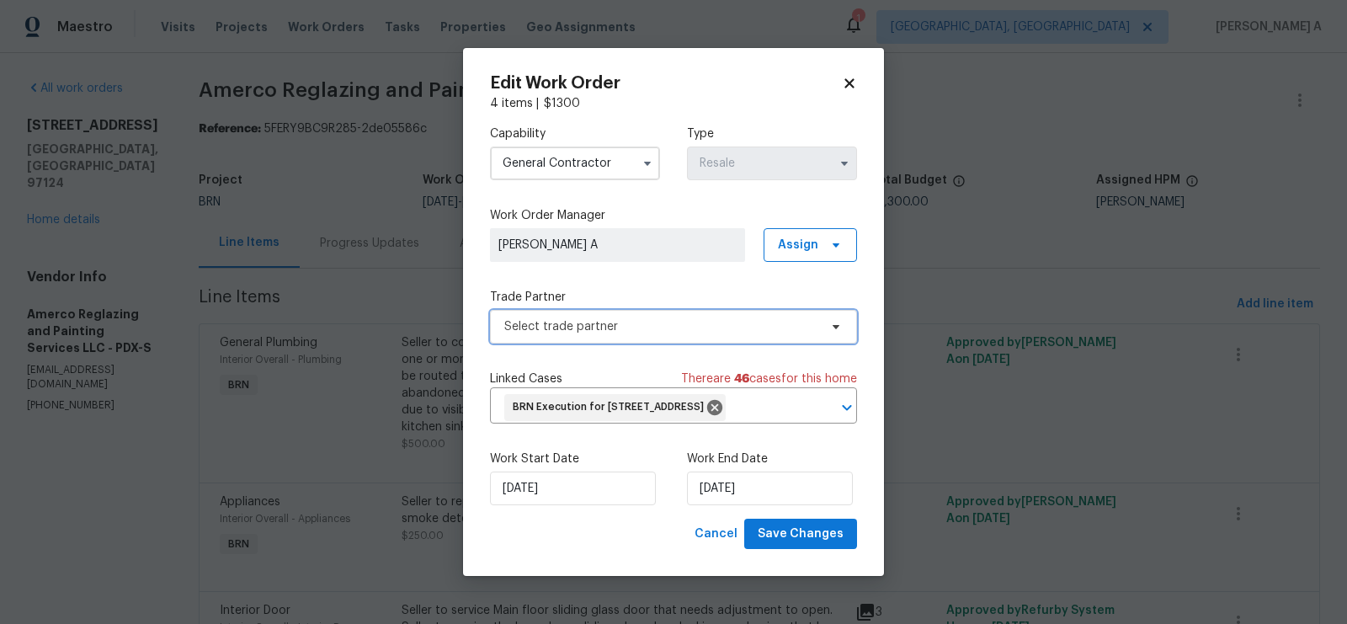
click at [719, 318] on span "Select trade partner" at bounding box center [661, 326] width 314 height 17
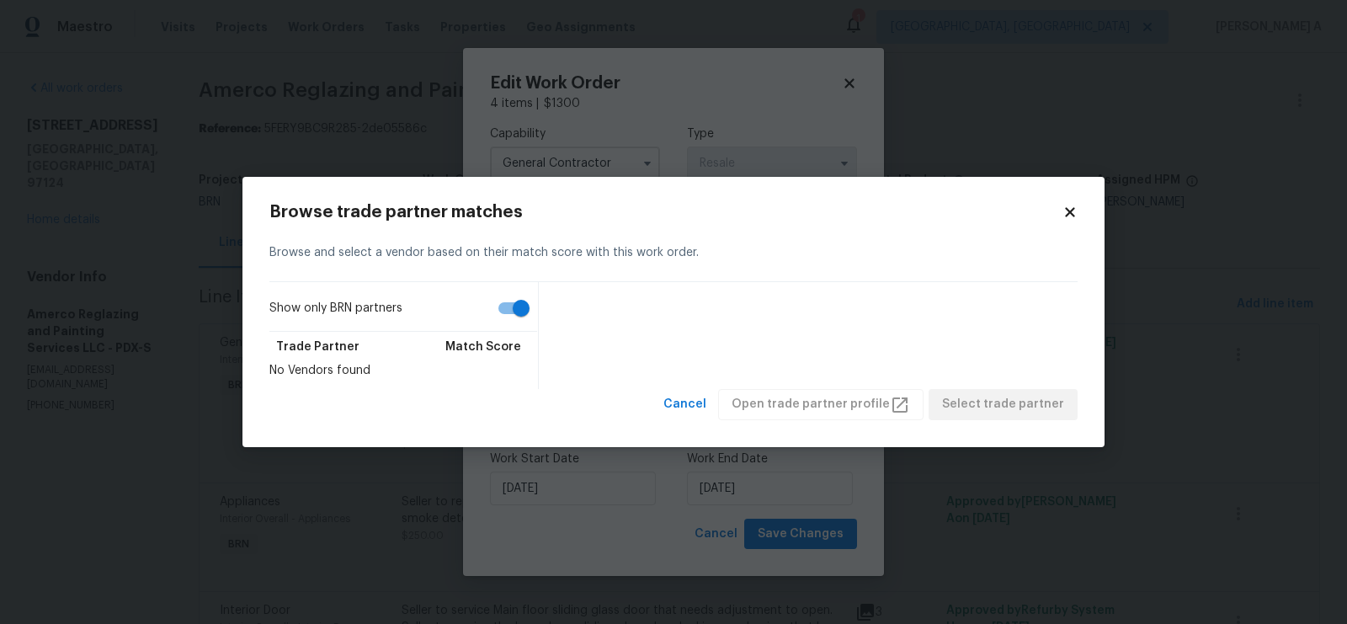
click at [485, 312] on label "Show only BRN partners" at bounding box center [403, 312] width 268 height 40
click at [485, 312] on input "Show only BRN partners" at bounding box center [521, 308] width 96 height 32
checkbox input "false"
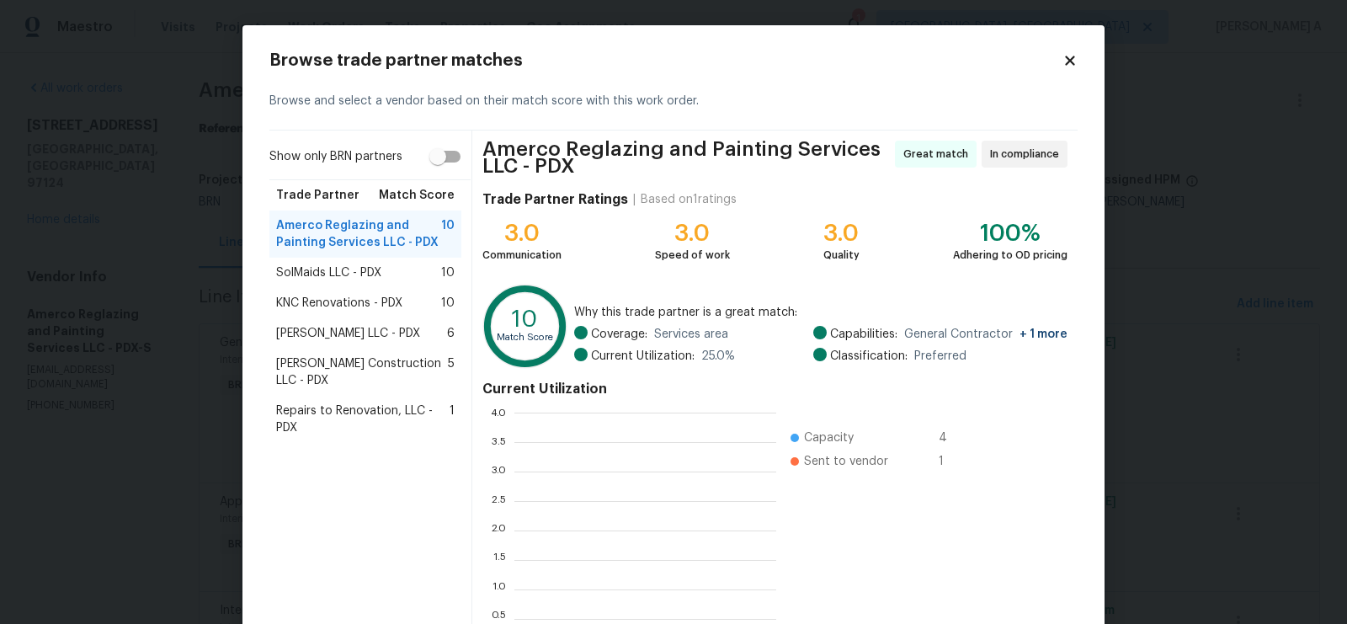
scroll to position [236, 262]
click at [391, 402] on span "Repairs to Renovation, LLC - PDX" at bounding box center [362, 419] width 173 height 34
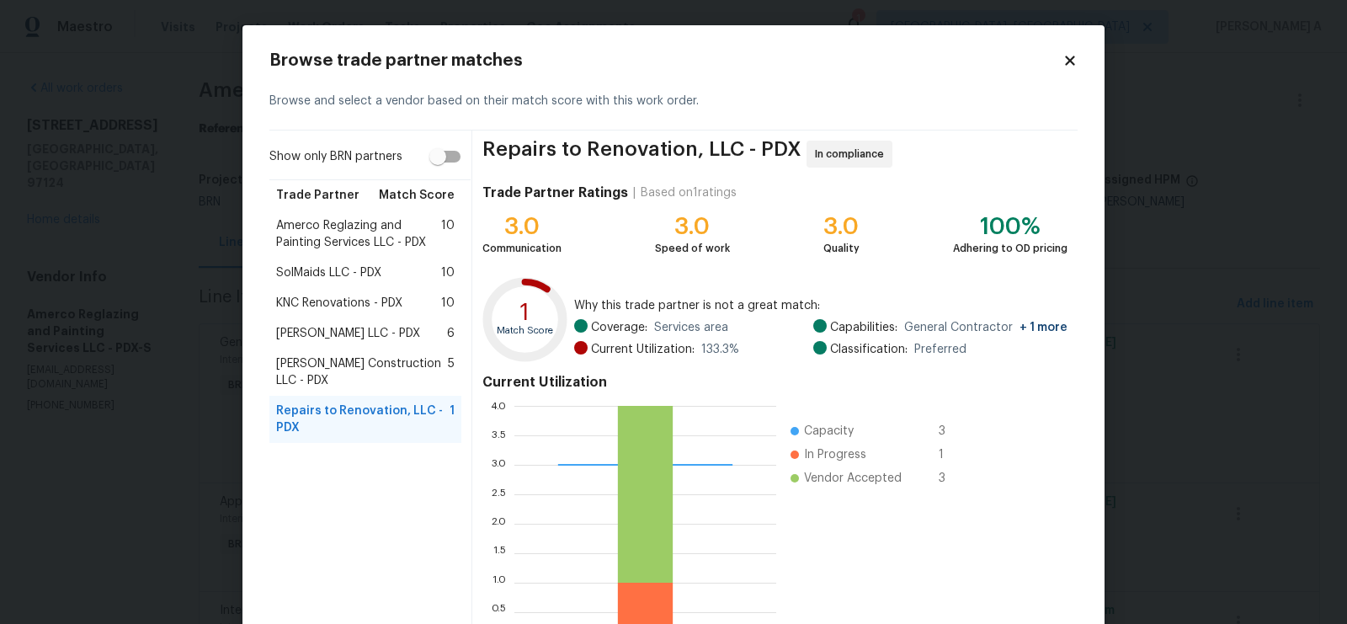
scroll to position [118, 0]
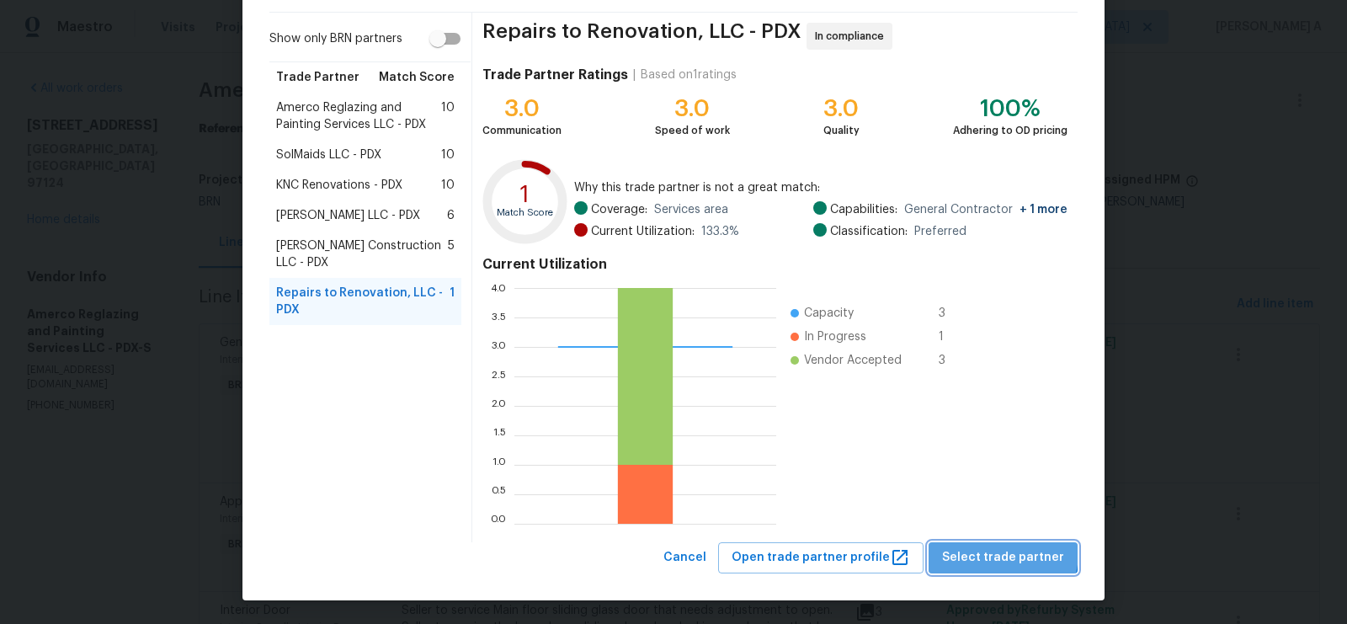
click at [1011, 552] on span "Select trade partner" at bounding box center [1003, 557] width 122 height 21
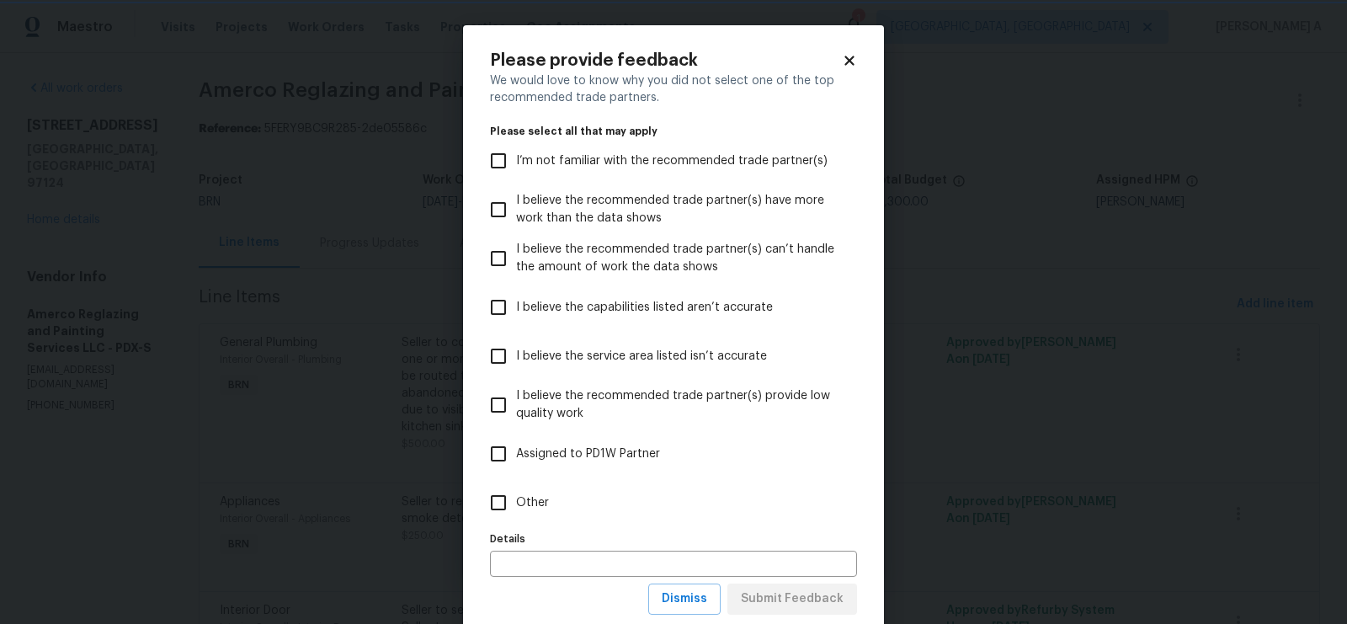
scroll to position [0, 0]
click at [696, 598] on span "Dismiss" at bounding box center [684, 599] width 45 height 21
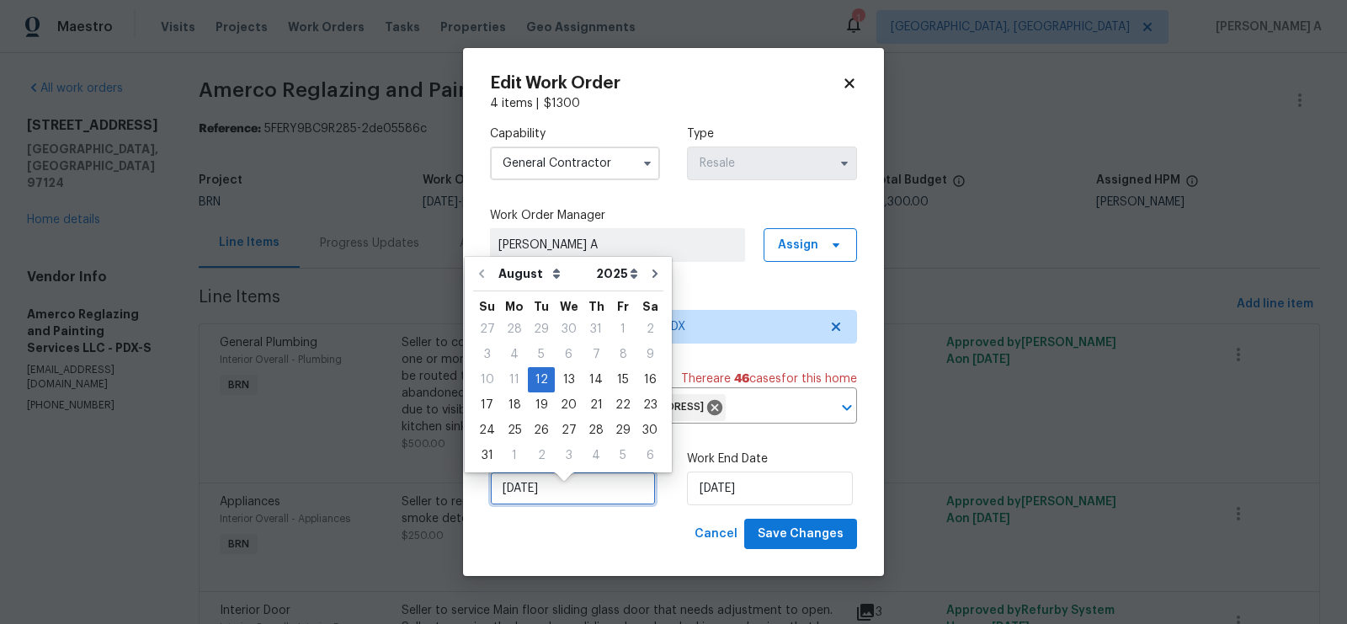
click at [573, 505] on input "8/12/2025" at bounding box center [573, 489] width 166 height 34
click at [566, 385] on div "13" at bounding box center [569, 380] width 28 height 24
type input "[DATE]"
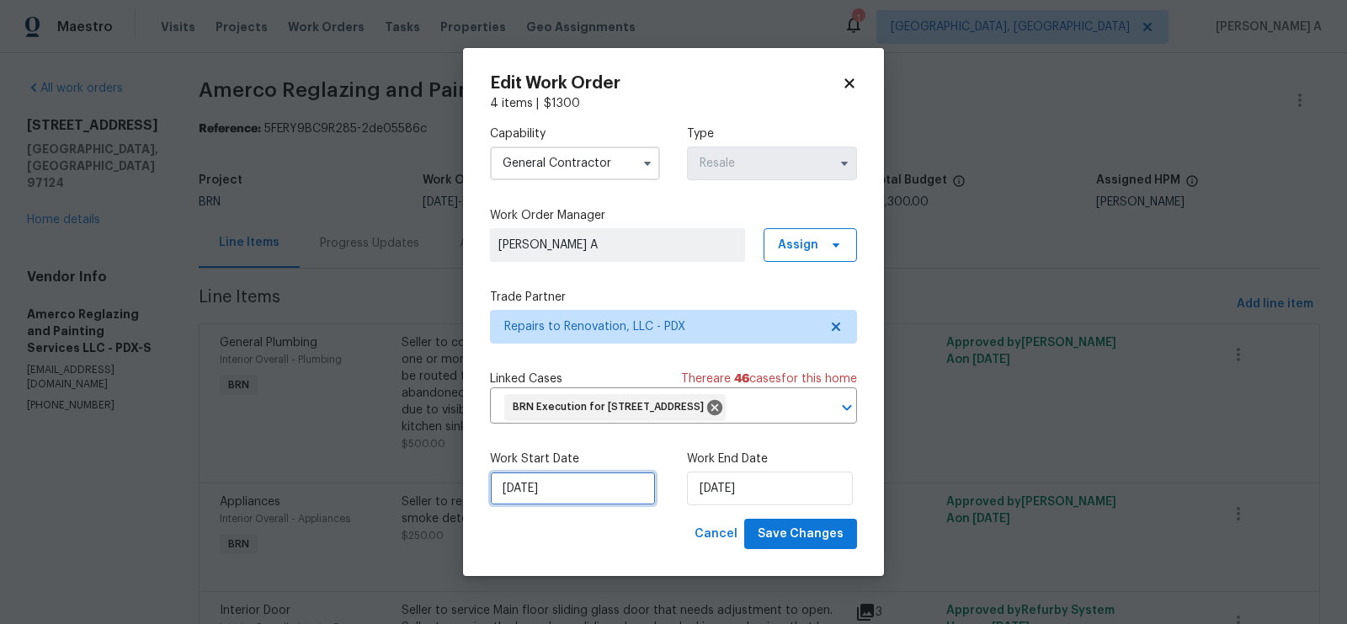
click at [581, 505] on input "[DATE]" at bounding box center [573, 489] width 166 height 34
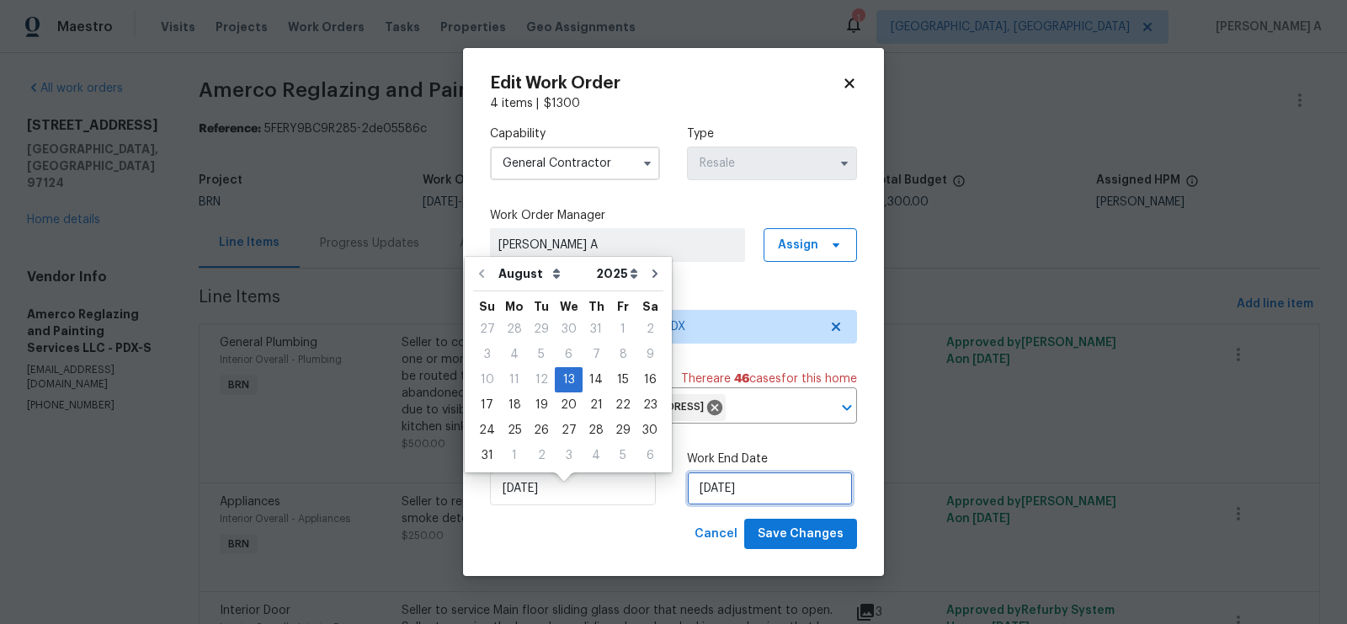
click at [728, 503] on input "[DATE]" at bounding box center [770, 489] width 166 height 34
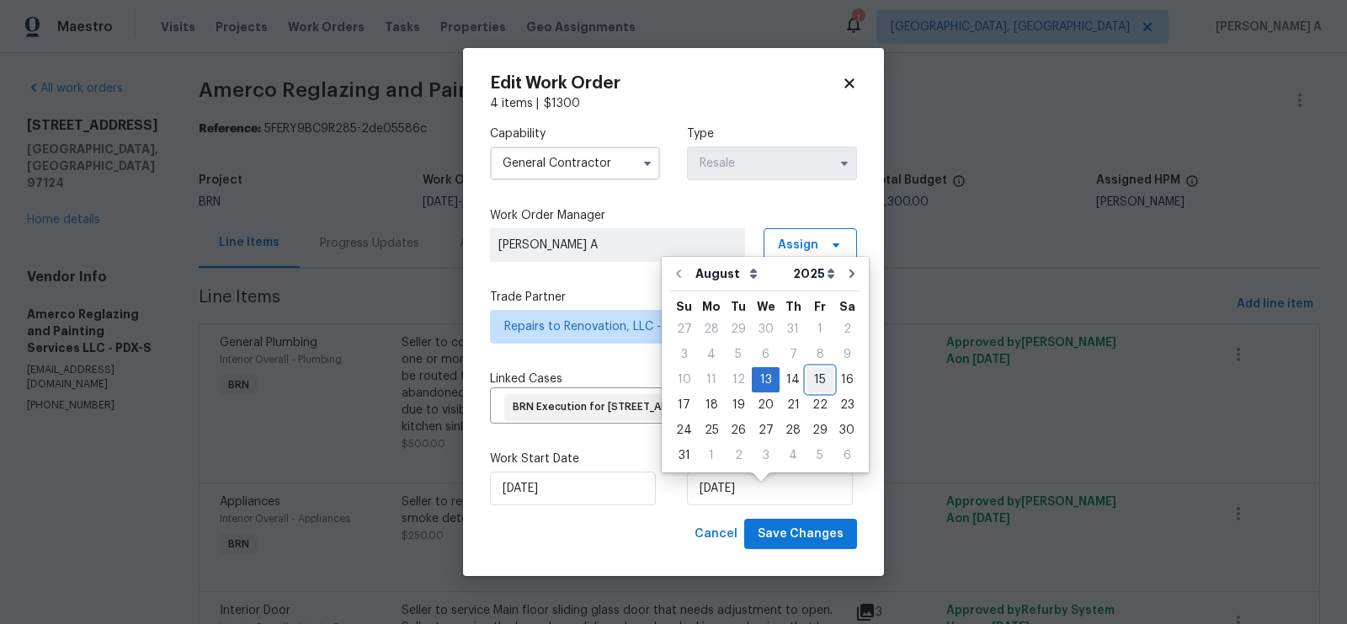
click at [807, 378] on div "15" at bounding box center [820, 380] width 27 height 24
type input "[DATE]"
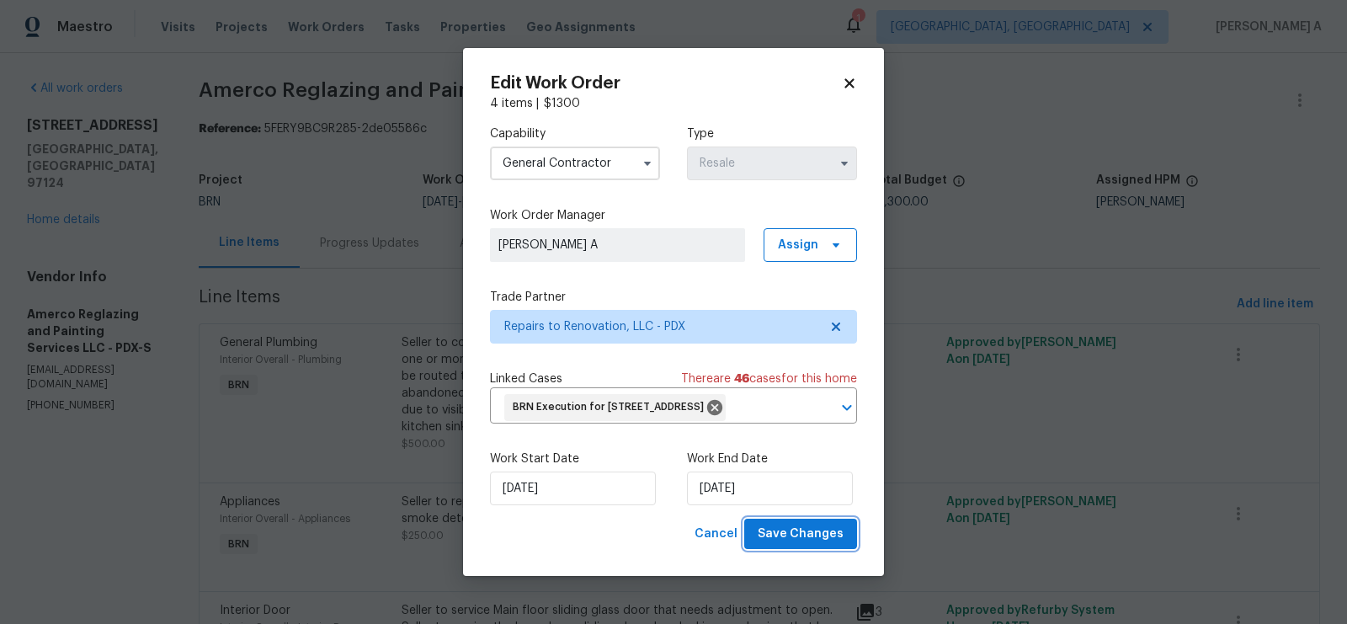
click at [819, 545] on span "Save Changes" at bounding box center [801, 534] width 86 height 21
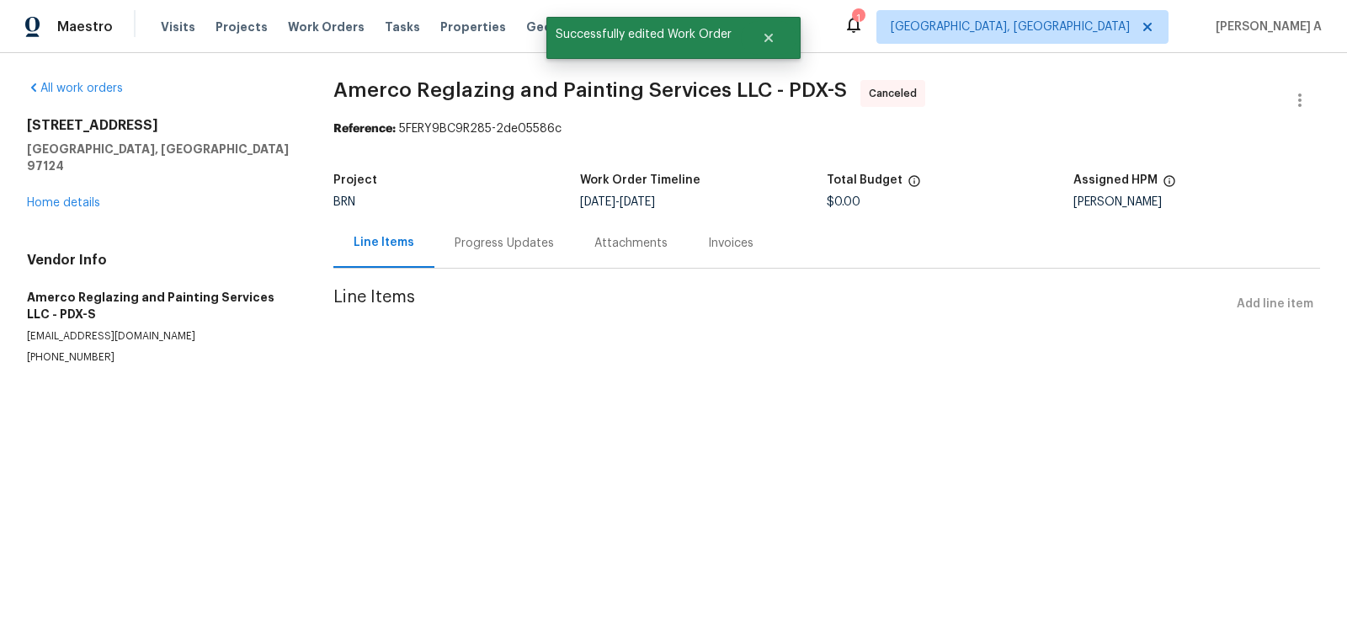
click at [494, 253] on div "Progress Updates" at bounding box center [504, 243] width 140 height 50
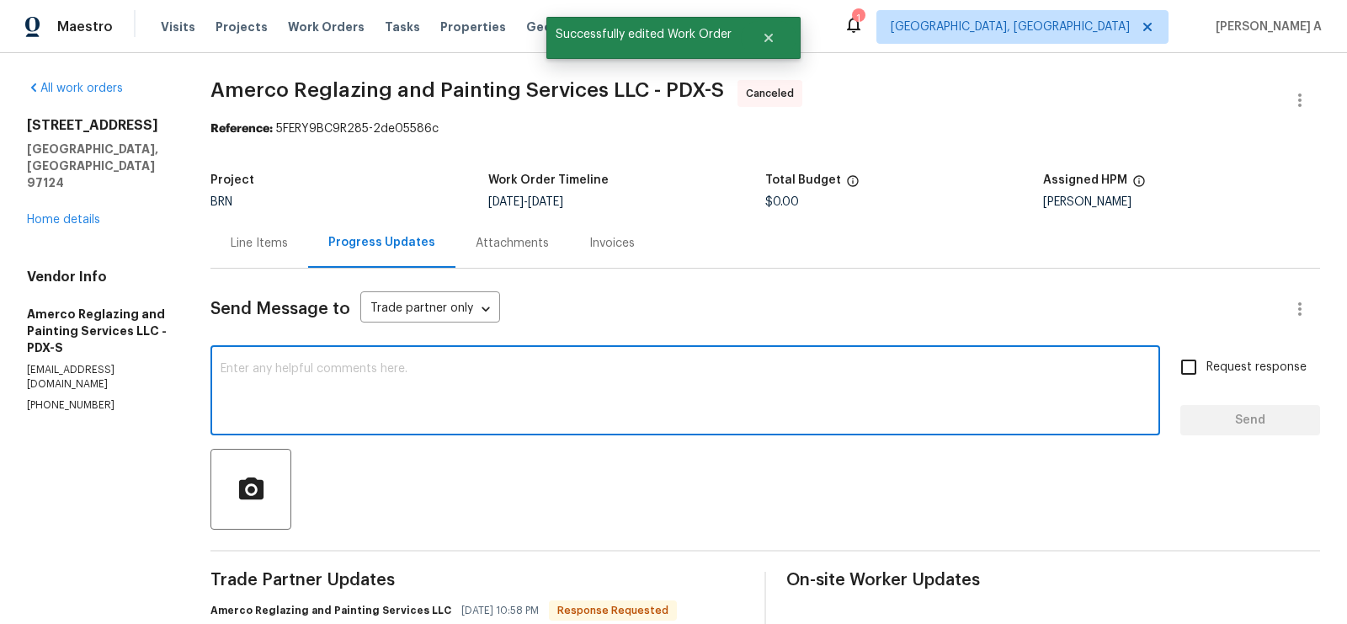
click at [589, 386] on textarea at bounding box center [686, 392] width 930 height 59
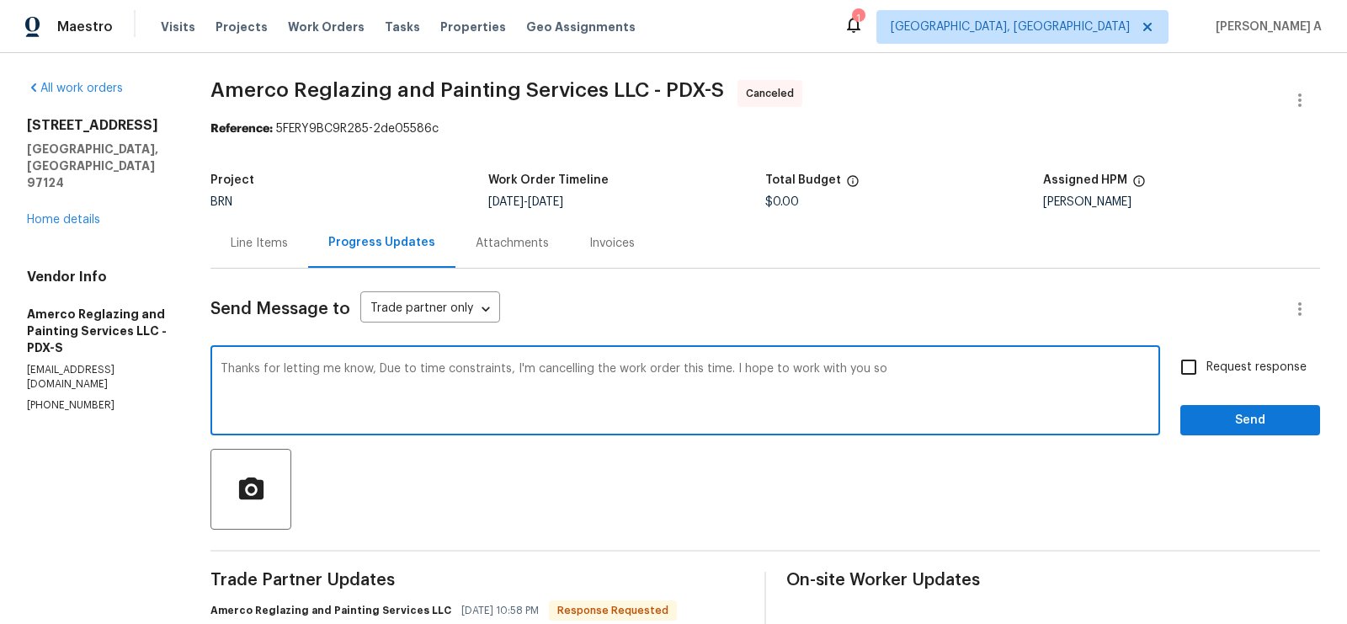
drag, startPoint x: 737, startPoint y: 367, endPoint x: 967, endPoint y: 367, distance: 230.7
click at [967, 367] on textarea "Thanks for letting me know, Due to time constraints, I'm cancelling the work or…" at bounding box center [686, 392] width 930 height 59
click at [0, 0] on qb-div "Replace with know." at bounding box center [0, 0] width 0 height 0
type textarea "Thanks for letting me know. Due to time constraints, I'm cancelling the work or…"
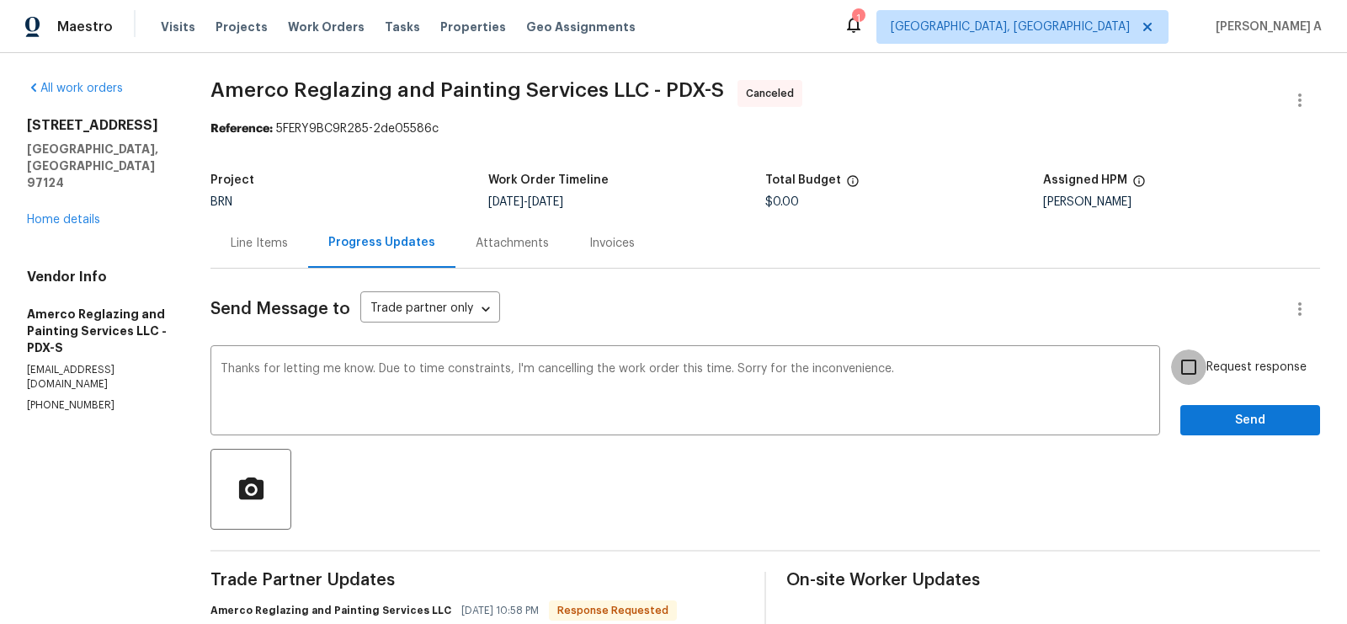
click at [1185, 371] on input "Request response" at bounding box center [1188, 366] width 35 height 35
checkbox input "true"
click at [1251, 417] on span "Send" at bounding box center [1250, 420] width 113 height 21
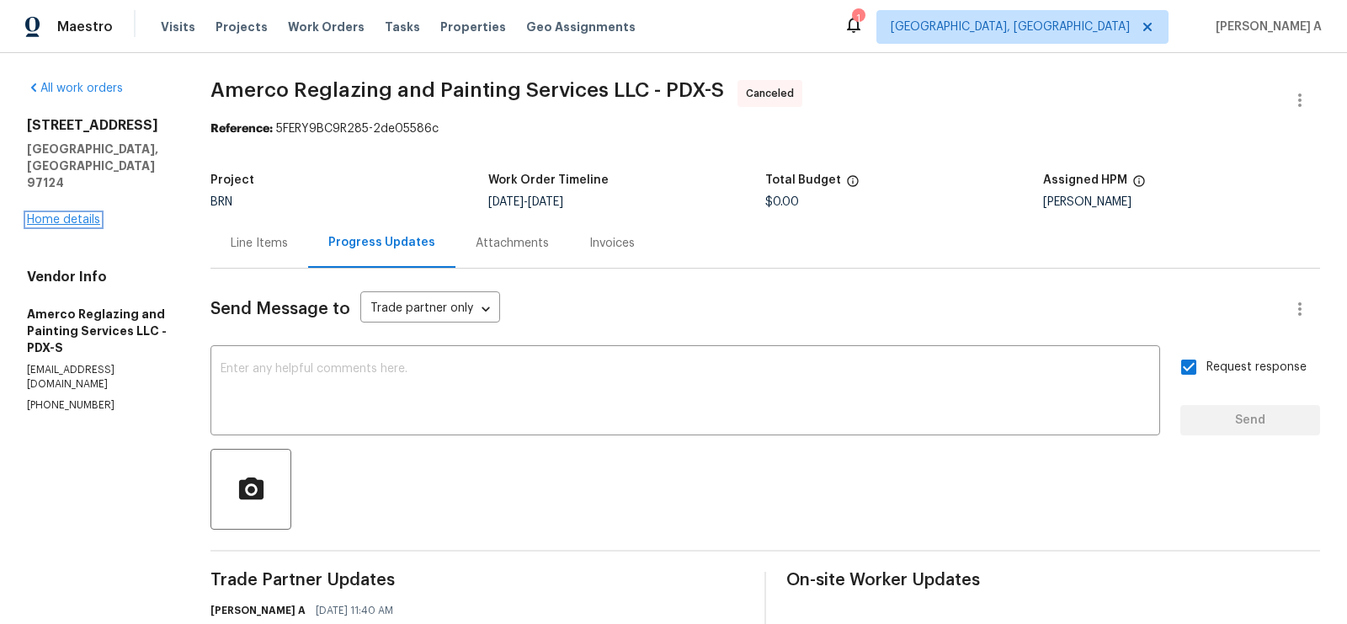
click at [88, 214] on link "Home details" at bounding box center [63, 220] width 73 height 12
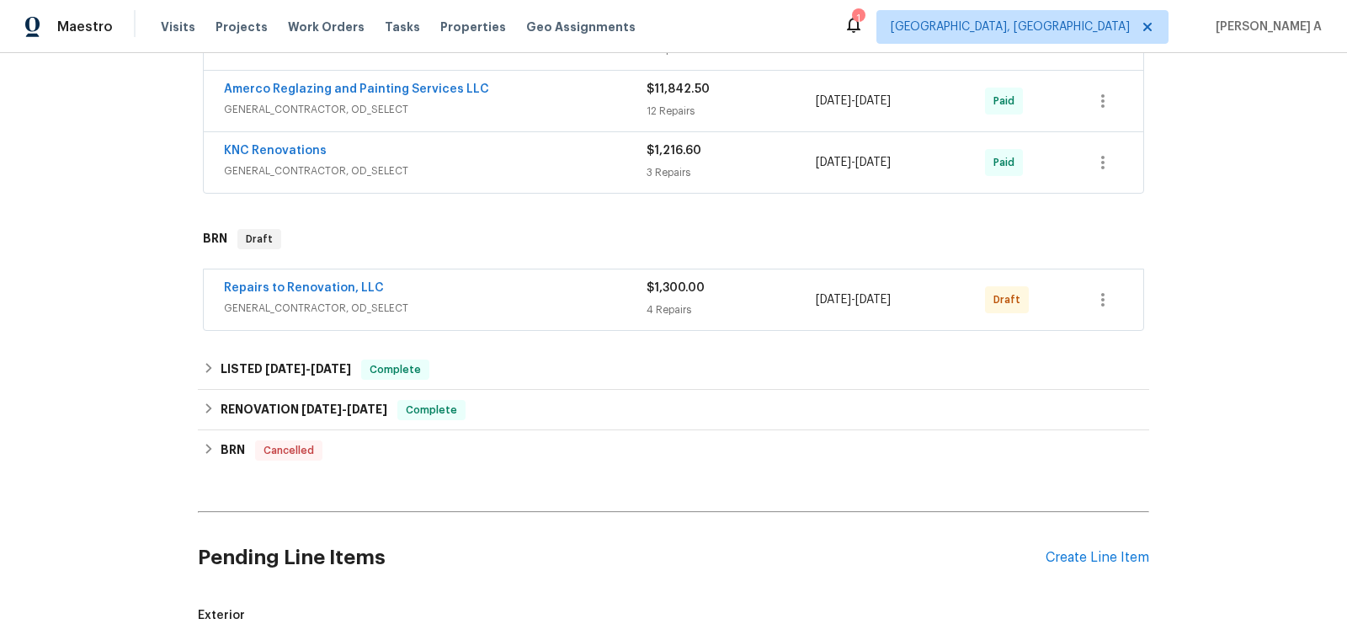
scroll to position [360, 0]
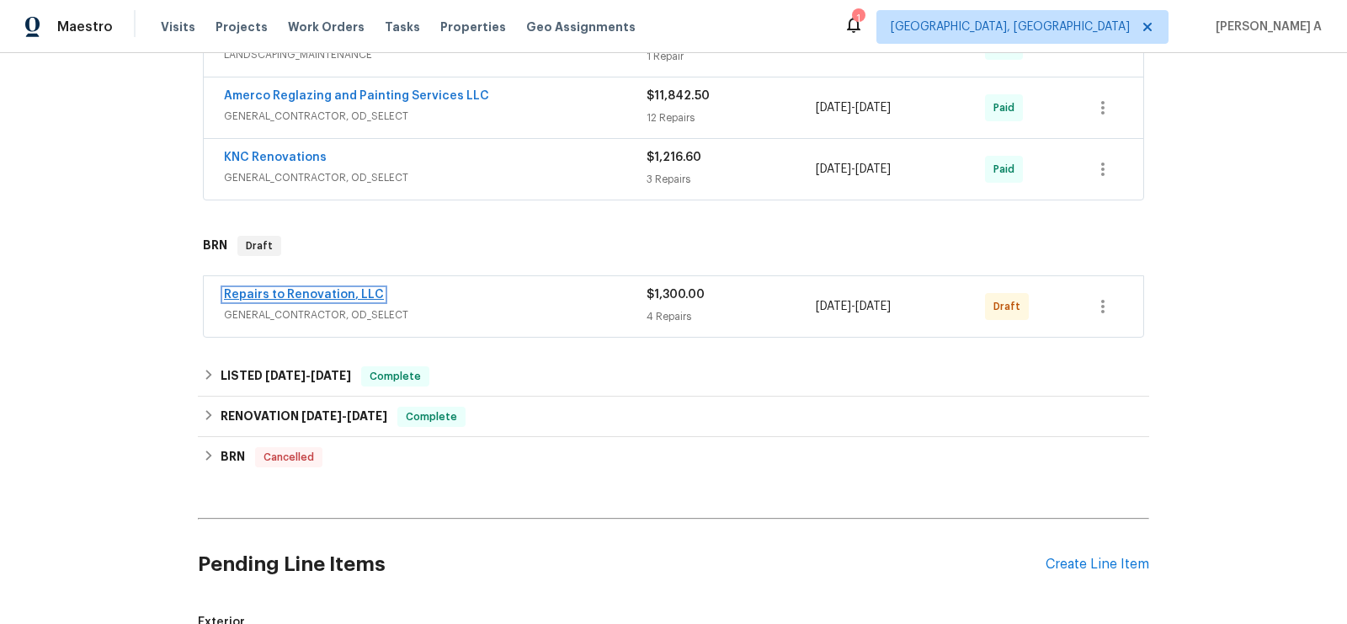
click at [334, 289] on link "Repairs to Renovation, LLC" at bounding box center [304, 295] width 160 height 12
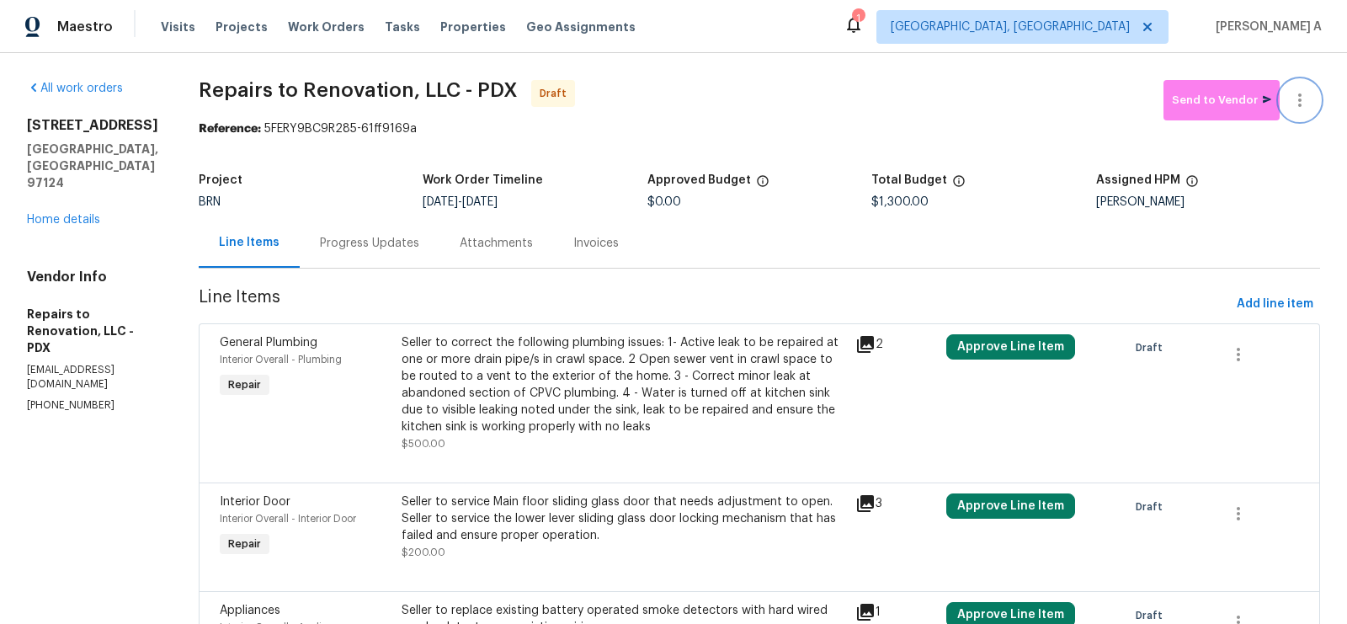
click at [1303, 99] on icon "button" at bounding box center [1300, 100] width 20 height 20
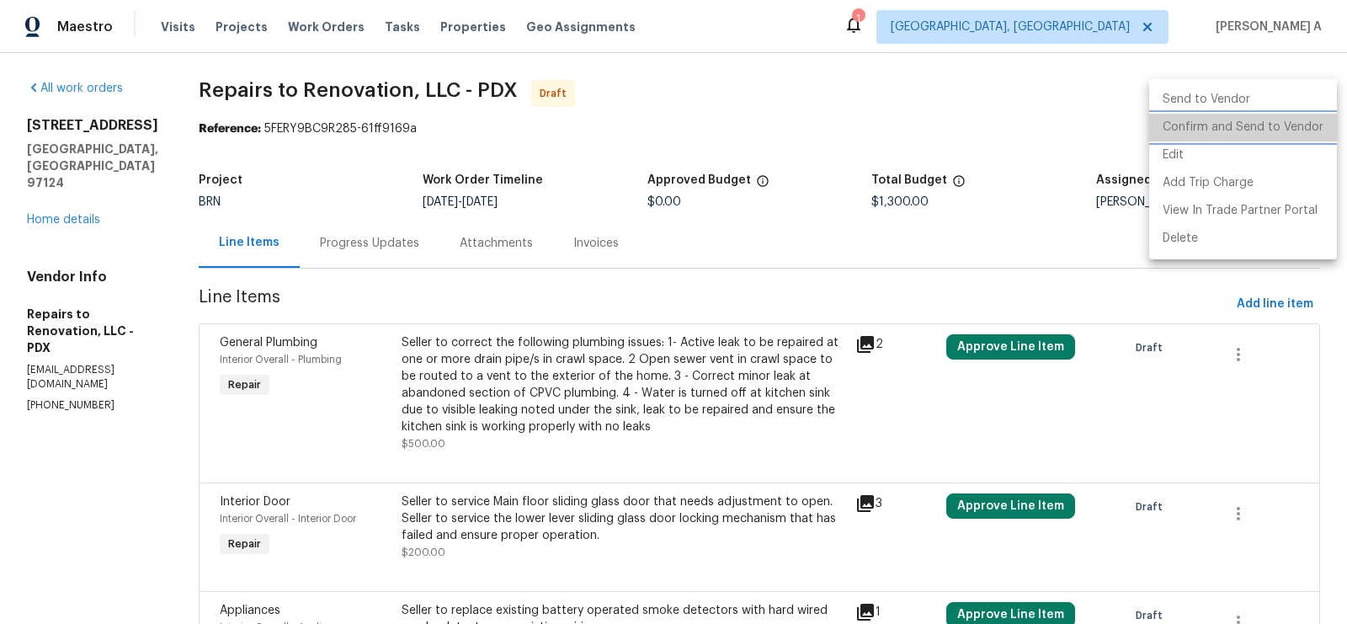
click at [1313, 122] on li "Confirm and Send to Vendor" at bounding box center [1243, 128] width 188 height 28
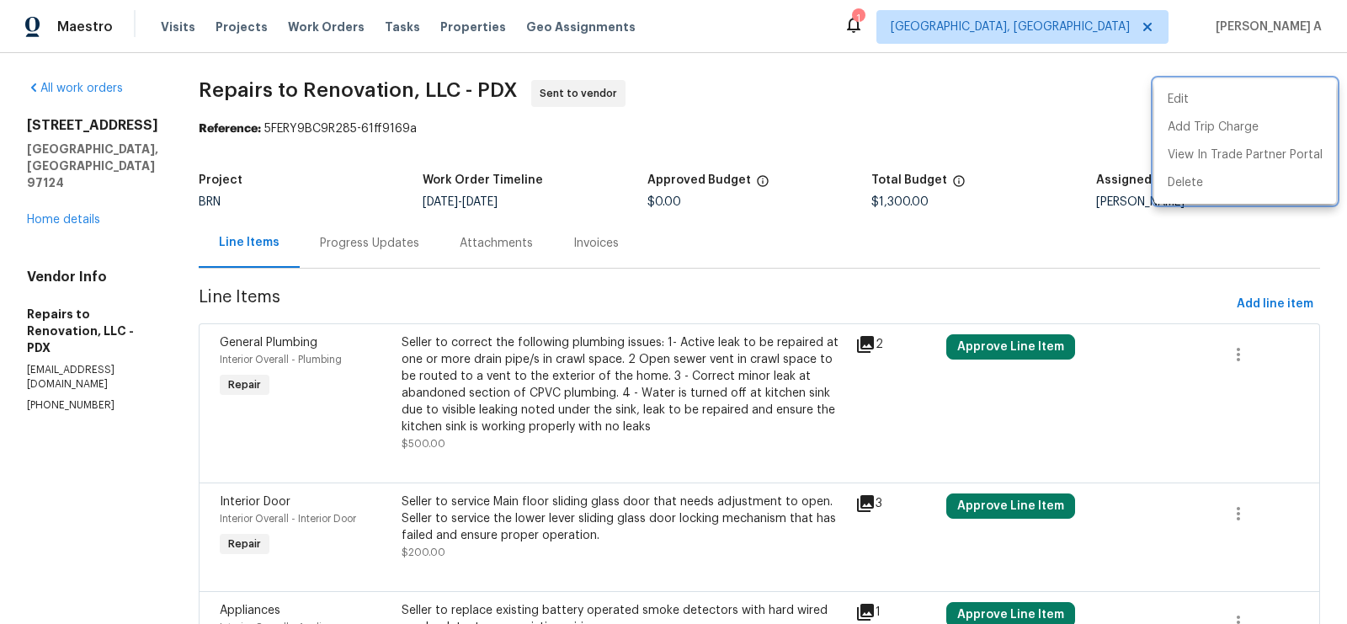
click at [407, 232] on div at bounding box center [673, 312] width 1347 height 624
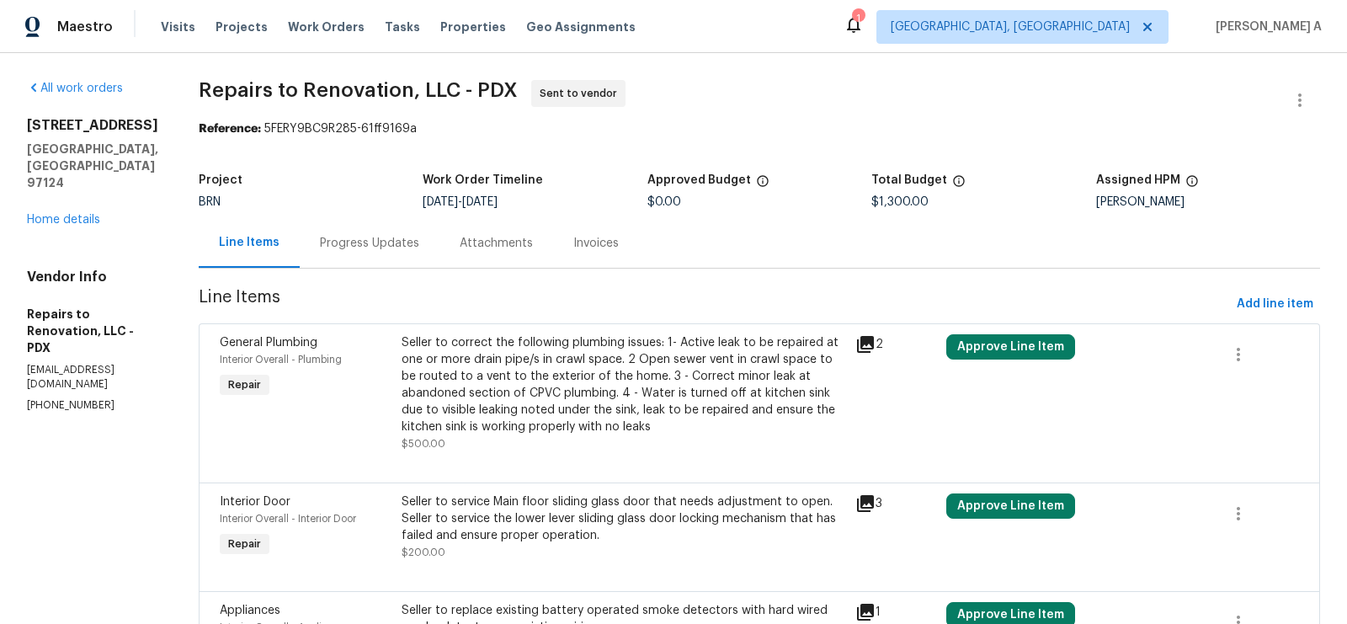
click at [381, 244] on div "Progress Updates" at bounding box center [369, 243] width 99 height 17
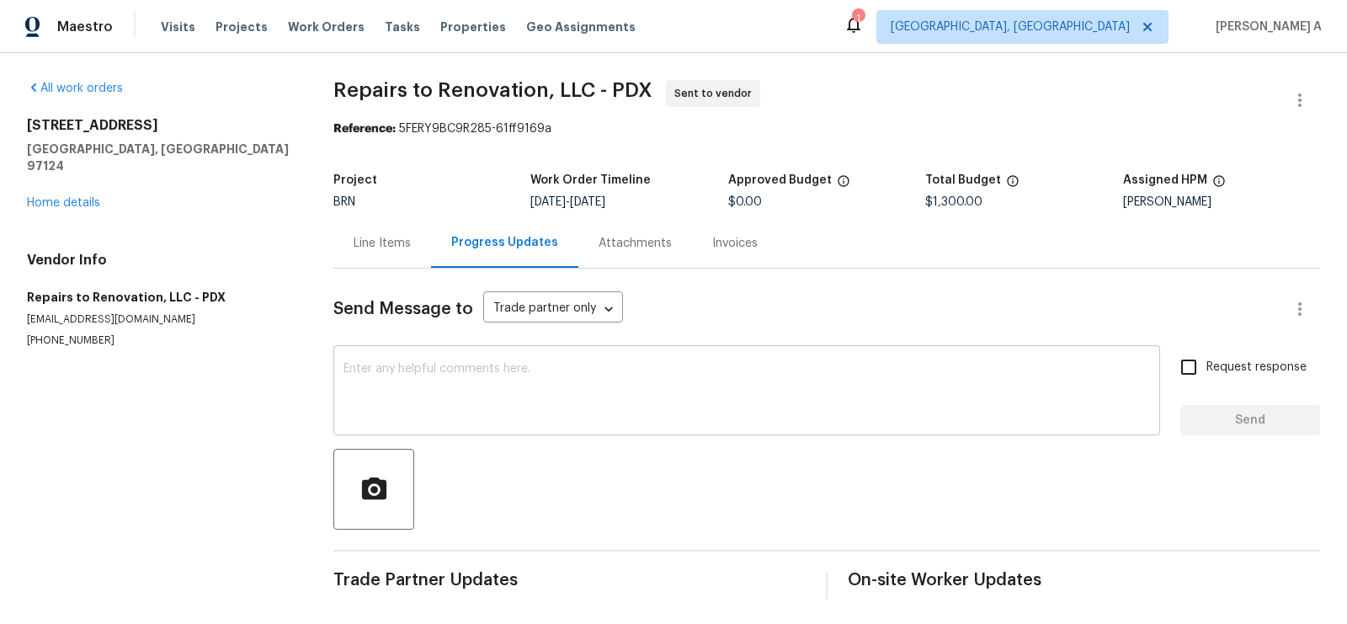
scroll to position [1, 0]
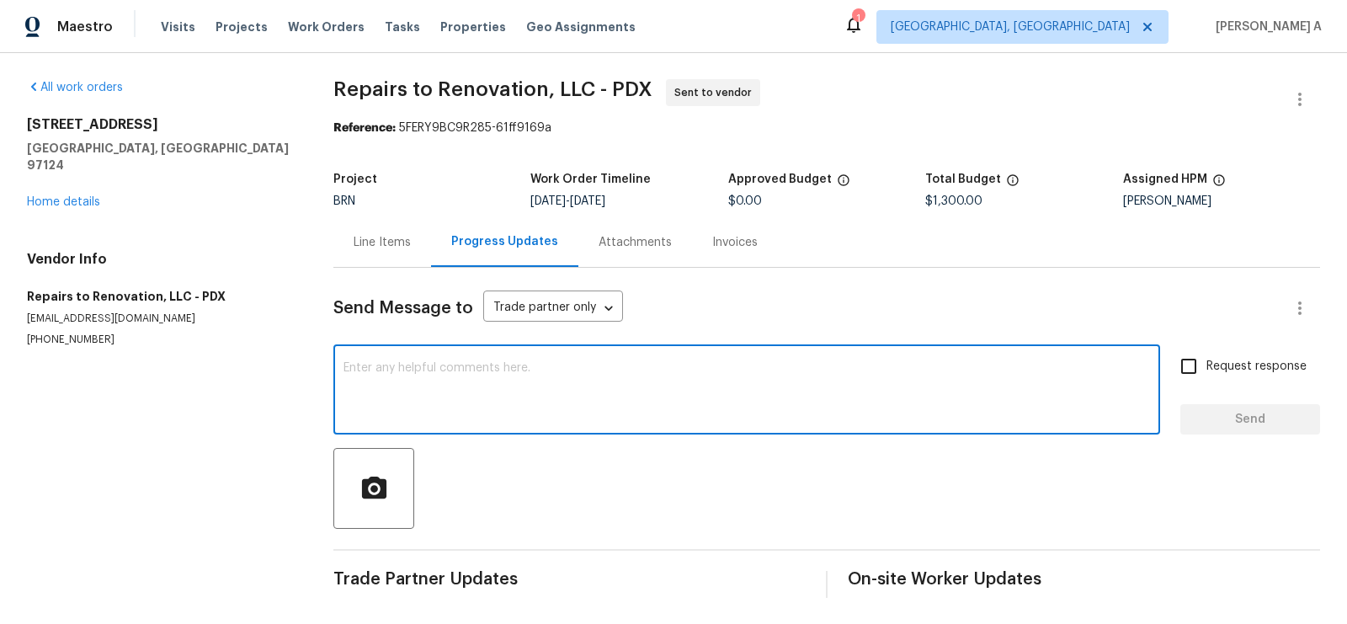
click at [527, 388] on textarea at bounding box center [747, 391] width 807 height 59
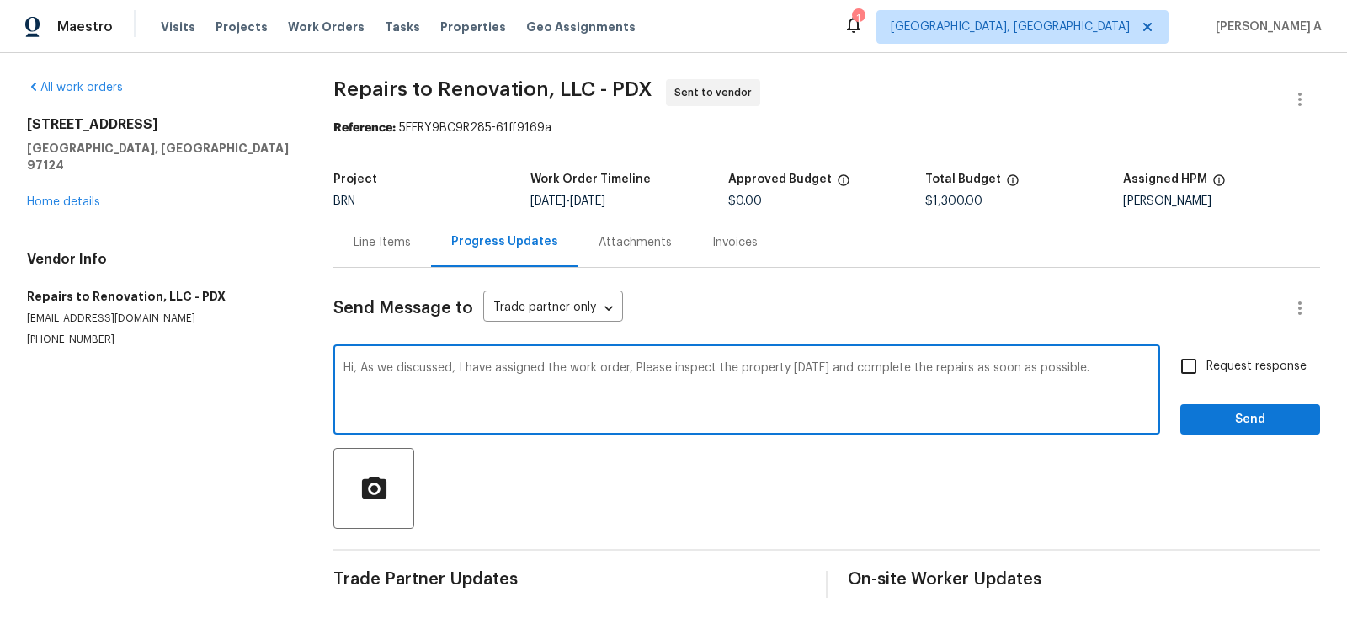
click at [0, 0] on span "Replace with" at bounding box center [0, 0] width 0 height 0
click at [1083, 365] on textarea "Hi, As we discussed, I have assigned the work order. Please inspect the propert…" at bounding box center [747, 391] width 807 height 59
paste textarea "Reach out to me via the portal or call/text at 650-800-9524 for any questions o…"
type textarea "Hi, As we discussed, I have assigned the work order. Please inspect the propert…"
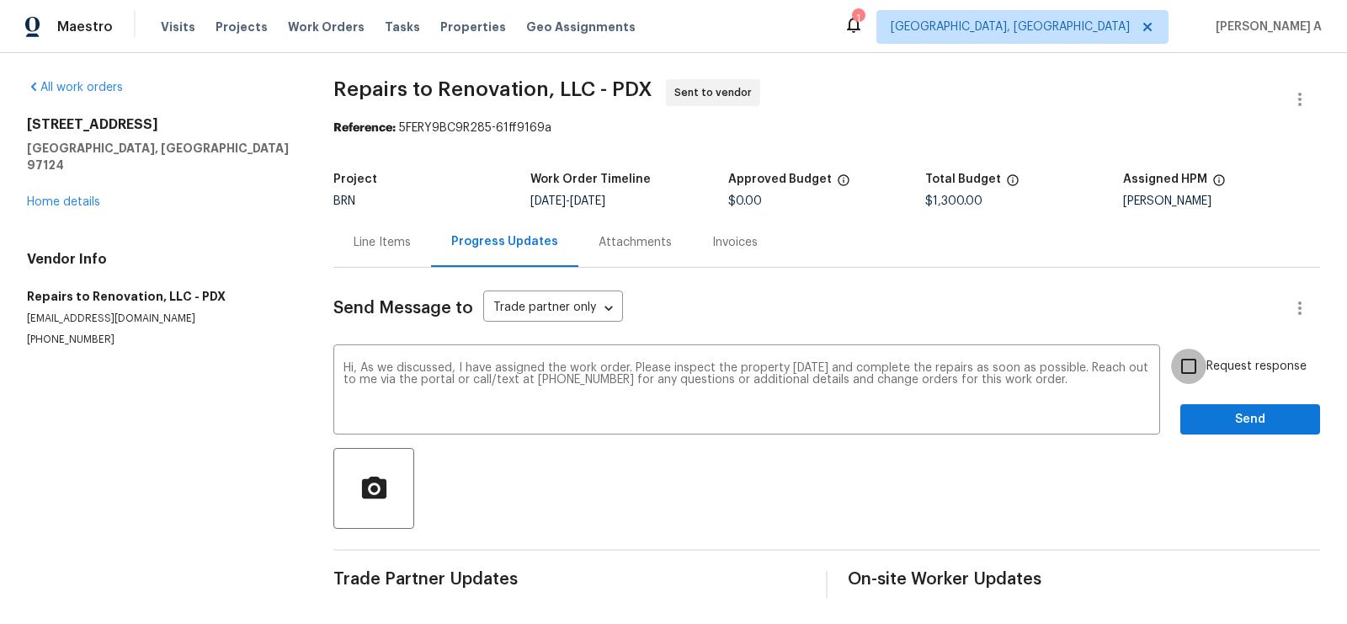
click at [1203, 359] on input "Request response" at bounding box center [1188, 366] width 35 height 35
checkbox input "true"
click at [1251, 426] on span "Send" at bounding box center [1250, 419] width 113 height 21
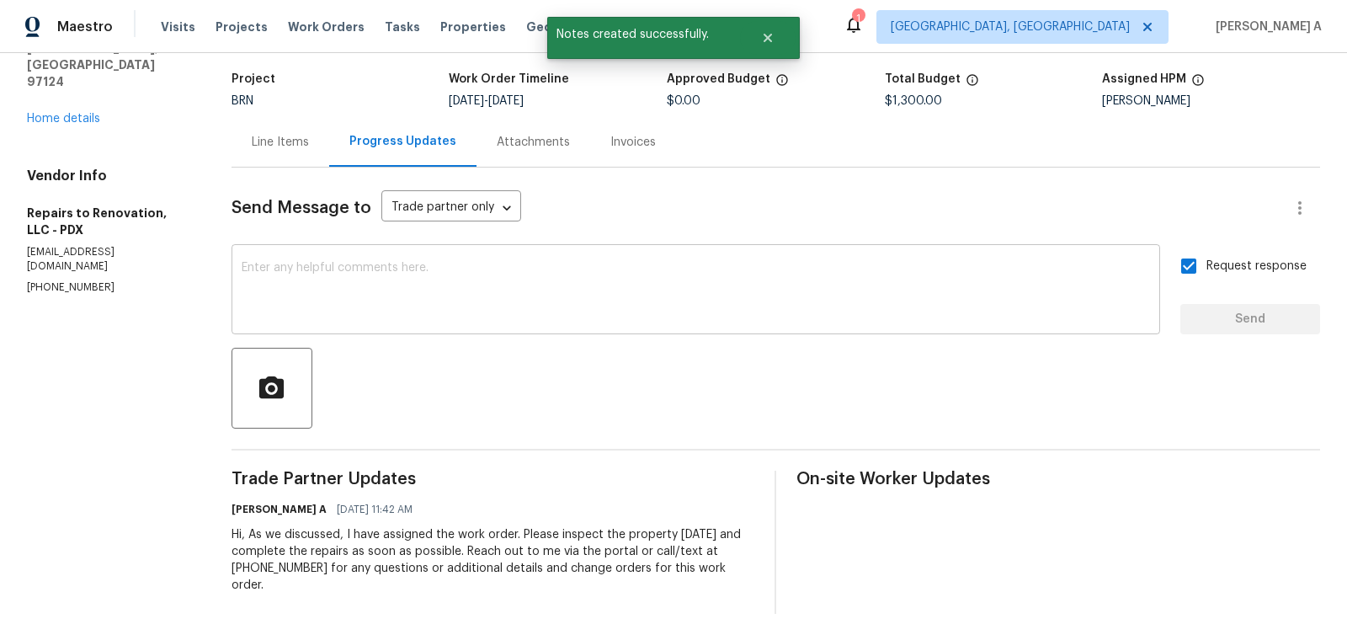
scroll to position [0, 0]
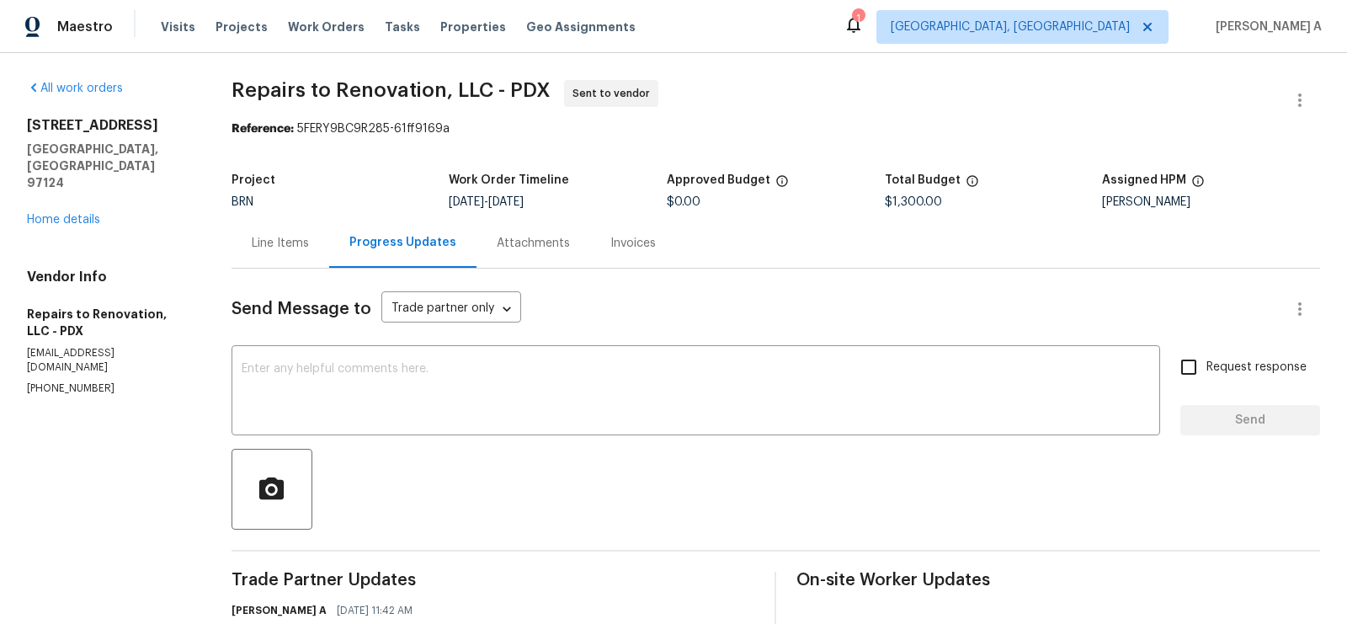
click at [253, 252] on div "Line Items" at bounding box center [281, 243] width 98 height 50
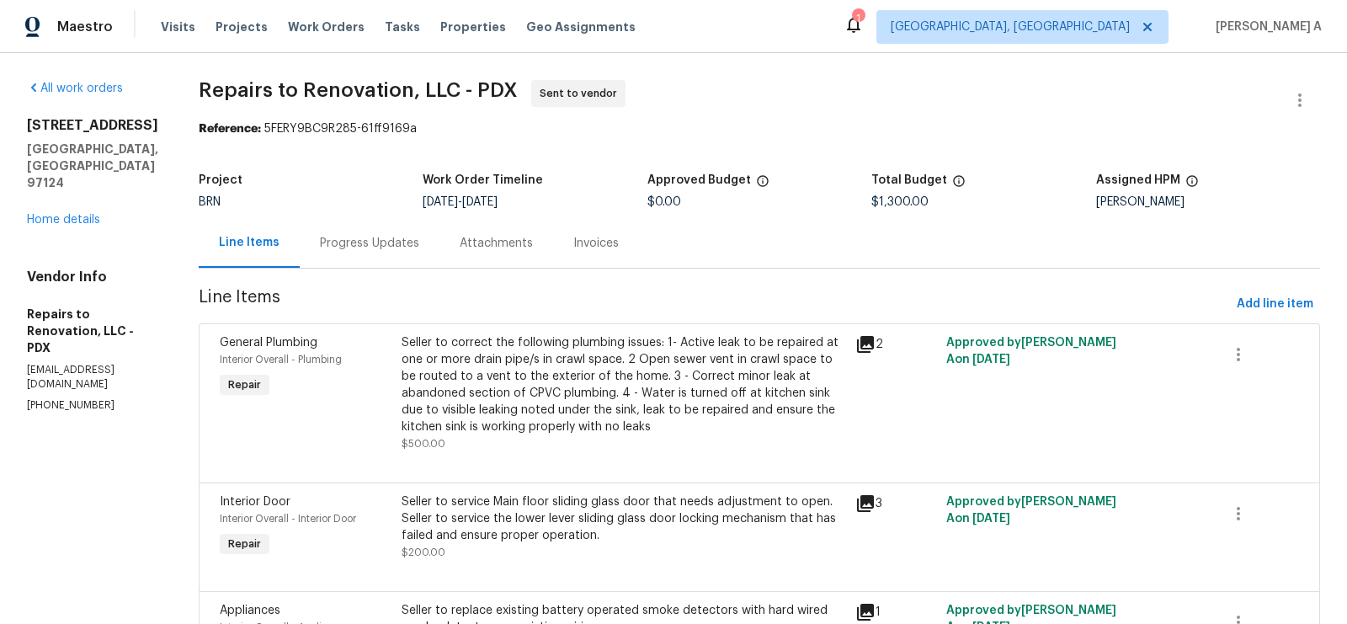
scroll to position [232, 0]
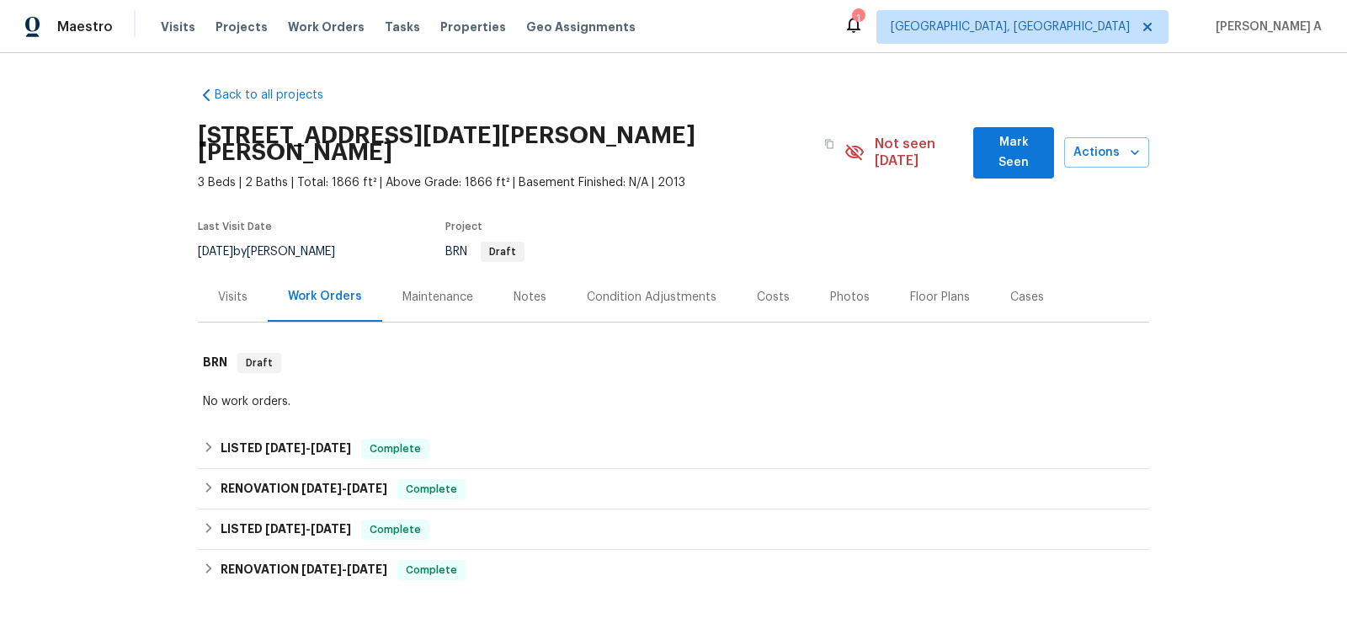
scroll to position [205, 0]
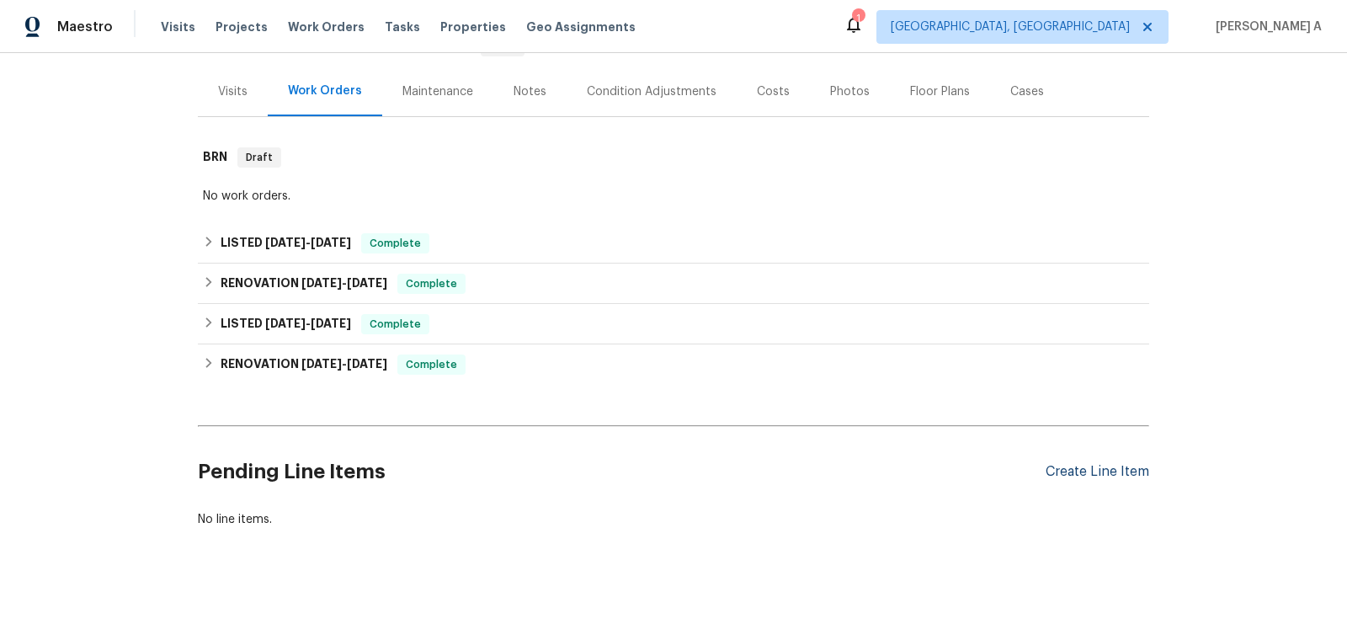
click at [1121, 464] on div "Create Line Item" at bounding box center [1098, 472] width 104 height 16
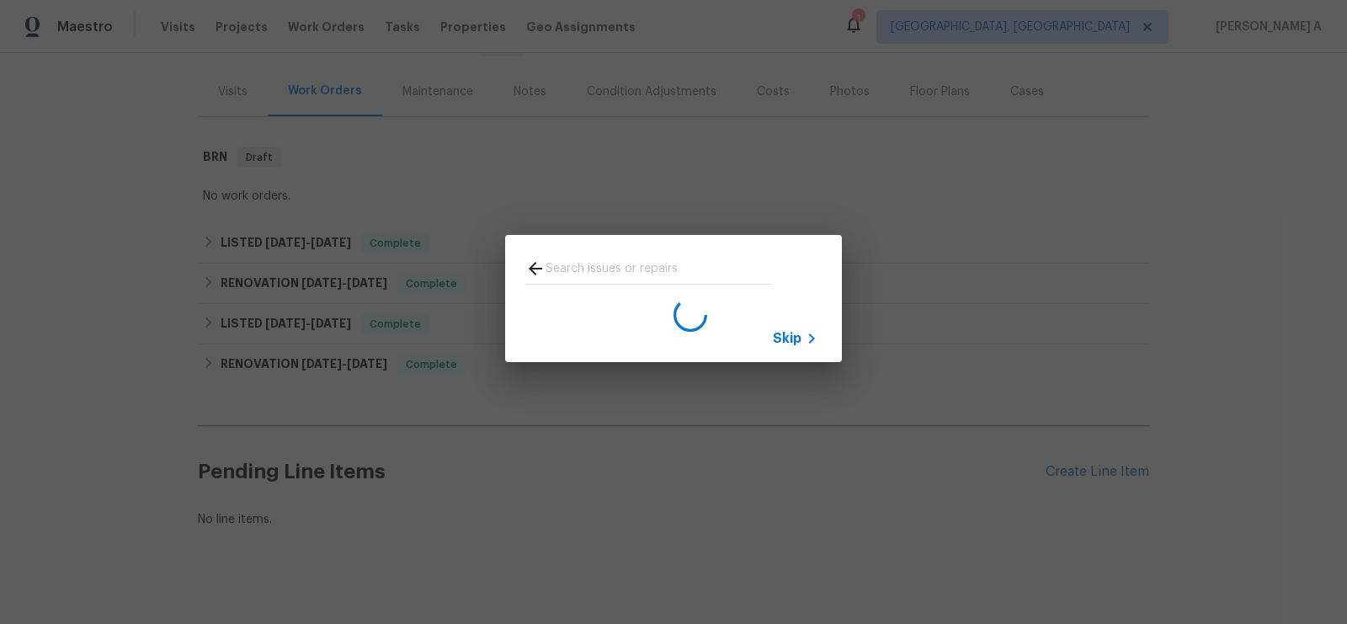
click at [795, 333] on span "Skip" at bounding box center [787, 338] width 29 height 17
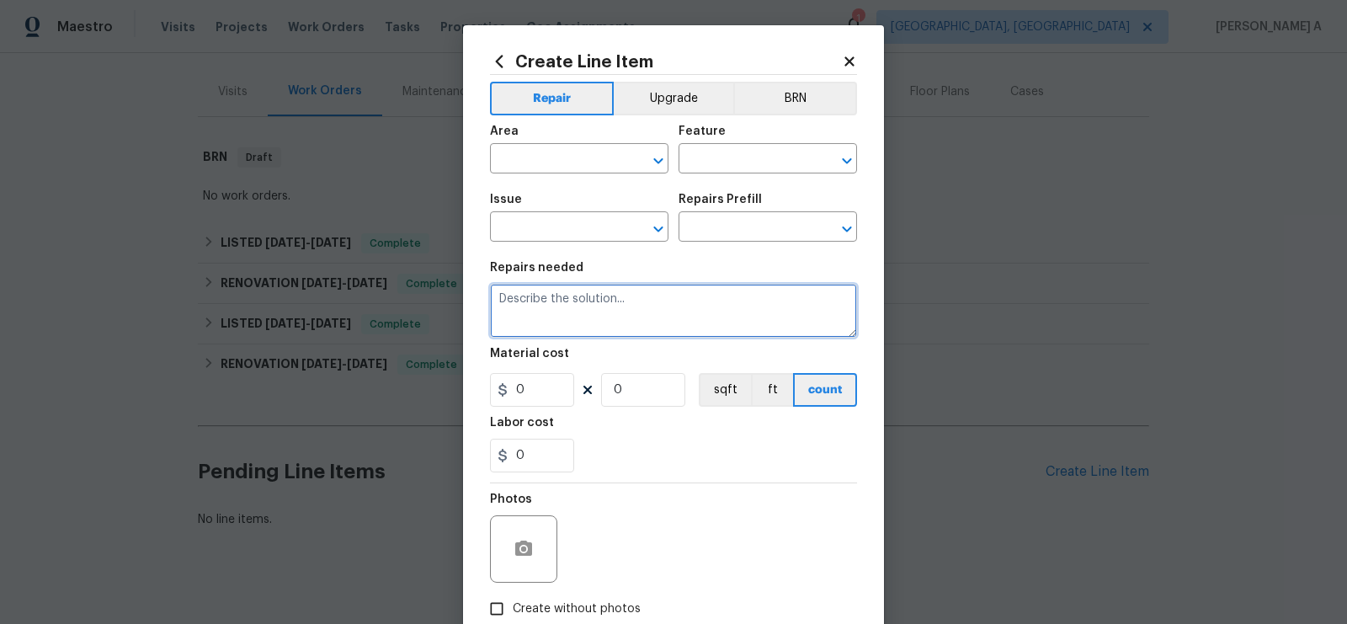
click at [591, 312] on textarea at bounding box center [673, 311] width 367 height 54
paste textarea "Seller to have HVAC contractor inspect, and serviced. Seller to complete repair…"
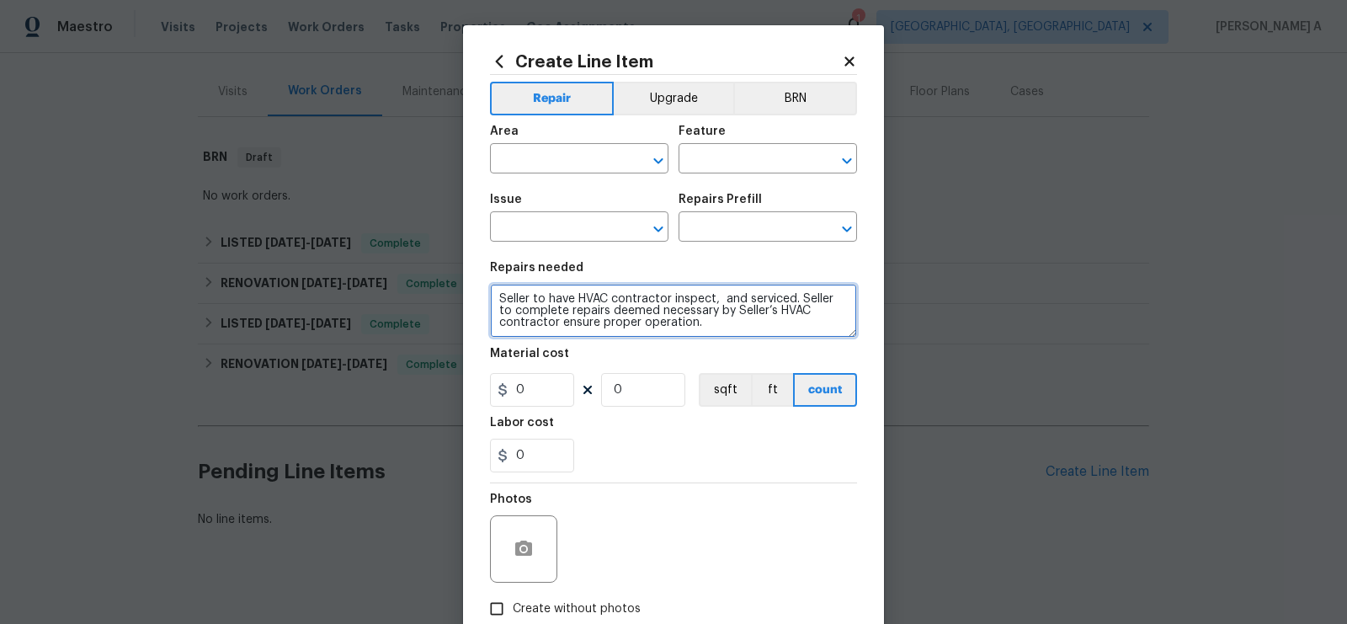
scroll to position [3, 0]
type textarea "Seller to have HVAC contractor inspect, and serviced. Seller to complete repair…"
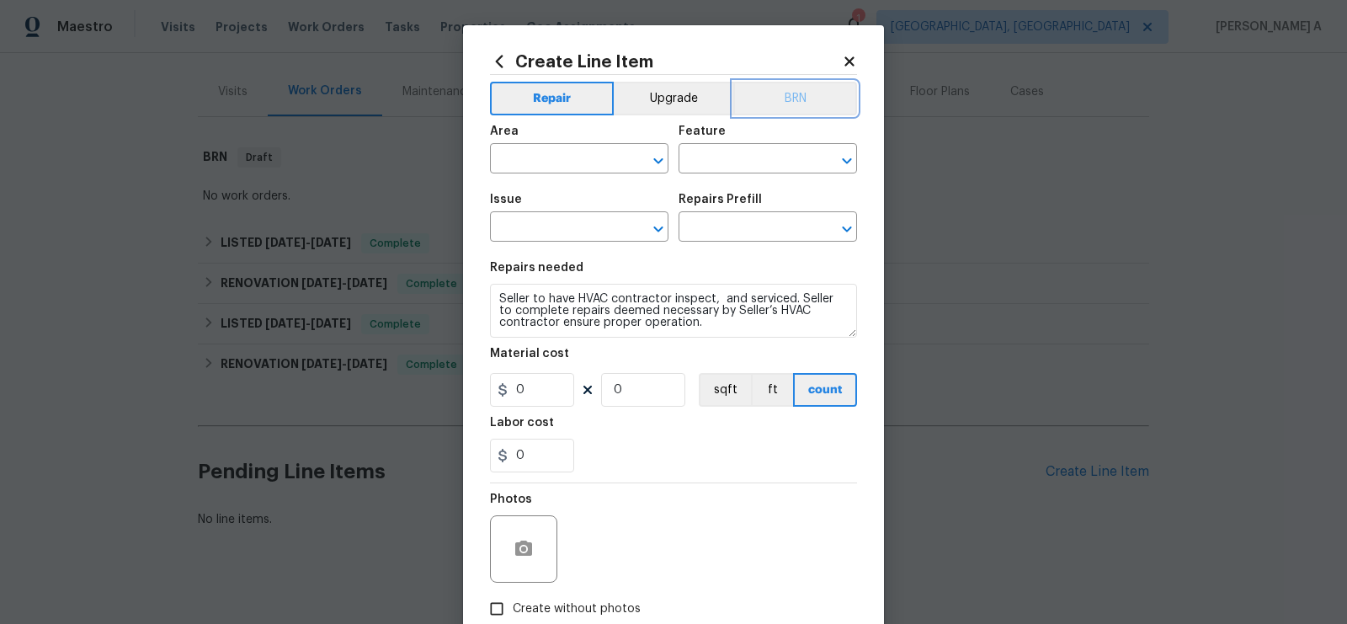
click at [785, 97] on button "BRN" at bounding box center [795, 99] width 124 height 34
click at [560, 171] on input "text" at bounding box center [555, 160] width 131 height 26
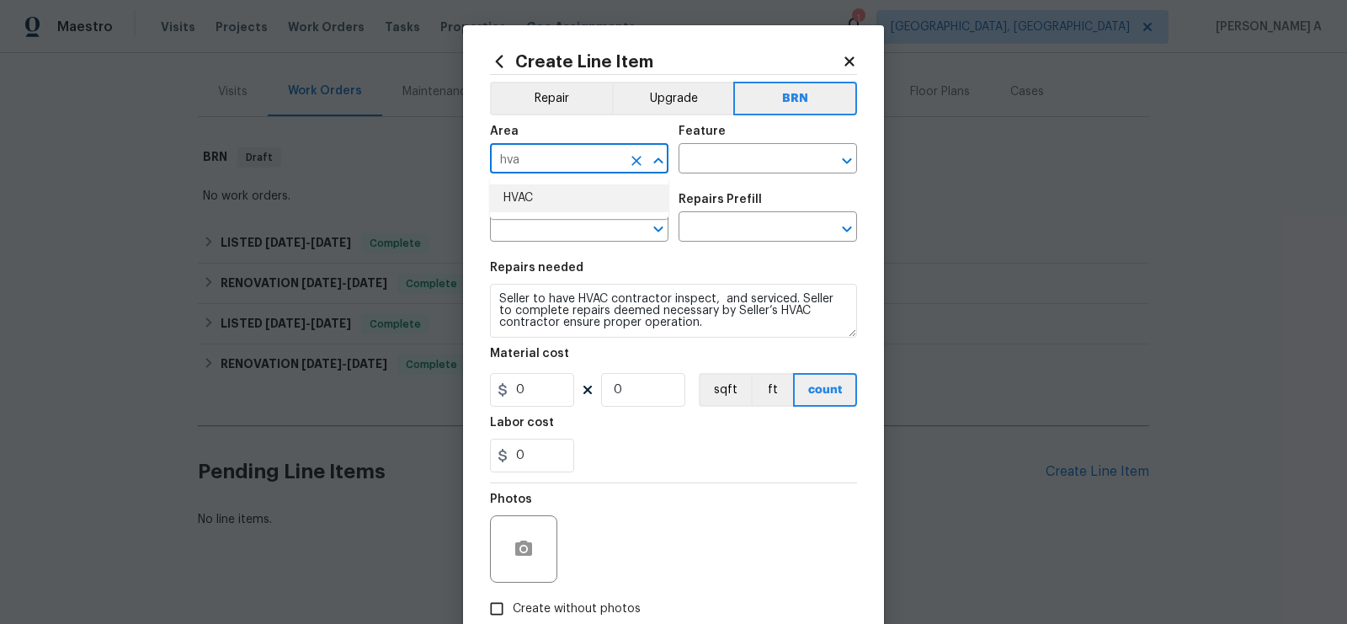
click at [573, 211] on li "HVAC" at bounding box center [579, 198] width 179 height 28
type input "HVAC"
click at [728, 171] on input "text" at bounding box center [744, 160] width 131 height 26
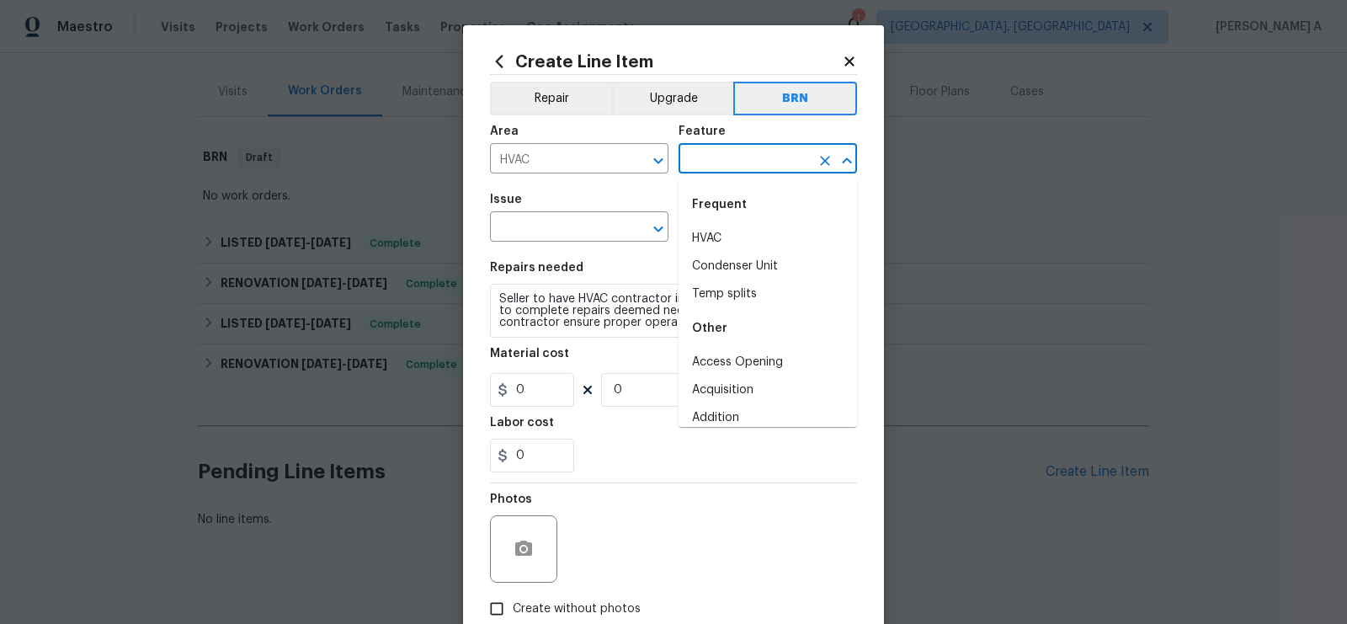
click at [733, 225] on li "HVAC" at bounding box center [768, 239] width 179 height 28
type input "HVAC"
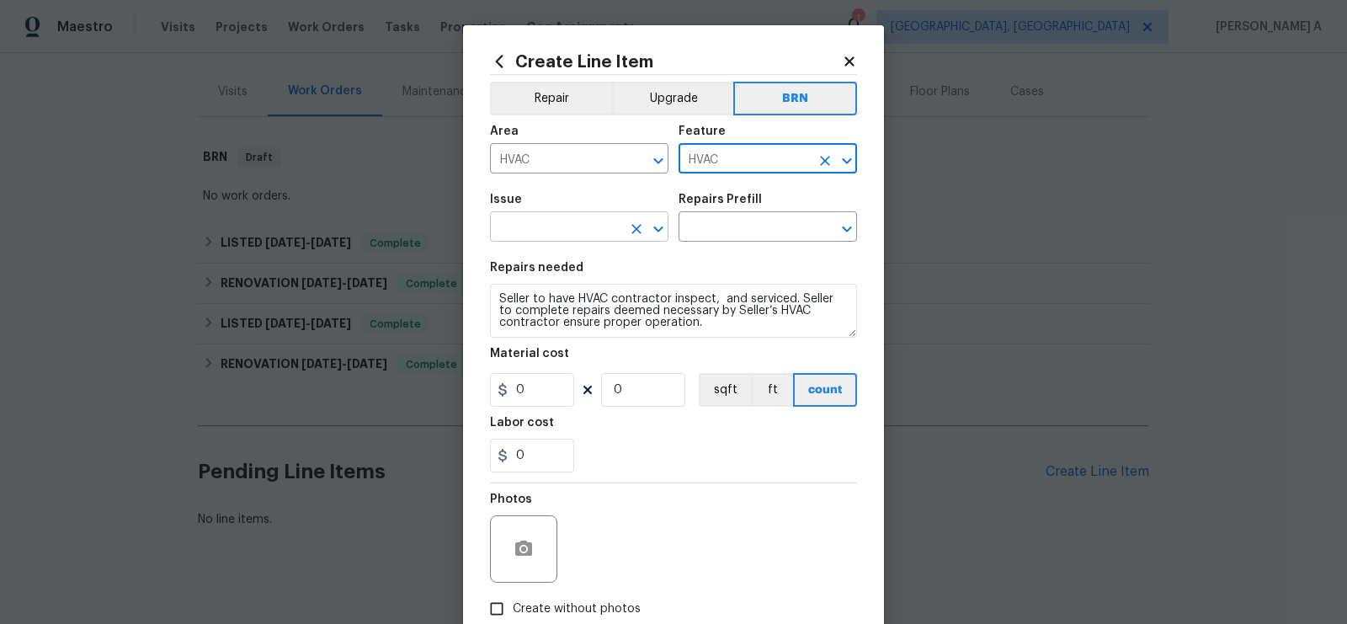
click at [600, 226] on input "text" at bounding box center [555, 229] width 131 height 26
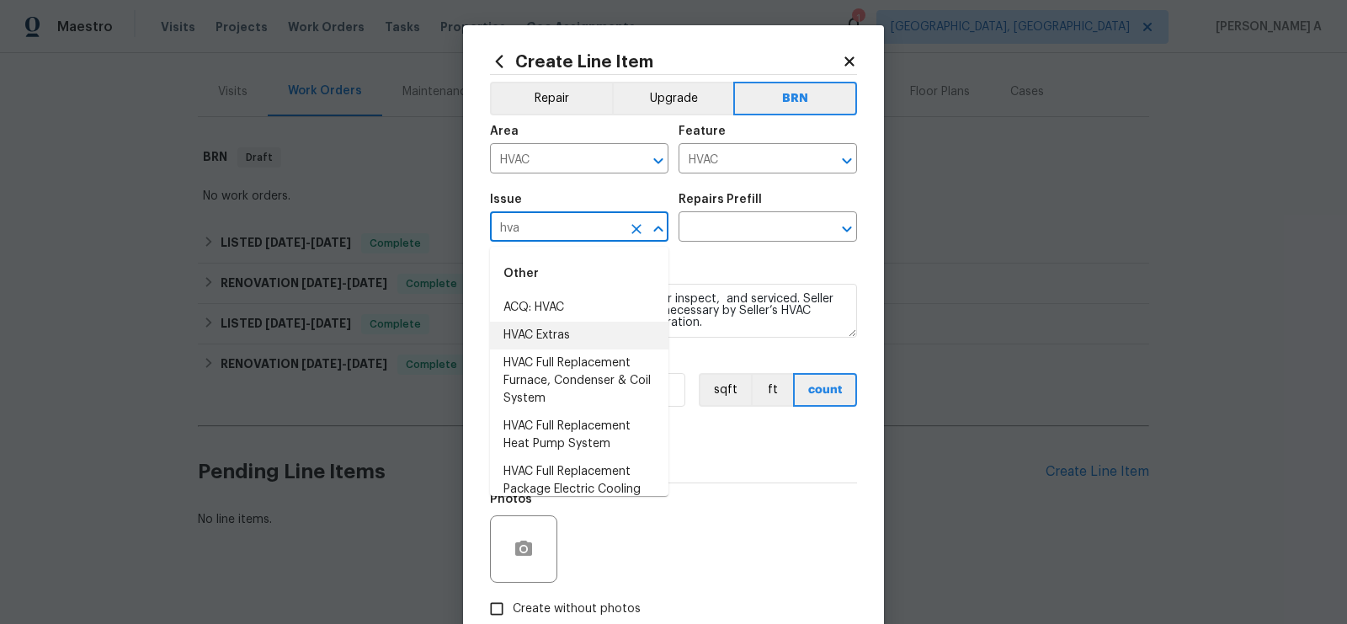
click at [631, 333] on li "HVAC Extras" at bounding box center [579, 336] width 179 height 28
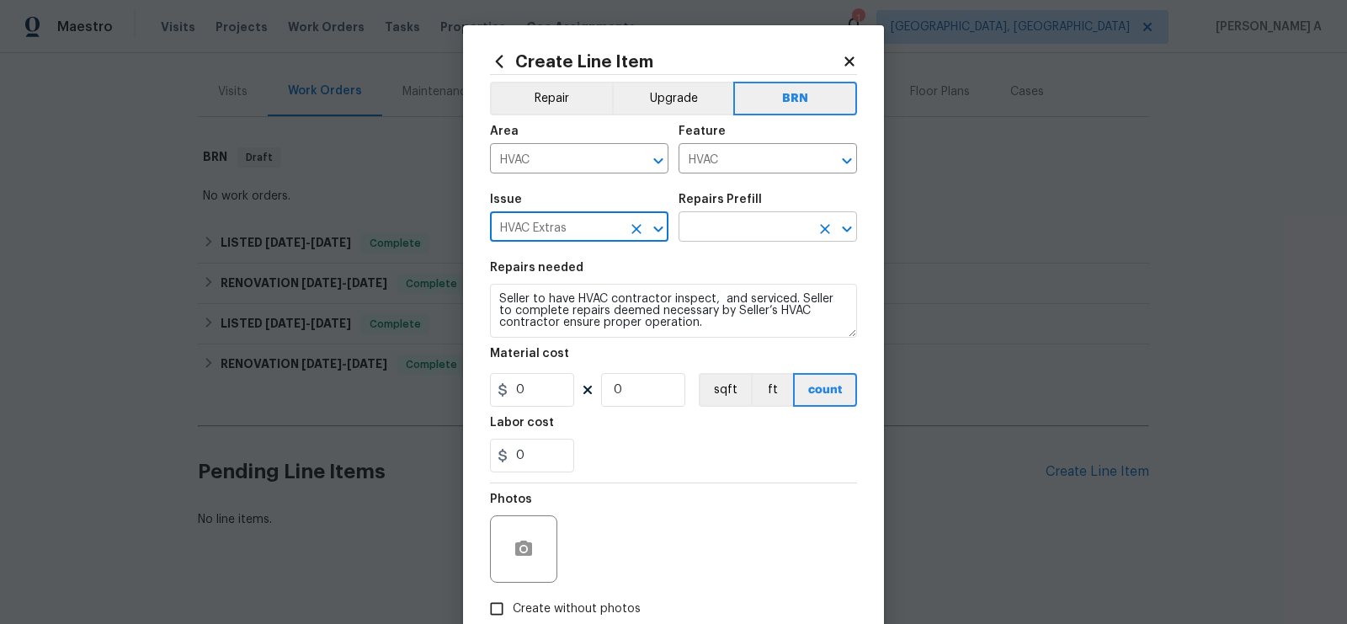
type input "HVAC Extras"
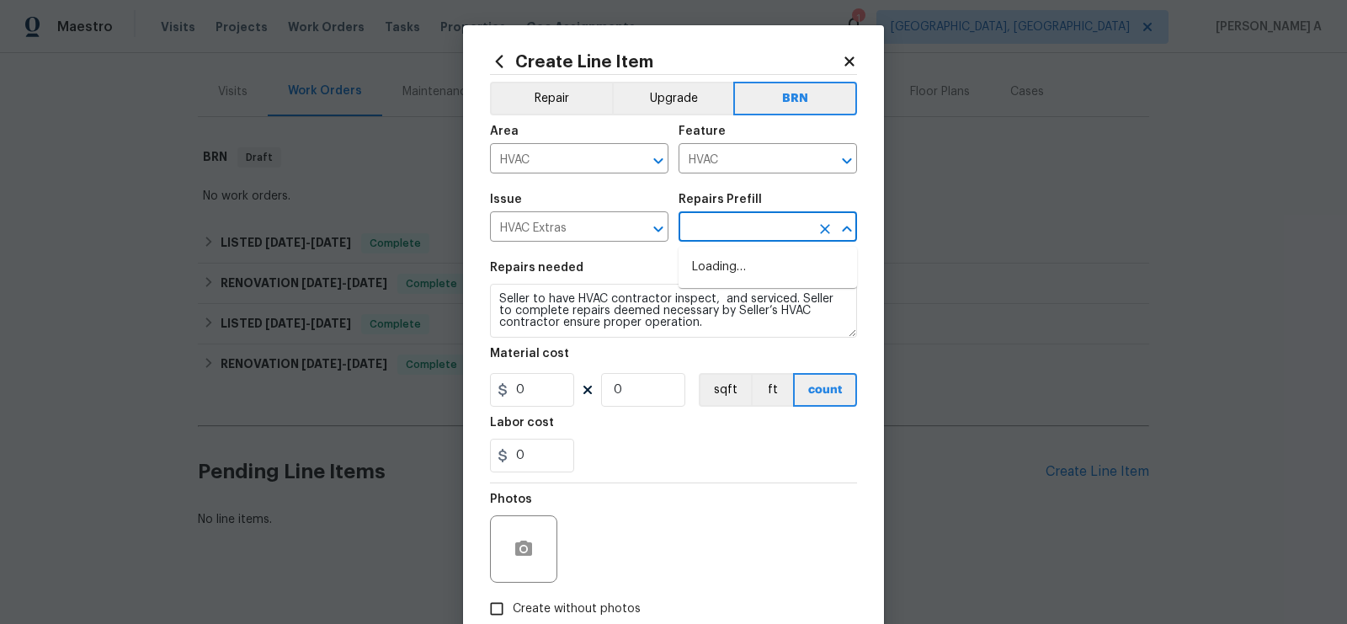
click at [738, 238] on input "text" at bounding box center [744, 229] width 131 height 26
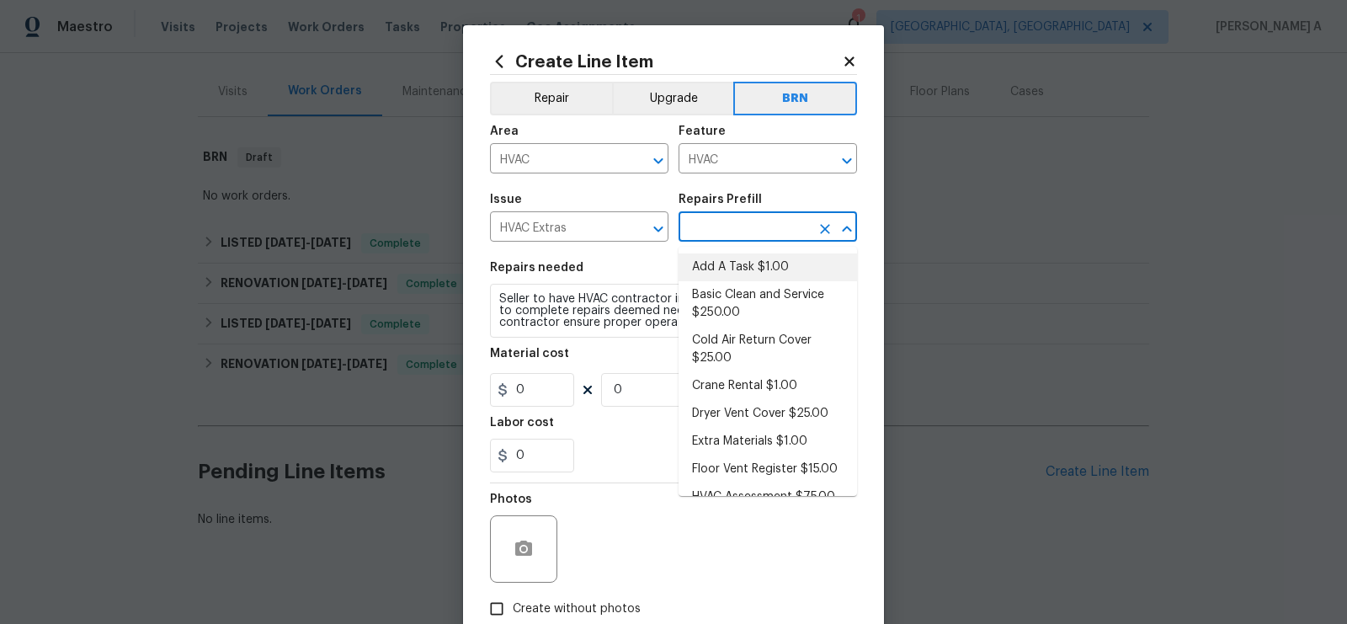
click at [738, 255] on li "Add A Task $1.00" at bounding box center [768, 267] width 179 height 28
type input "Add A Task $1.00"
type textarea "HPM to detail"
type input "1"
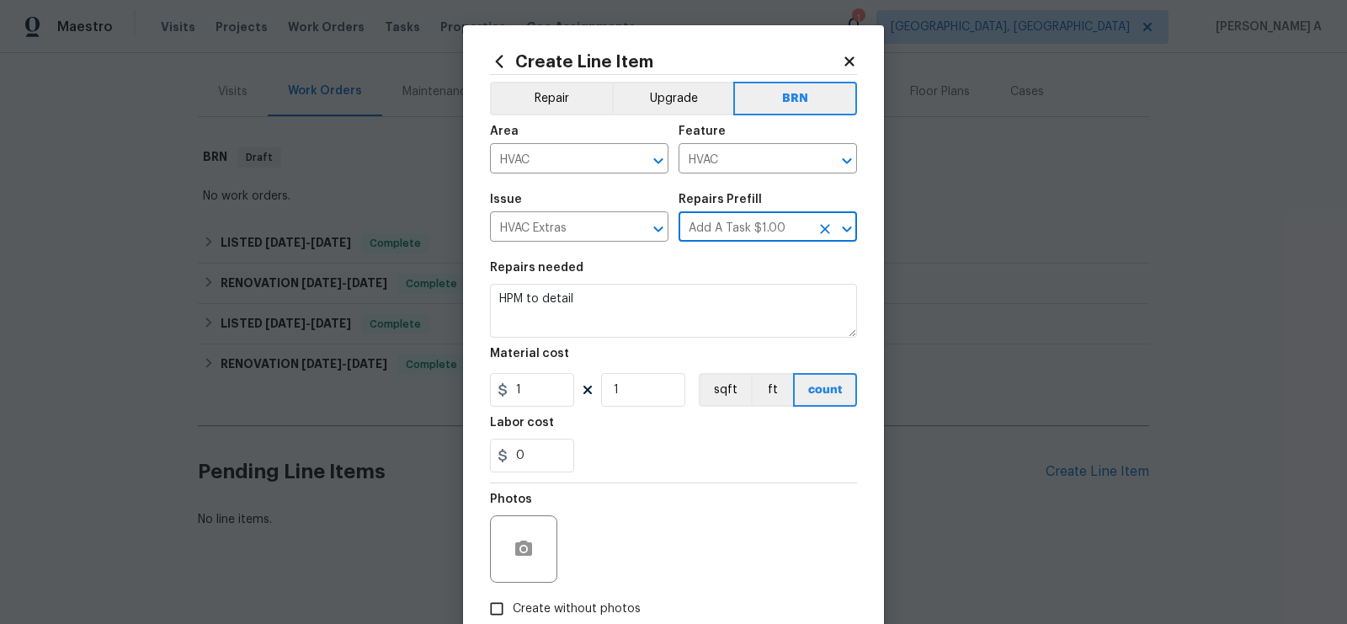
scroll to position [0, 0]
click at [685, 289] on textarea "HPM to detail" at bounding box center [673, 311] width 367 height 54
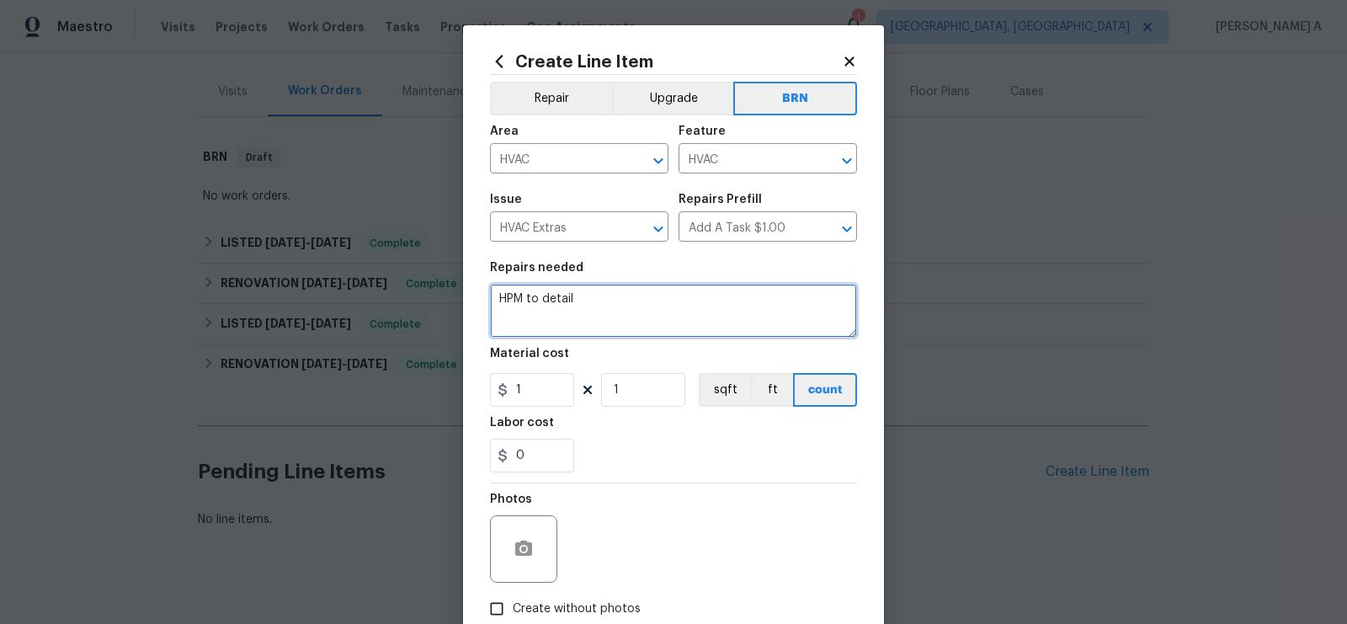
click at [685, 289] on textarea "HPM to detail" at bounding box center [673, 311] width 367 height 54
paste textarea "Seller to have HVAC contractor inspect, and serviced. Seller to complete repair…"
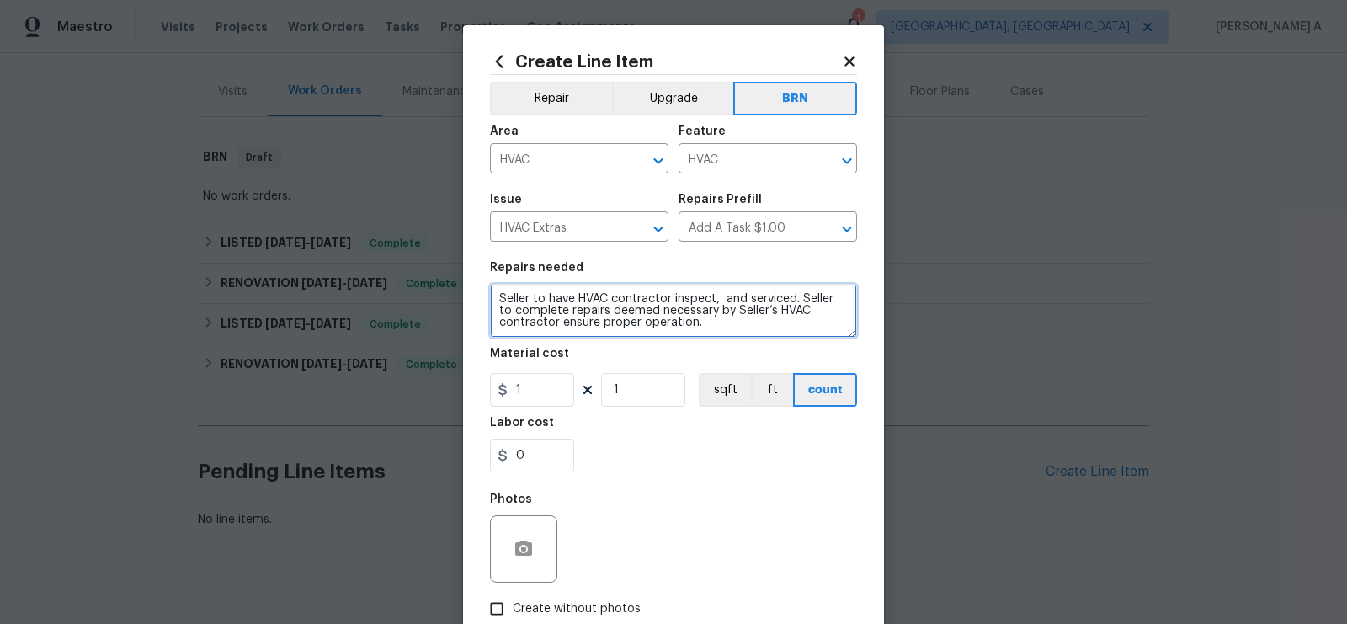
scroll to position [3, 0]
type textarea "Seller to have HVAC contractor inspect, and serviced. Seller to complete repair…"
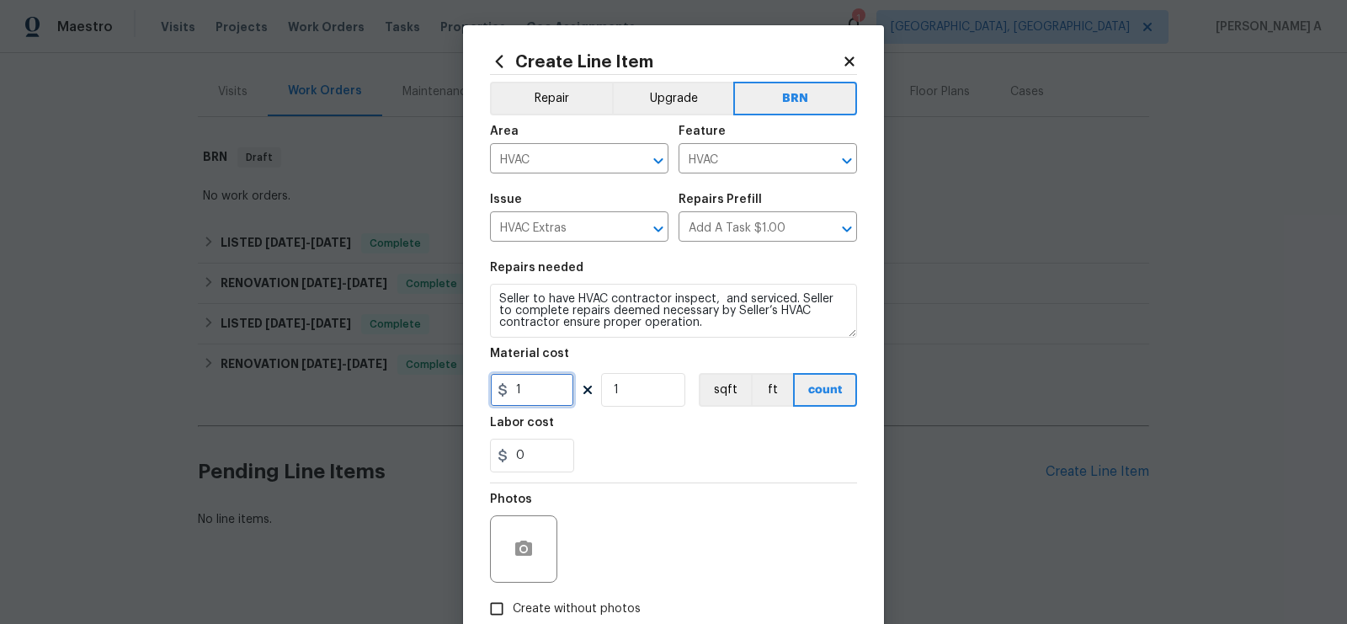
drag, startPoint x: 542, startPoint y: 391, endPoint x: 430, endPoint y: 390, distance: 112.0
click at [430, 390] on div "Create Line Item Repair Upgrade BRN Area HVAC ​ Feature HVAC ​ Issue HVAC Extra…" at bounding box center [673, 312] width 1347 height 624
type input "0"
click at [601, 440] on div "0" at bounding box center [673, 456] width 367 height 34
drag, startPoint x: 531, startPoint y: 459, endPoint x: 483, endPoint y: 459, distance: 48.0
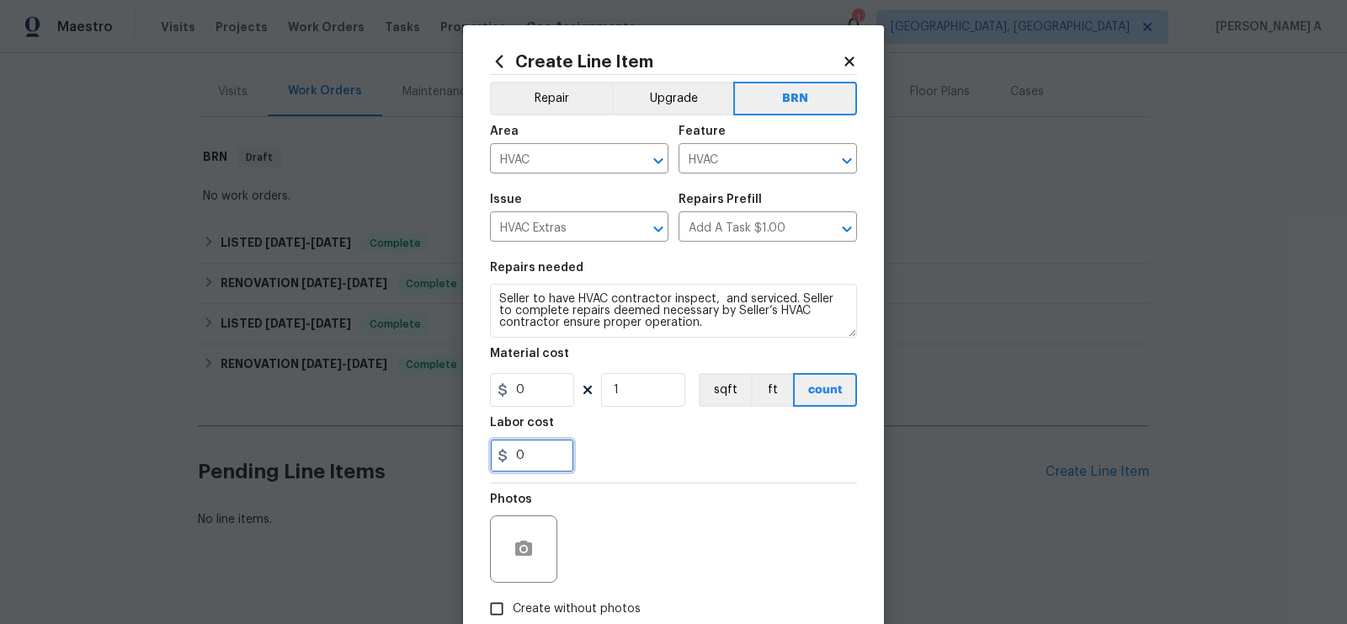
click at [483, 459] on div "Create Line Item Repair Upgrade BRN Area HVAC ​ Feature HVAC ​ Issue HVAC Extra…" at bounding box center [673, 362] width 421 height 674
type input "275"
click at [734, 442] on div "275" at bounding box center [673, 456] width 367 height 34
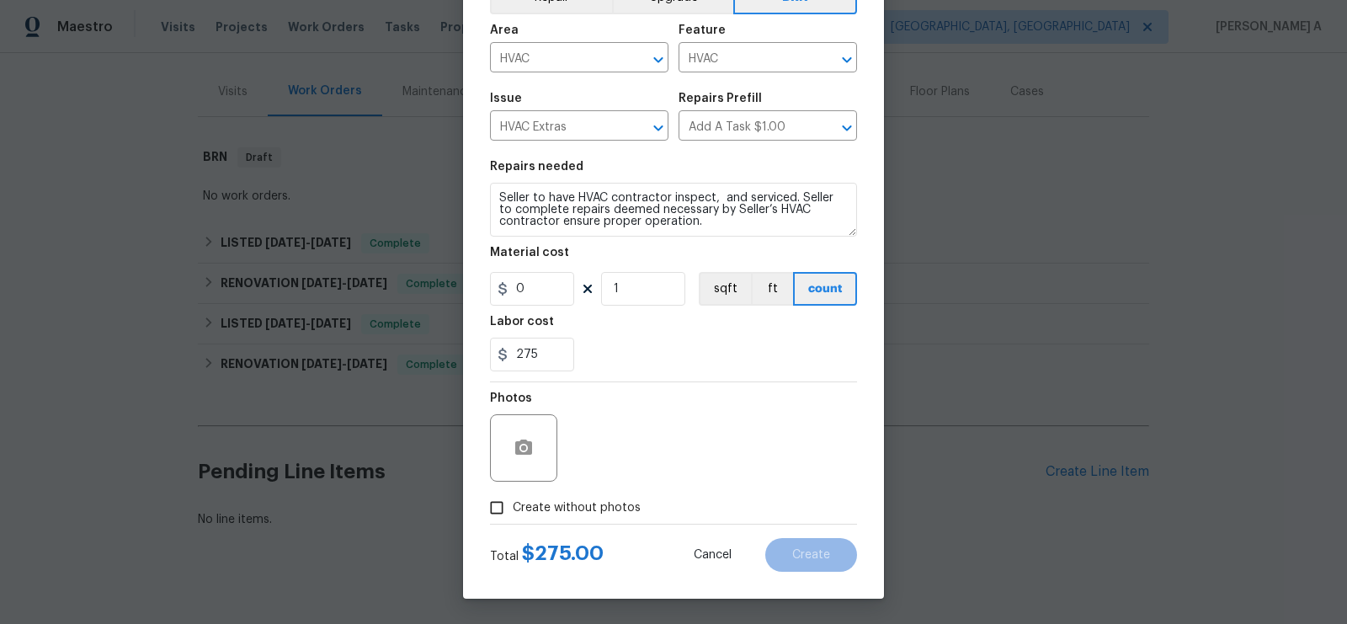
click at [507, 508] on input "Create without photos" at bounding box center [497, 508] width 32 height 32
checkbox input "true"
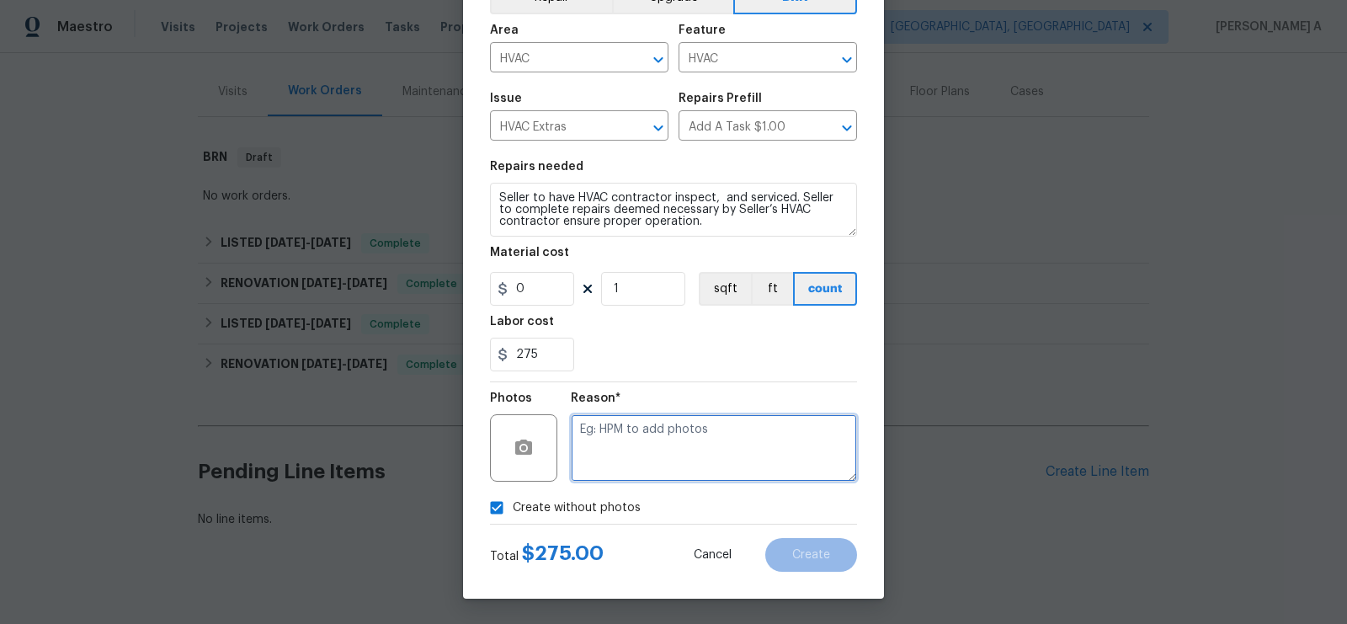
click at [623, 458] on textarea at bounding box center [714, 447] width 286 height 67
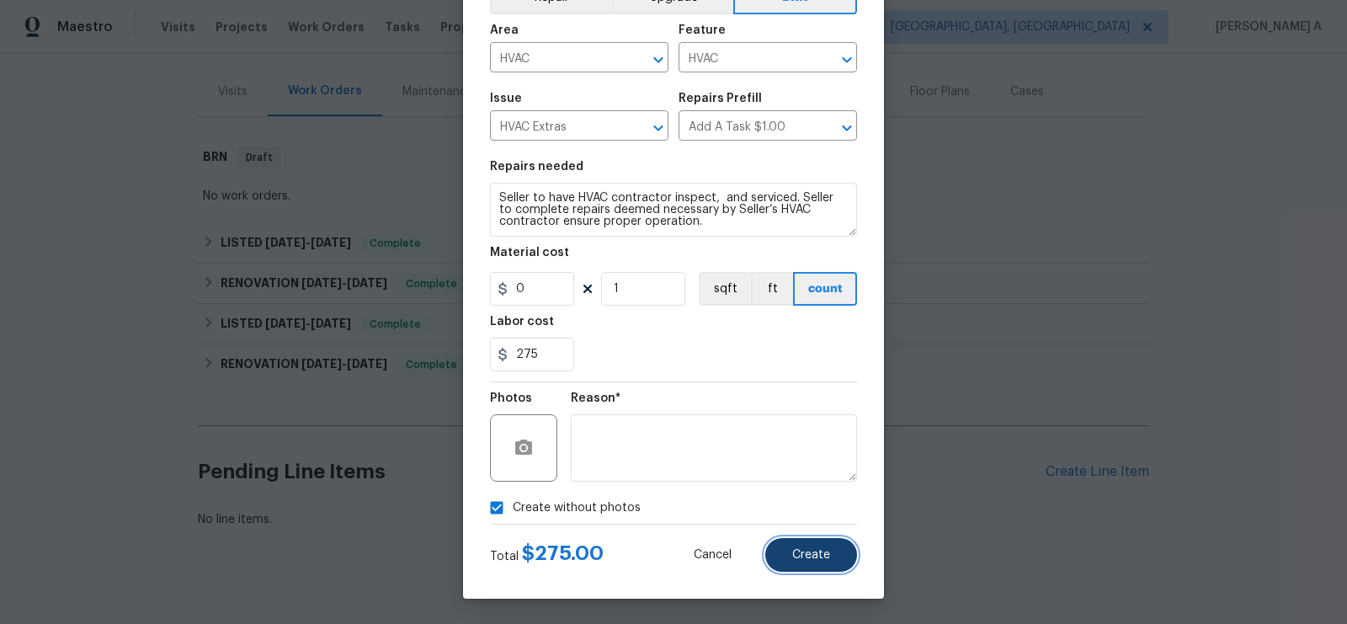
click at [812, 551] on span "Create" at bounding box center [811, 555] width 38 height 13
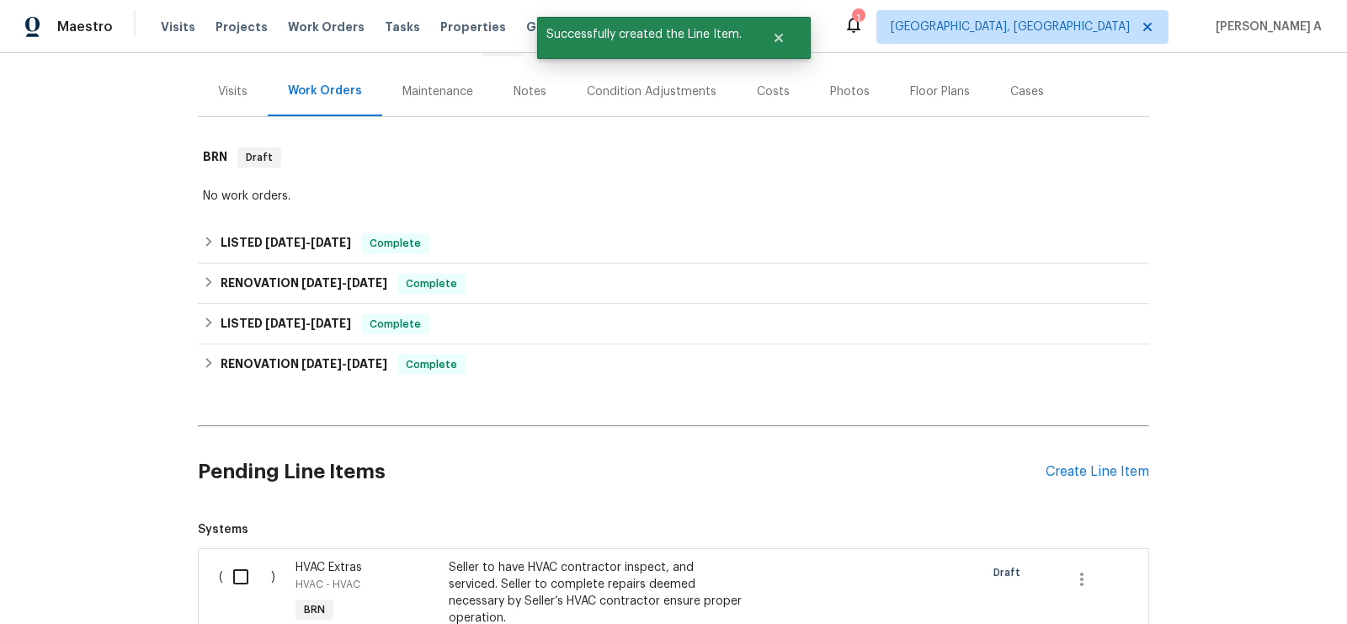
scroll to position [413, 0]
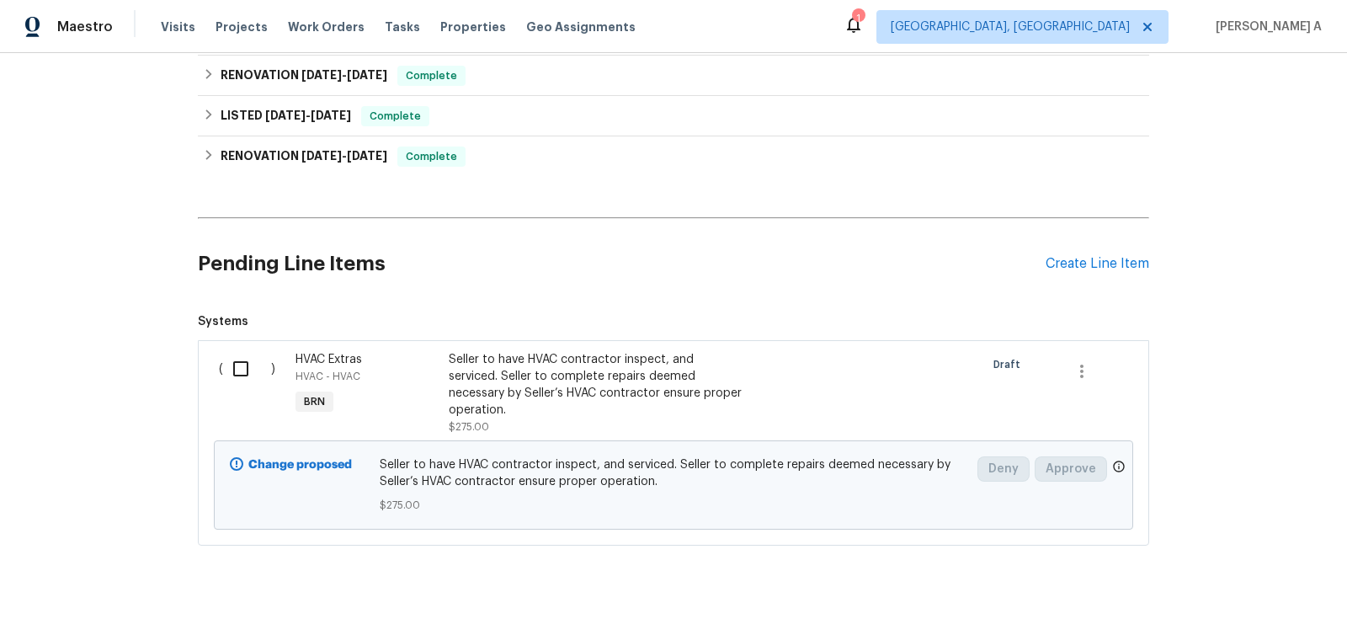
click at [232, 354] on input "checkbox" at bounding box center [247, 368] width 48 height 35
checkbox input "true"
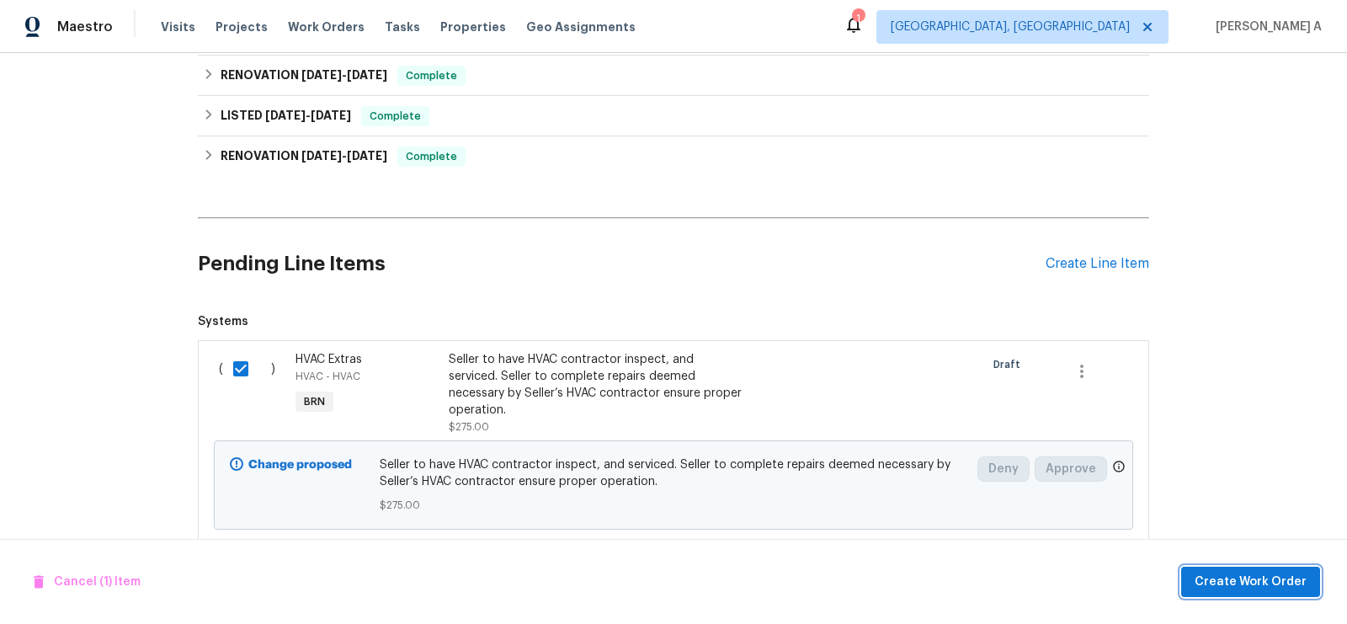
click at [1272, 578] on span "Create Work Order" at bounding box center [1251, 582] width 112 height 21
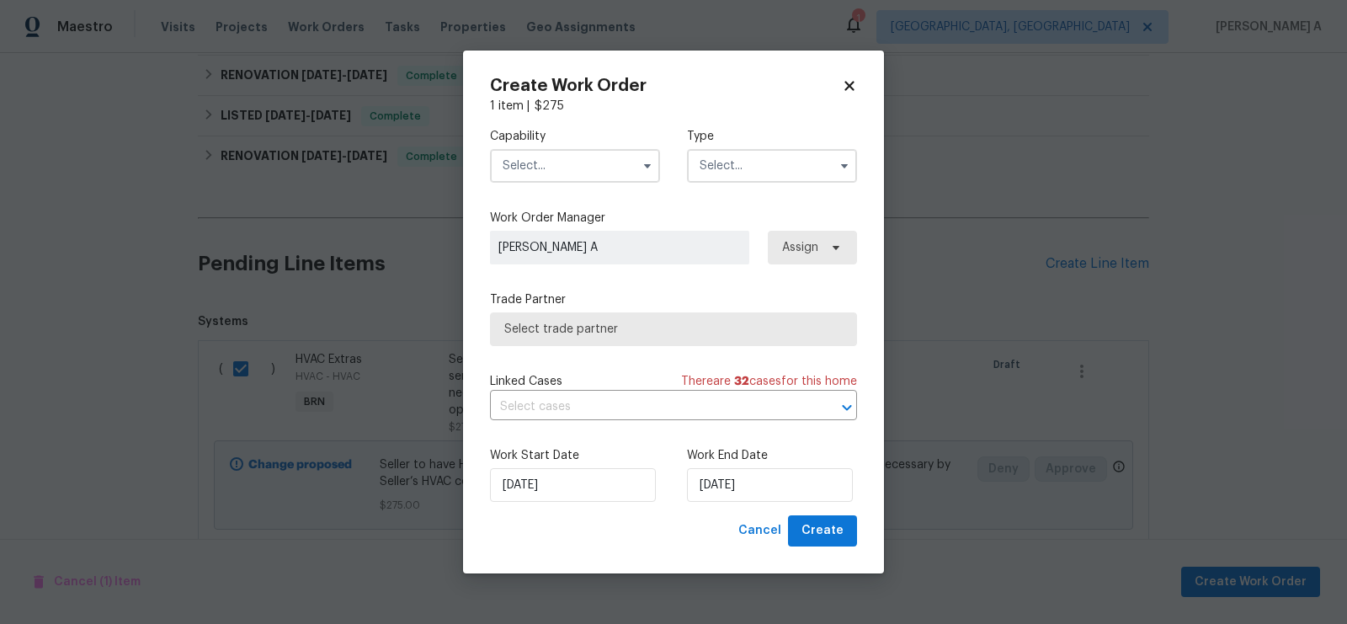
click at [560, 162] on input "text" at bounding box center [575, 166] width 170 height 34
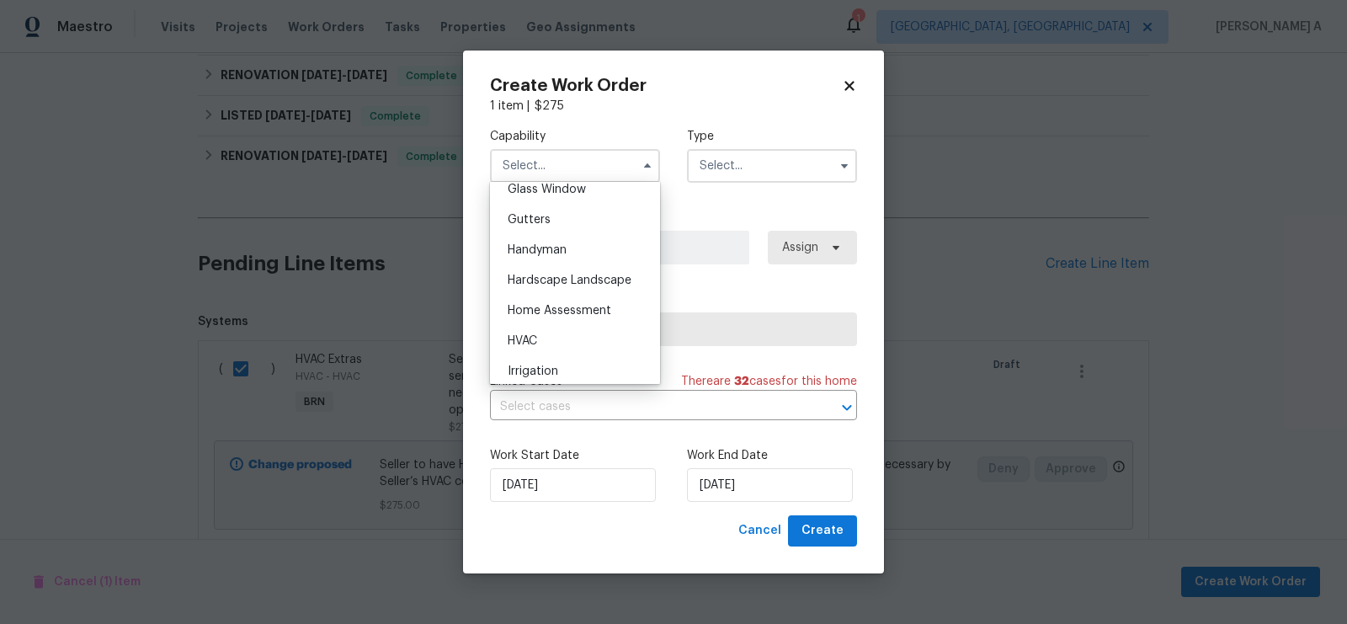
scroll to position [907, 0]
click at [558, 308] on div "HVAC" at bounding box center [575, 311] width 162 height 30
type input "HVAC"
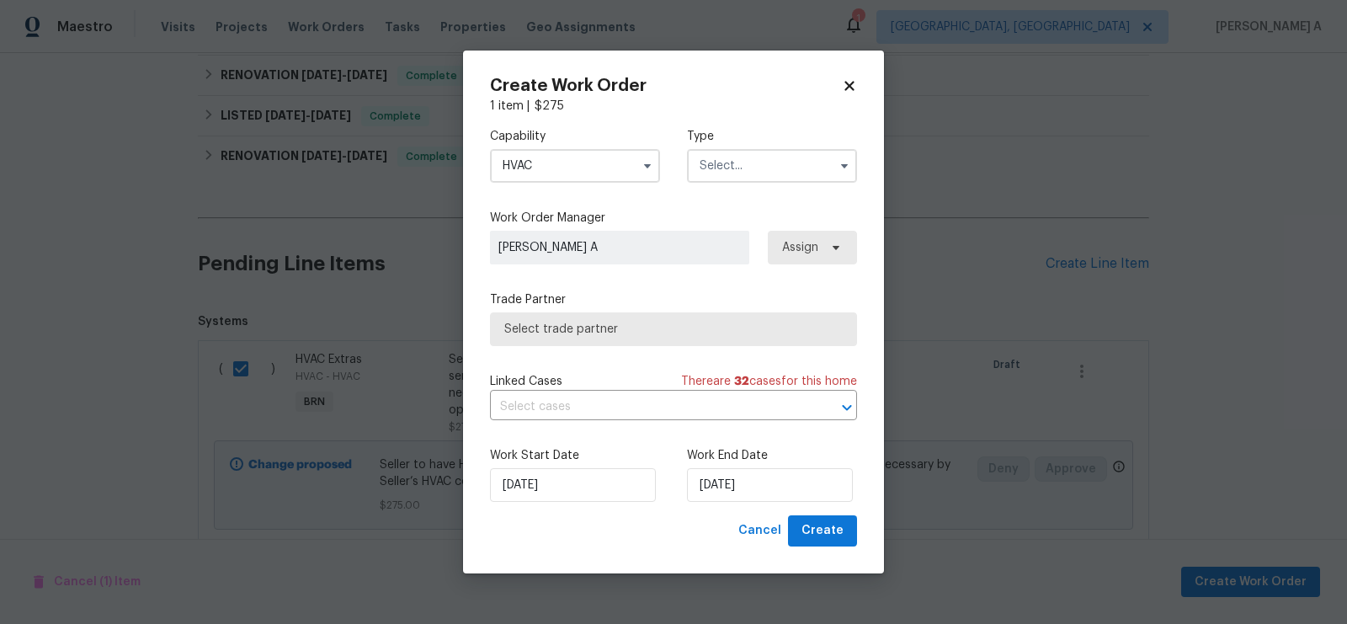
click at [729, 169] on input "text" at bounding box center [772, 166] width 170 height 34
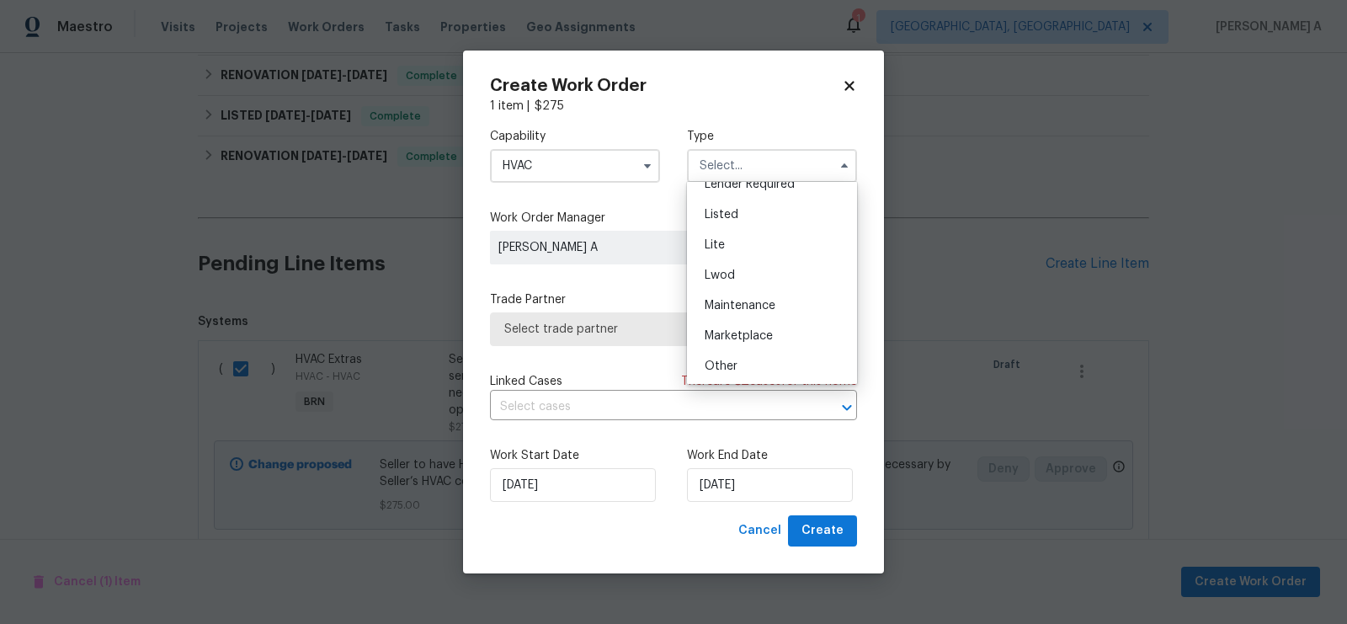
scroll to position [381, 0]
click at [732, 257] on div "Renovation" at bounding box center [772, 244] width 162 height 30
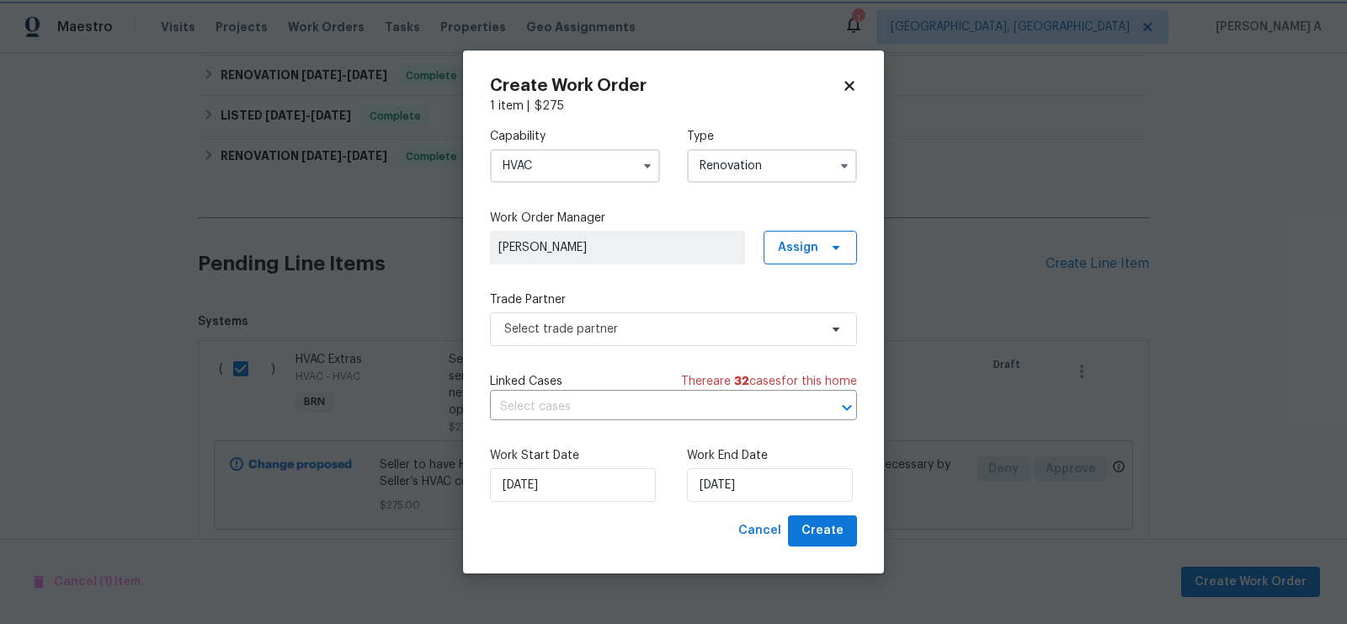
scroll to position [0, 0]
click at [747, 168] on input "Renovation" at bounding box center [772, 166] width 170 height 34
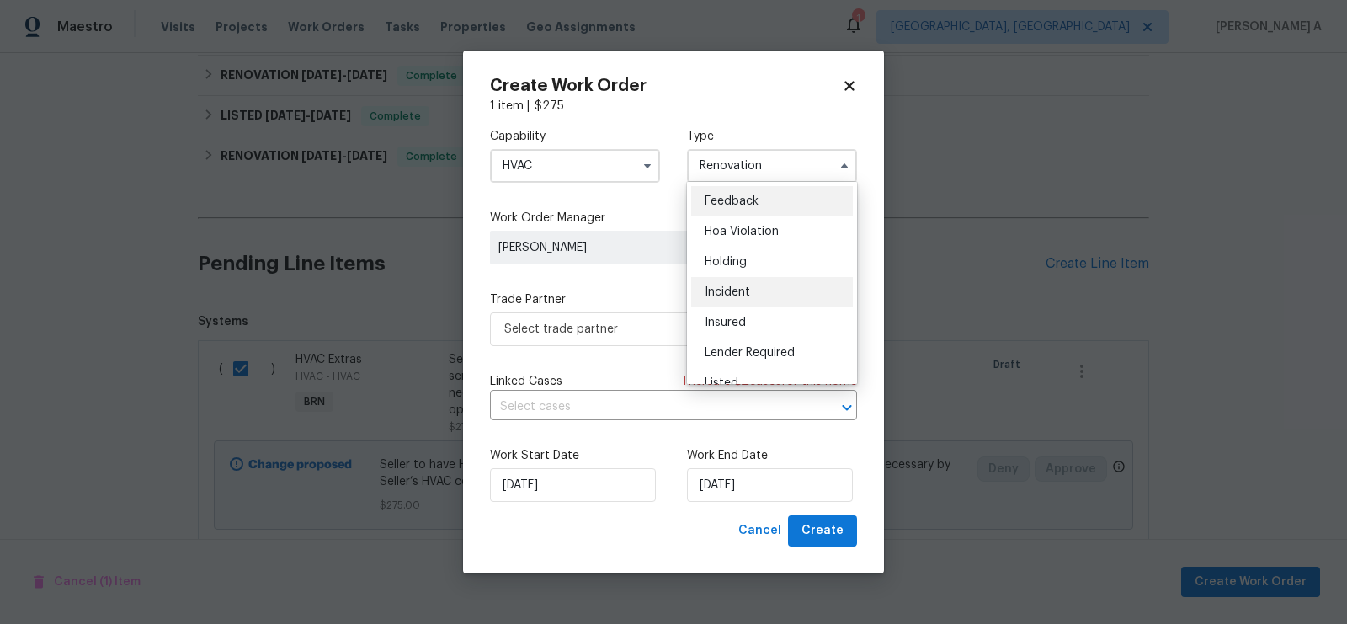
scroll to position [381, 0]
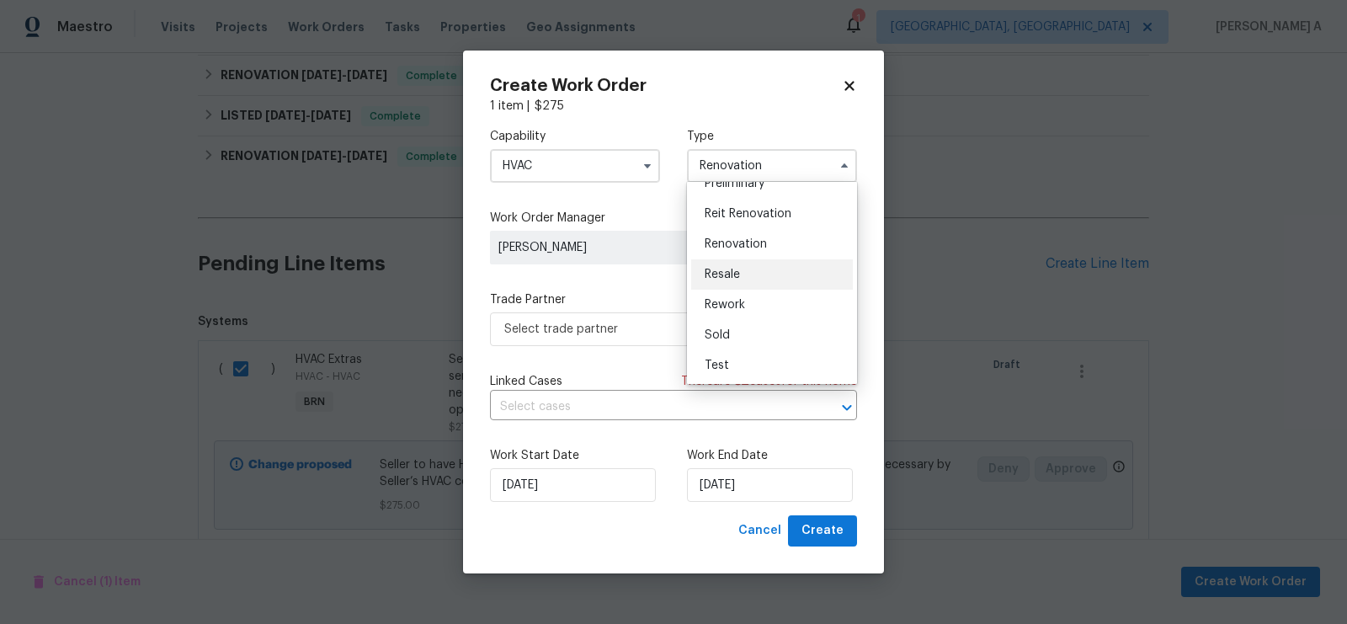
click at [757, 275] on div "Resale" at bounding box center [772, 274] width 162 height 30
type input "Resale"
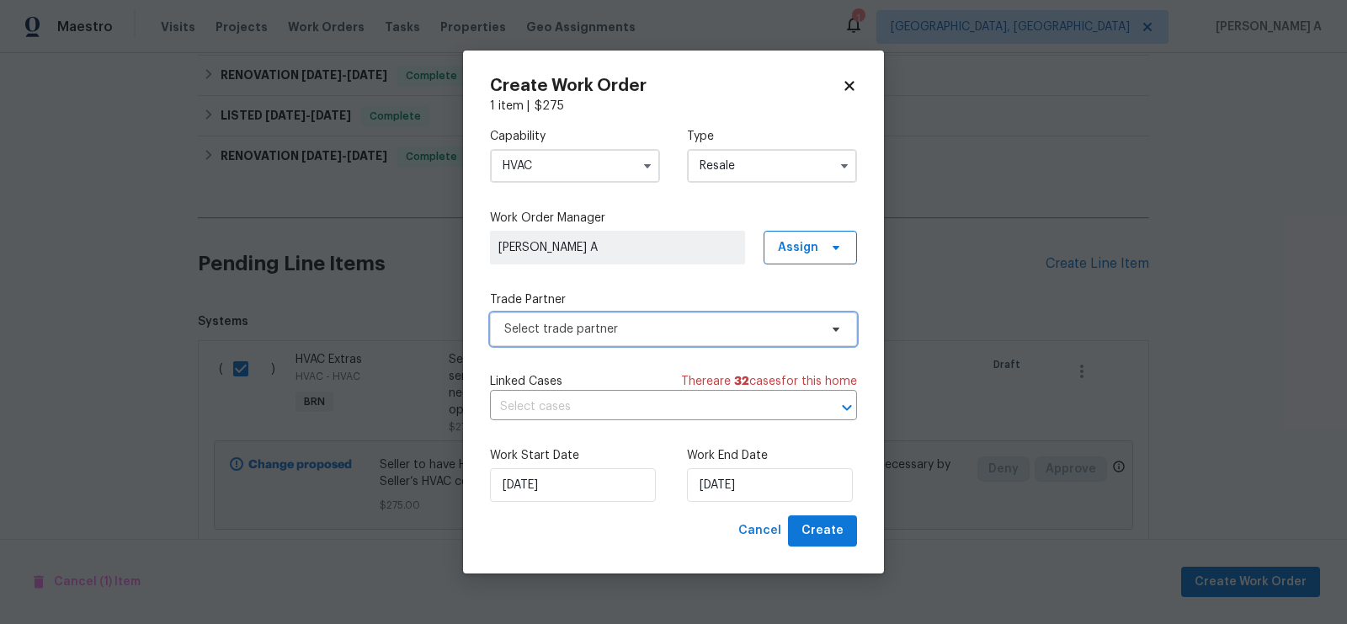
click at [667, 330] on span "Select trade partner" at bounding box center [661, 329] width 314 height 17
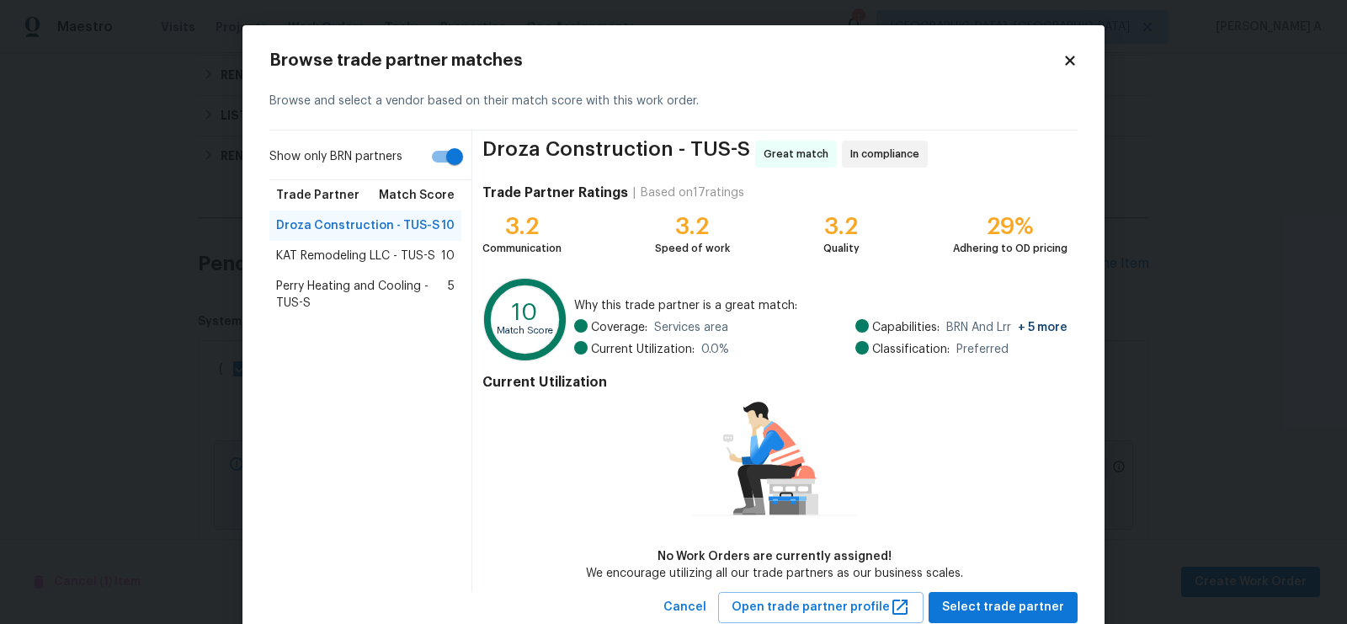
click at [362, 252] on span "KAT Remodeling LLC - TUS-S" at bounding box center [355, 256] width 159 height 17
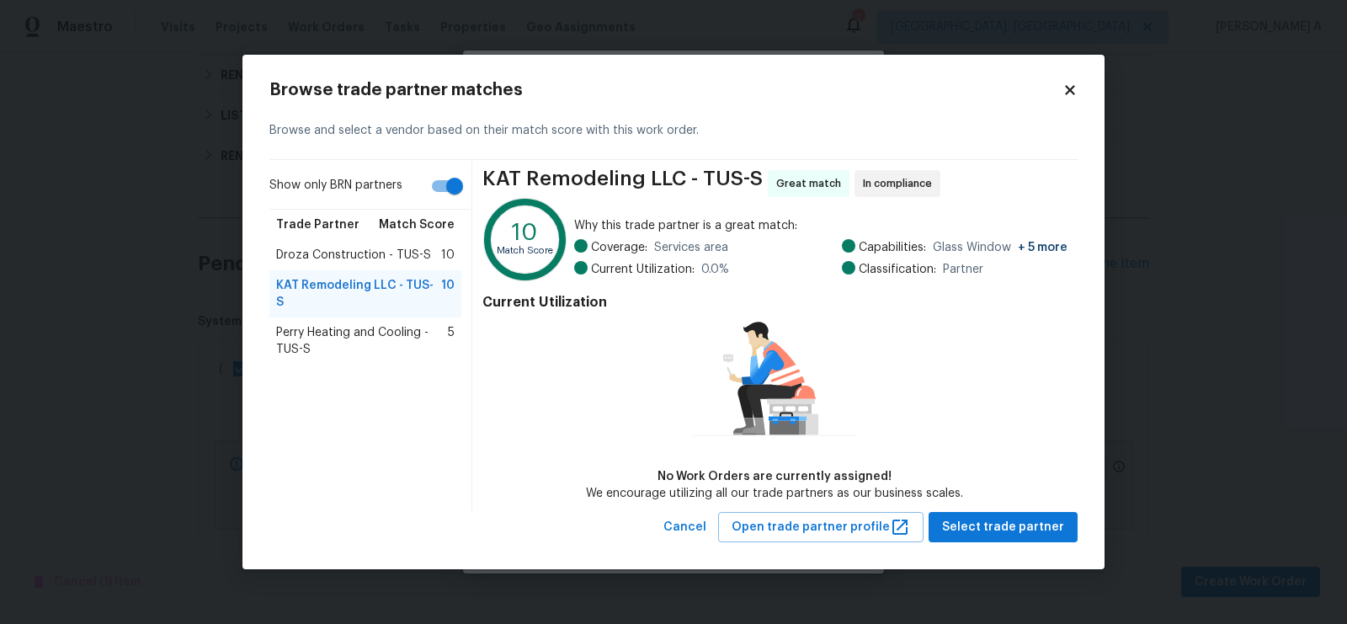
click at [1062, 90] on h2 "Browse trade partner matches" at bounding box center [665, 90] width 793 height 17
click at [1066, 88] on icon at bounding box center [1069, 89] width 9 height 9
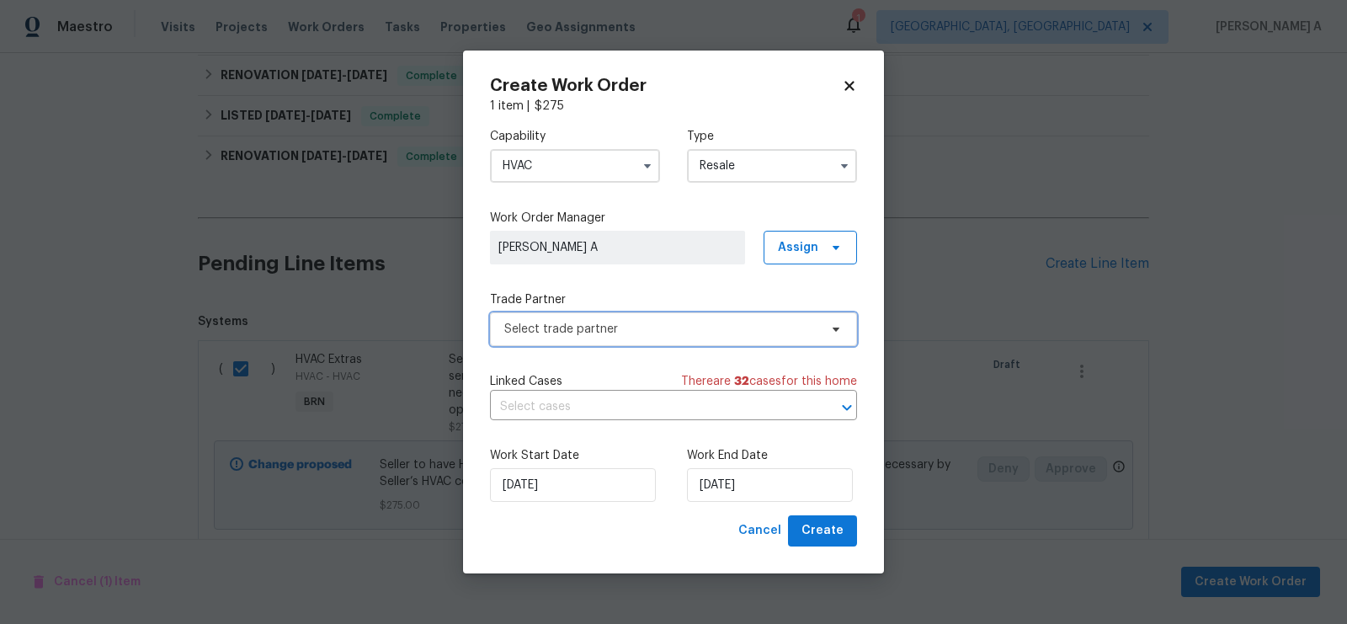
click at [598, 326] on span "Select trade partner" at bounding box center [661, 329] width 314 height 17
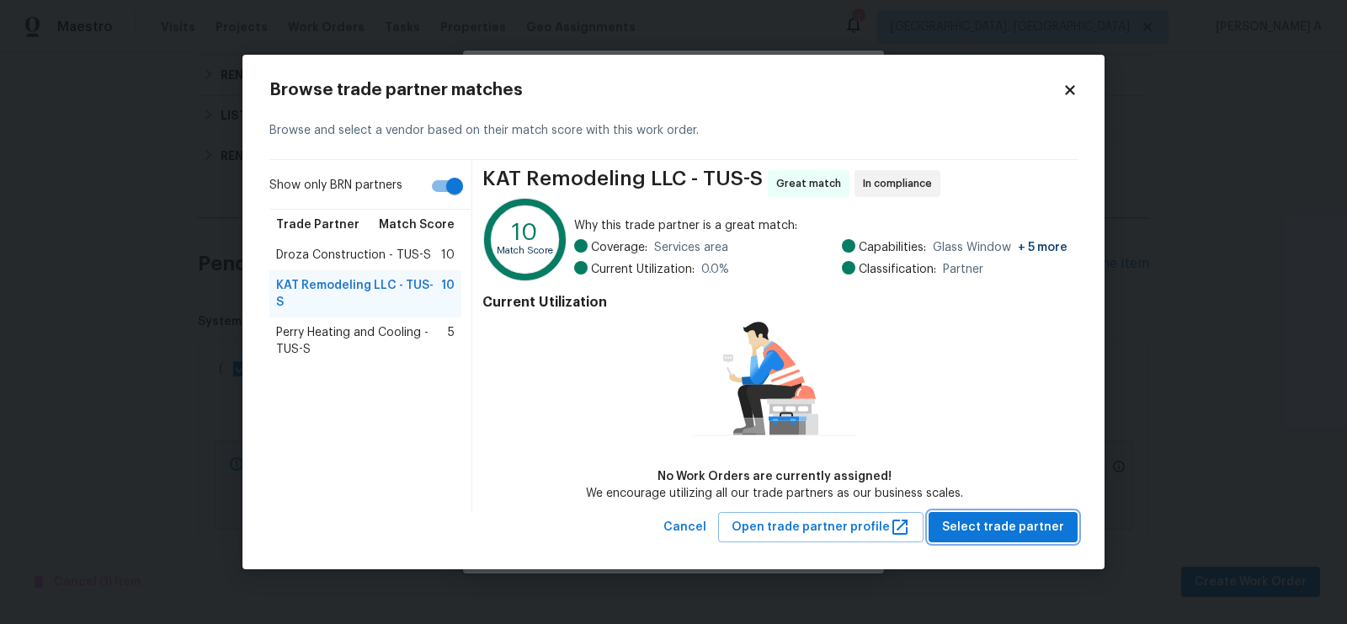
click at [1005, 535] on span "Select trade partner" at bounding box center [1003, 527] width 122 height 21
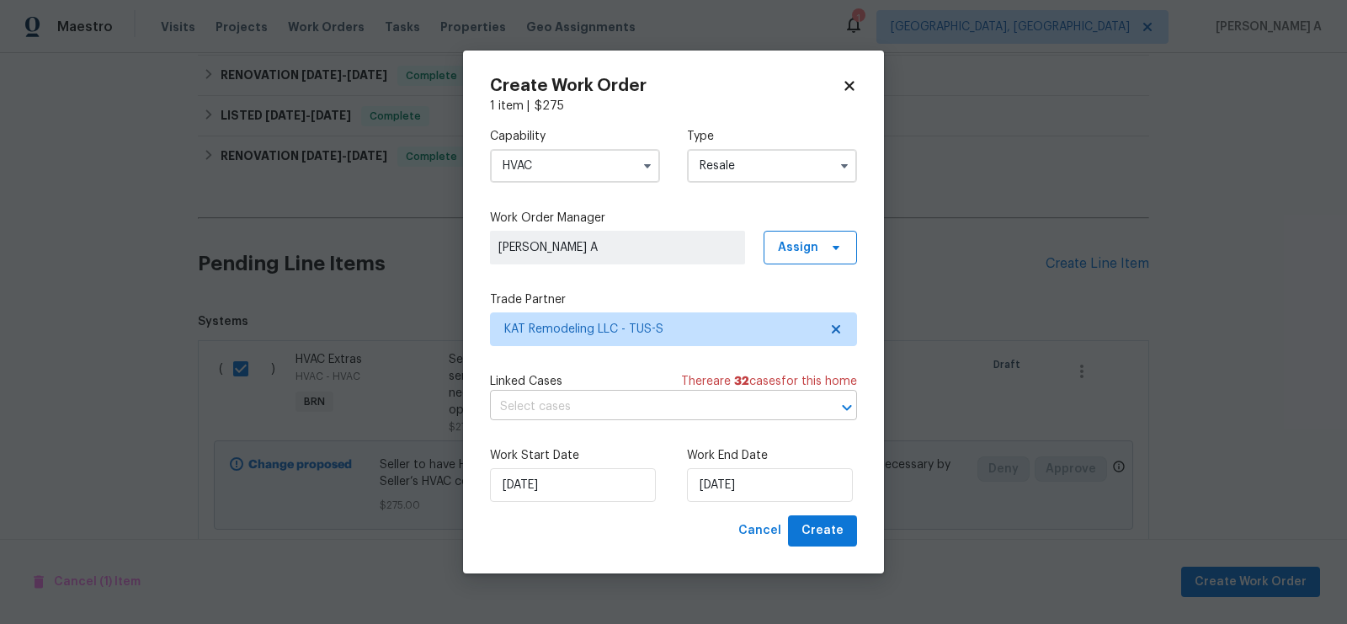
click at [619, 411] on input "text" at bounding box center [650, 407] width 320 height 26
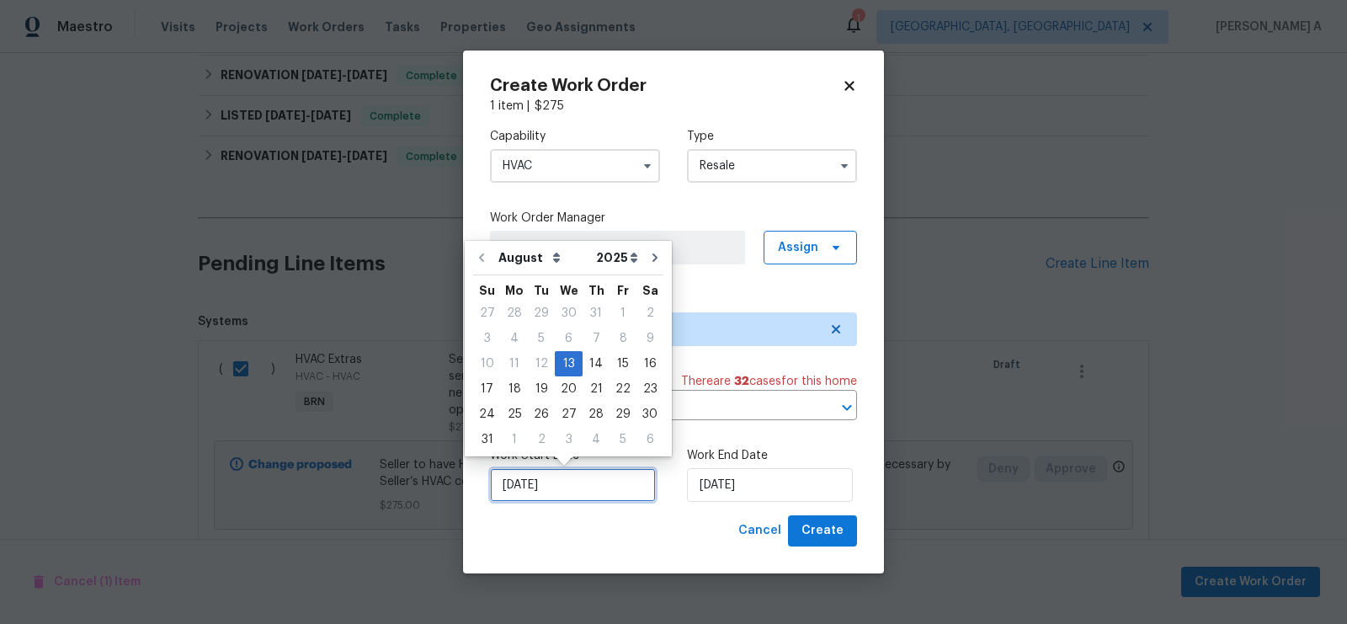
click at [547, 472] on input "[DATE]" at bounding box center [573, 485] width 166 height 34
click at [587, 363] on div "14" at bounding box center [596, 364] width 27 height 24
type input "[DATE]"
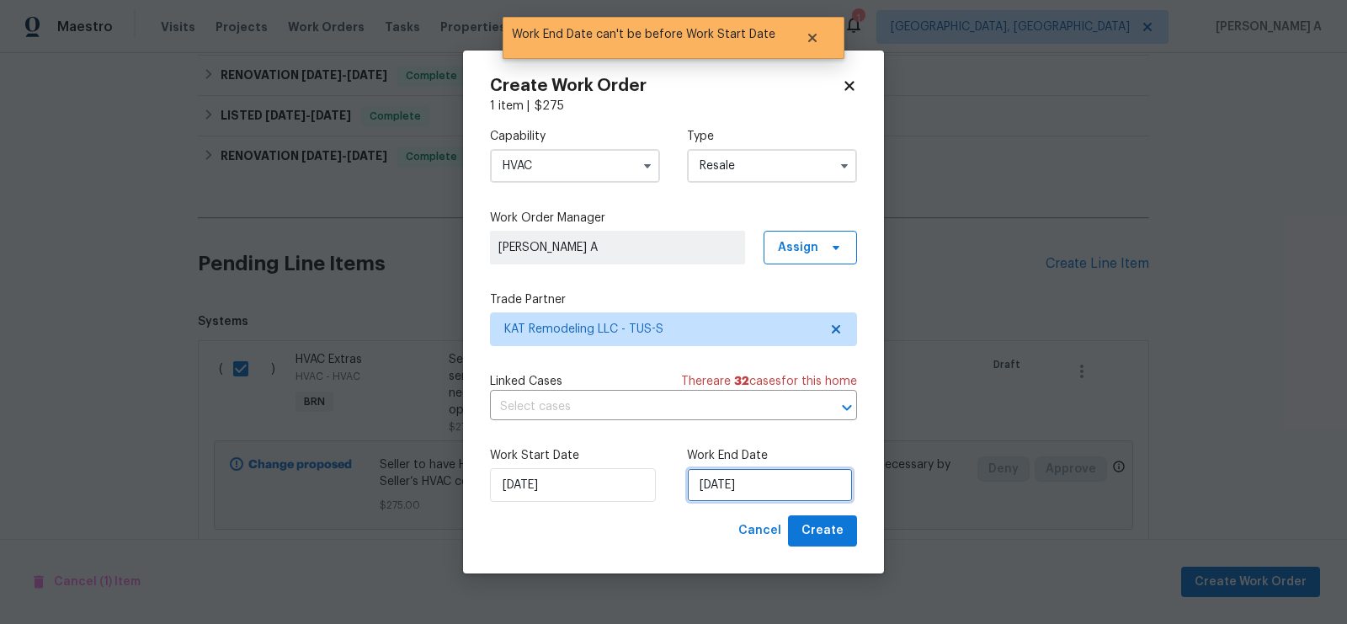
click at [736, 491] on input "[DATE]" at bounding box center [770, 485] width 166 height 34
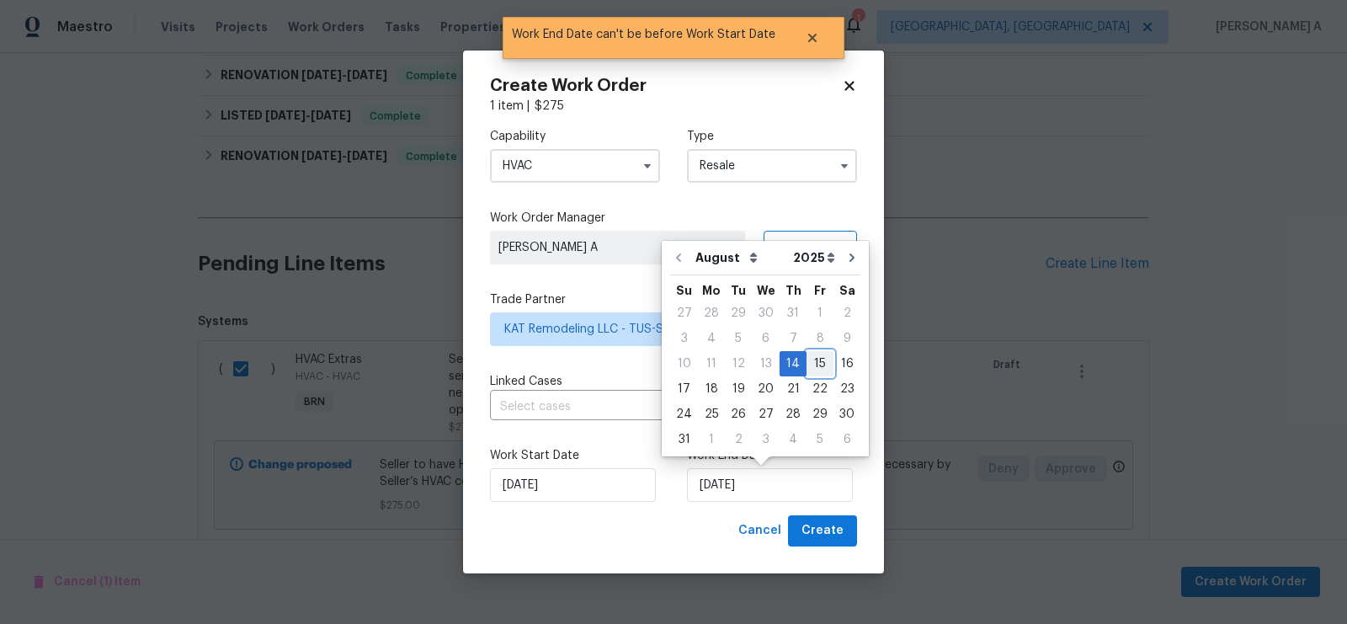
click at [807, 366] on div "15" at bounding box center [820, 364] width 27 height 24
type input "8/15/2025"
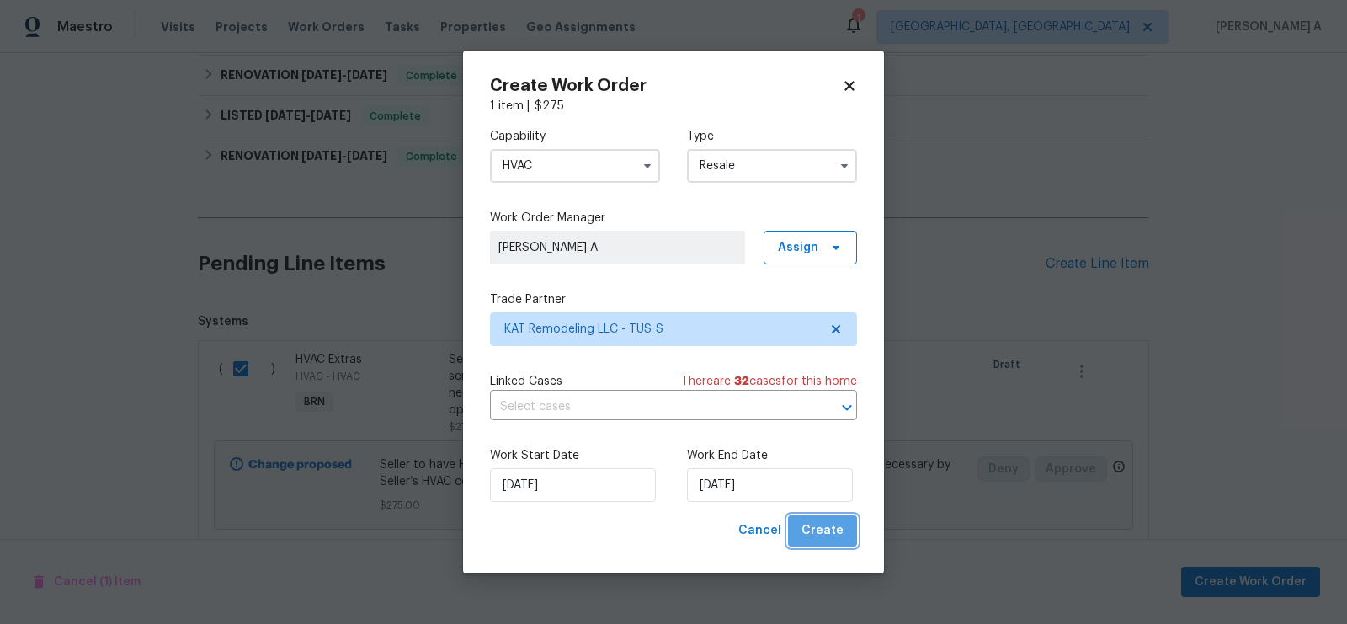
click at [834, 530] on span "Create" at bounding box center [823, 530] width 42 height 21
checkbox input "false"
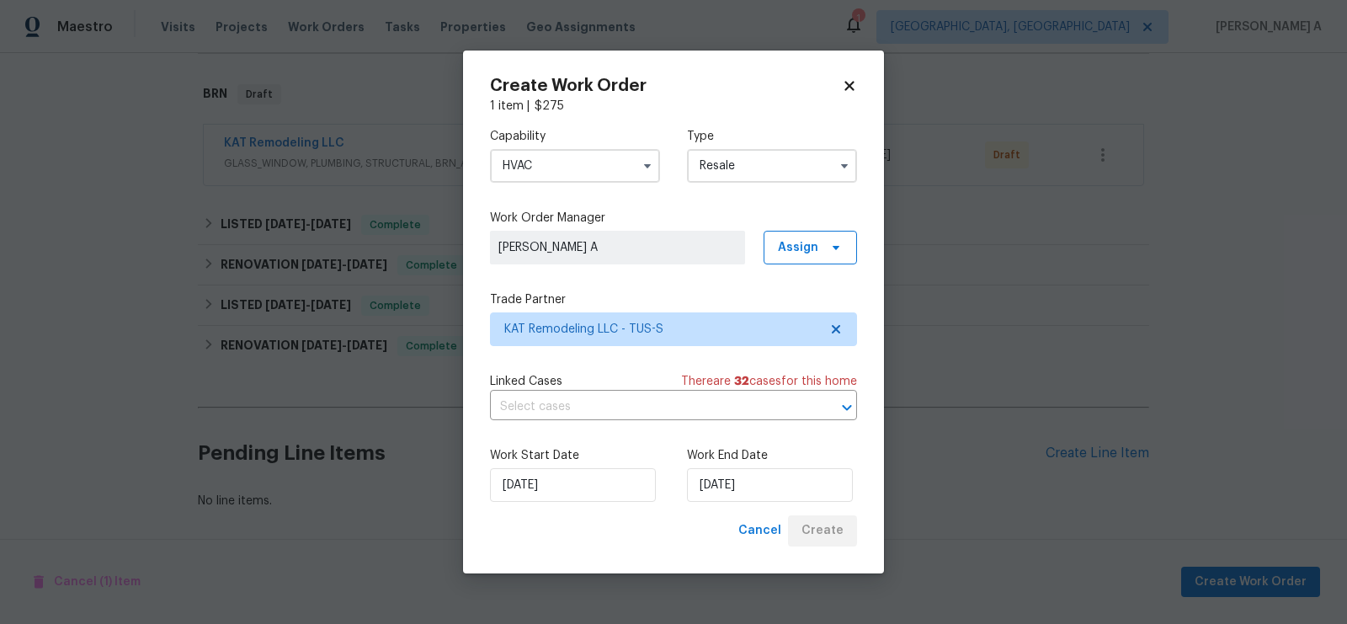
scroll to position [249, 0]
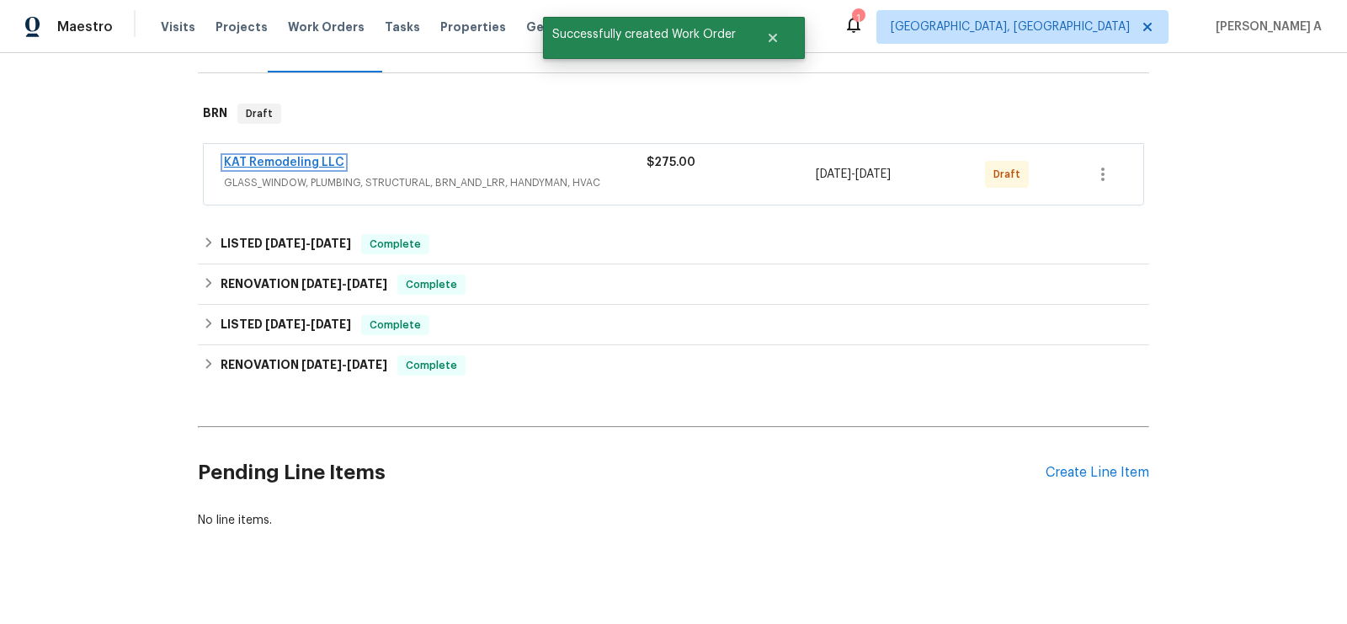
click at [250, 157] on link "KAT Remodeling LLC" at bounding box center [284, 163] width 120 height 12
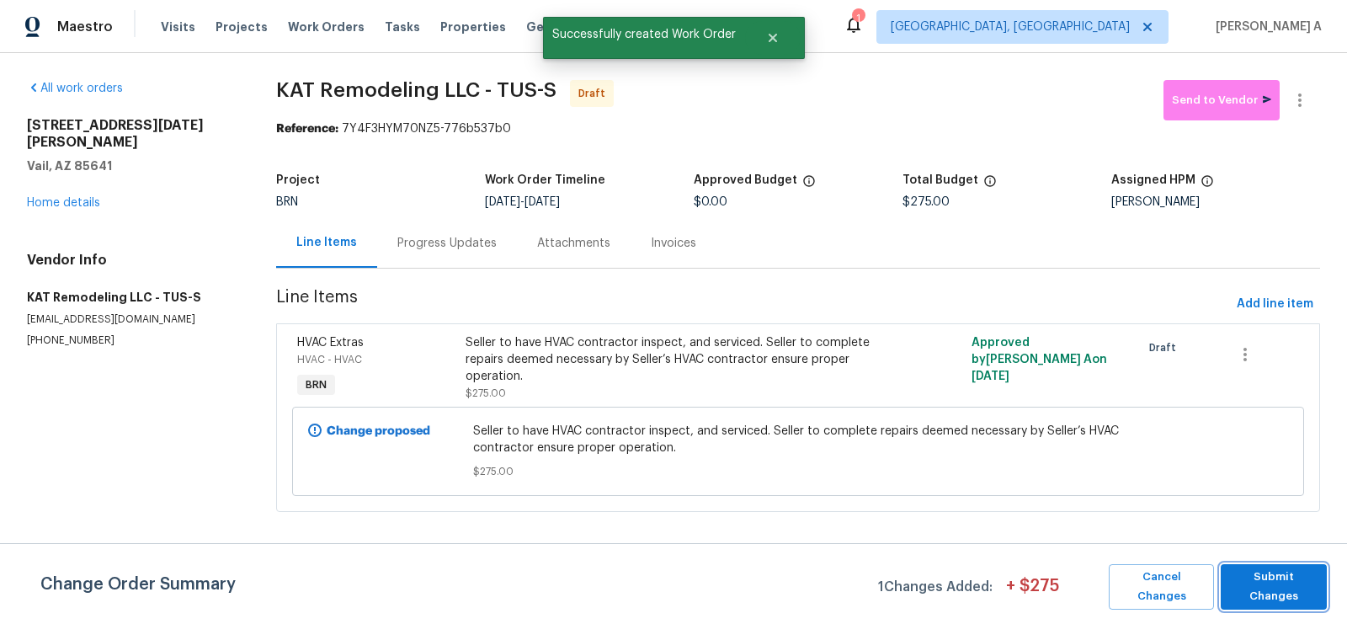
click at [1265, 585] on span "Submit Changes" at bounding box center [1273, 587] width 89 height 39
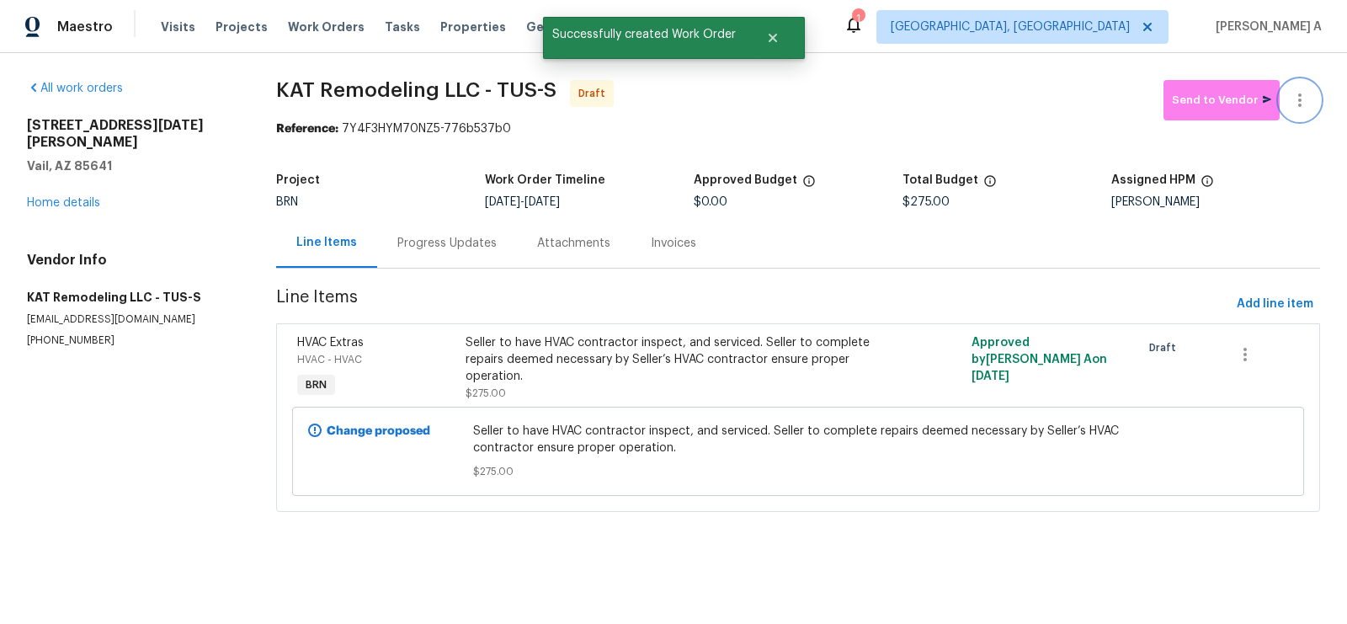
click at [1304, 95] on icon "button" at bounding box center [1300, 100] width 20 height 20
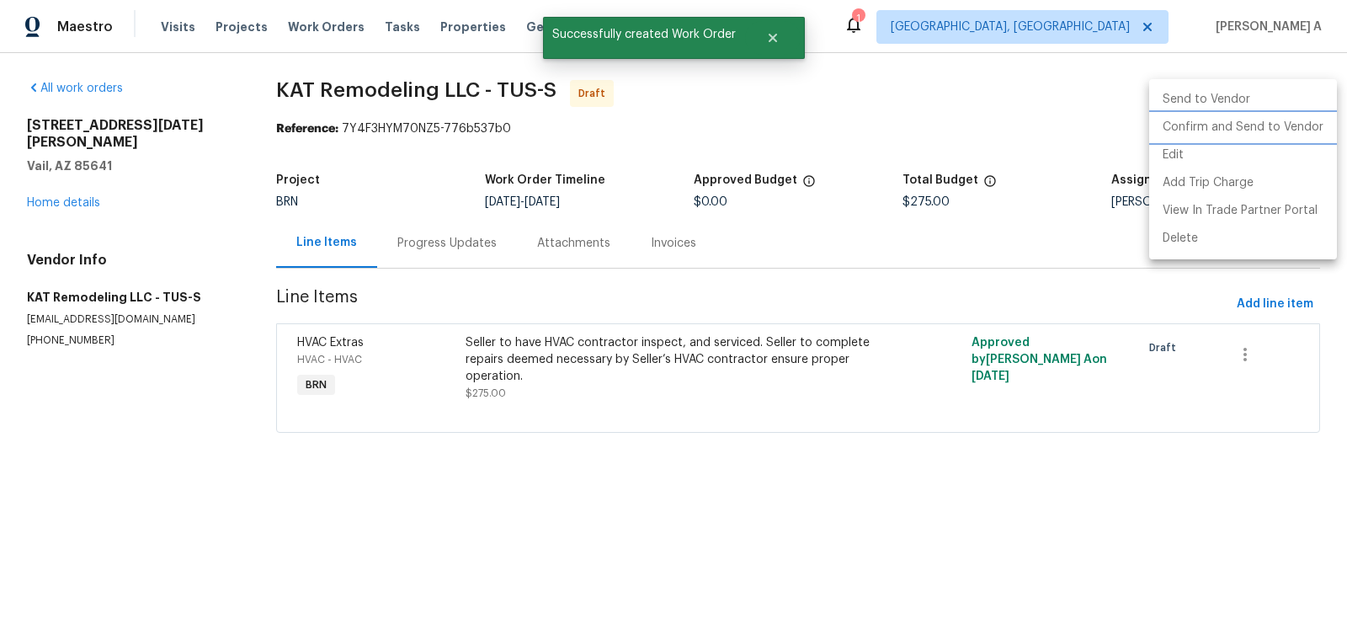
click at [1313, 136] on li "Confirm and Send to Vendor" at bounding box center [1243, 128] width 188 height 28
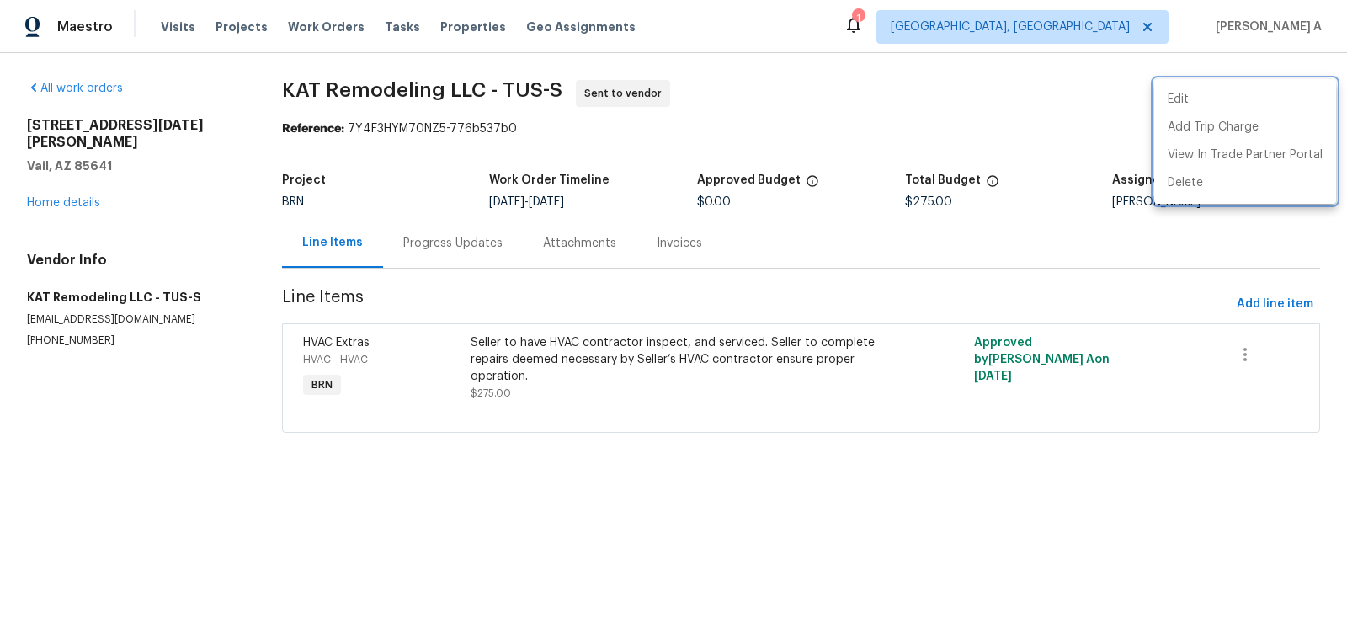
click at [408, 248] on div at bounding box center [673, 312] width 1347 height 624
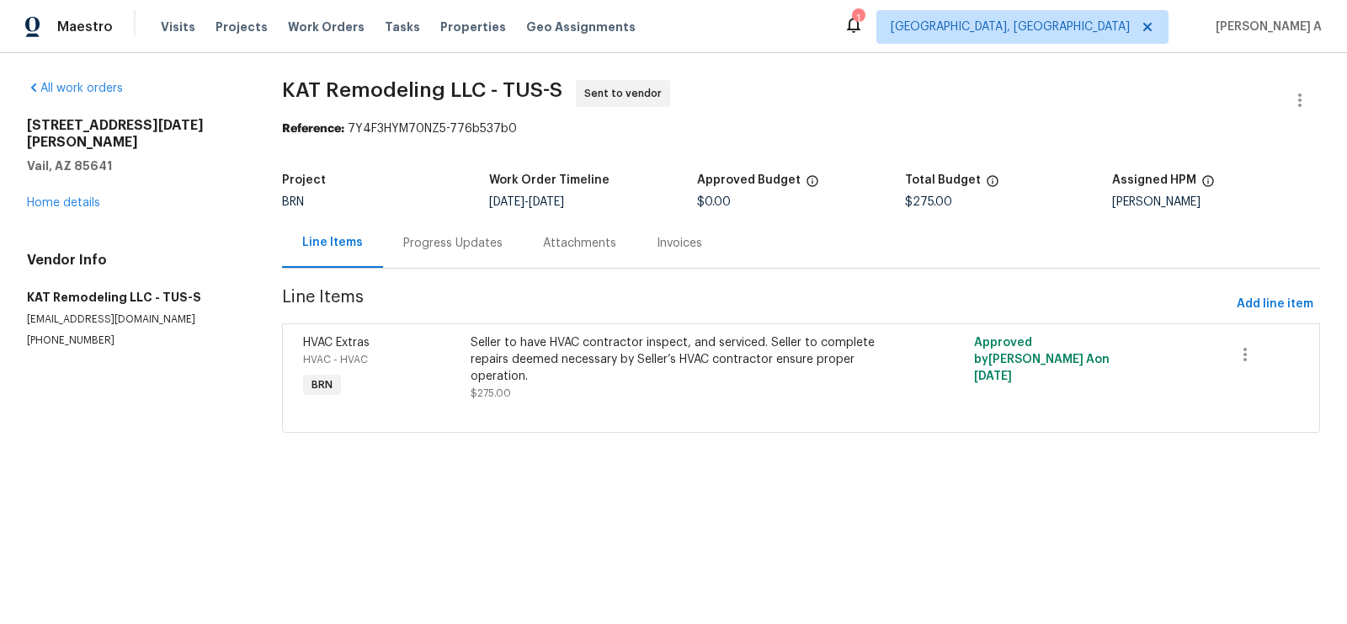
click at [424, 248] on div "Progress Updates" at bounding box center [452, 243] width 99 height 17
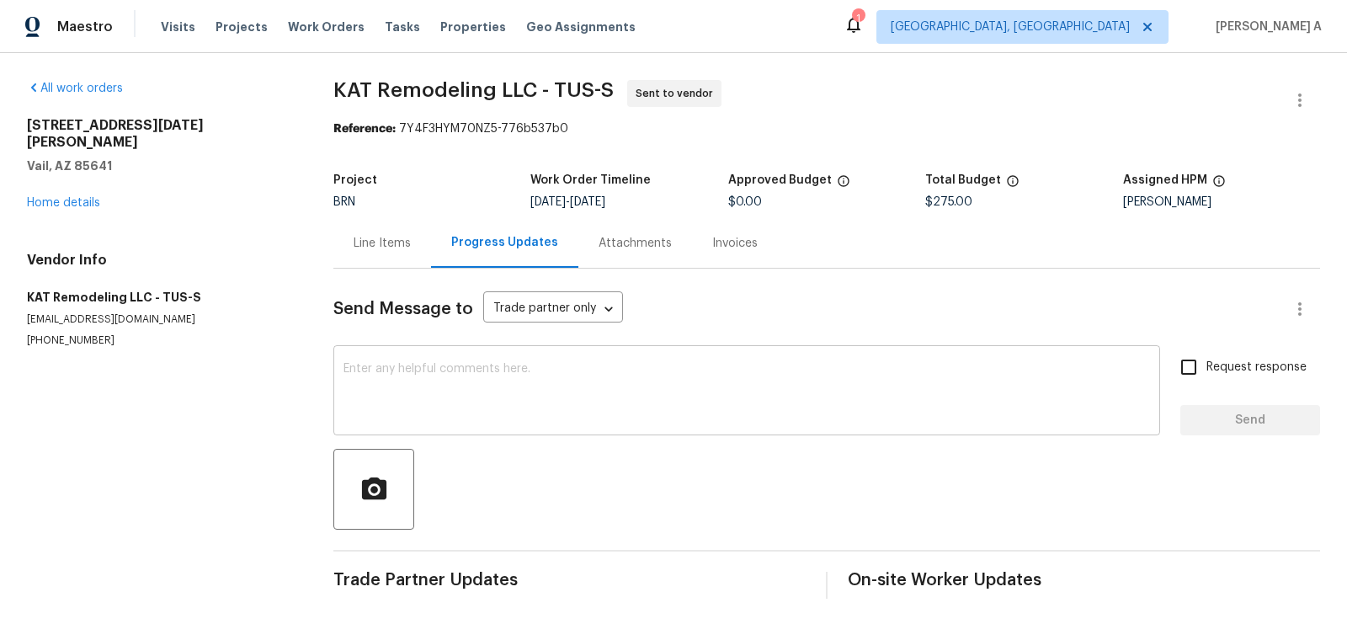
click at [375, 376] on textarea at bounding box center [747, 392] width 807 height 59
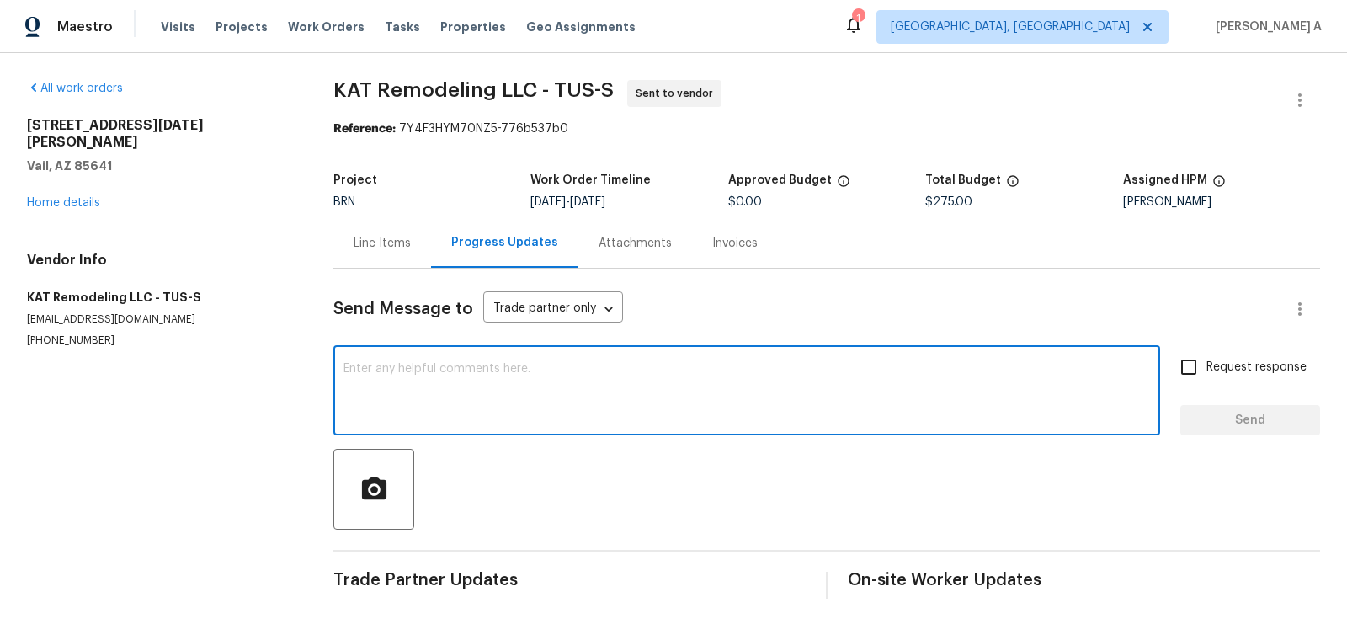
click at [375, 376] on textarea at bounding box center [747, 392] width 807 height 59
paste textarea "Hi, I'm Akshay from Opendoor. Just wanted to check if you received the workorde…"
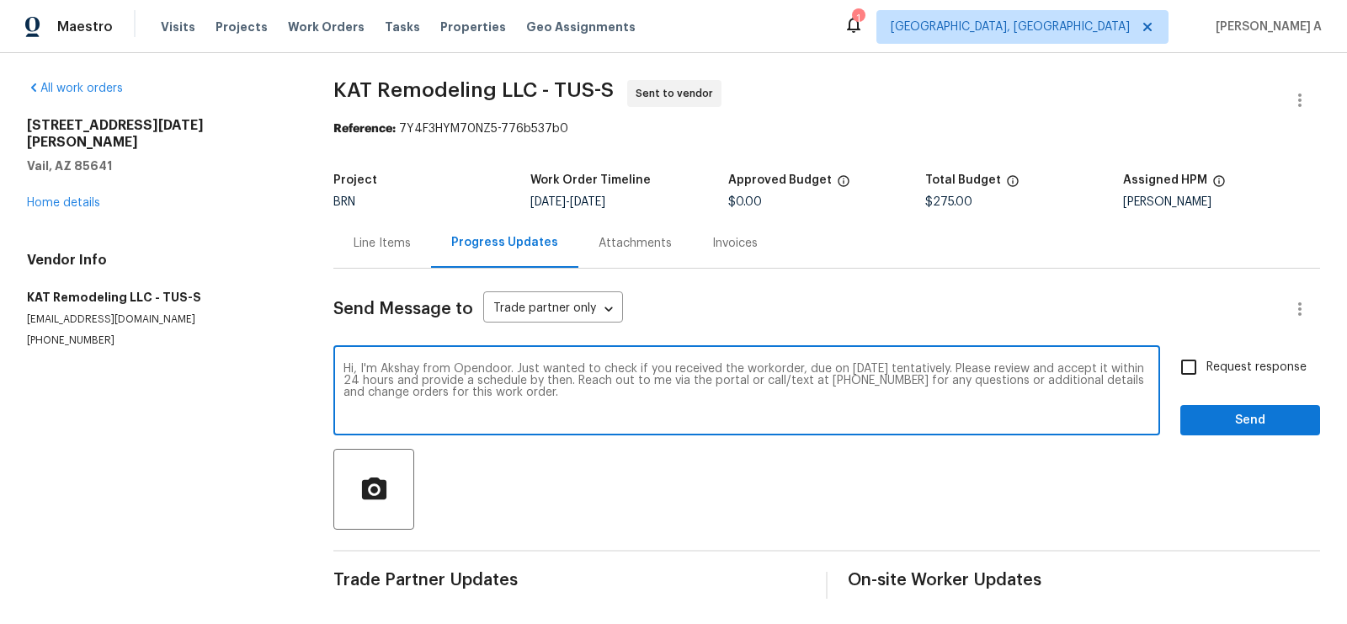
type textarea "Hi, I'm Akshay from Opendoor. Just wanted to check if you received the workorde…"
click at [1210, 365] on span "Request response" at bounding box center [1257, 368] width 100 height 18
click at [1207, 365] on input "Request response" at bounding box center [1188, 366] width 35 height 35
checkbox input "true"
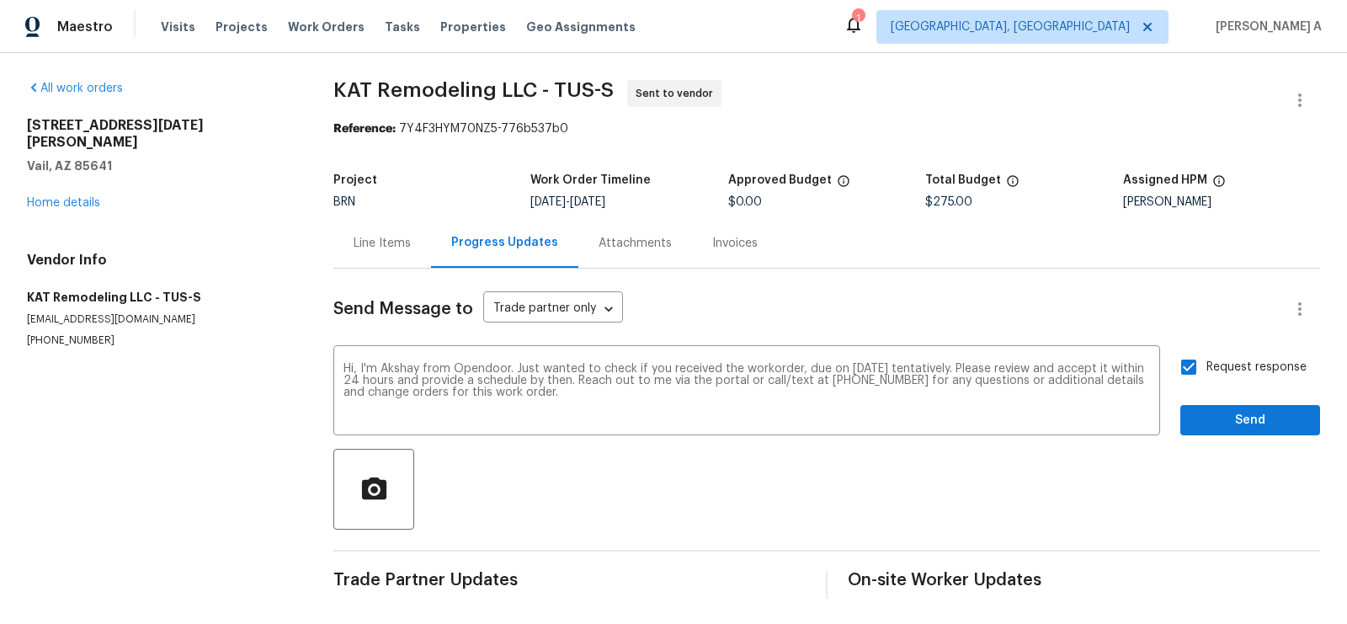
click at [1229, 402] on div "Request response Send" at bounding box center [1251, 392] width 140 height 86
click at [1229, 422] on span "Send" at bounding box center [1250, 420] width 113 height 21
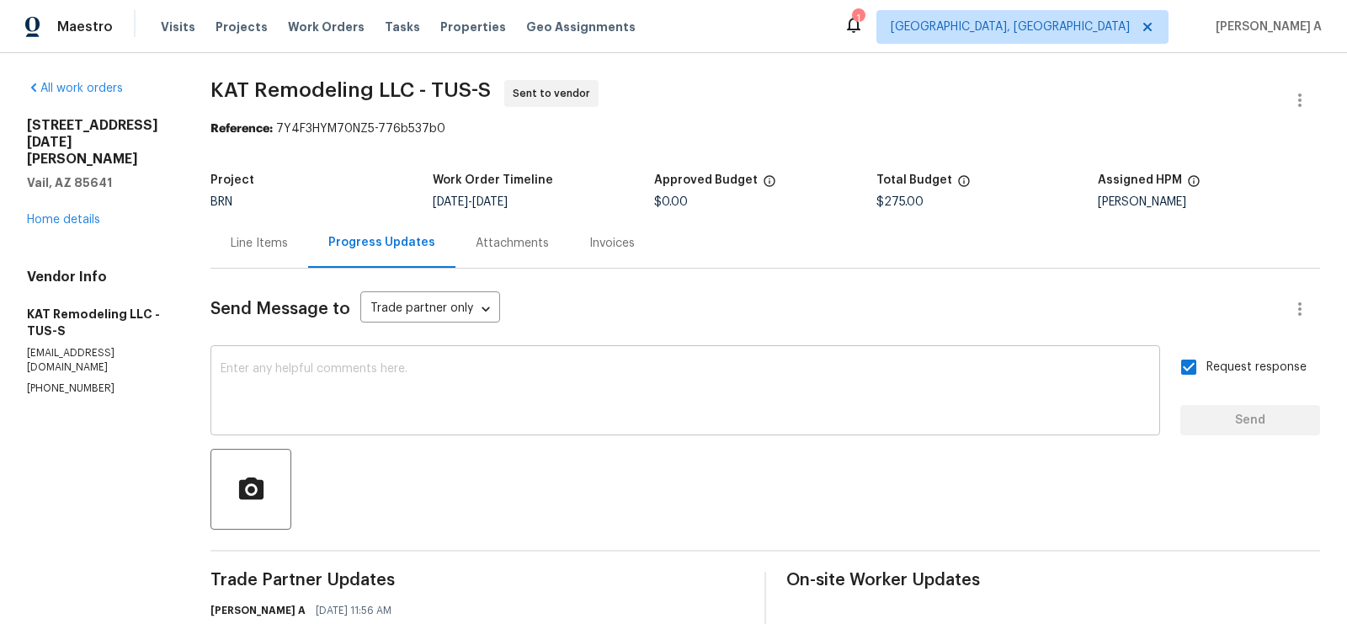
click at [445, 408] on textarea at bounding box center [686, 392] width 930 height 59
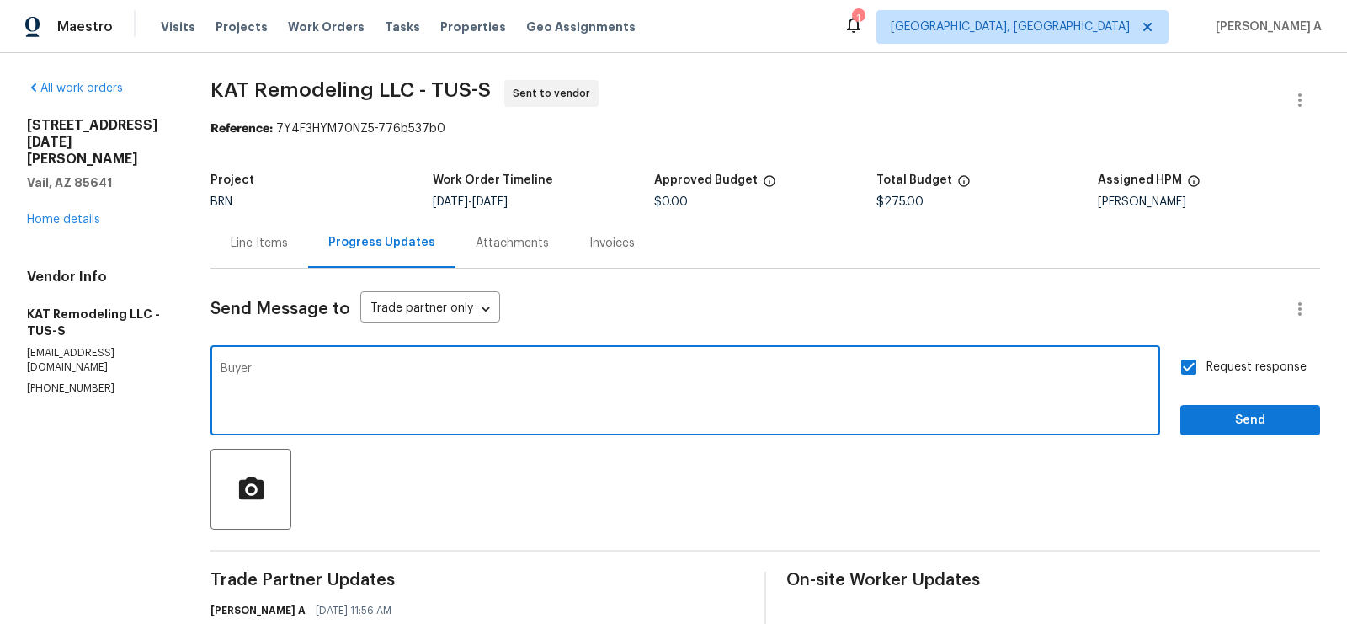
paste textarea "completed their final walkthrough and HVAC is not working now. Thermostat was s…"
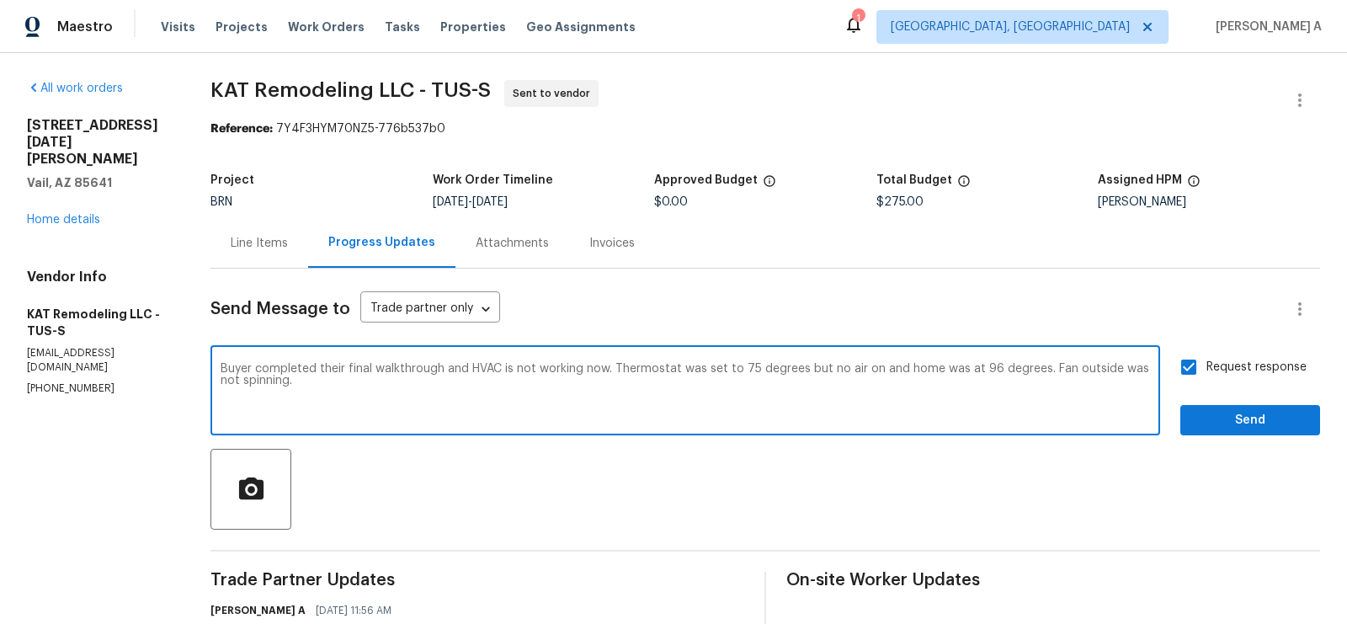
drag, startPoint x: 472, startPoint y: 367, endPoint x: 260, endPoint y: 367, distance: 211.3
click at [260, 367] on textarea "Buyer completed their final walkthrough and HVAC is not working now. Thermostat…" at bounding box center [686, 392] width 930 height 59
click at [0, 0] on span "Add a word" at bounding box center [0, 0] width 0 height 0
click at [0, 0] on span "Correct the article" at bounding box center [0, 0] width 0 height 0
type textarea "HVAC is not working now. Thermostat was set to 75 degrees but no air was on and…"
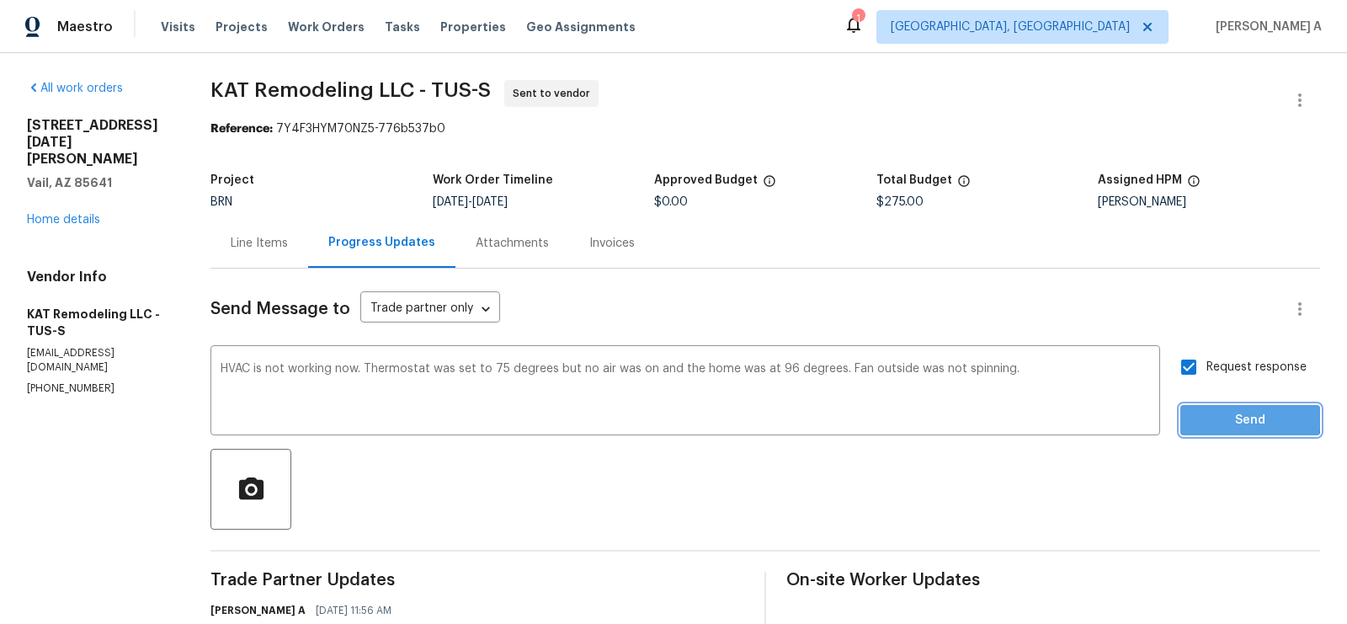
click at [1227, 417] on span "Send" at bounding box center [1250, 420] width 113 height 21
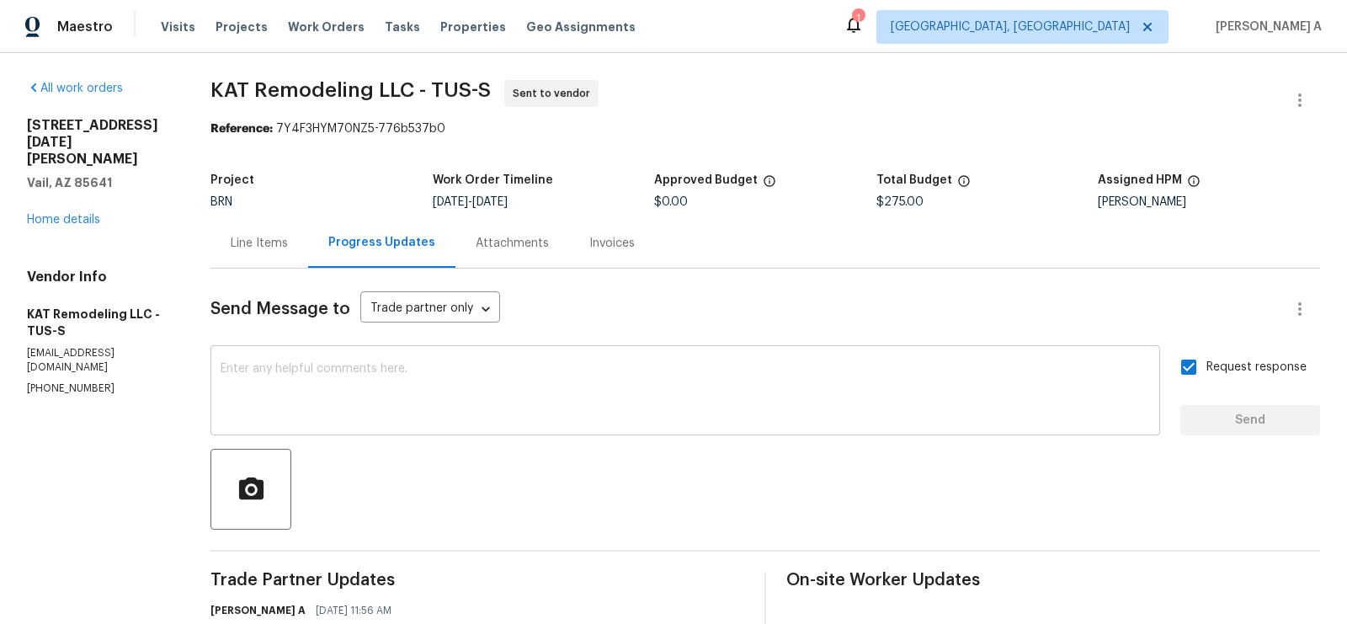
click at [395, 398] on textarea at bounding box center [686, 392] width 930 height 59
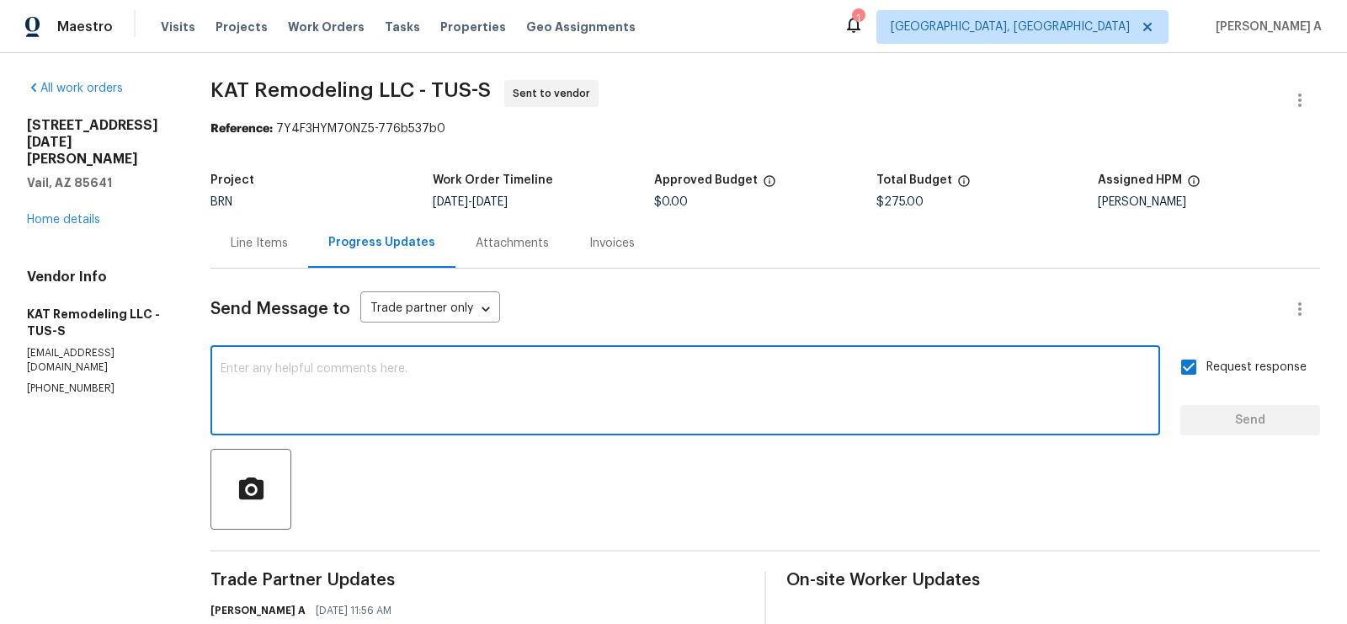
click at [395, 398] on textarea at bounding box center [686, 392] width 930 height 59
paste textarea "Please note that we require temperature split pictures along with after photos."
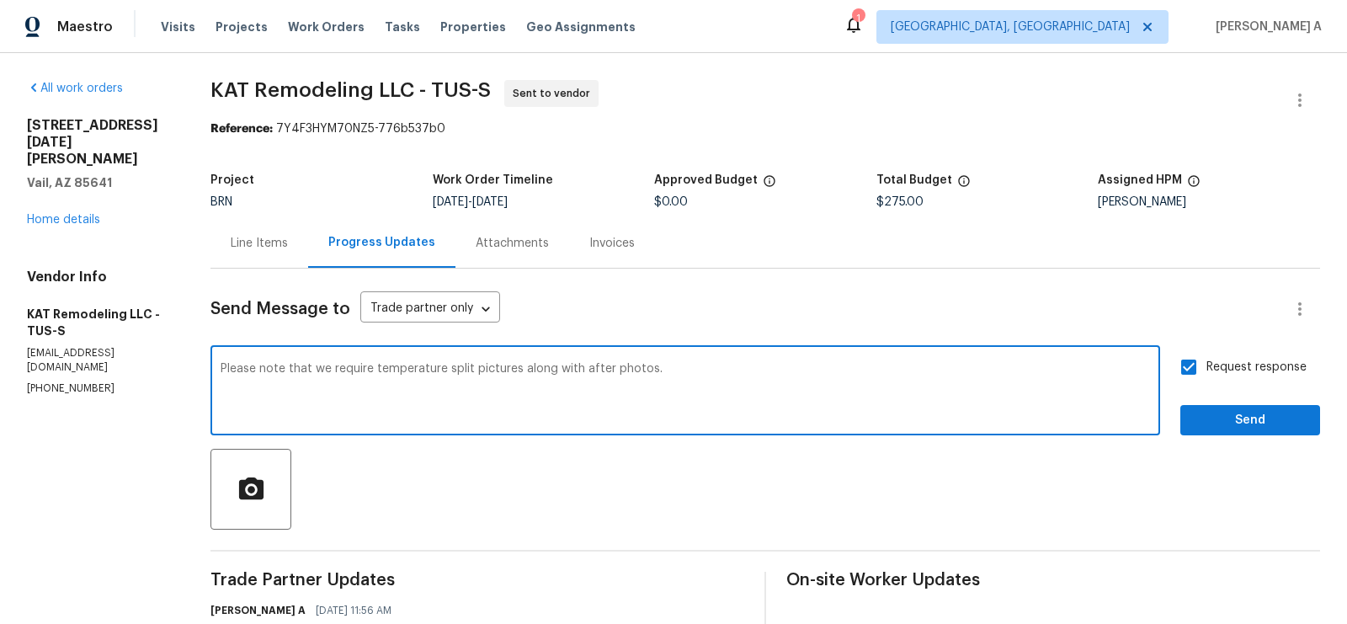
type textarea "Please note that we require temperature split pictures along with after photos."
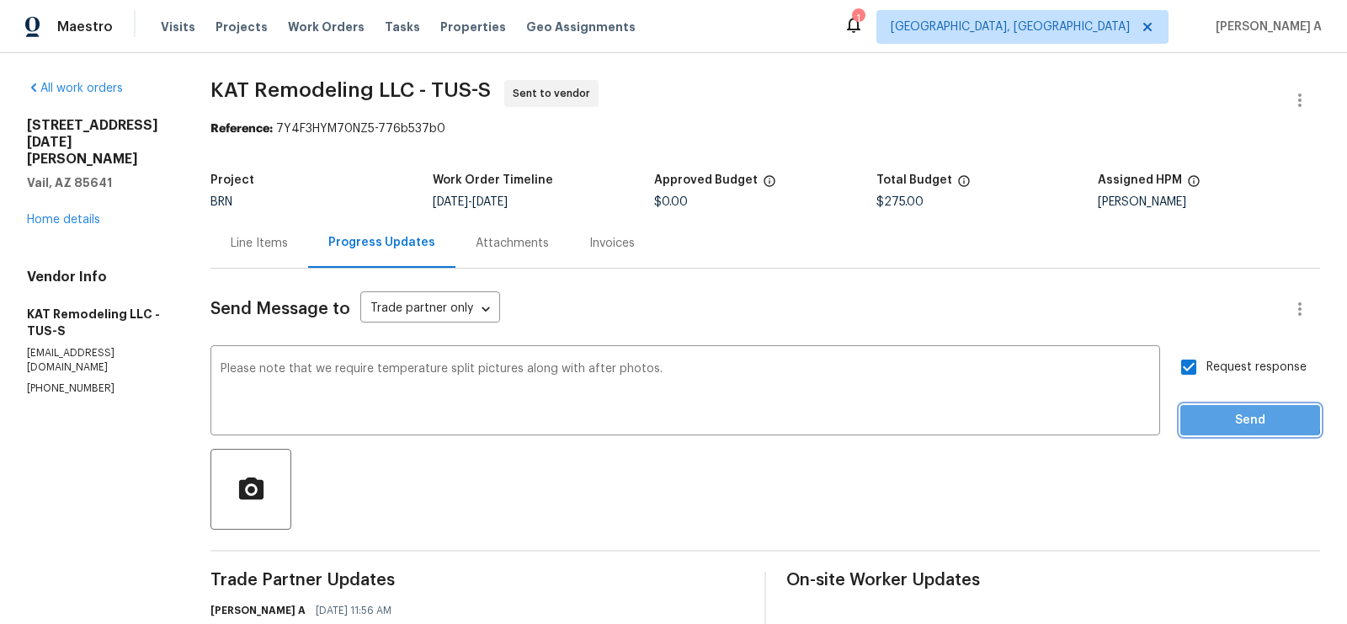
click at [1222, 416] on span "Send" at bounding box center [1250, 420] width 113 height 21
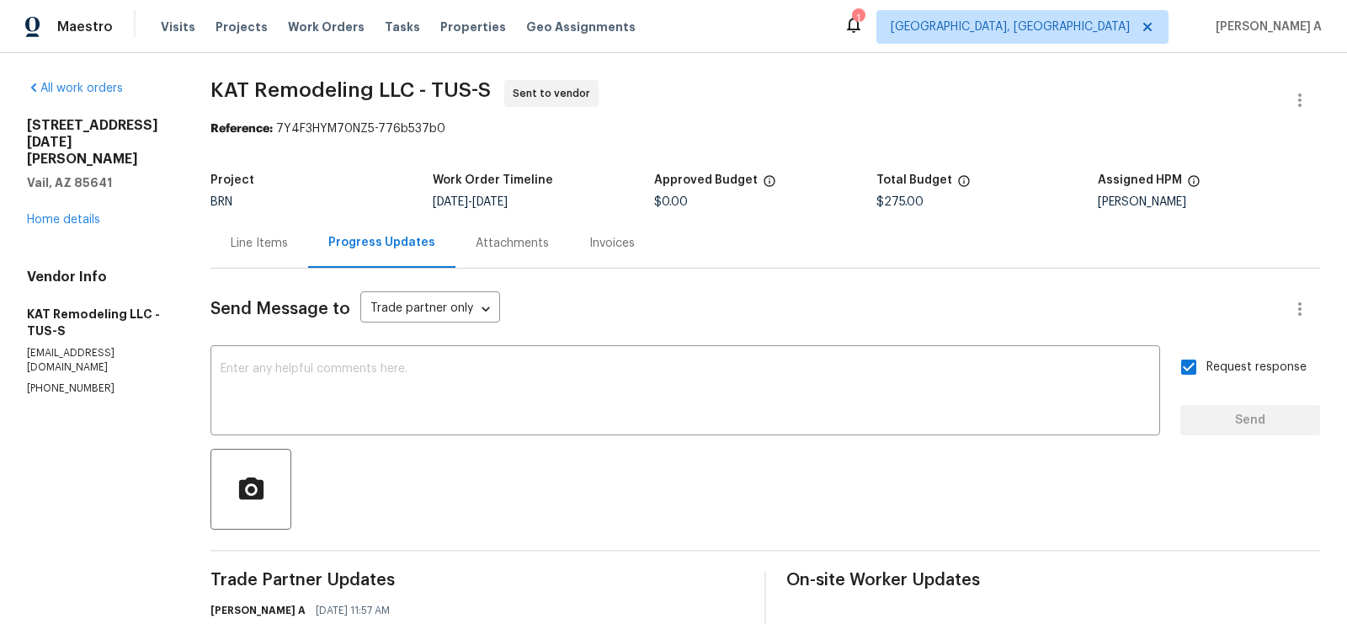
click at [398, 101] on span "KAT Remodeling LLC - TUS-S Sent to vendor" at bounding box center [745, 100] width 1069 height 40
copy span "KAT Remodeling"
drag, startPoint x: 371, startPoint y: 89, endPoint x: 215, endPoint y: 86, distance: 156.7
click at [215, 86] on span "KAT Remodeling LLC - TUS-S" at bounding box center [351, 90] width 280 height 20
click at [390, 90] on span "KAT Remodeling LLC - TUS-S" at bounding box center [351, 90] width 280 height 20
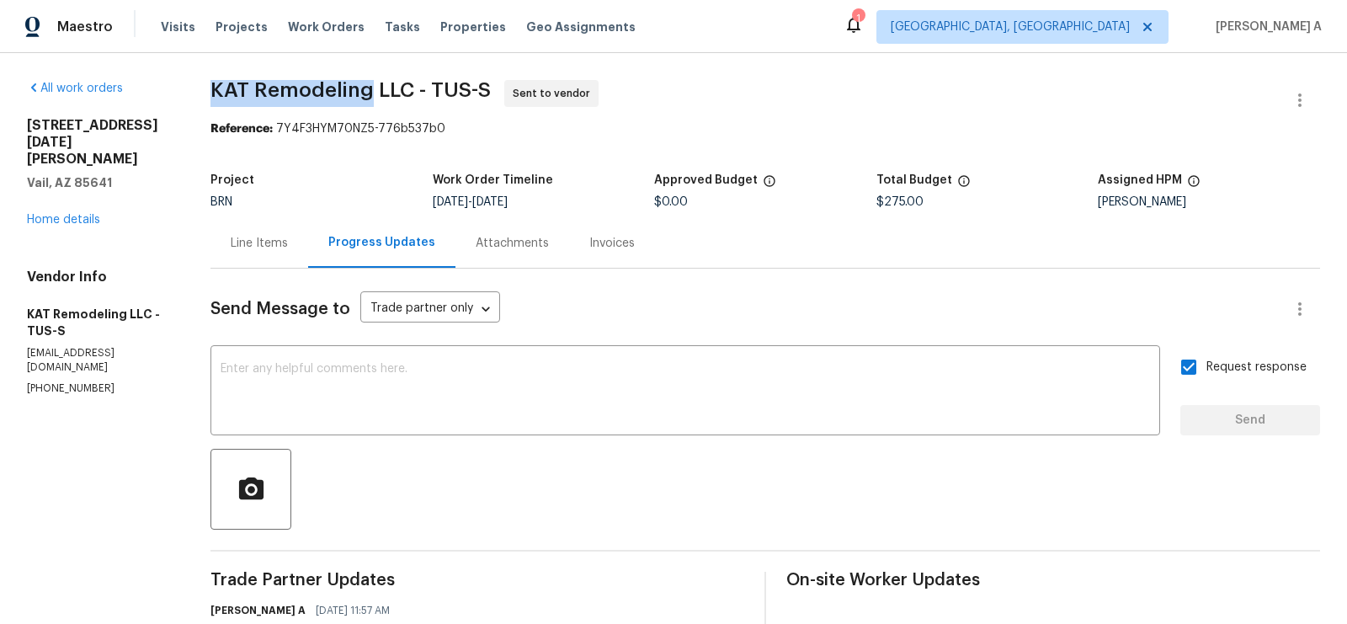
drag, startPoint x: 370, startPoint y: 94, endPoint x: 208, endPoint y: 87, distance: 161.8
click at [208, 87] on div "All work orders 9356 S San Esteban Dr Vail, AZ 85641 Home details Vendor Info K…" at bounding box center [673, 471] width 1347 height 837
copy span "KAT Remodeling"
click at [245, 245] on div "Line Items" at bounding box center [259, 243] width 57 height 17
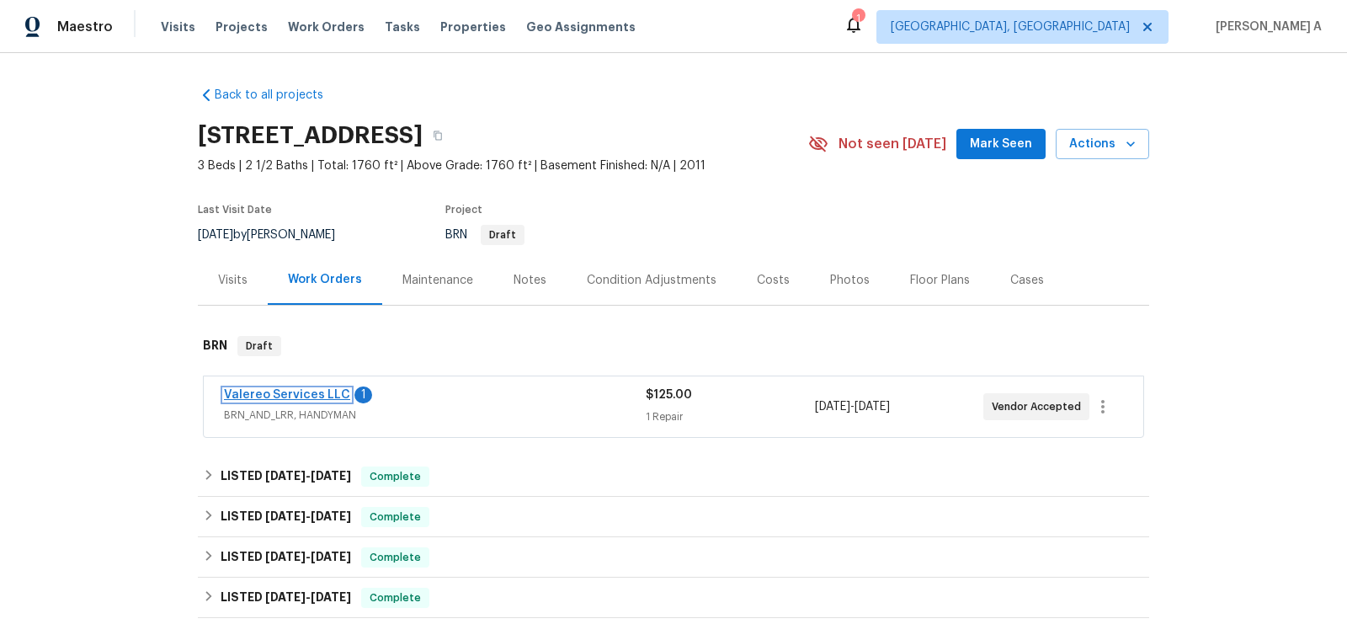
click at [306, 394] on link "Valereo Services LLC" at bounding box center [287, 395] width 126 height 12
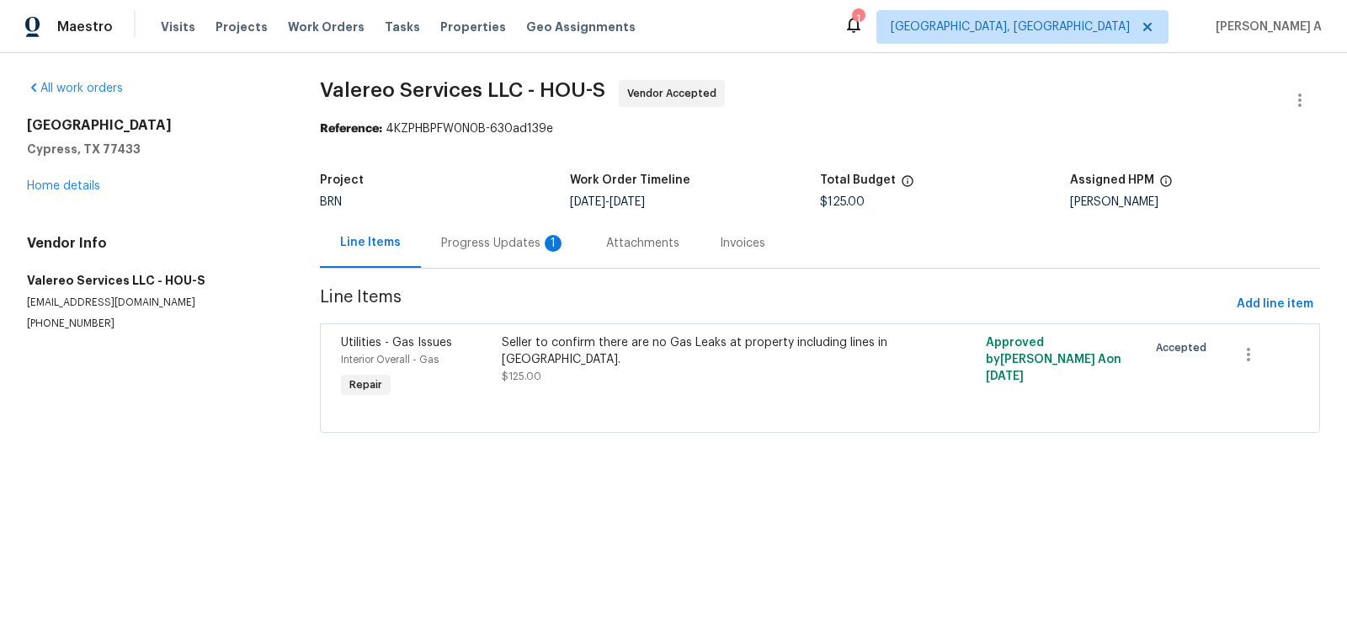
click at [484, 243] on div "Progress Updates 1" at bounding box center [503, 243] width 125 height 17
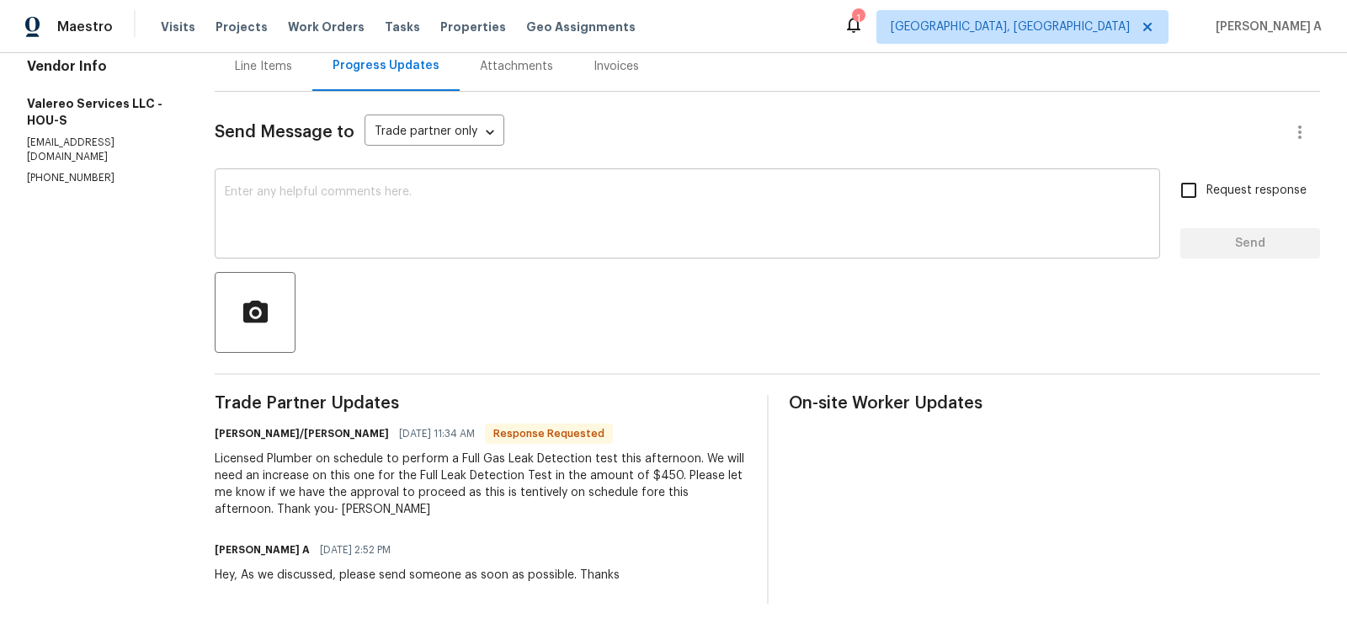
scroll to position [183, 0]
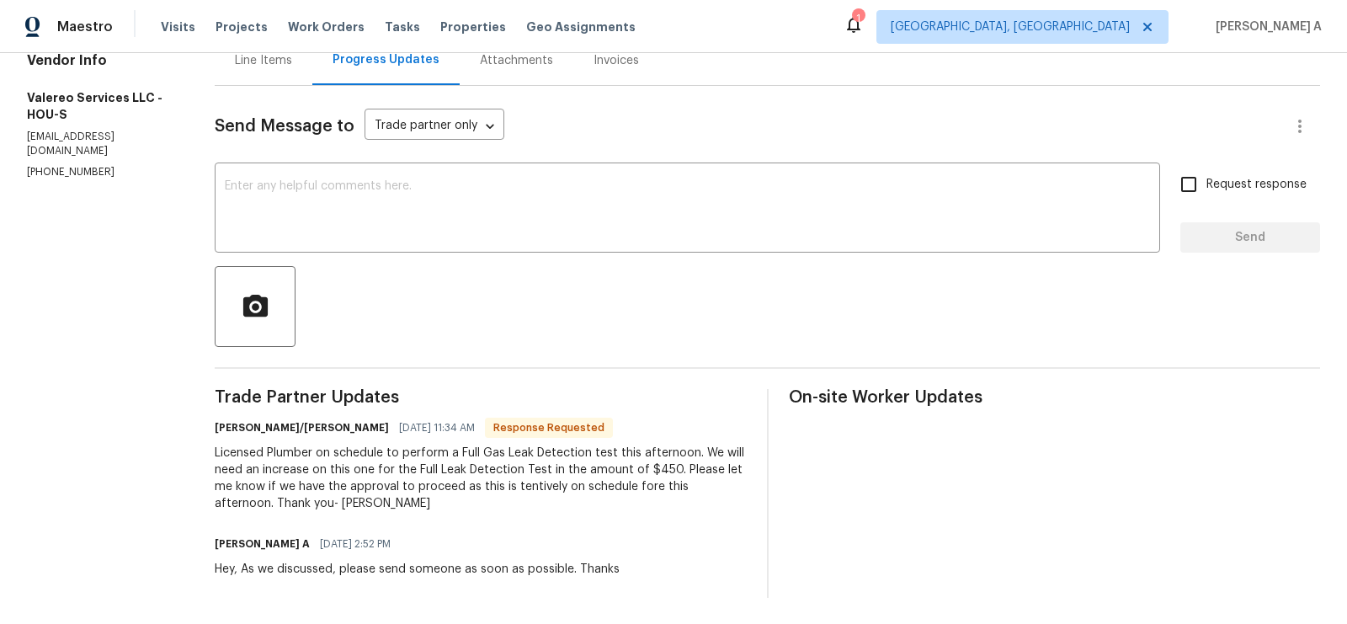
click at [665, 468] on div "Licensed Plumber on schedule to perform a Full Gas Leak Detection test this aft…" at bounding box center [480, 478] width 531 height 67
copy div "450"
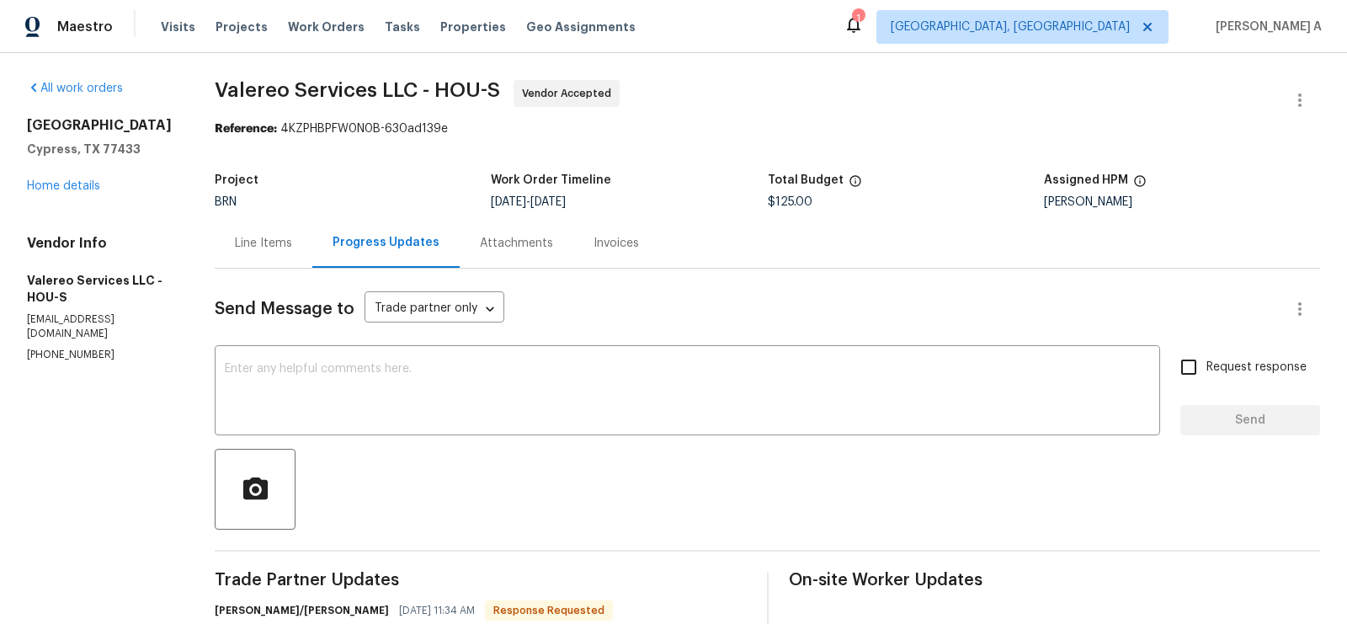
click at [270, 244] on div "Line Items" at bounding box center [263, 243] width 57 height 17
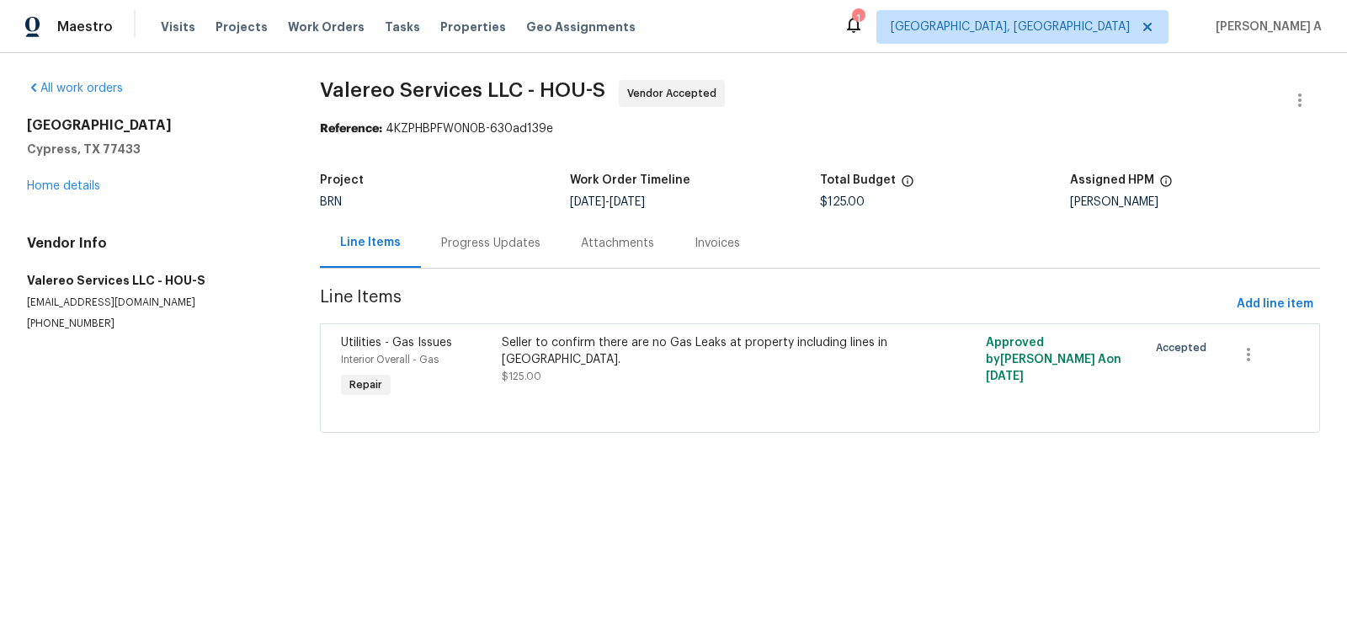
click at [597, 378] on div "Seller to confirm there are no Gas Leaks at property including lines in [GEOGRA…" at bounding box center [698, 359] width 393 height 51
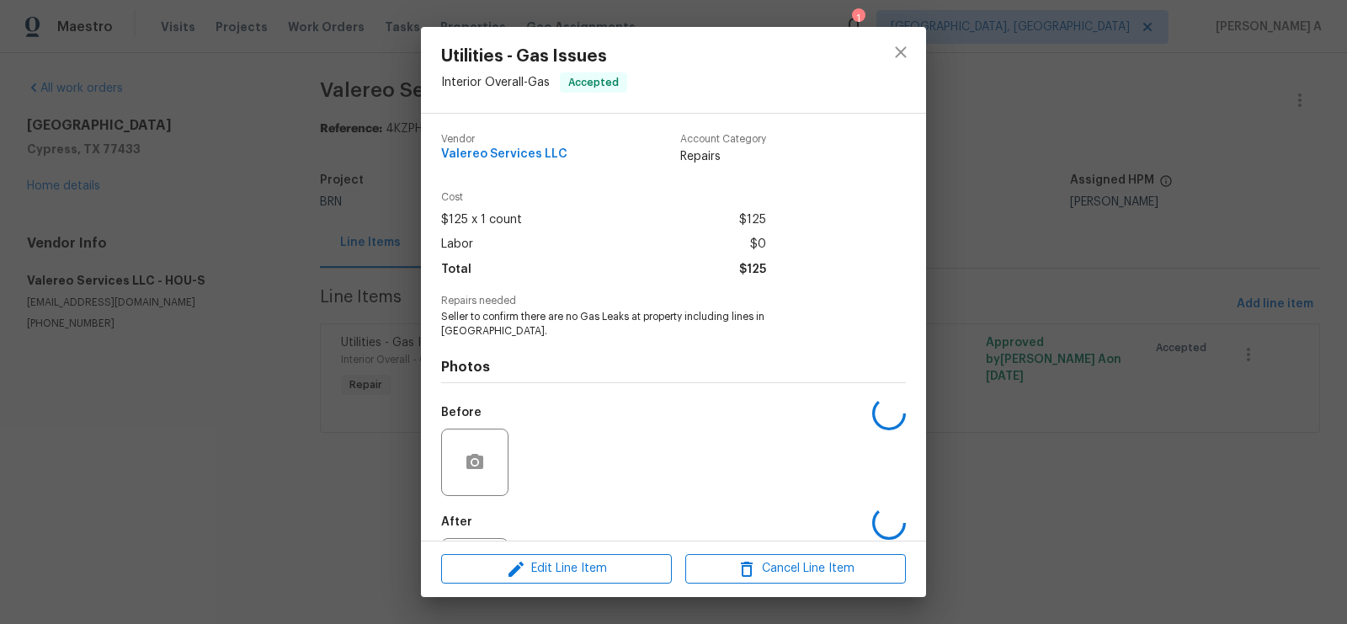
scroll to position [67, 0]
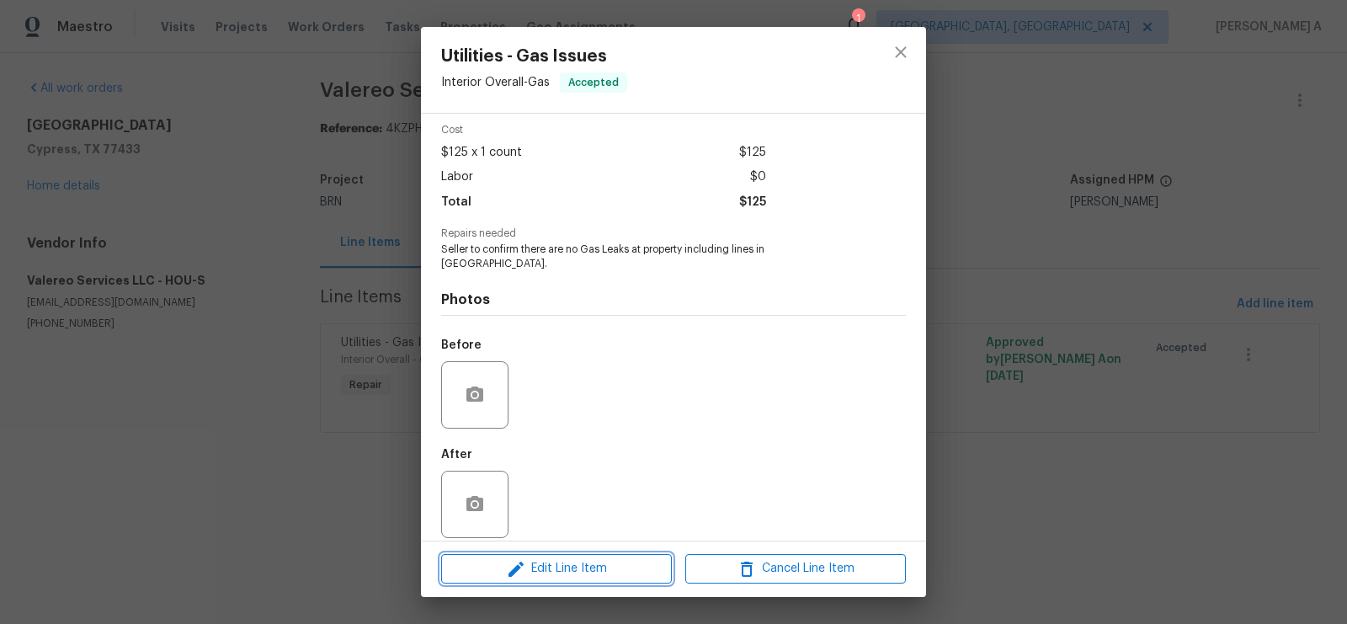
click at [613, 565] on span "Edit Line Item" at bounding box center [556, 568] width 221 height 21
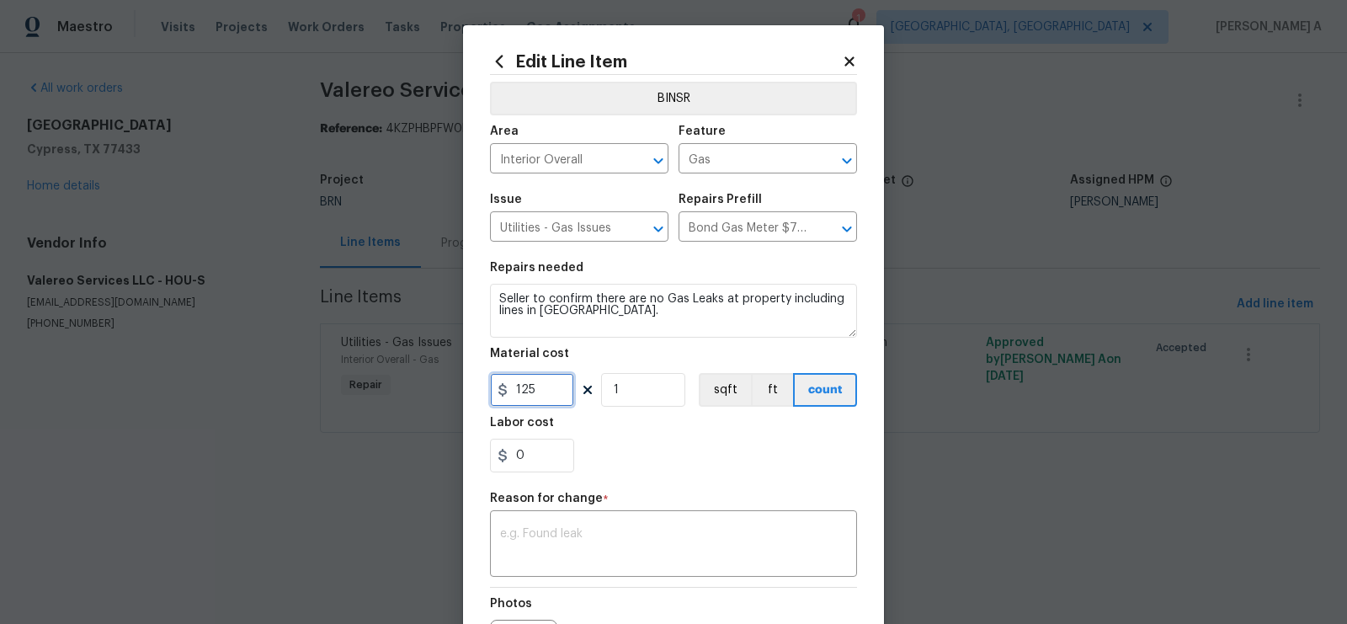
drag, startPoint x: 542, startPoint y: 398, endPoint x: 496, endPoint y: 397, distance: 46.3
click at [496, 397] on input "125" at bounding box center [532, 390] width 84 height 34
paste input "450"
type input "450"
click at [643, 457] on div "0" at bounding box center [673, 456] width 367 height 34
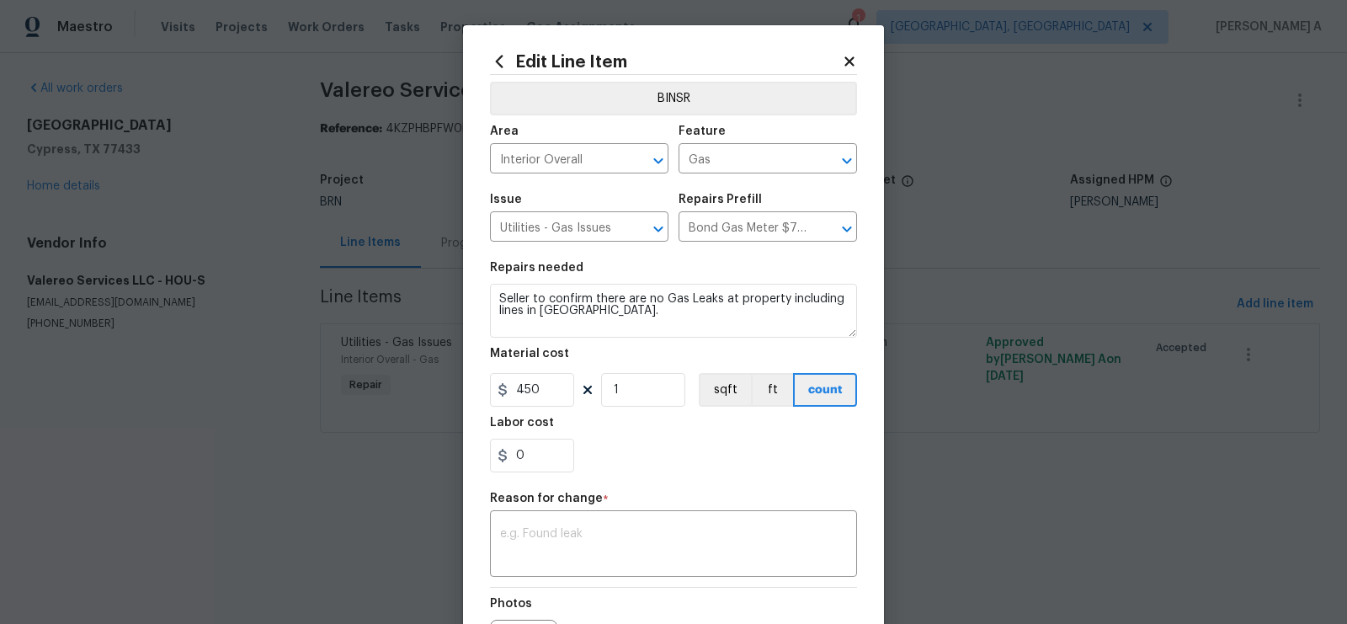
scroll to position [72, 0]
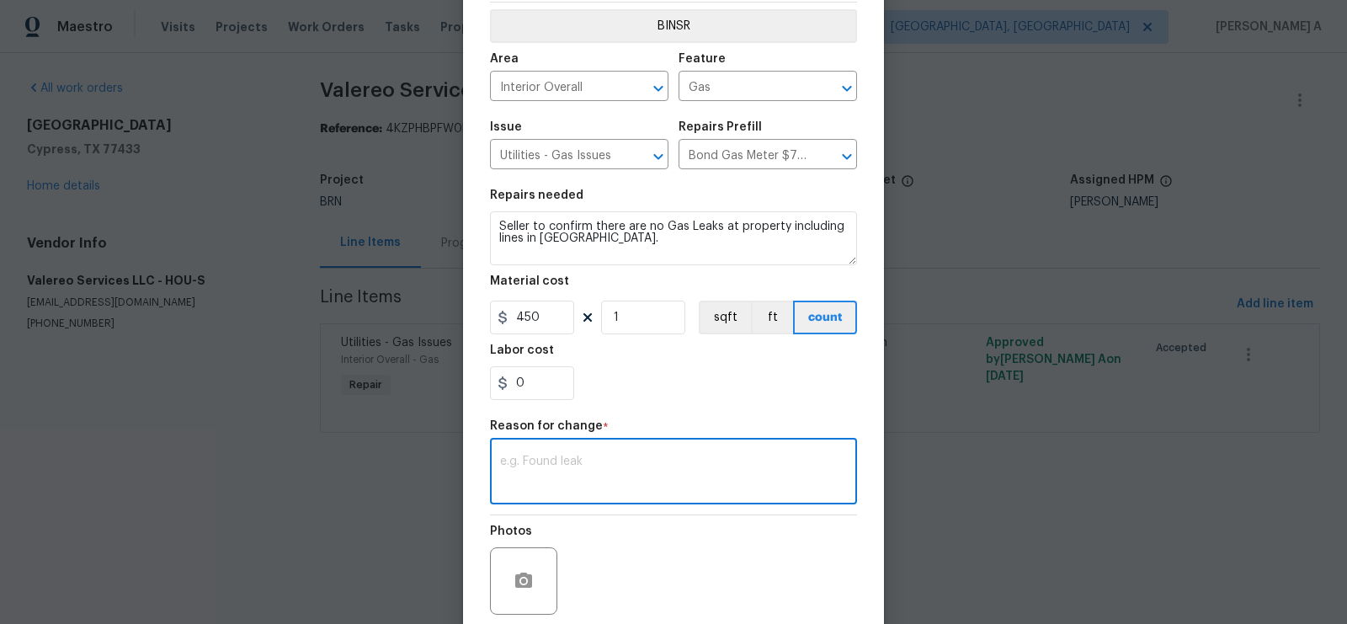
click at [672, 477] on textarea at bounding box center [673, 473] width 347 height 35
paste textarea "(AK) Updated per vendors final cost."
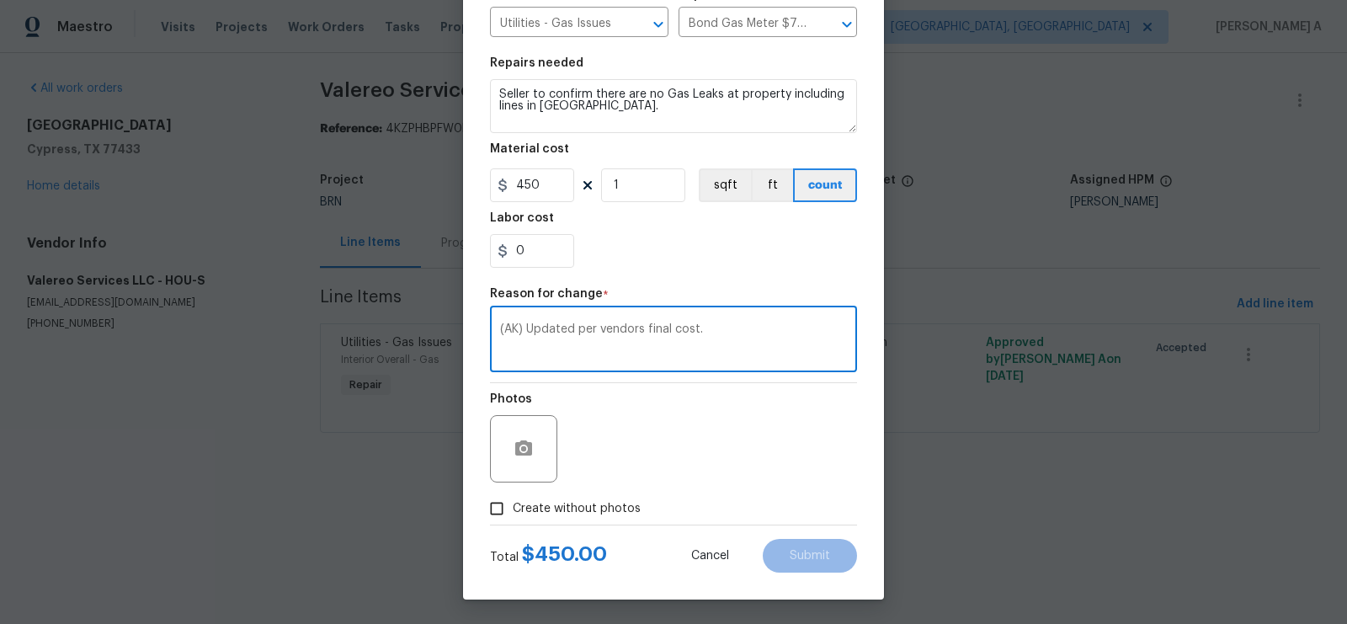
type textarea "(AK) Updated per vendors final cost."
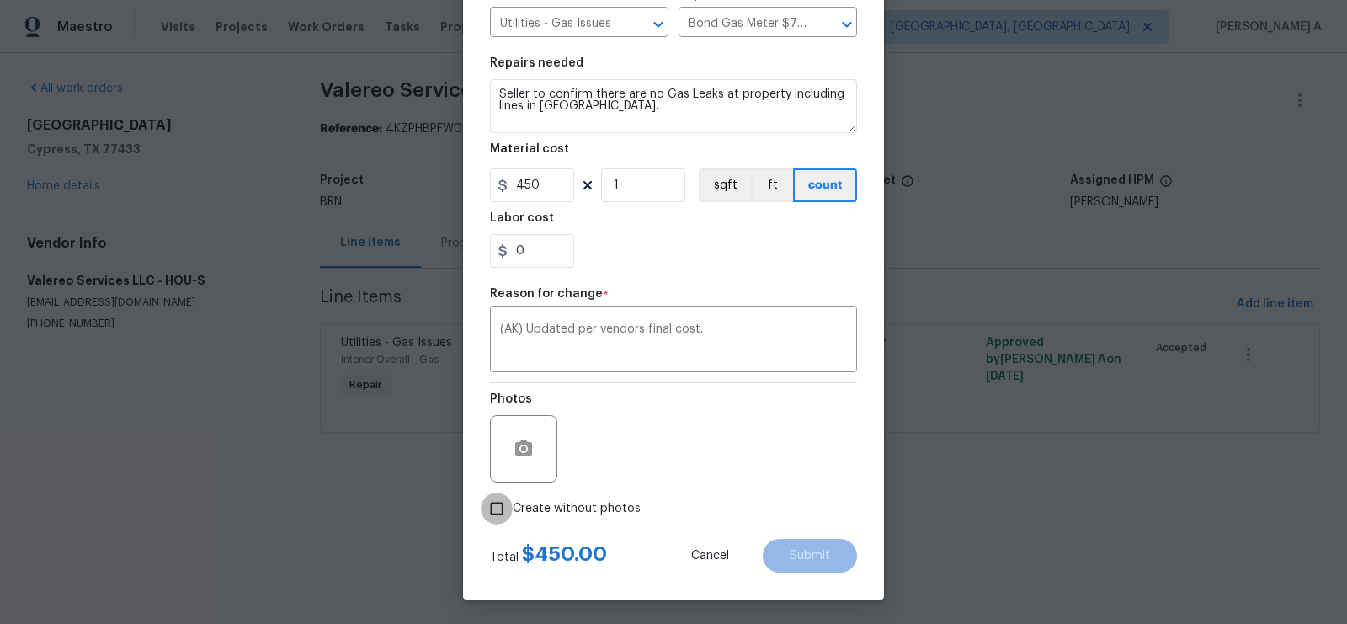
click at [500, 511] on input "Create without photos" at bounding box center [497, 509] width 32 height 32
checkbox input "true"
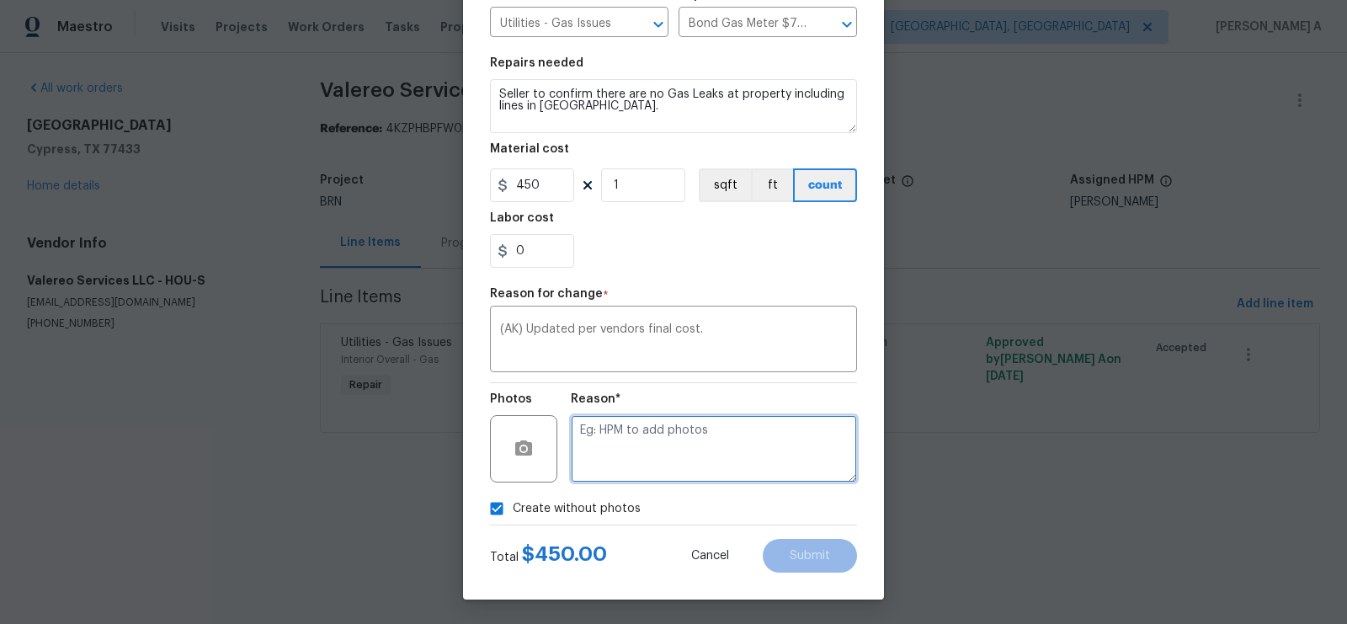
click at [660, 471] on textarea at bounding box center [714, 448] width 286 height 67
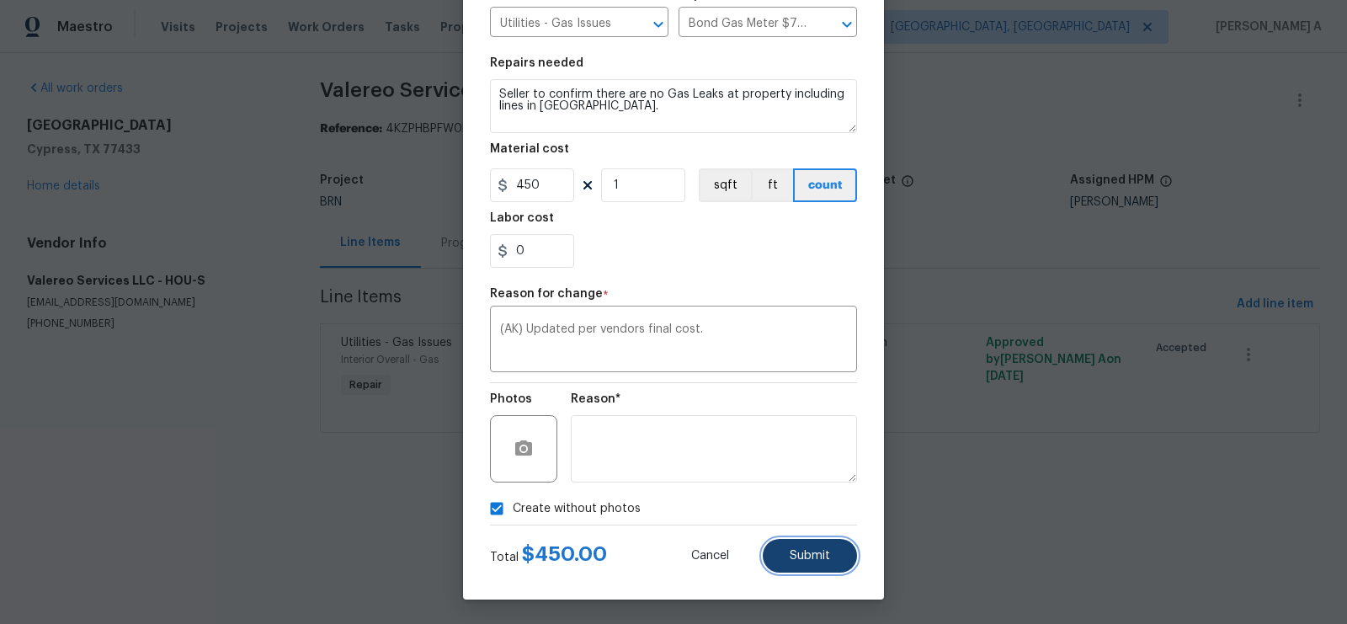
click at [786, 550] on button "Submit" at bounding box center [810, 556] width 94 height 34
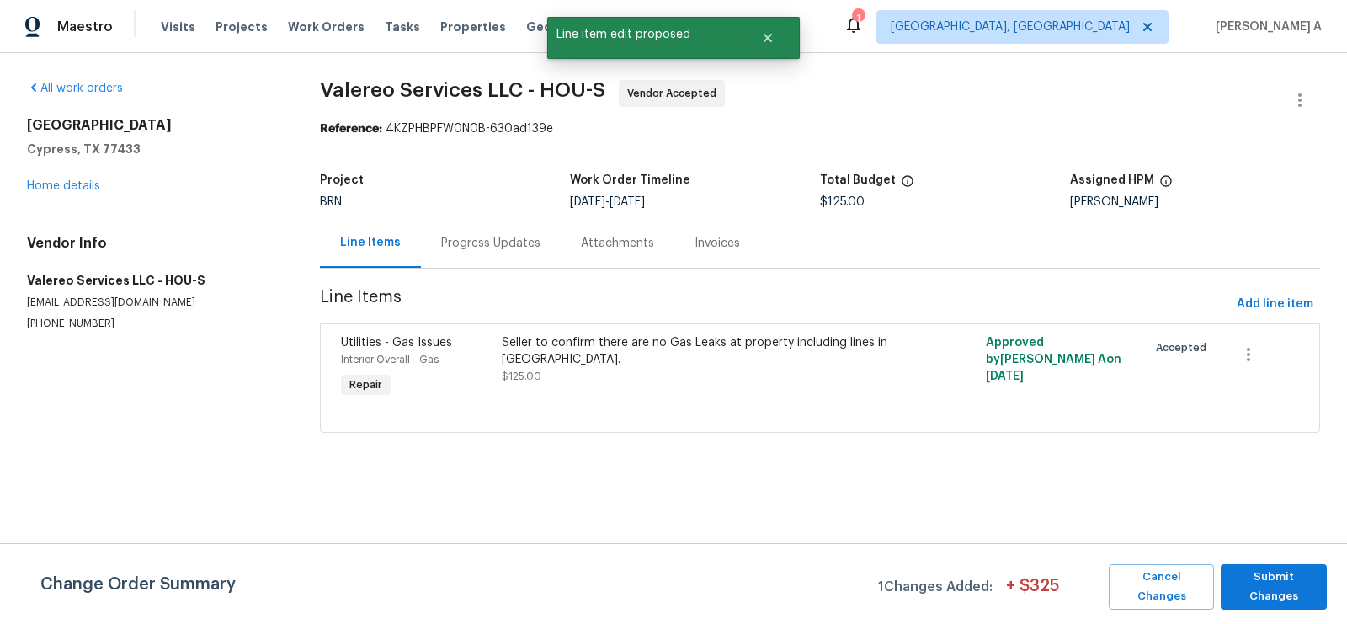
scroll to position [0, 0]
click at [1259, 584] on span "Submit Changes" at bounding box center [1273, 587] width 89 height 39
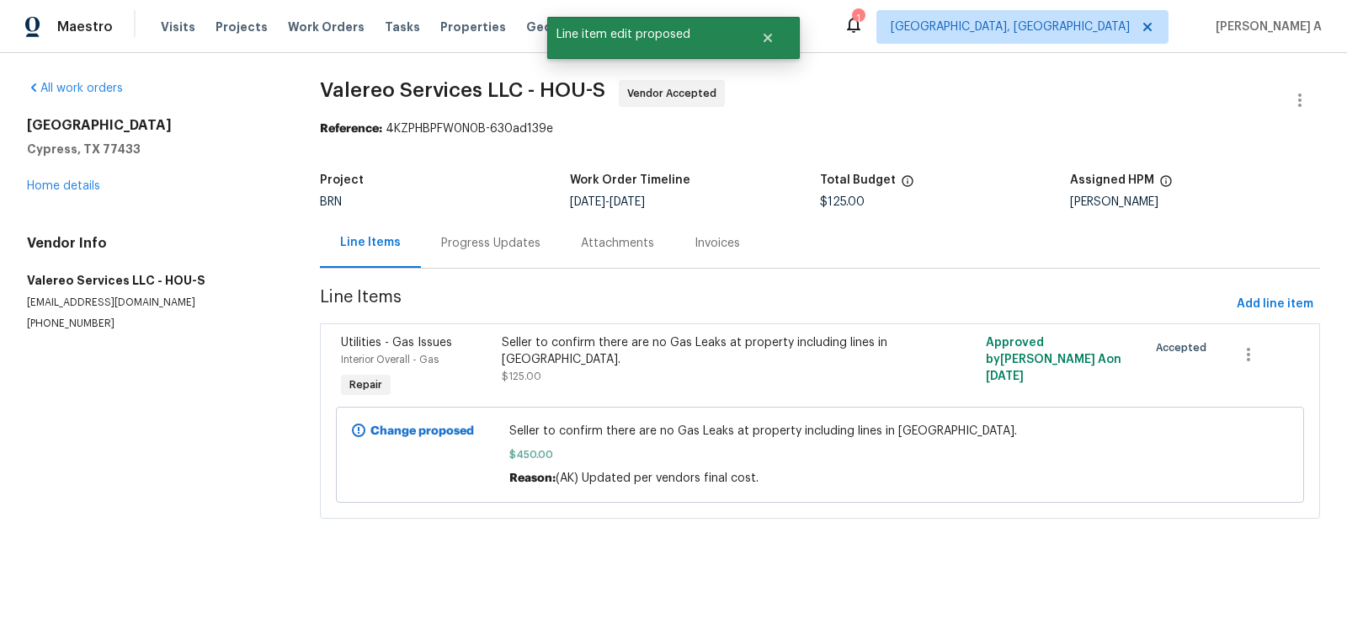
click at [498, 238] on div "Progress Updates" at bounding box center [490, 243] width 99 height 17
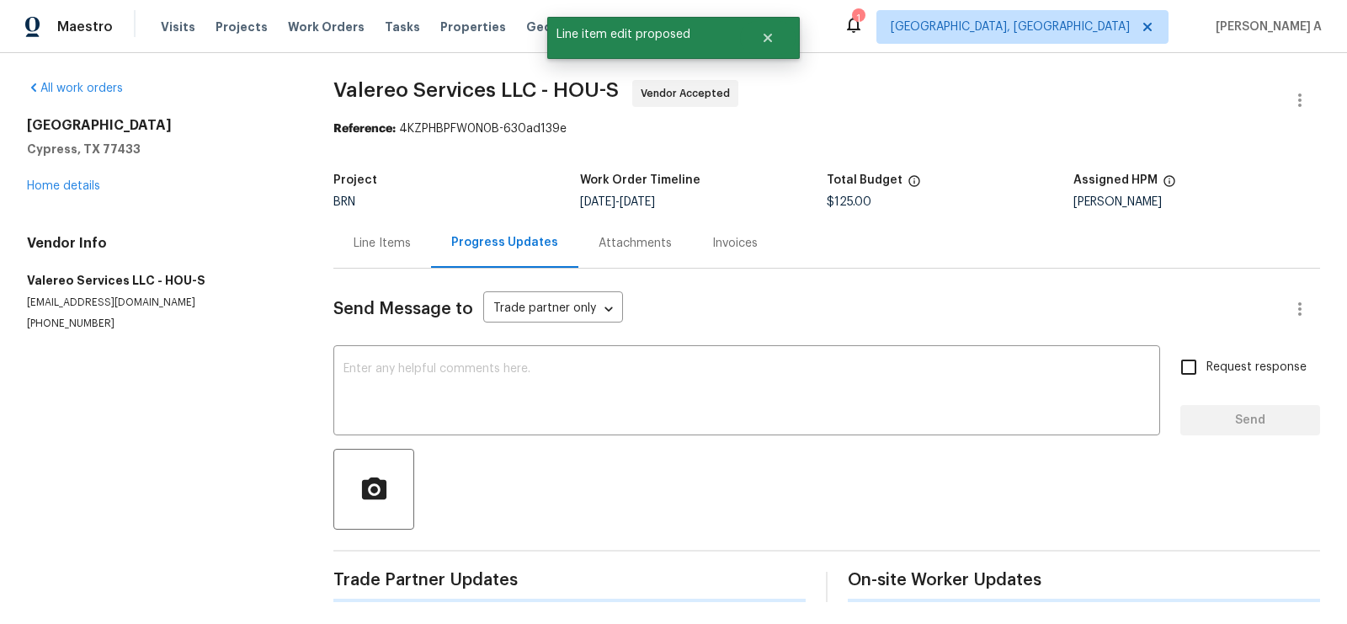
click at [509, 436] on div "Send Message to Trade partner only Trade partner only ​ x ​ Request response Se…" at bounding box center [826, 435] width 987 height 333
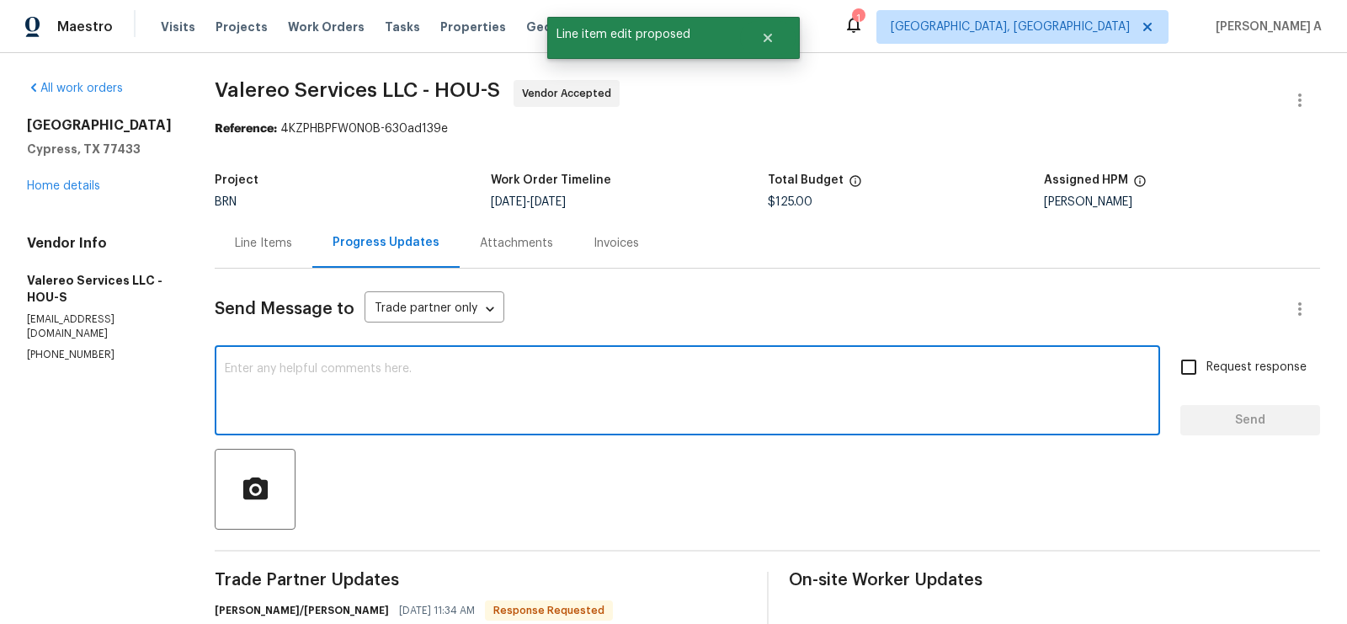
click at [499, 380] on textarea at bounding box center [687, 392] width 925 height 59
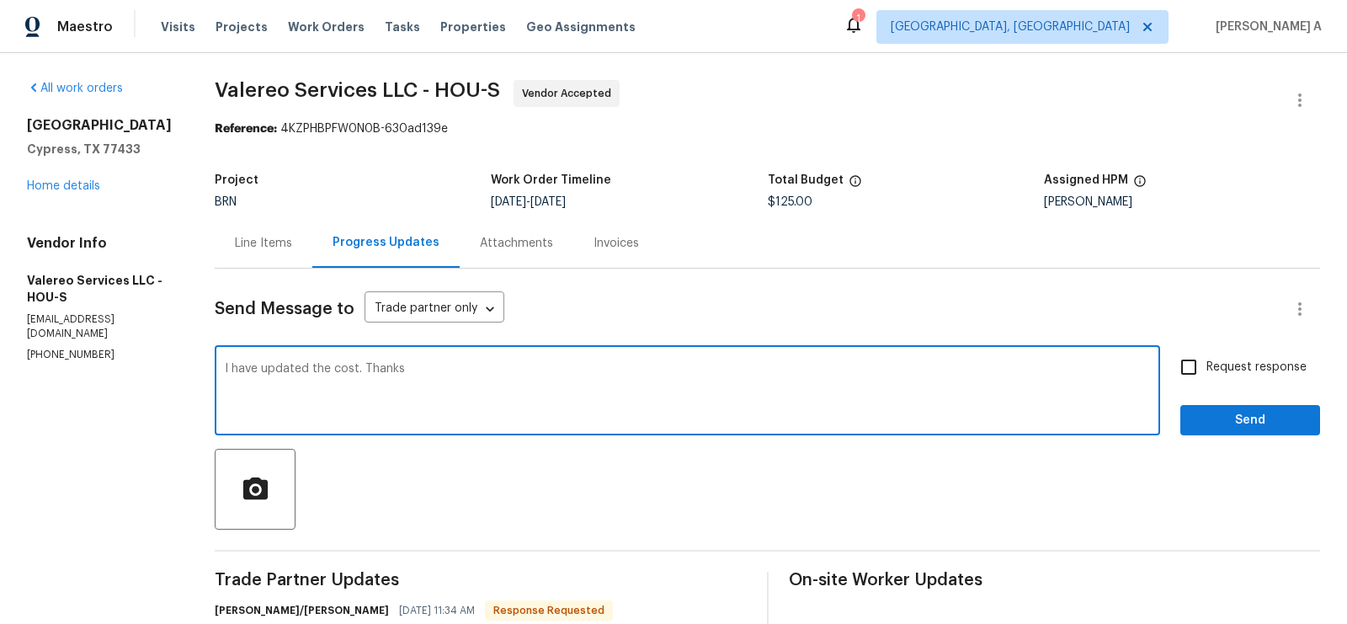
type textarea "I have updated the cost. Thanks"
click at [1211, 370] on span "Request response" at bounding box center [1257, 368] width 100 height 18
click at [1207, 370] on input "Request response" at bounding box center [1188, 366] width 35 height 35
checkbox input "true"
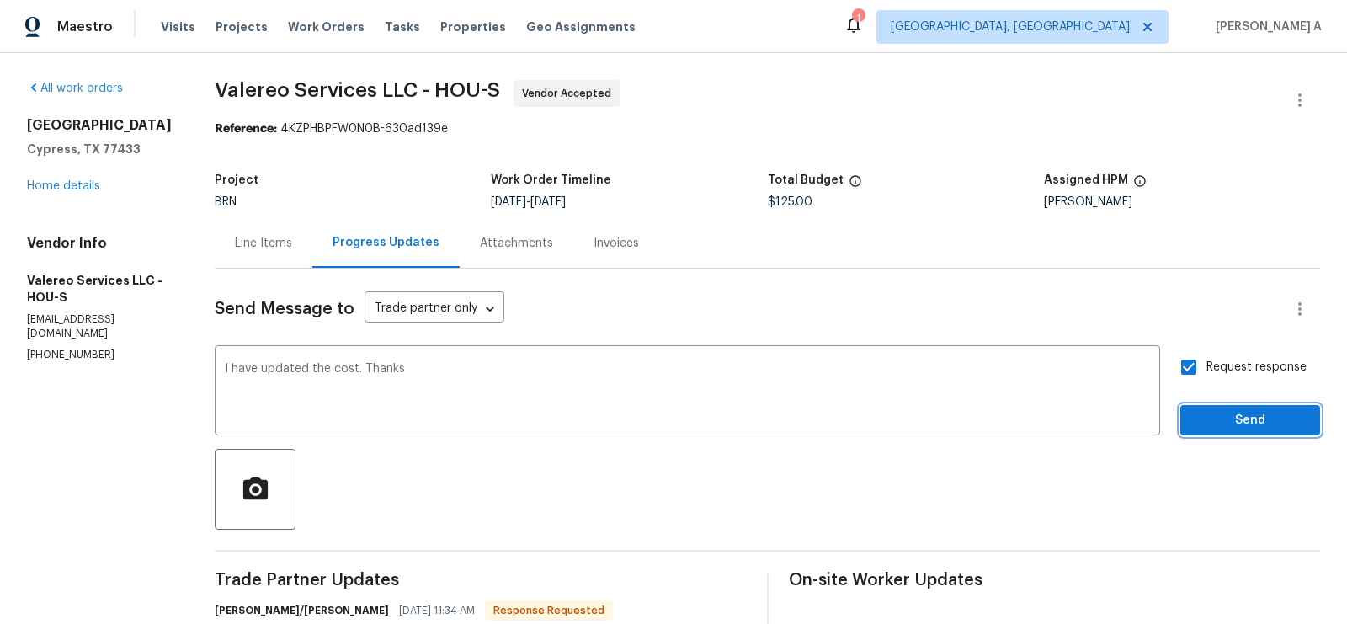
click at [1250, 415] on span "Send" at bounding box center [1250, 420] width 113 height 21
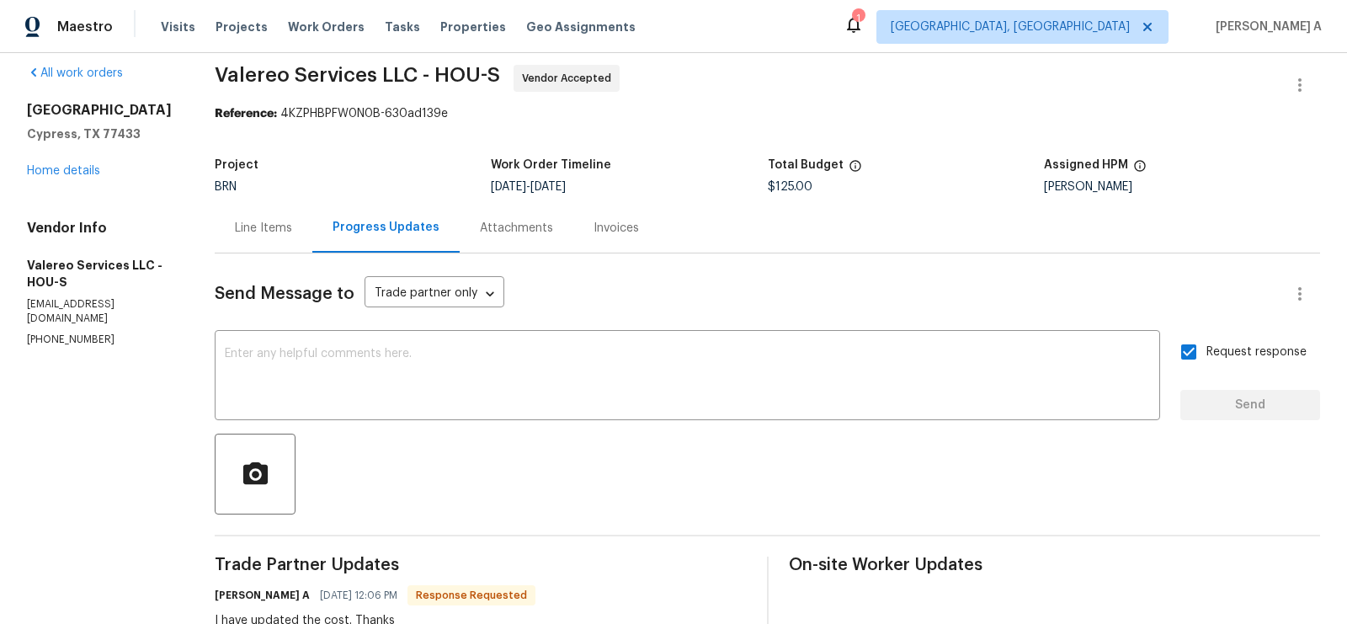
scroll to position [10, 0]
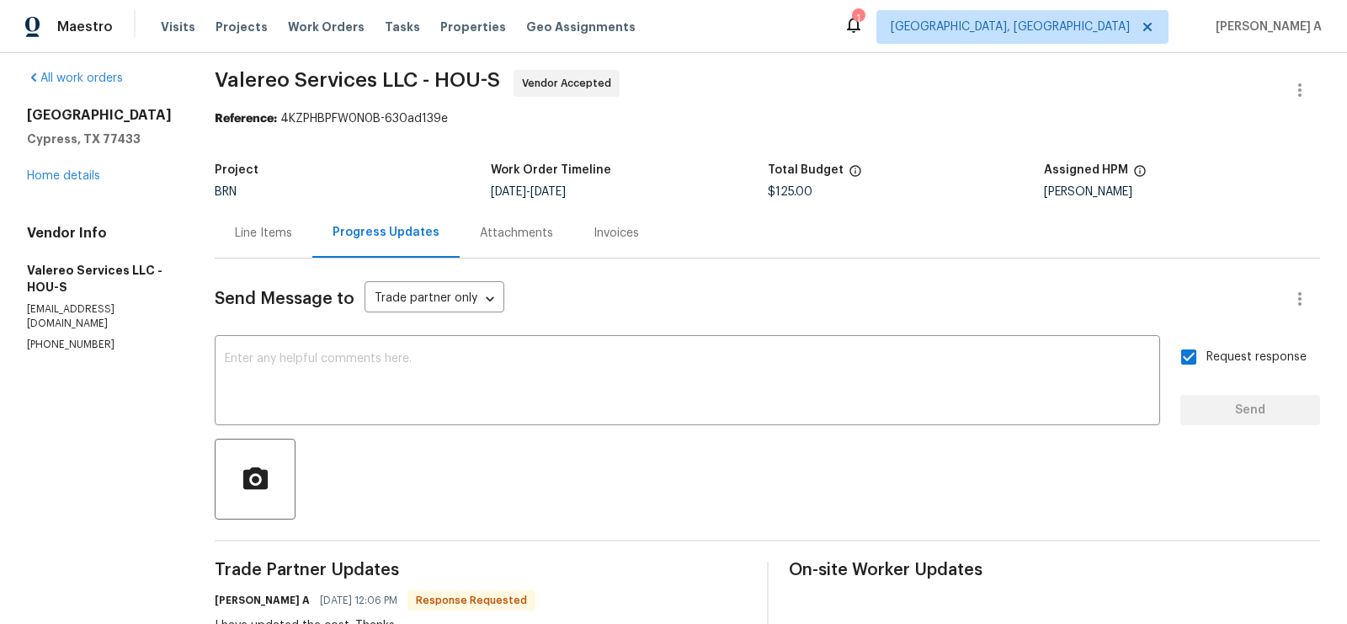
click at [265, 225] on div "Line Items" at bounding box center [263, 233] width 57 height 17
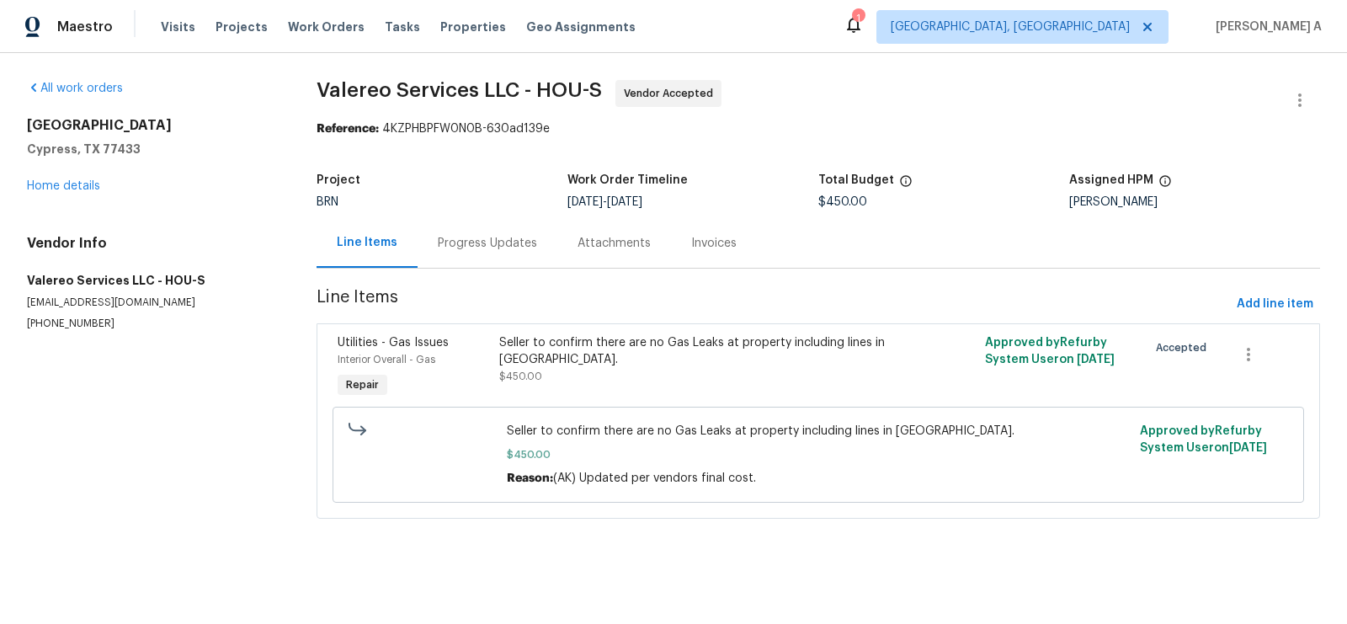
click at [509, 236] on div "Progress Updates" at bounding box center [487, 243] width 99 height 17
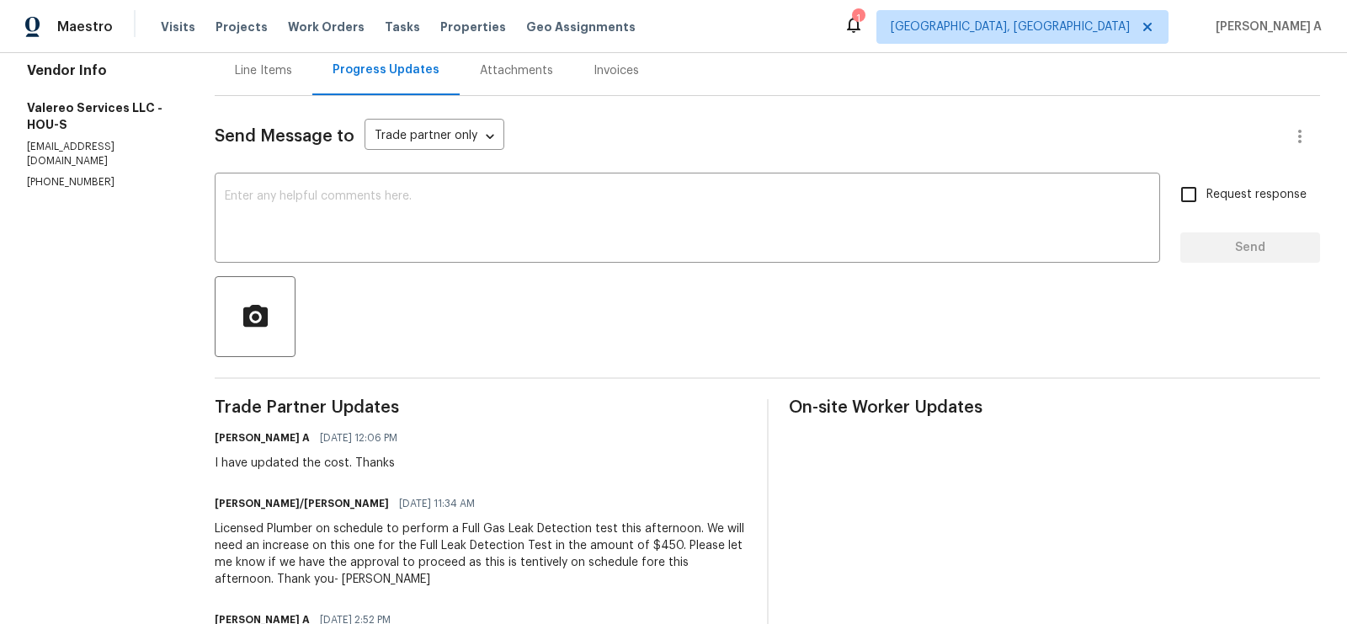
scroll to position [249, 0]
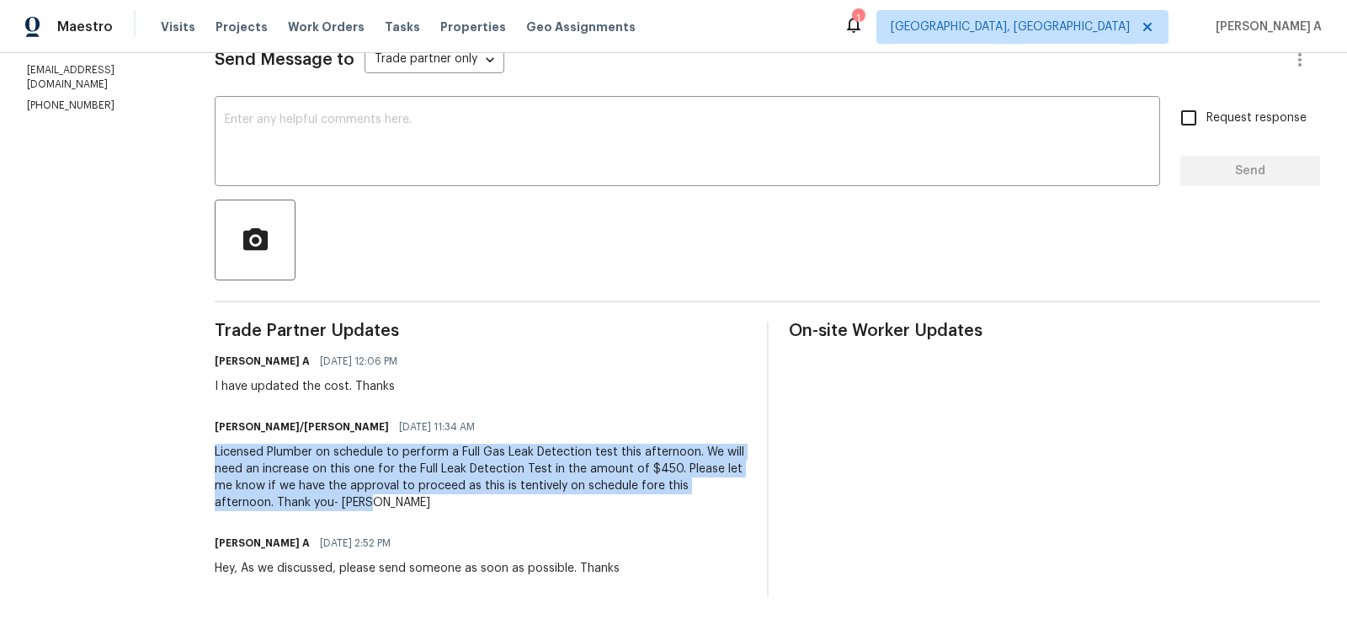
drag, startPoint x: 213, startPoint y: 454, endPoint x: 691, endPoint y: 511, distance: 481.7
click at [693, 512] on div "All work orders 8206 Rustic Cape Dr Cypress, TX 77433 Home details Vendor Info …" at bounding box center [673, 214] width 1347 height 820
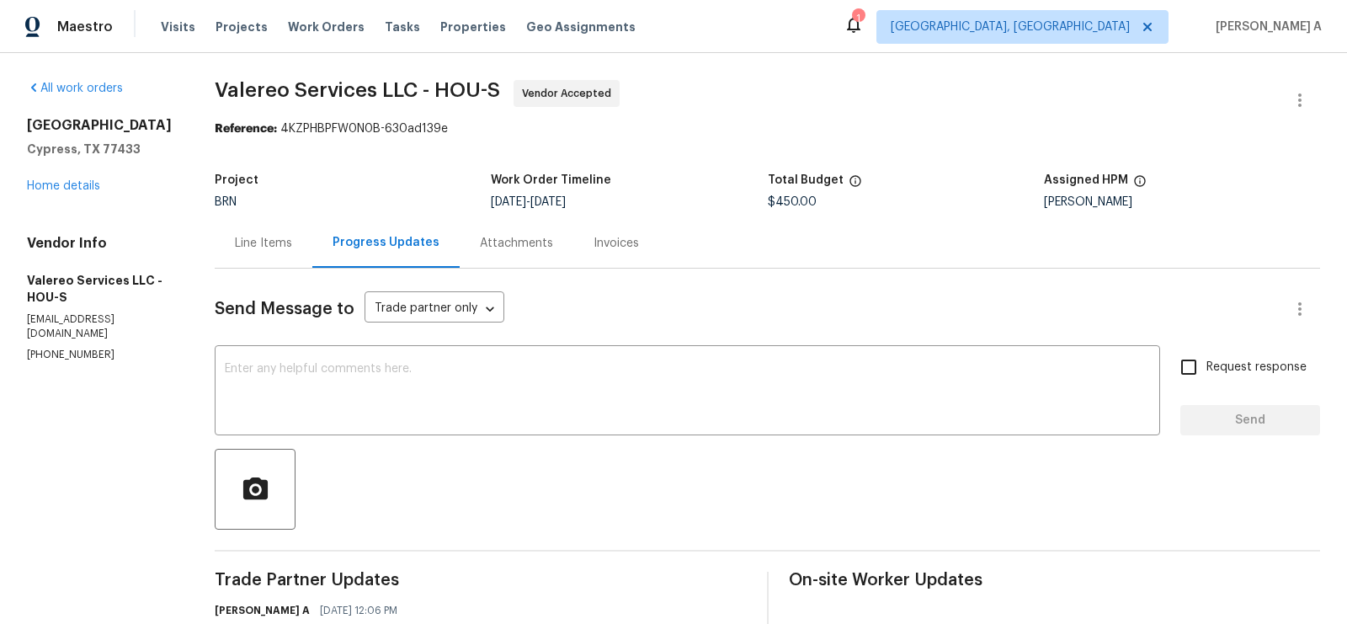
click at [264, 264] on div "Line Items" at bounding box center [264, 243] width 98 height 50
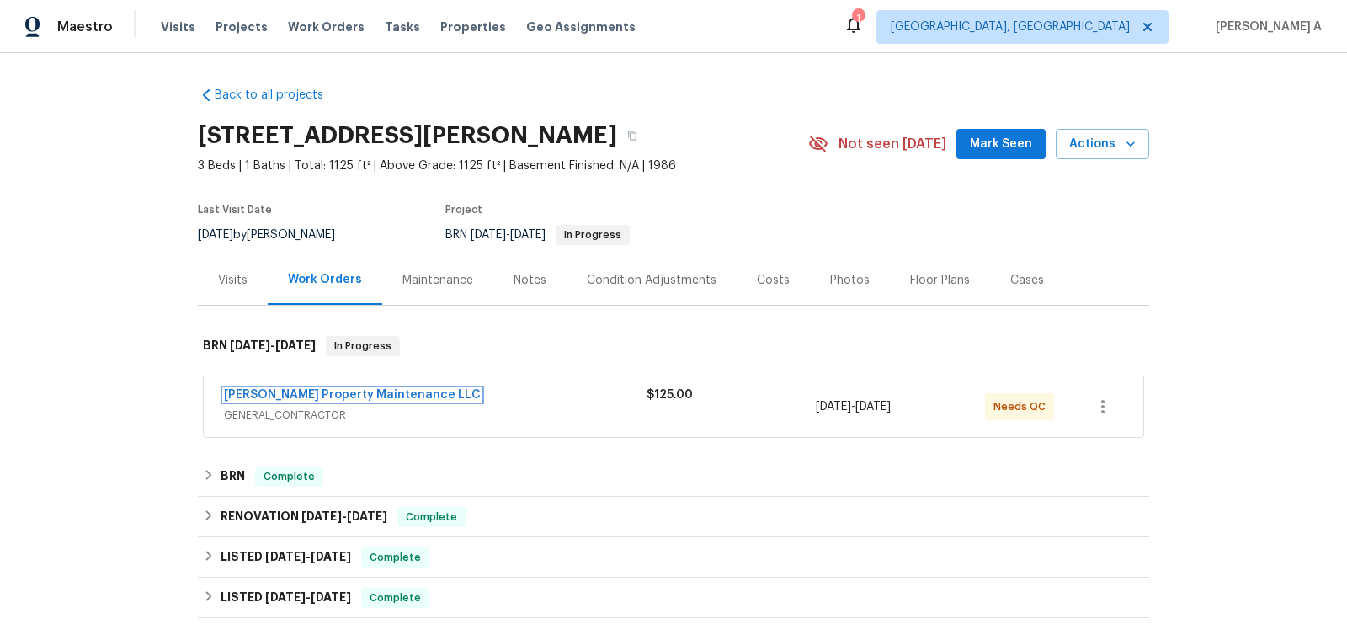
click at [276, 392] on link "[PERSON_NAME] Property Maintenance LLC" at bounding box center [352, 395] width 257 height 12
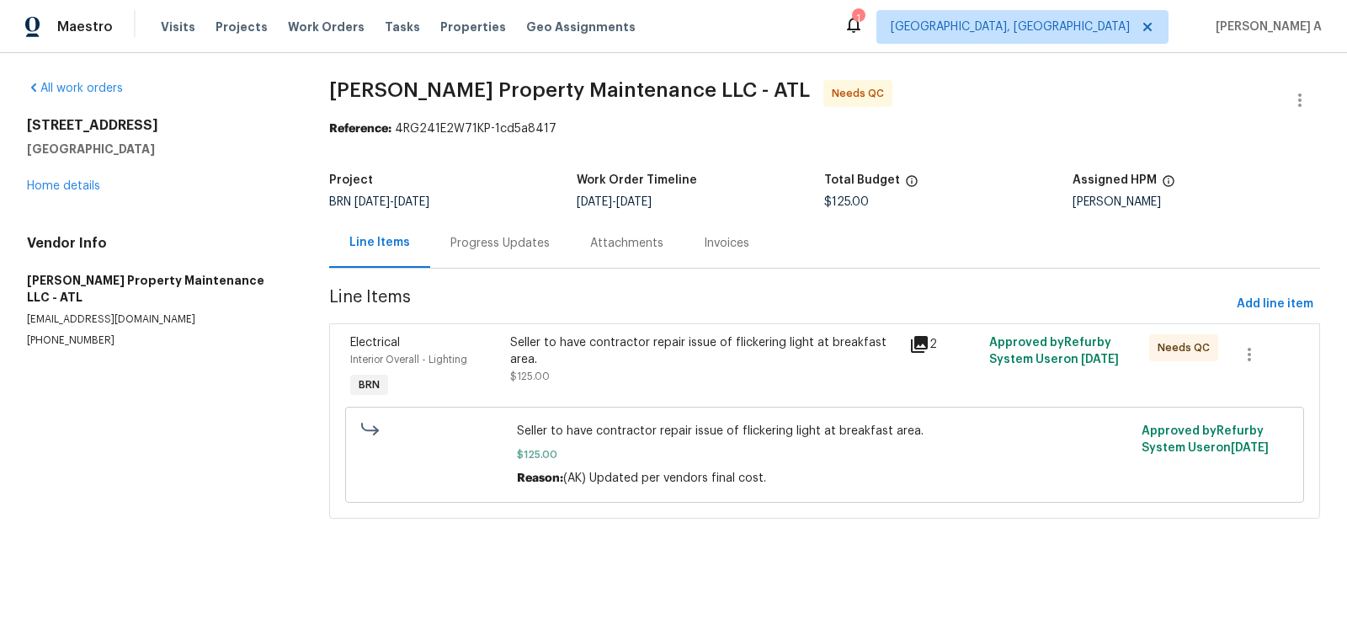
click at [472, 248] on div "Progress Updates" at bounding box center [499, 243] width 99 height 17
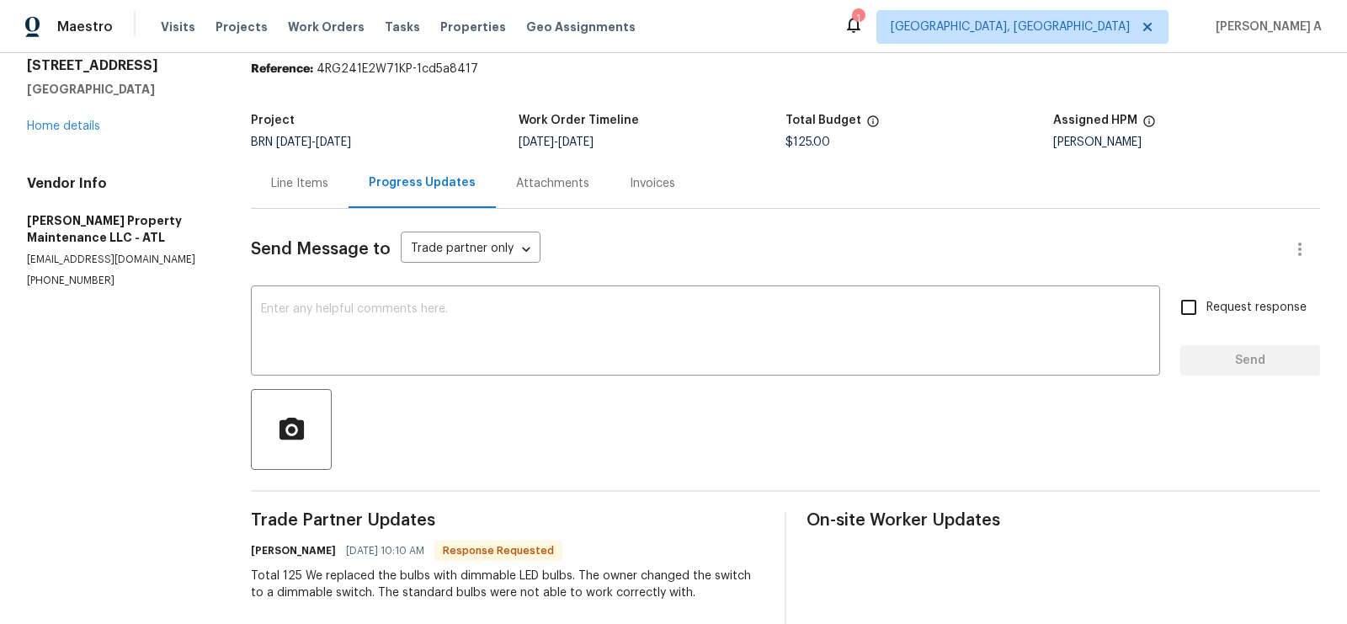
scroll to position [140, 0]
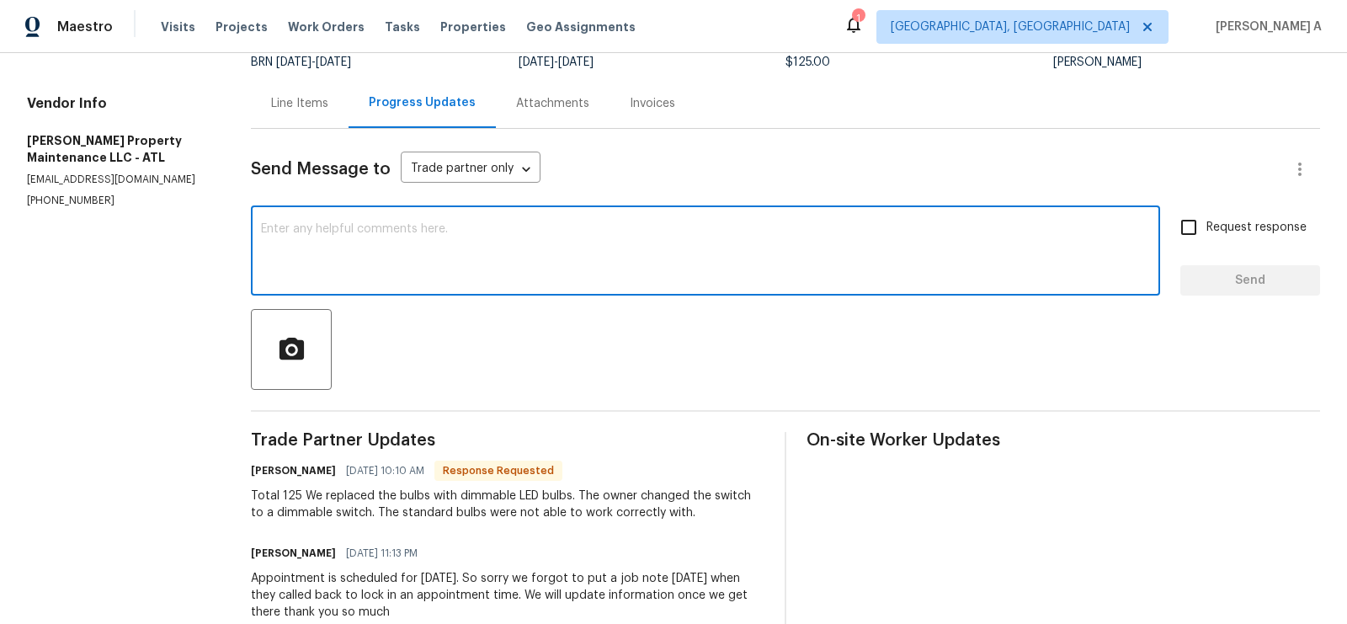
click at [530, 268] on textarea at bounding box center [705, 252] width 889 height 59
type textarea "z"
type textarea "I have updated the cost. Thank you"
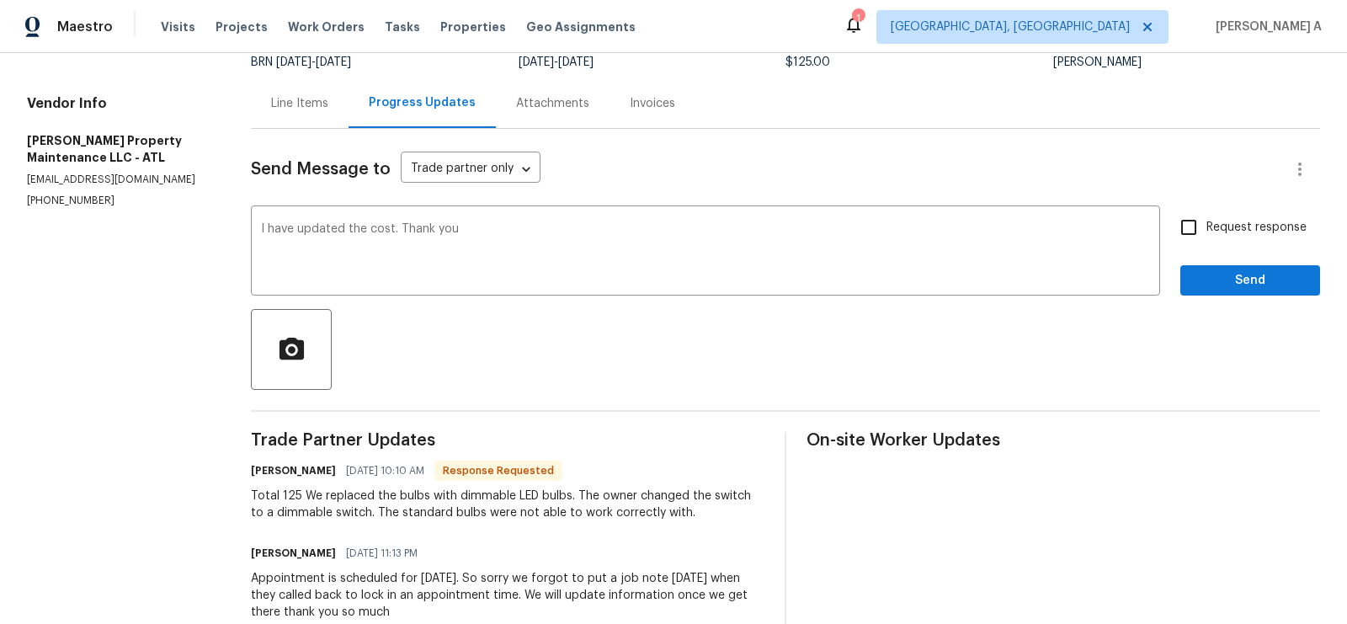
click at [1217, 236] on label "Request response" at bounding box center [1239, 227] width 136 height 35
click at [1207, 236] on input "Request response" at bounding box center [1188, 227] width 35 height 35
checkbox input "true"
click at [1220, 265] on button "Send" at bounding box center [1251, 280] width 140 height 31
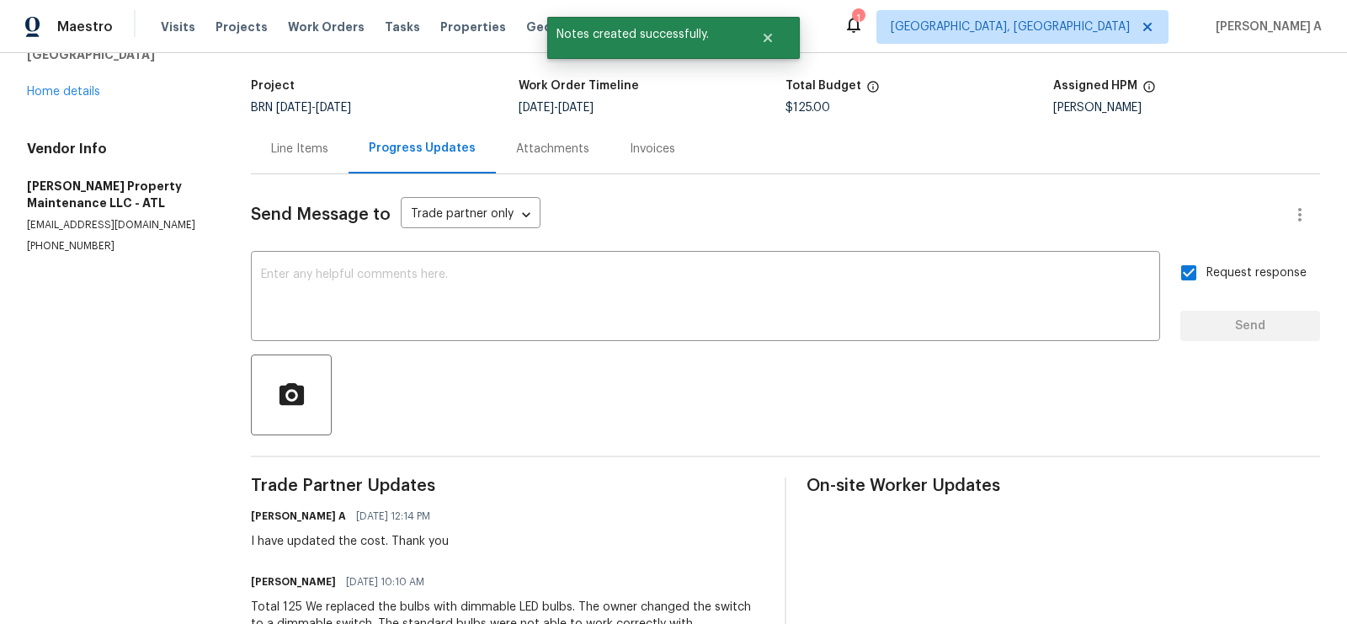
scroll to position [0, 0]
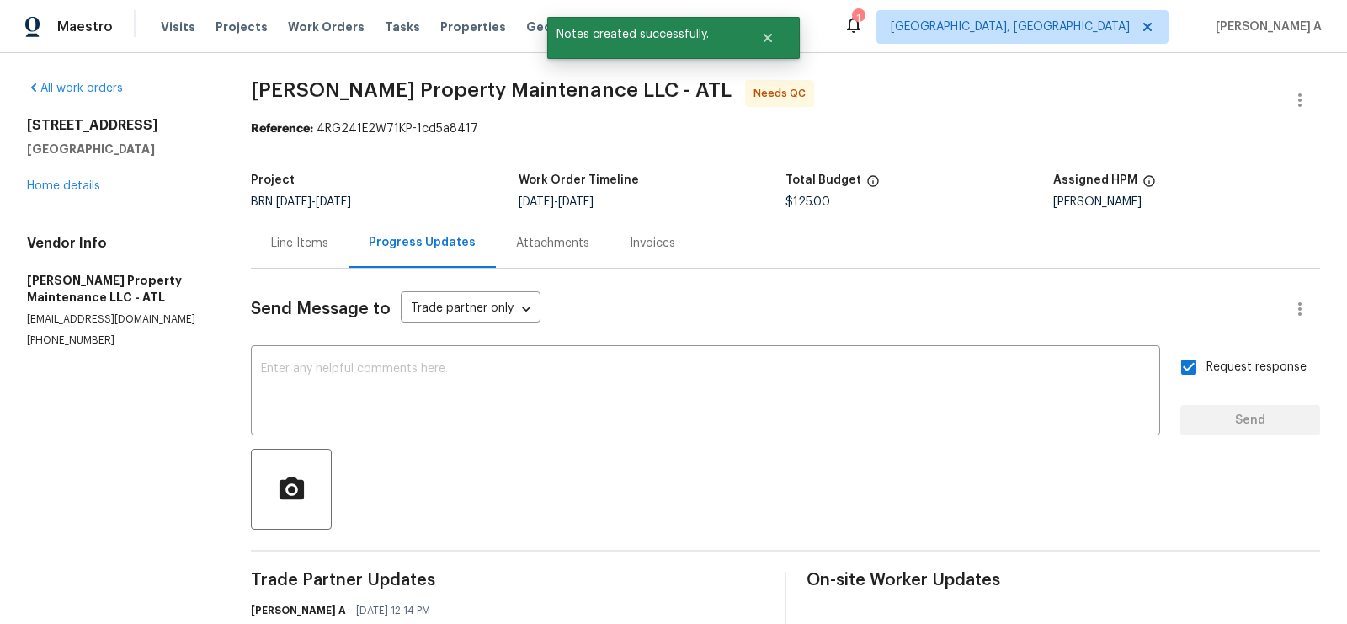
click at [305, 232] on div "Line Items" at bounding box center [300, 243] width 98 height 50
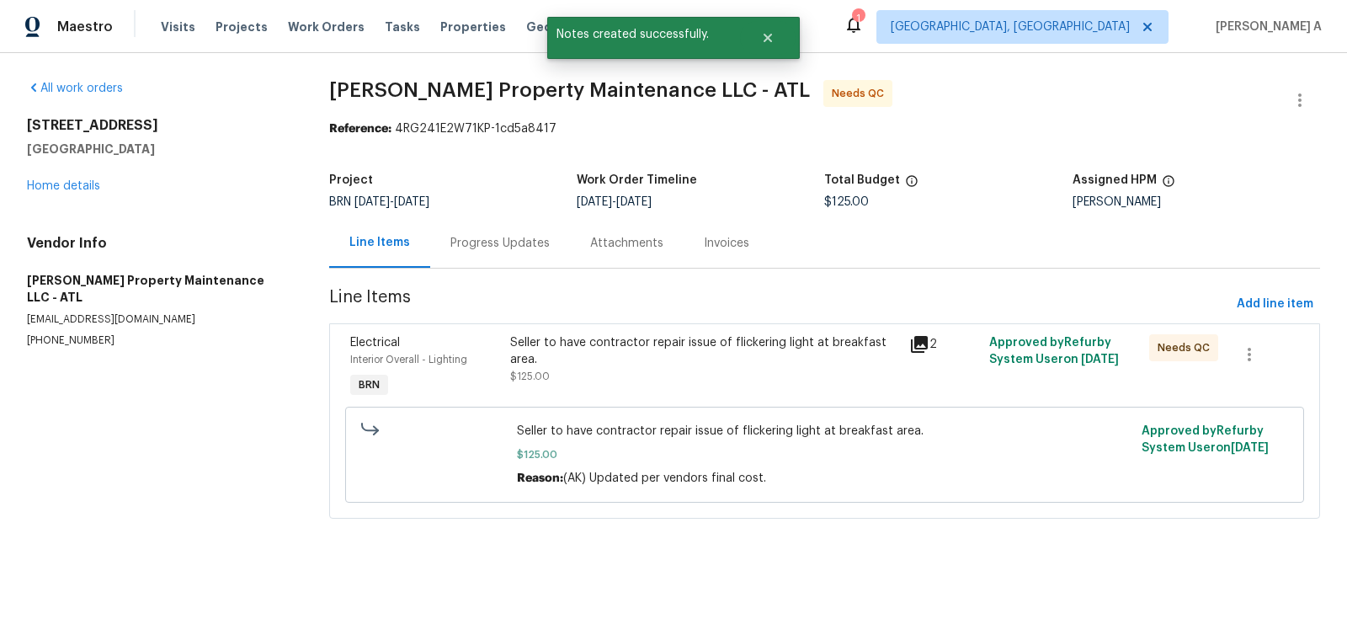
click at [758, 380] on div "Seller to have contractor repair issue of flickering light at breakfast area. $…" at bounding box center [705, 359] width 390 height 51
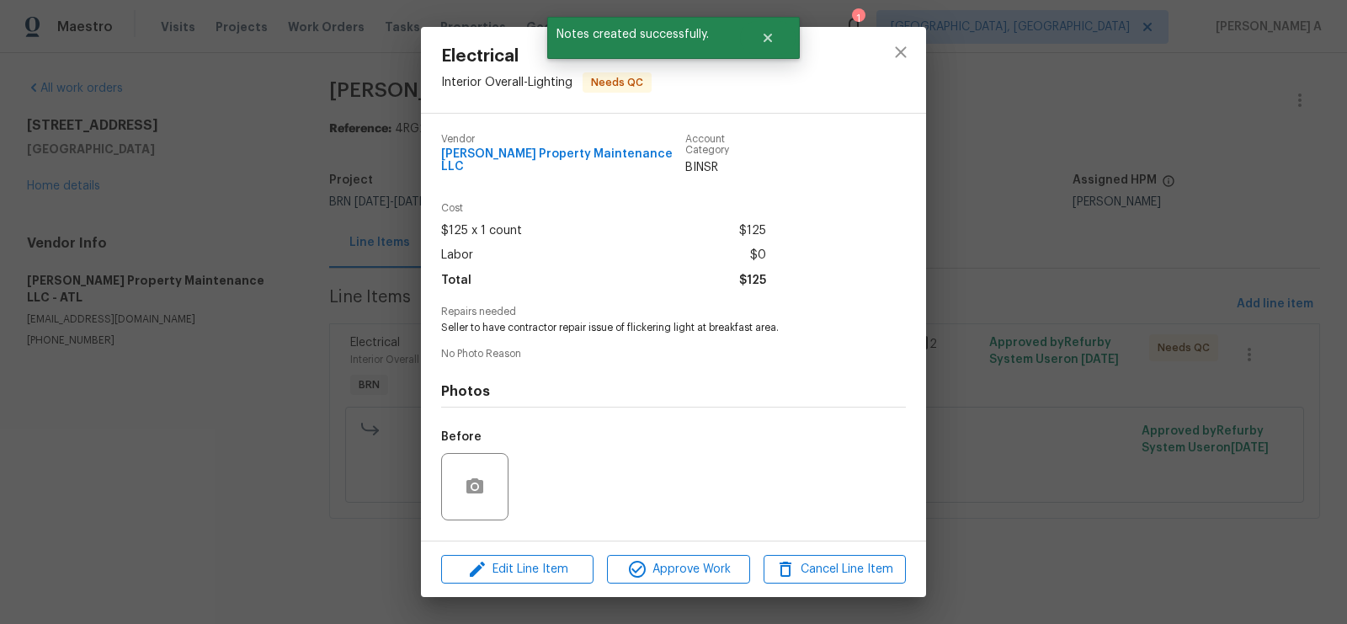
scroll to position [95, 0]
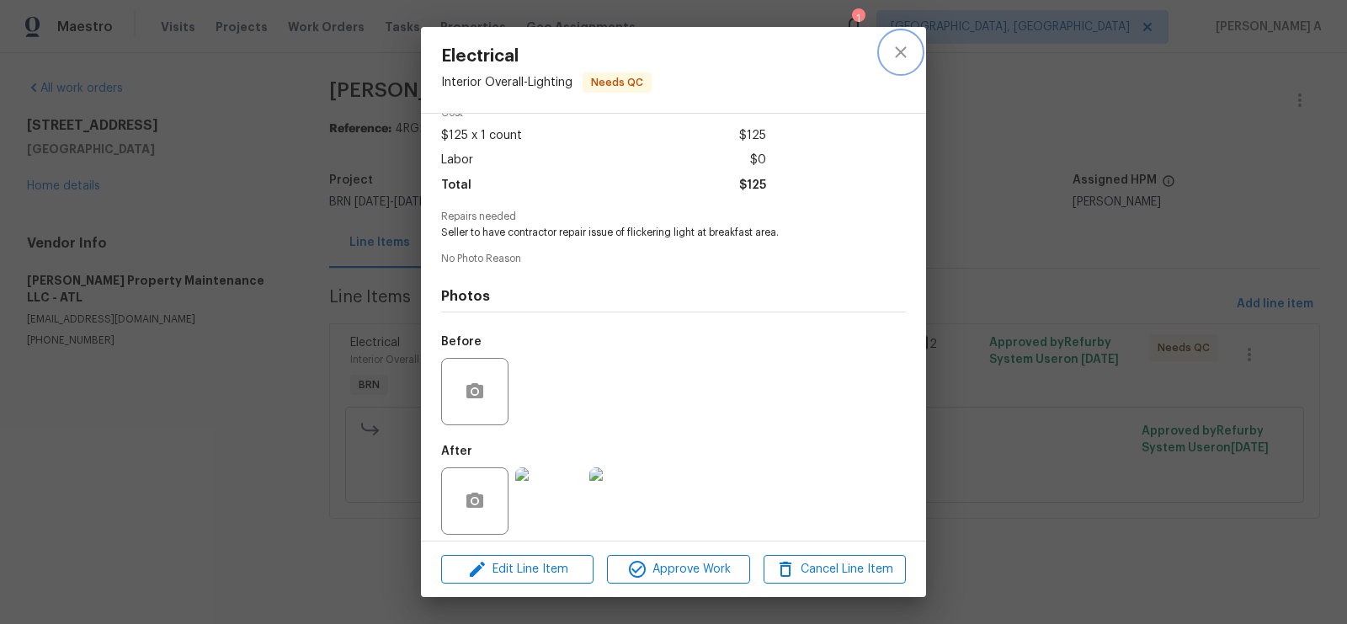
click at [900, 56] on icon "close" at bounding box center [901, 52] width 20 height 20
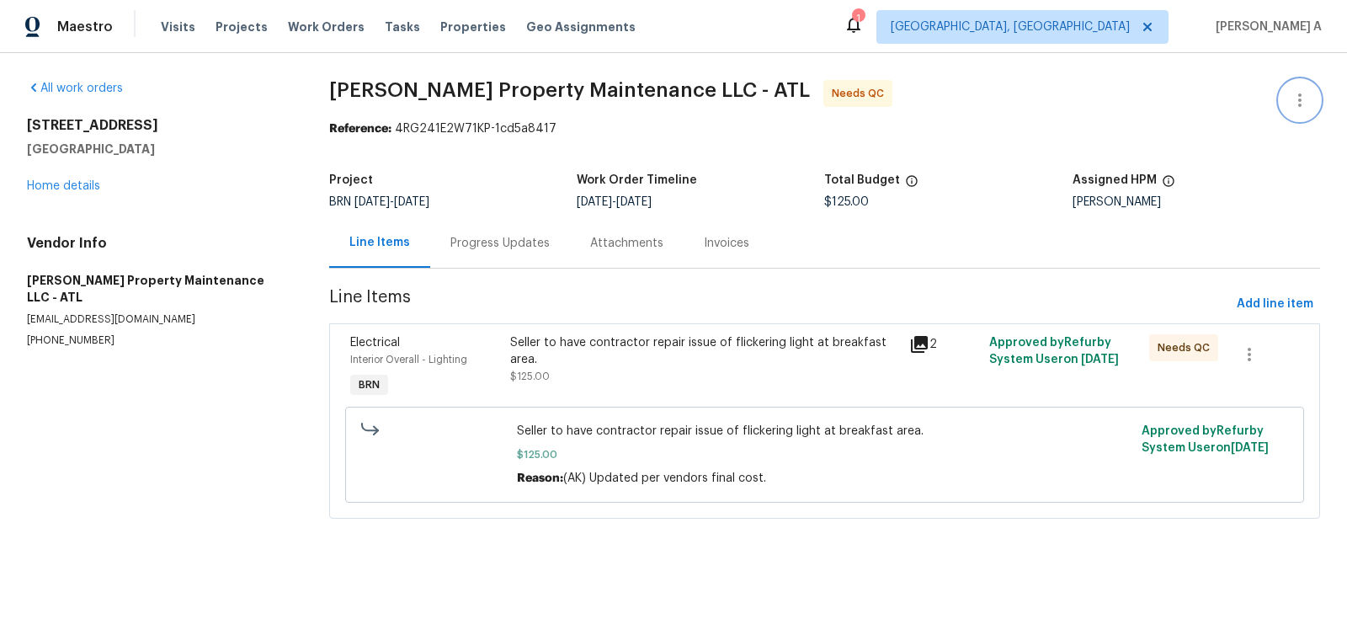
click at [1298, 97] on icon "button" at bounding box center [1300, 100] width 20 height 20
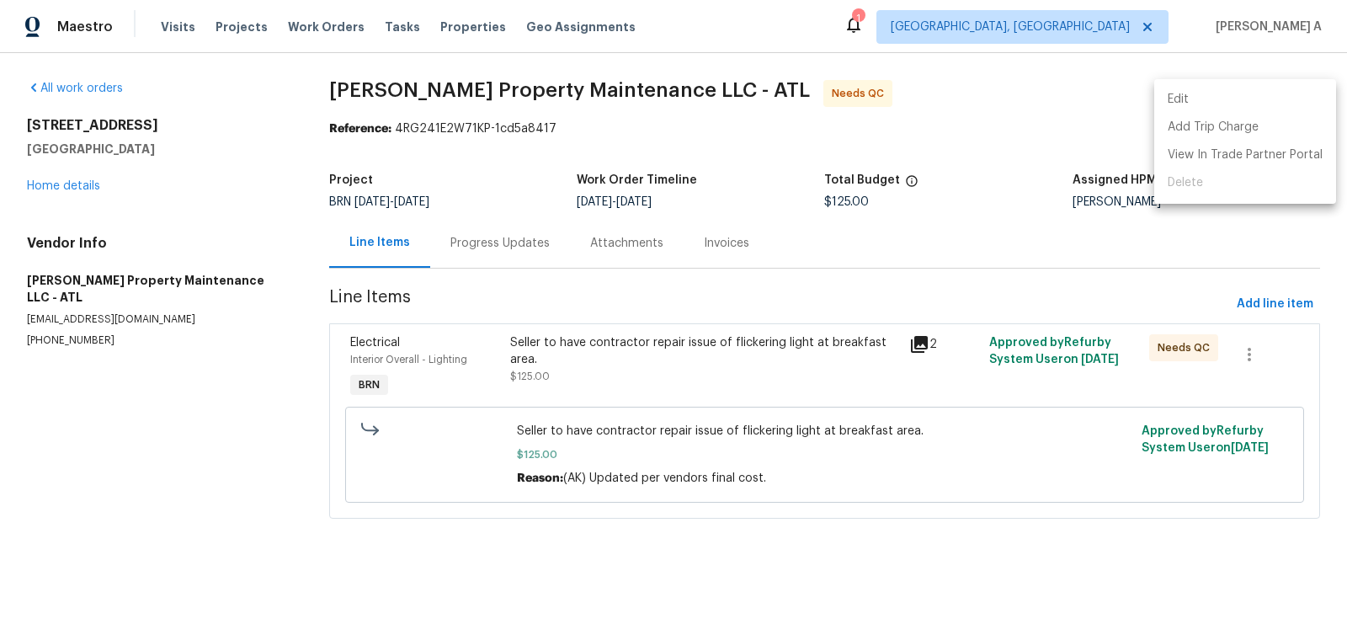
click at [1281, 97] on li "Edit" at bounding box center [1245, 100] width 182 height 28
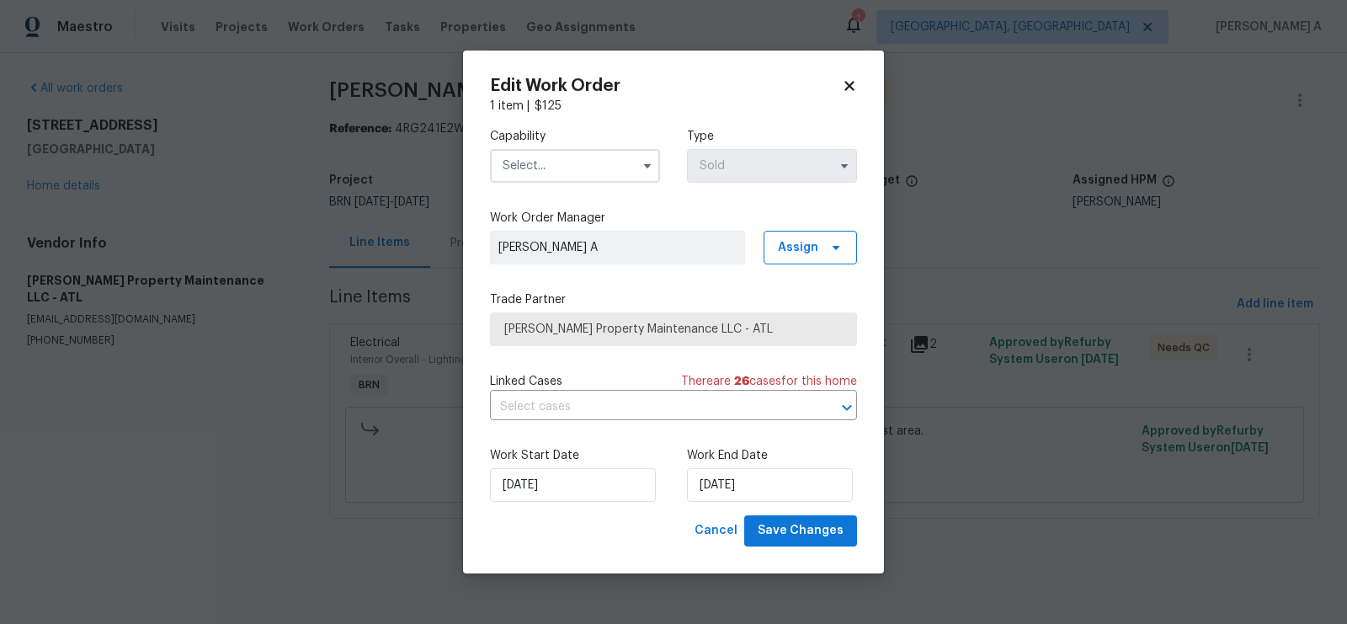
click at [850, 82] on icon at bounding box center [849, 85] width 15 height 15
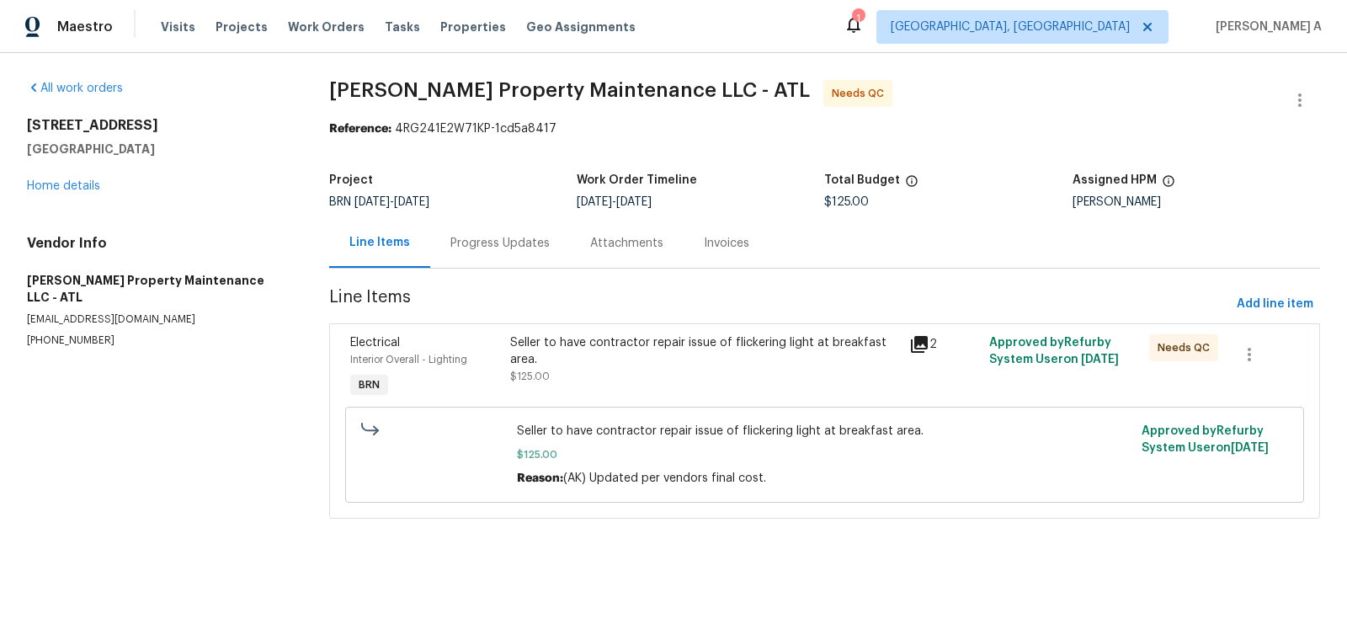
click at [616, 381] on div "Seller to have contractor repair issue of flickering light at breakfast area. $…" at bounding box center [705, 359] width 390 height 51
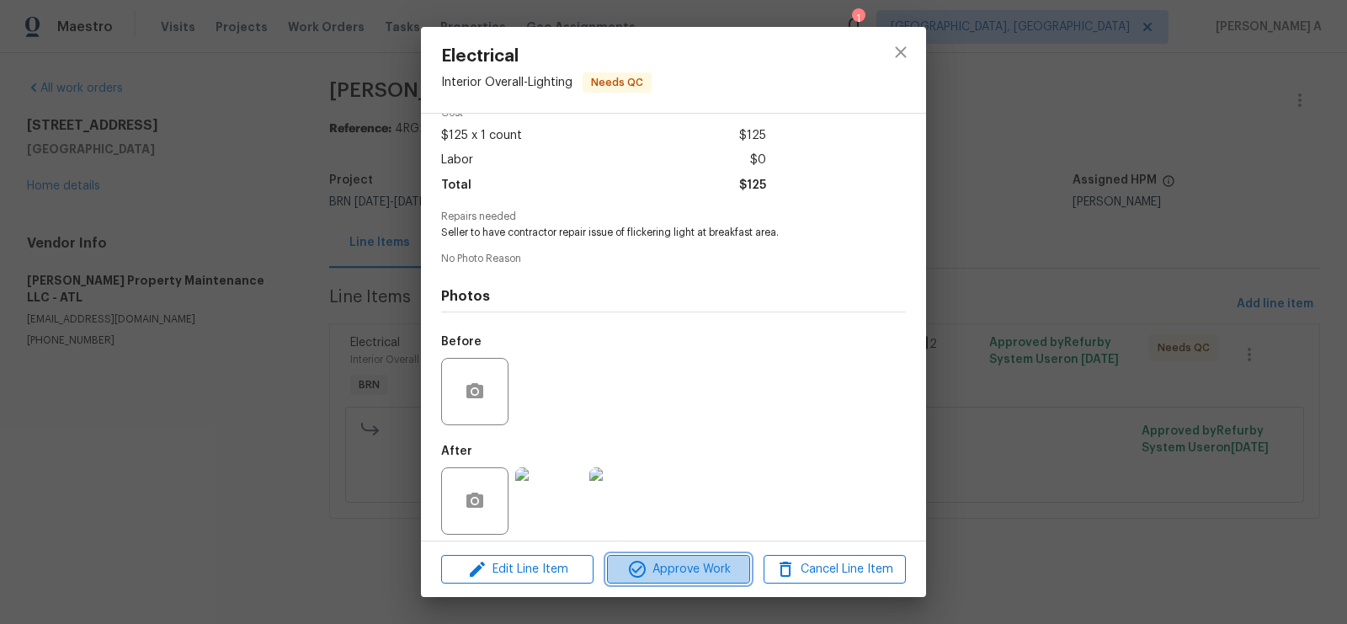
click at [683, 564] on span "Approve Work" at bounding box center [678, 569] width 132 height 21
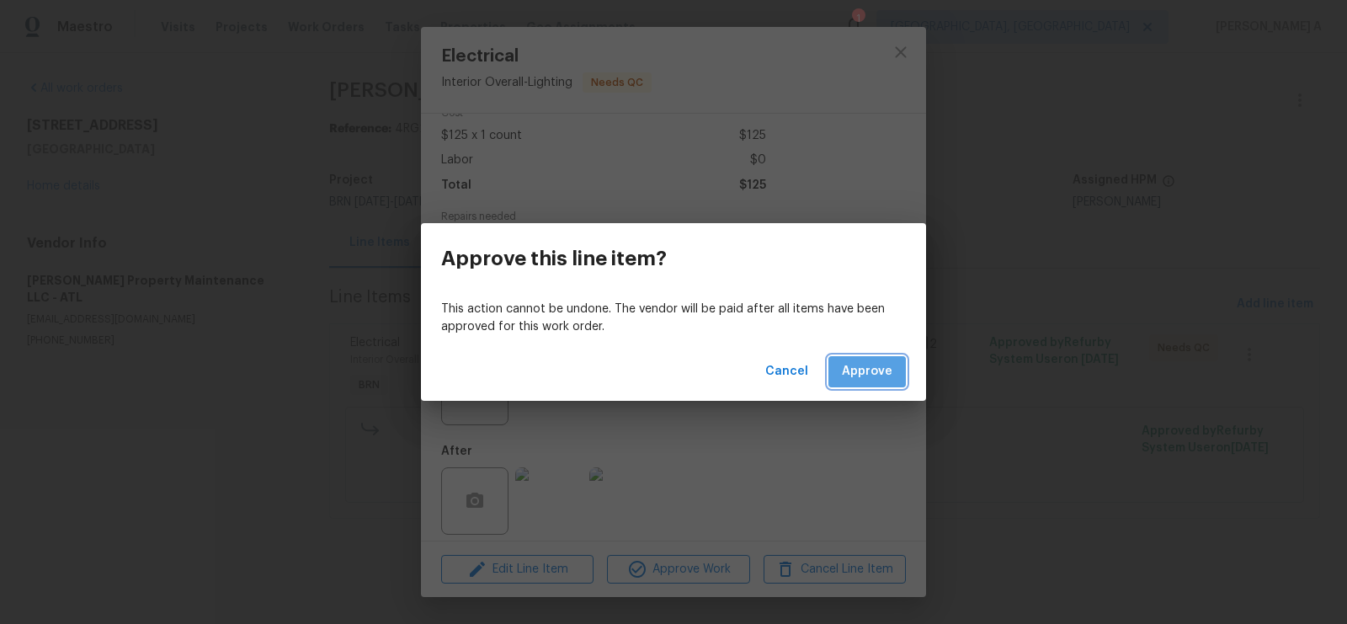
click at [877, 382] on button "Approve" at bounding box center [867, 371] width 77 height 31
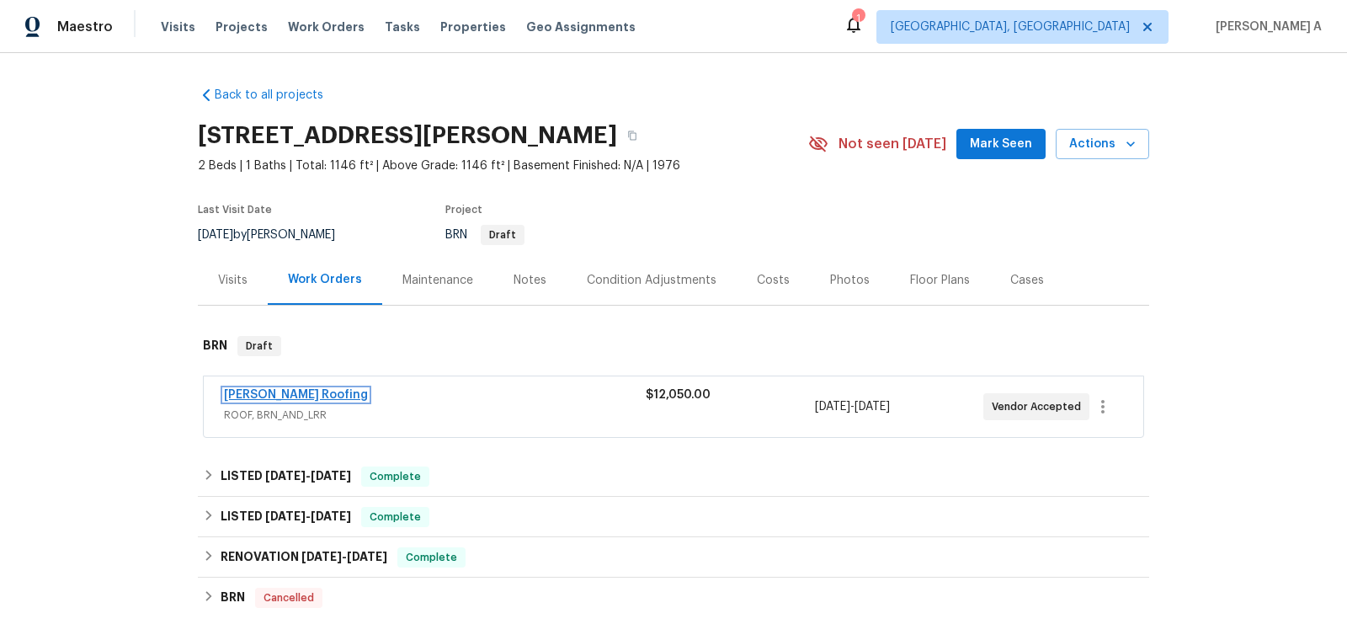
click at [277, 395] on link "Stout Roofing" at bounding box center [296, 395] width 144 height 12
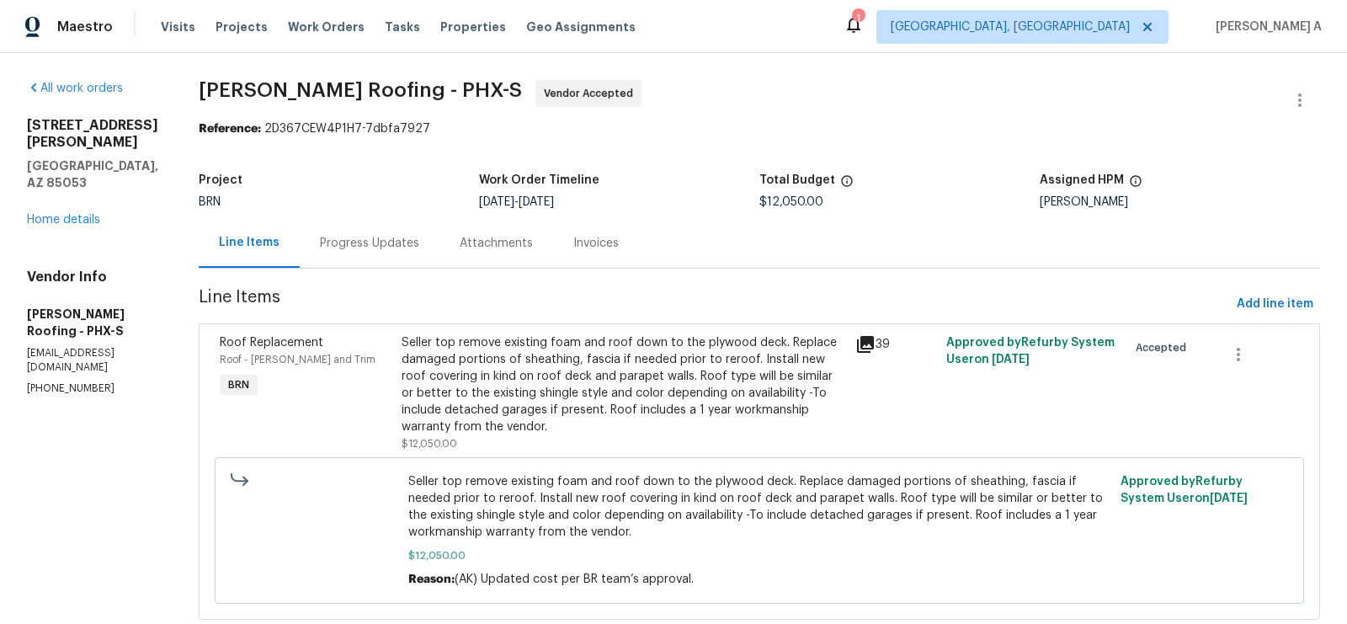
click at [381, 246] on div "Progress Updates" at bounding box center [369, 243] width 99 height 17
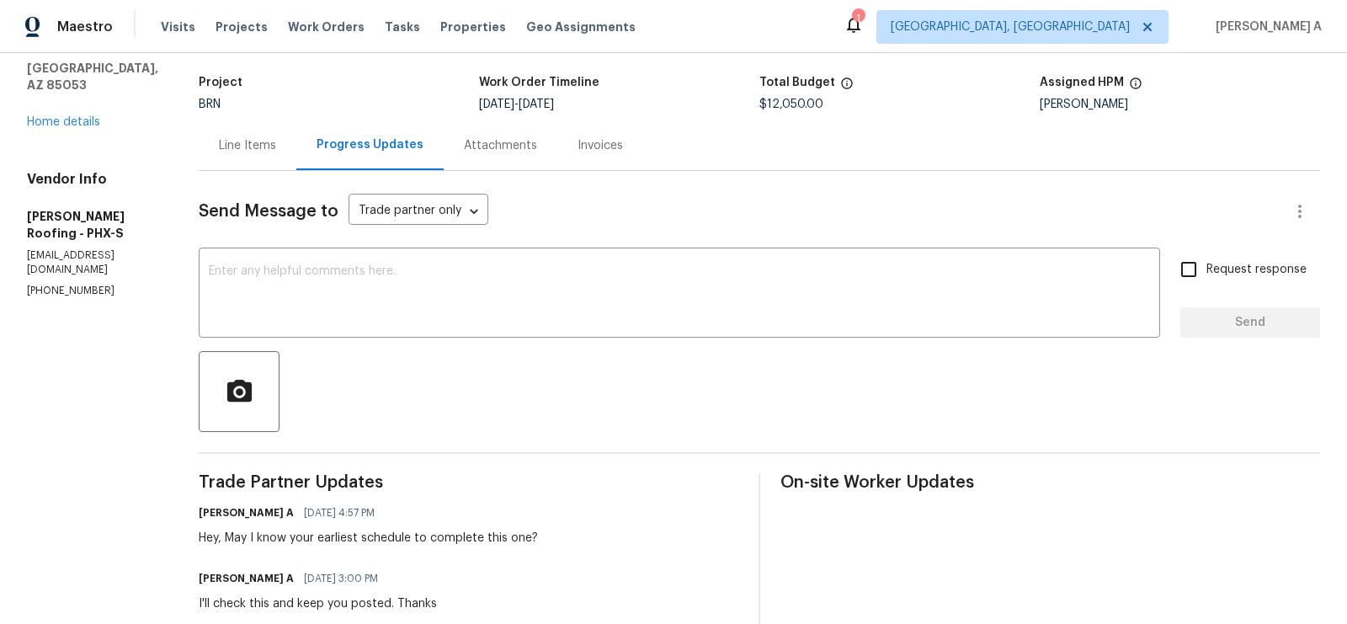
scroll to position [22, 0]
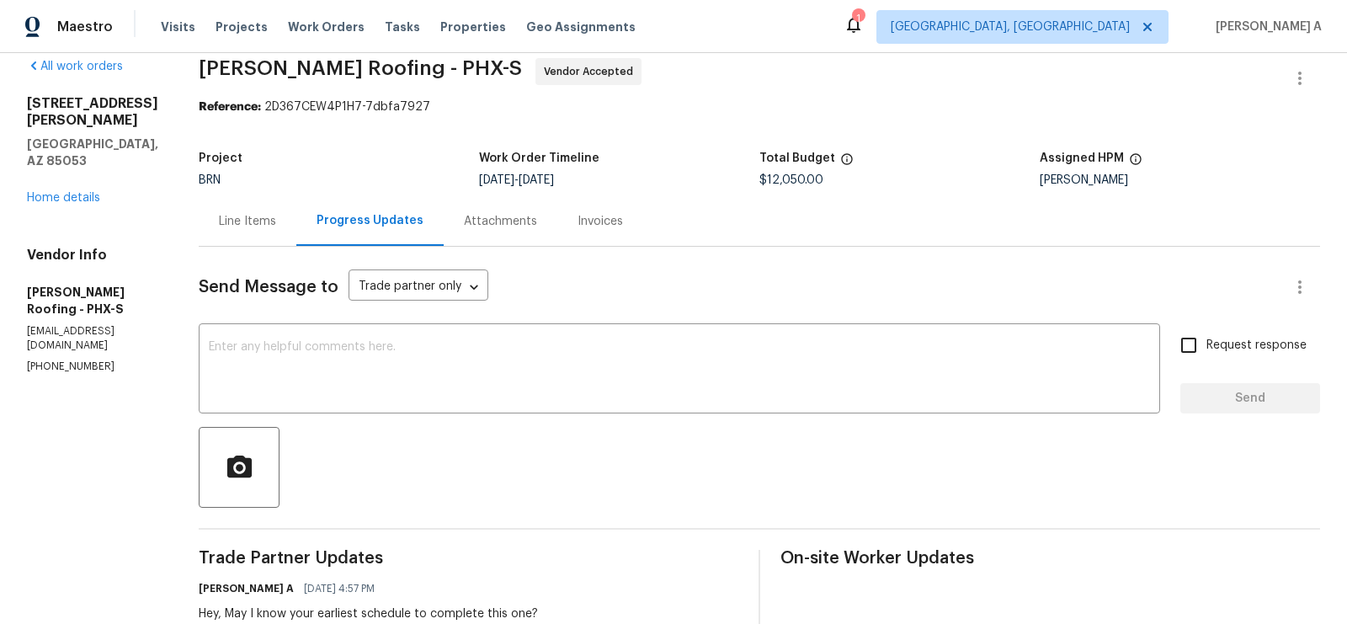
click at [55, 360] on p "(480) 270-2686" at bounding box center [92, 367] width 131 height 14
copy p "(480) 270-2686"
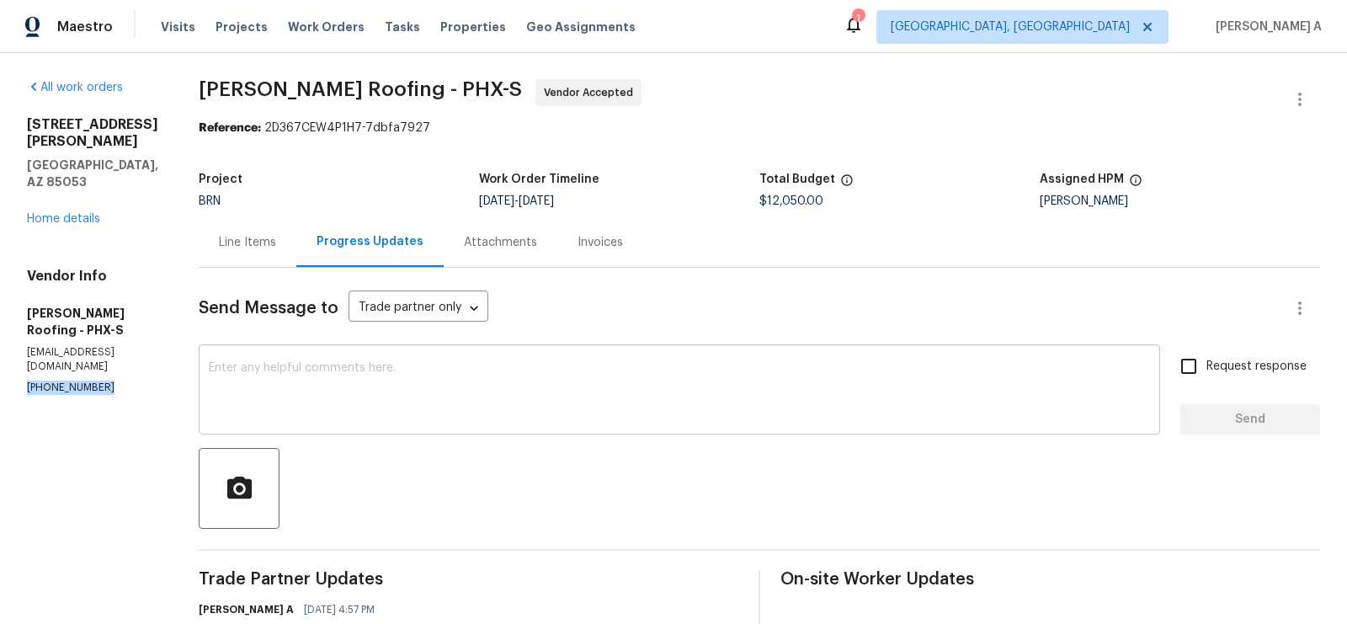
scroll to position [0, 0]
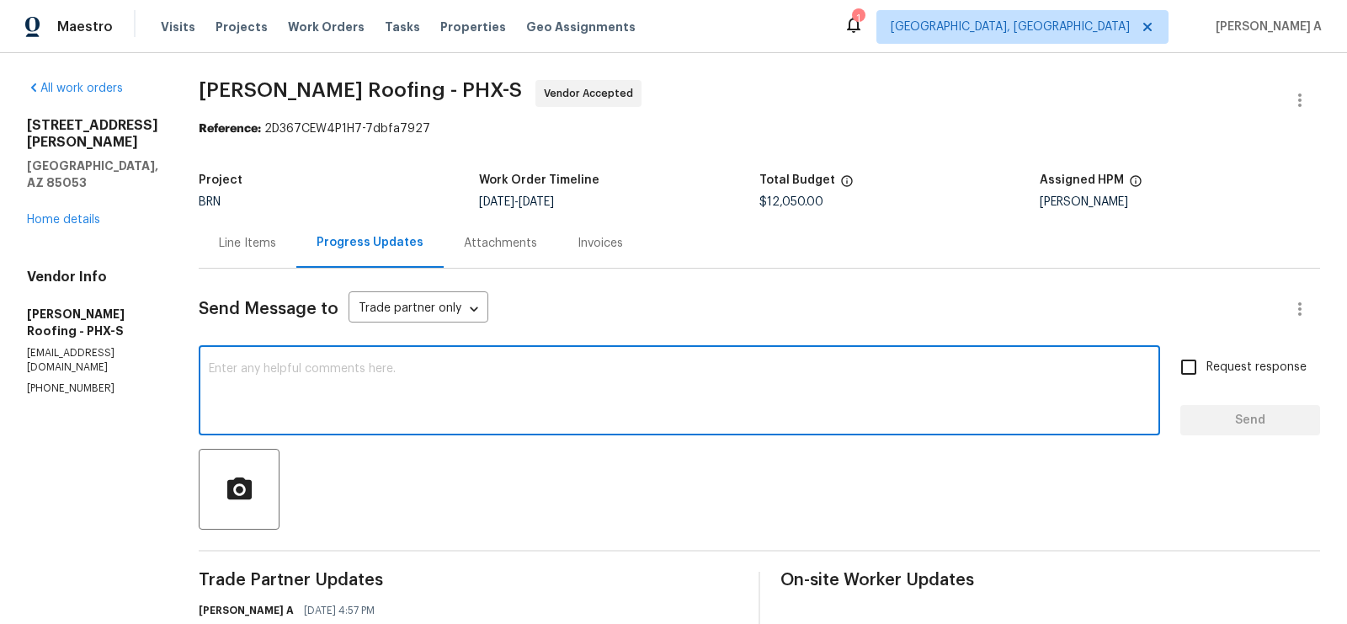
click at [495, 381] on textarea at bounding box center [679, 392] width 941 height 59
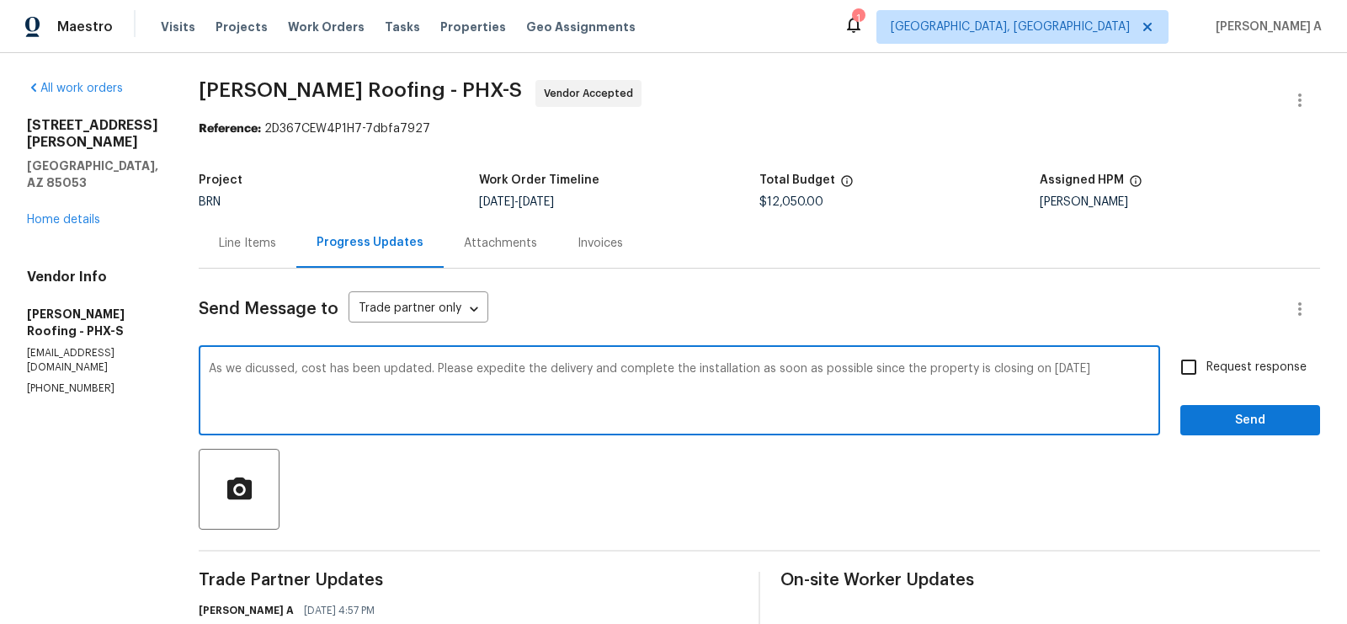
type textarea "As we dicussed, cost has been updated. Please expedite the delivery and complet…"
click at [436, 374] on textarea "As we dicussed, cost has been updated. Please expedite the delivery and complet…" at bounding box center [679, 392] width 941 height 59
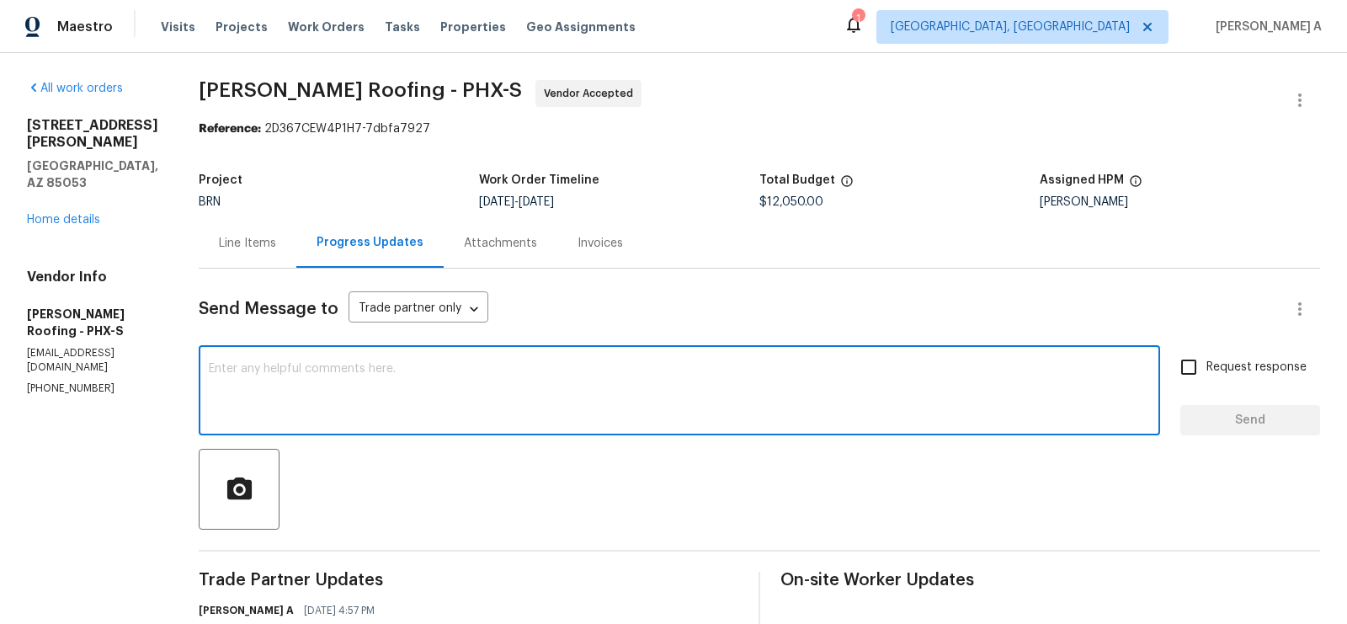
paste textarea "As discussed, the cost has been updated. Please expedite the delivery and compl…"
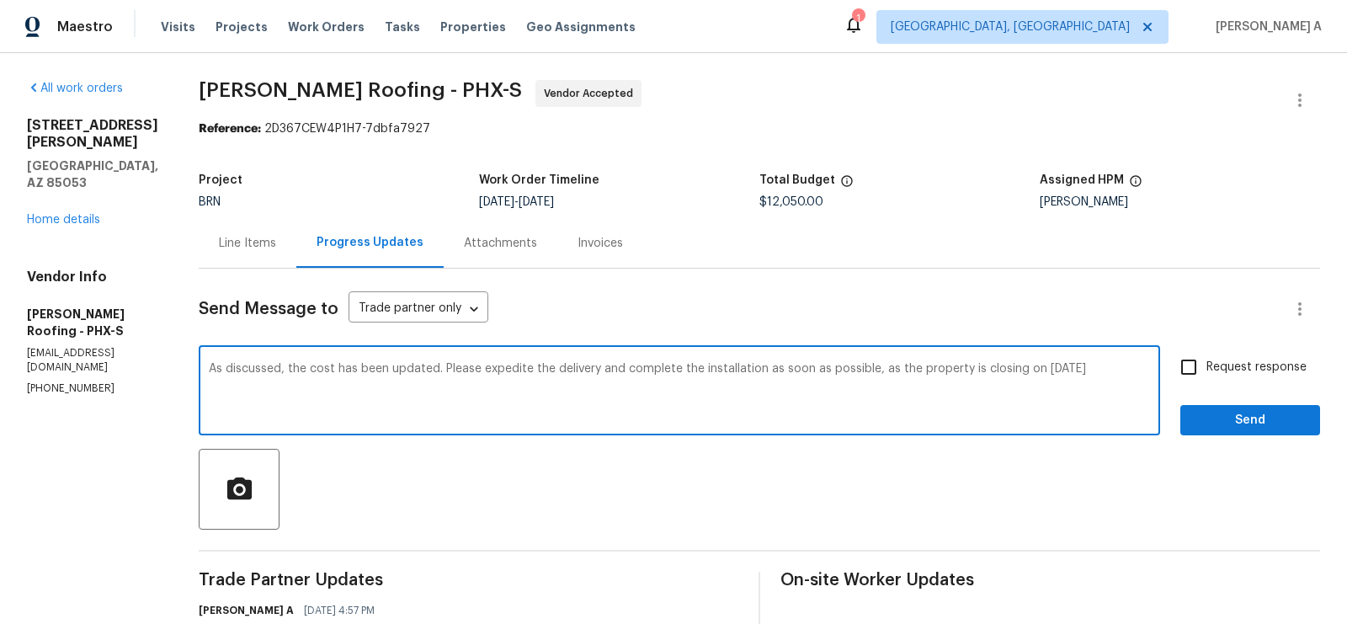
click at [627, 367] on textarea "As discussed, the cost has been updated. Please expedite the delivery and compl…" at bounding box center [679, 392] width 941 height 59
type textarea "As discussed, the cost has been updated. Please expedite the delivery and compl…"
click at [1201, 369] on input "Request response" at bounding box center [1188, 366] width 35 height 35
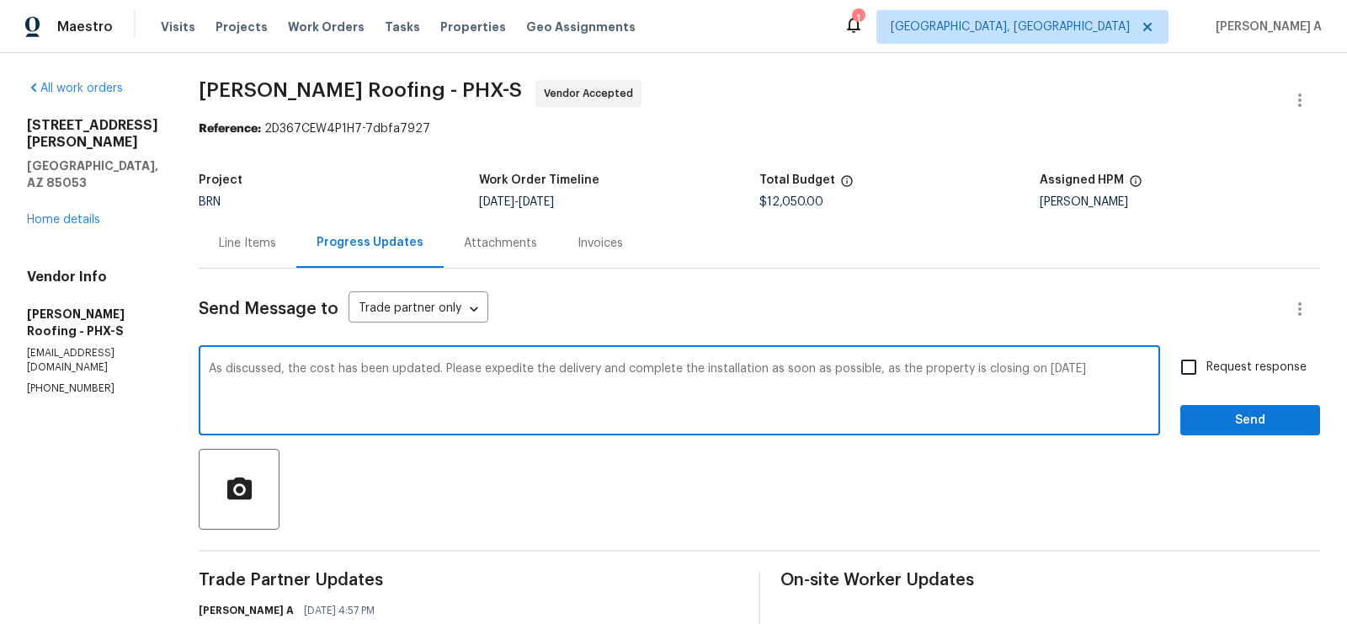
checkbox input "true"
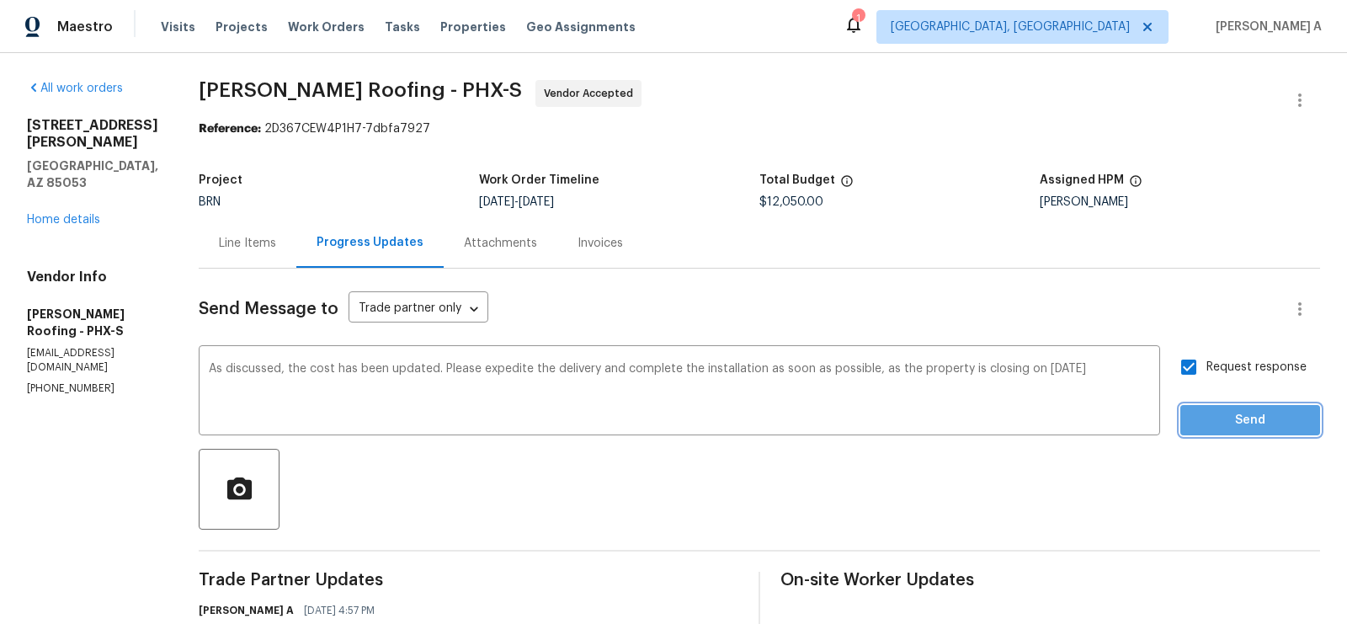
click at [1232, 413] on span "Send" at bounding box center [1250, 420] width 113 height 21
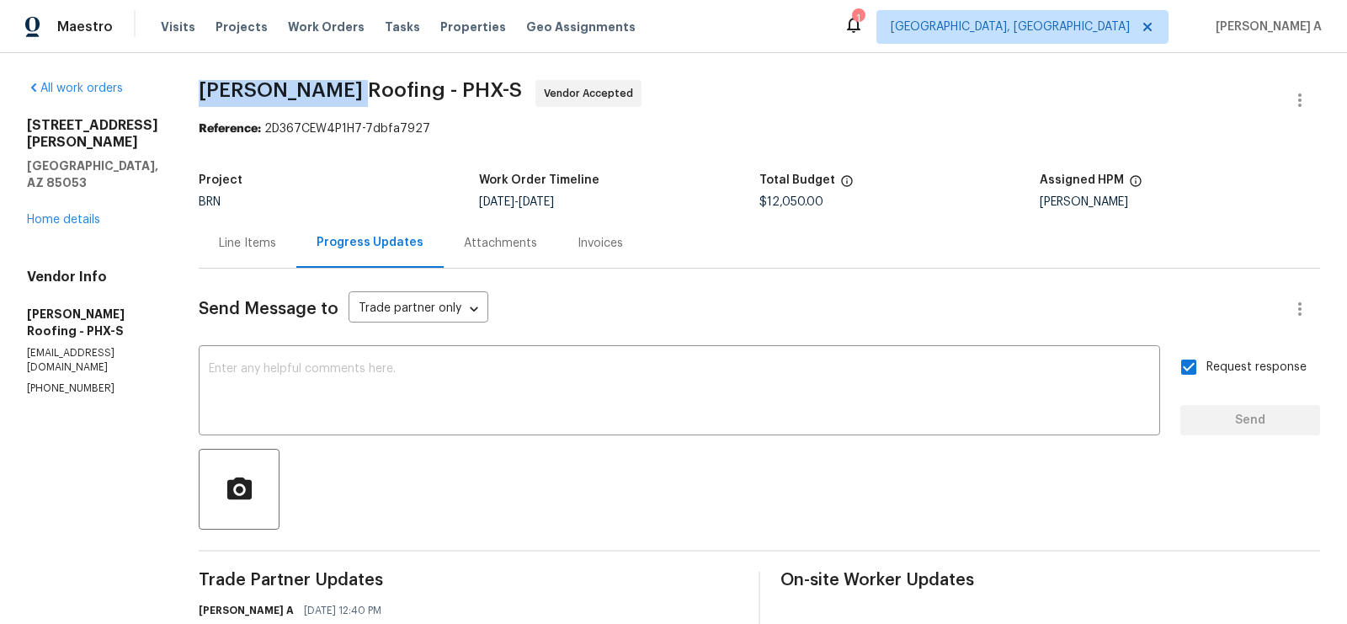
copy span "Stout Roofing"
drag, startPoint x: 197, startPoint y: 91, endPoint x: 333, endPoint y: 93, distance: 136.4
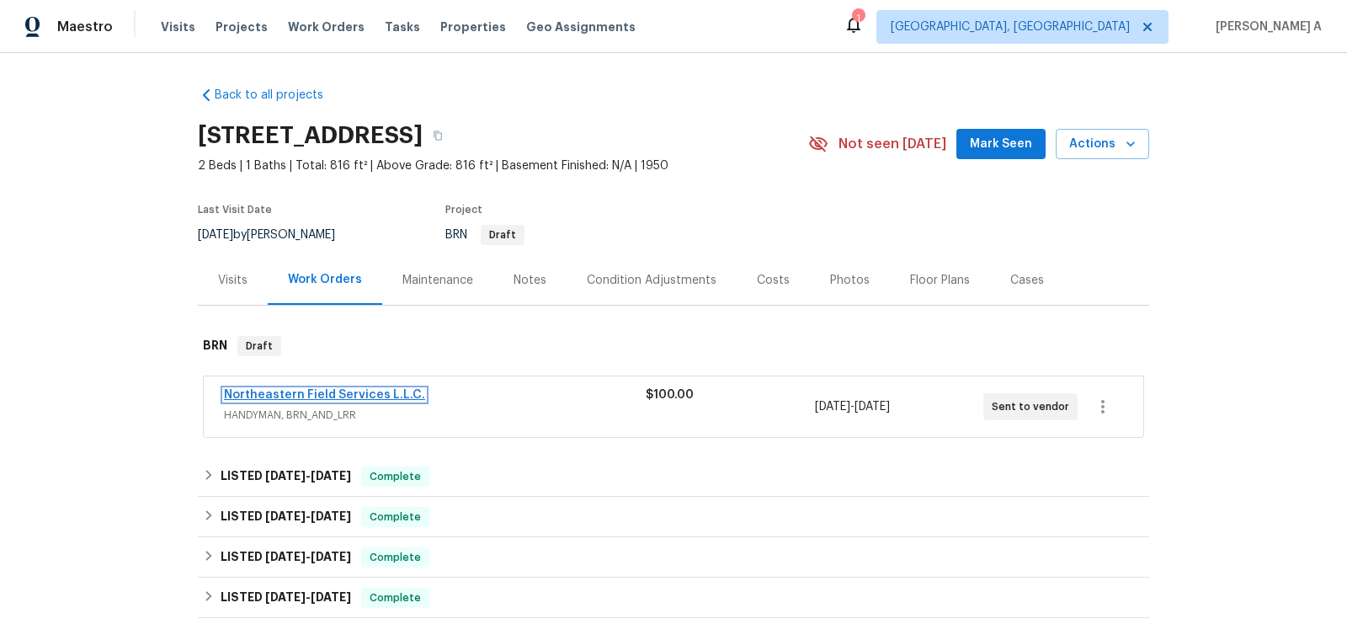
click at [366, 389] on link "Northeastern Field Services L.L.C." at bounding box center [324, 395] width 201 height 12
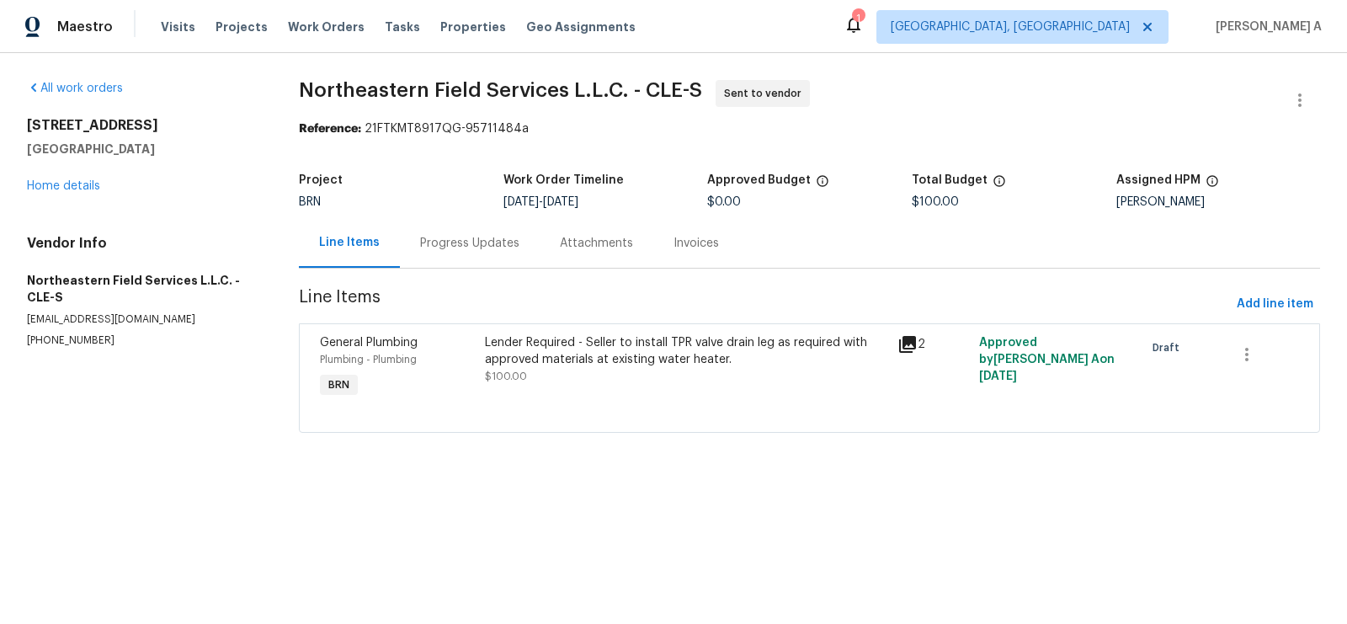
click at [444, 253] on div "Progress Updates" at bounding box center [470, 243] width 140 height 50
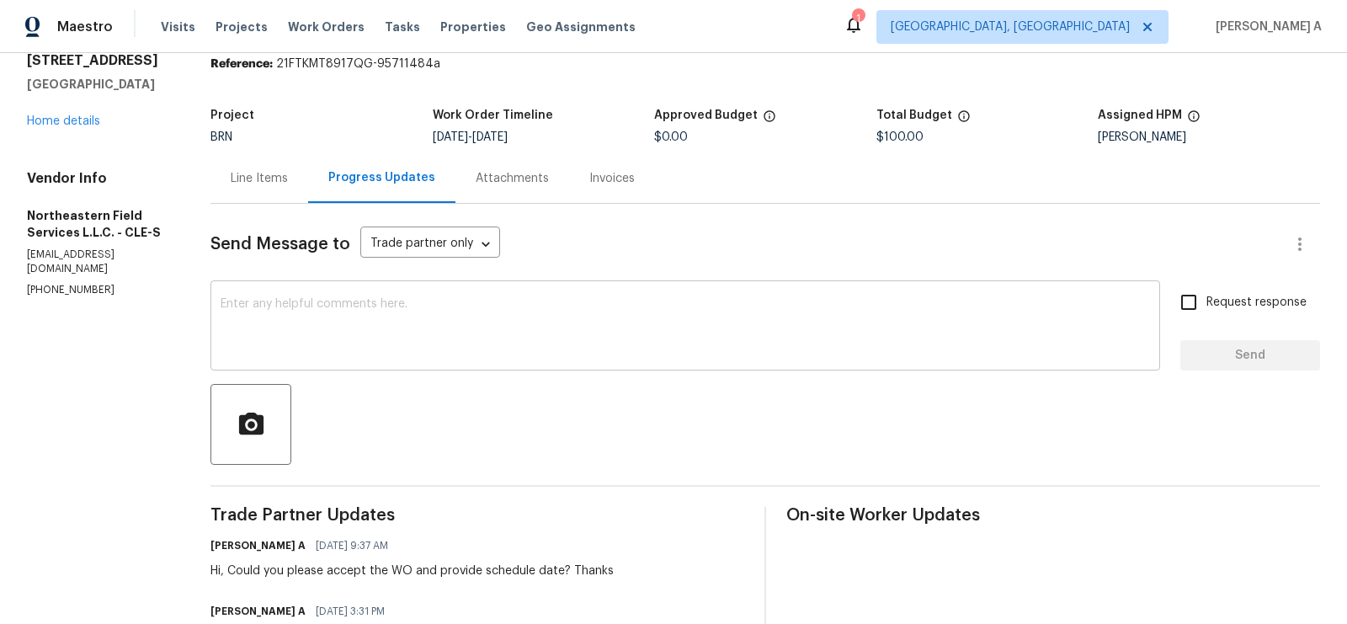
scroll to position [72, 0]
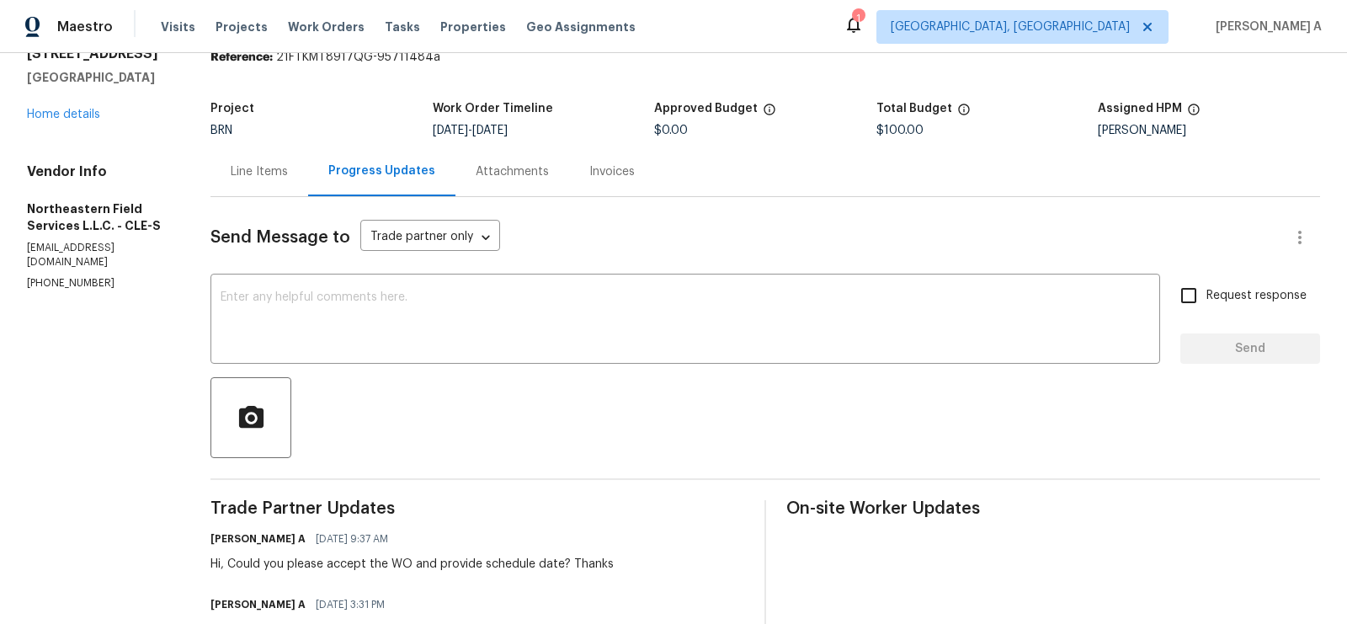
click at [82, 276] on p "[PHONE_NUMBER]" at bounding box center [98, 283] width 143 height 14
copy p "[PHONE_NUMBER]"
